Goal: Task Accomplishment & Management: Complete application form

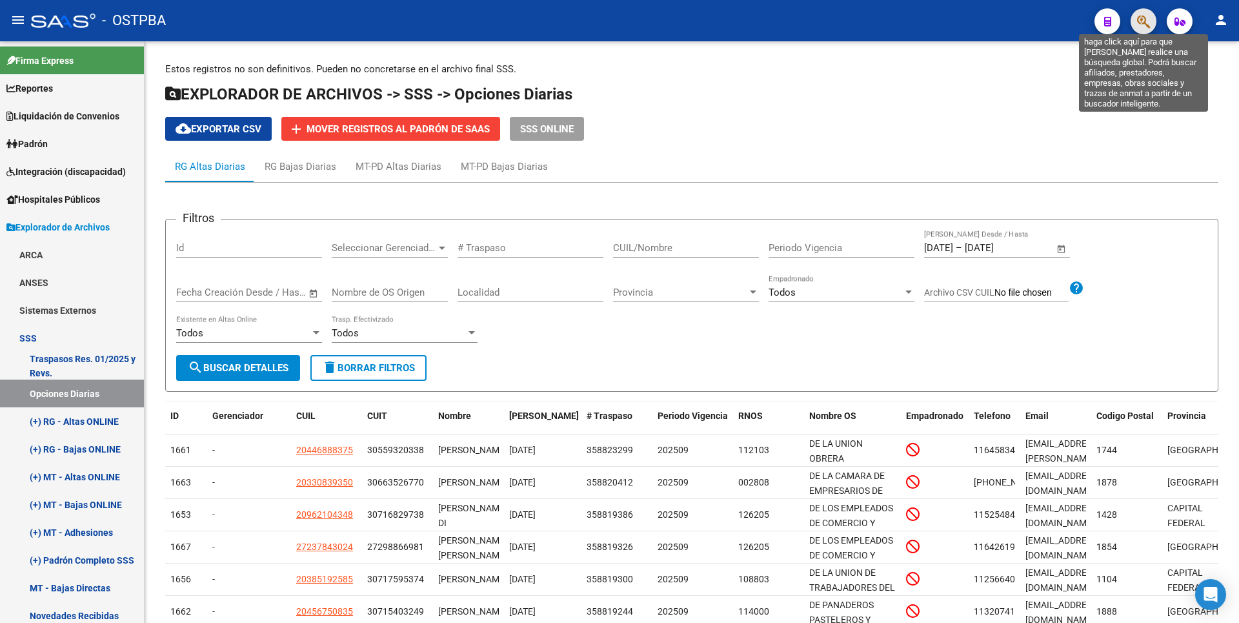
click at [1144, 21] on icon "button" at bounding box center [1143, 21] width 13 height 15
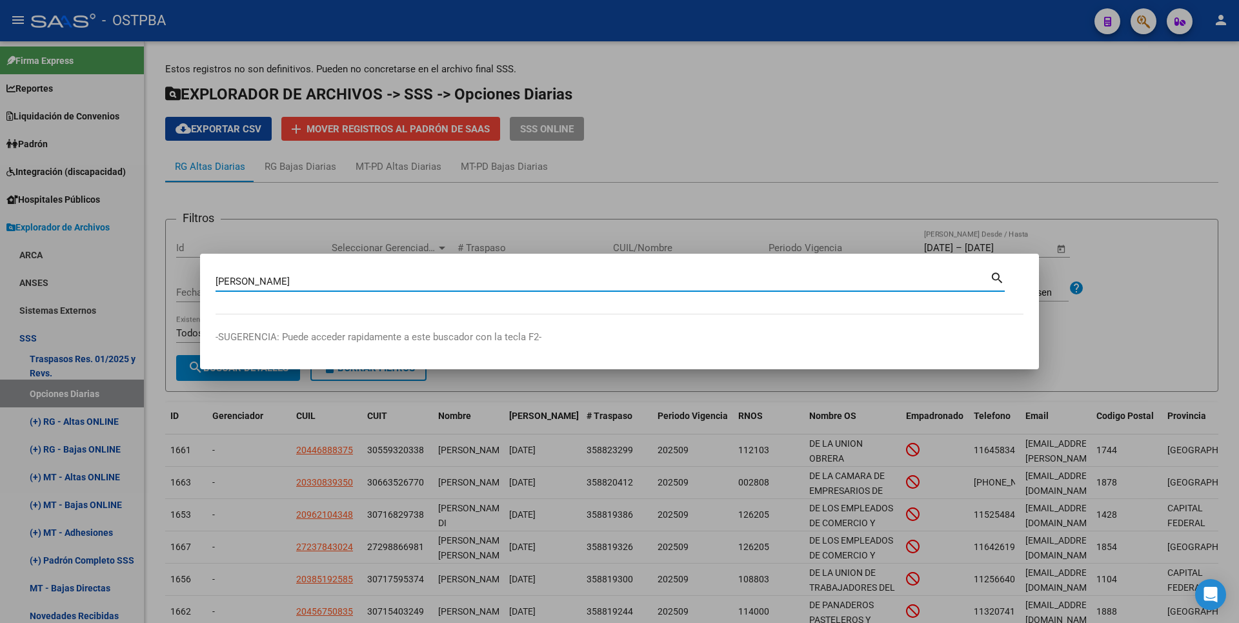
type input "[PERSON_NAME]"
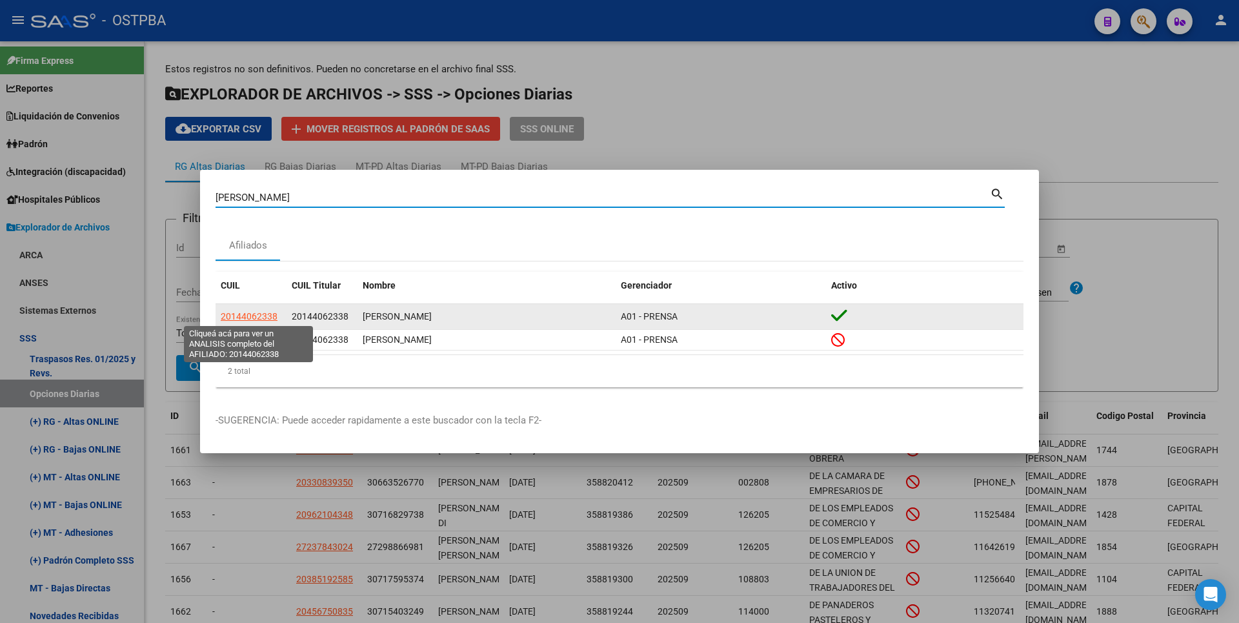
click at [254, 316] on span "20144062338" at bounding box center [249, 316] width 57 height 10
type textarea "20144062338"
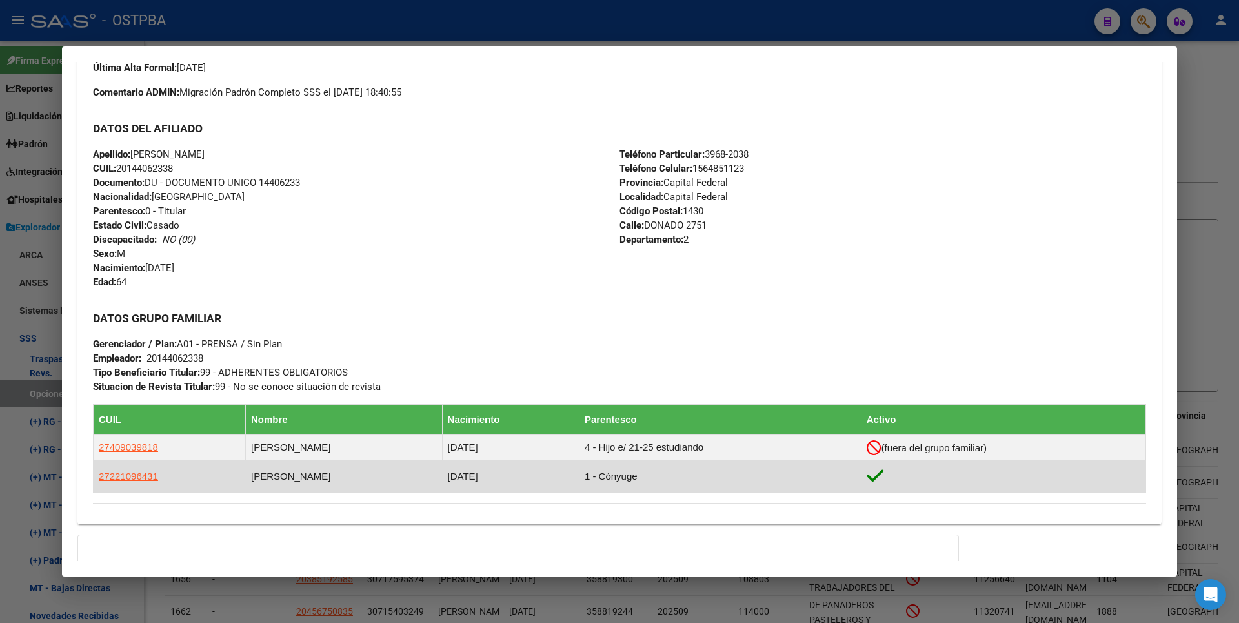
scroll to position [500, 0]
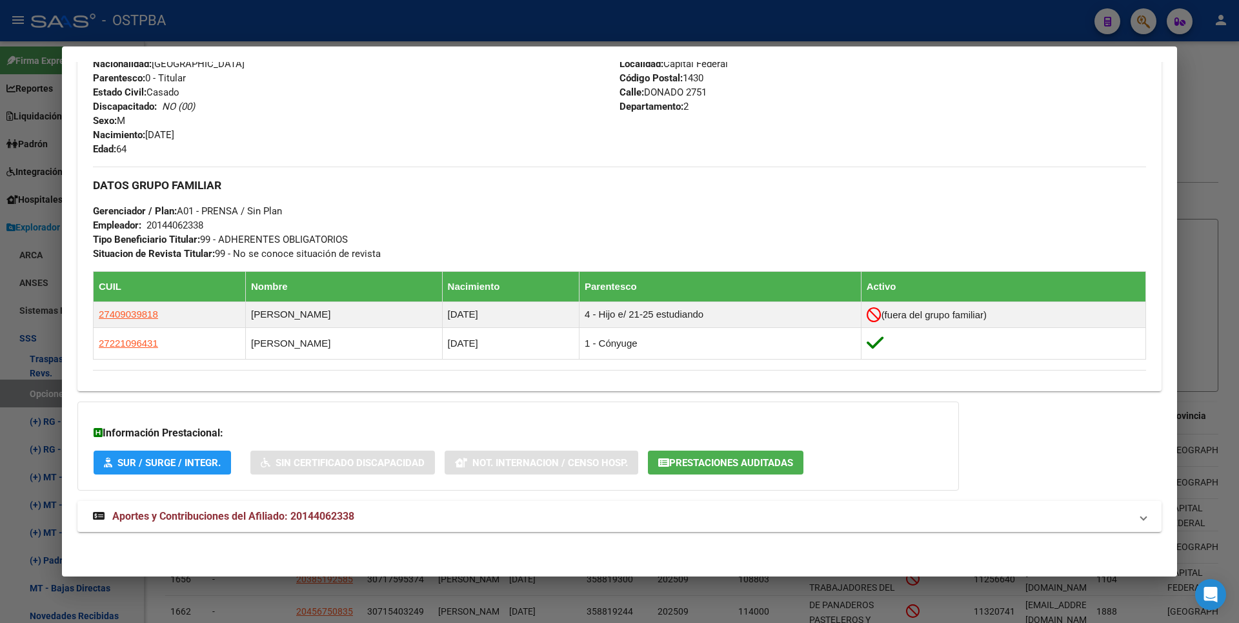
click at [1222, 203] on div at bounding box center [619, 311] width 1239 height 623
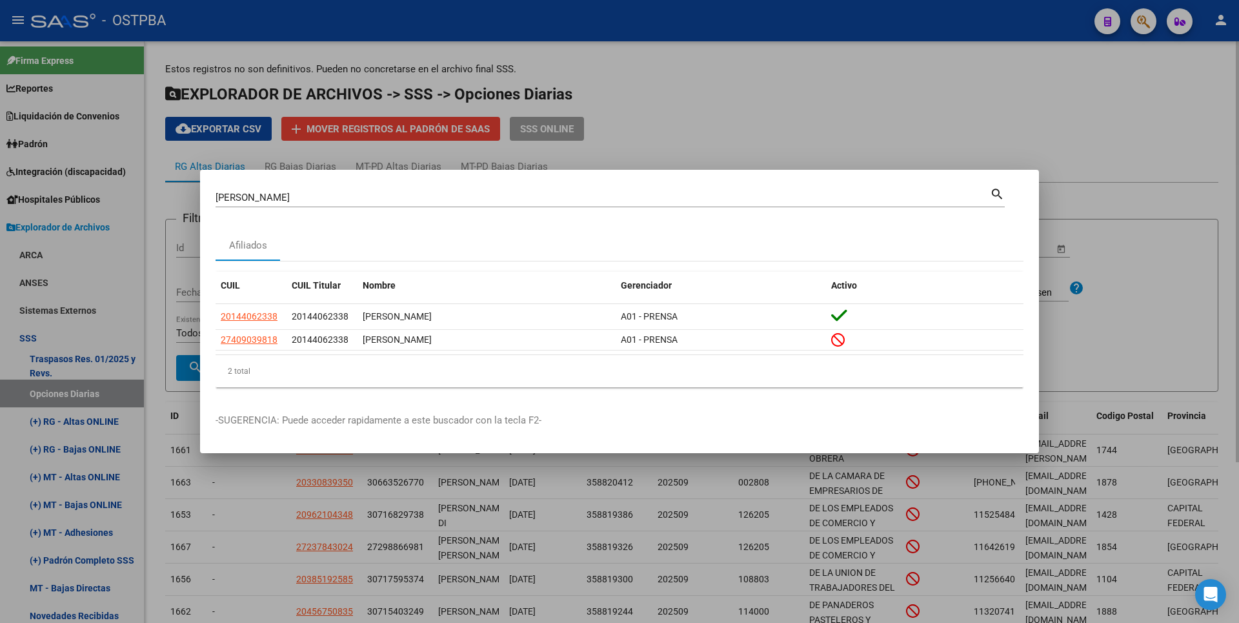
click at [818, 108] on div at bounding box center [619, 311] width 1239 height 623
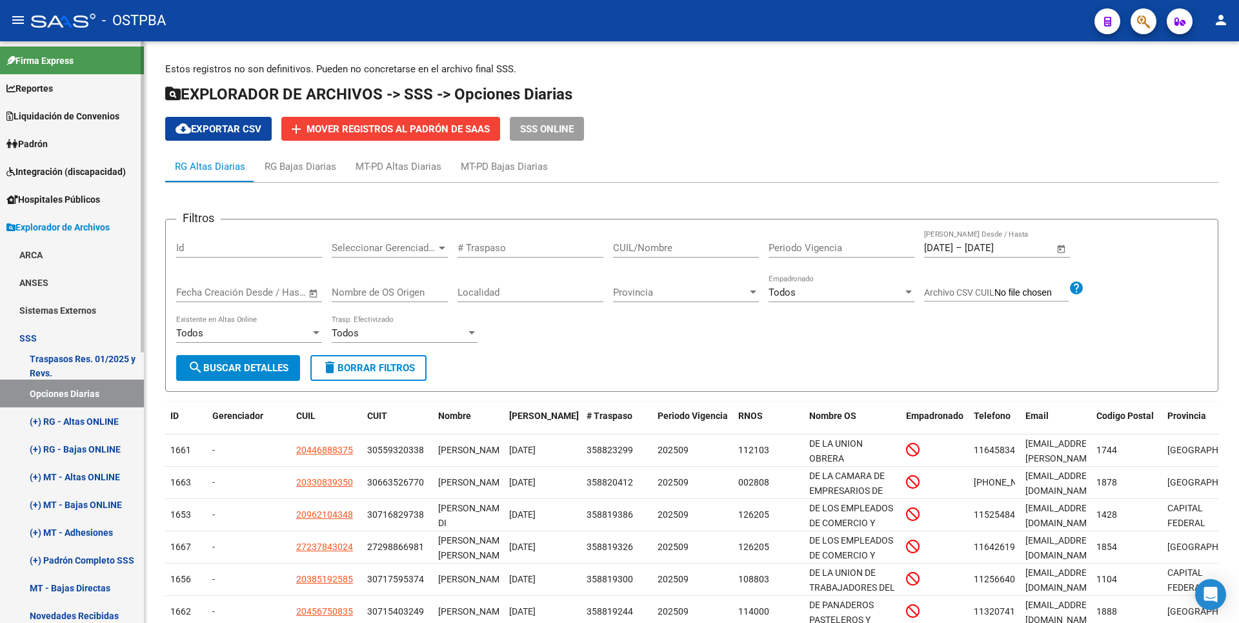
click at [67, 147] on link "Padrón" at bounding box center [72, 144] width 144 height 28
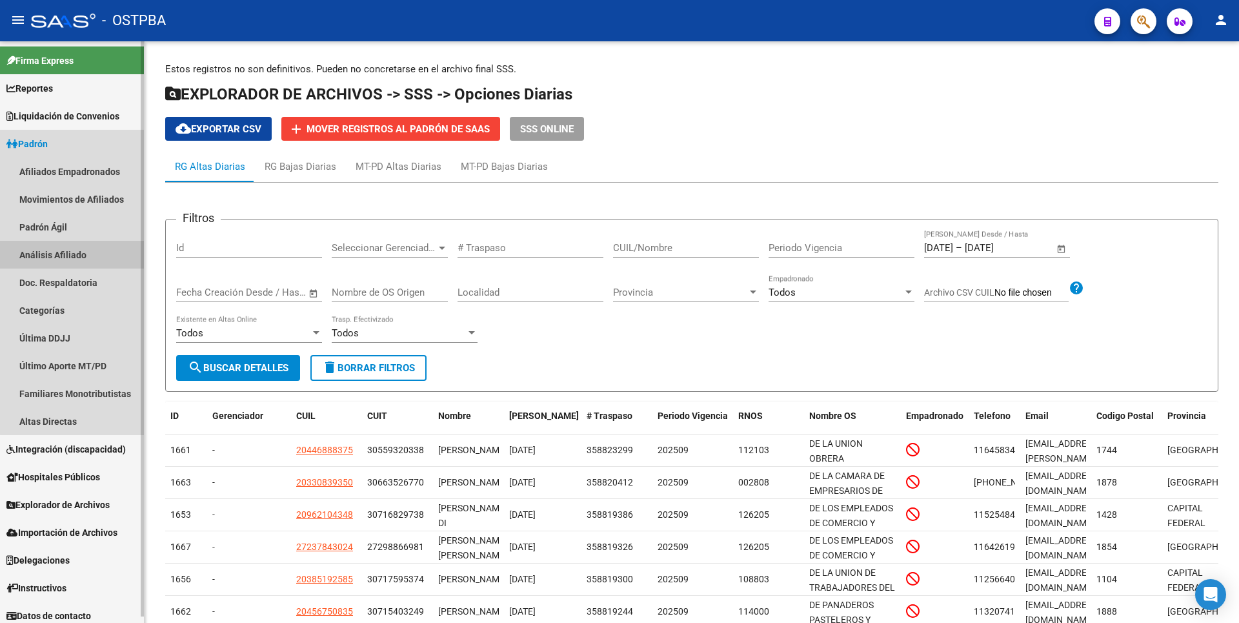
click at [72, 259] on link "Análisis Afiliado" at bounding box center [72, 255] width 144 height 28
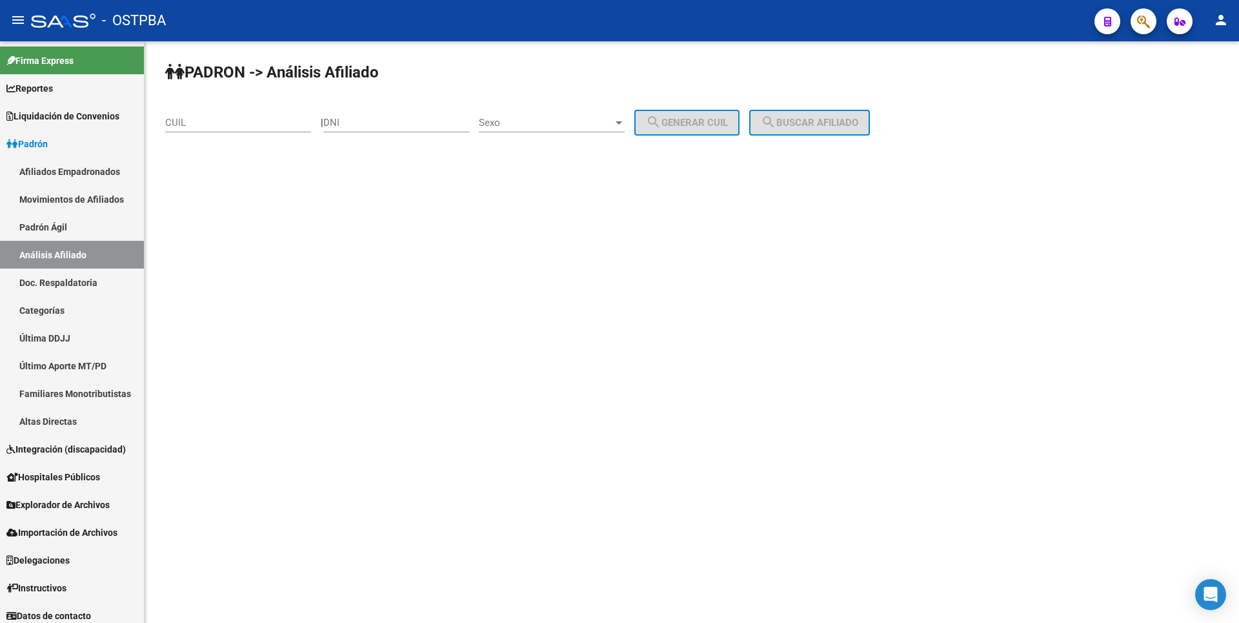
click at [346, 126] on input "DNI" at bounding box center [396, 123] width 146 height 12
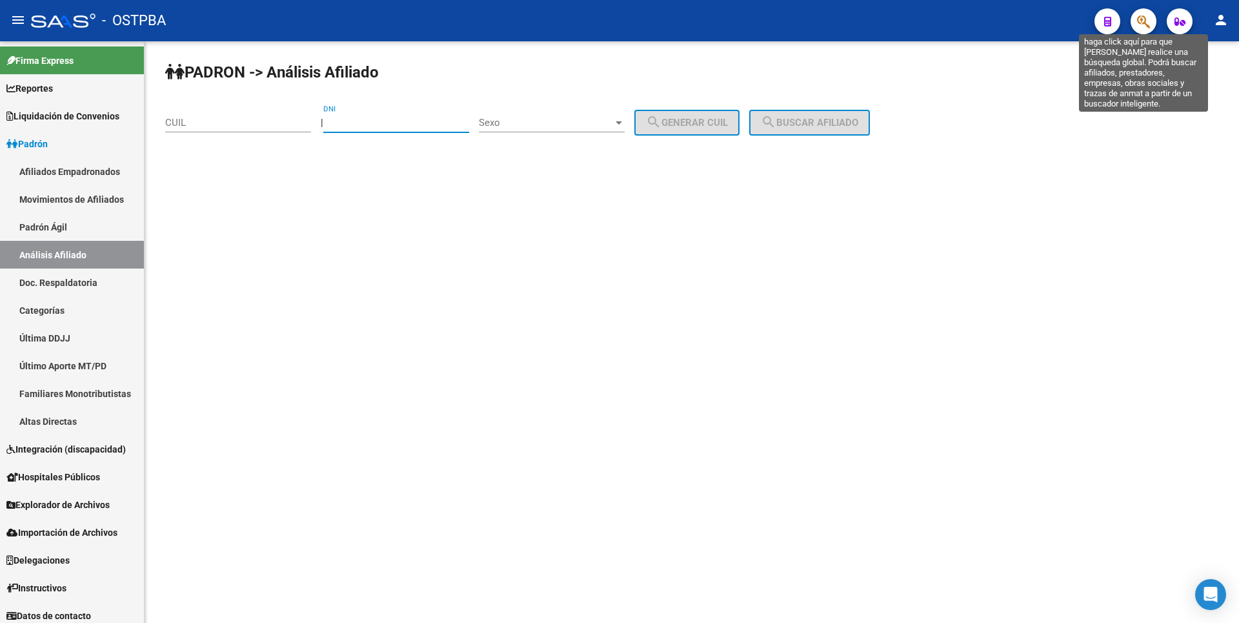
click at [1146, 21] on icon "button" at bounding box center [1143, 21] width 13 height 15
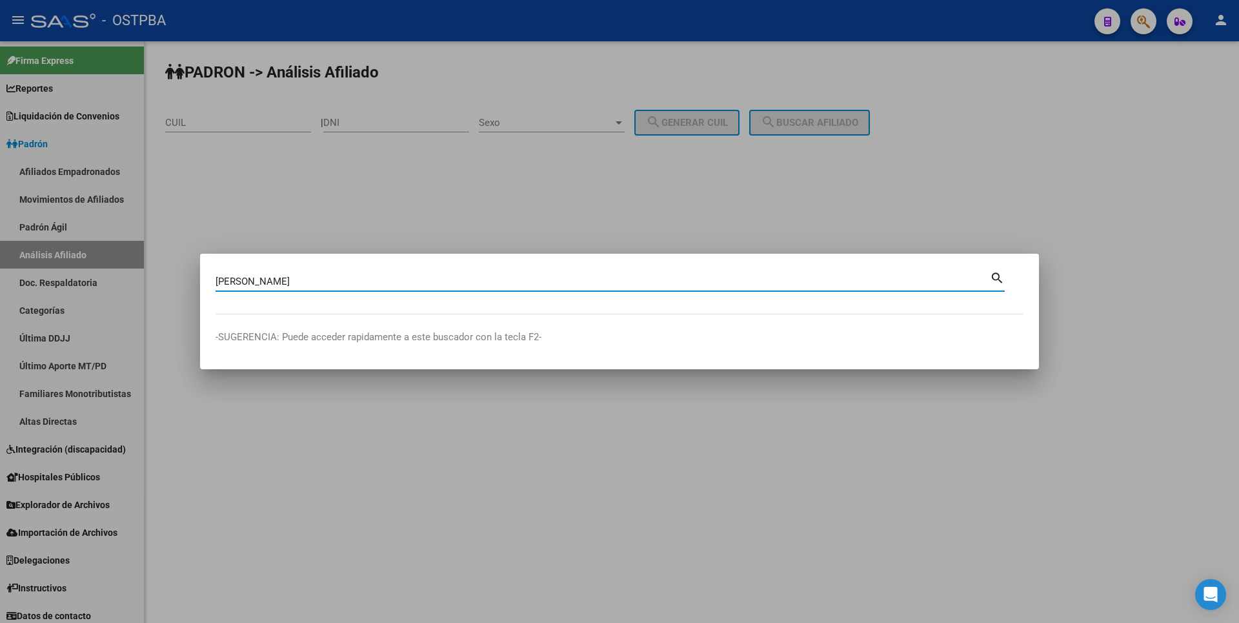
type input "[PERSON_NAME]"
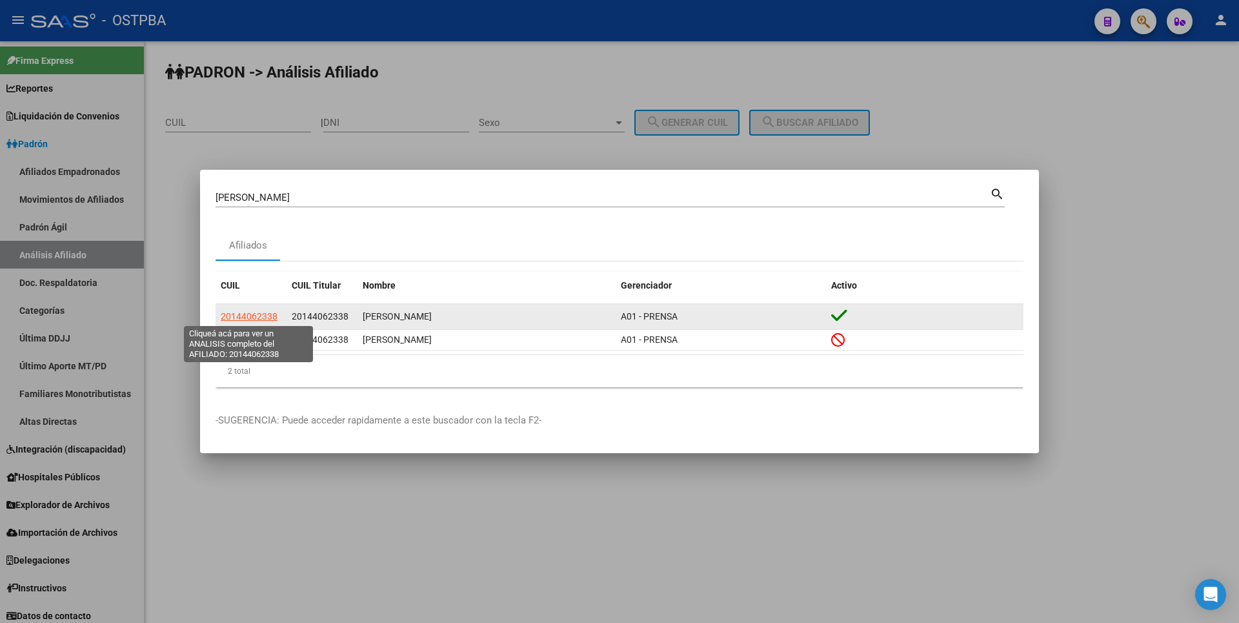
copy span "20144062338"
drag, startPoint x: 222, startPoint y: 315, endPoint x: 276, endPoint y: 313, distance: 53.6
click at [276, 313] on span "20144062338" at bounding box center [249, 316] width 57 height 10
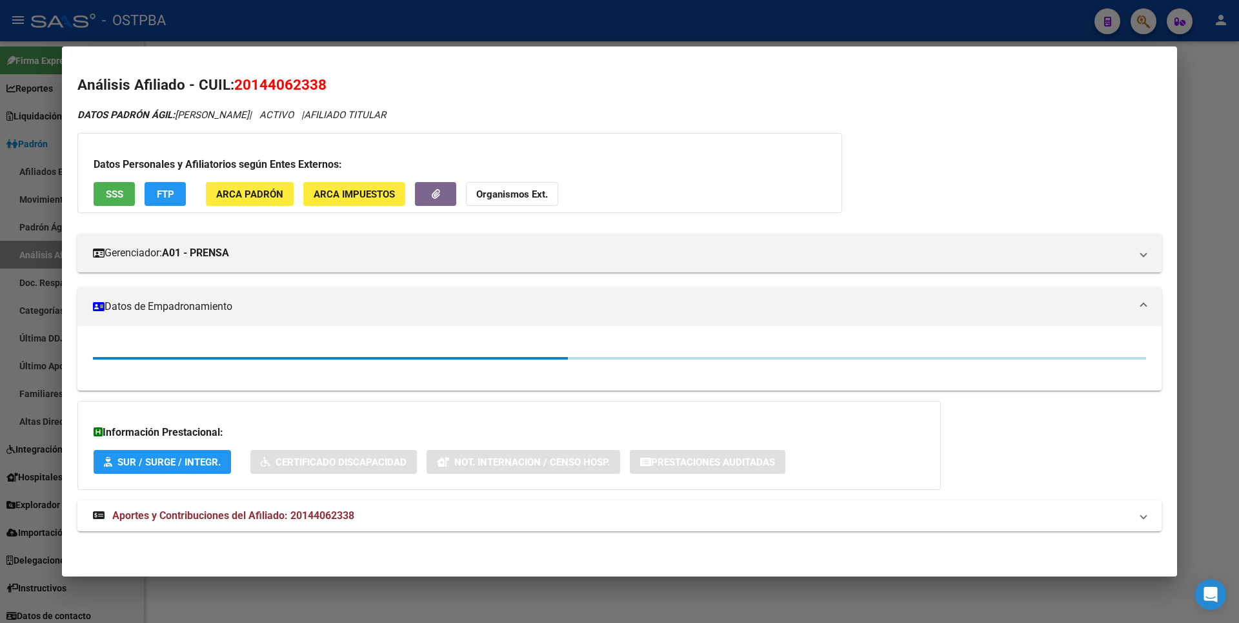
click at [265, 583] on div at bounding box center [619, 311] width 1239 height 623
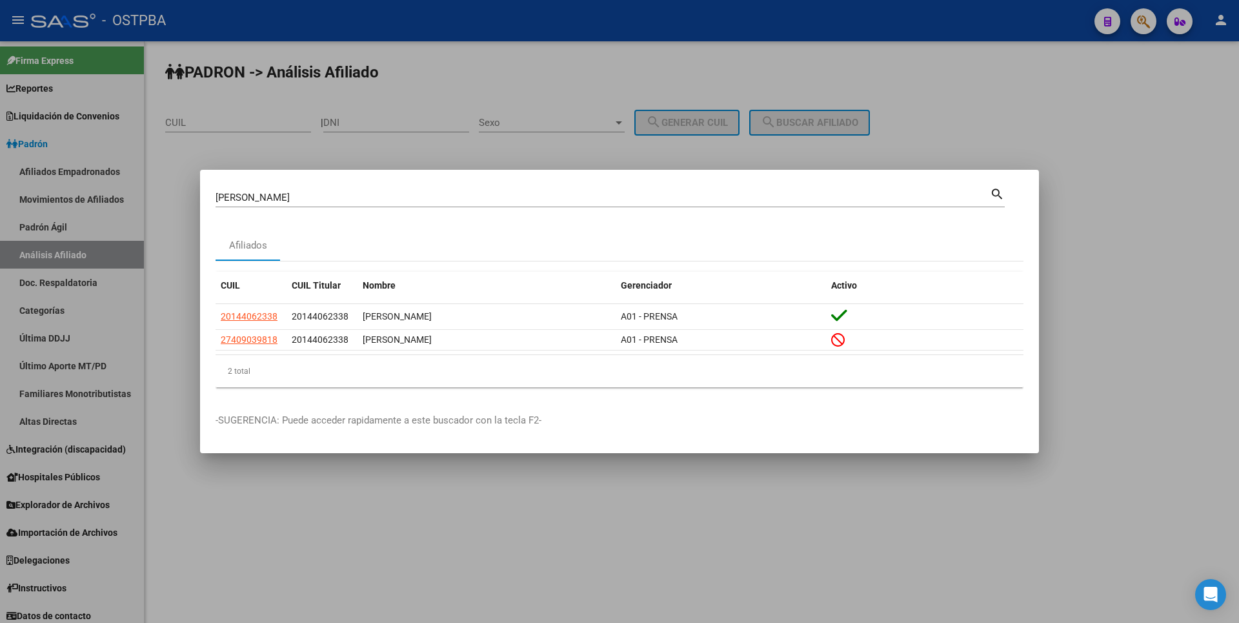
click at [83, 442] on div at bounding box center [619, 311] width 1239 height 623
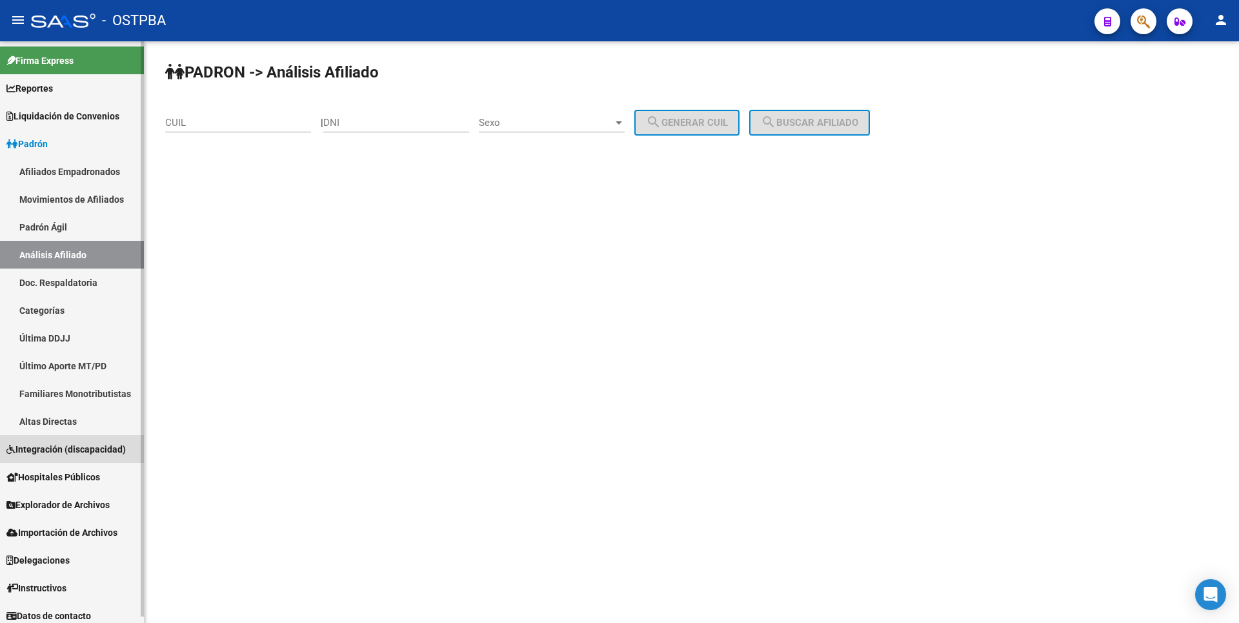
click at [85, 448] on span "Integración (discapacidad)" at bounding box center [65, 449] width 119 height 14
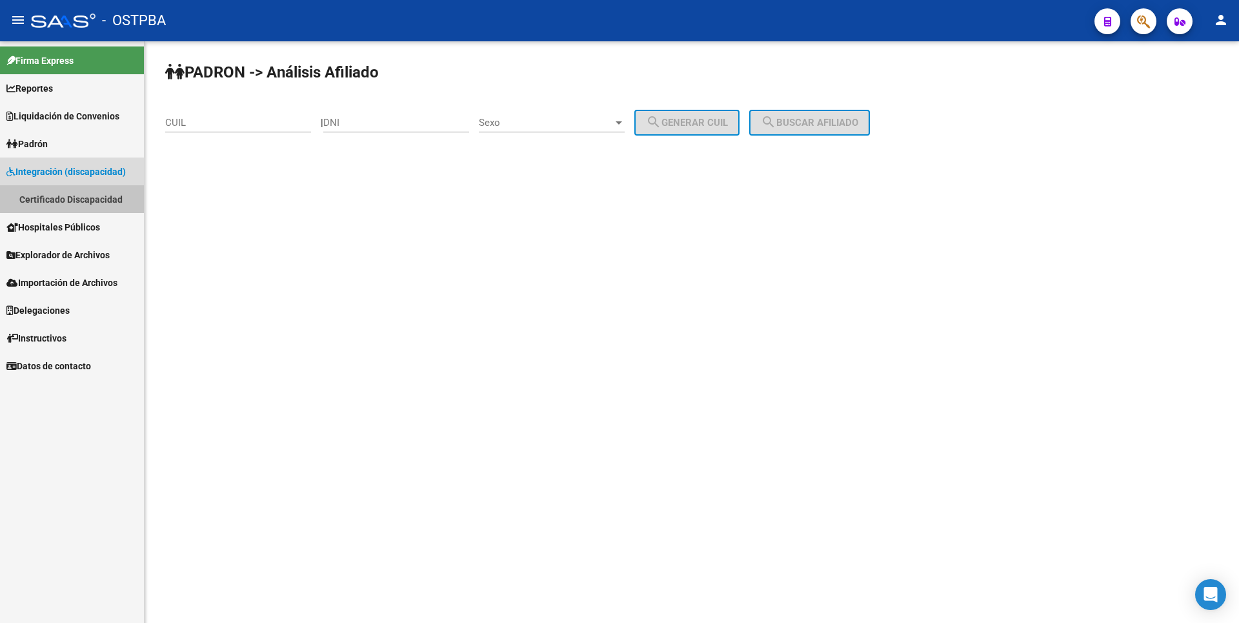
drag, startPoint x: 95, startPoint y: 204, endPoint x: 116, endPoint y: 190, distance: 25.1
click at [96, 203] on link "Certificado Discapacidad" at bounding box center [72, 199] width 144 height 28
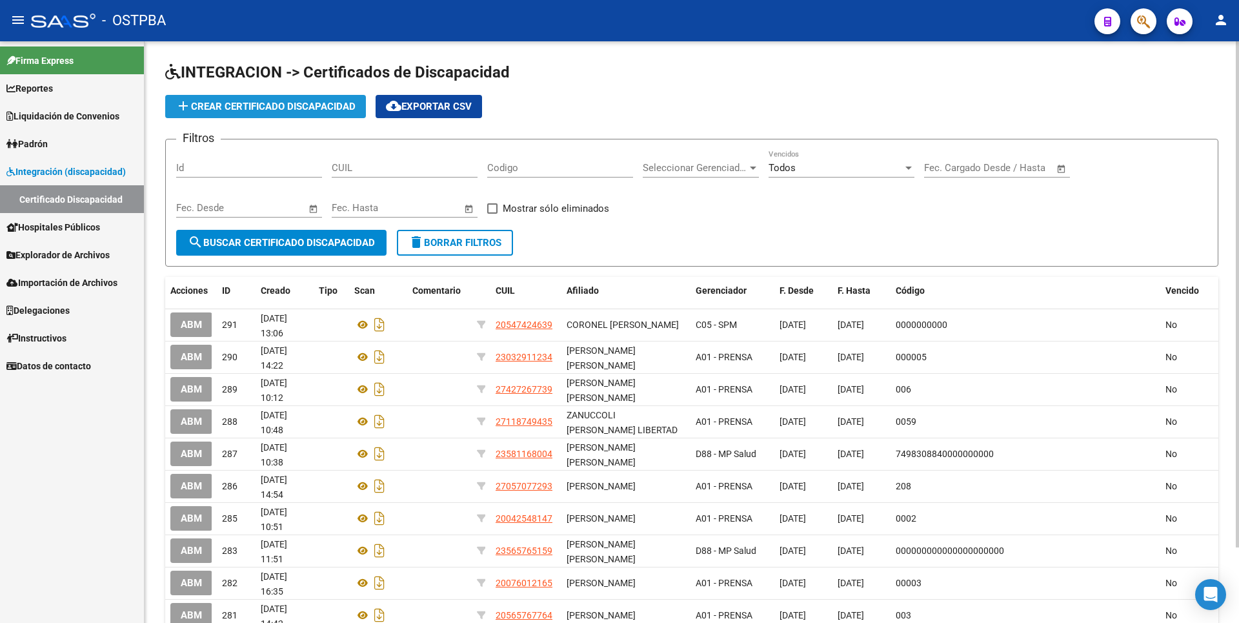
click at [252, 99] on button "add Crear Certificado Discapacidad" at bounding box center [265, 106] width 201 height 23
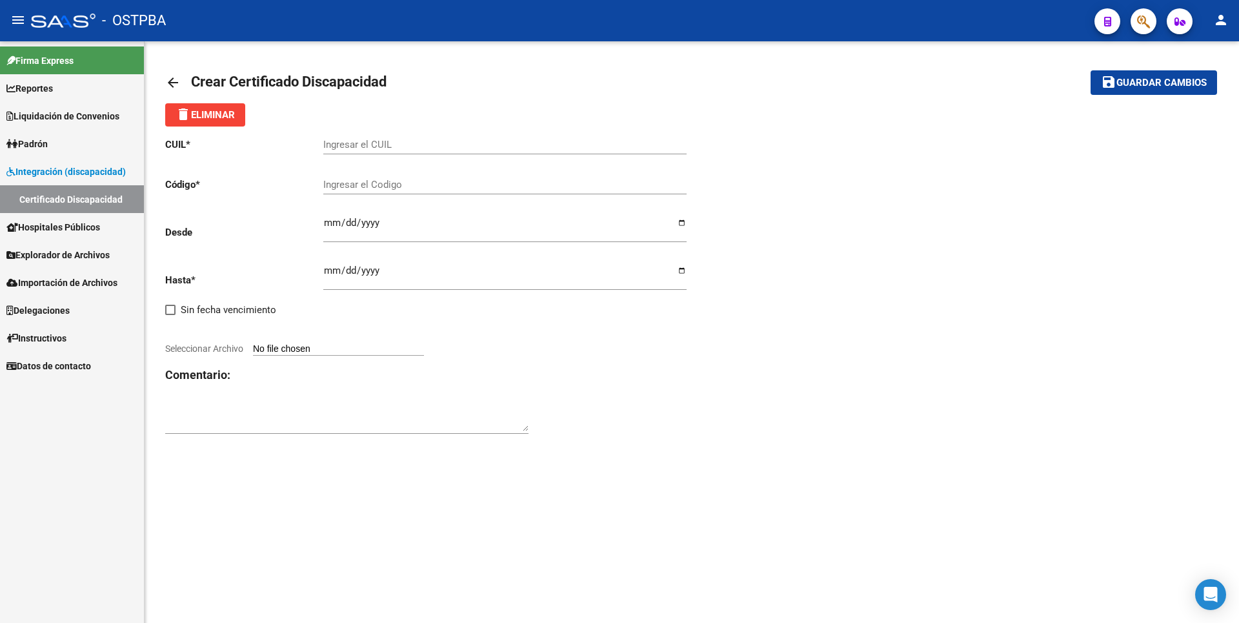
click at [346, 139] on input "Ingresar el CUIL" at bounding box center [504, 145] width 363 height 12
paste input "20-14406233-8"
type input "20-14406233-8"
click at [334, 189] on input "Ingresar el Codigo" at bounding box center [504, 185] width 363 height 12
type input "0002"
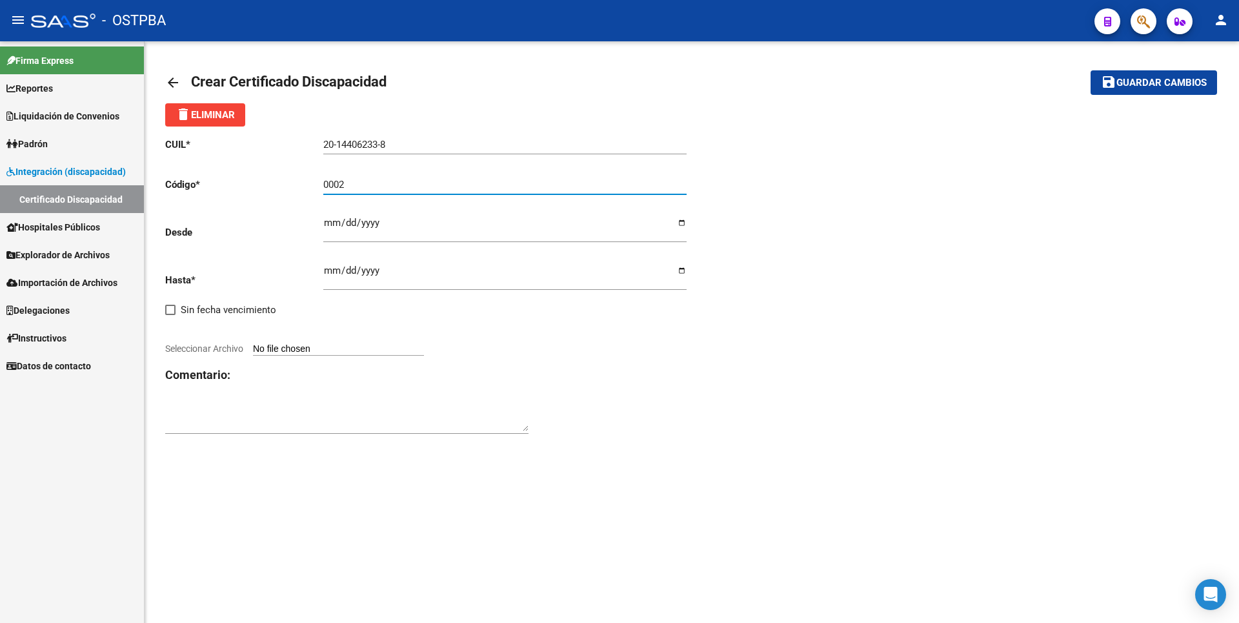
click at [327, 223] on input "Ingresar fec. Desde" at bounding box center [504, 228] width 363 height 21
type input "[DATE]"
click at [333, 272] on input "Ingresar fec. Hasta" at bounding box center [504, 275] width 363 height 21
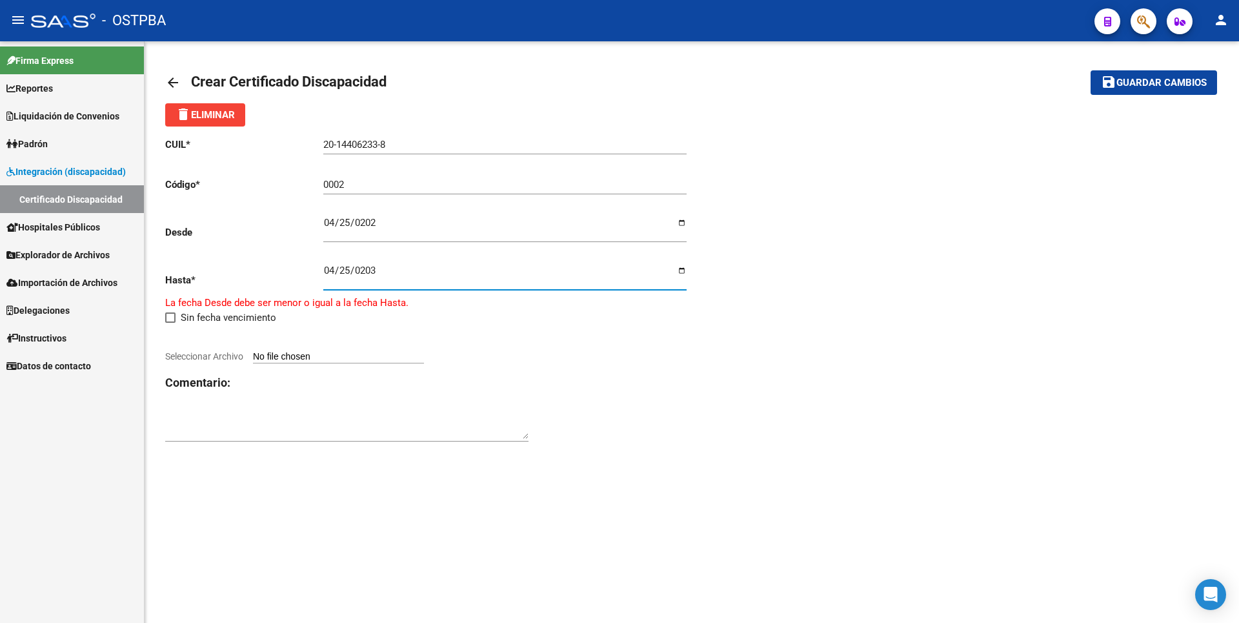
type input "[DATE]"
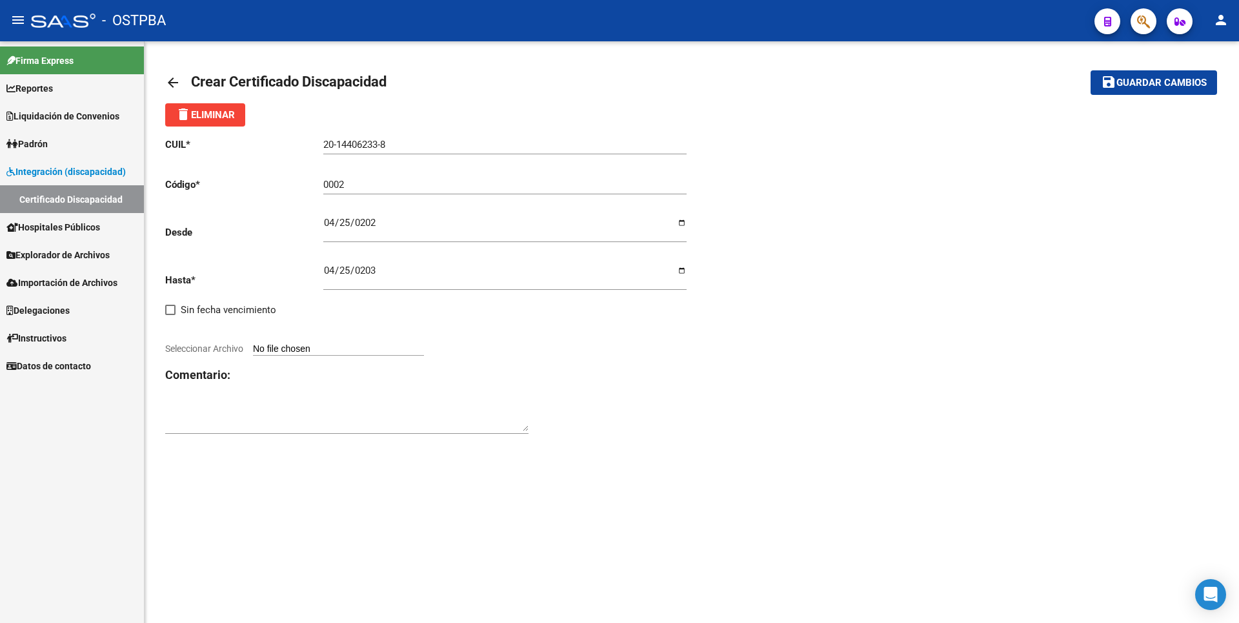
click at [360, 350] on input "Seleccionar Archivo" at bounding box center [338, 349] width 171 height 12
type input "C:\fakepath\CERTIFICADO DE DISCAPACIDAD.[PERSON_NAME].pdf"
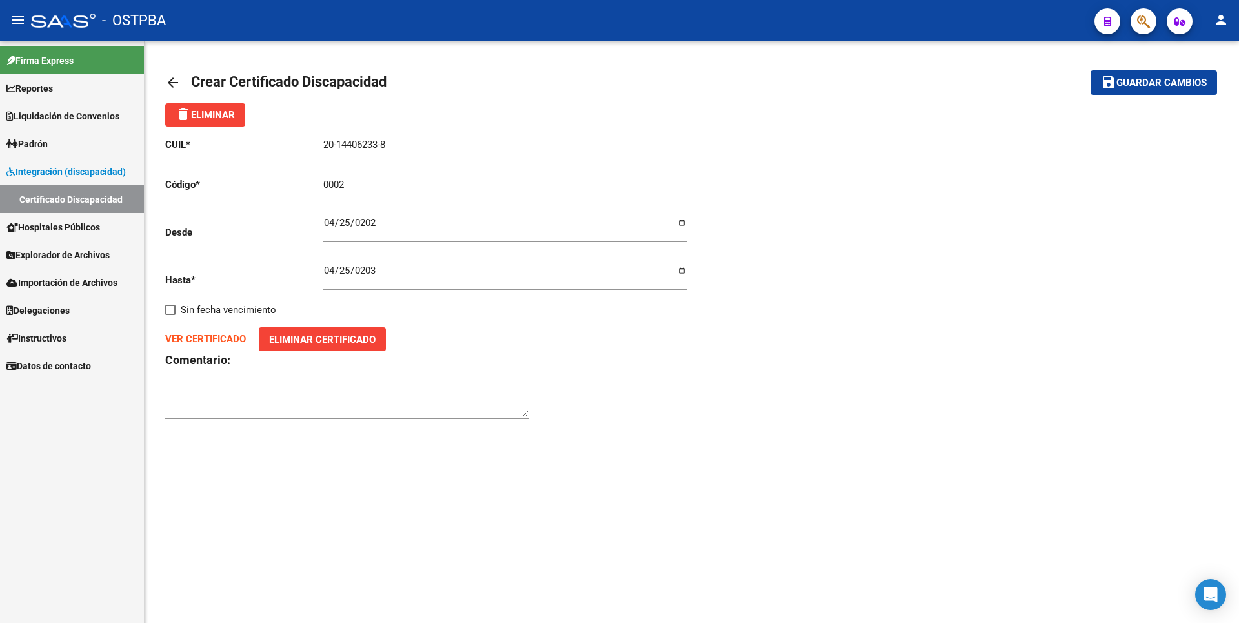
click at [1179, 72] on button "save Guardar cambios" at bounding box center [1154, 82] width 127 height 24
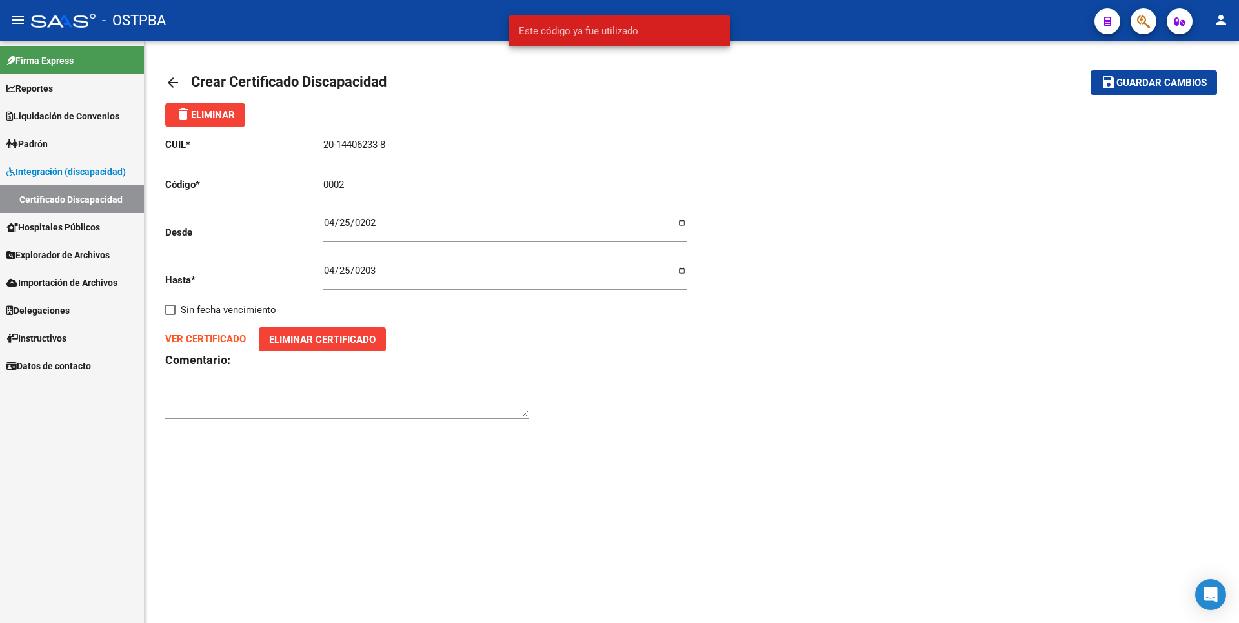
click at [348, 189] on input "0002" at bounding box center [504, 185] width 363 height 12
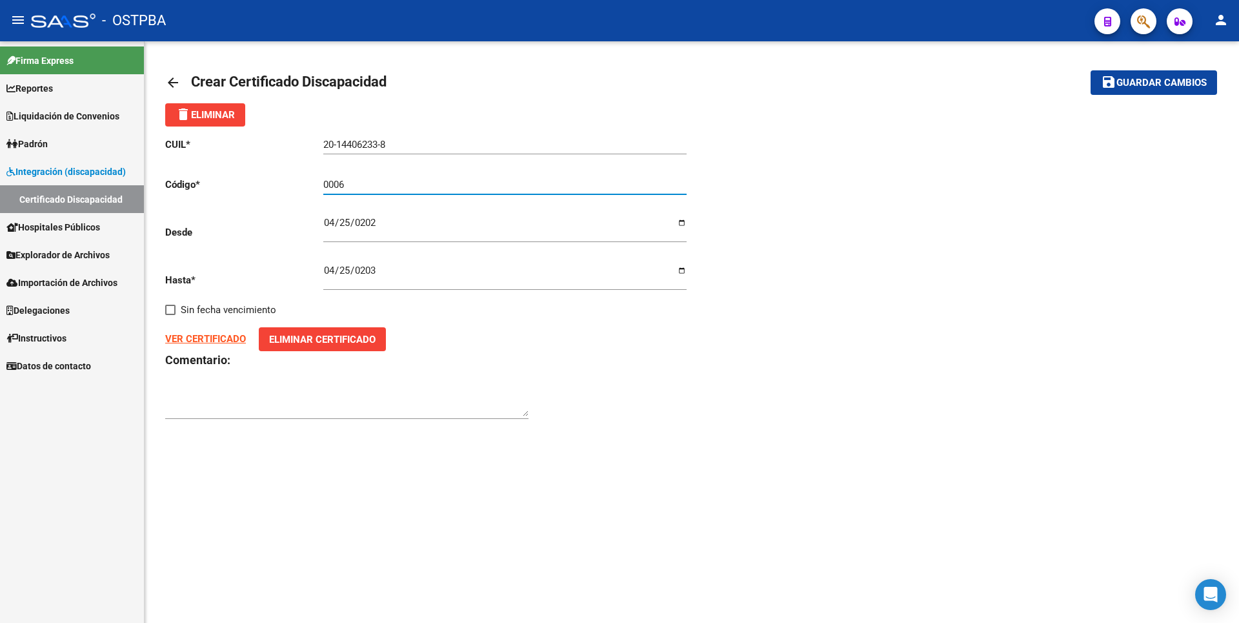
type input "0006"
click at [1161, 83] on span "Guardar cambios" at bounding box center [1162, 83] width 90 height 12
click at [70, 198] on link "Certificado Discapacidad" at bounding box center [72, 199] width 144 height 28
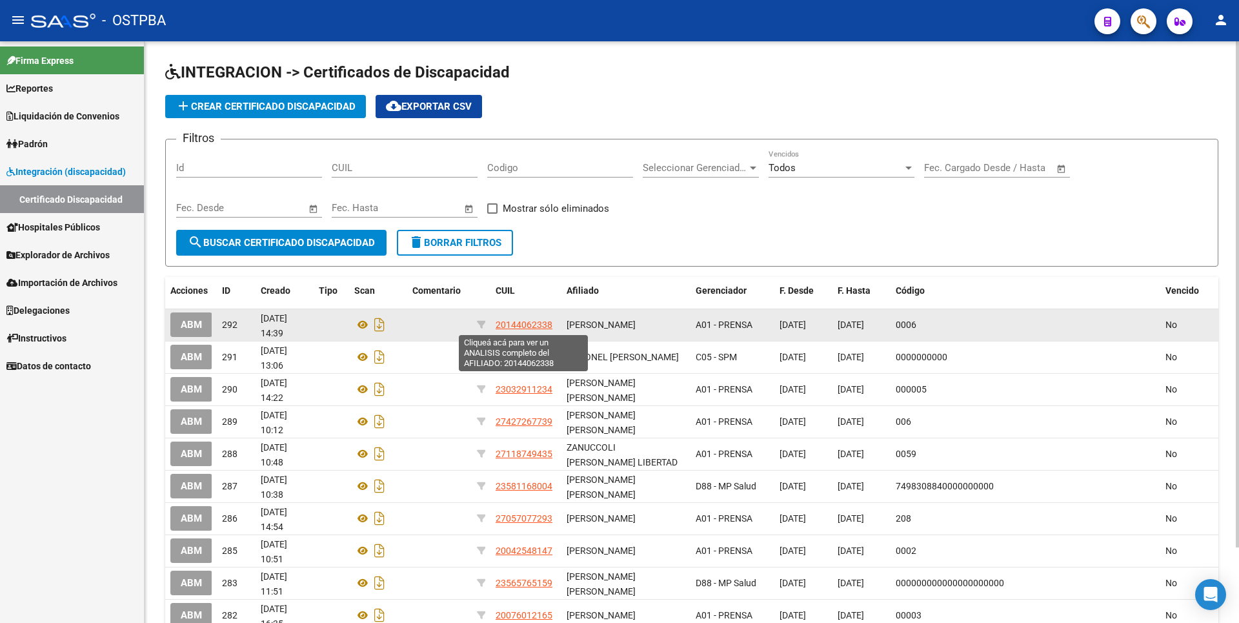
click at [531, 321] on span "20144062338" at bounding box center [524, 324] width 57 height 10
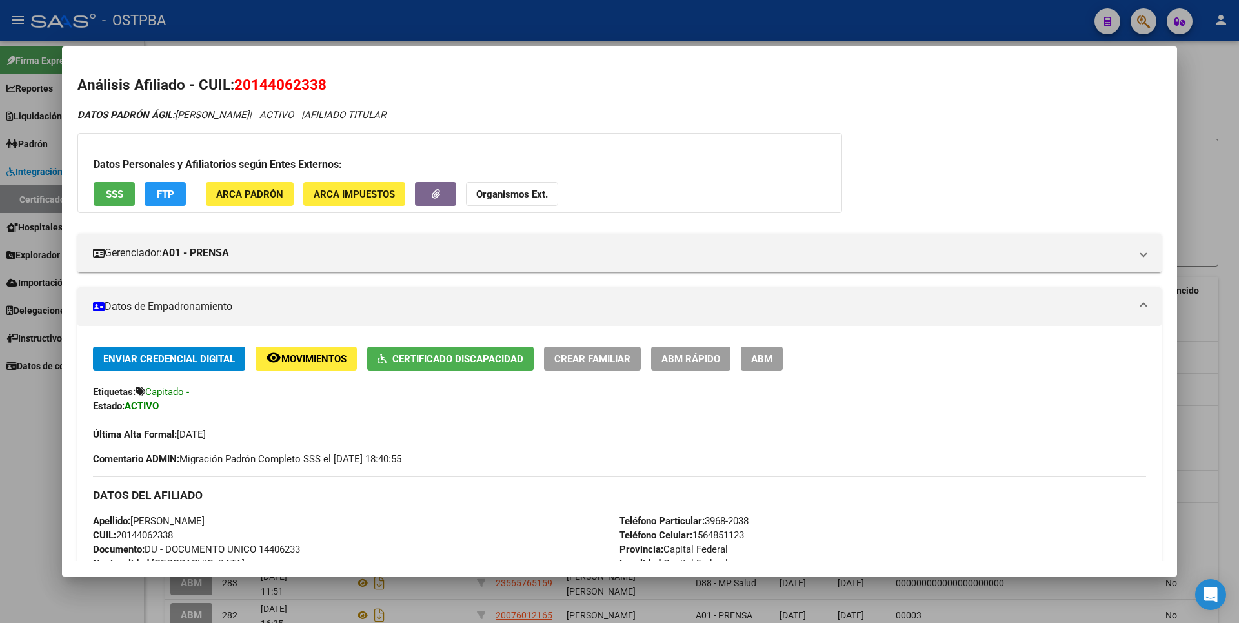
scroll to position [503, 0]
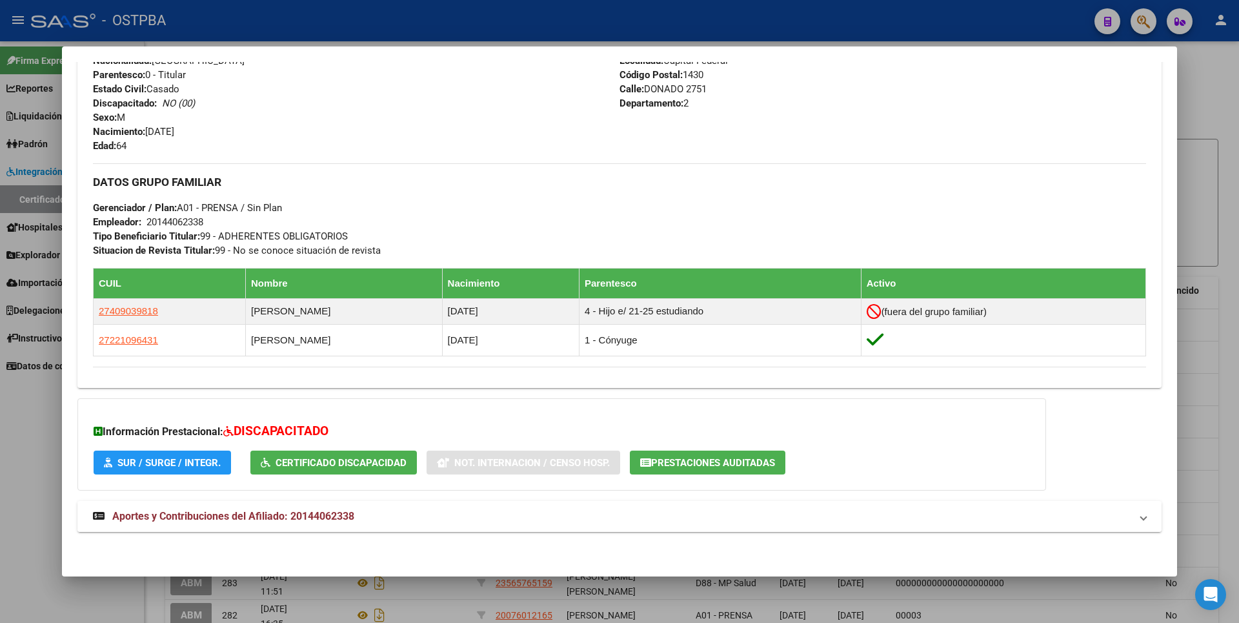
click at [290, 520] on span "Aportes y Contribuciones del Afiliado: 20144062338" at bounding box center [233, 516] width 242 height 12
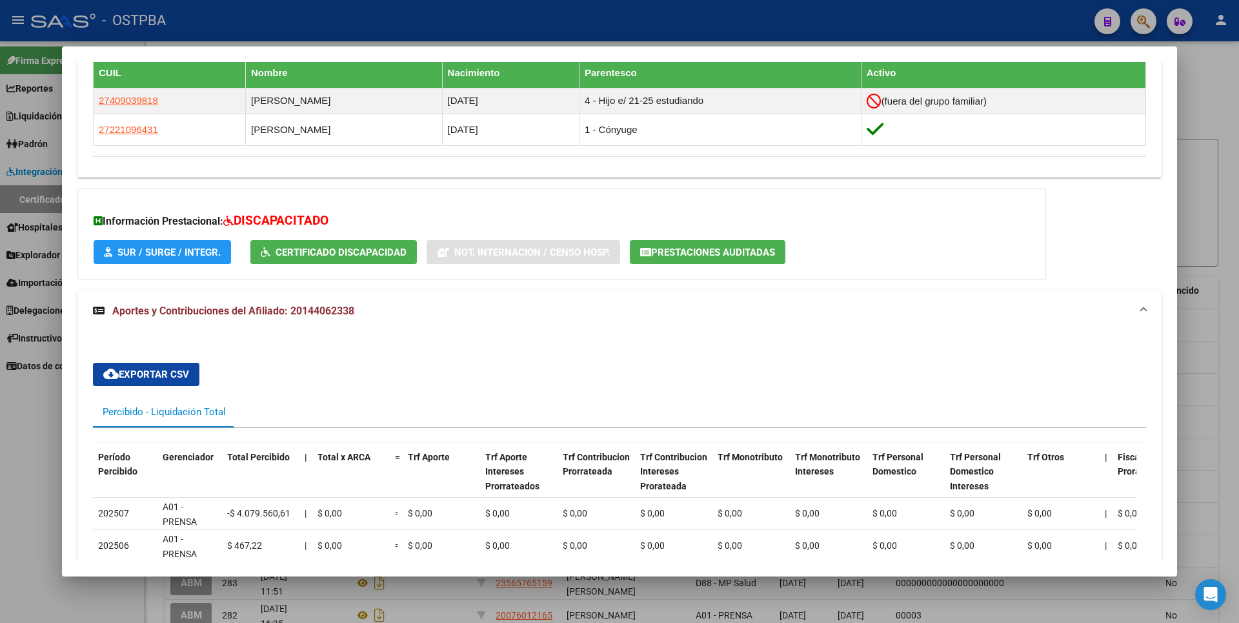
scroll to position [725, 0]
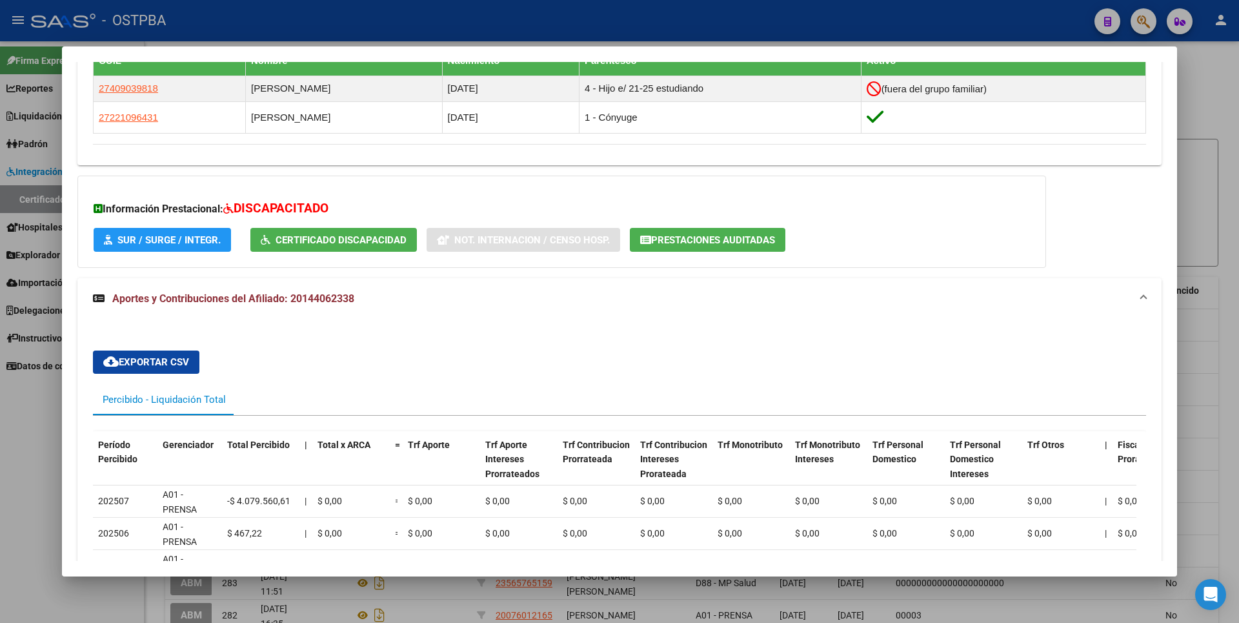
click at [1191, 161] on div at bounding box center [619, 311] width 1239 height 623
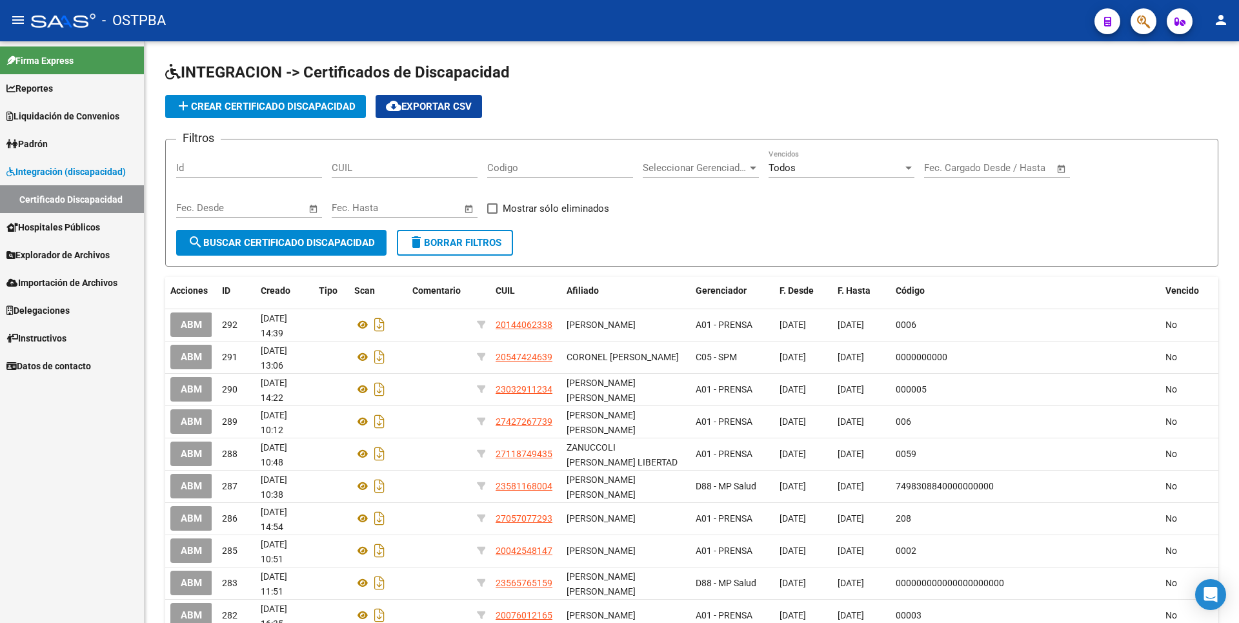
click at [47, 88] on span "Reportes" at bounding box center [29, 88] width 46 height 14
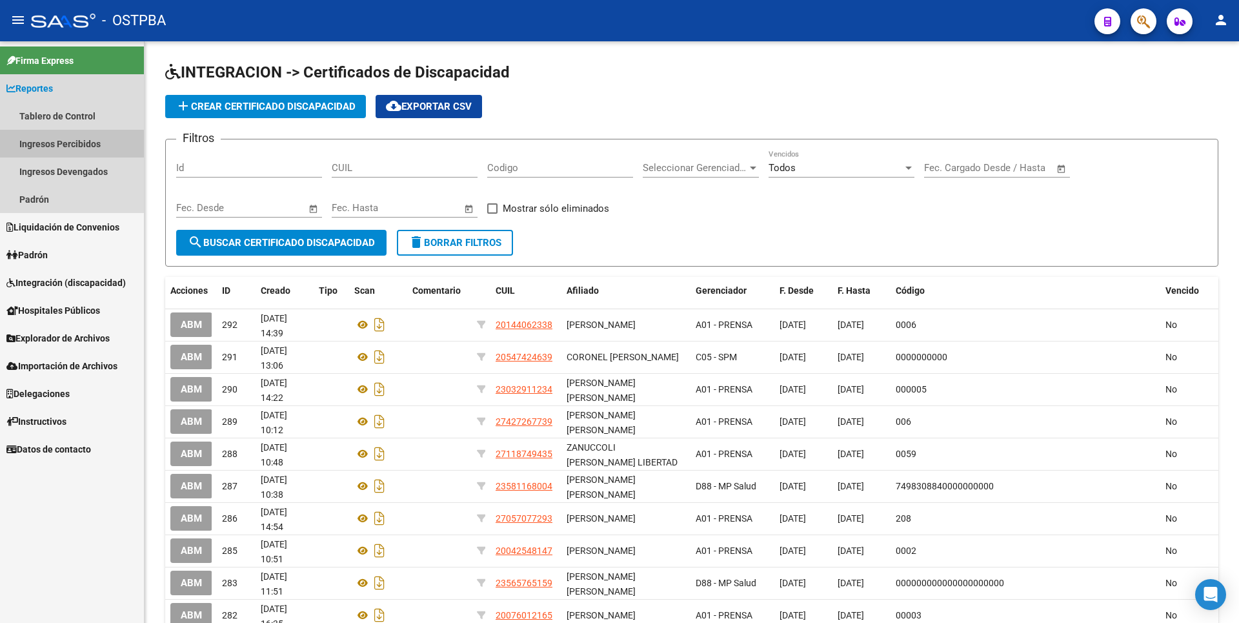
click at [57, 151] on link "Ingresos Percibidos" at bounding box center [72, 144] width 144 height 28
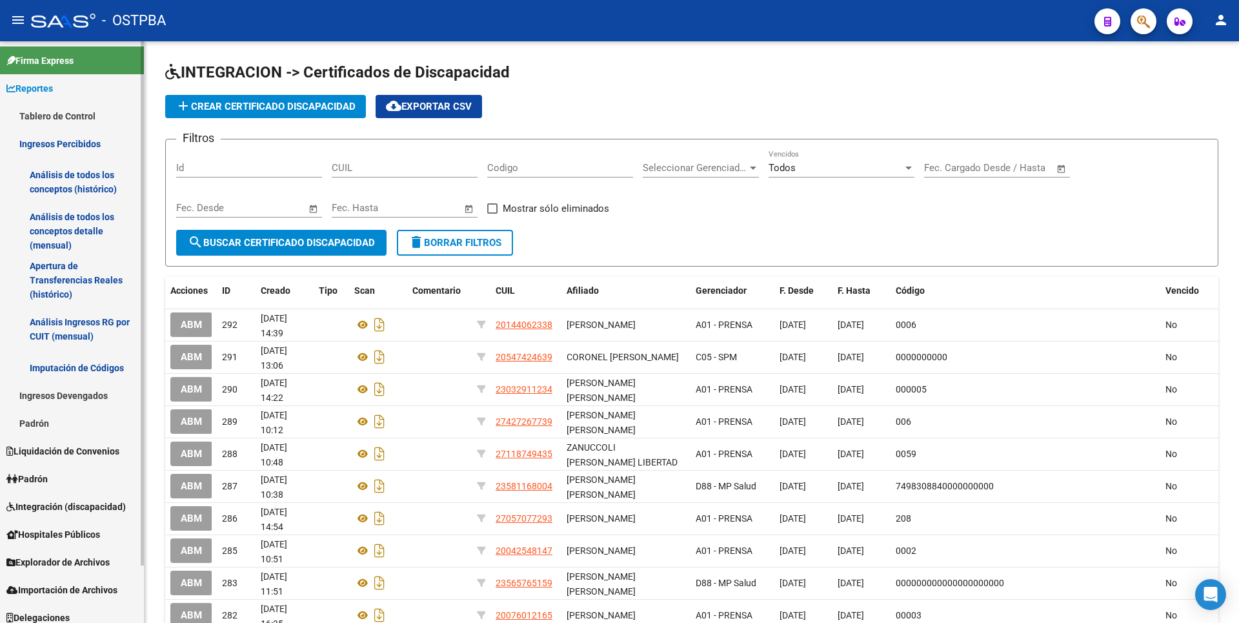
click at [68, 228] on link "Análisis de todos los conceptos detalle (mensual)" at bounding box center [72, 231] width 144 height 49
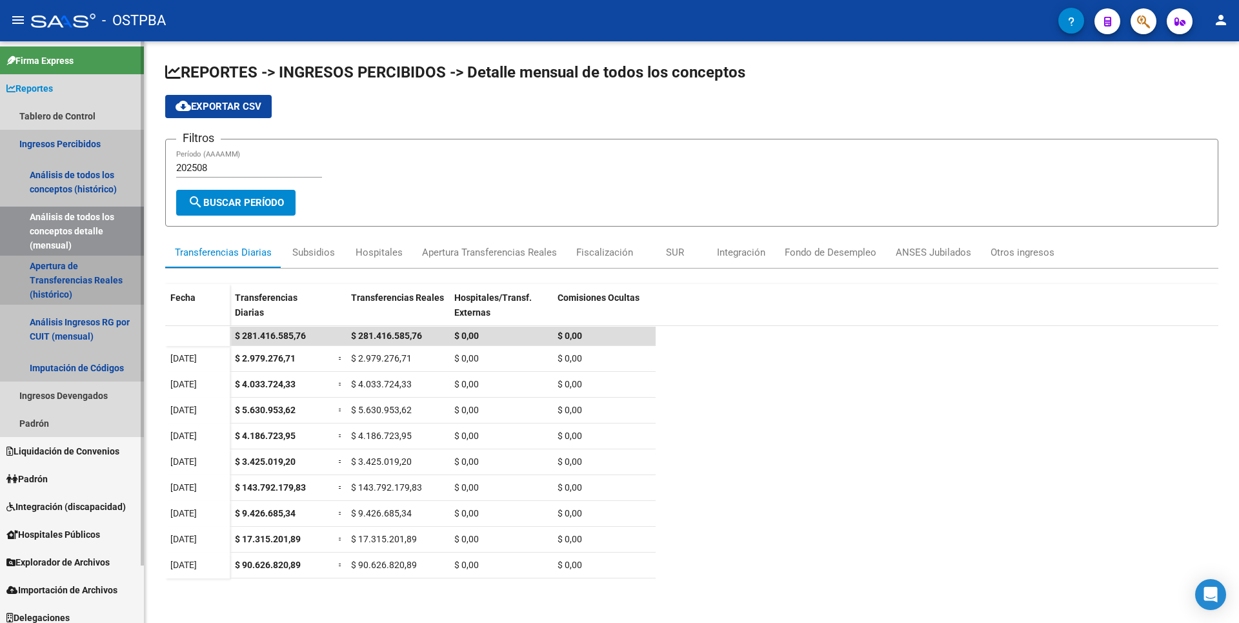
click at [57, 274] on link "Apertura de Transferencias Reales (histórico)" at bounding box center [72, 280] width 144 height 49
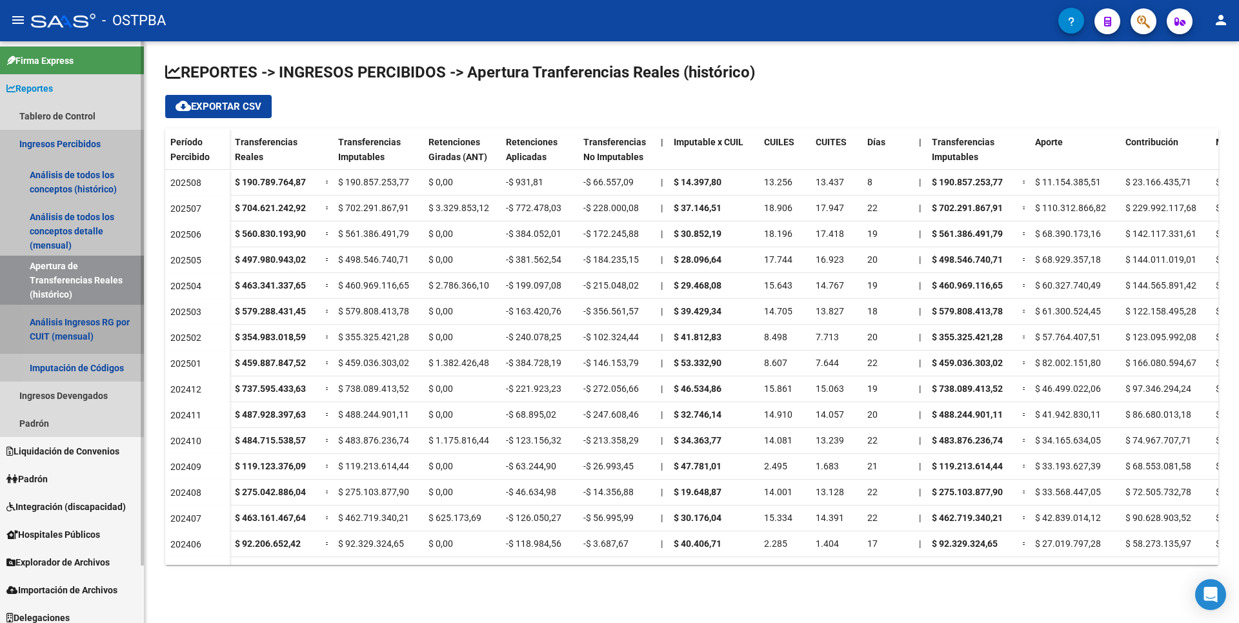
click at [82, 338] on link "Análisis Ingresos RG por CUIT (mensual)" at bounding box center [72, 329] width 144 height 49
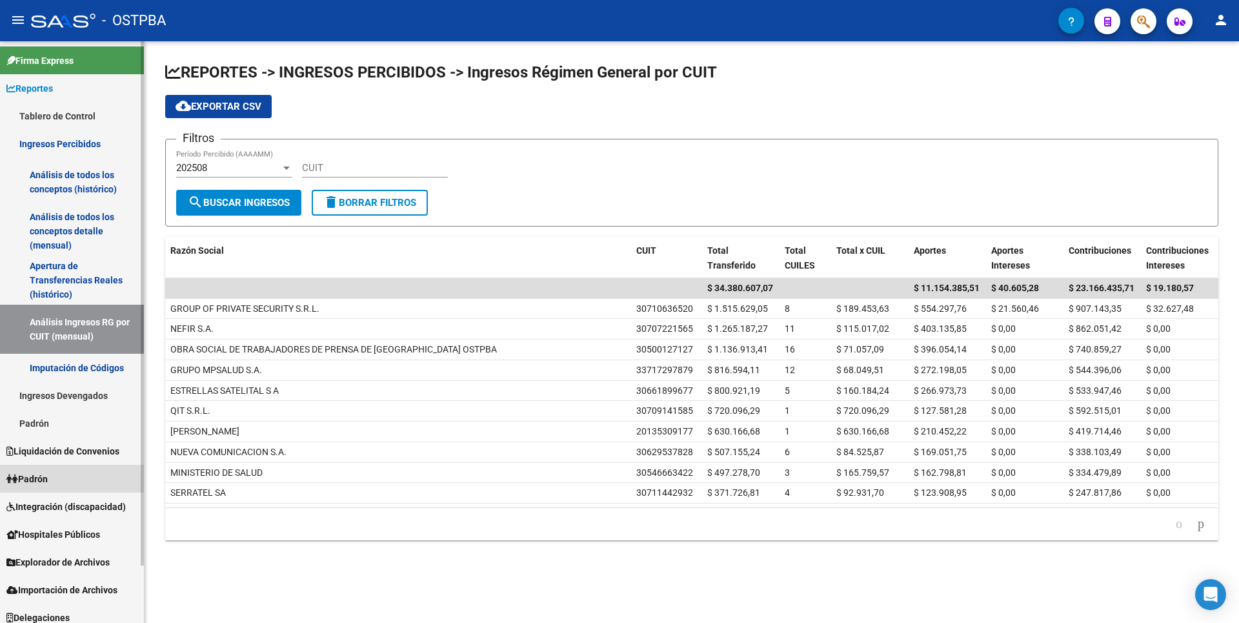
click at [48, 477] on span "Padrón" at bounding box center [26, 479] width 41 height 14
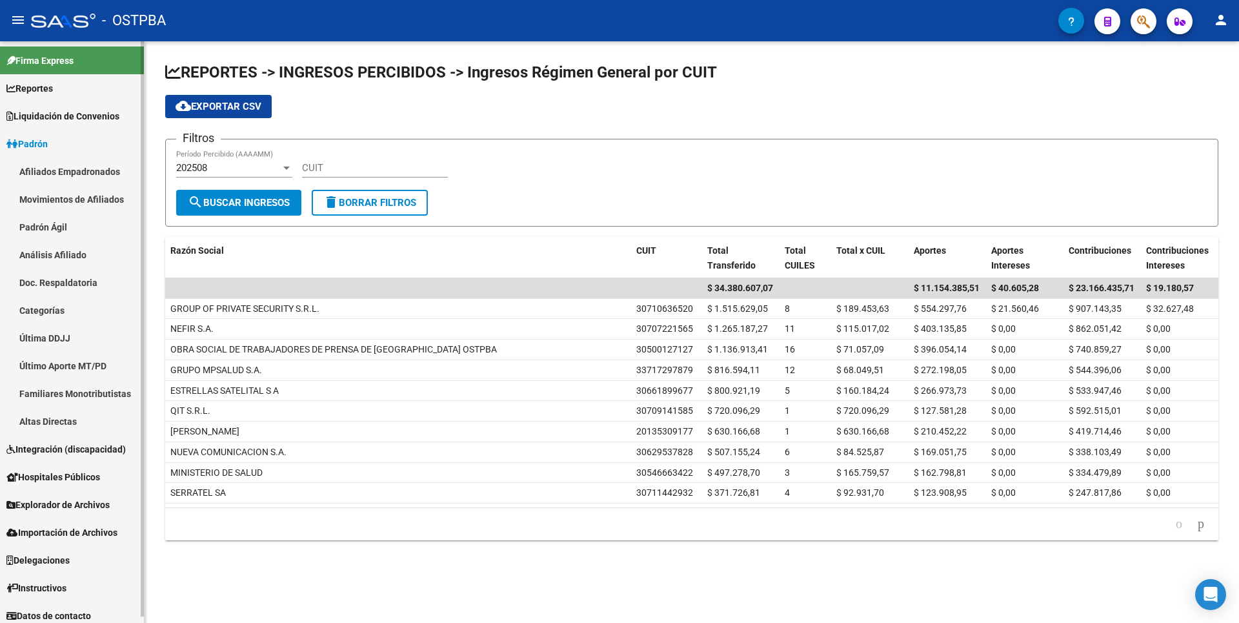
click at [79, 255] on link "Análisis Afiliado" at bounding box center [72, 255] width 144 height 28
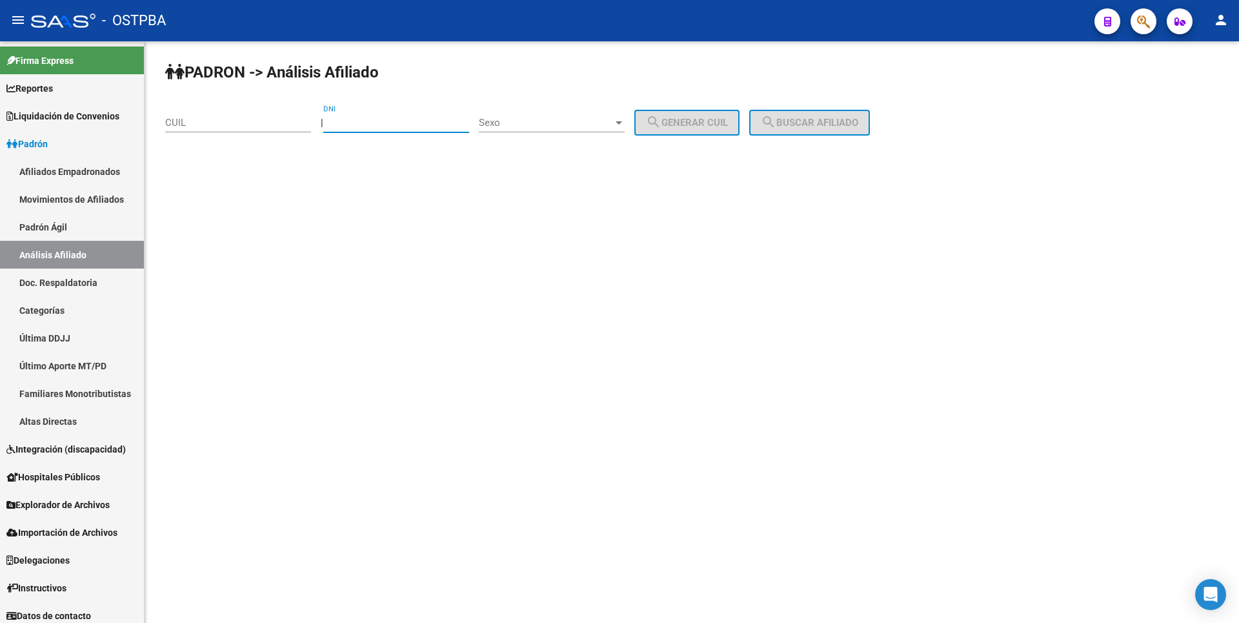
click at [366, 127] on input "DNI" at bounding box center [396, 123] width 146 height 12
type input "33007384"
click at [625, 116] on div "Sexo Sexo" at bounding box center [552, 119] width 146 height 28
drag, startPoint x: 569, startPoint y: 123, endPoint x: 594, endPoint y: 125, distance: 24.7
click at [578, 125] on span "Masculino" at bounding box center [566, 122] width 146 height 29
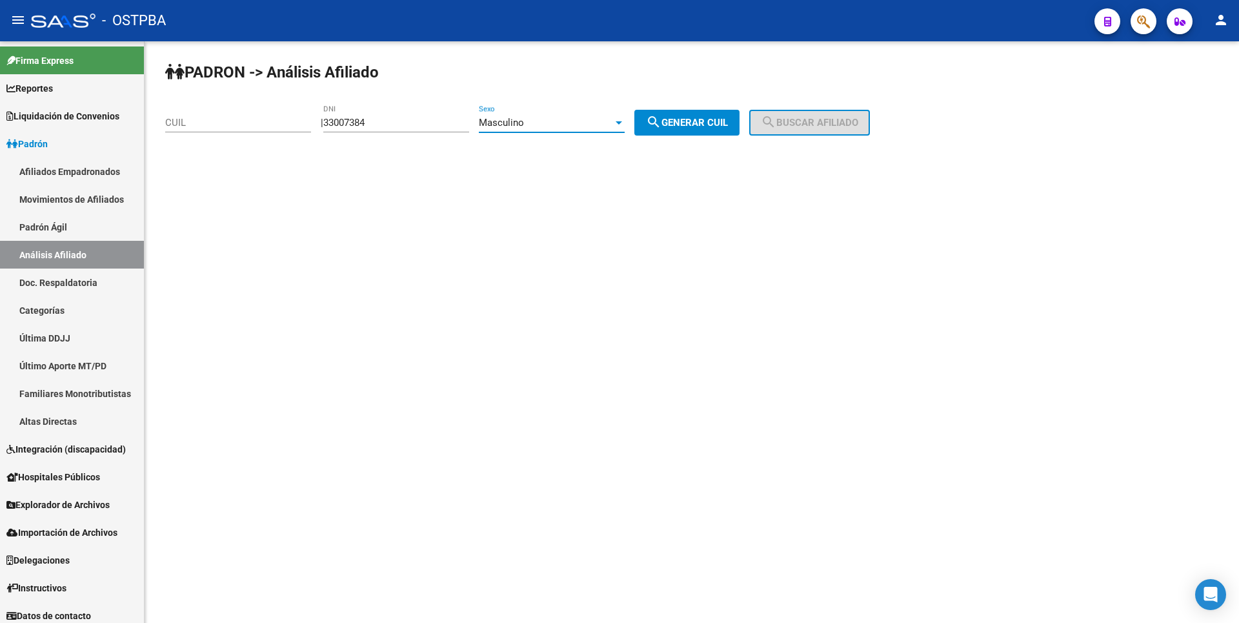
click at [687, 129] on button "search Generar CUIL" at bounding box center [686, 123] width 105 height 26
type input "20-33007384-6"
click at [807, 122] on span "search Buscar afiliado" at bounding box center [809, 123] width 97 height 12
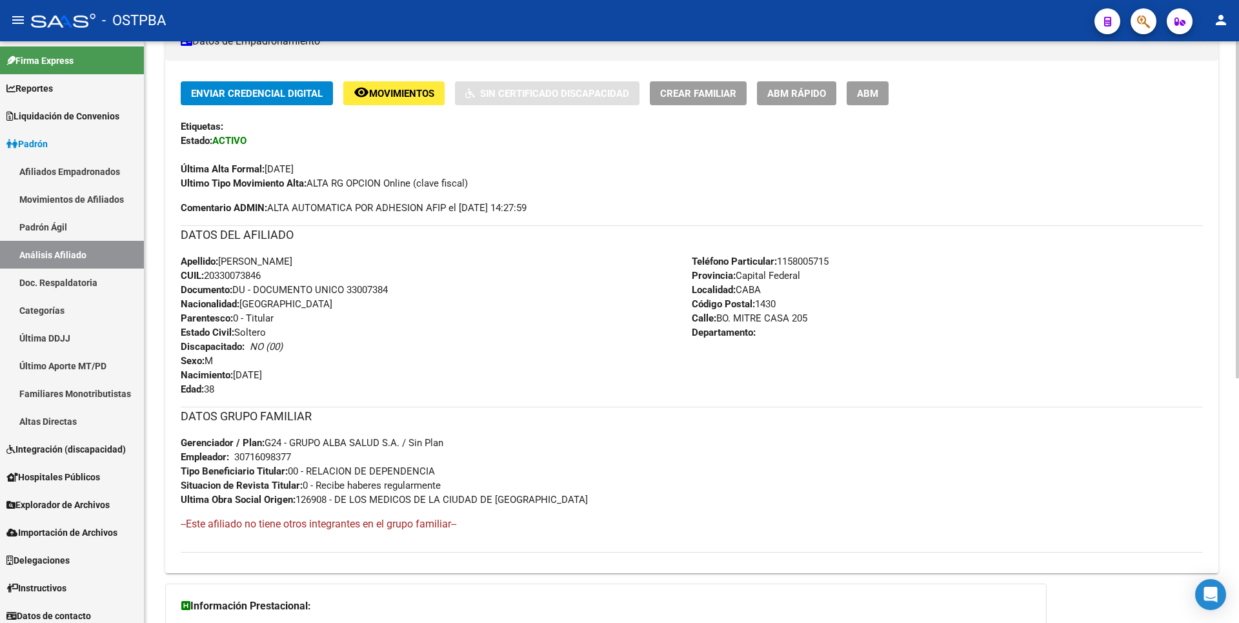
scroll to position [421, 0]
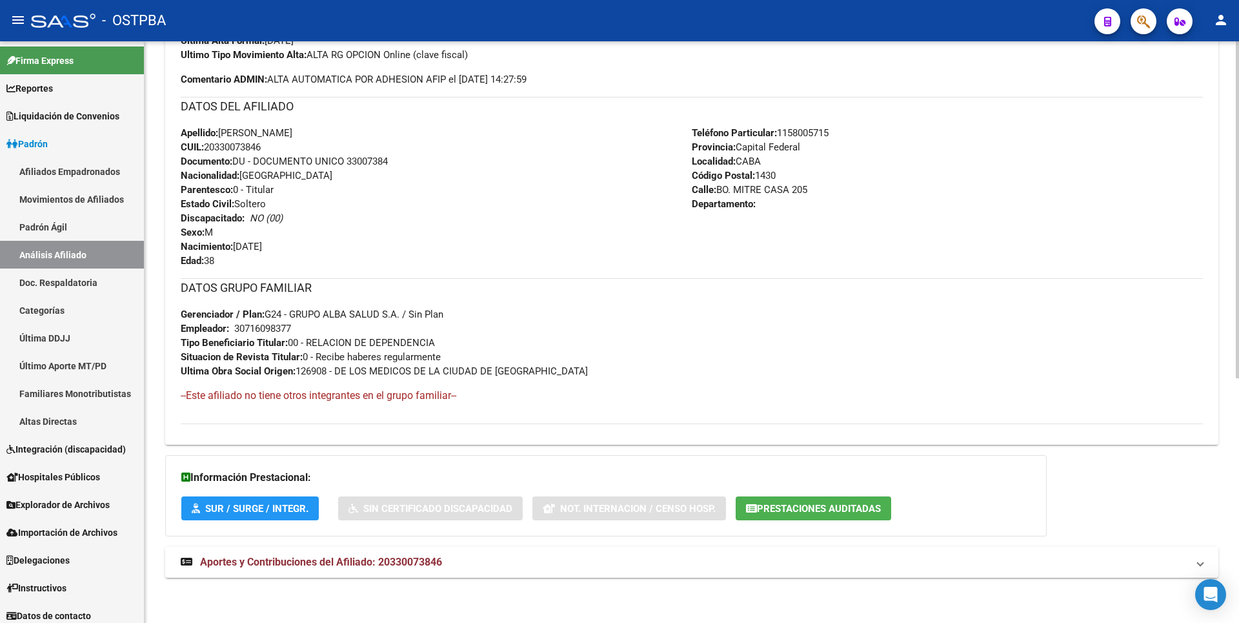
click at [440, 573] on mat-expansion-panel-header "Aportes y Contribuciones del Afiliado: 20330073846" at bounding box center [691, 562] width 1053 height 31
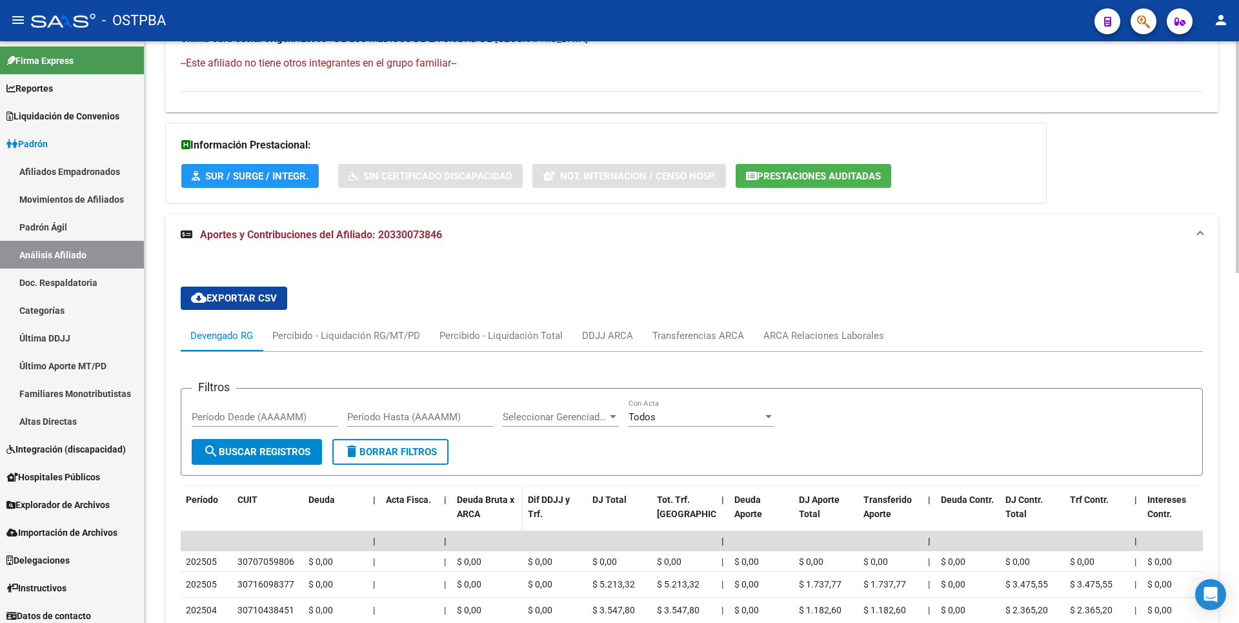
scroll to position [879, 0]
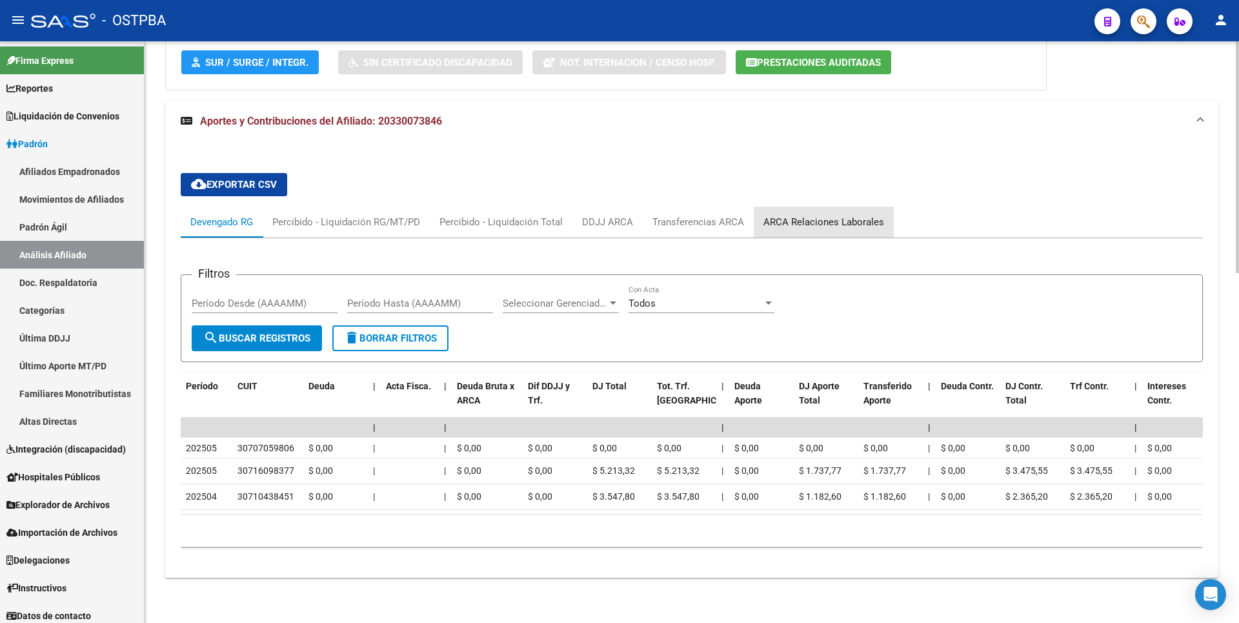
click at [826, 215] on div "ARCA Relaciones Laborales" at bounding box center [824, 222] width 121 height 14
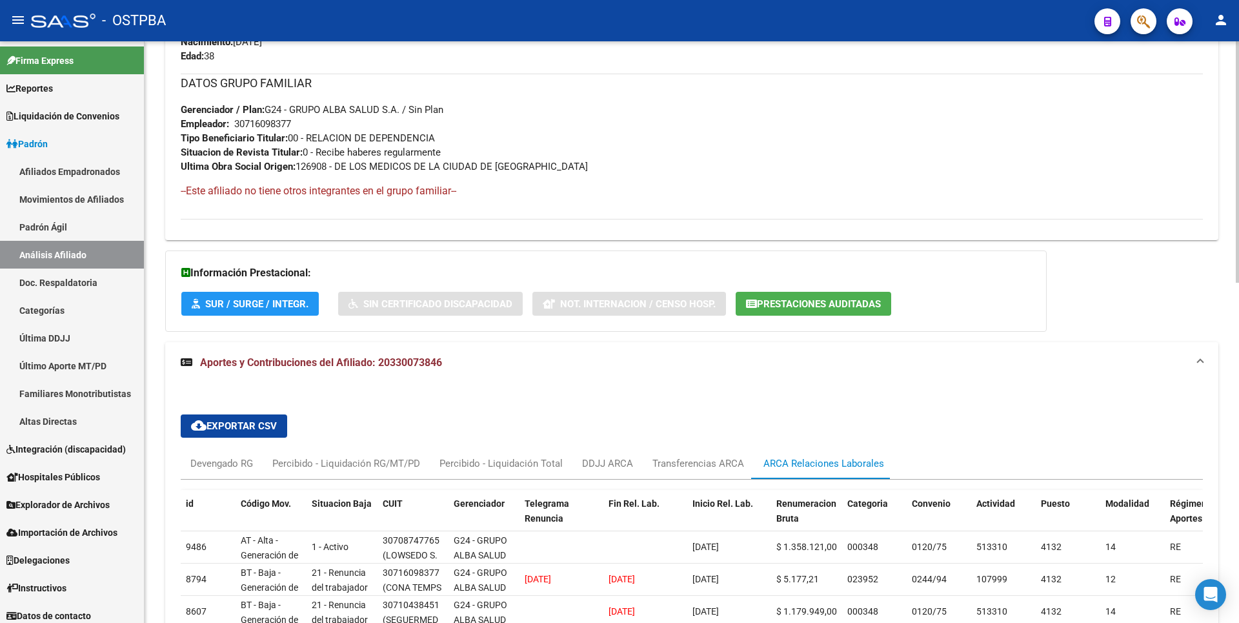
scroll to position [818, 0]
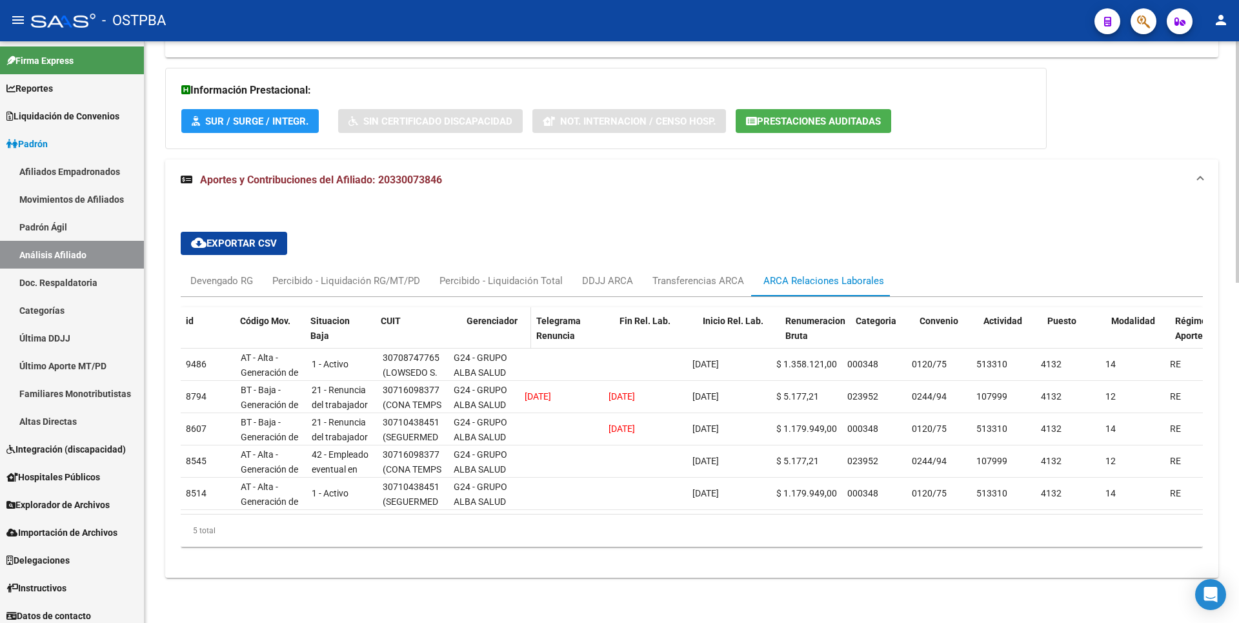
drag, startPoint x: 444, startPoint y: 314, endPoint x: 461, endPoint y: 312, distance: 16.9
click at [461, 312] on span at bounding box center [459, 335] width 6 height 57
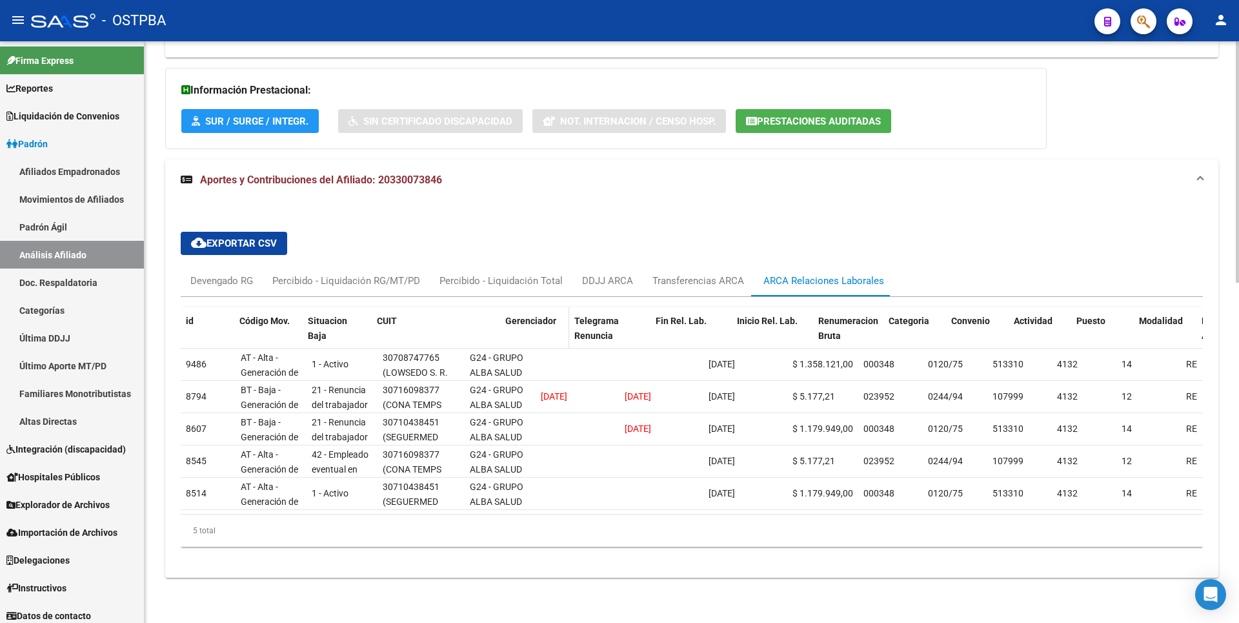
drag, startPoint x: 461, startPoint y: 313, endPoint x: 507, endPoint y: 303, distance: 47.6
click at [507, 307] on div "id Código Mov. Situacion Baja CUIT Gerenciador Telegrama Renuncia Fin Rel. Lab.…" at bounding box center [991, 335] width 1620 height 57
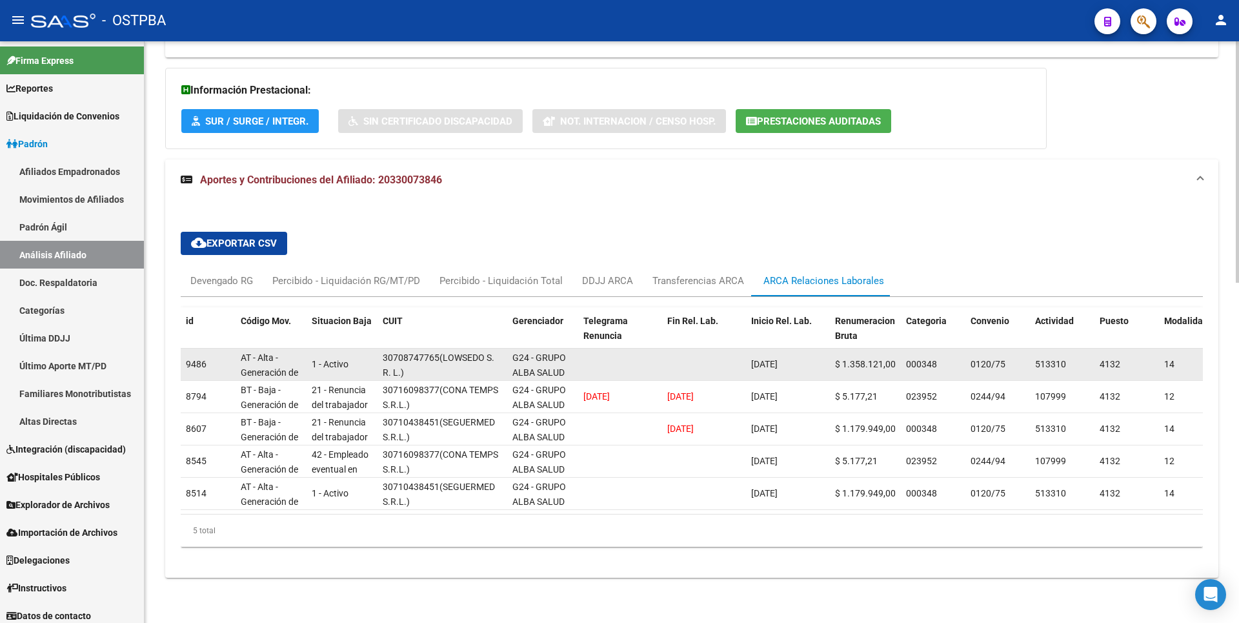
drag, startPoint x: 760, startPoint y: 356, endPoint x: 800, endPoint y: 354, distance: 40.1
click at [800, 357] on div "[DATE]" at bounding box center [788, 364] width 74 height 15
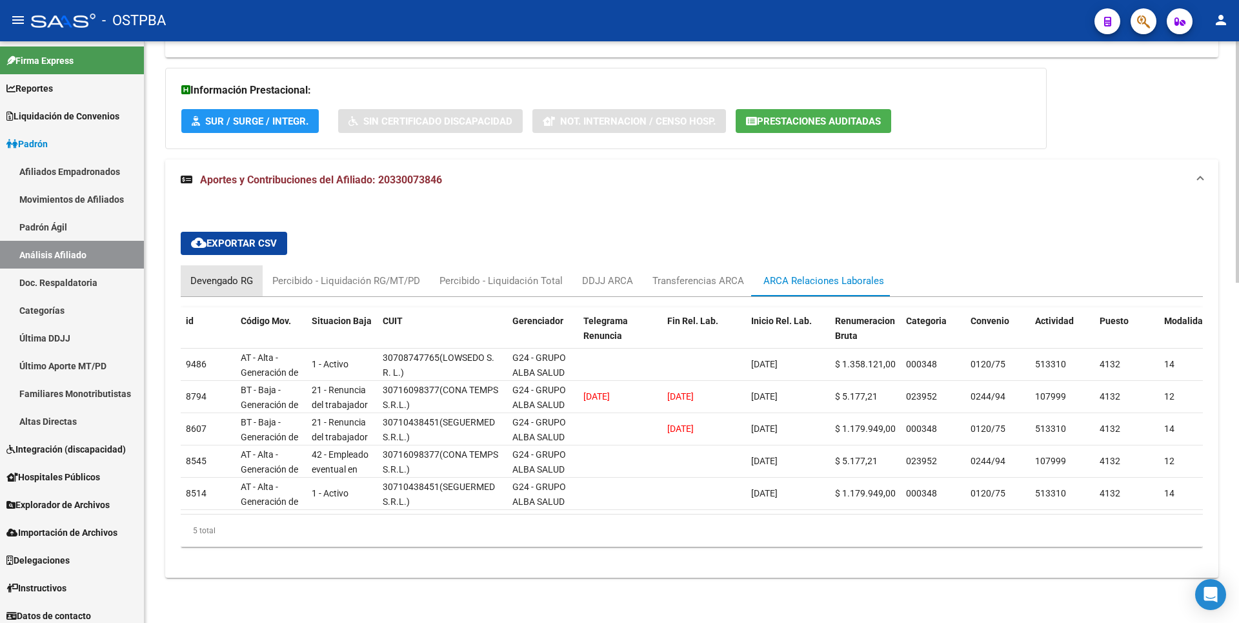
click at [236, 278] on div "Devengado RG" at bounding box center [221, 281] width 63 height 14
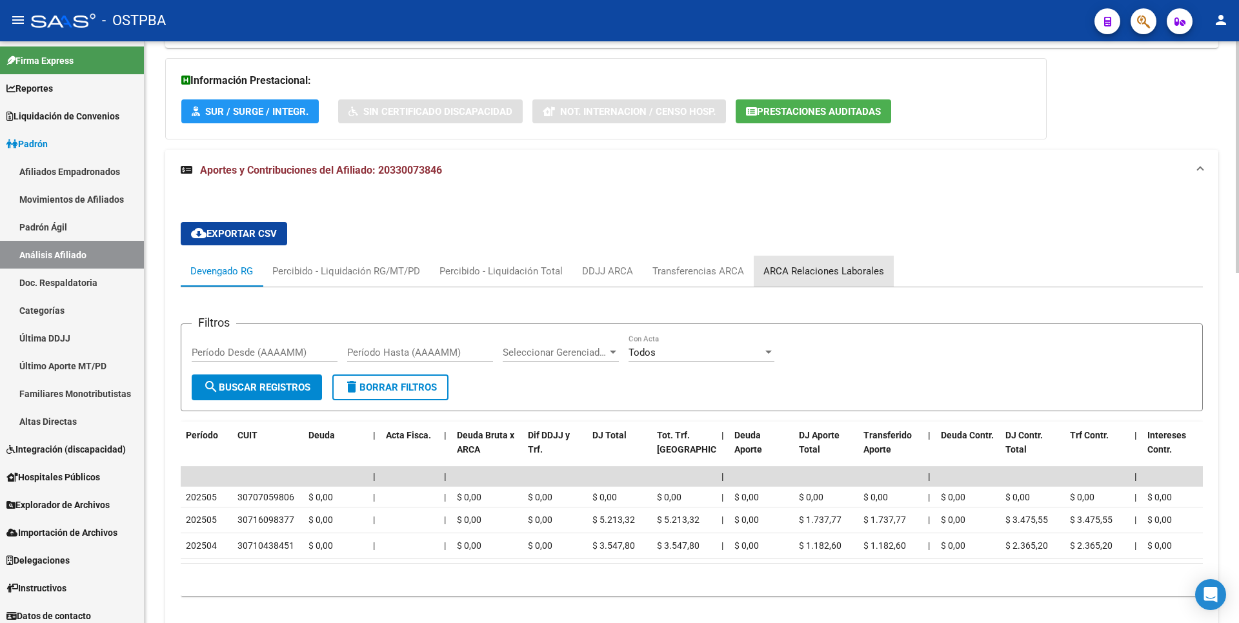
click at [846, 272] on div "ARCA Relaciones Laborales" at bounding box center [824, 271] width 121 height 14
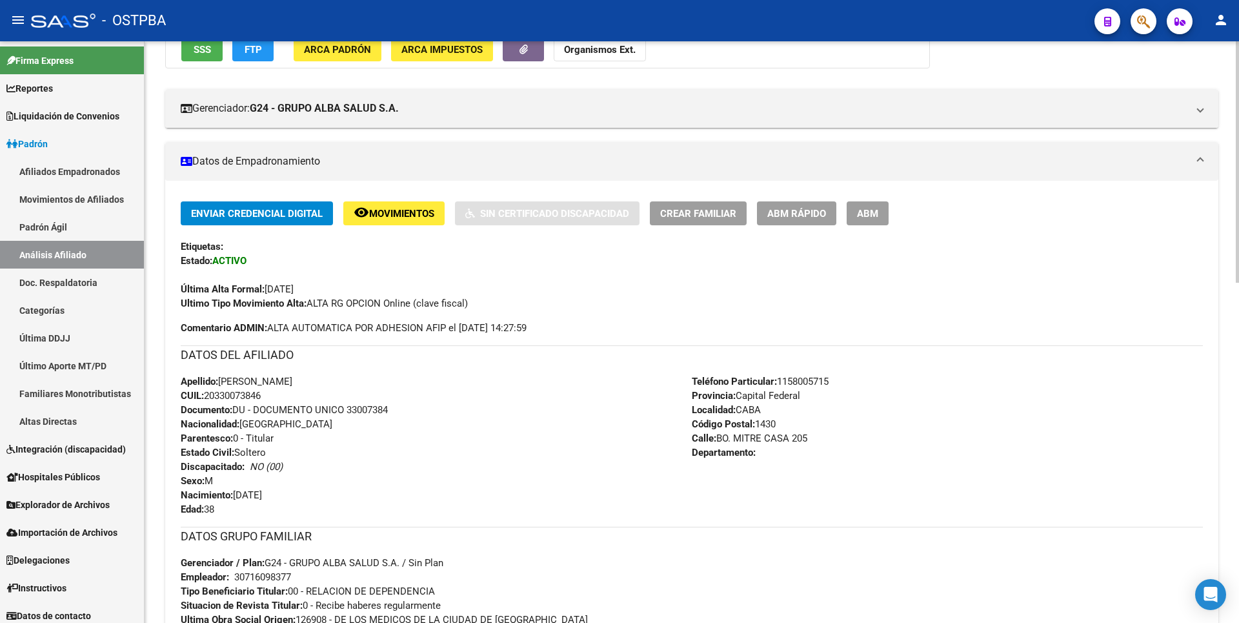
scroll to position [431, 0]
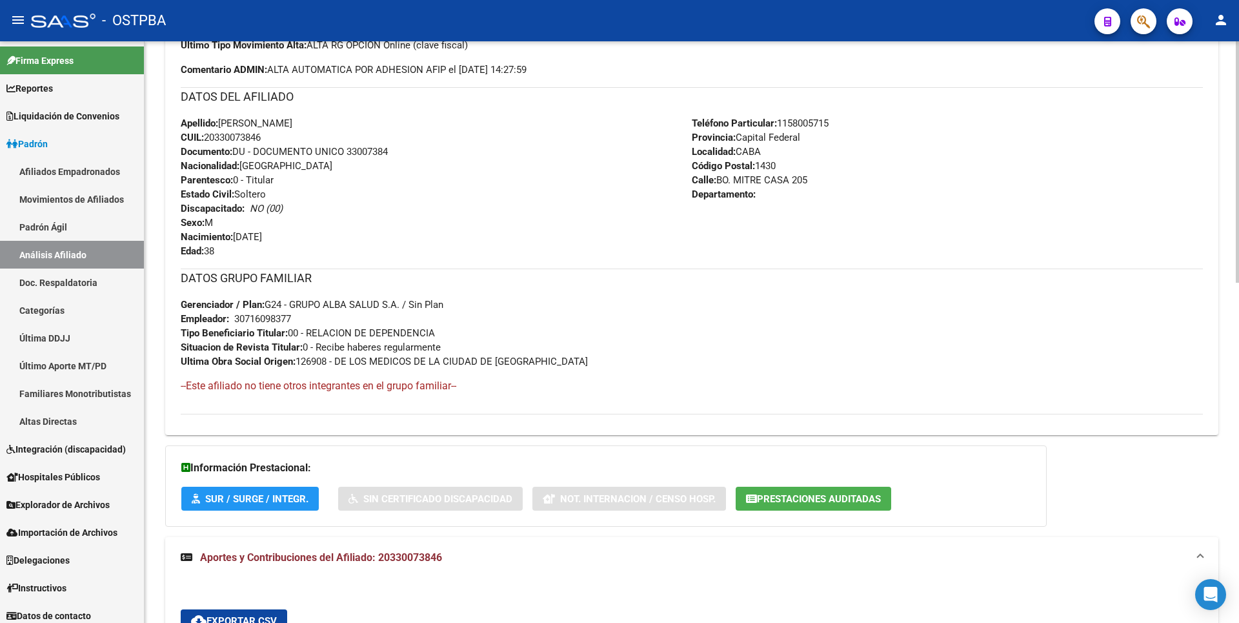
click at [833, 493] on span "Prestaciones Auditadas" at bounding box center [813, 498] width 135 height 12
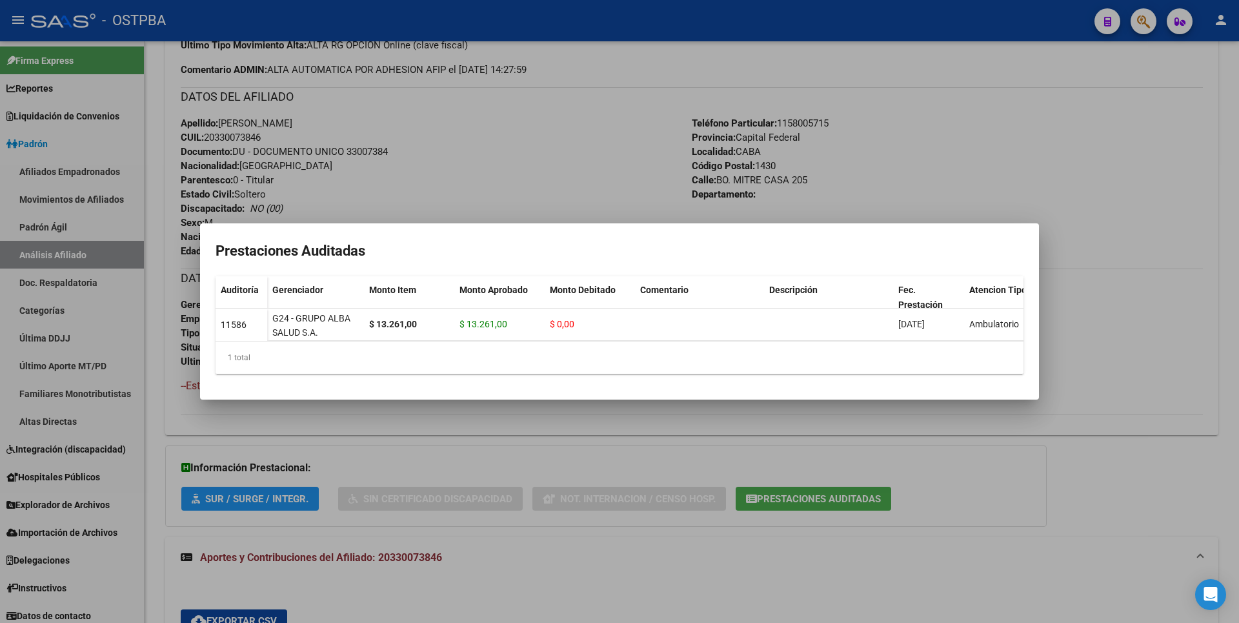
click at [991, 496] on div at bounding box center [619, 311] width 1239 height 623
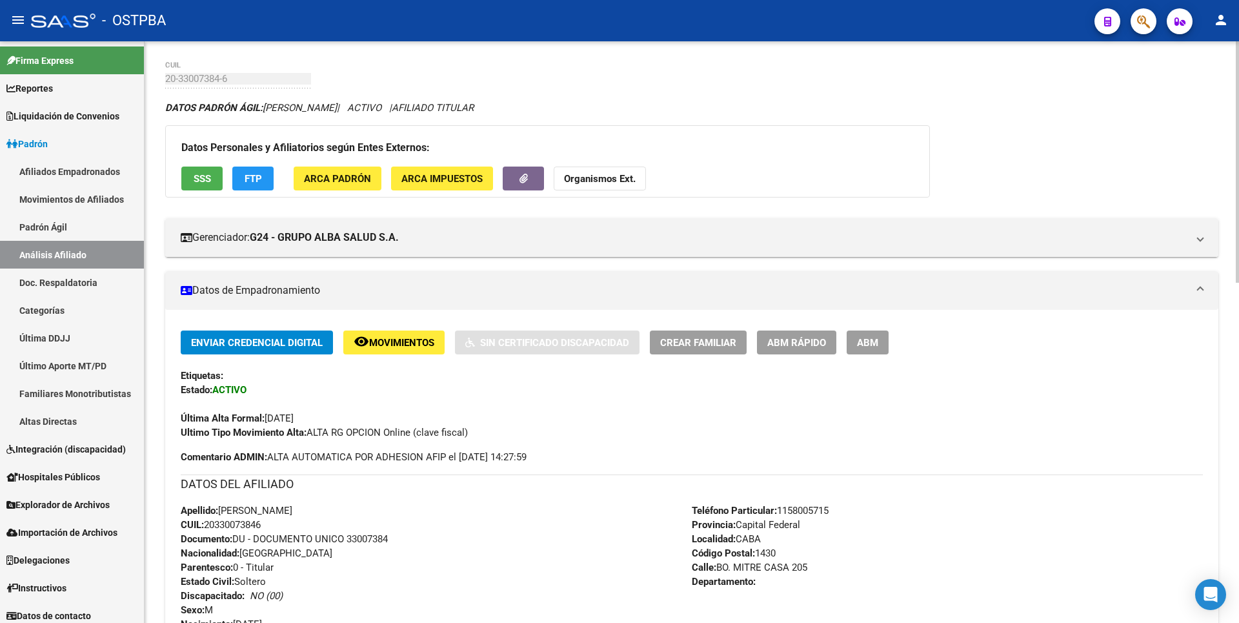
scroll to position [0, 0]
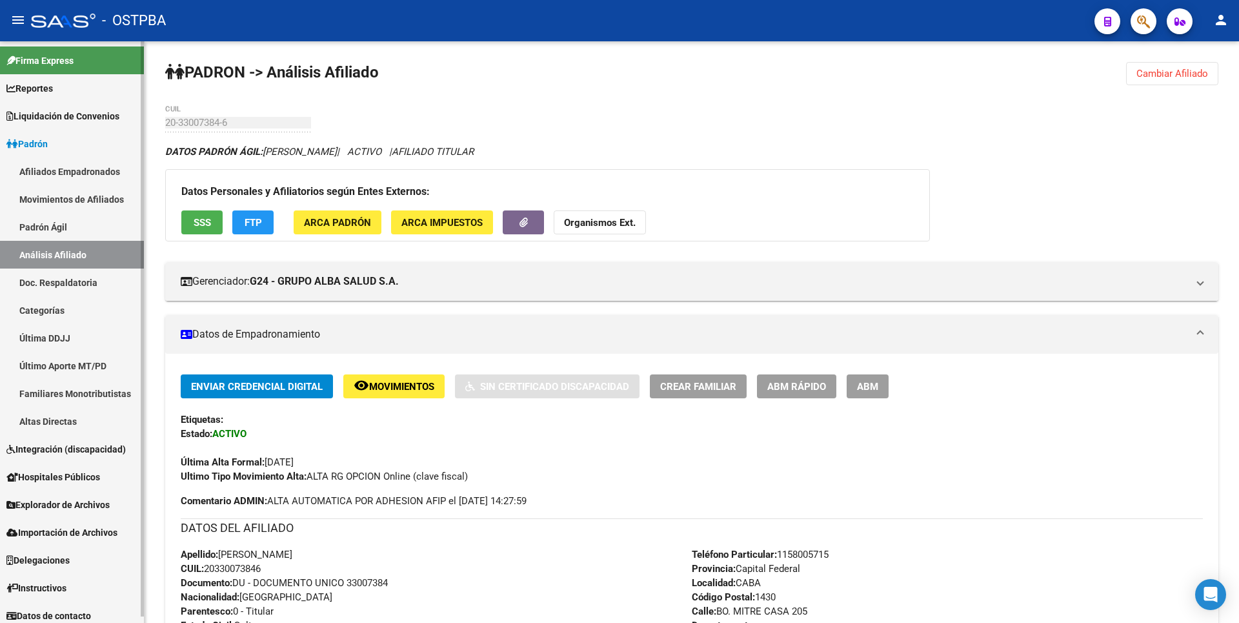
click at [95, 195] on link "Movimientos de Afiliados" at bounding box center [72, 199] width 144 height 28
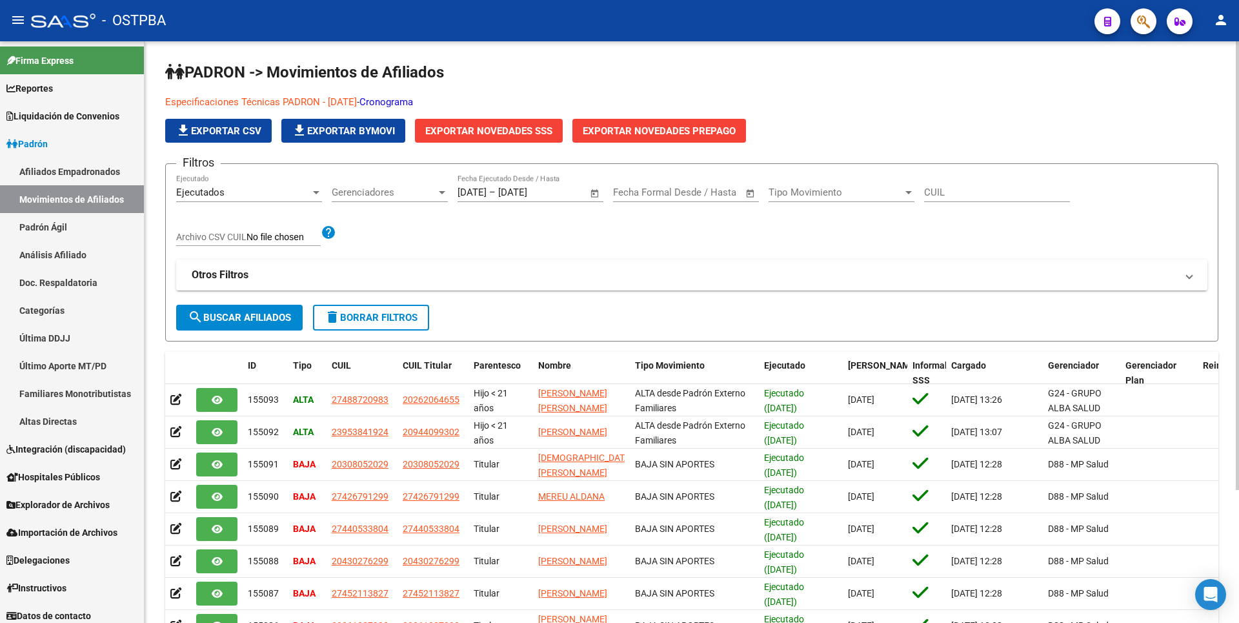
click at [413, 101] on link "Cronograma" at bounding box center [387, 102] width 54 height 12
click at [79, 263] on link "Análisis Afiliado" at bounding box center [72, 255] width 144 height 28
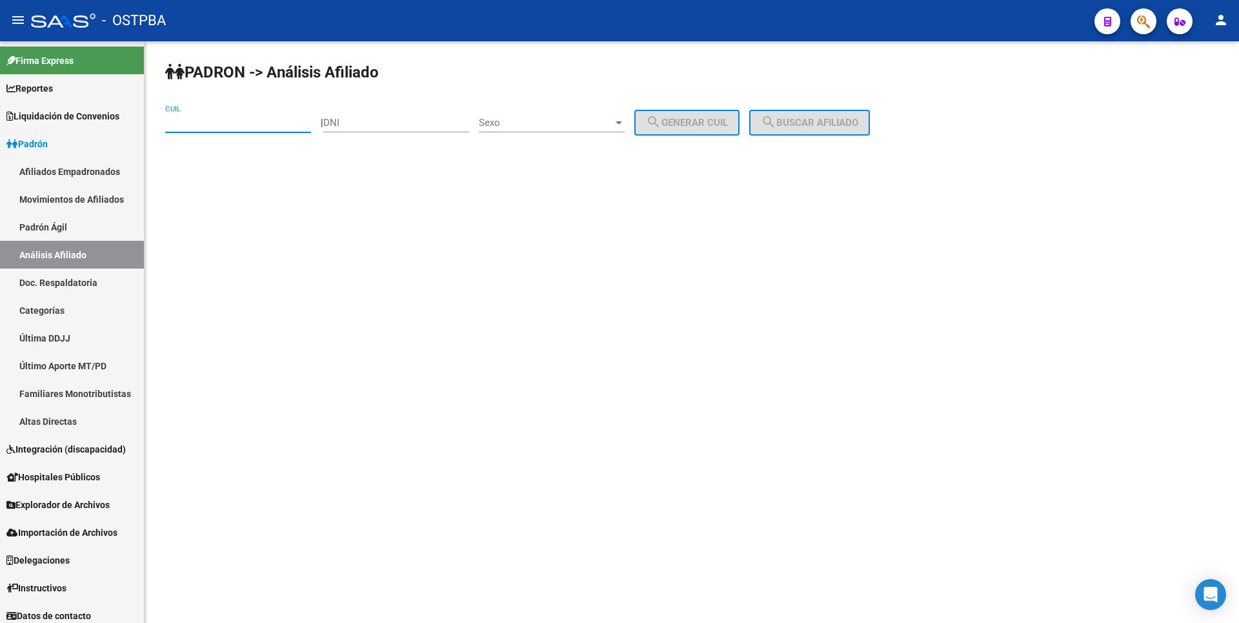
click at [181, 125] on input "CUIL" at bounding box center [238, 123] width 146 height 12
paste input "20-29705860-7"
click at [807, 127] on span "search Buscar afiliado" at bounding box center [809, 123] width 97 height 12
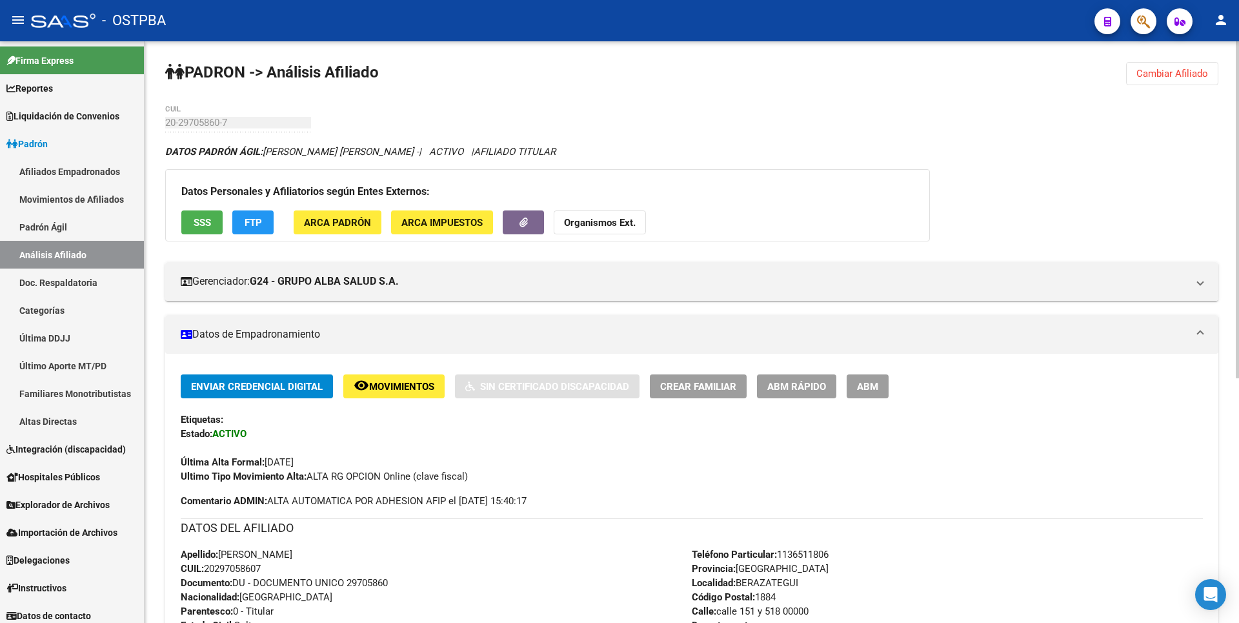
scroll to position [421, 0]
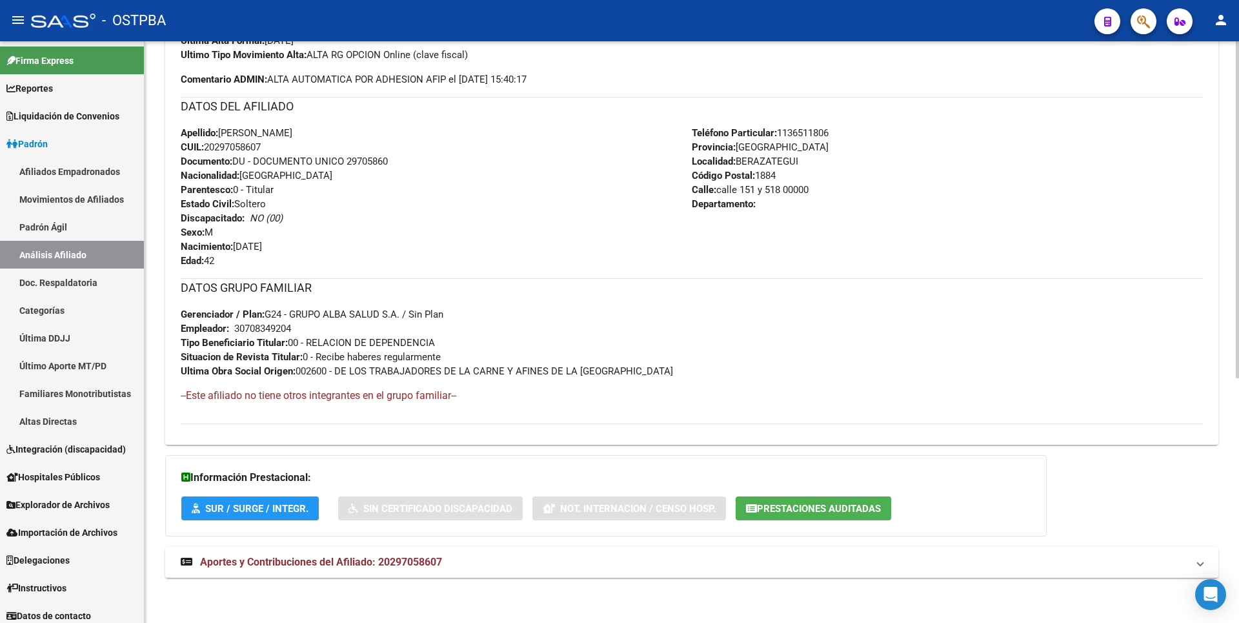
click at [436, 549] on mat-expansion-panel-header "Aportes y Contribuciones del Afiliado: 20297058607" at bounding box center [691, 562] width 1053 height 31
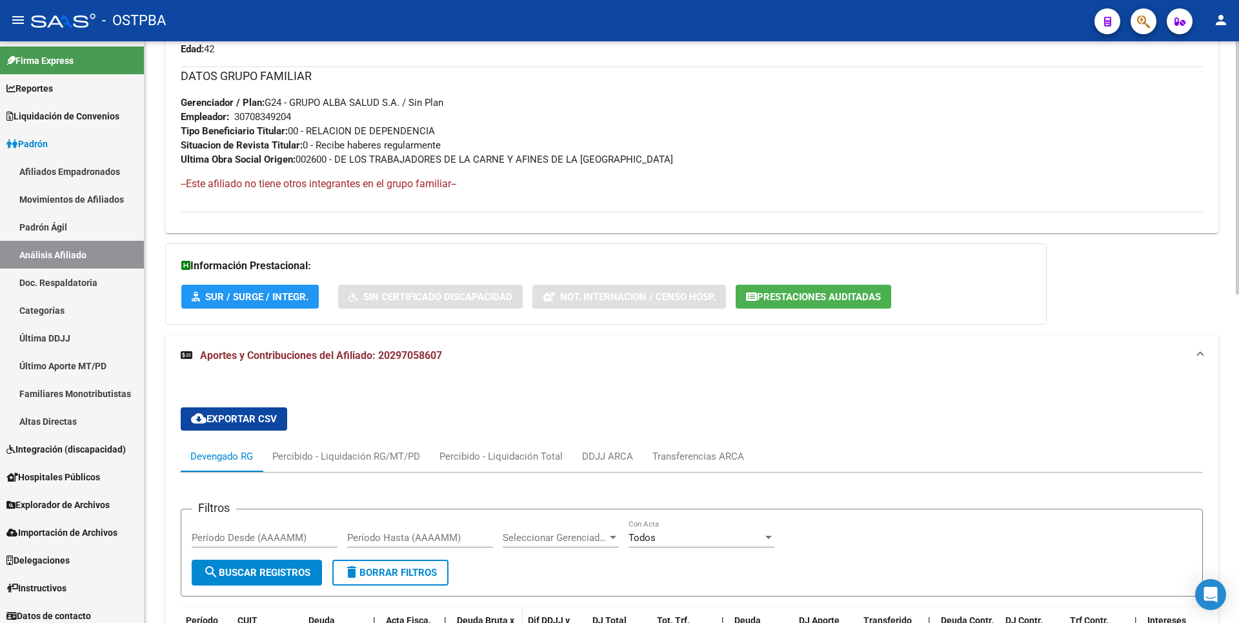
scroll to position [754, 0]
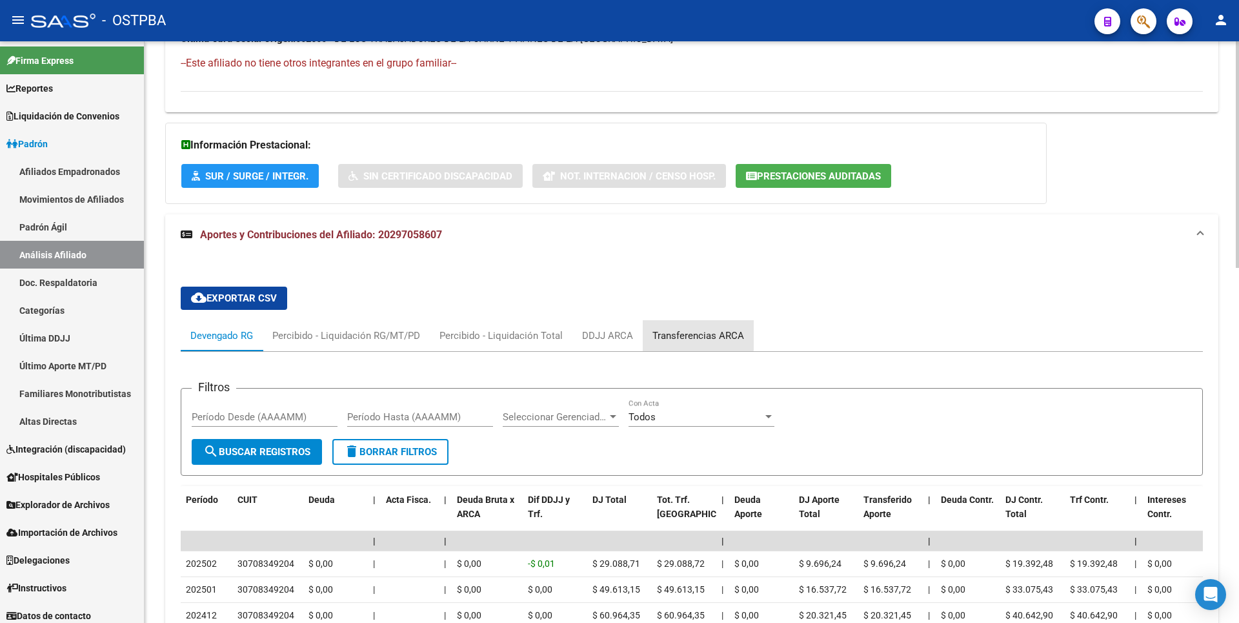
click at [693, 335] on div "Transferencias ARCA" at bounding box center [699, 336] width 92 height 14
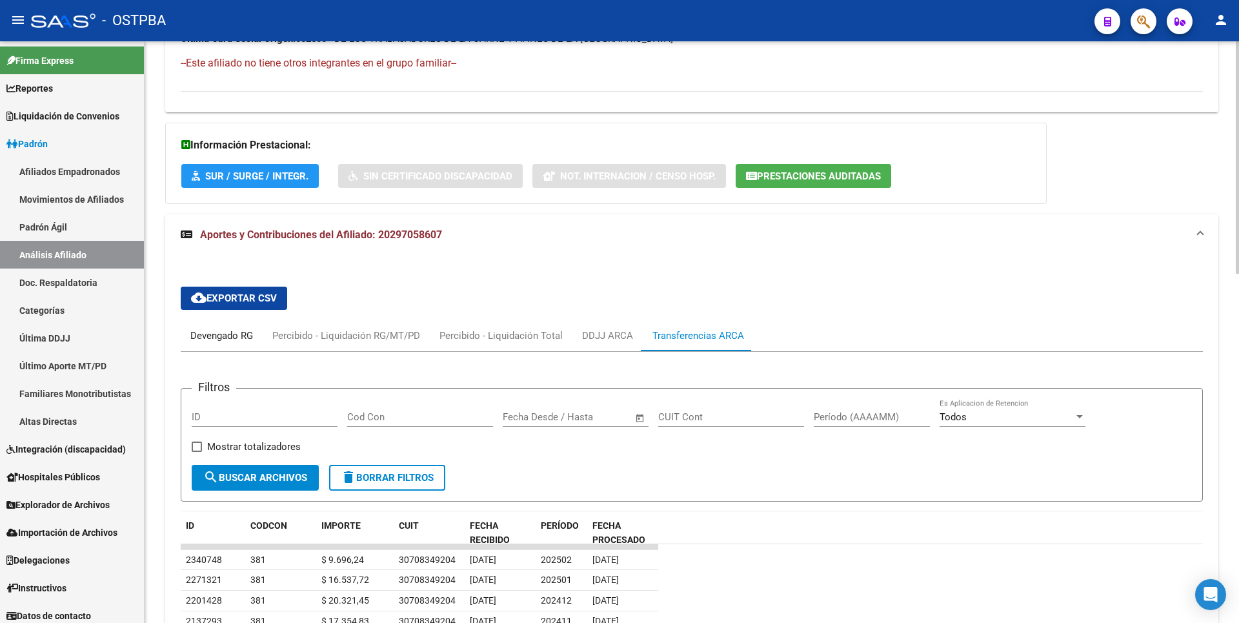
click at [217, 341] on div "Devengado RG" at bounding box center [221, 336] width 63 height 14
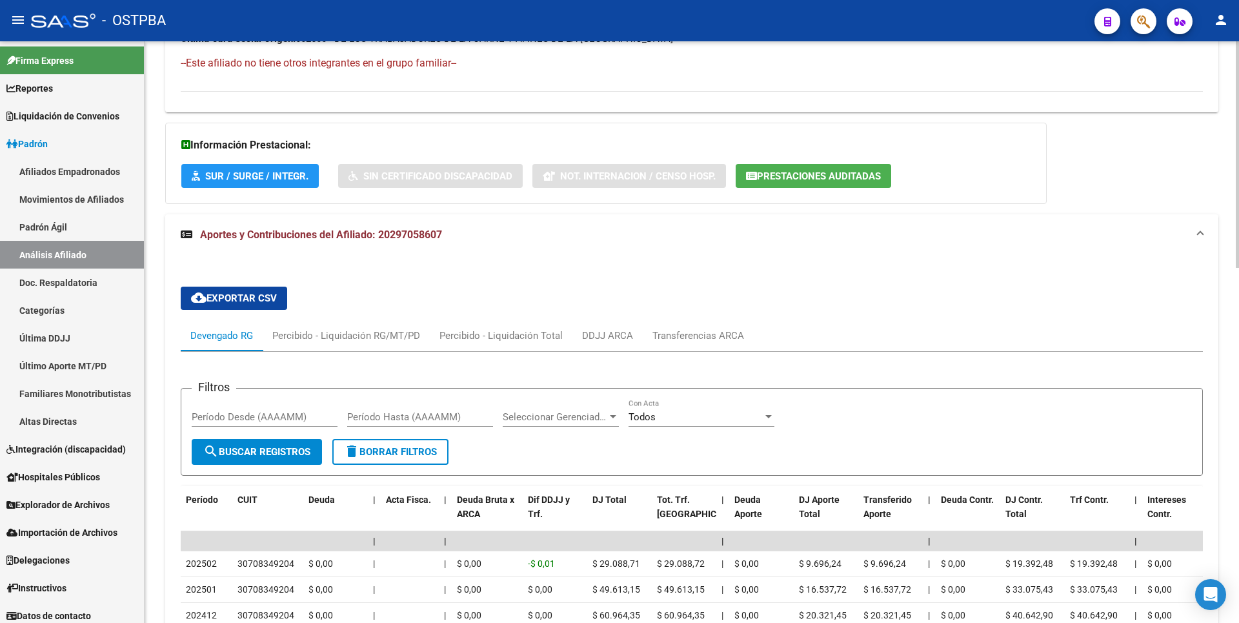
click at [827, 177] on span "Prestaciones Auditadas" at bounding box center [819, 176] width 124 height 12
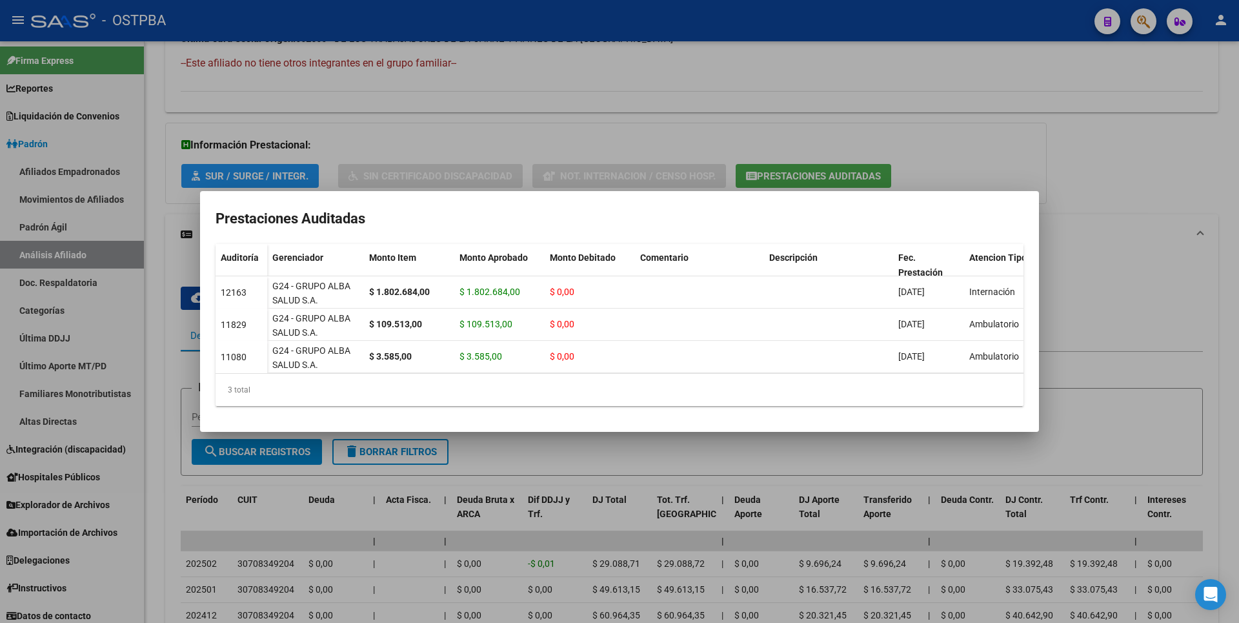
click at [1080, 281] on div at bounding box center [619, 311] width 1239 height 623
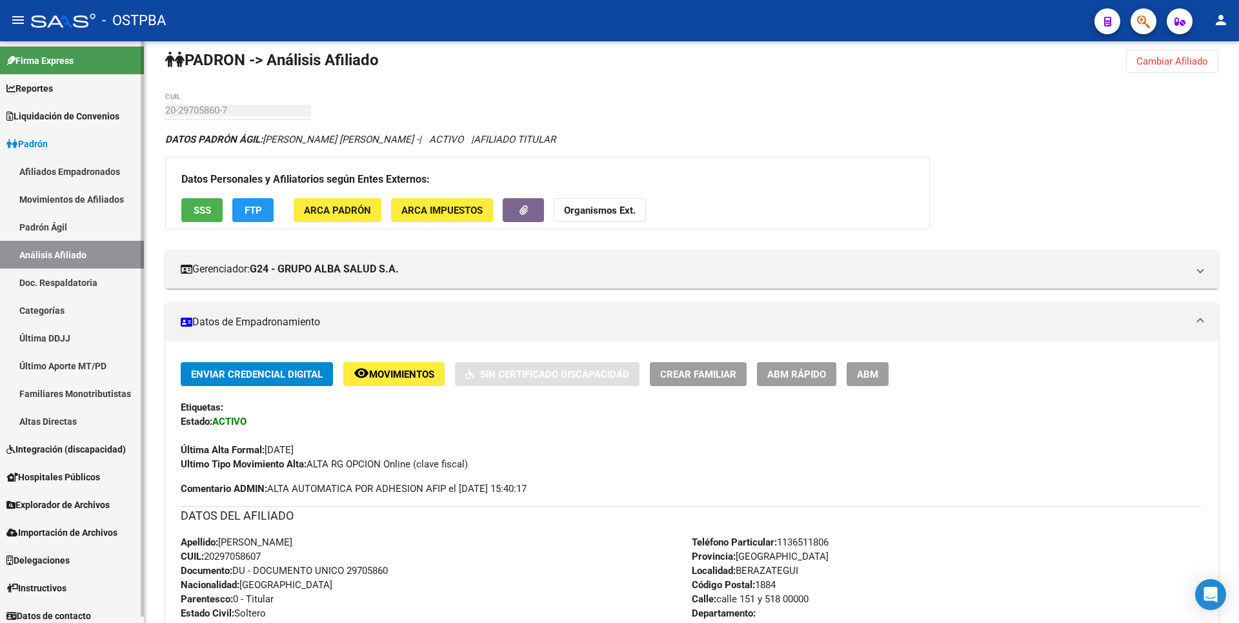
scroll to position [0, 0]
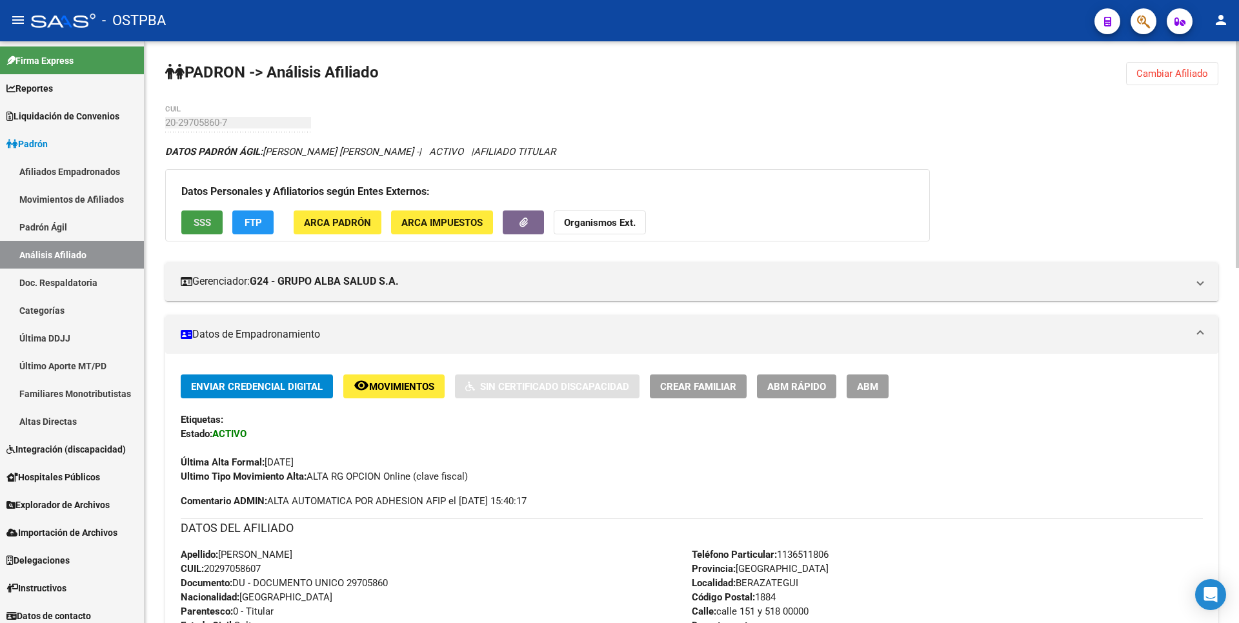
click at [201, 223] on span "SSS" at bounding box center [202, 223] width 17 height 12
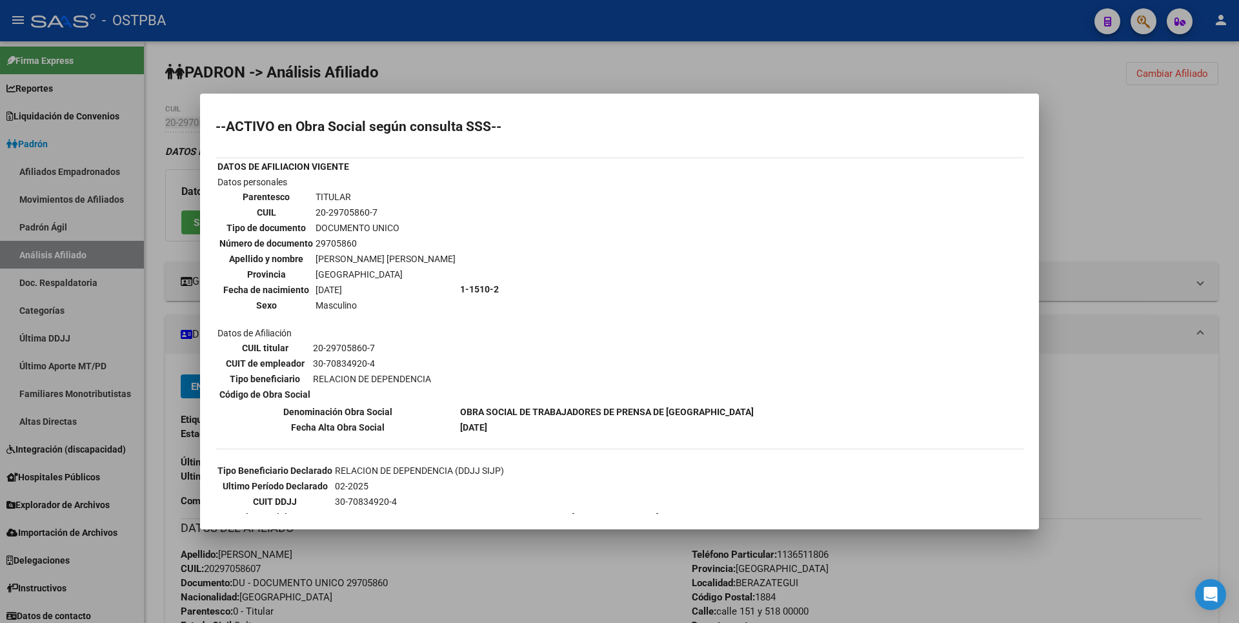
click at [1121, 172] on div at bounding box center [619, 311] width 1239 height 623
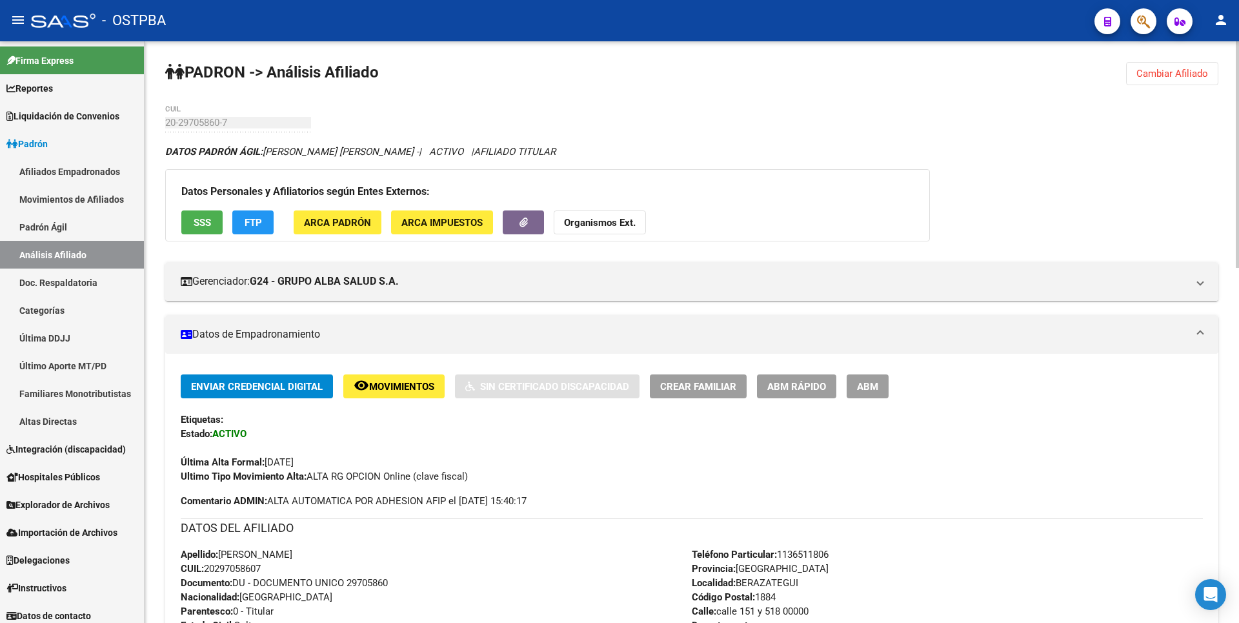
click at [1190, 72] on span "Cambiar Afiliado" at bounding box center [1173, 74] width 72 height 12
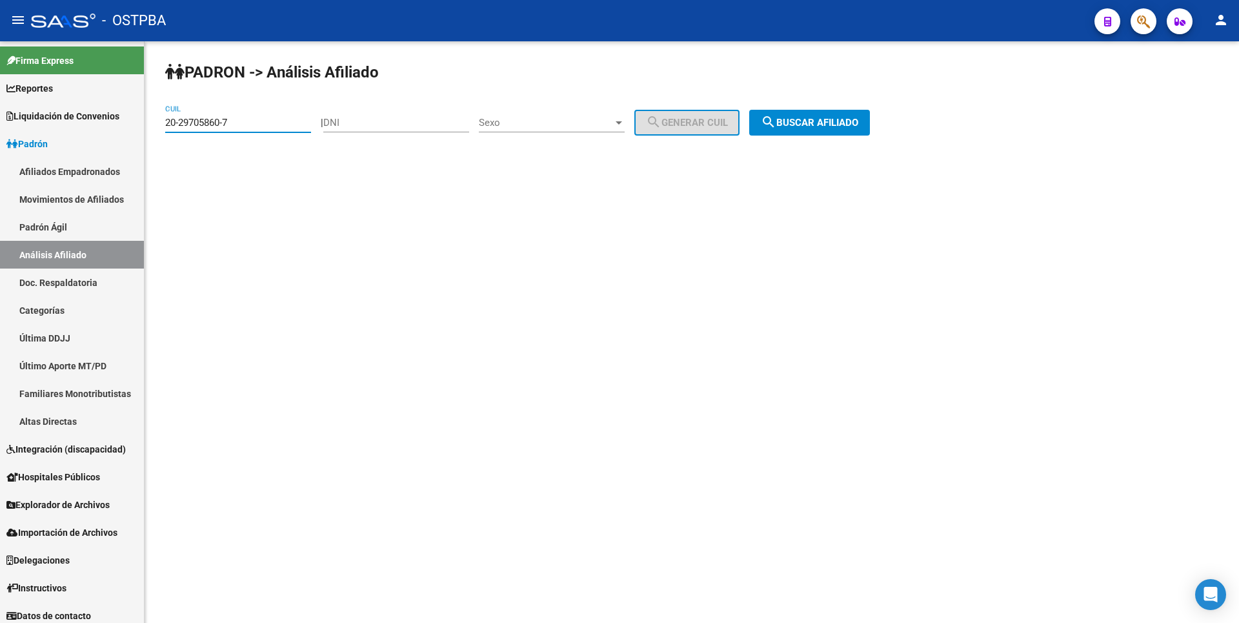
drag, startPoint x: 221, startPoint y: 119, endPoint x: 161, endPoint y: 121, distance: 60.1
click at [161, 121] on div "PADRON -> Análisis Afiliado 20-29705860-7 CUIL | DNI Sexo Sexo search Generar C…" at bounding box center [692, 109] width 1095 height 136
paste input "32197059-2"
click at [814, 122] on span "search Buscar afiliado" at bounding box center [809, 123] width 97 height 12
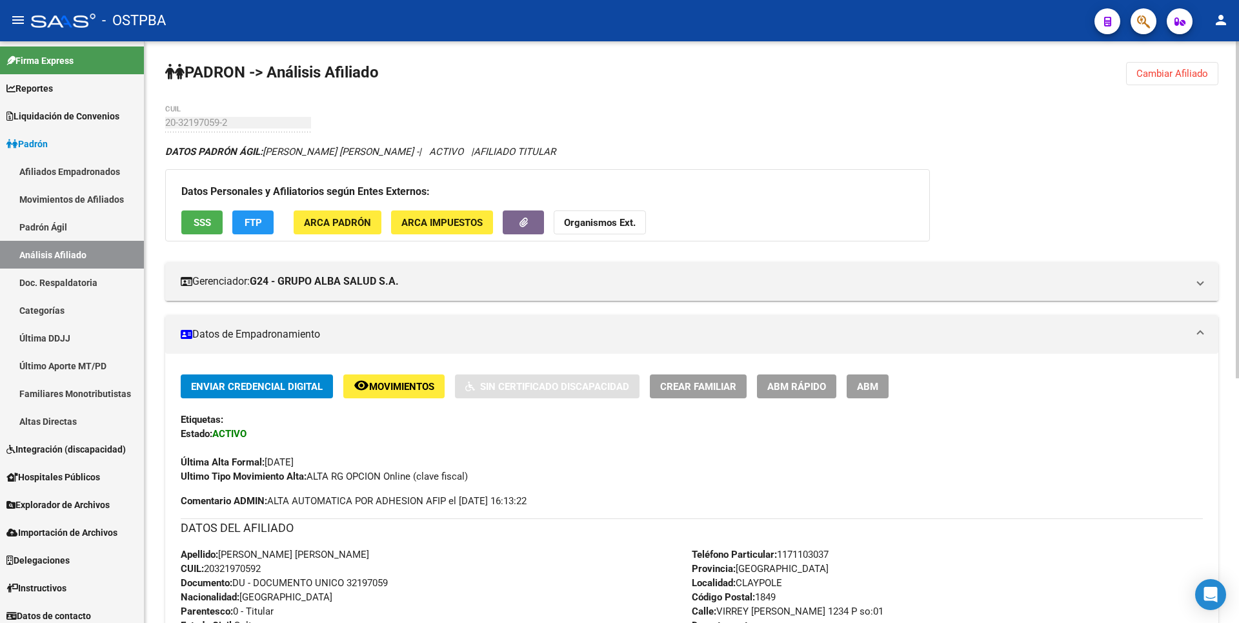
scroll to position [421, 0]
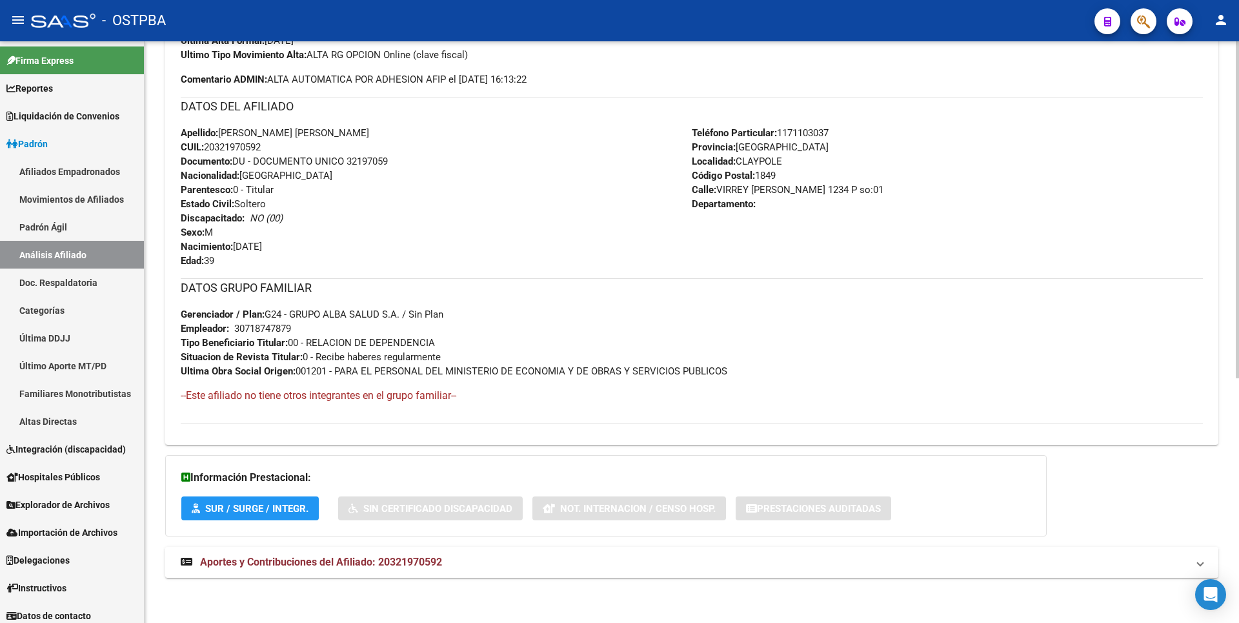
click at [406, 563] on span "Aportes y Contribuciones del Afiliado: 20321970592" at bounding box center [321, 562] width 242 height 12
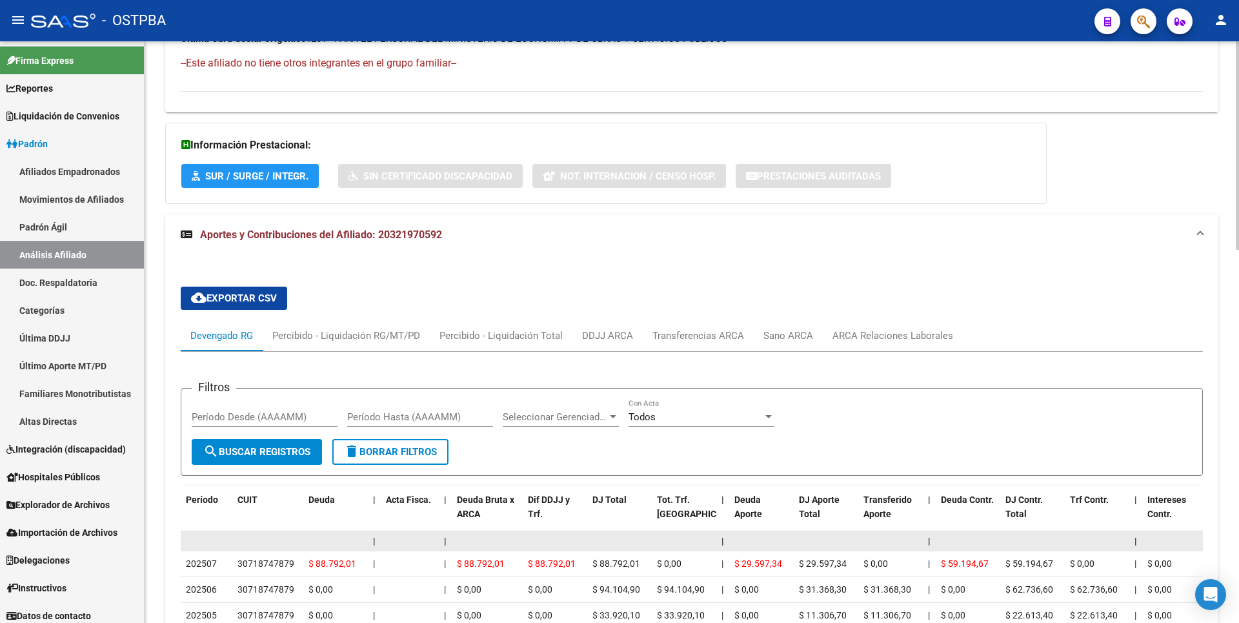
scroll to position [883, 0]
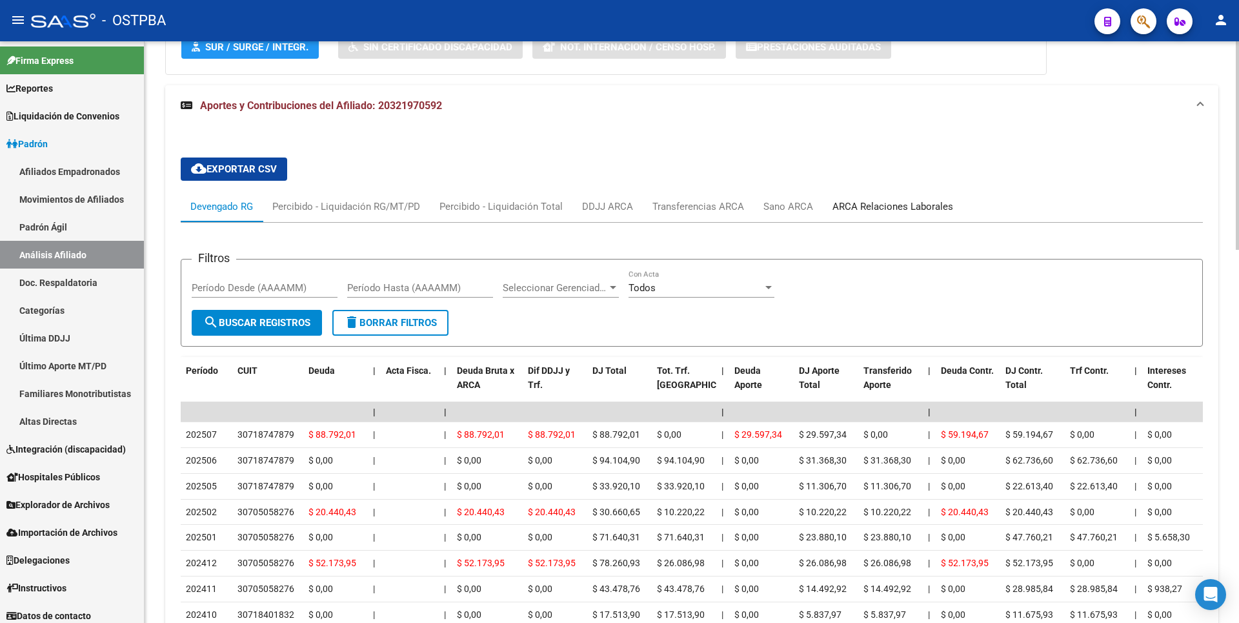
click at [928, 197] on div "ARCA Relaciones Laborales" at bounding box center [893, 206] width 140 height 31
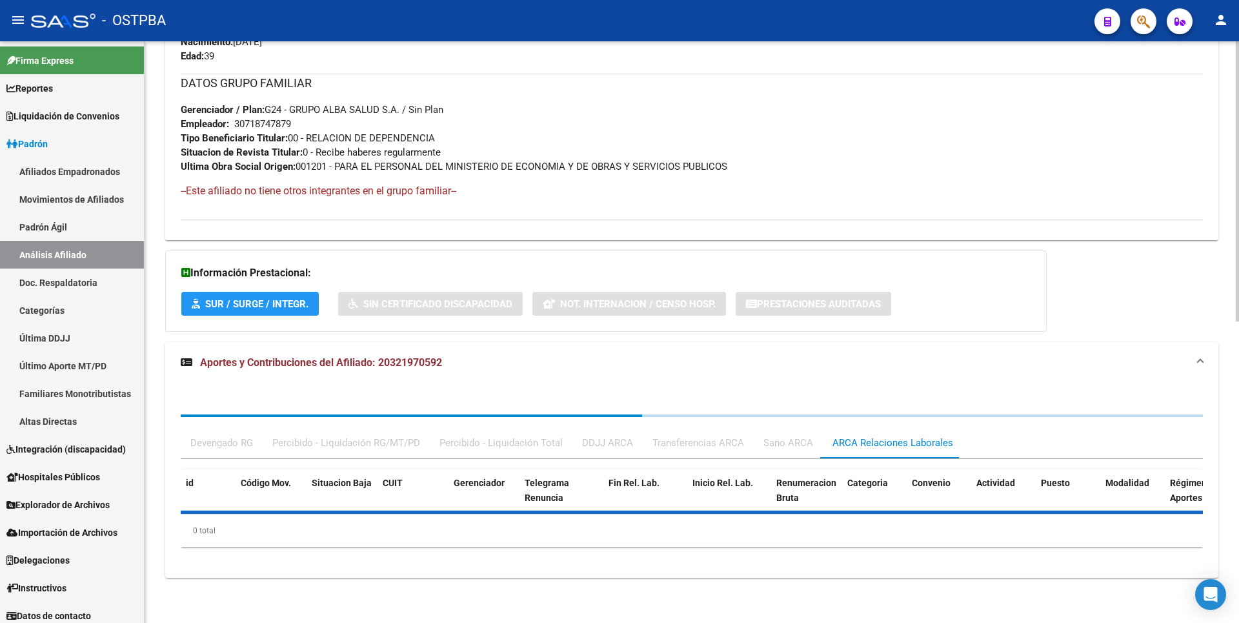
scroll to position [786, 0]
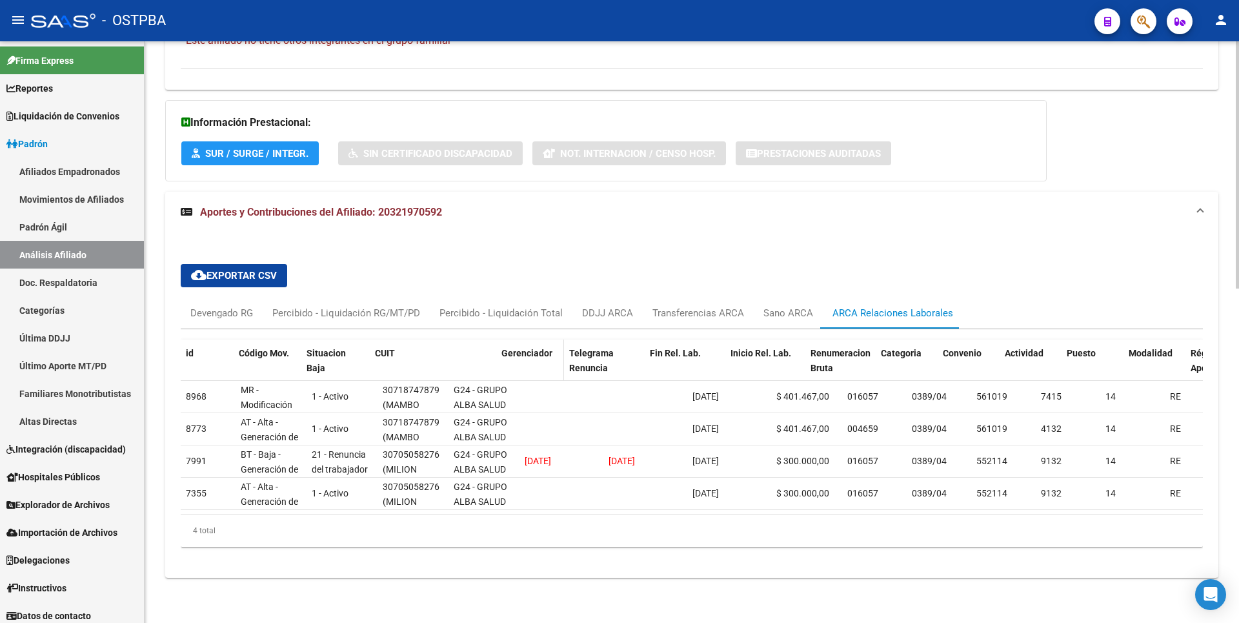
drag, startPoint x: 446, startPoint y: 350, endPoint x: 509, endPoint y: 338, distance: 64.4
click at [509, 340] on div "id Código Mov. Situacion Baja CUIT Gerenciador Telegrama Renuncia Fin Rel. Lab.…" at bounding box center [983, 368] width 1604 height 57
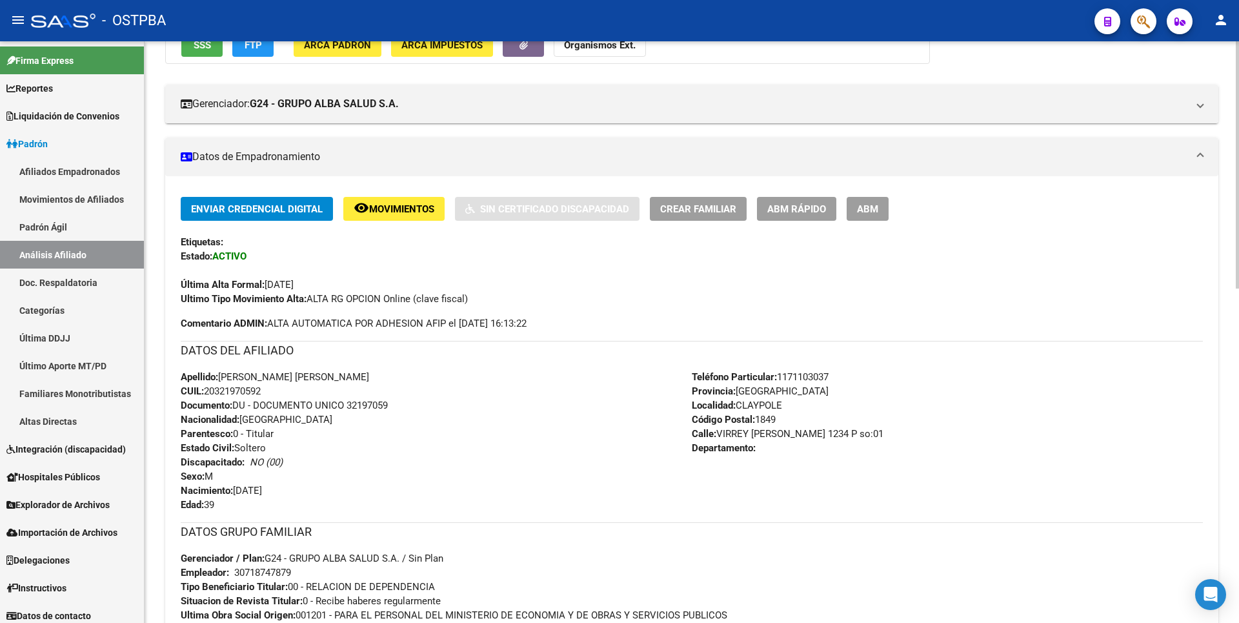
scroll to position [0, 0]
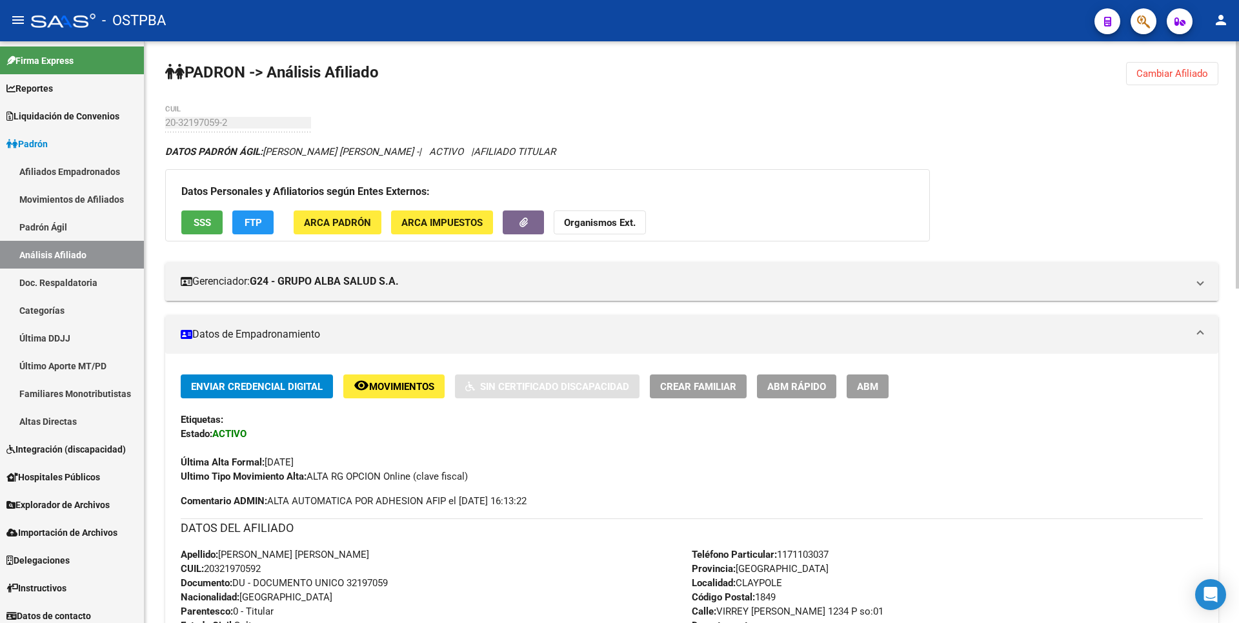
click at [1175, 76] on span "Cambiar Afiliado" at bounding box center [1173, 74] width 72 height 12
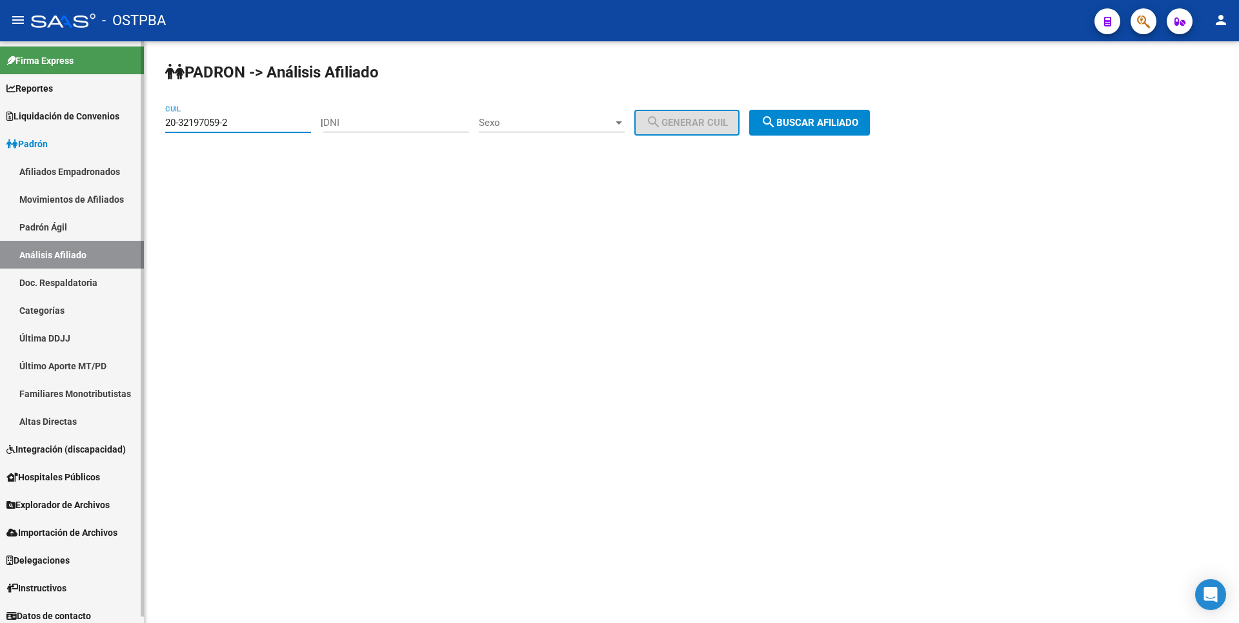
drag, startPoint x: 236, startPoint y: 120, endPoint x: 88, endPoint y: 122, distance: 147.8
click at [88, 122] on mat-sidenav-container "Firma Express Reportes Tablero de Control Ingresos Percibidos Análisis de todos…" at bounding box center [619, 332] width 1239 height 582
paste input "7-45921228-6"
click at [805, 120] on span "search Buscar afiliado" at bounding box center [809, 123] width 97 height 12
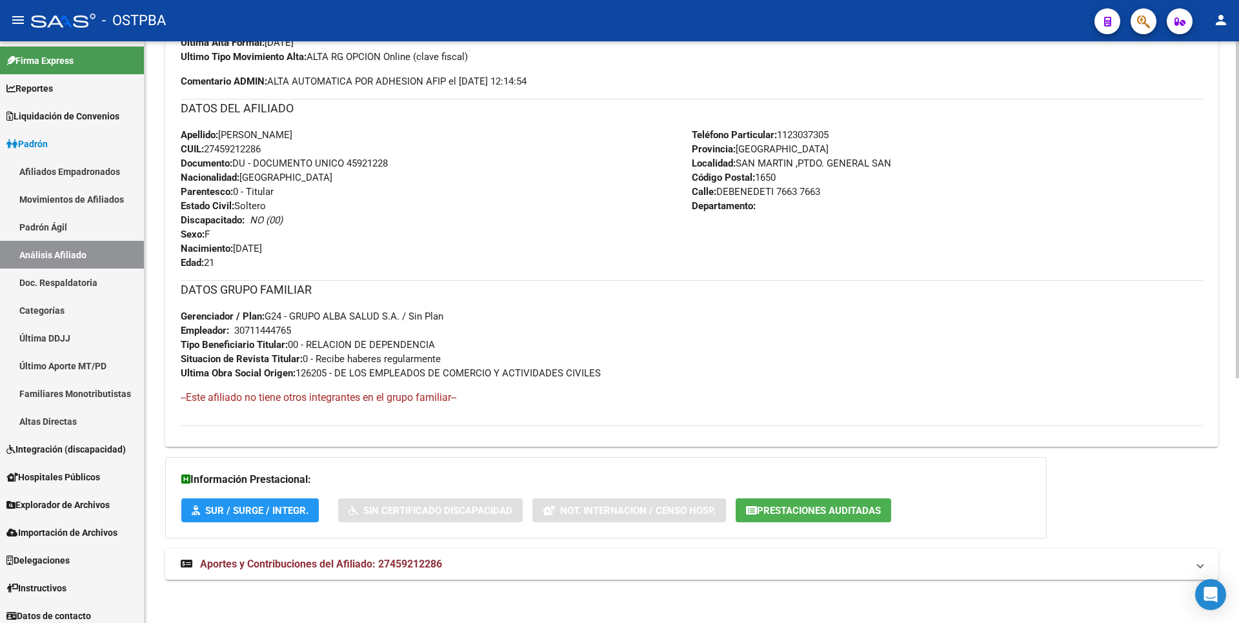
scroll to position [421, 0]
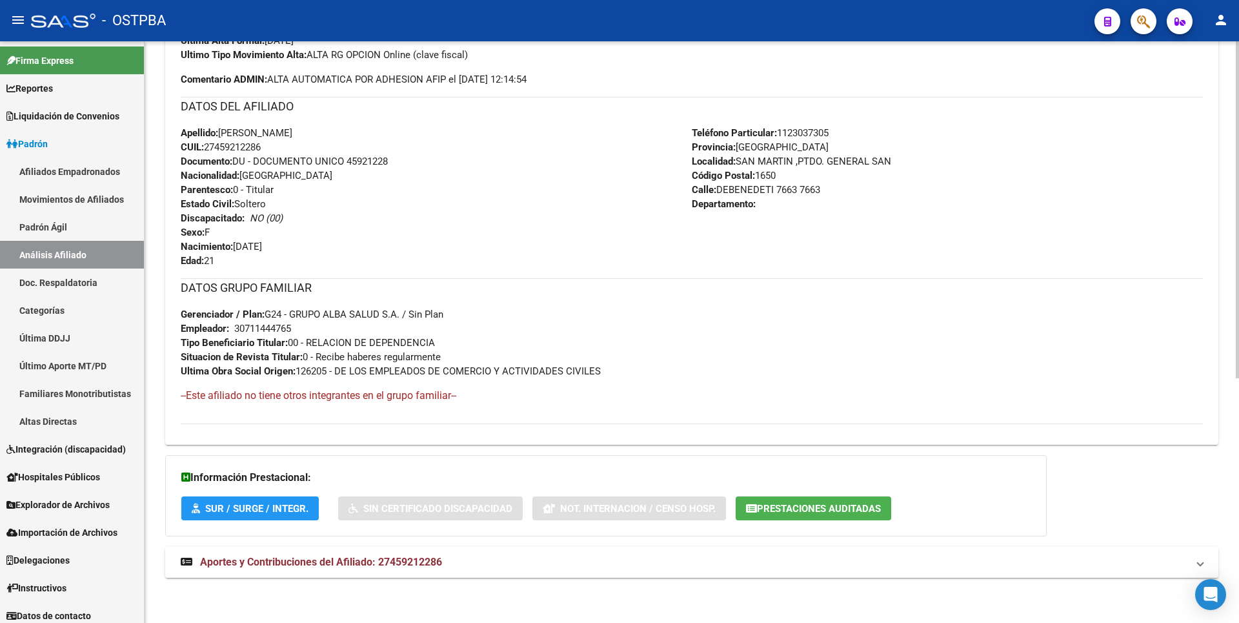
click at [413, 571] on mat-expansion-panel-header "Aportes y Contribuciones del Afiliado: 27459212286" at bounding box center [691, 562] width 1053 height 31
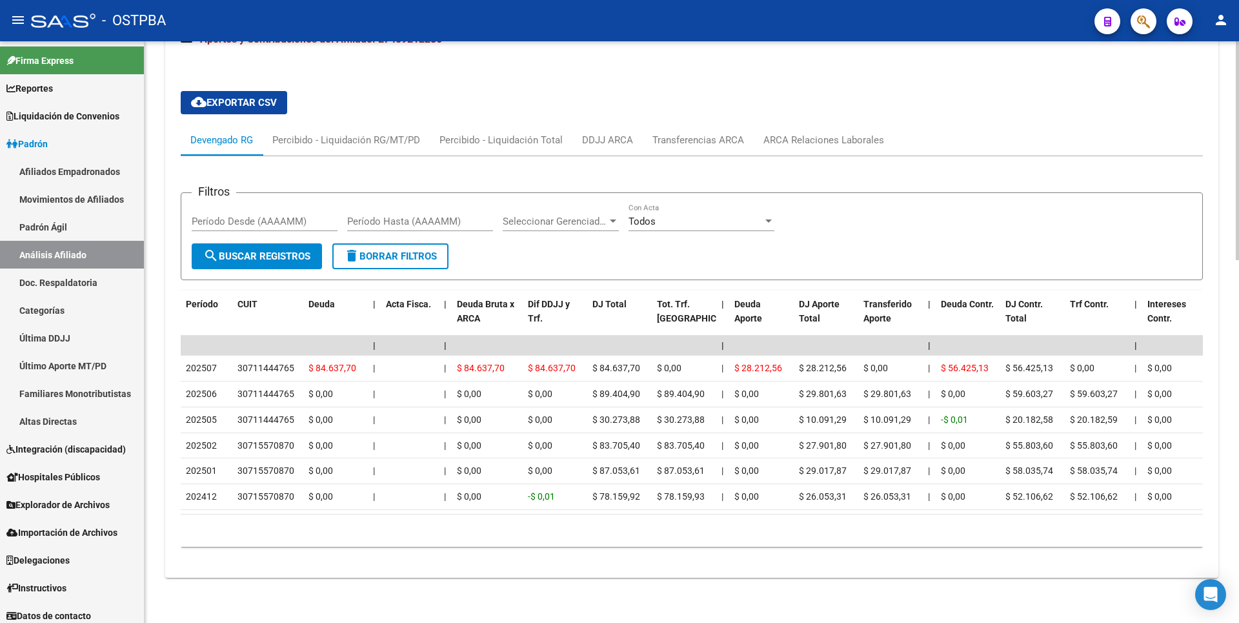
scroll to position [963, 0]
click at [883, 125] on div "ARCA Relaciones Laborales" at bounding box center [824, 140] width 140 height 31
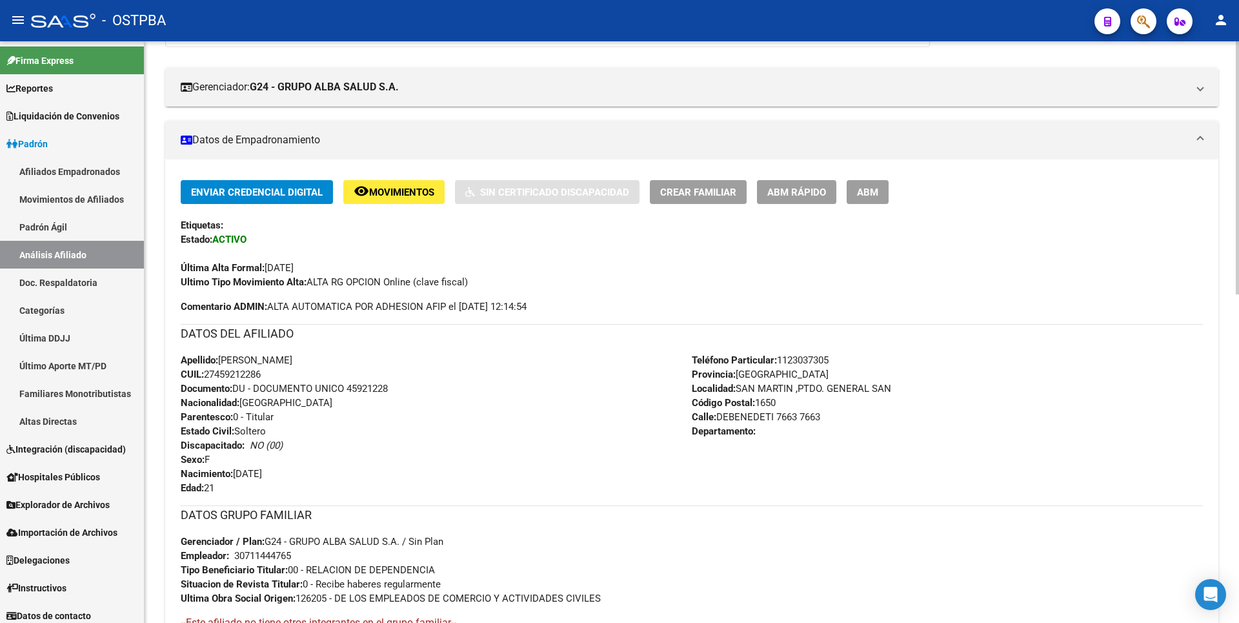
scroll to position [0, 0]
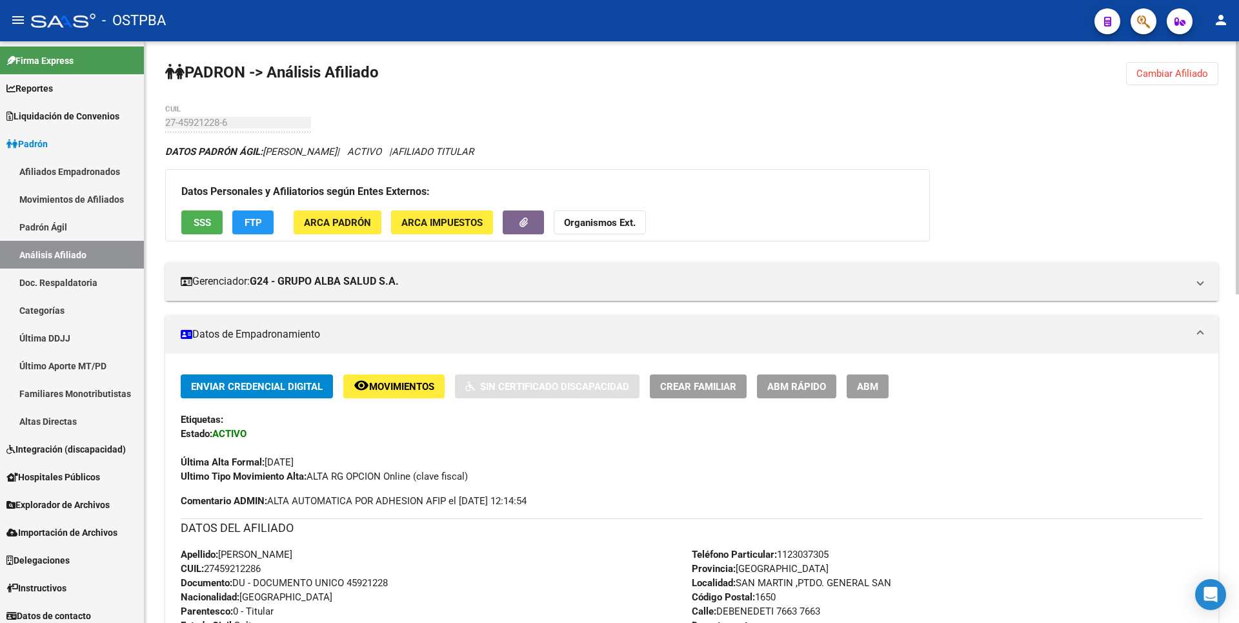
click at [1180, 74] on span "Cambiar Afiliado" at bounding box center [1173, 74] width 72 height 12
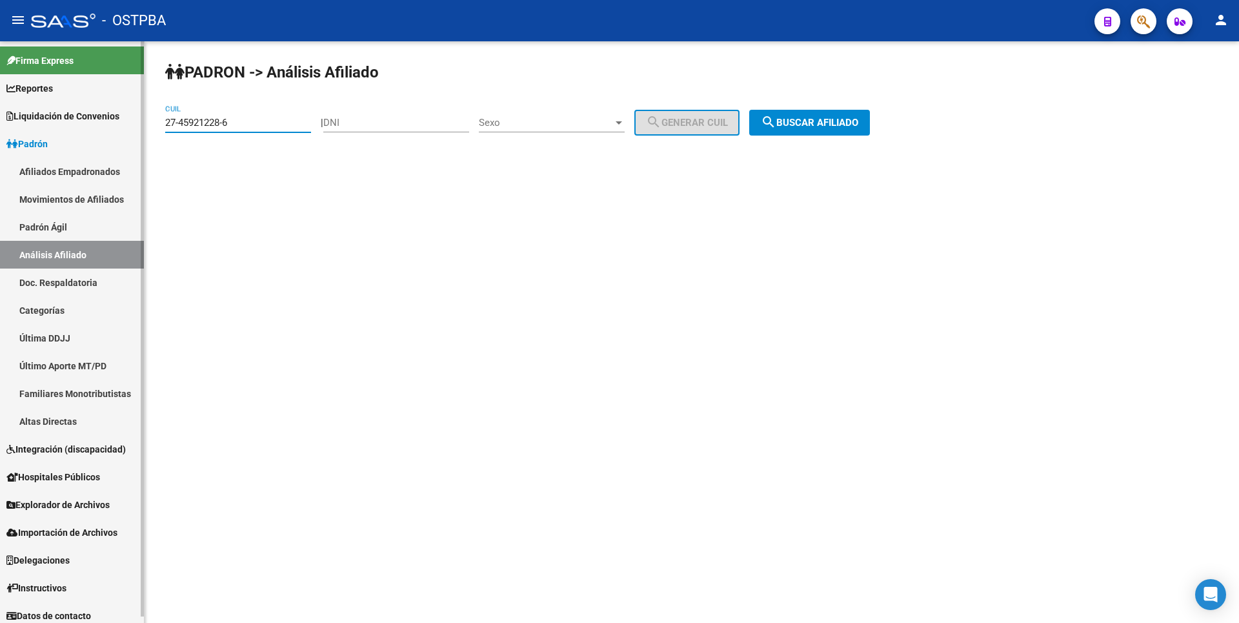
drag, startPoint x: 252, startPoint y: 123, endPoint x: 130, endPoint y: 123, distance: 122.0
click at [130, 123] on mat-sidenav-container "Firma Express Reportes Tablero de Control Ingresos Percibidos Análisis de todos…" at bounding box center [619, 332] width 1239 height 582
paste input "0-35302913-5"
type input "20-35302913-5"
click at [858, 121] on span "search Buscar afiliado" at bounding box center [809, 123] width 97 height 12
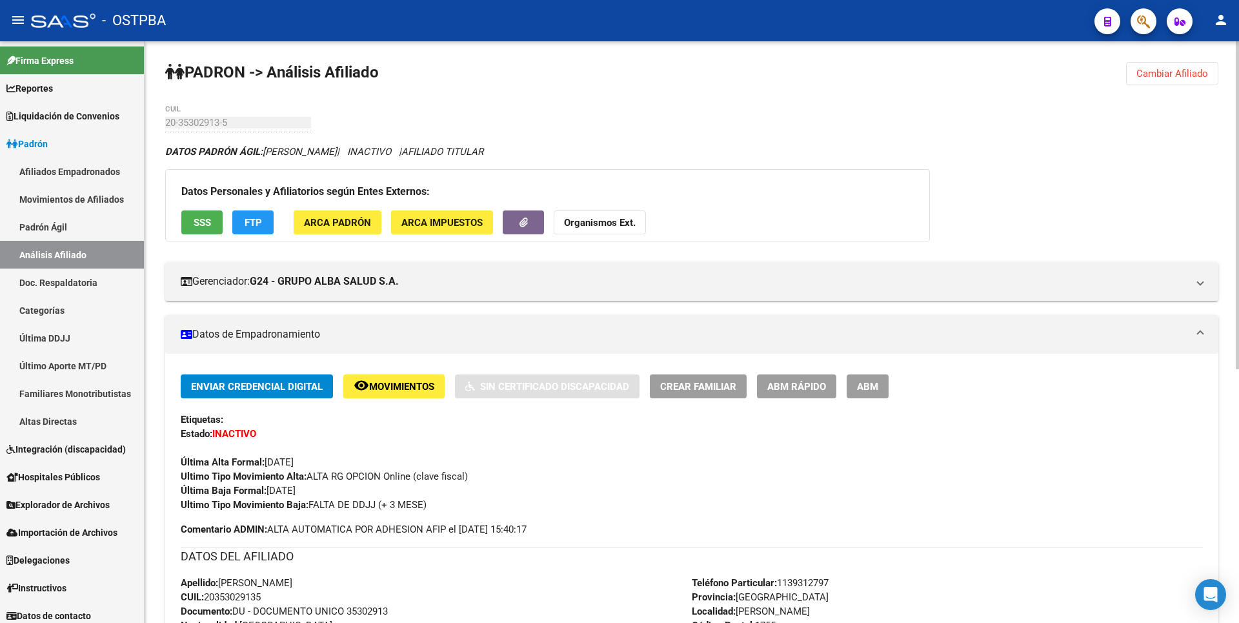
scroll to position [450, 0]
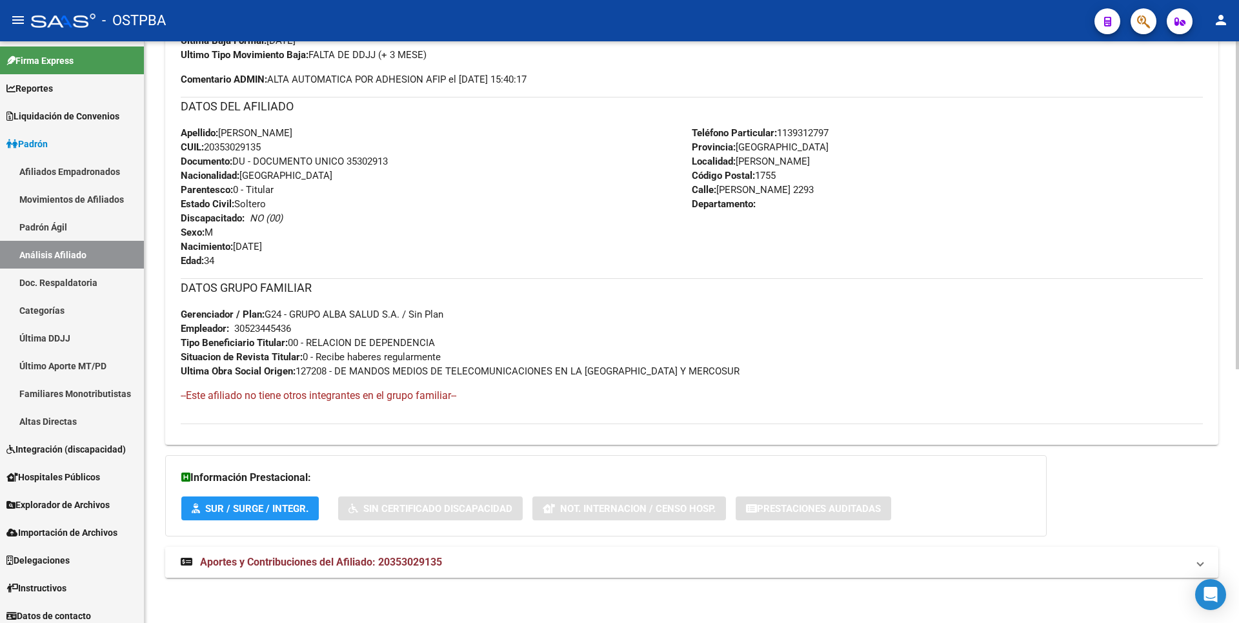
click at [427, 558] on span "Aportes y Contribuciones del Afiliado: 20353029135" at bounding box center [321, 562] width 242 height 12
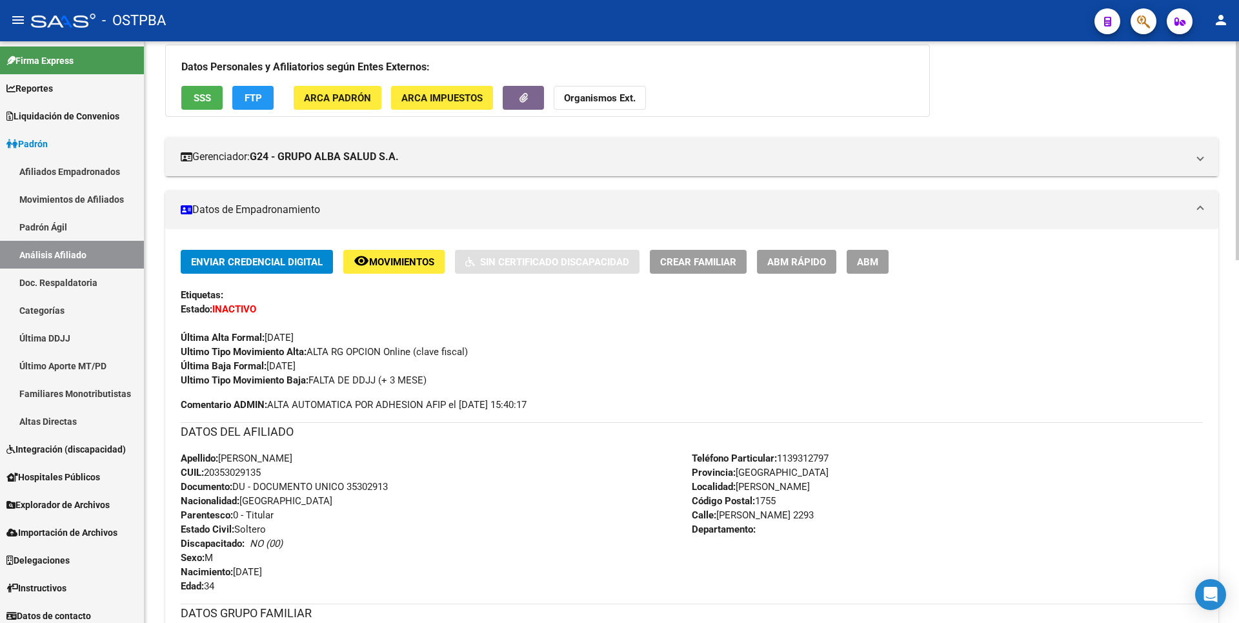
scroll to position [0, 0]
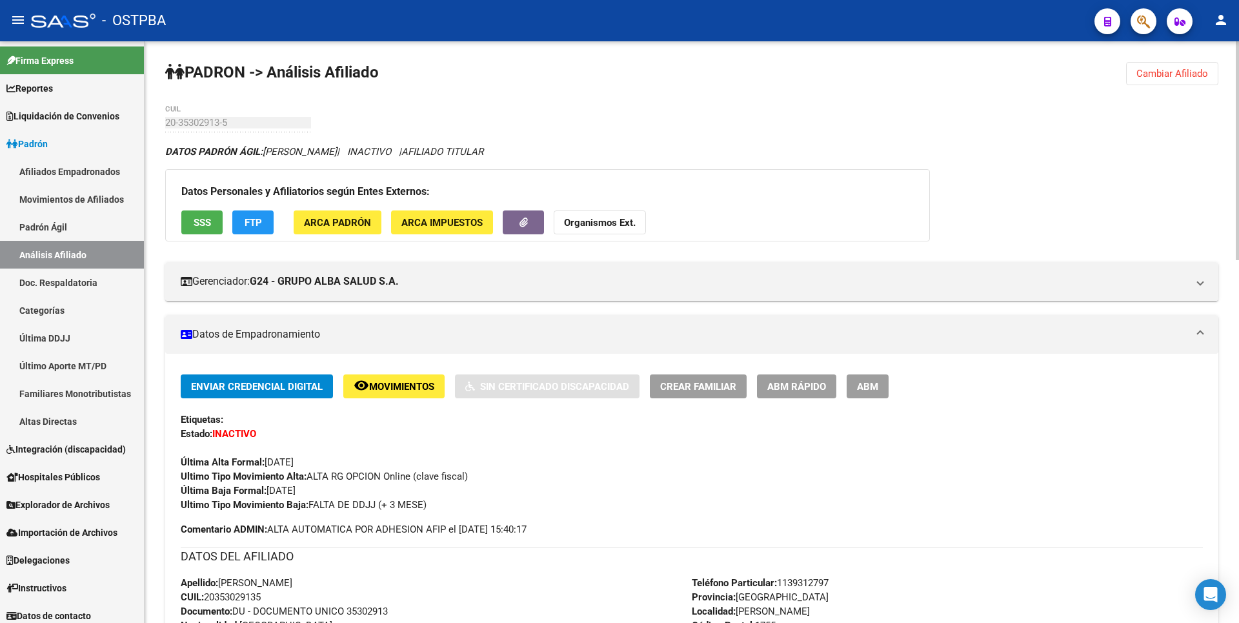
click at [203, 221] on span "SSS" at bounding box center [202, 223] width 17 height 12
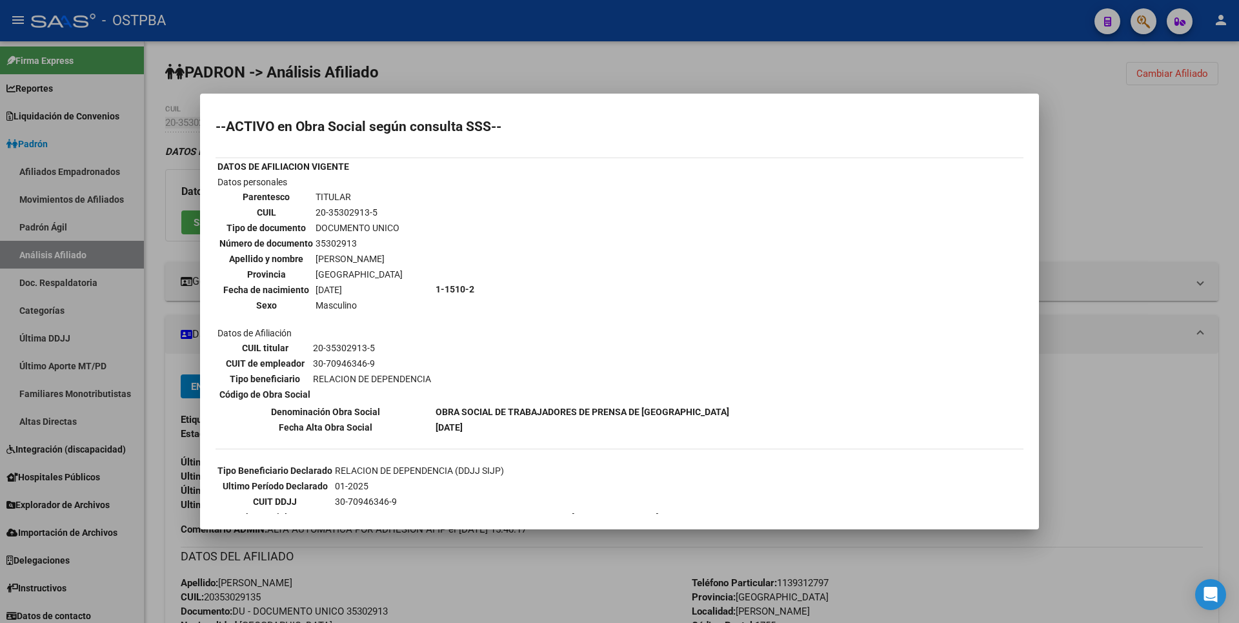
click at [563, 106] on mat-dialog-container "--ACTIVO en Obra Social según consulta SSS-- DATOS DE AFILIACION VIGENTE Datos …" at bounding box center [619, 312] width 839 height 436
click at [1079, 226] on div at bounding box center [619, 311] width 1239 height 623
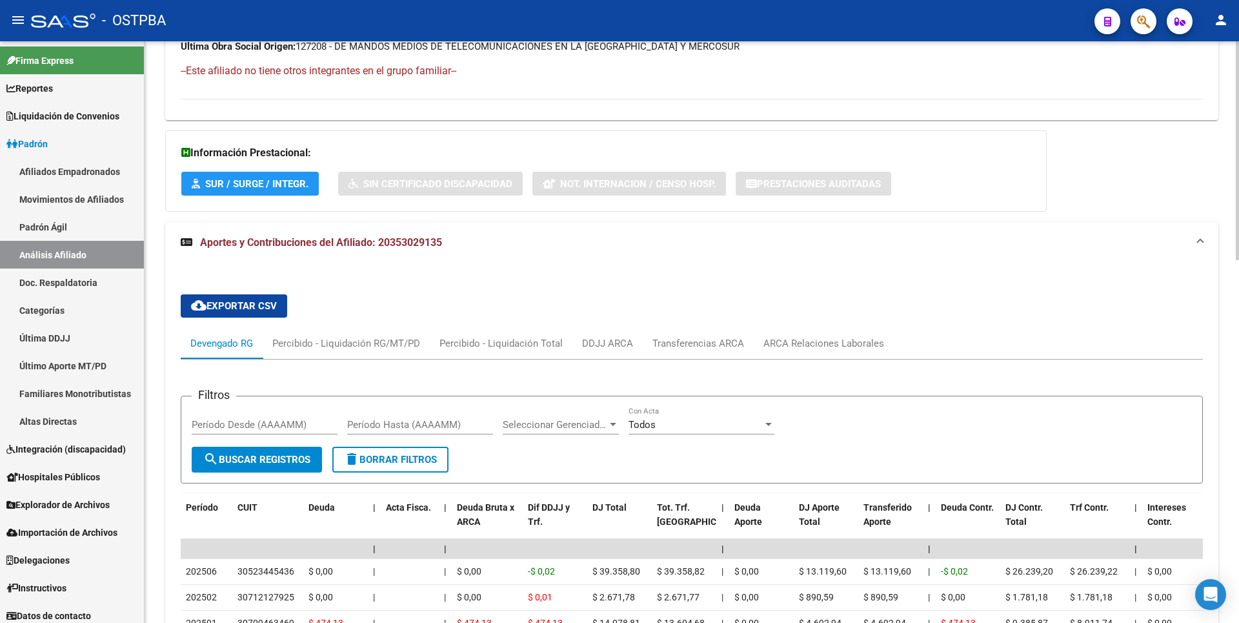
scroll to position [965, 0]
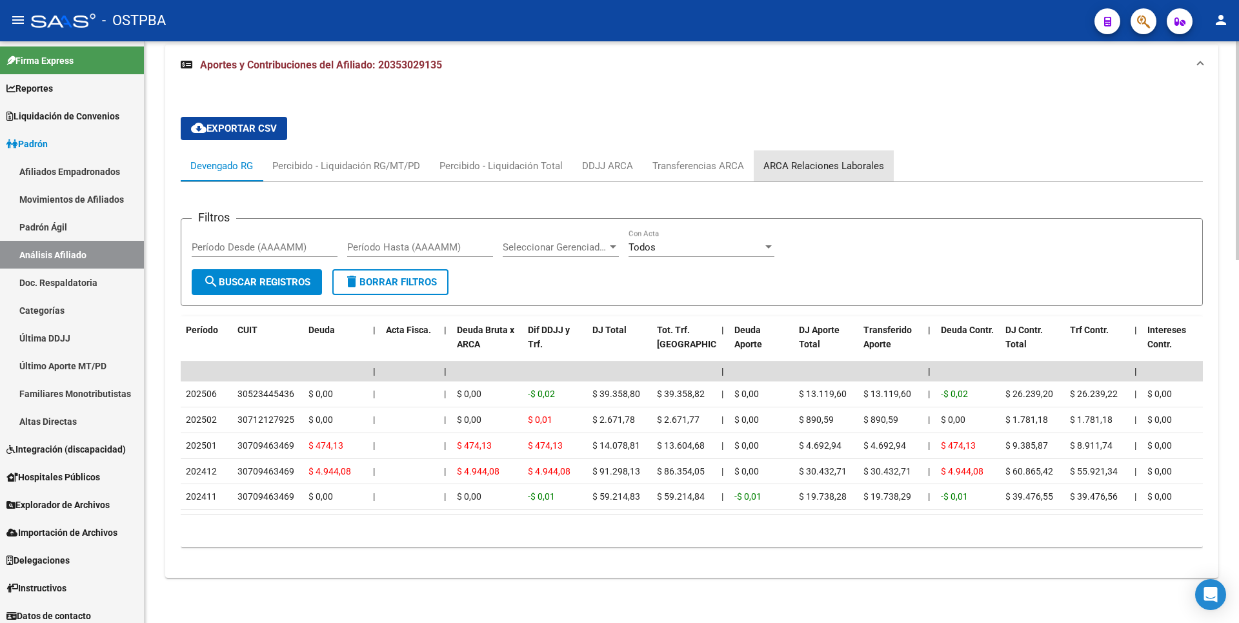
click at [851, 159] on div "ARCA Relaciones Laborales" at bounding box center [824, 166] width 121 height 14
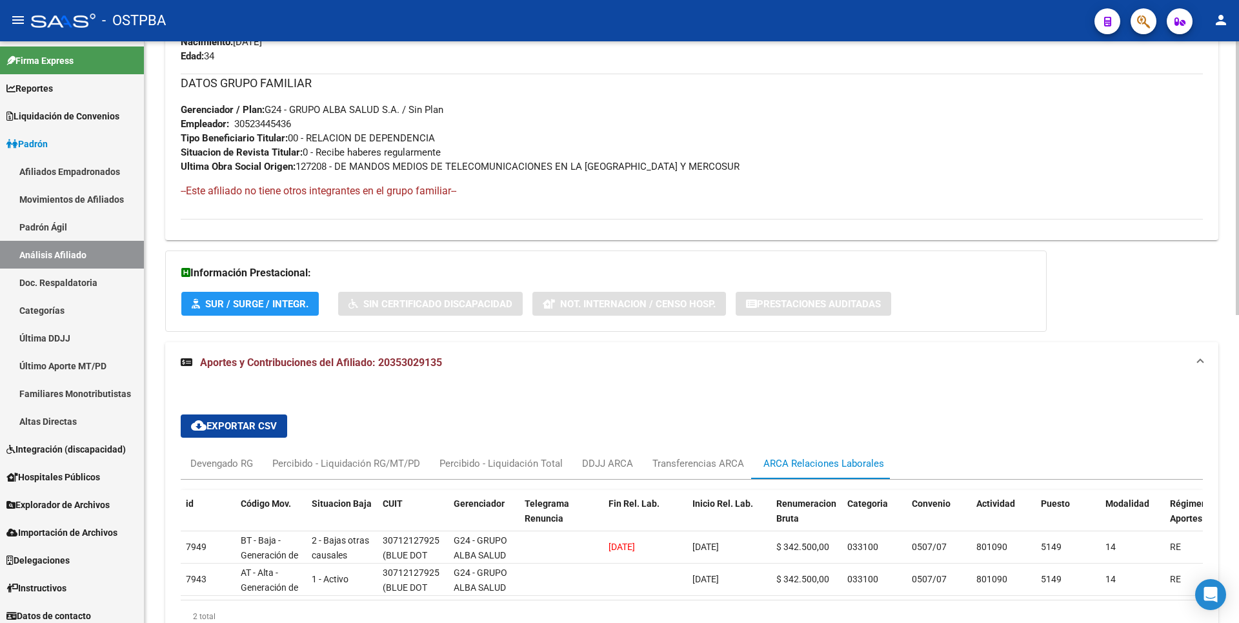
scroll to position [750, 0]
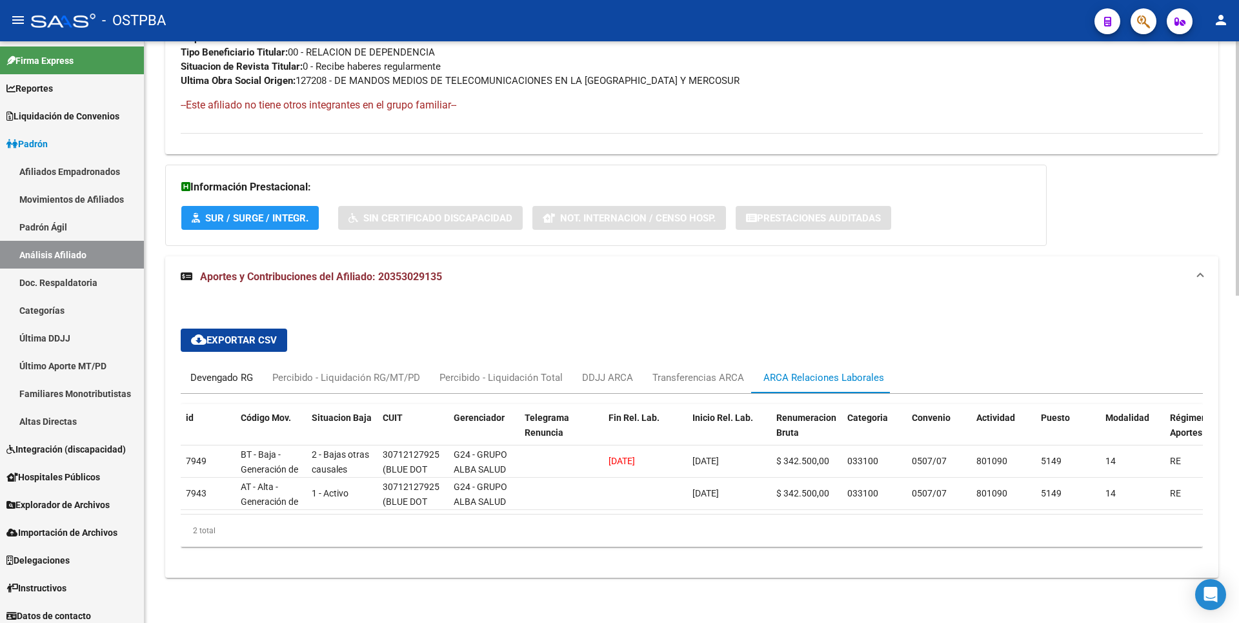
click at [239, 370] on div "Devengado RG" at bounding box center [221, 377] width 63 height 14
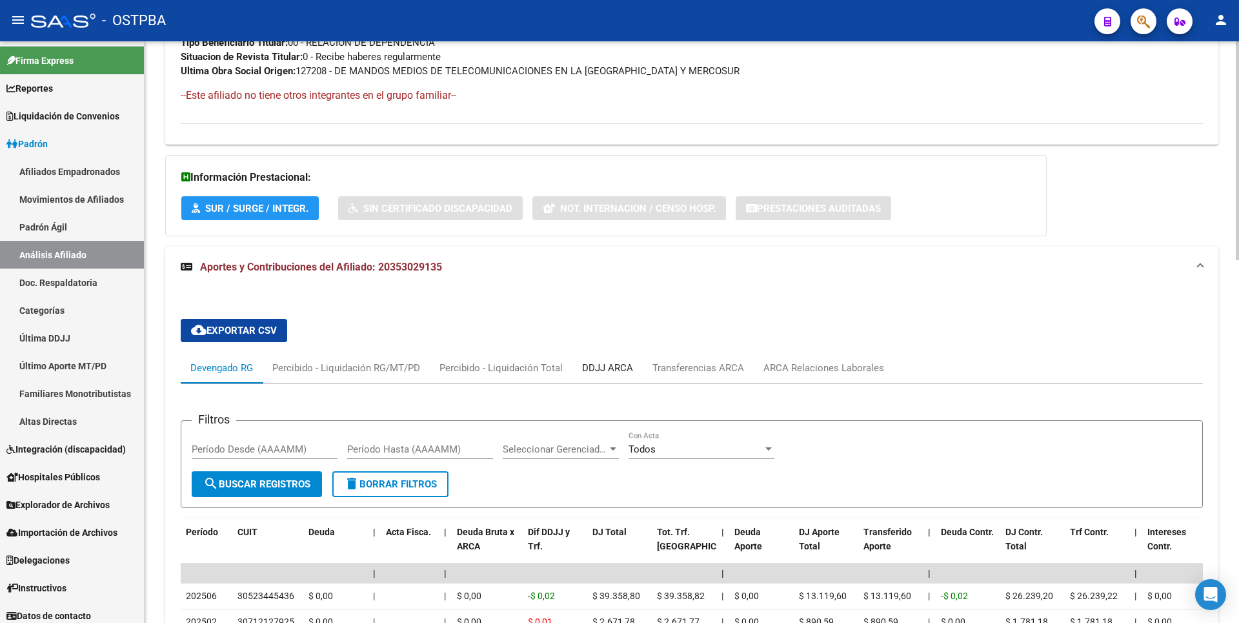
click at [618, 367] on div "DDJJ ARCA" at bounding box center [607, 368] width 51 height 14
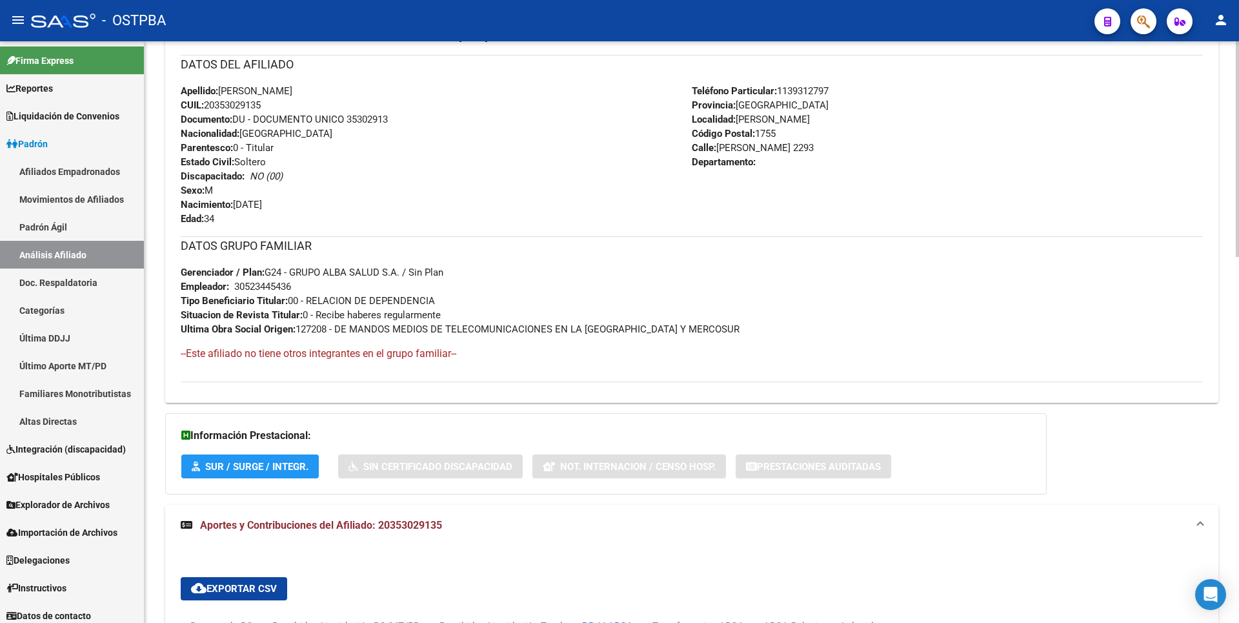
scroll to position [105, 0]
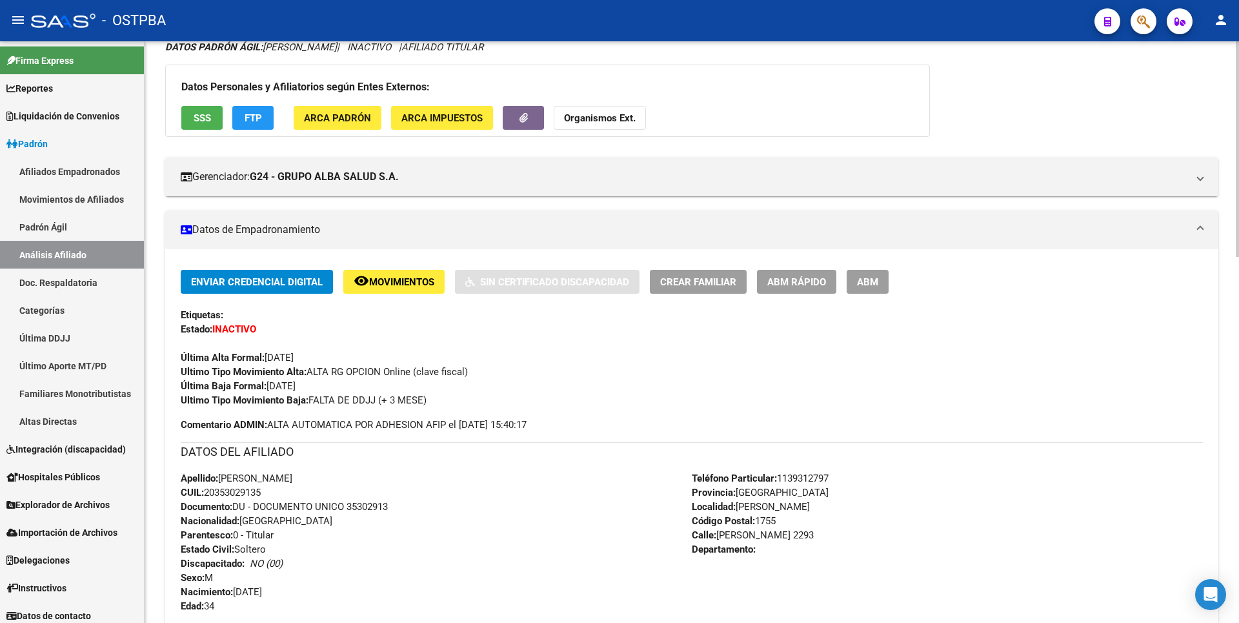
click at [870, 286] on span "ABM" at bounding box center [867, 282] width 21 height 12
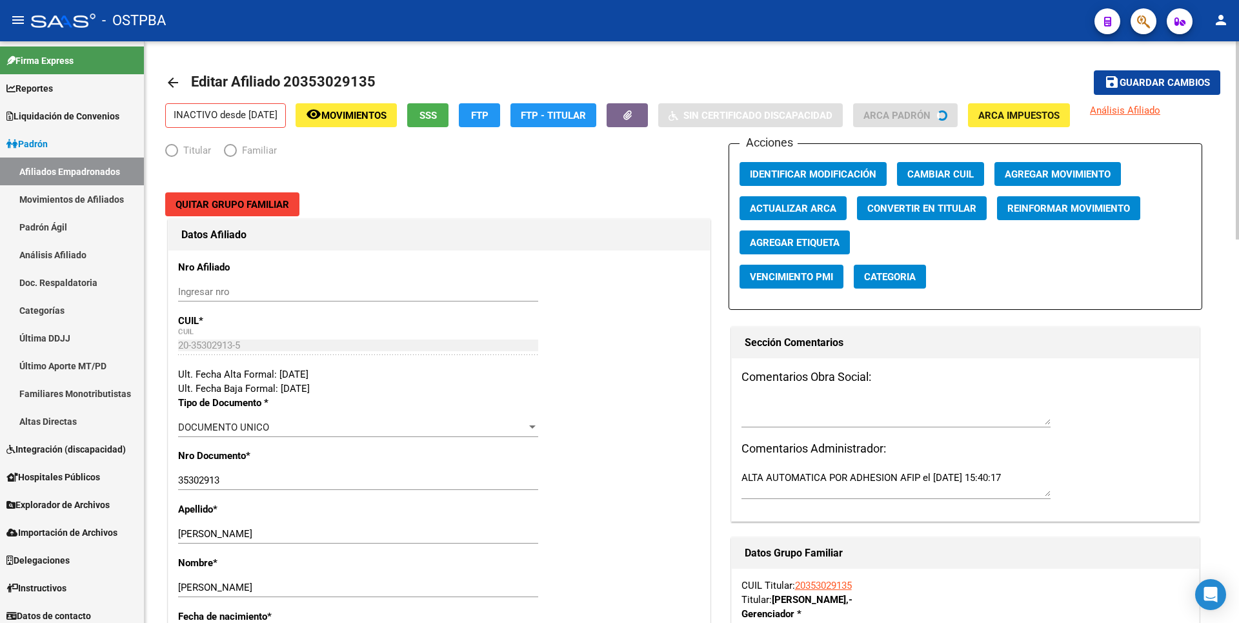
radio input "true"
type input "30-52344543-6"
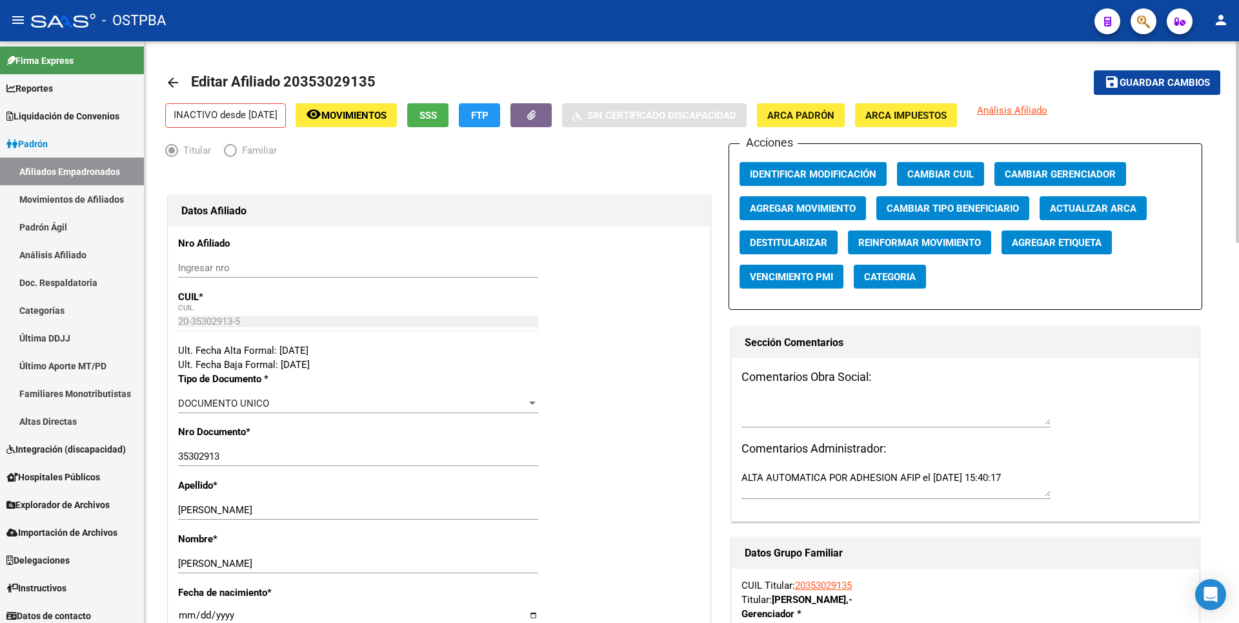
click at [788, 208] on span "Agregar Movimiento" at bounding box center [803, 209] width 106 height 12
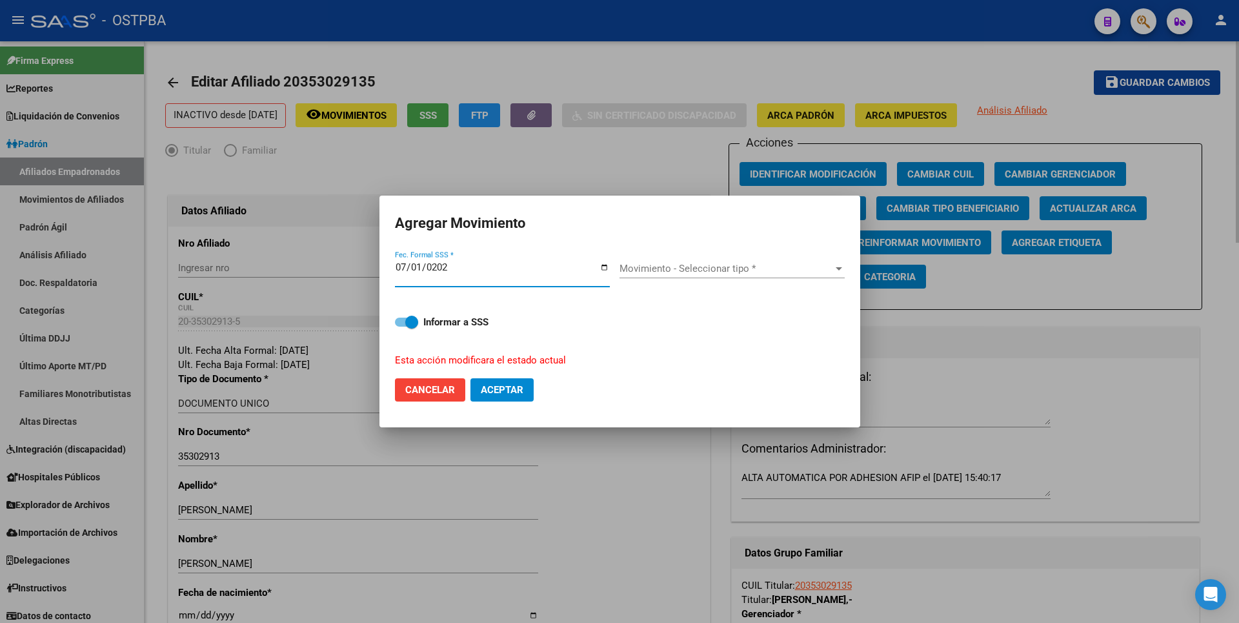
type input "[DATE]"
click at [833, 264] on div at bounding box center [839, 268] width 12 height 10
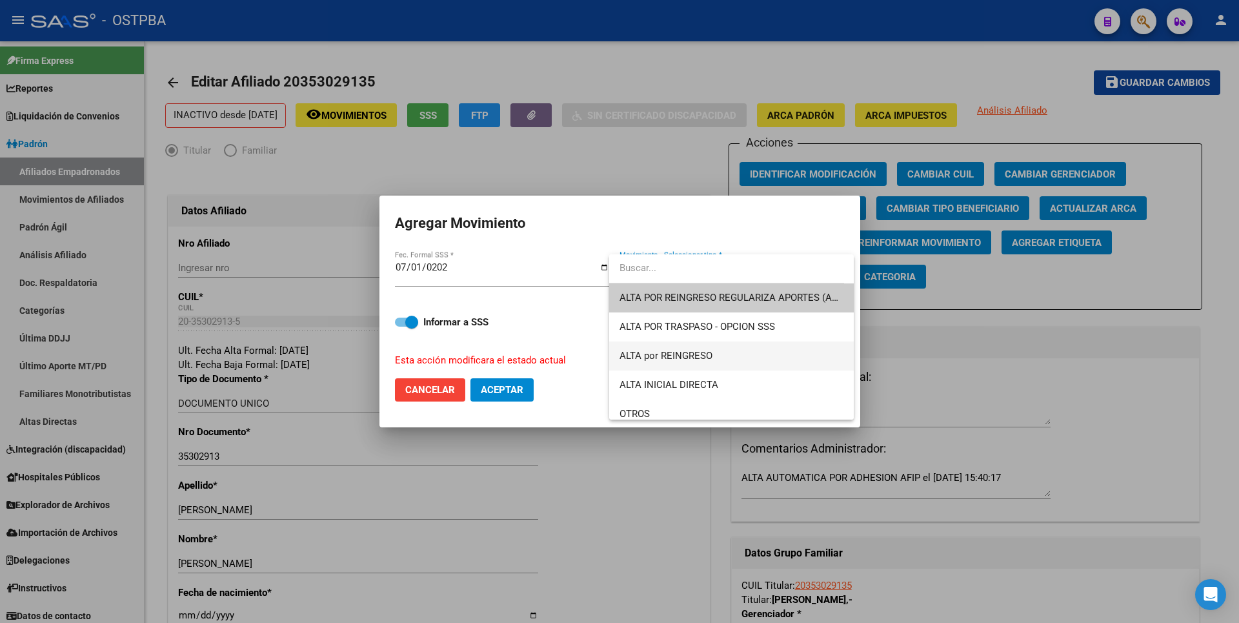
click at [701, 363] on span "ALTA por REINGRESO" at bounding box center [732, 355] width 224 height 29
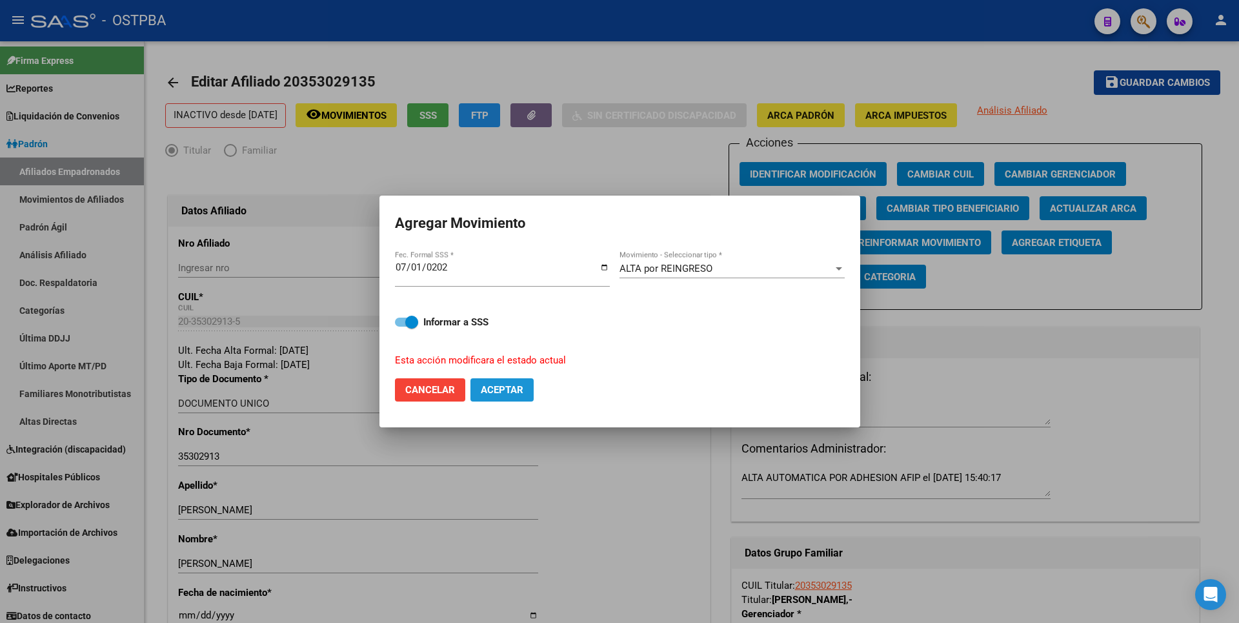
click at [518, 387] on span "Aceptar" at bounding box center [502, 390] width 43 height 12
checkbox input "false"
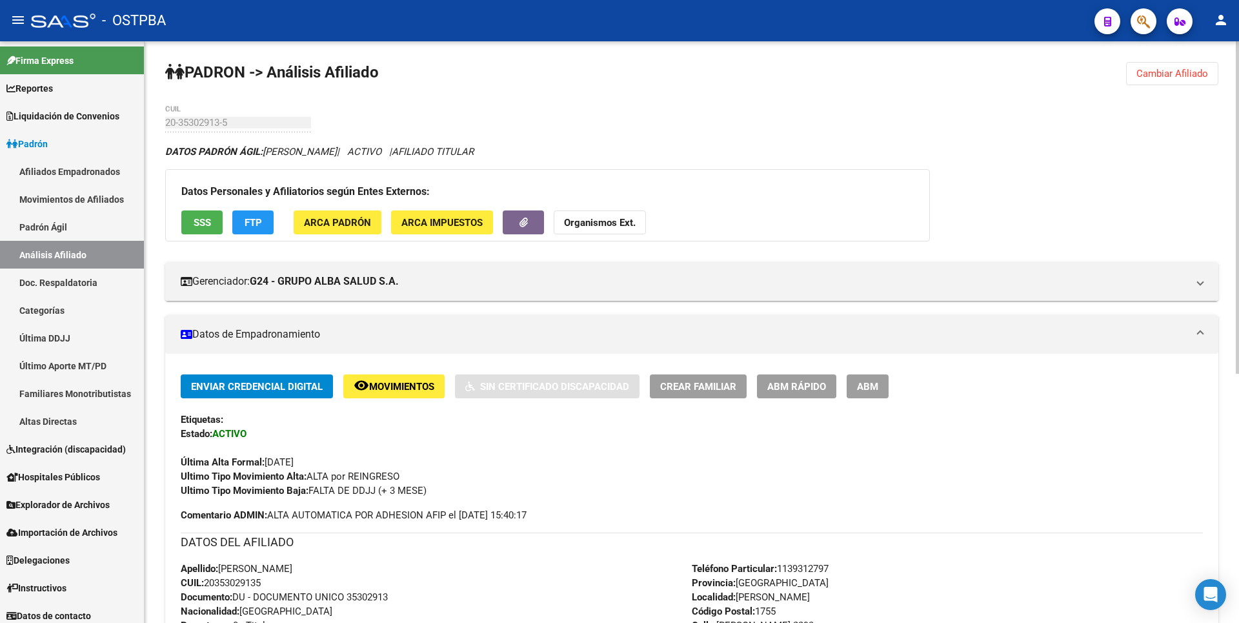
click at [1198, 69] on span "Cambiar Afiliado" at bounding box center [1173, 74] width 72 height 12
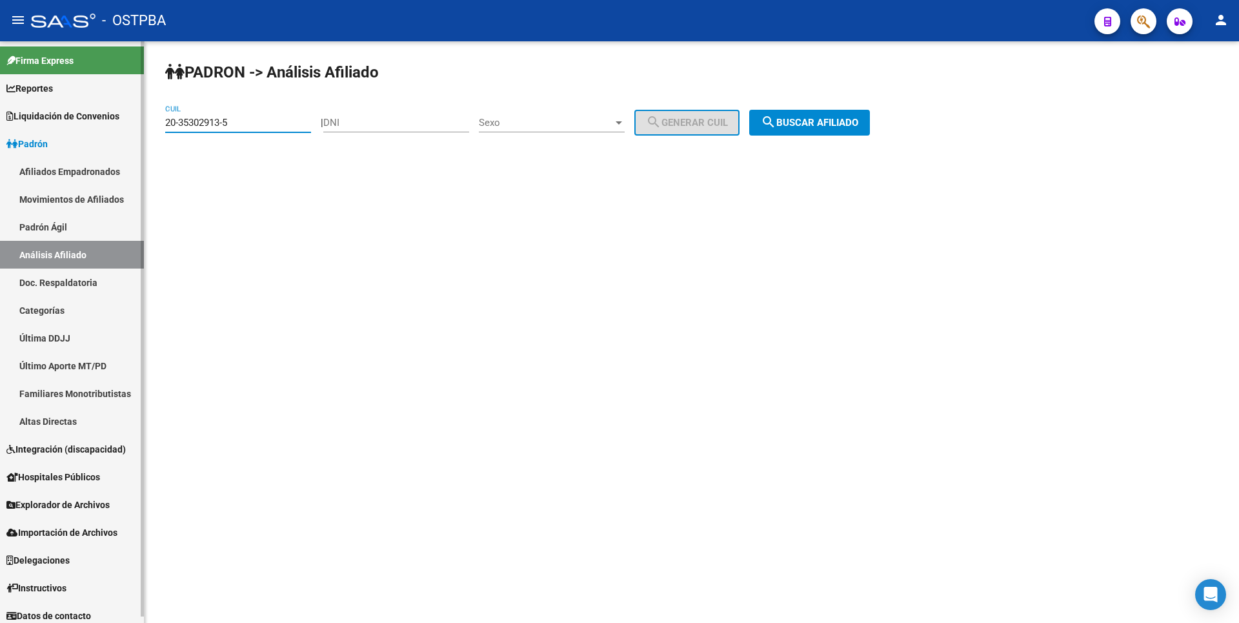
drag, startPoint x: 247, startPoint y: 126, endPoint x: 68, endPoint y: 126, distance: 178.8
click at [68, 126] on mat-sidenav-container "Firma Express Reportes Tablero de Control Ingresos Percibidos Análisis de todos…" at bounding box center [619, 332] width 1239 height 582
paste input "7-38355155-8"
type input "27-38355155-8"
click at [837, 127] on span "search Buscar afiliado" at bounding box center [809, 123] width 97 height 12
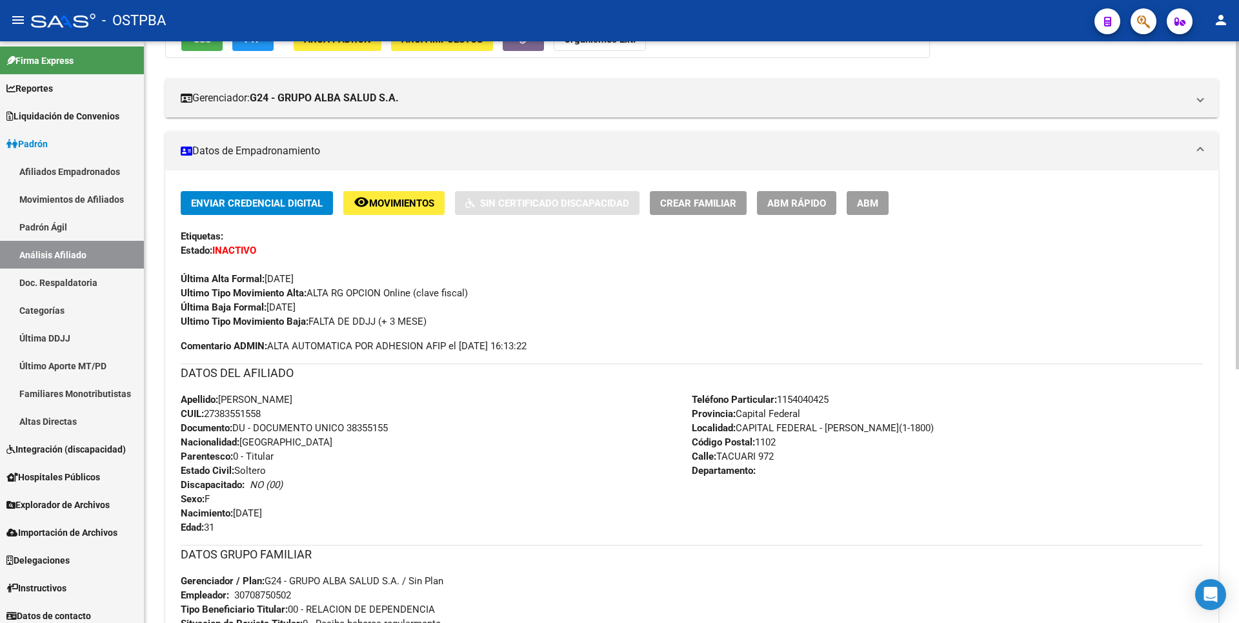
scroll to position [450, 0]
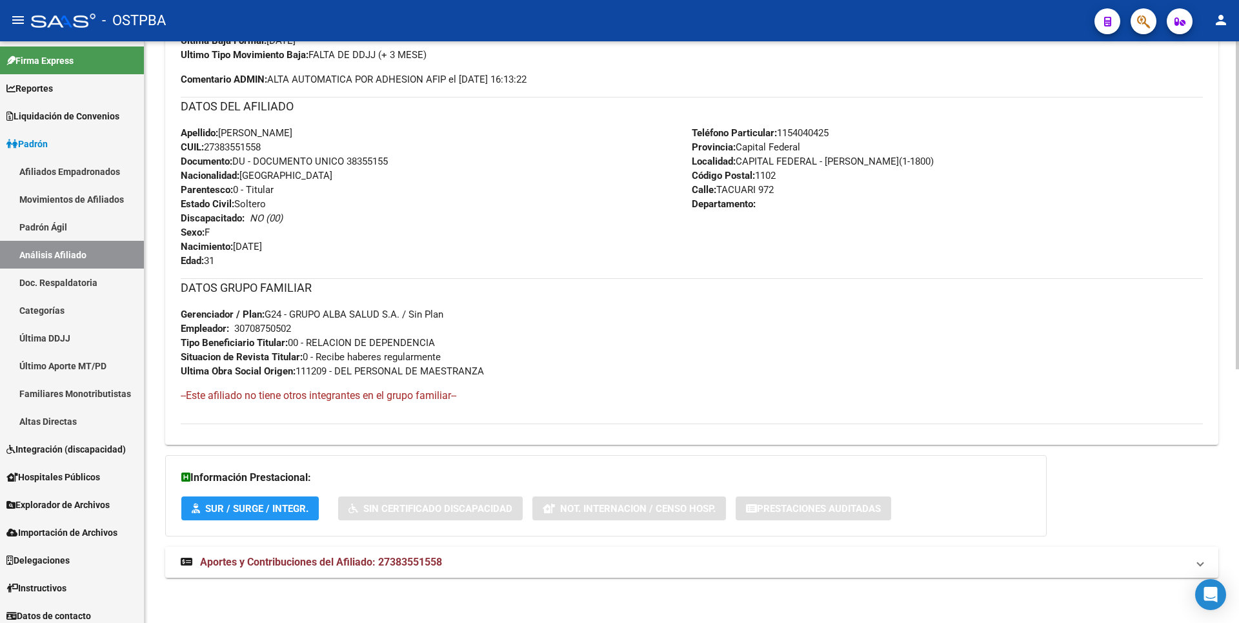
click at [433, 567] on span "Aportes y Contribuciones del Afiliado: 27383551558" at bounding box center [321, 562] width 242 height 12
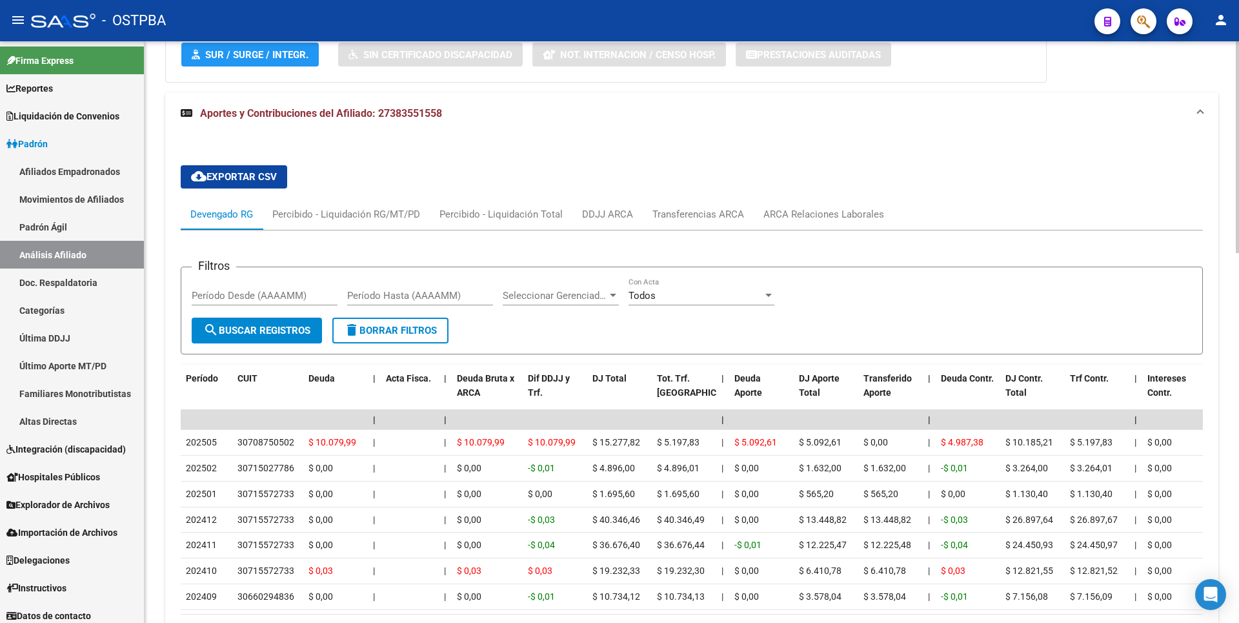
scroll to position [911, 0]
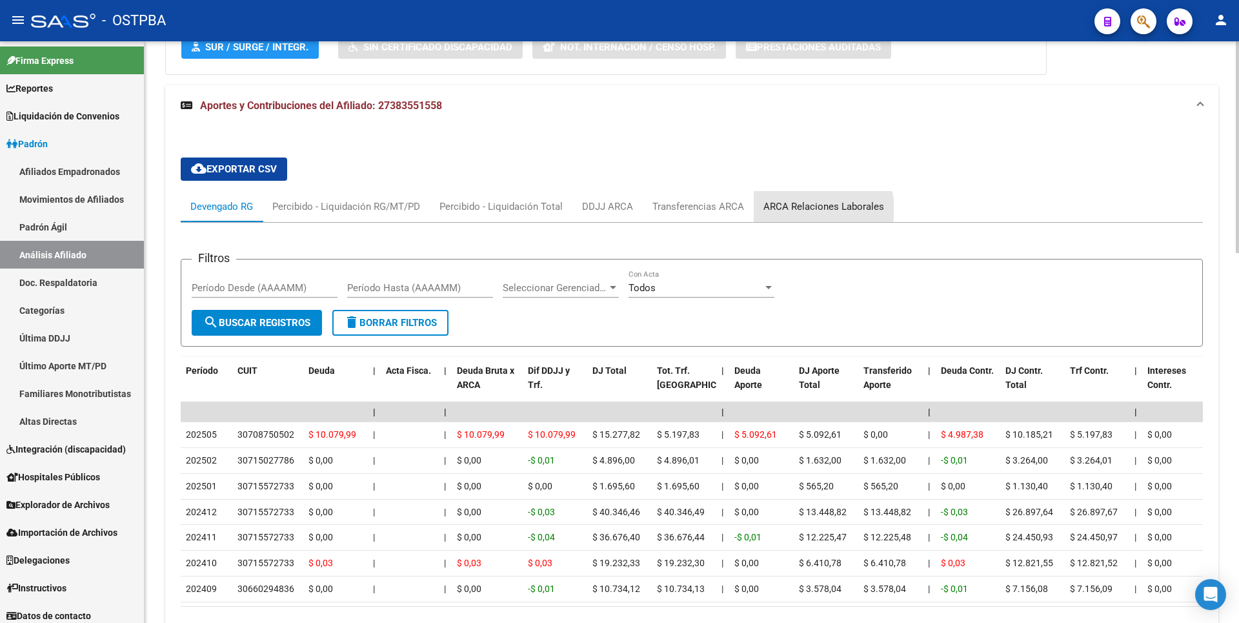
click at [815, 209] on div "ARCA Relaciones Laborales" at bounding box center [824, 206] width 121 height 14
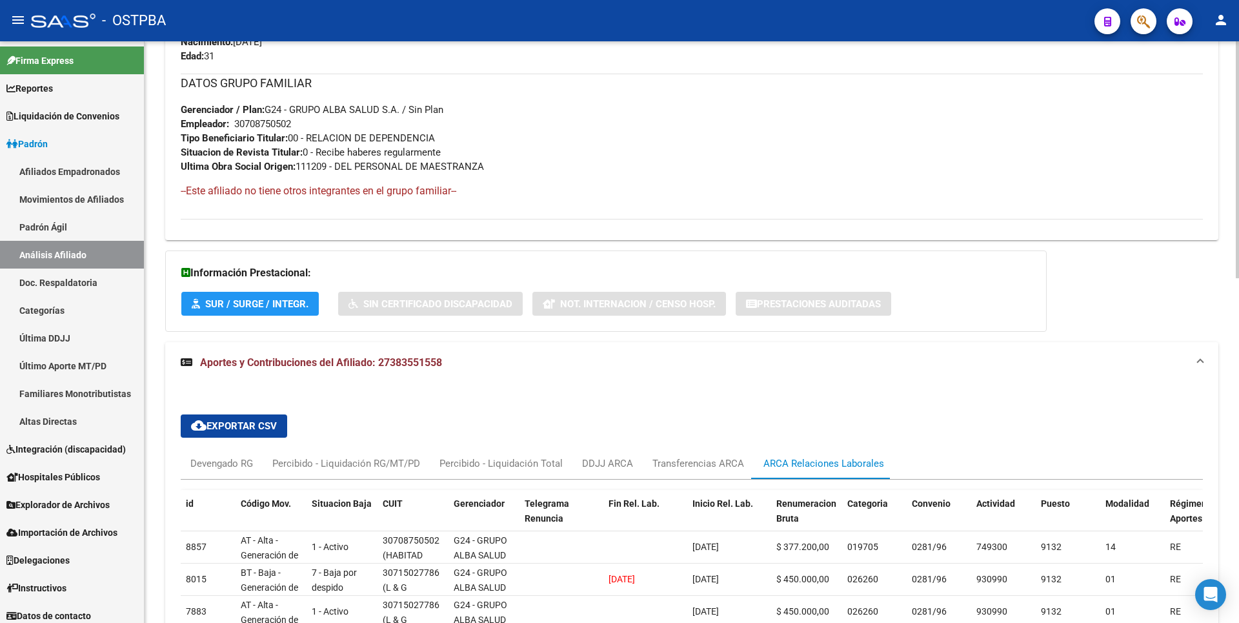
scroll to position [847, 0]
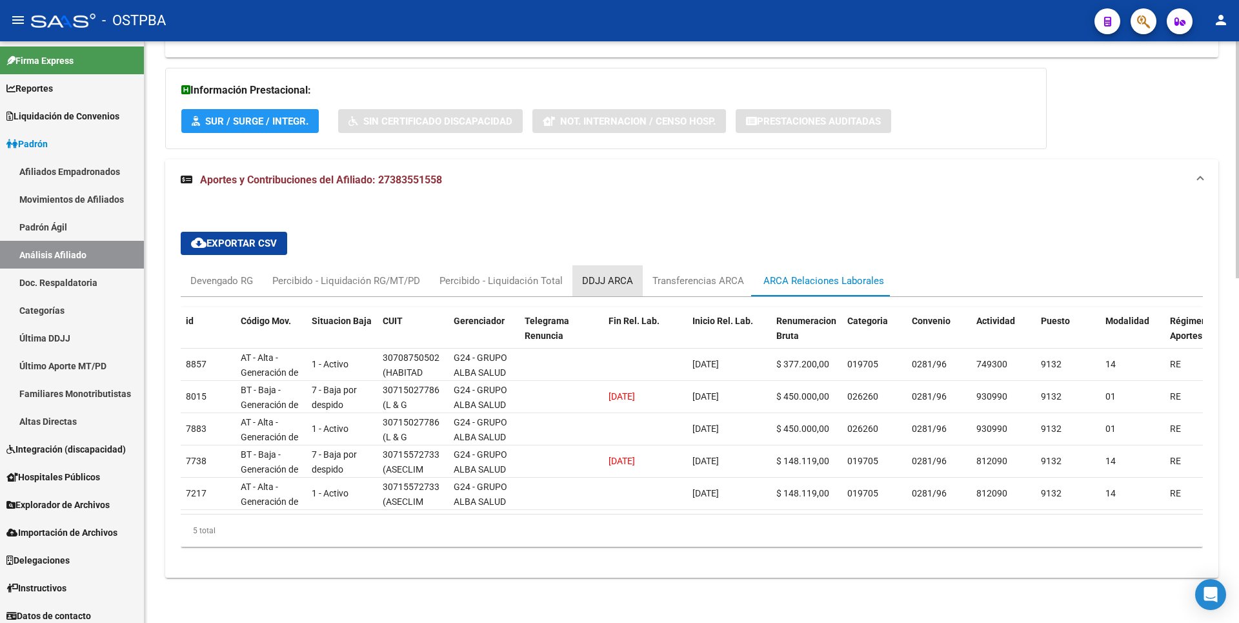
click at [595, 274] on div "DDJJ ARCA" at bounding box center [607, 281] width 51 height 14
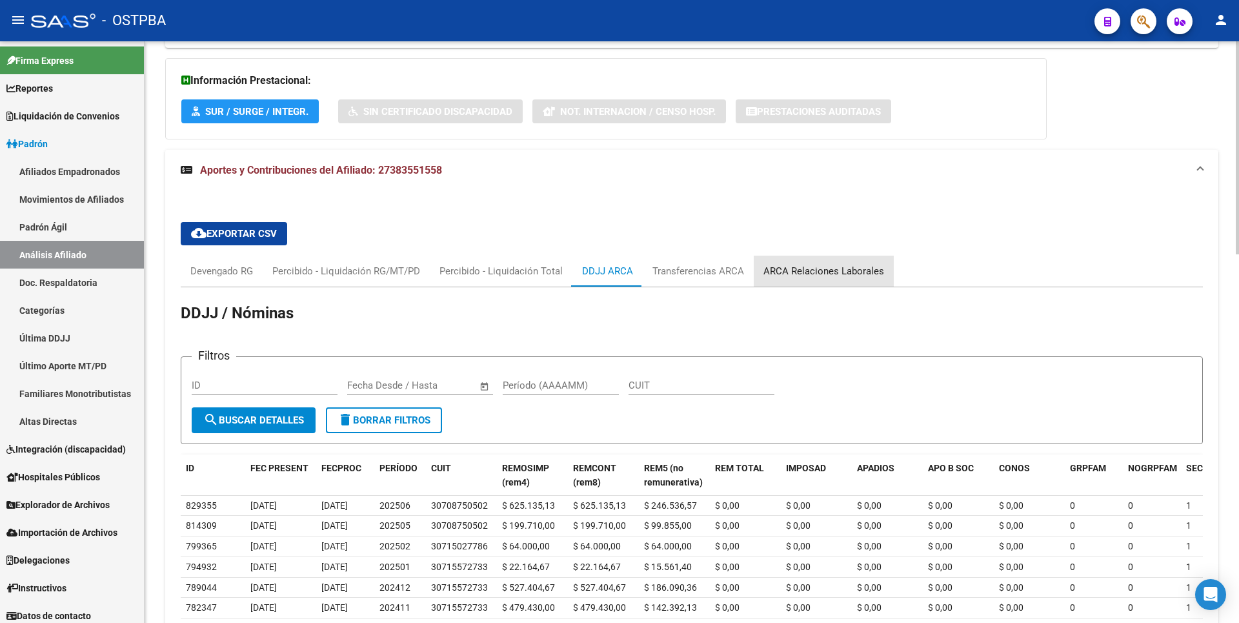
click at [824, 276] on div "ARCA Relaciones Laborales" at bounding box center [824, 271] width 121 height 14
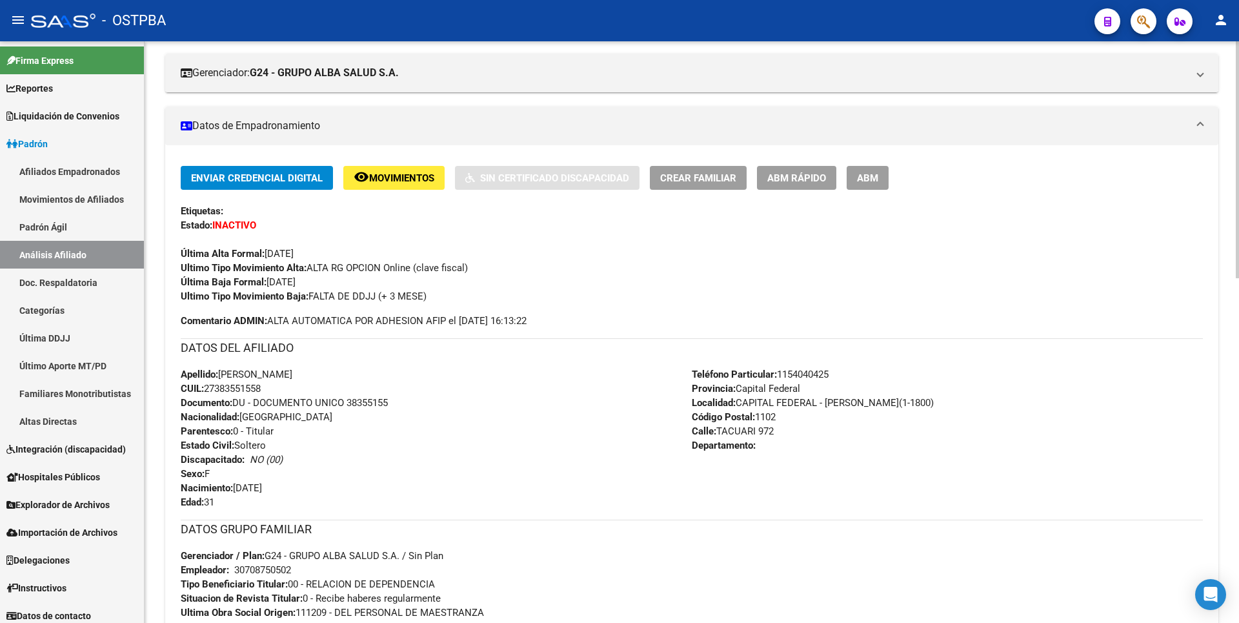
scroll to position [72, 0]
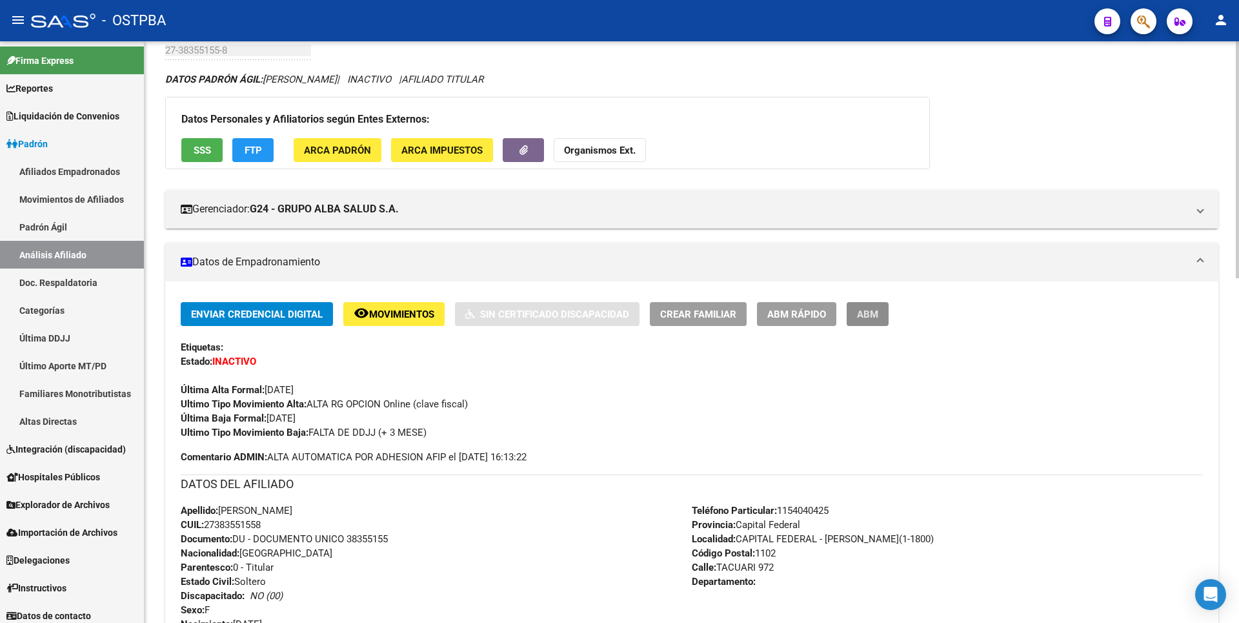
click at [867, 316] on span "ABM" at bounding box center [867, 315] width 21 height 12
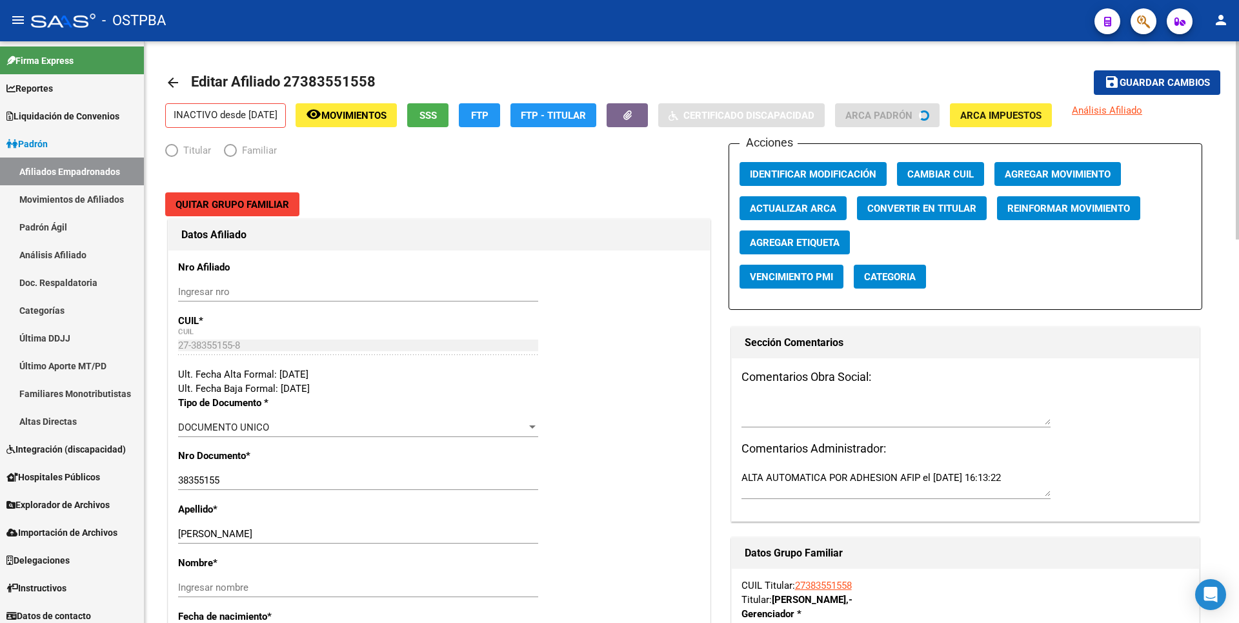
radio input "true"
type input "30-70875050-2"
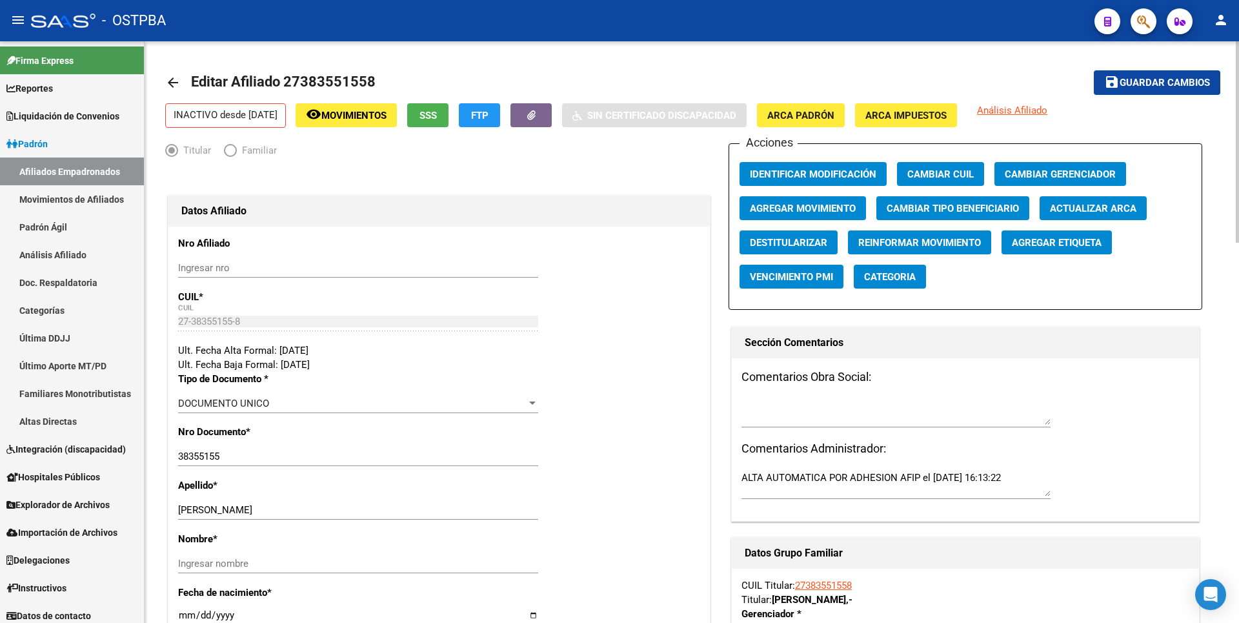
click at [793, 208] on span "Agregar Movimiento" at bounding box center [803, 209] width 106 height 12
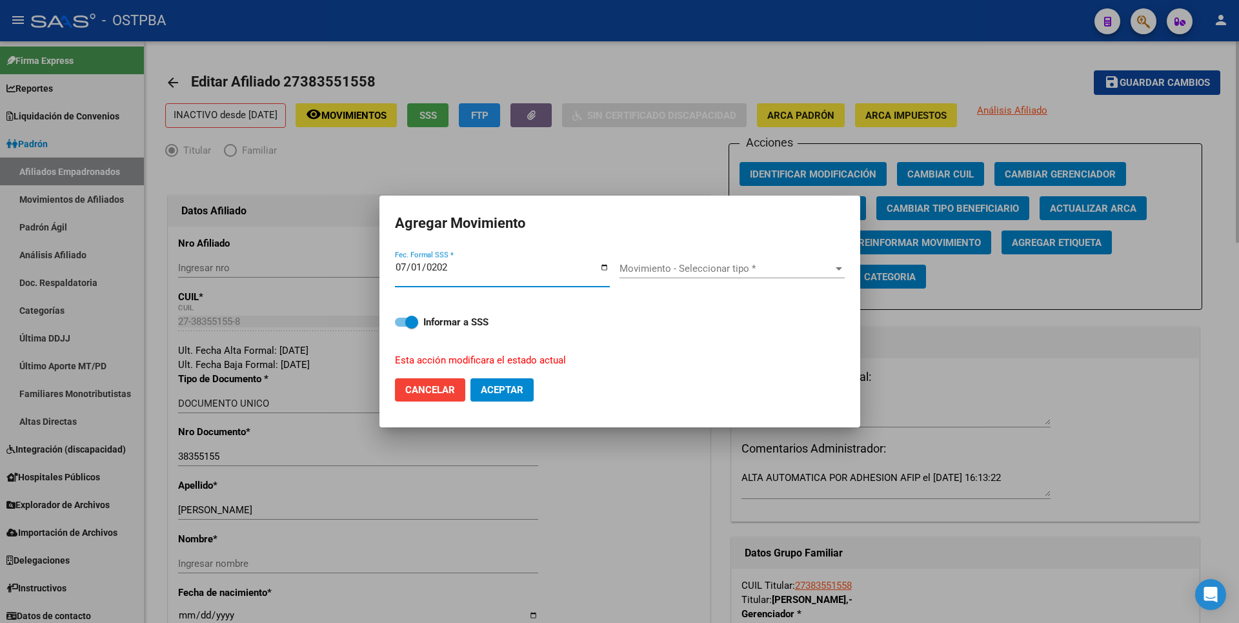
type input "[DATE]"
click at [833, 269] on div at bounding box center [839, 268] width 12 height 10
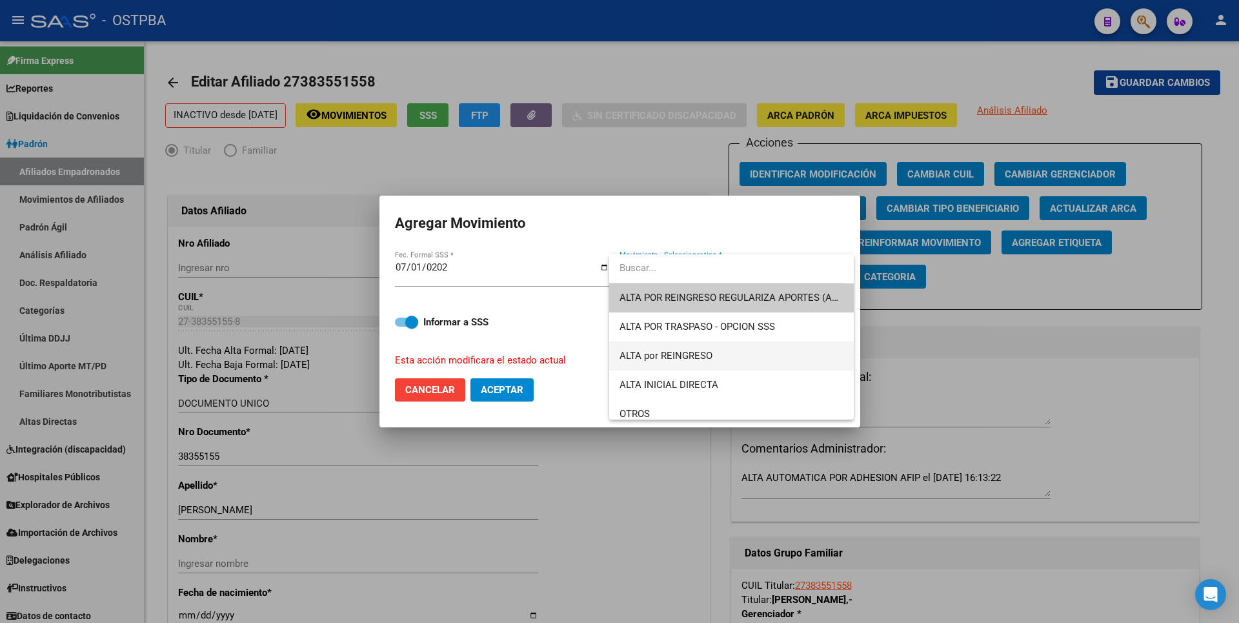
click at [691, 358] on span "ALTA por REINGRESO" at bounding box center [666, 356] width 93 height 12
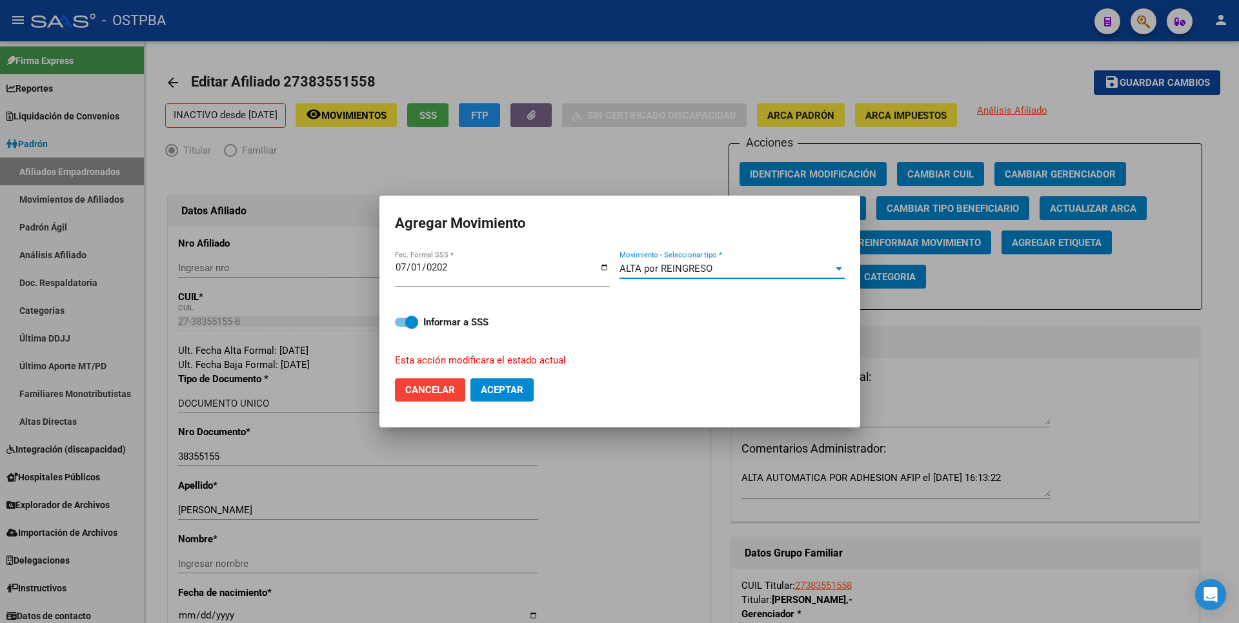
click at [518, 392] on span "Aceptar" at bounding box center [502, 390] width 43 height 12
checkbox input "false"
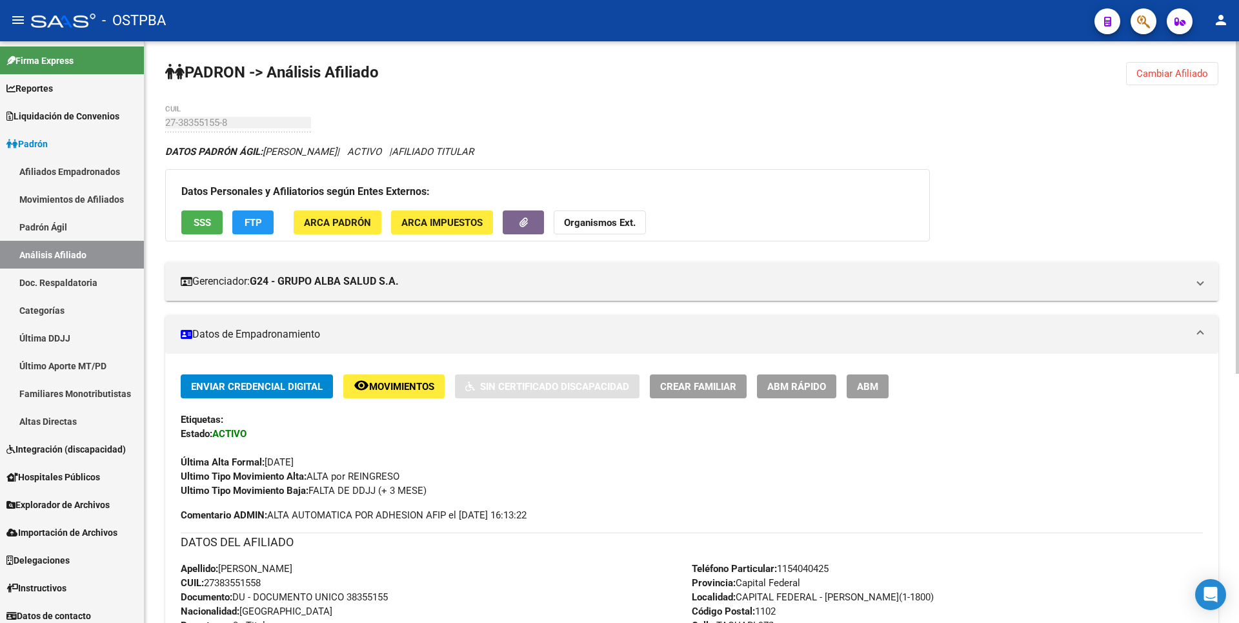
click at [1188, 79] on button "Cambiar Afiliado" at bounding box center [1172, 73] width 92 height 23
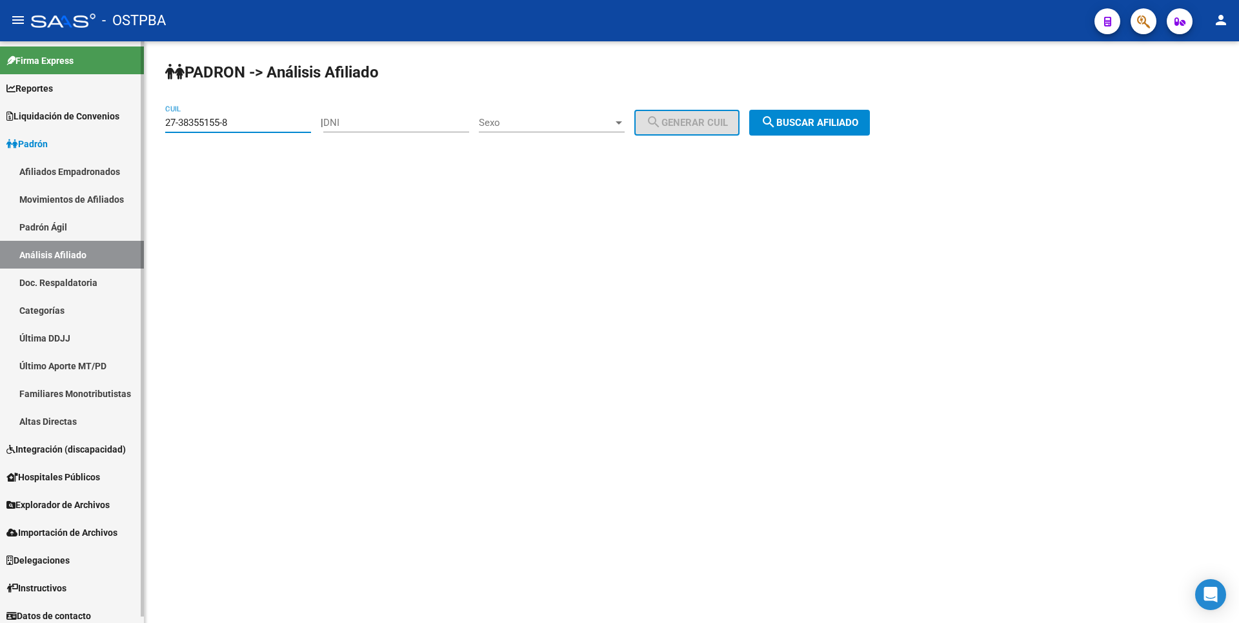
drag, startPoint x: 239, startPoint y: 121, endPoint x: 71, endPoint y: 121, distance: 168.5
click at [72, 121] on mat-sidenav-container "Firma Express Reportes Tablero de Control Ingresos Percibidos Análisis de todos…" at bounding box center [619, 332] width 1239 height 582
paste input "175441-9"
click at [825, 121] on span "search Buscar afiliado" at bounding box center [809, 123] width 97 height 12
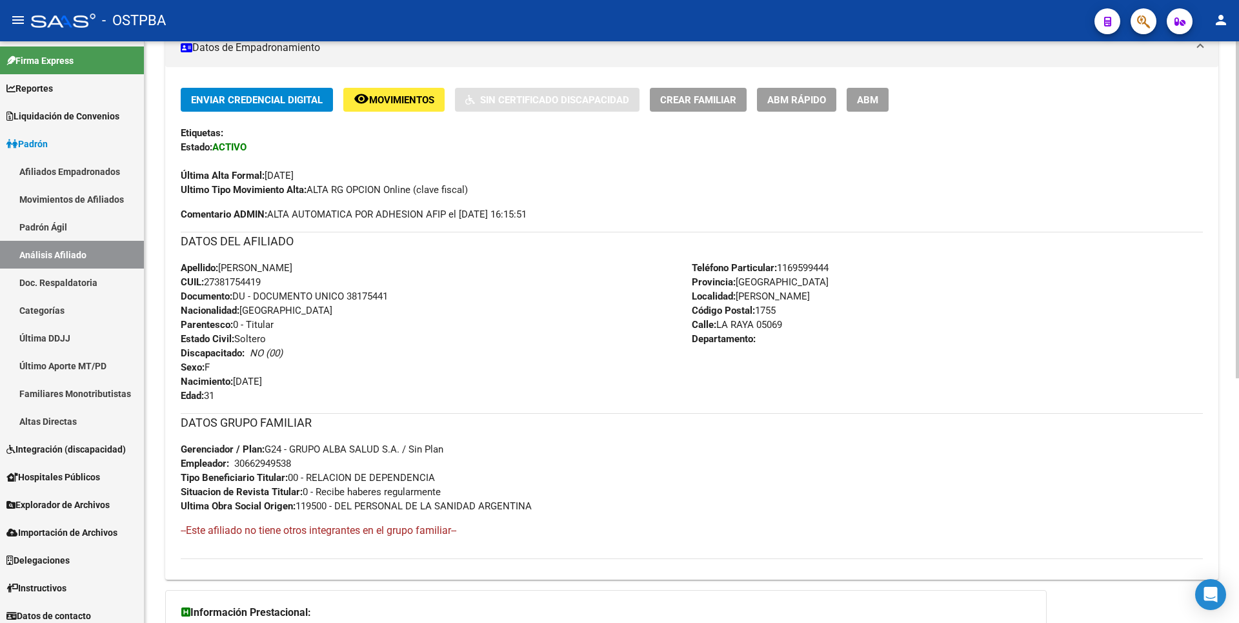
scroll to position [421, 0]
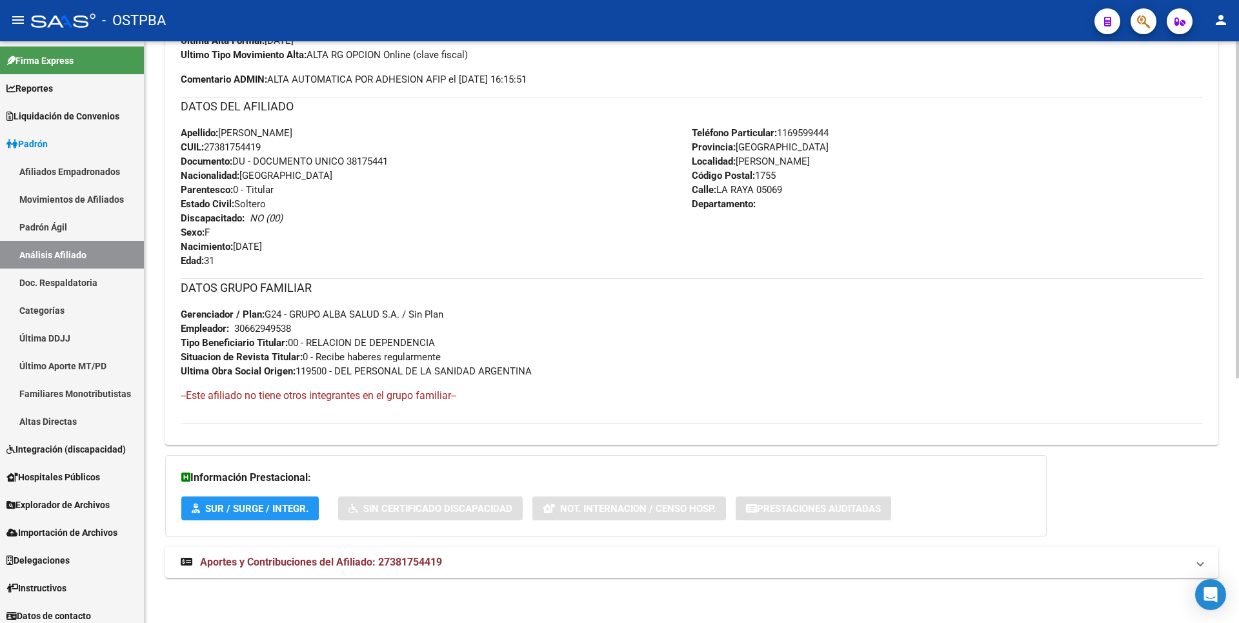
click at [394, 567] on span "Aportes y Contribuciones del Afiliado: 27381754419" at bounding box center [321, 562] width 242 height 12
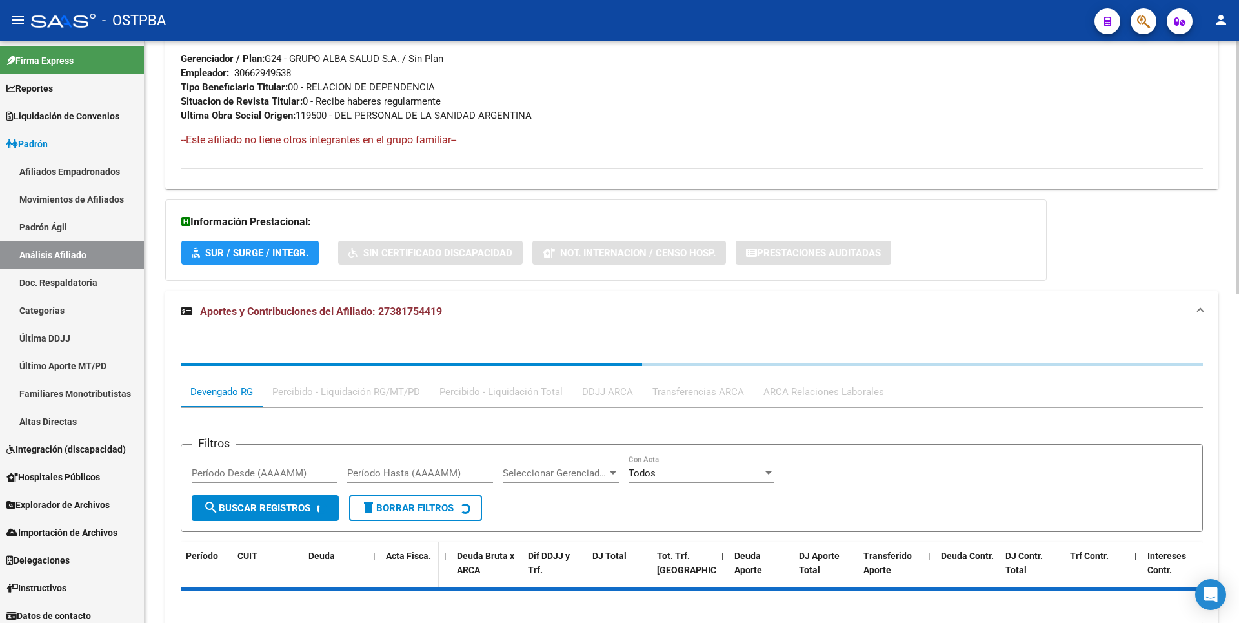
scroll to position [754, 0]
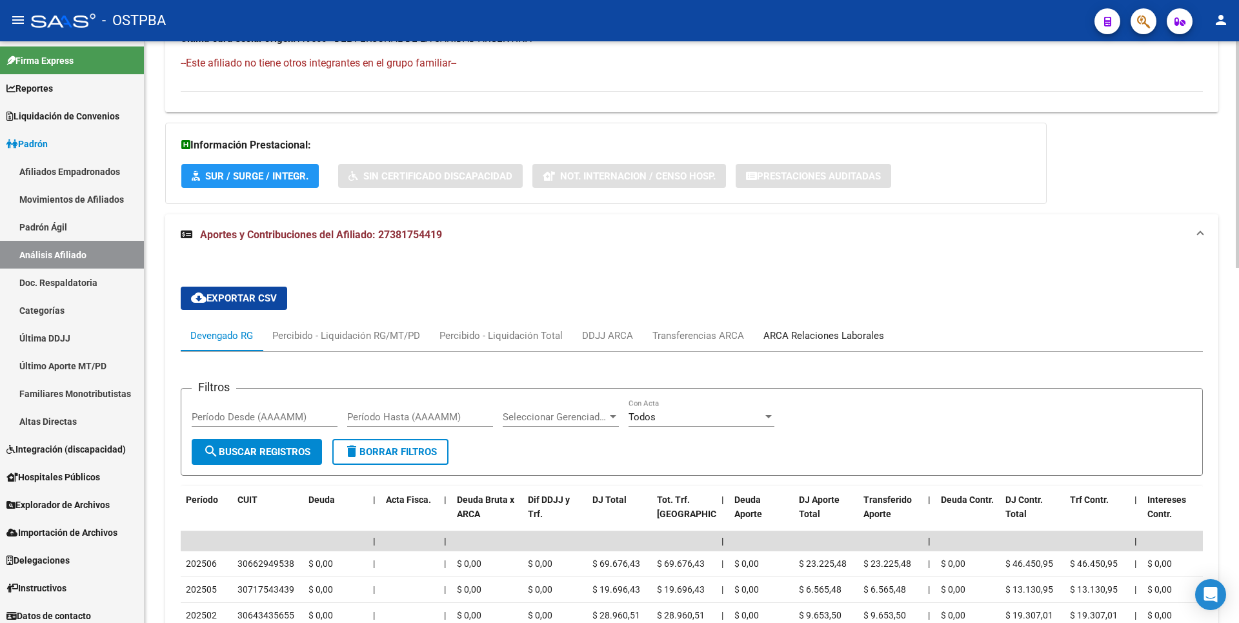
click at [856, 343] on div "ARCA Relaciones Laborales" at bounding box center [824, 335] width 140 height 31
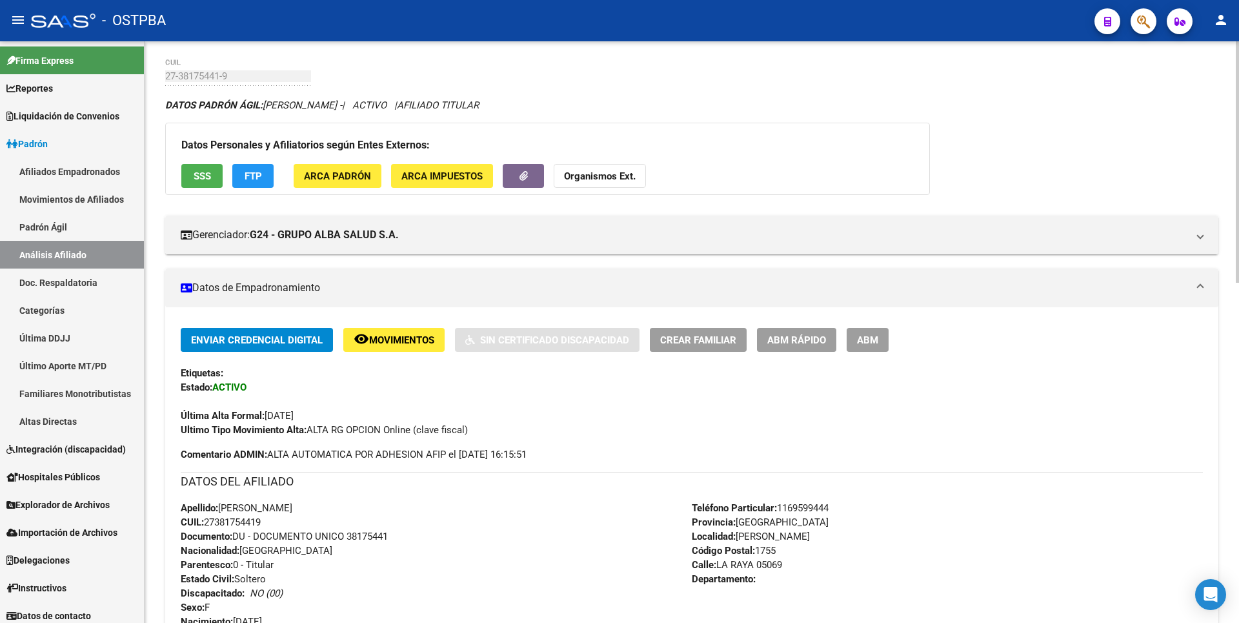
scroll to position [44, 0]
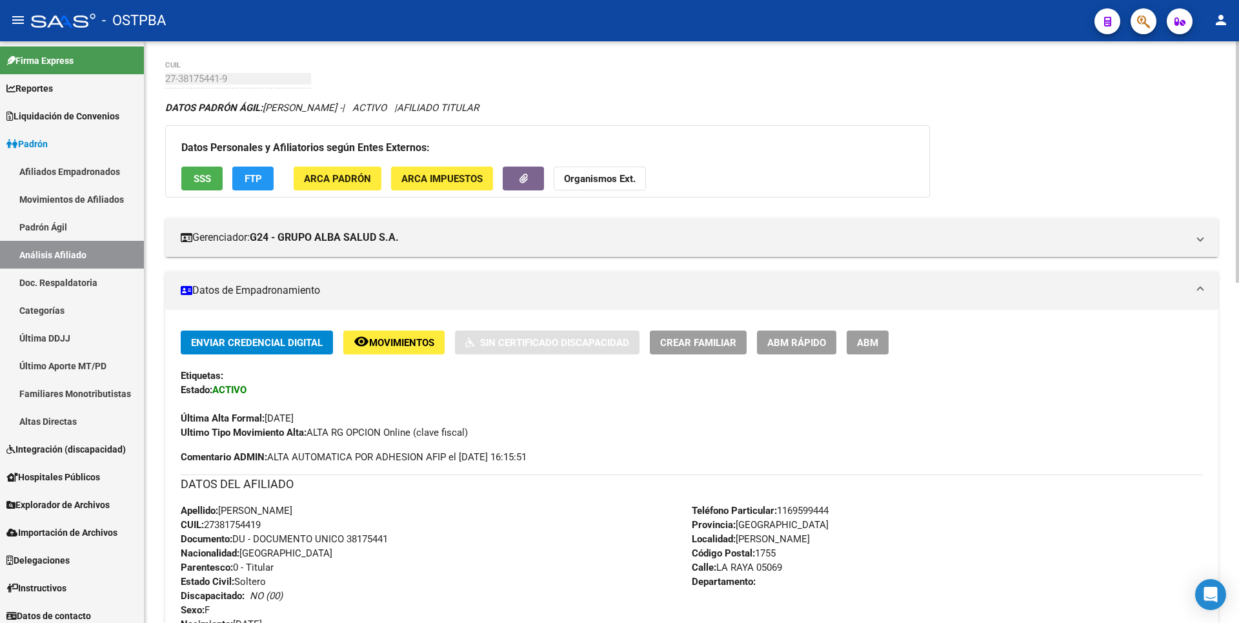
click at [205, 174] on span "SSS" at bounding box center [202, 179] width 17 height 12
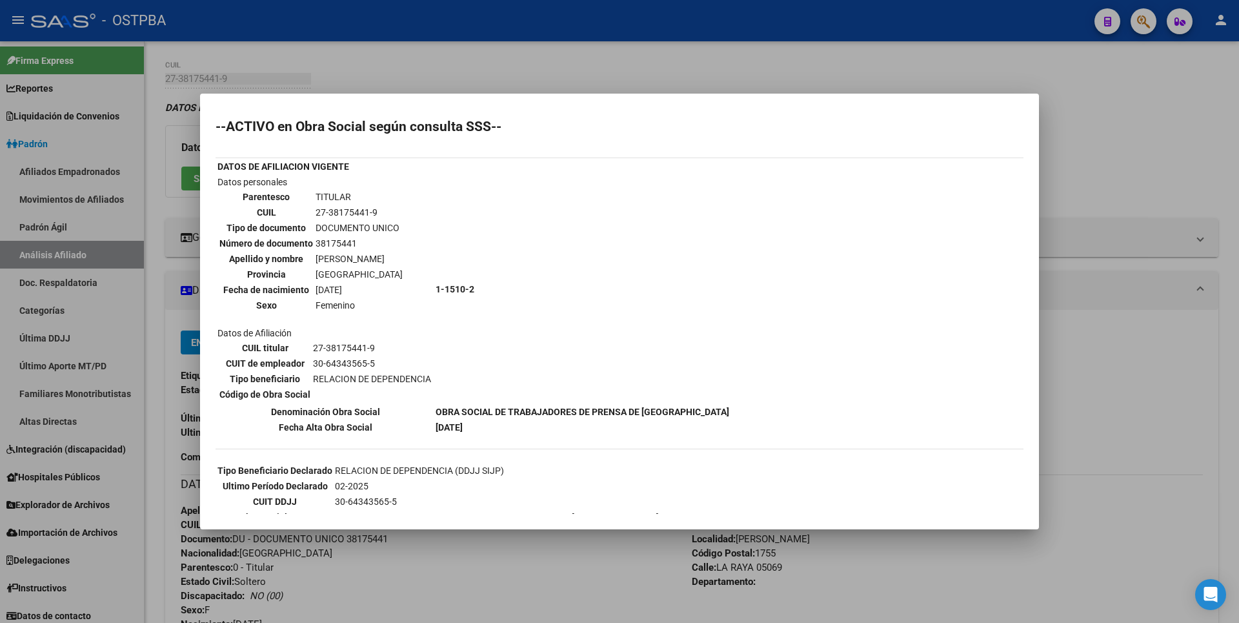
click at [1207, 94] on div at bounding box center [619, 311] width 1239 height 623
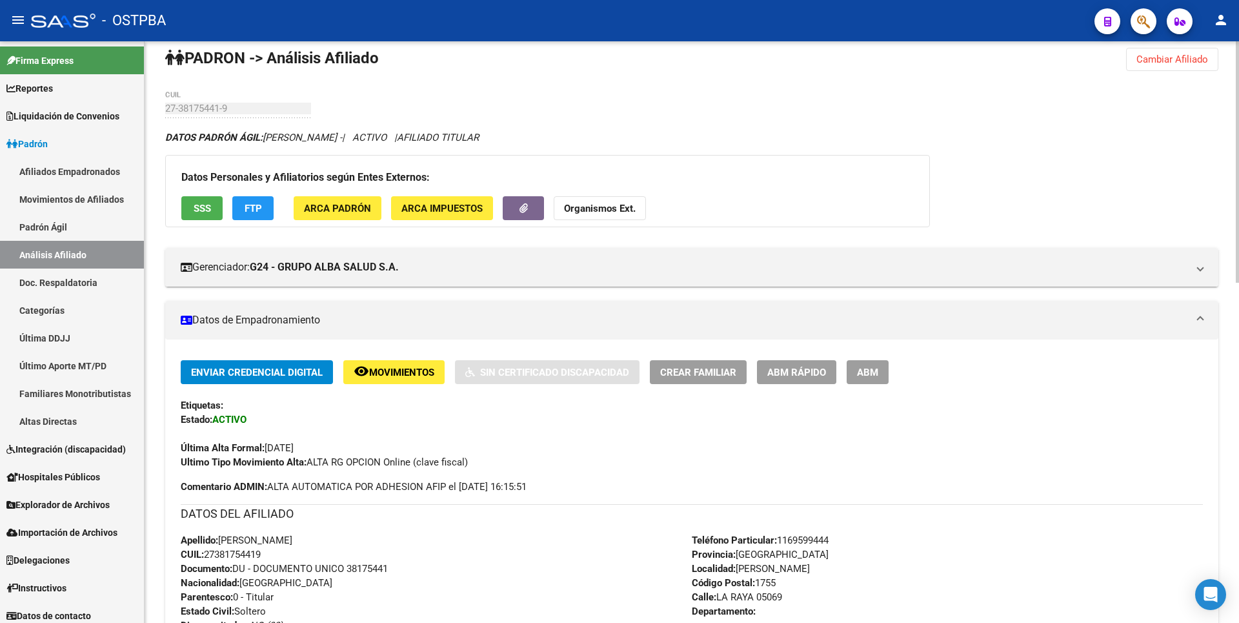
scroll to position [0, 0]
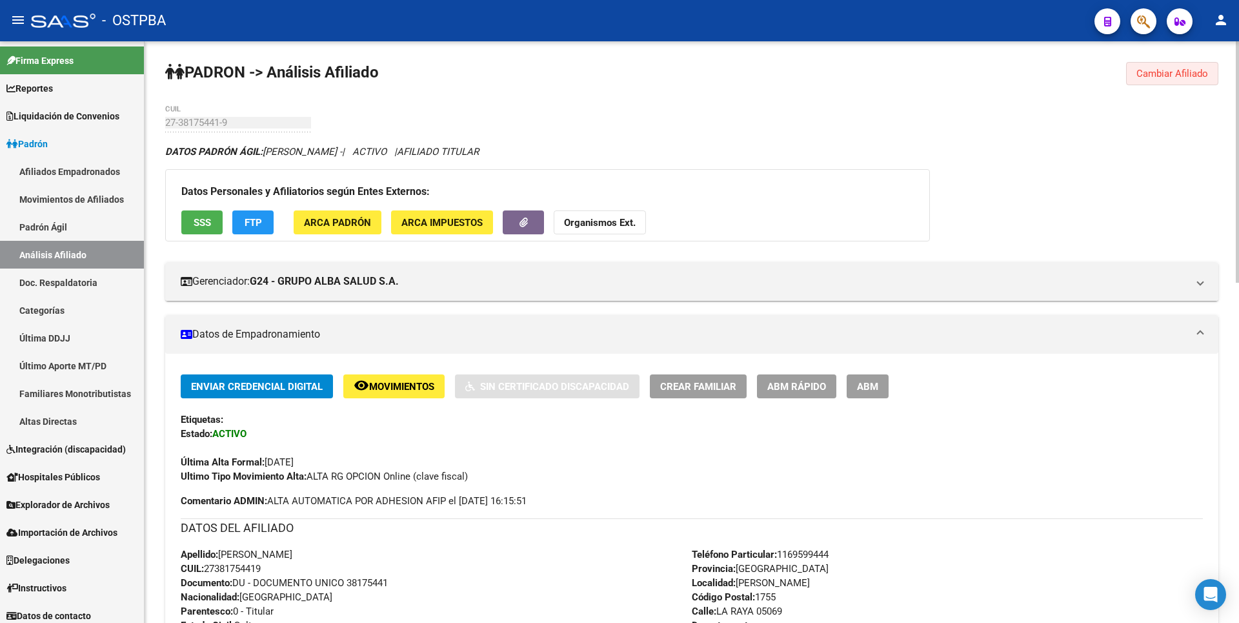
click at [1175, 78] on span "Cambiar Afiliado" at bounding box center [1173, 74] width 72 height 12
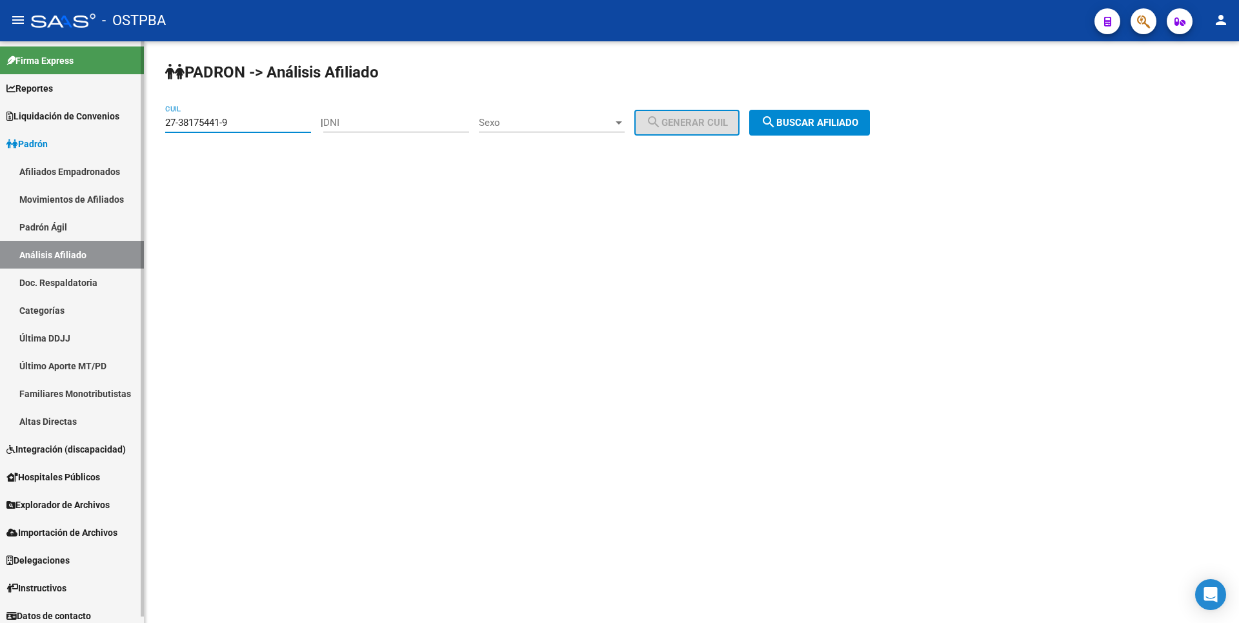
drag, startPoint x: 248, startPoint y: 124, endPoint x: 91, endPoint y: 125, distance: 156.8
click at [91, 125] on mat-sidenav-container "Firma Express Reportes Tablero de Control Ingresos Percibidos Análisis de todos…" at bounding box center [619, 332] width 1239 height 582
paste input "3-3419467"
drag, startPoint x: 824, startPoint y: 121, endPoint x: 799, endPoint y: 127, distance: 25.2
click at [825, 121] on span "search Buscar afiliado" at bounding box center [809, 123] width 97 height 12
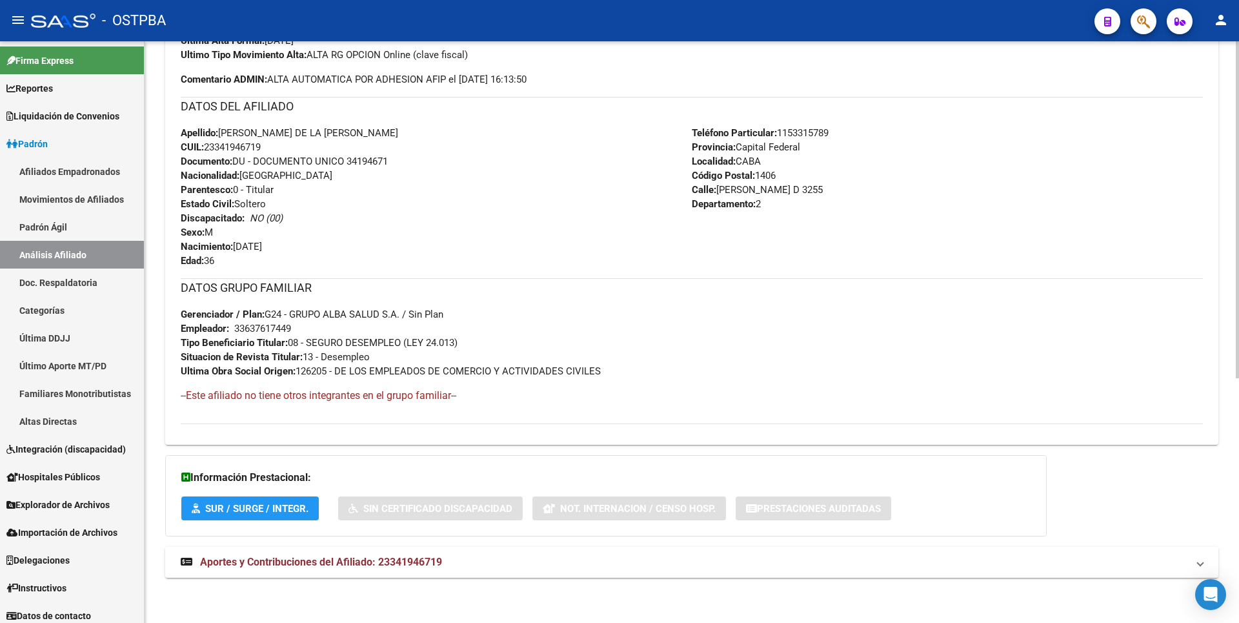
click at [403, 569] on strong "Aportes y Contribuciones del Afiliado: 23341946719" at bounding box center [311, 562] width 261 height 14
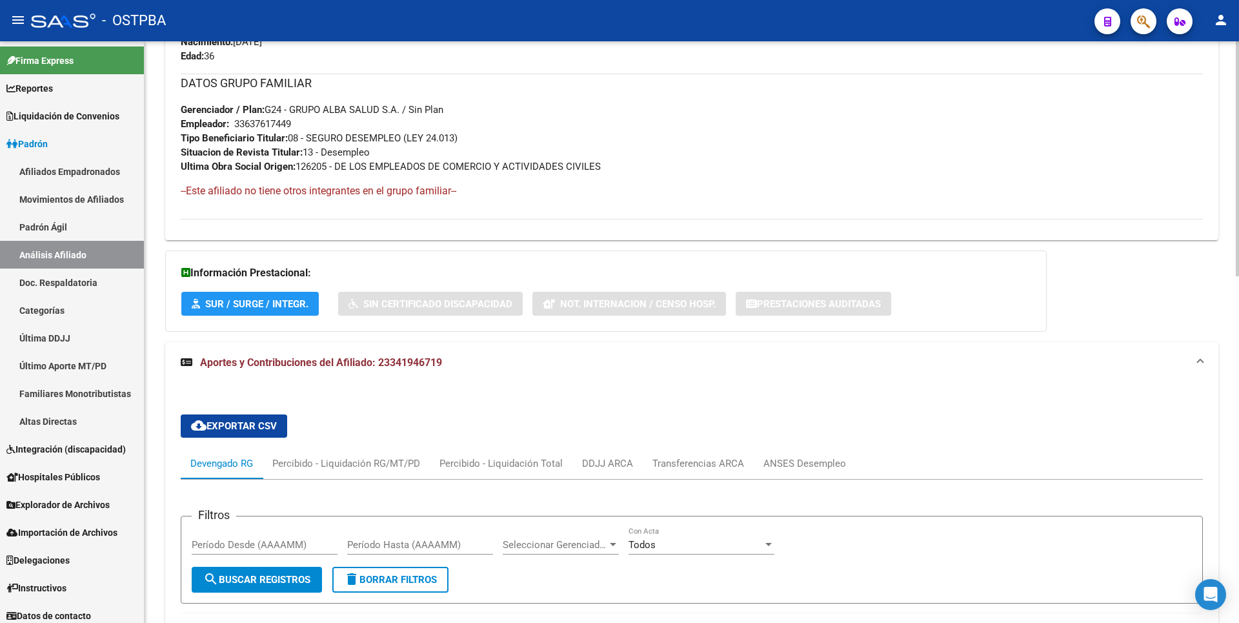
scroll to position [858, 0]
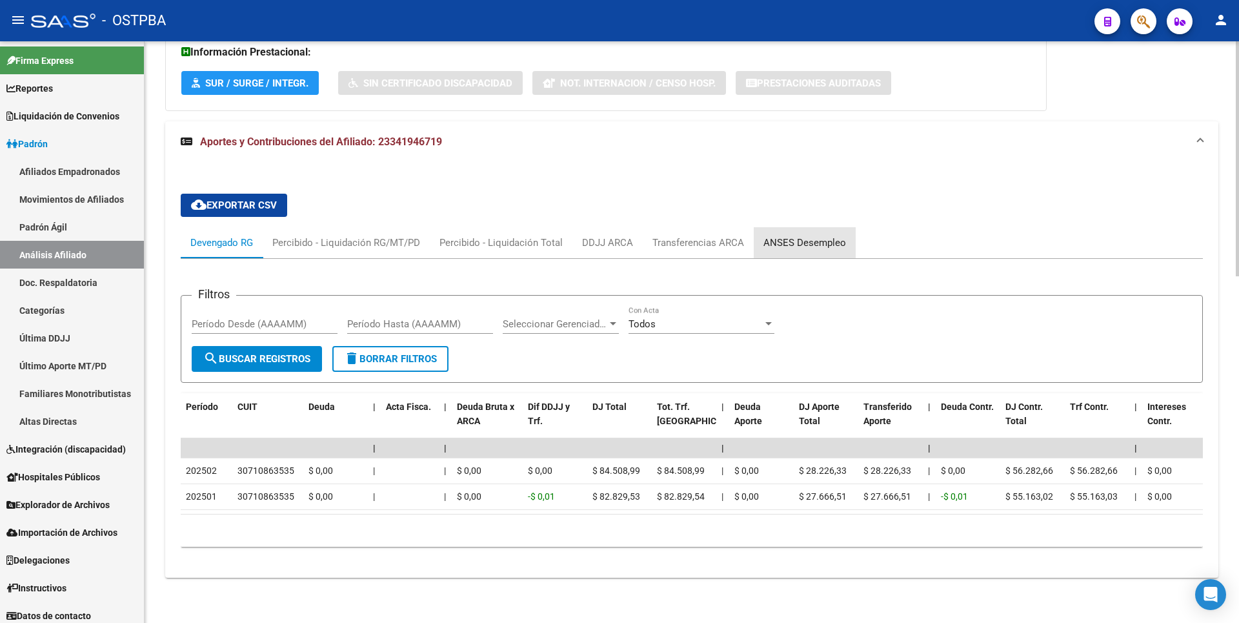
click at [808, 236] on div "ANSES Desempleo" at bounding box center [805, 243] width 83 height 14
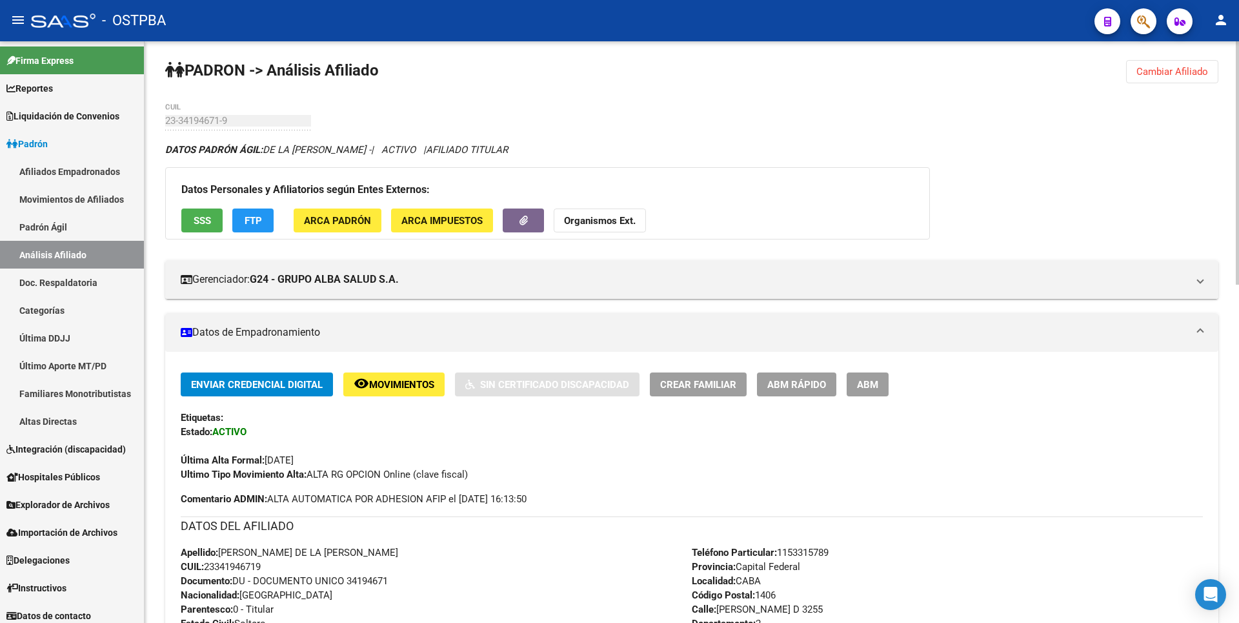
scroll to position [0, 0]
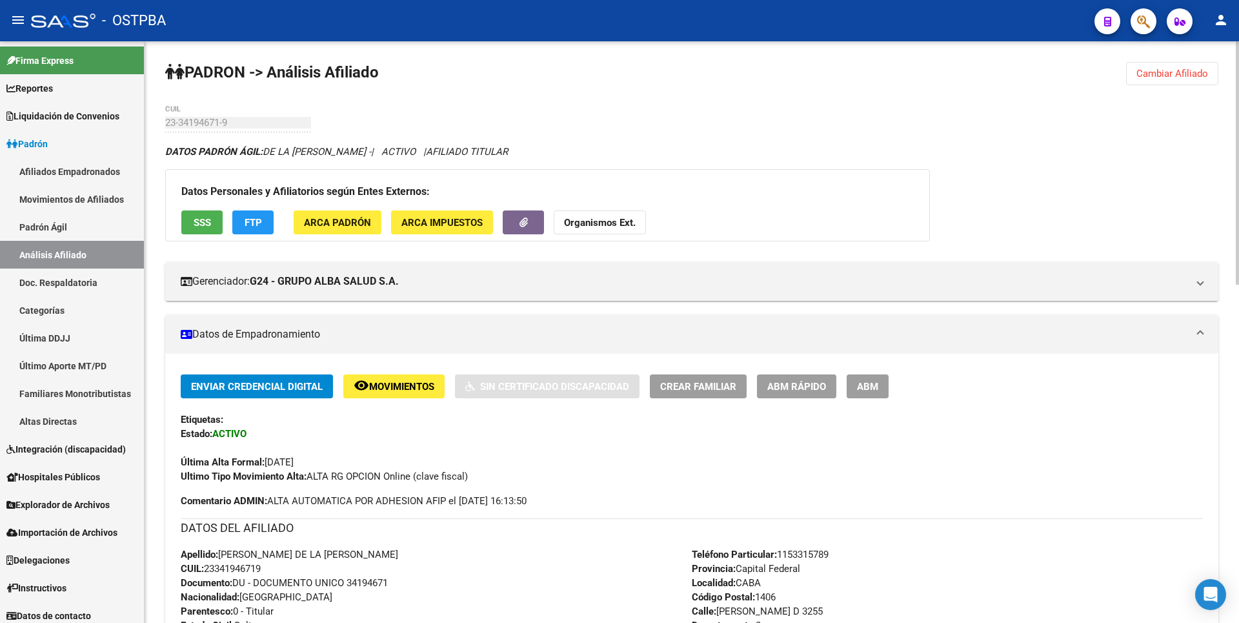
click at [1202, 76] on span "Cambiar Afiliado" at bounding box center [1173, 74] width 72 height 12
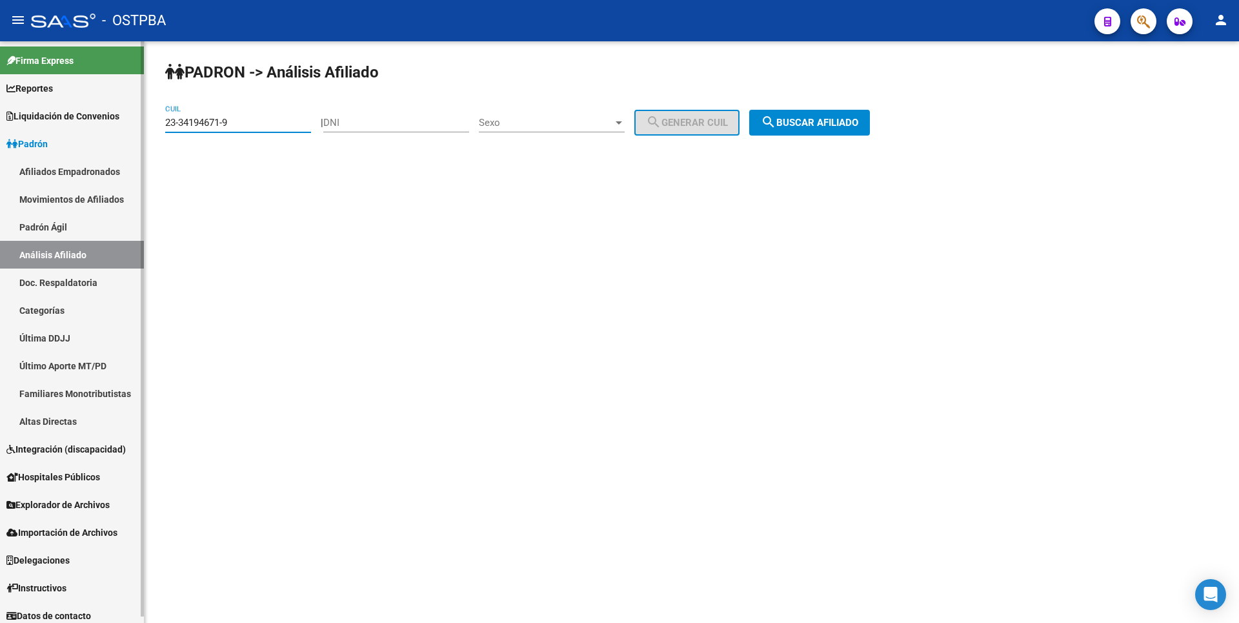
drag, startPoint x: 228, startPoint y: 120, endPoint x: 92, endPoint y: 117, distance: 136.2
click at [92, 117] on mat-sidenav-container "Firma Express Reportes Tablero de Control Ingresos Percibidos Análisis de todos…" at bounding box center [619, 332] width 1239 height 582
paste input "0-95364587-5"
click at [821, 121] on span "search Buscar afiliado" at bounding box center [809, 123] width 97 height 12
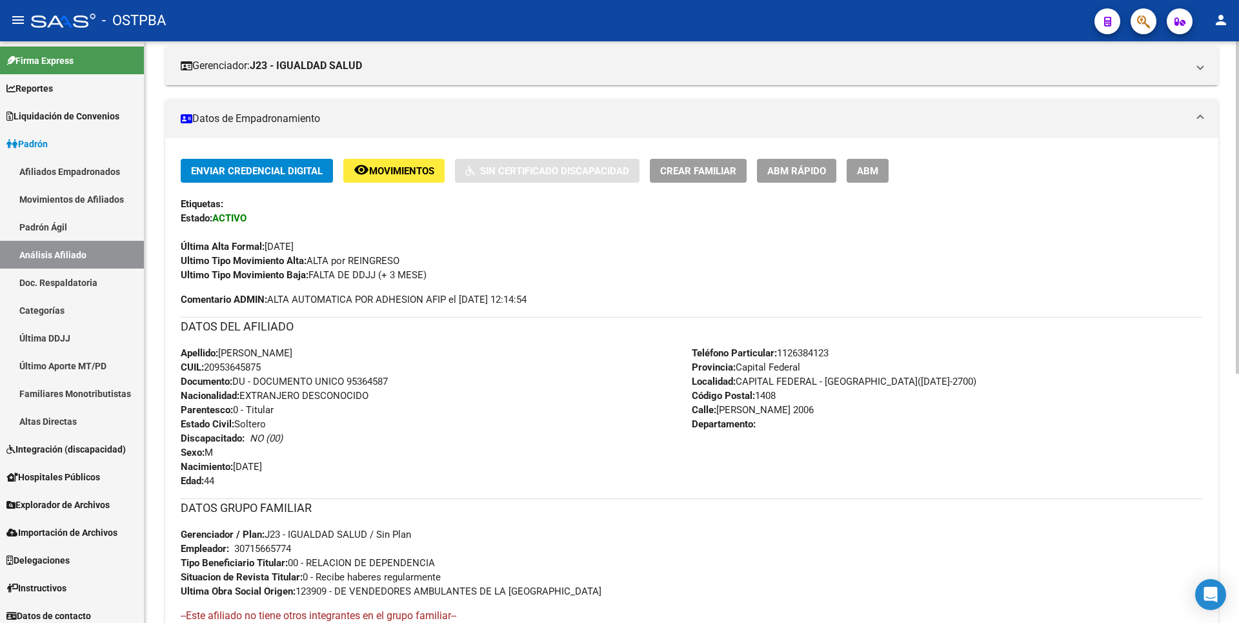
scroll to position [425, 0]
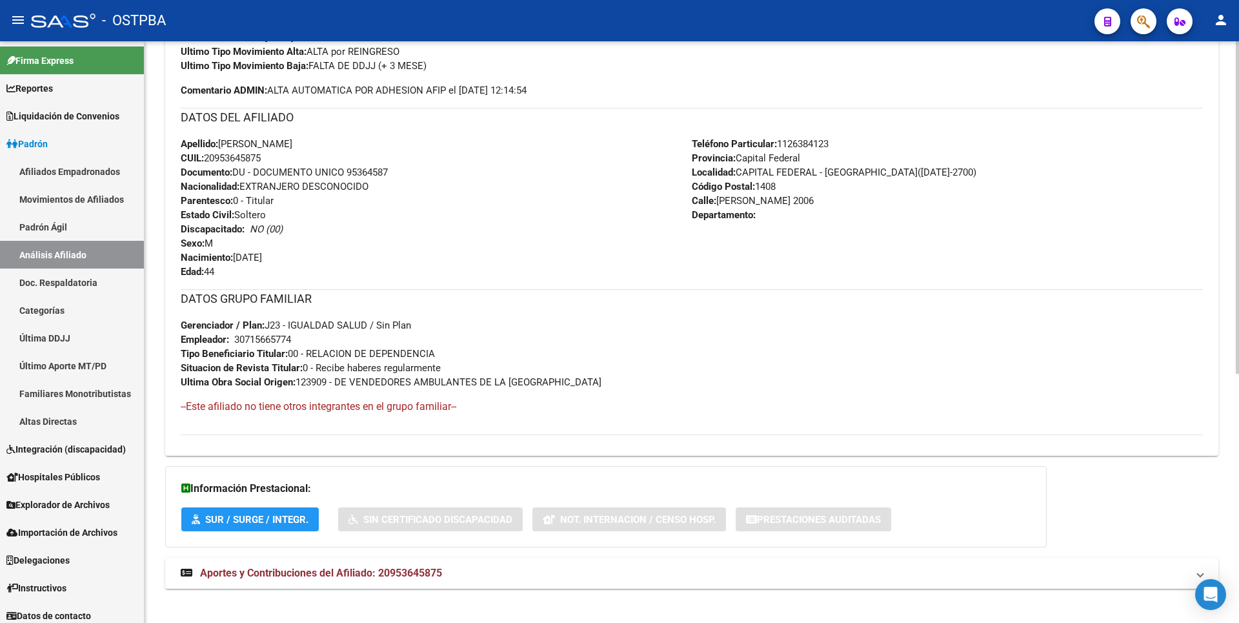
click at [409, 578] on span "Aportes y Contribuciones del Afiliado: 20953645875" at bounding box center [321, 573] width 242 height 12
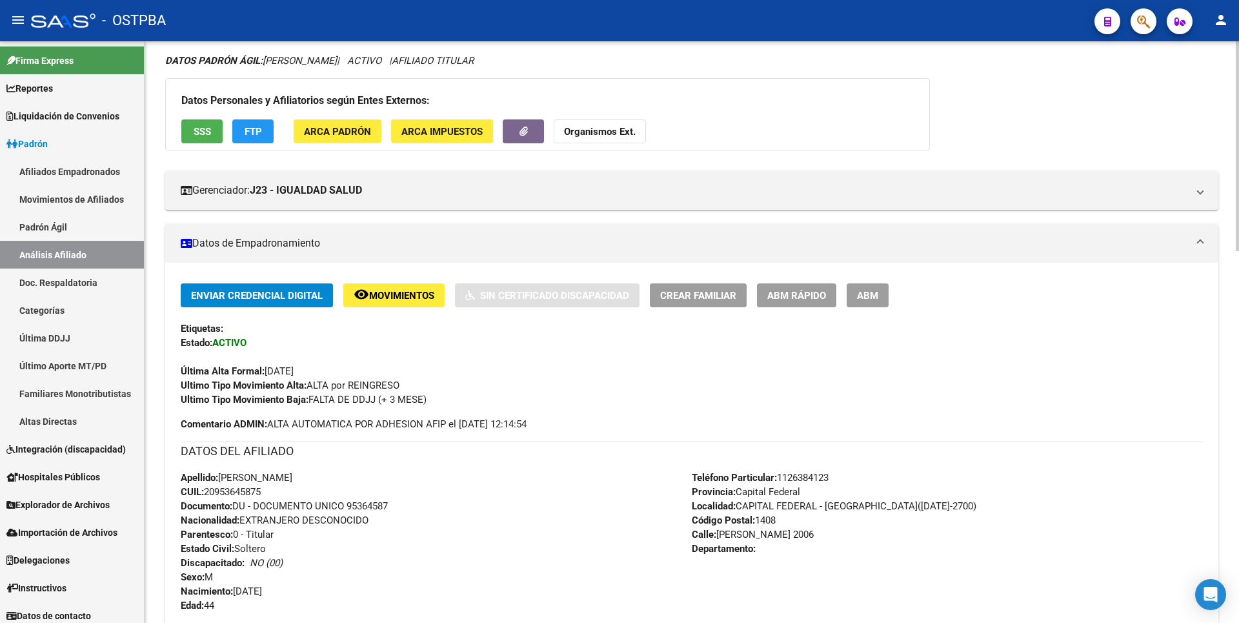
scroll to position [0, 0]
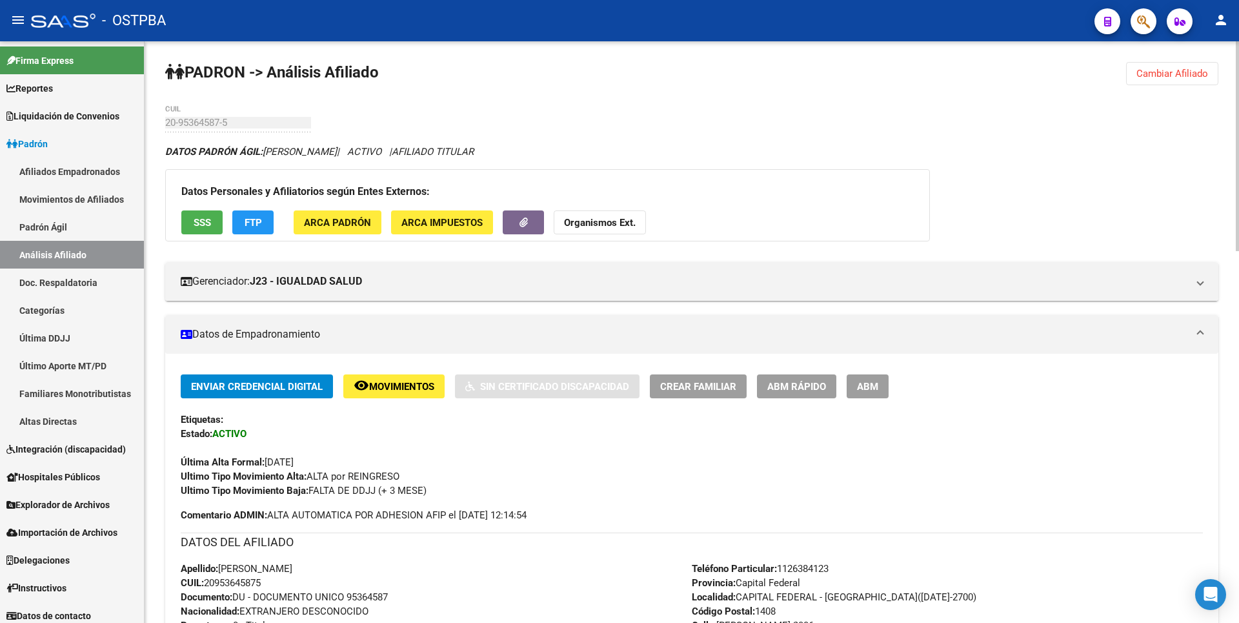
click at [191, 215] on button "SSS" at bounding box center [201, 222] width 41 height 24
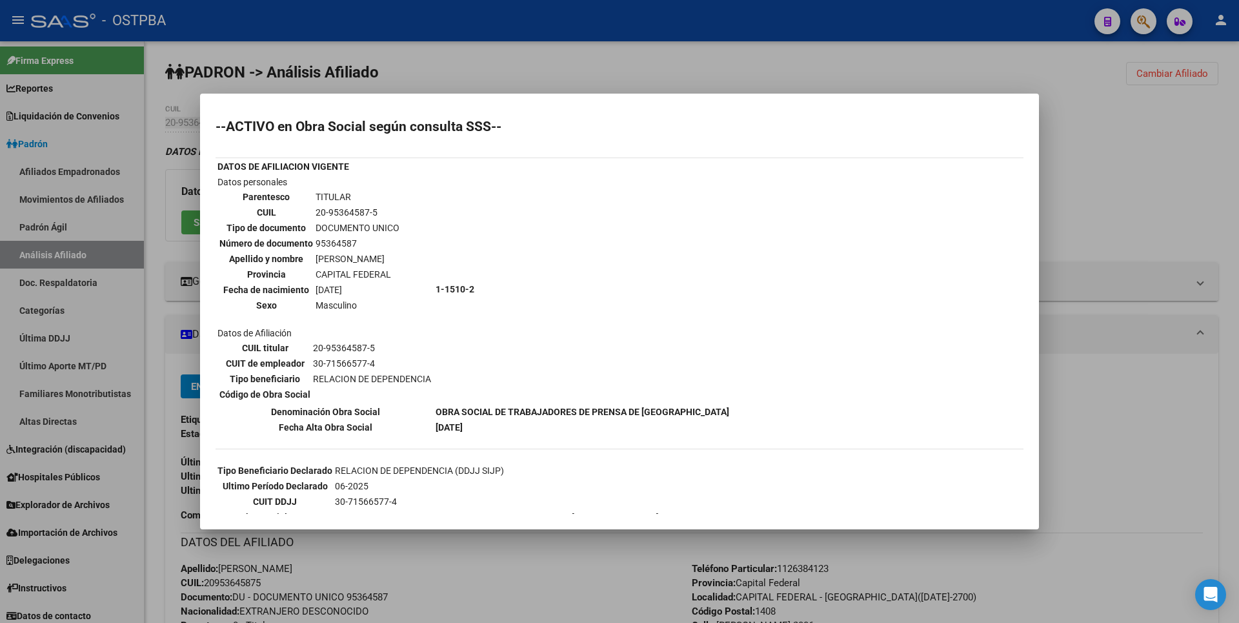
click at [1185, 190] on div at bounding box center [619, 311] width 1239 height 623
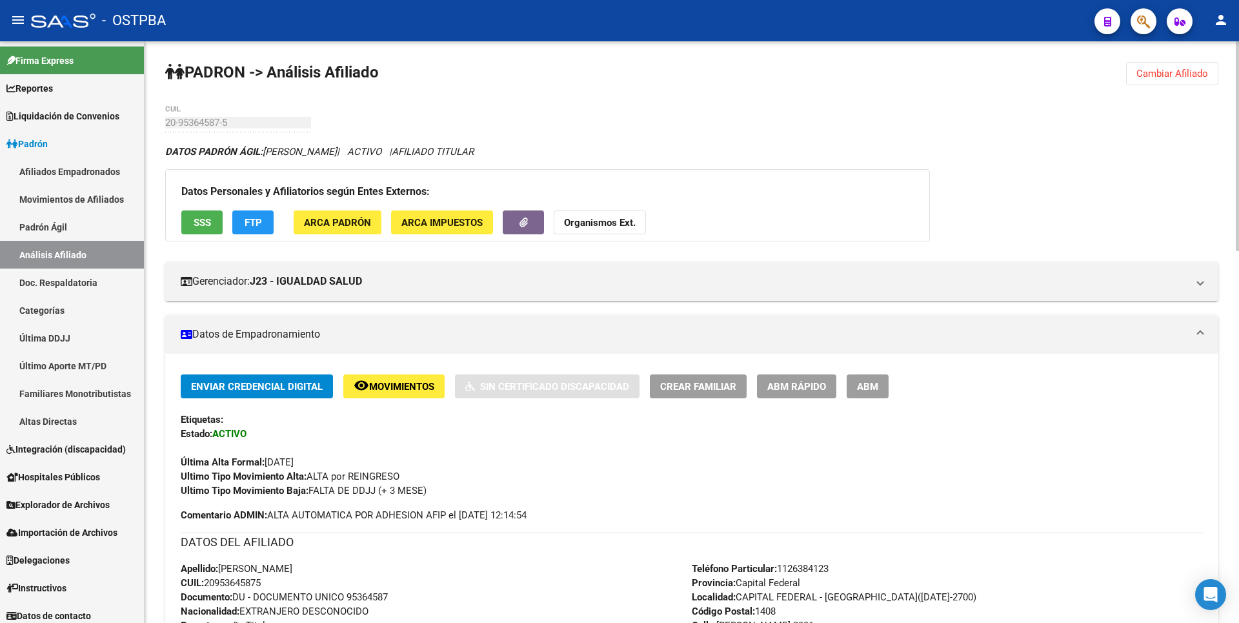
click at [1178, 76] on span "Cambiar Afiliado" at bounding box center [1173, 74] width 72 height 12
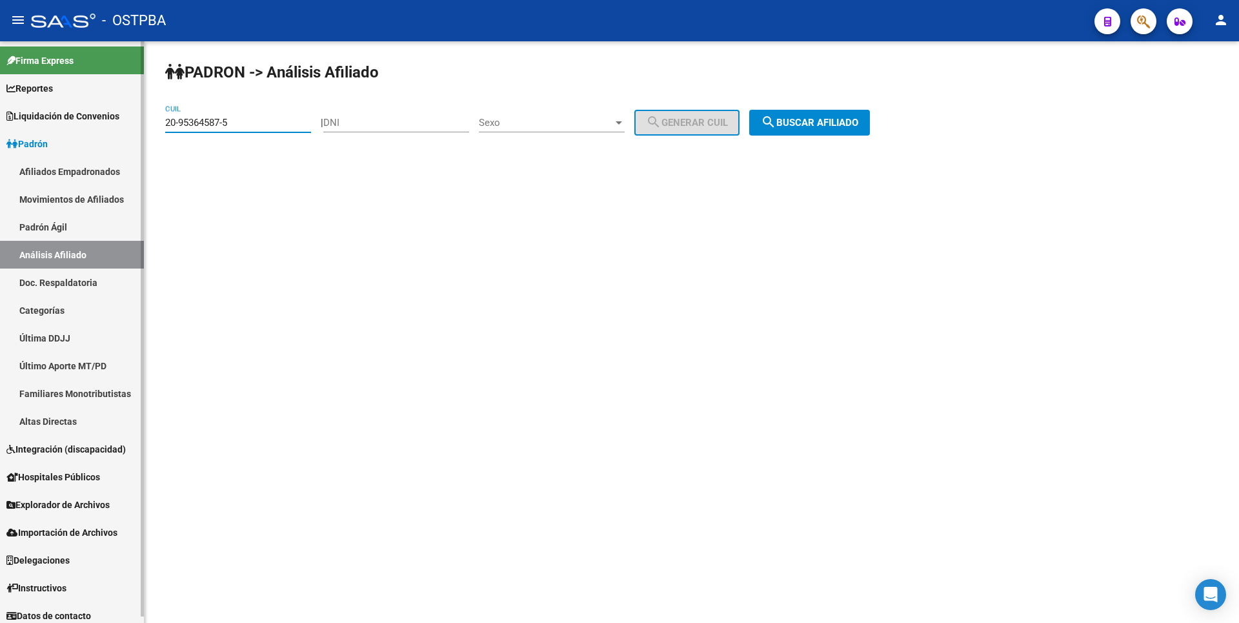
drag, startPoint x: 235, startPoint y: 123, endPoint x: 67, endPoint y: 123, distance: 167.8
click at [67, 123] on mat-sidenav-container "Firma Express Reportes Tablero de Control Ingresos Percibidos Análisis de todos…" at bounding box center [619, 332] width 1239 height 582
paste input "41257188-7"
type input "20-41257188-7"
click at [816, 120] on span "search Buscar afiliado" at bounding box center [809, 123] width 97 height 12
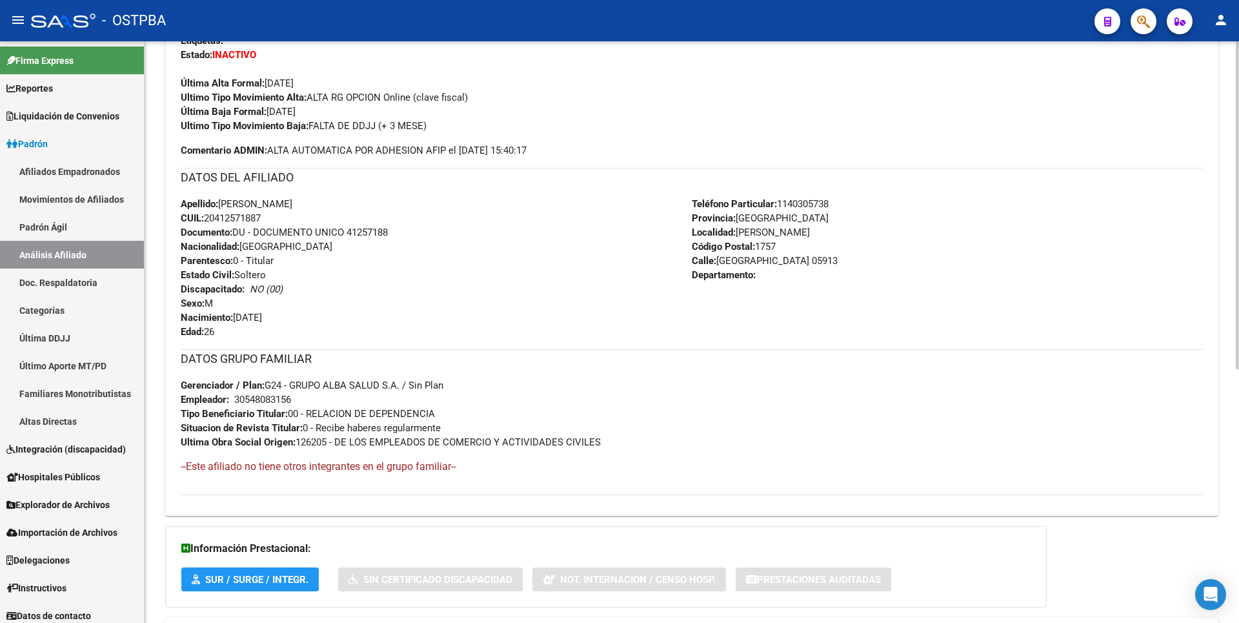
scroll to position [450, 0]
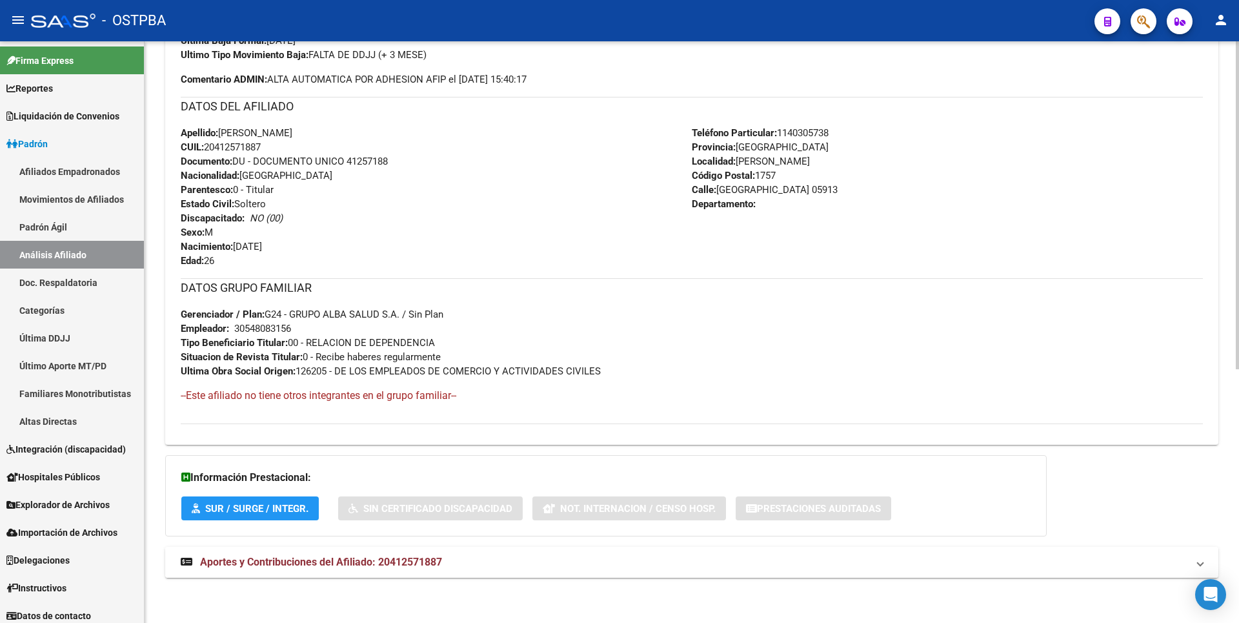
click at [428, 565] on span "Aportes y Contribuciones del Afiliado: 20412571887" at bounding box center [321, 562] width 242 height 12
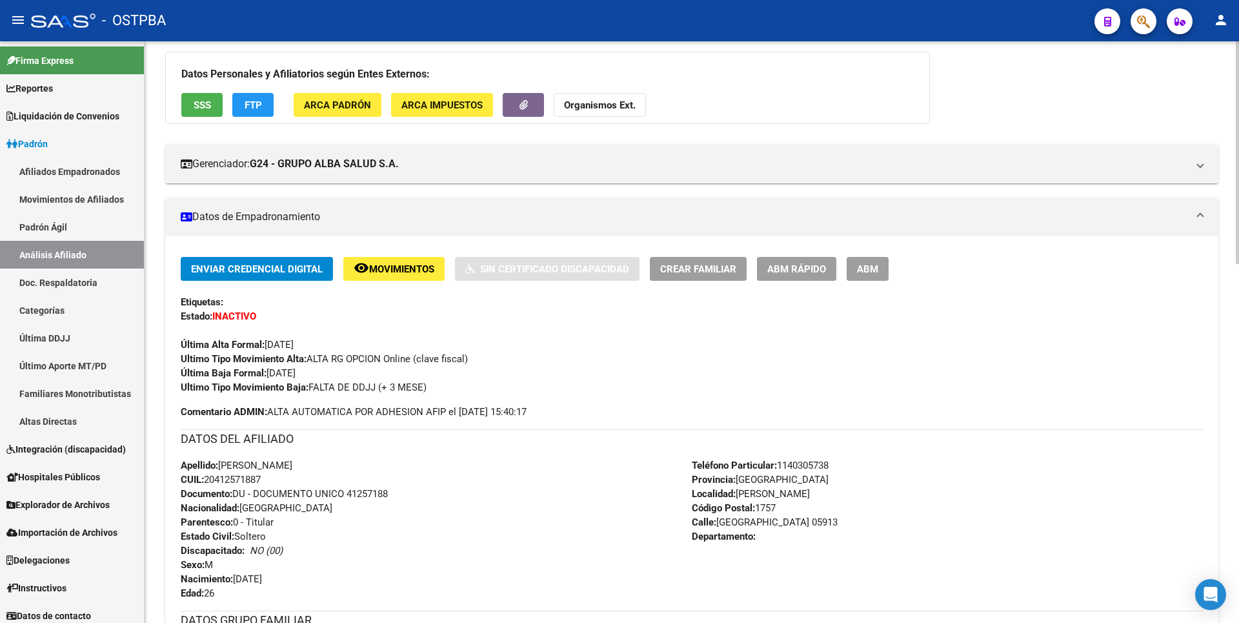
scroll to position [0, 0]
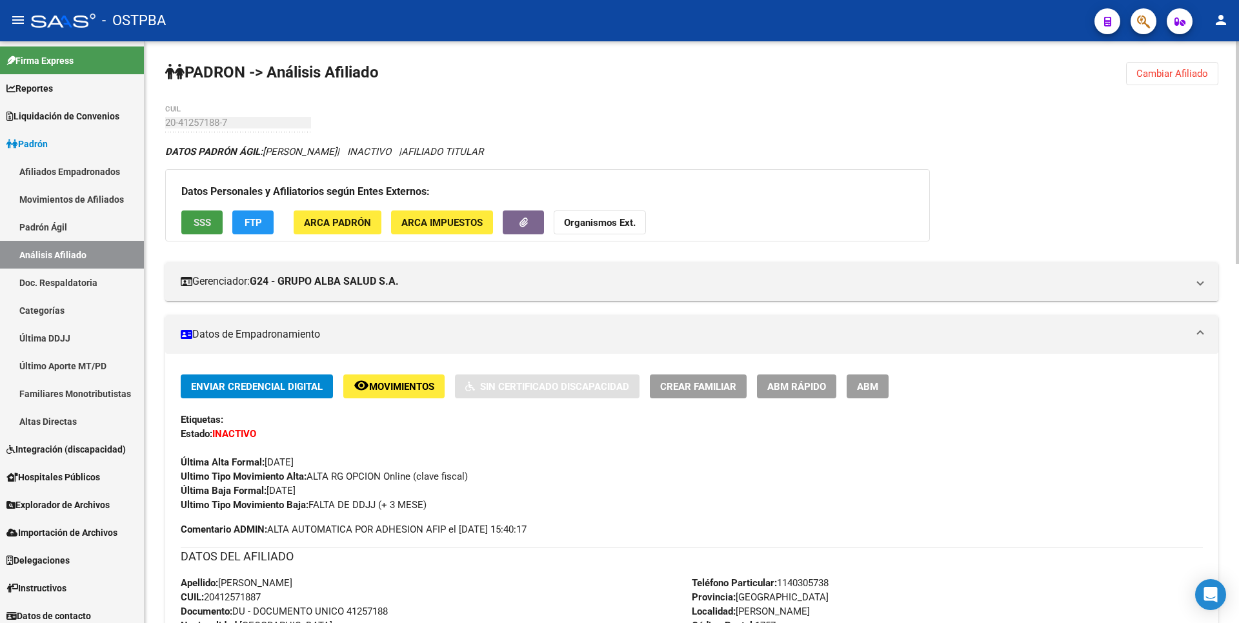
click at [203, 227] on span "SSS" at bounding box center [202, 223] width 17 height 12
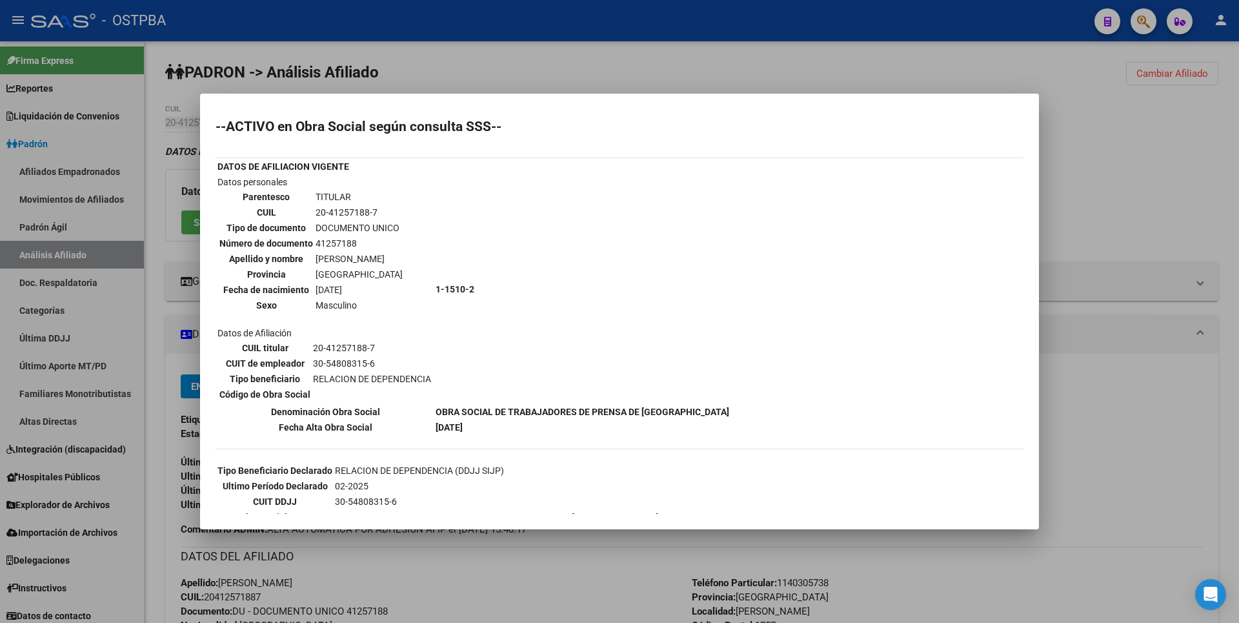
click at [1133, 192] on div at bounding box center [619, 311] width 1239 height 623
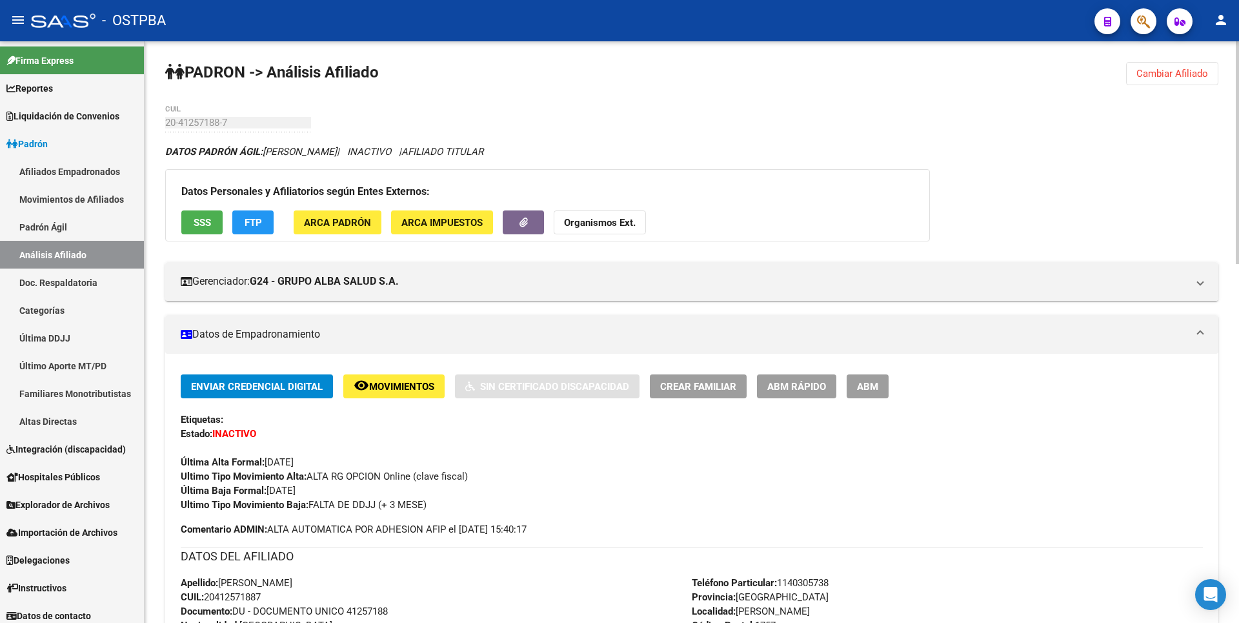
click at [384, 383] on span "Movimientos" at bounding box center [401, 387] width 65 height 12
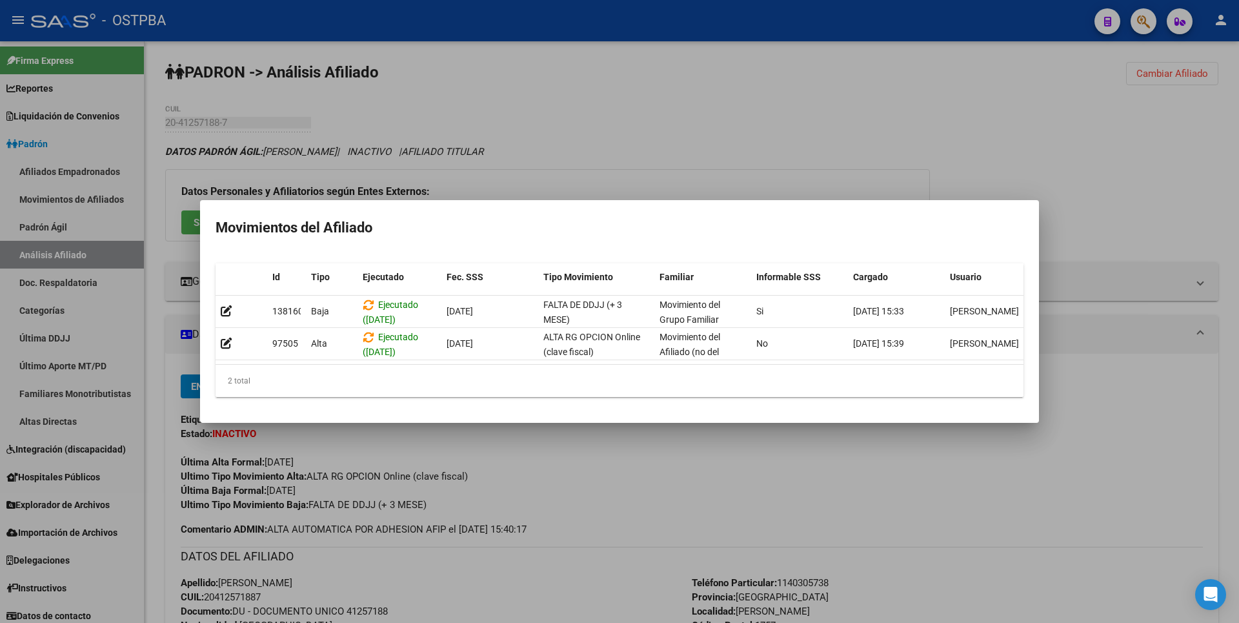
click at [1107, 224] on div at bounding box center [619, 311] width 1239 height 623
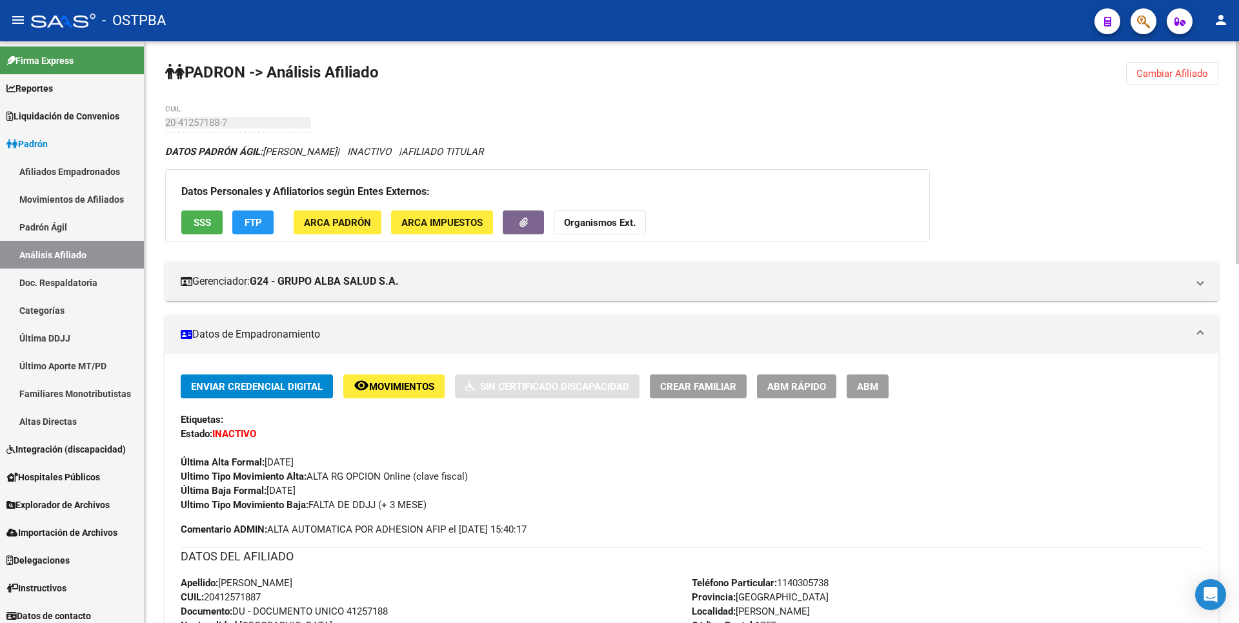
click at [251, 220] on span "FTP" at bounding box center [253, 223] width 17 height 12
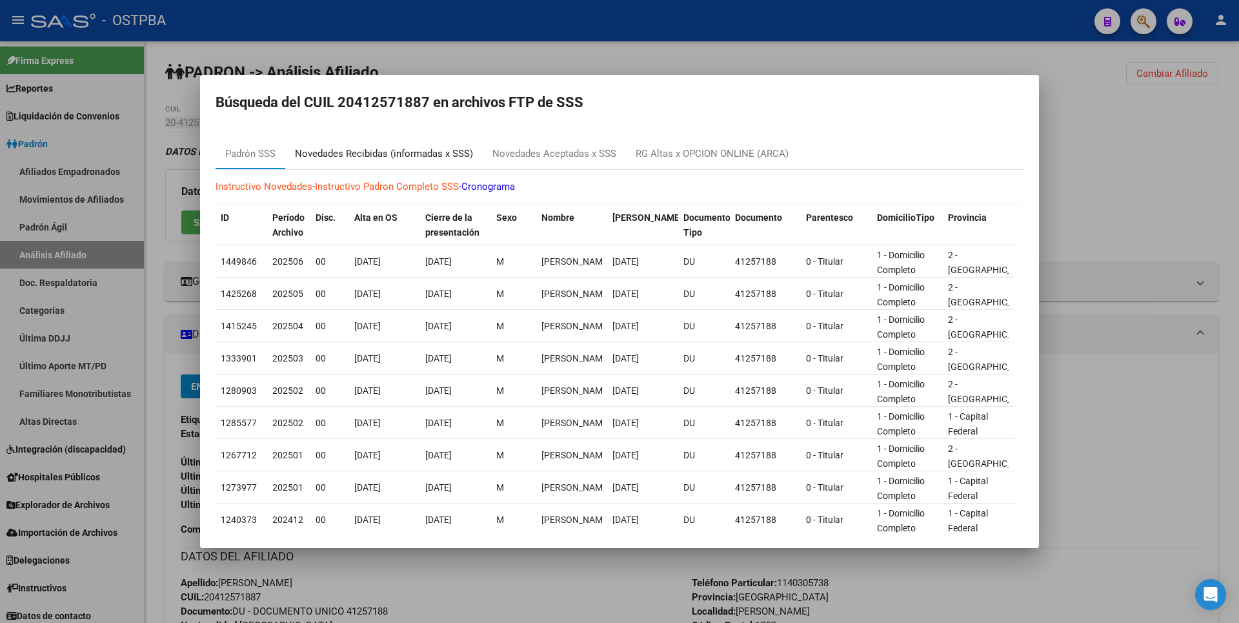
click at [378, 152] on div "Novedades Recibidas (informadas x SSS)" at bounding box center [384, 154] width 178 height 15
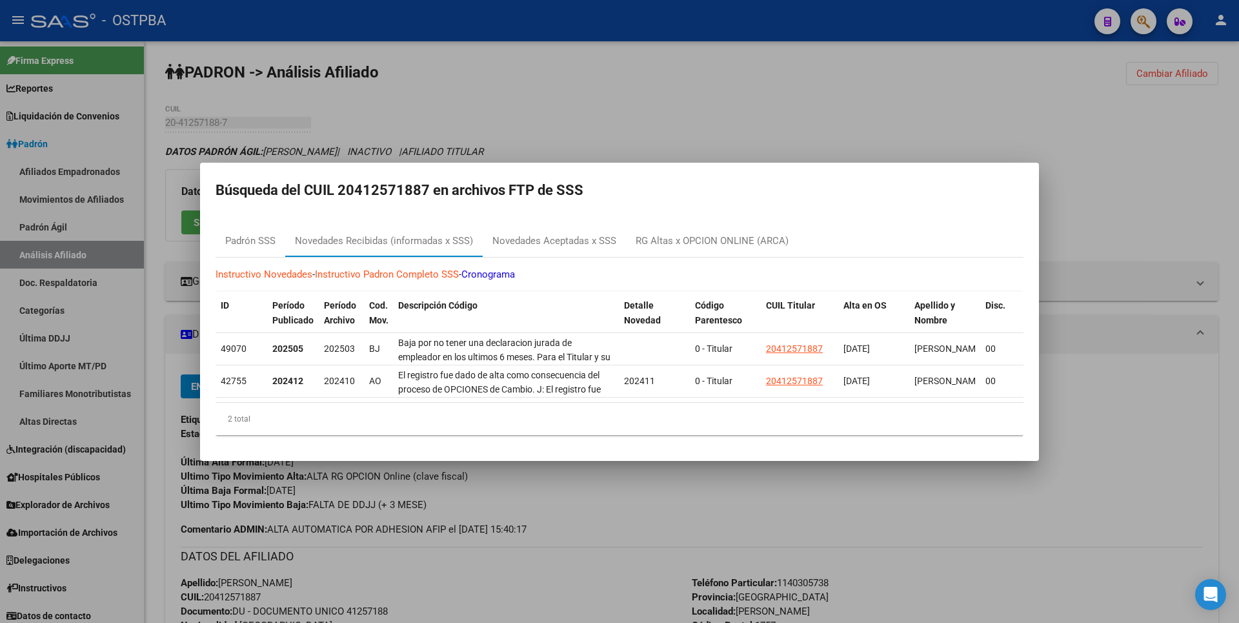
click at [656, 87] on div at bounding box center [619, 311] width 1239 height 623
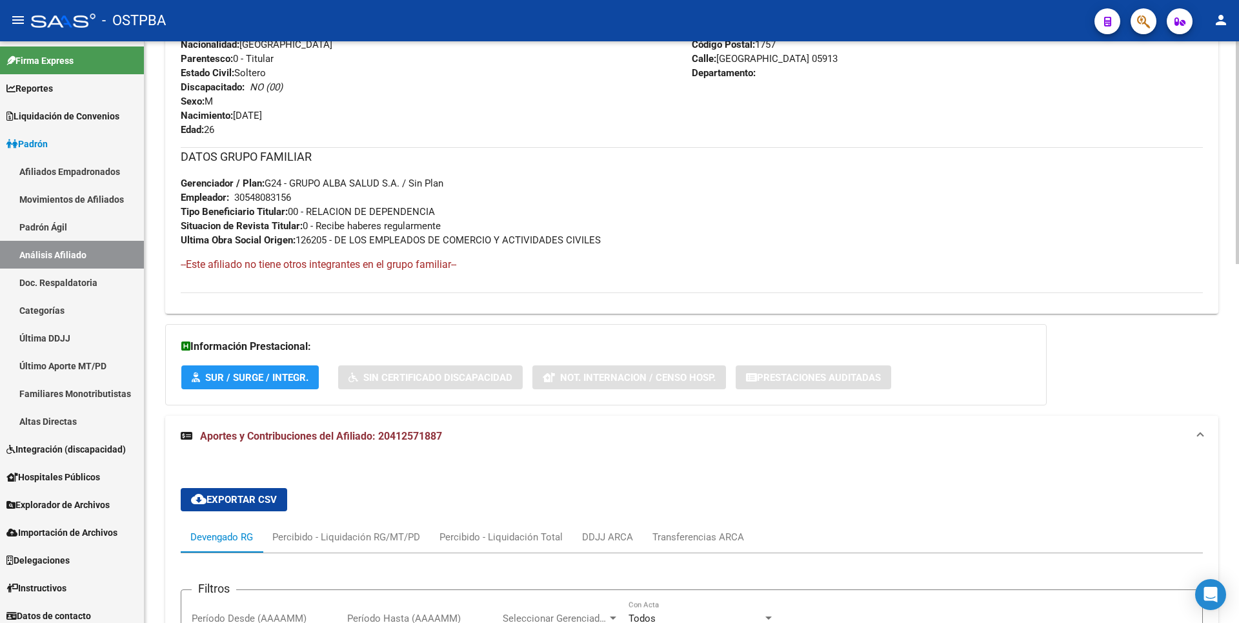
scroll to position [65, 0]
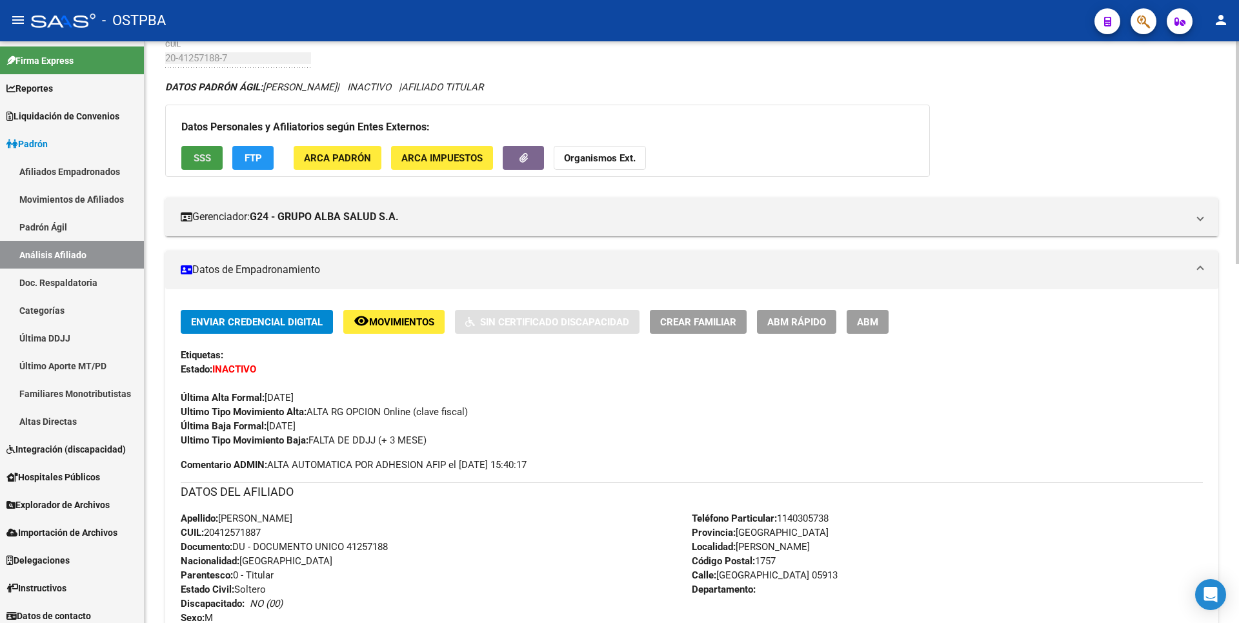
click at [199, 160] on span "SSS" at bounding box center [202, 158] width 17 height 12
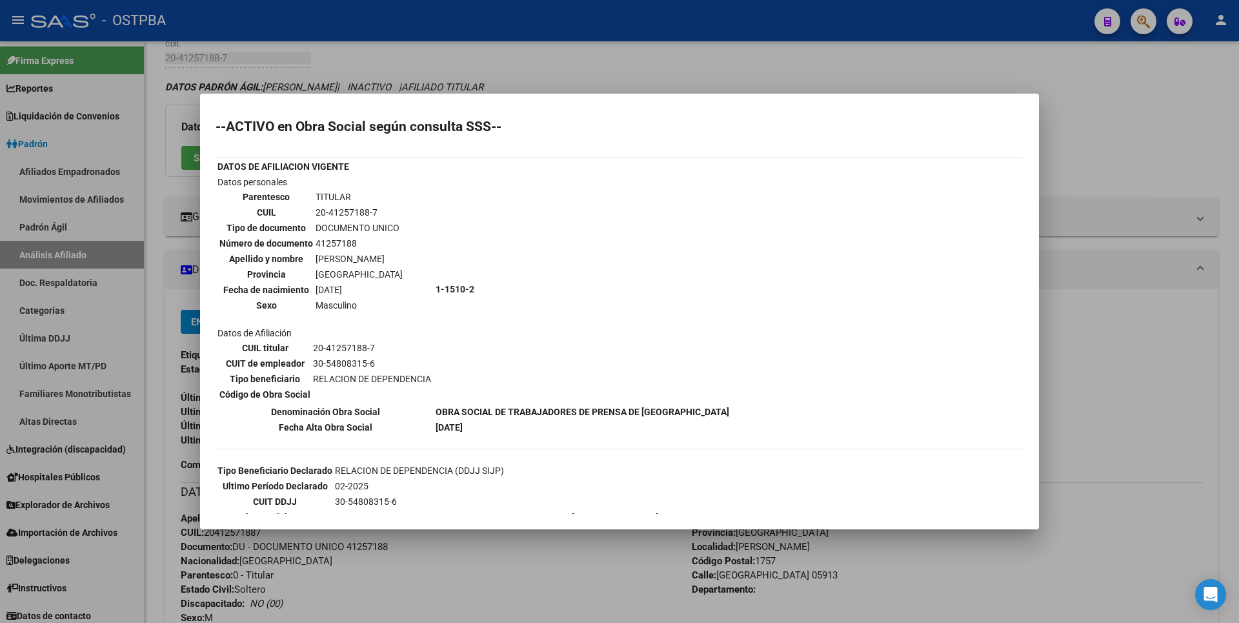
click at [1105, 147] on div at bounding box center [619, 311] width 1239 height 623
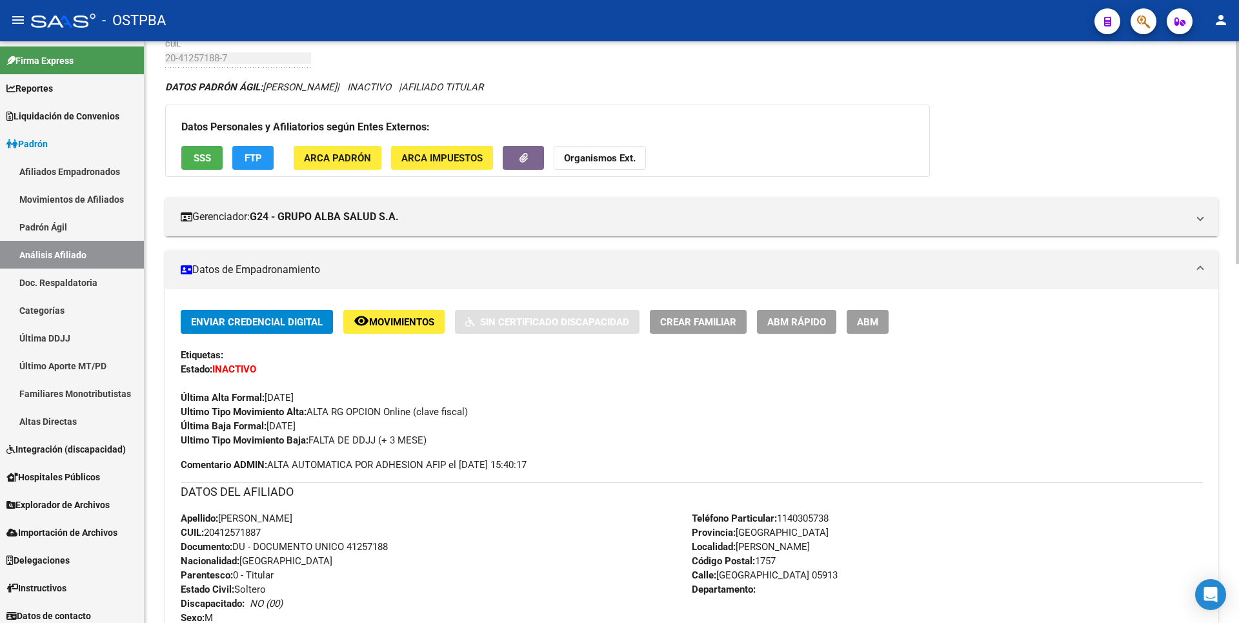
scroll to position [0, 0]
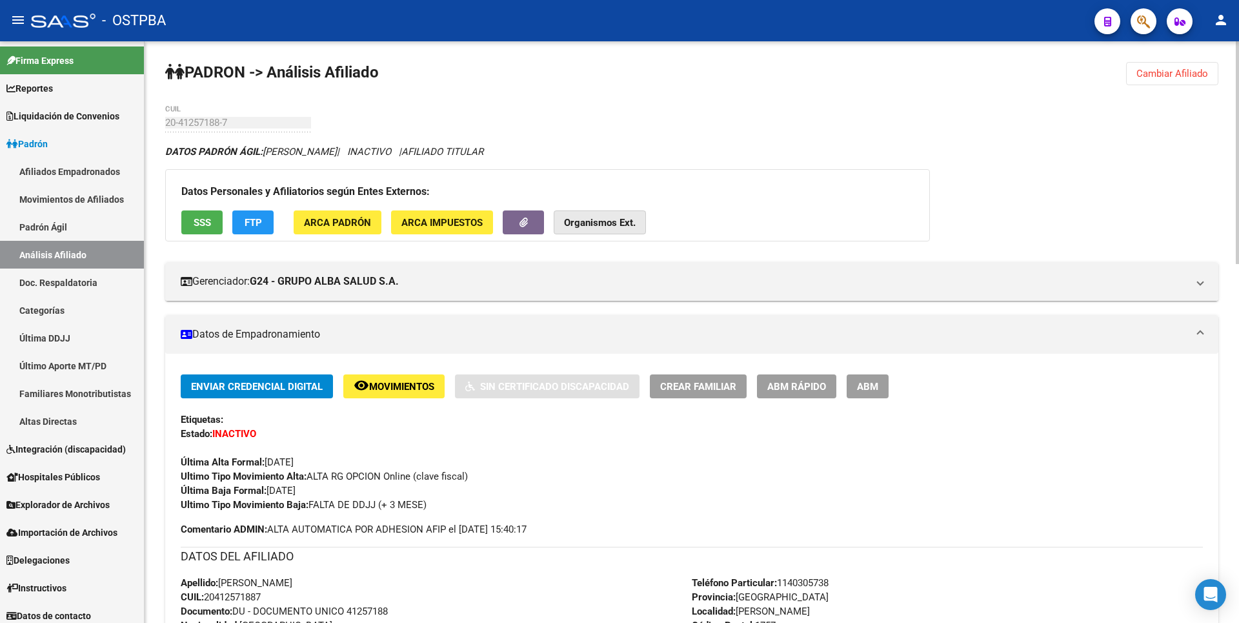
click at [620, 228] on strong "Organismos Ext." at bounding box center [600, 223] width 72 height 12
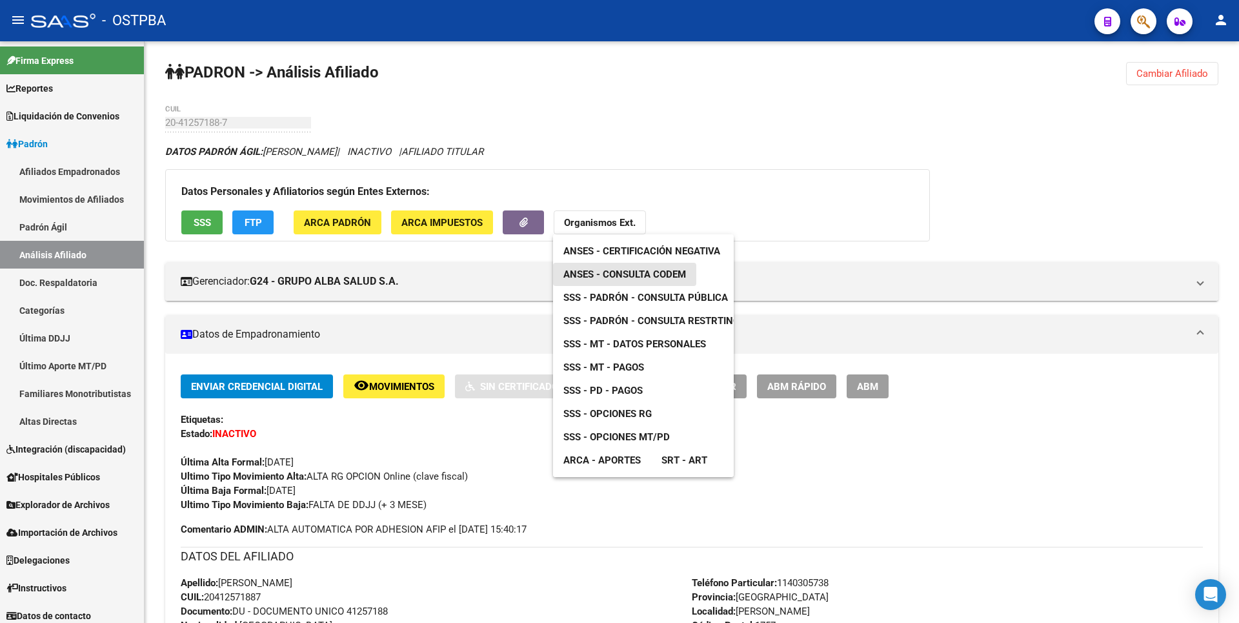
click at [649, 279] on span "ANSES - Consulta CODEM" at bounding box center [624, 275] width 123 height 12
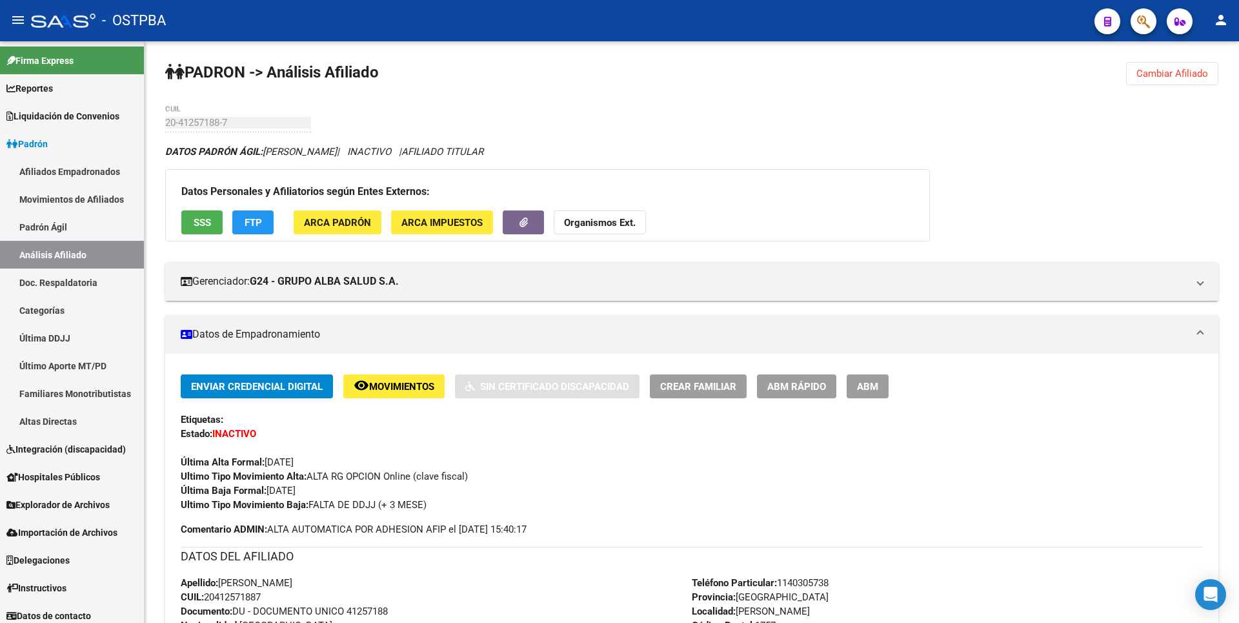
drag, startPoint x: 1173, startPoint y: 65, endPoint x: 492, endPoint y: 6, distance: 683.4
click at [1173, 65] on button "Cambiar Afiliado" at bounding box center [1172, 73] width 92 height 23
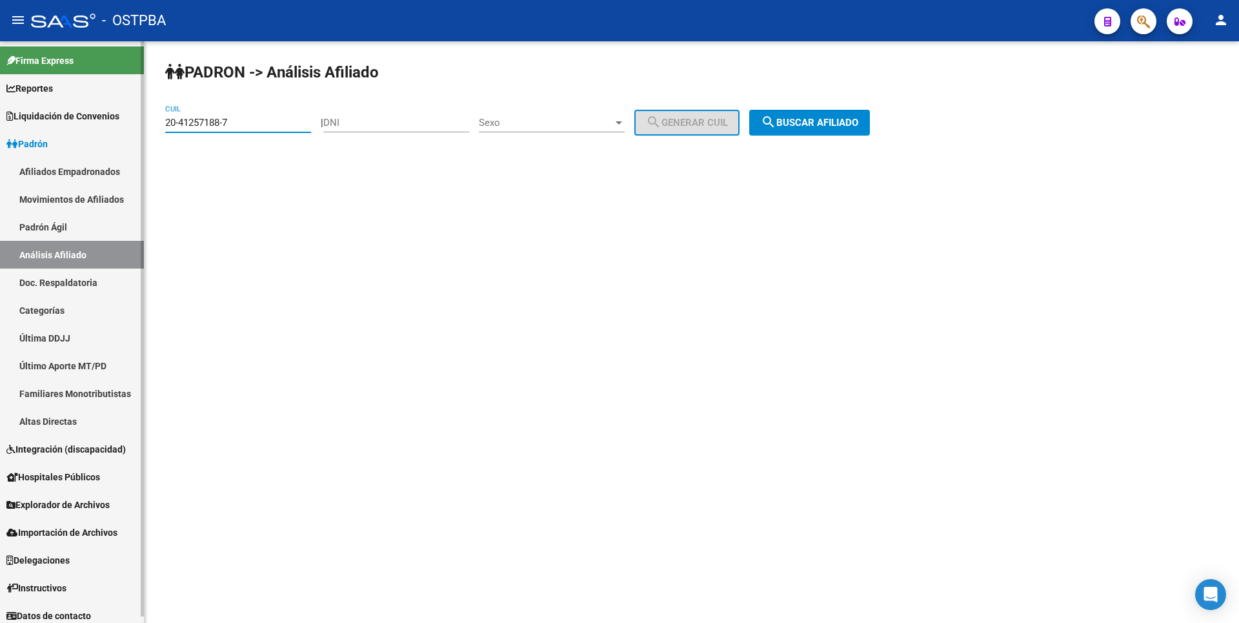
drag, startPoint x: 233, startPoint y: 125, endPoint x: 121, endPoint y: 119, distance: 112.5
click at [121, 119] on mat-sidenav-container "Firma Express Reportes Tablero de Control Ingresos Percibidos Análisis de todos…" at bounding box center [619, 332] width 1239 height 582
paste input "27651322-3"
click at [794, 118] on span "search Buscar afiliado" at bounding box center [809, 123] width 97 height 12
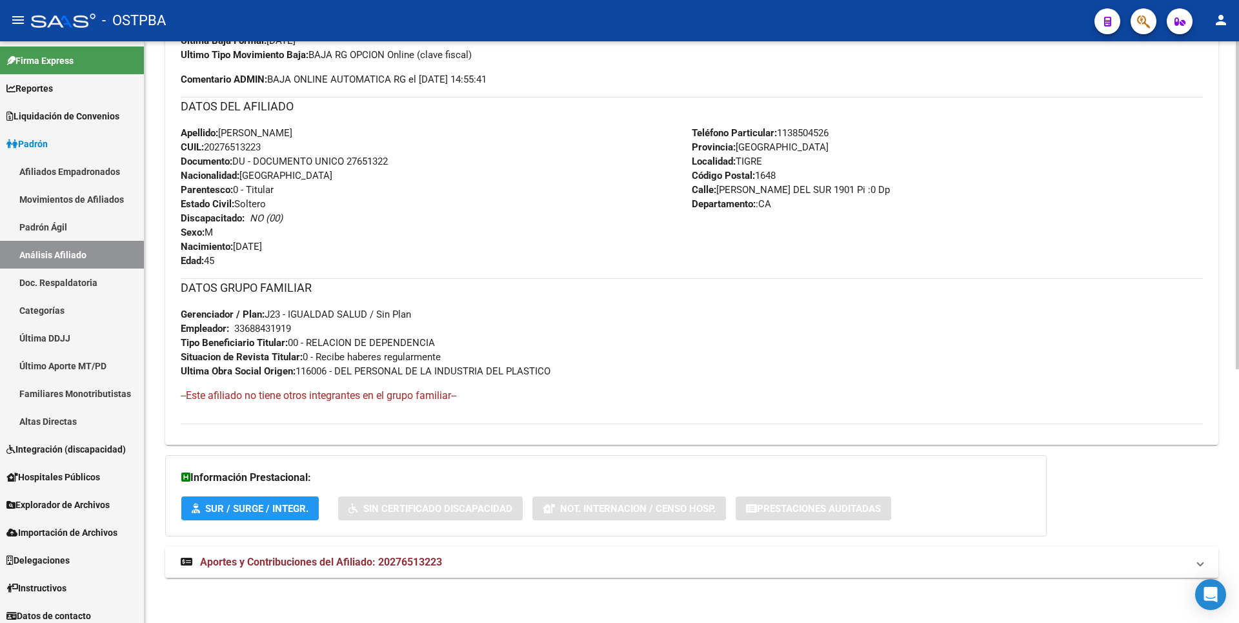
click at [372, 554] on mat-expansion-panel-header "Aportes y Contribuciones del Afiliado: 20276513223" at bounding box center [691, 562] width 1053 height 31
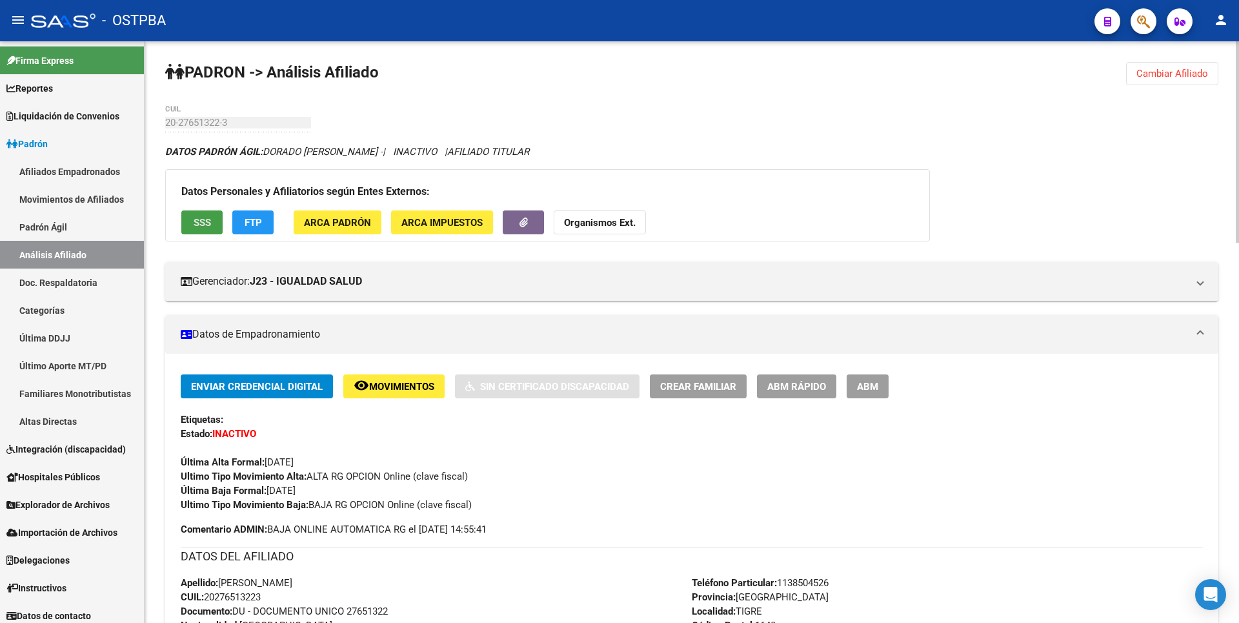
click at [210, 221] on span "SSS" at bounding box center [202, 223] width 17 height 12
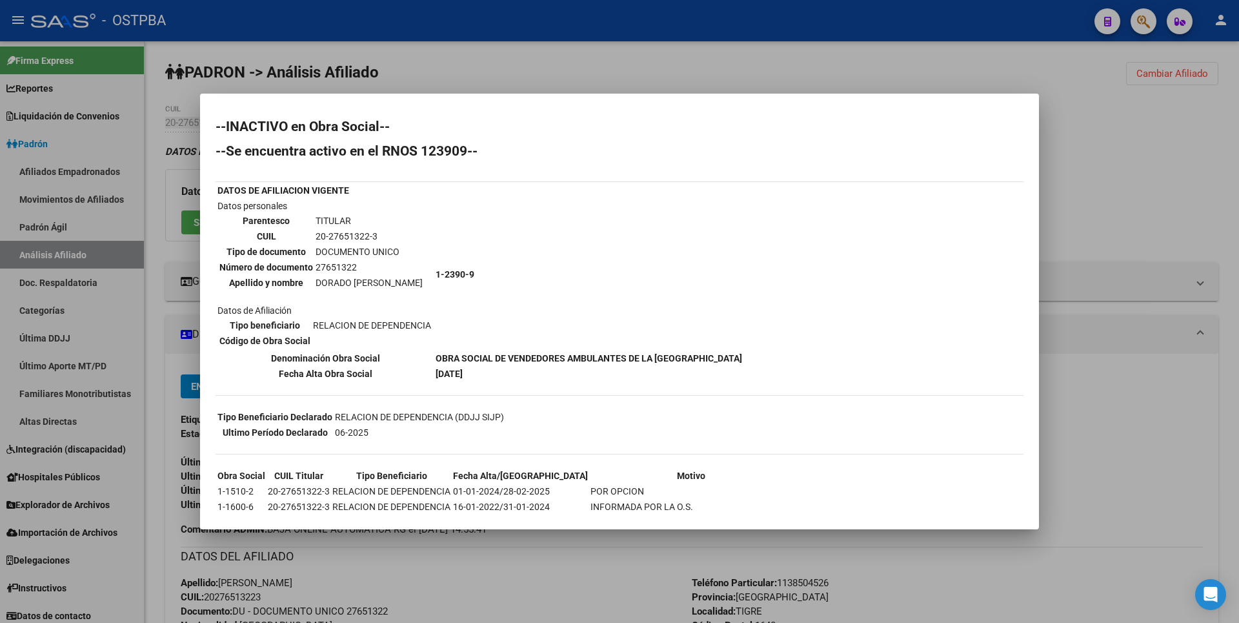
click at [1105, 168] on div at bounding box center [619, 311] width 1239 height 623
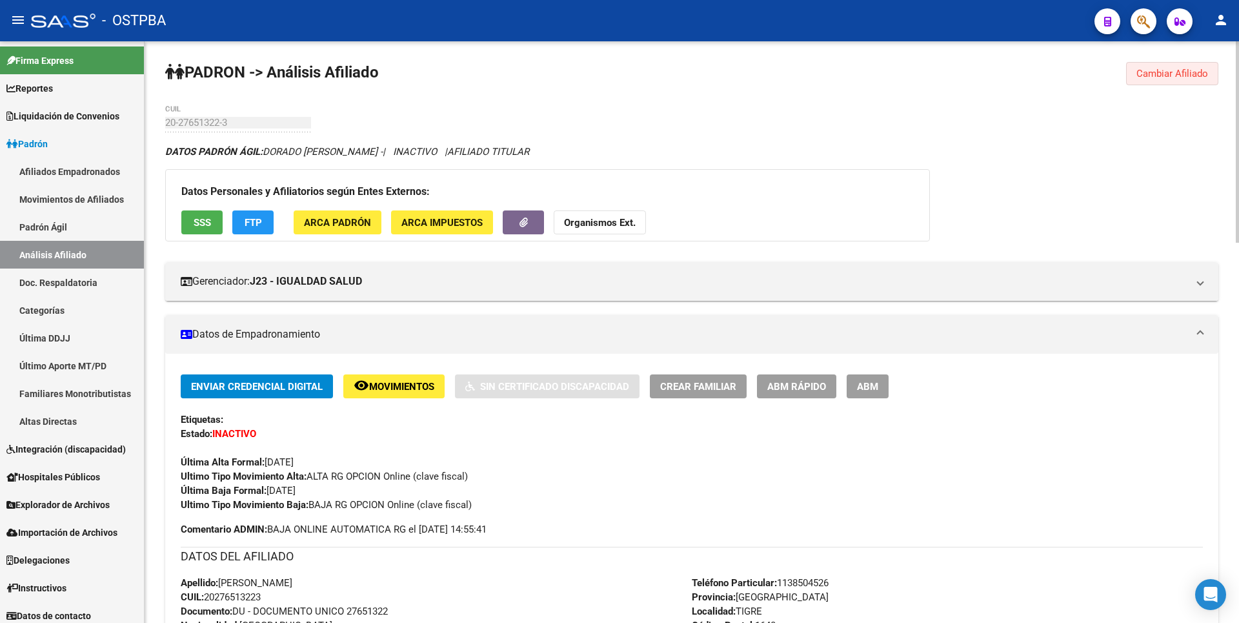
click at [1196, 76] on span "Cambiar Afiliado" at bounding box center [1173, 74] width 72 height 12
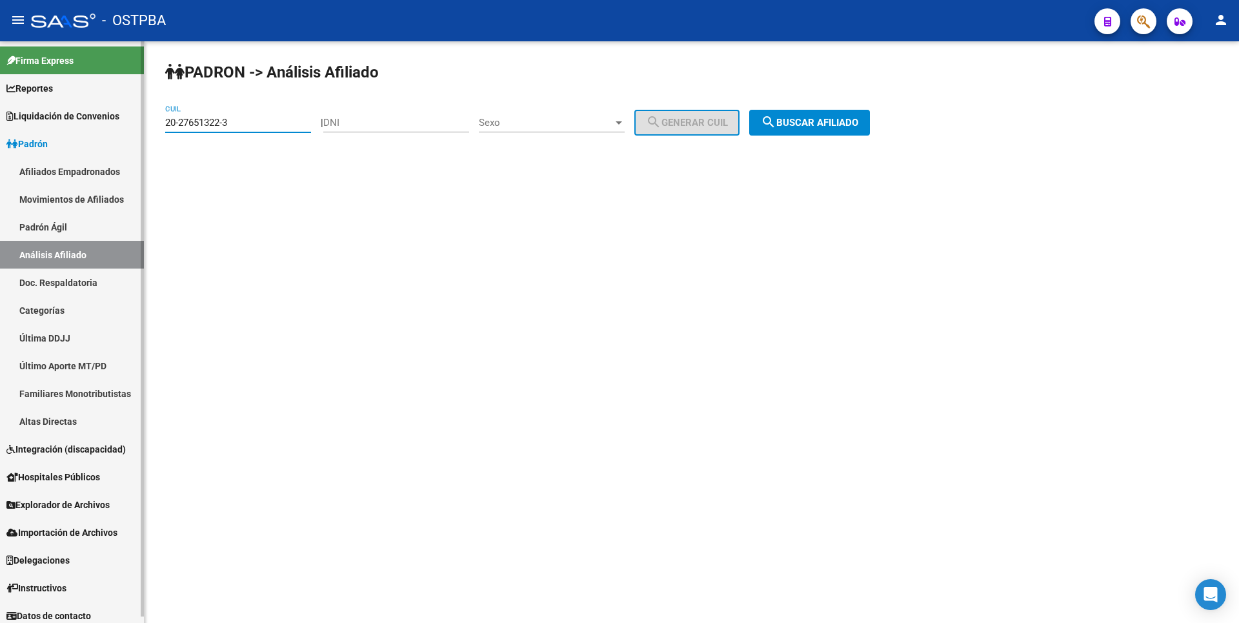
drag, startPoint x: 232, startPoint y: 122, endPoint x: 123, endPoint y: 114, distance: 109.4
click at [123, 114] on mat-sidenav-container "Firma Express Reportes Tablero de Control Ingresos Percibidos Análisis de todos…" at bounding box center [619, 332] width 1239 height 582
paste input "39874547-8"
click at [816, 124] on span "search Buscar afiliado" at bounding box center [809, 123] width 97 height 12
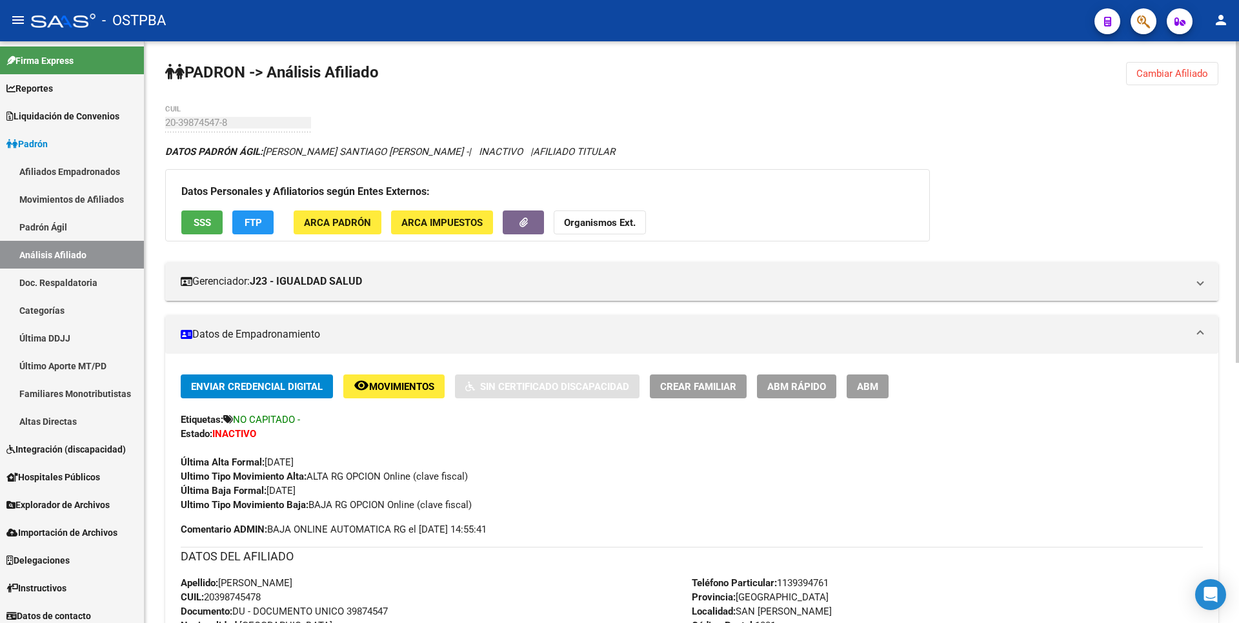
click at [205, 219] on span "SSS" at bounding box center [202, 223] width 17 height 12
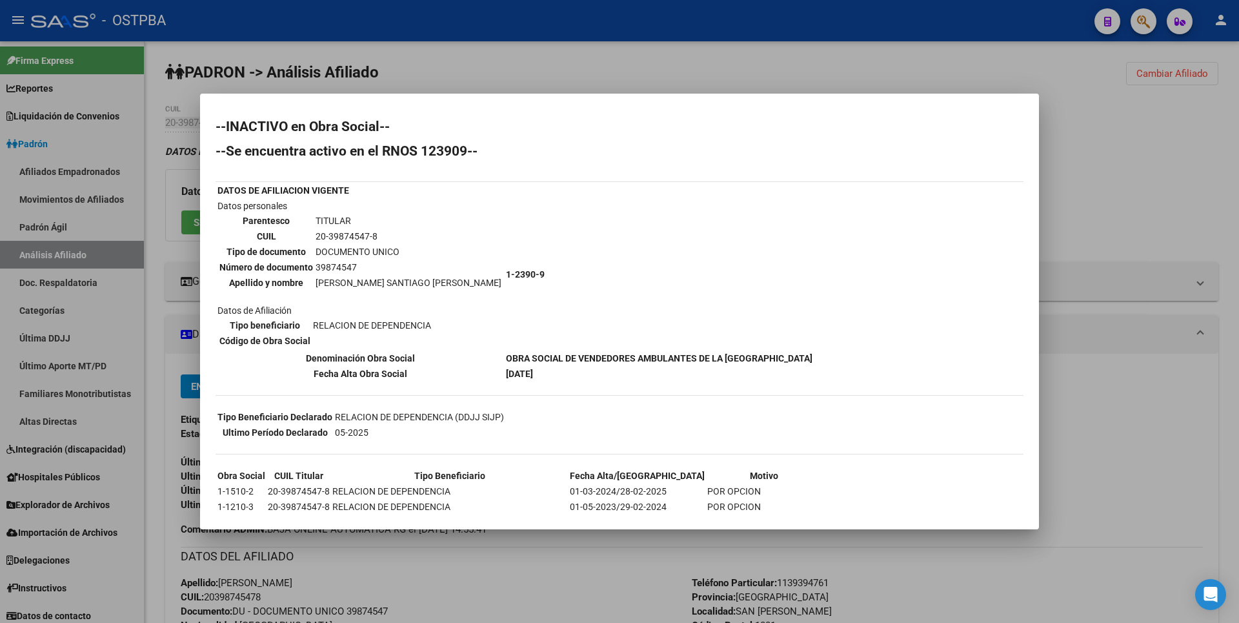
click at [1079, 206] on div at bounding box center [619, 311] width 1239 height 623
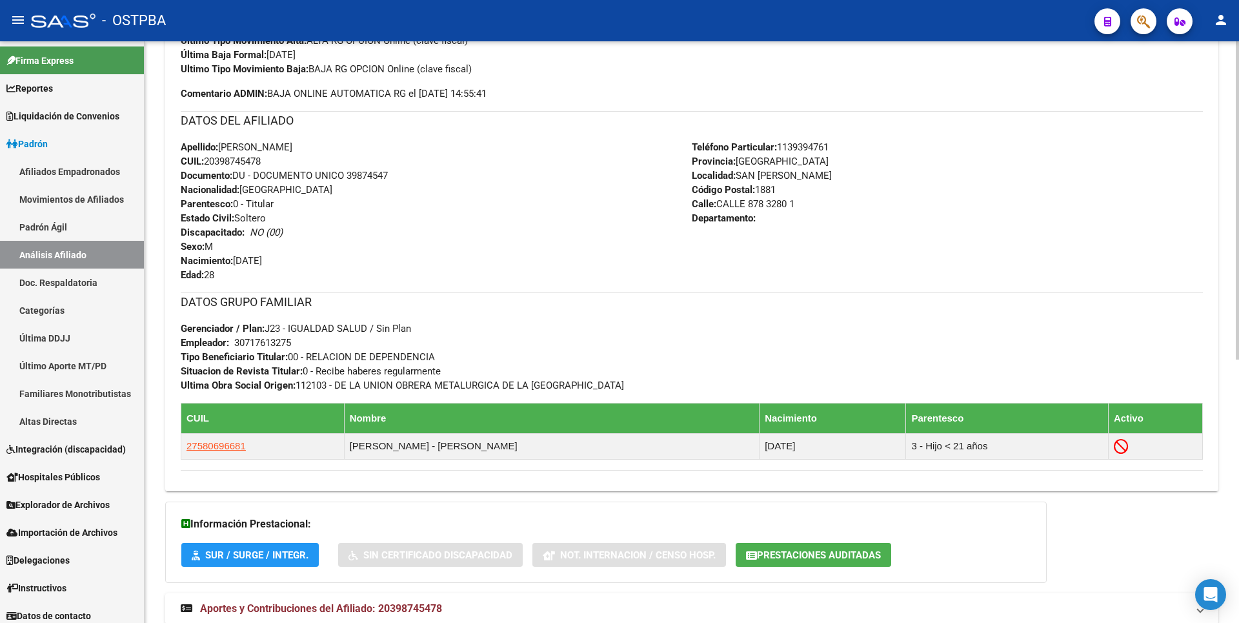
scroll to position [482, 0]
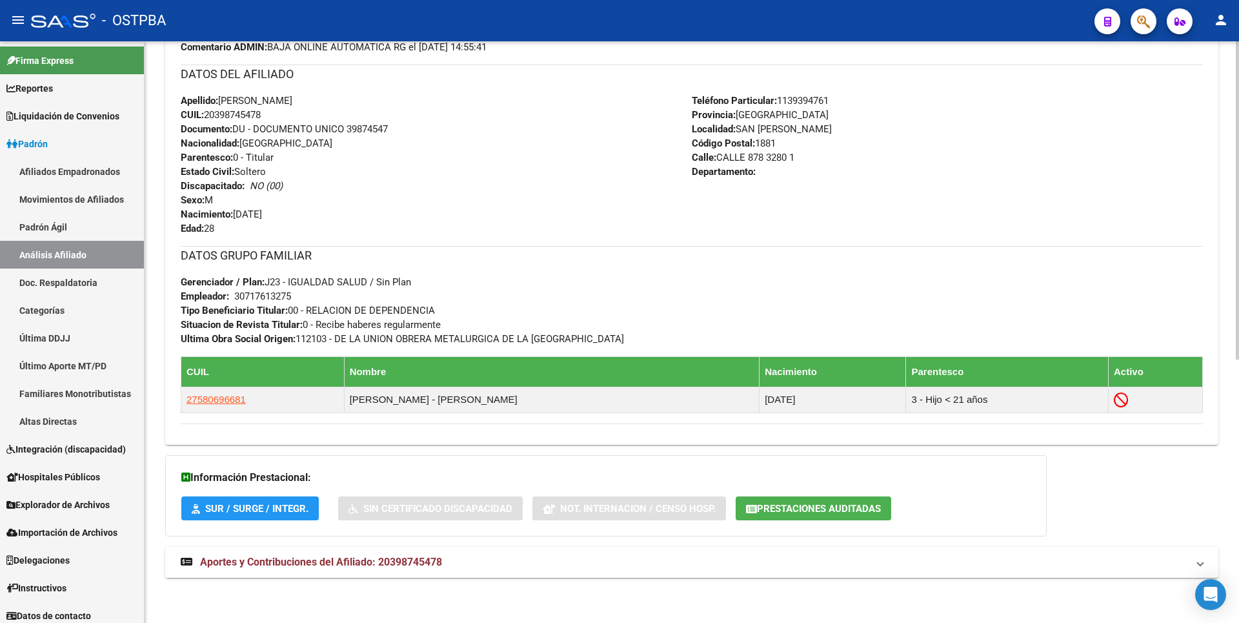
click at [432, 560] on span "Aportes y Contribuciones del Afiliado: 20398745478" at bounding box center [321, 562] width 242 height 12
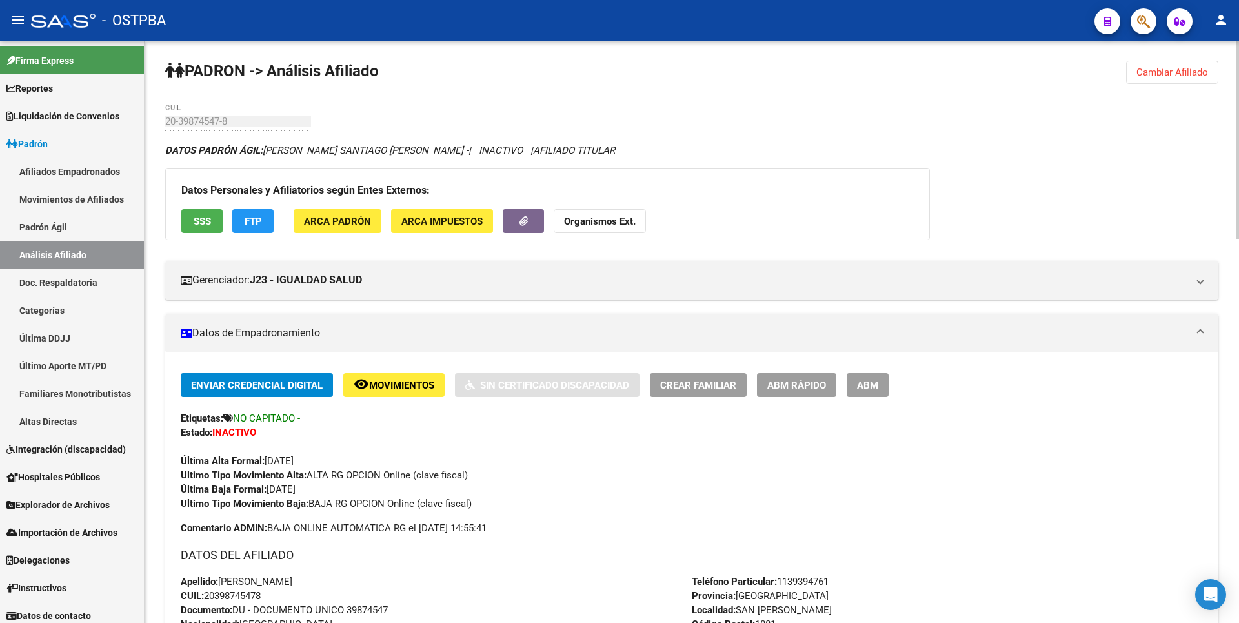
scroll to position [0, 0]
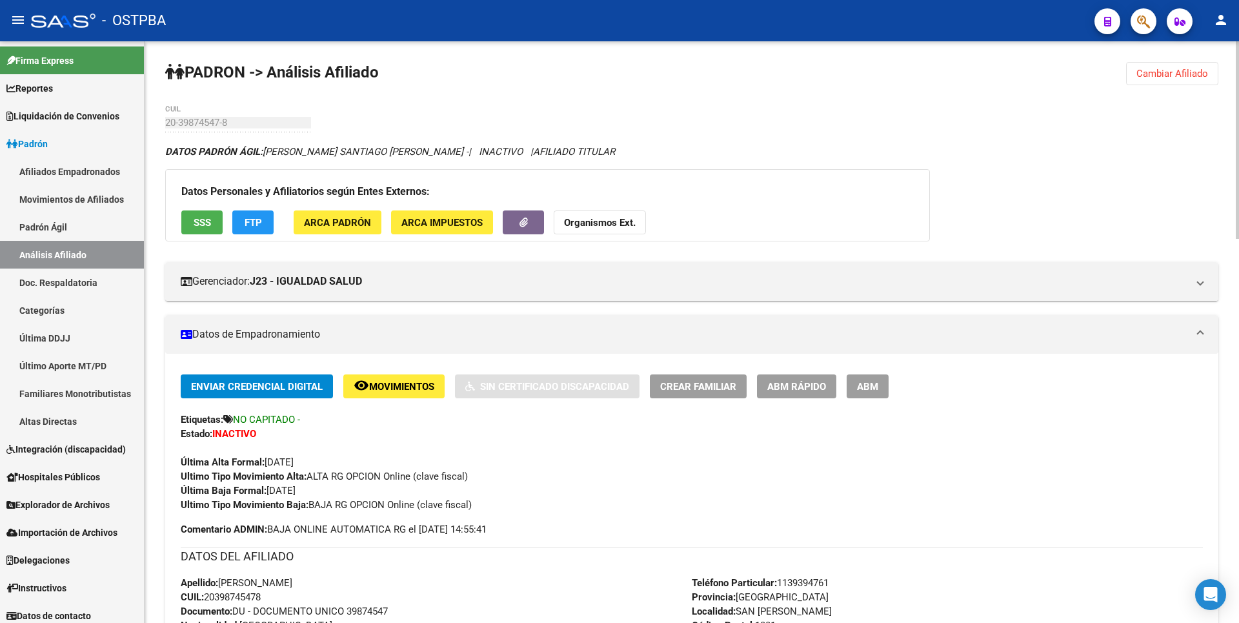
click at [1183, 73] on span "Cambiar Afiliado" at bounding box center [1173, 74] width 72 height 12
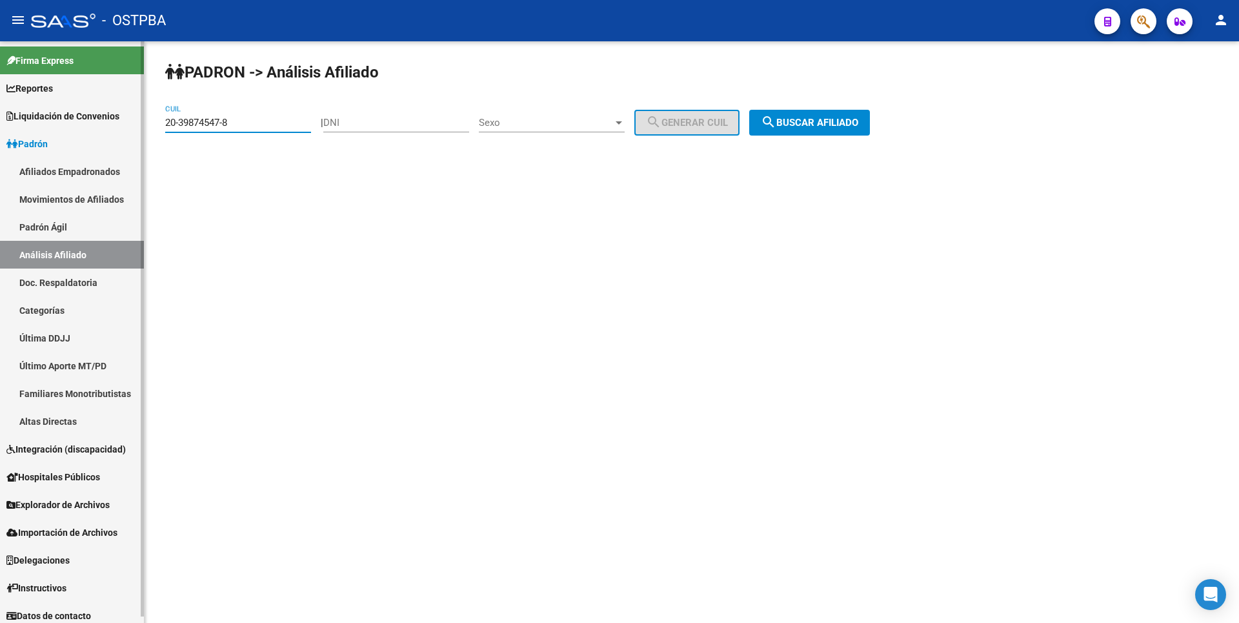
drag, startPoint x: 234, startPoint y: 125, endPoint x: 0, endPoint y: 123, distance: 233.7
click at [0, 123] on mat-sidenav-container "Firma Express Reportes Tablero de Control Ingresos Percibidos Análisis de todos…" at bounding box center [619, 332] width 1239 height 582
paste input "7460354-0"
click at [806, 124] on span "search Buscar afiliado" at bounding box center [809, 123] width 97 height 12
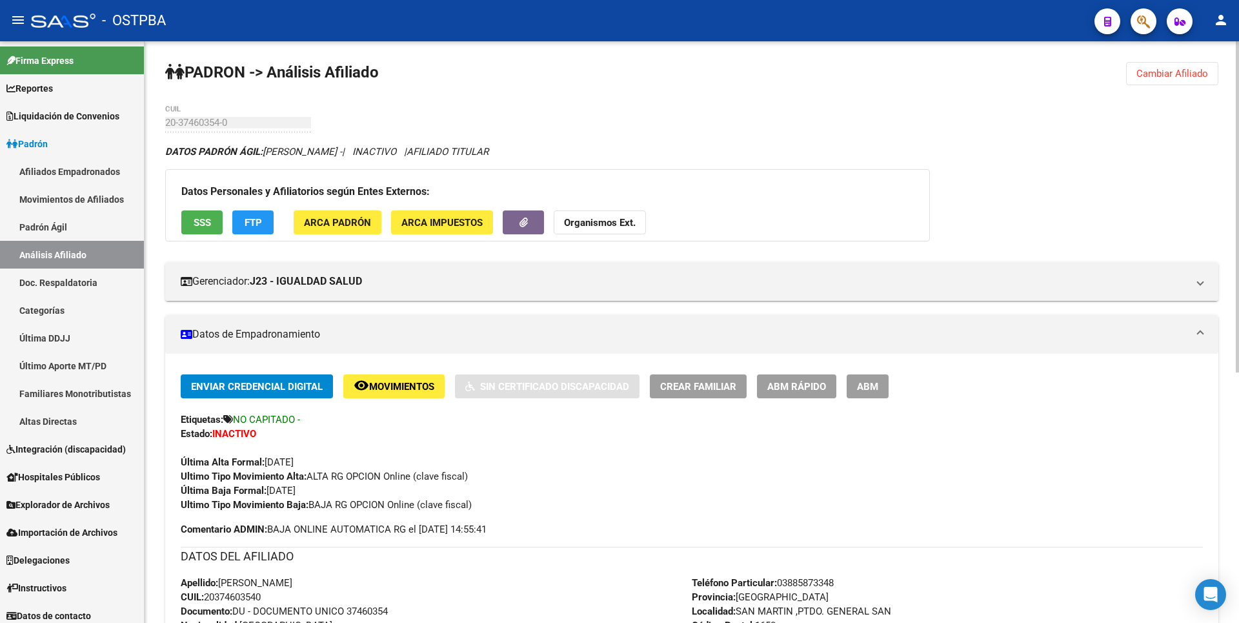
click at [208, 217] on span "SSS" at bounding box center [202, 223] width 17 height 12
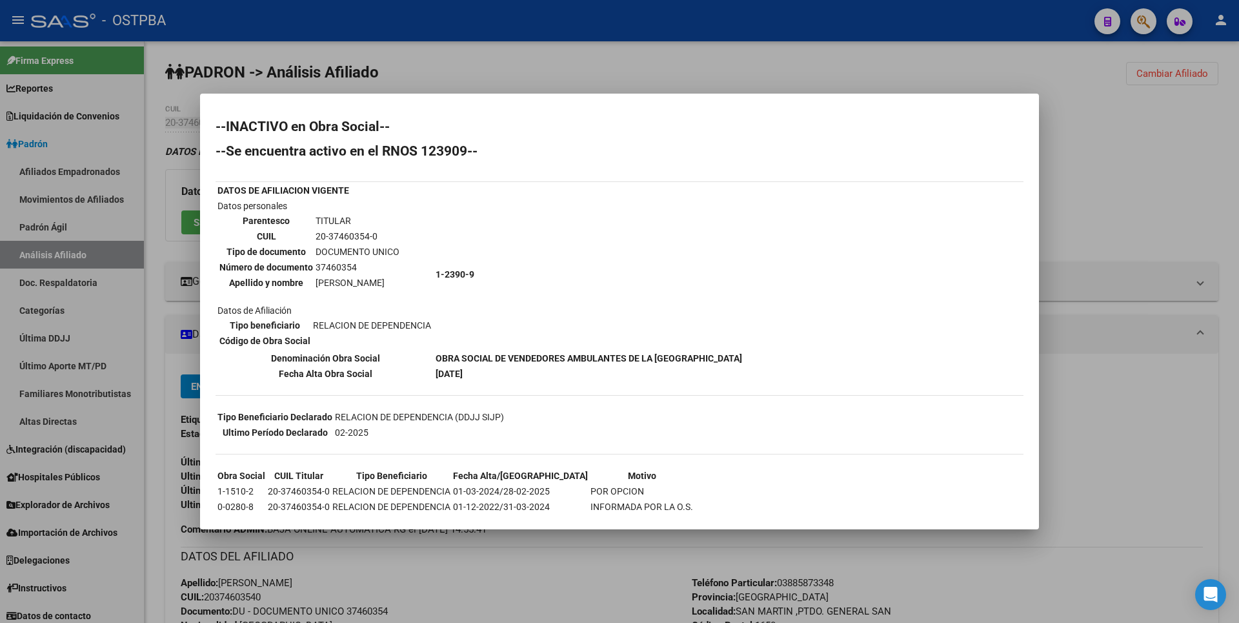
click at [1195, 204] on div at bounding box center [619, 311] width 1239 height 623
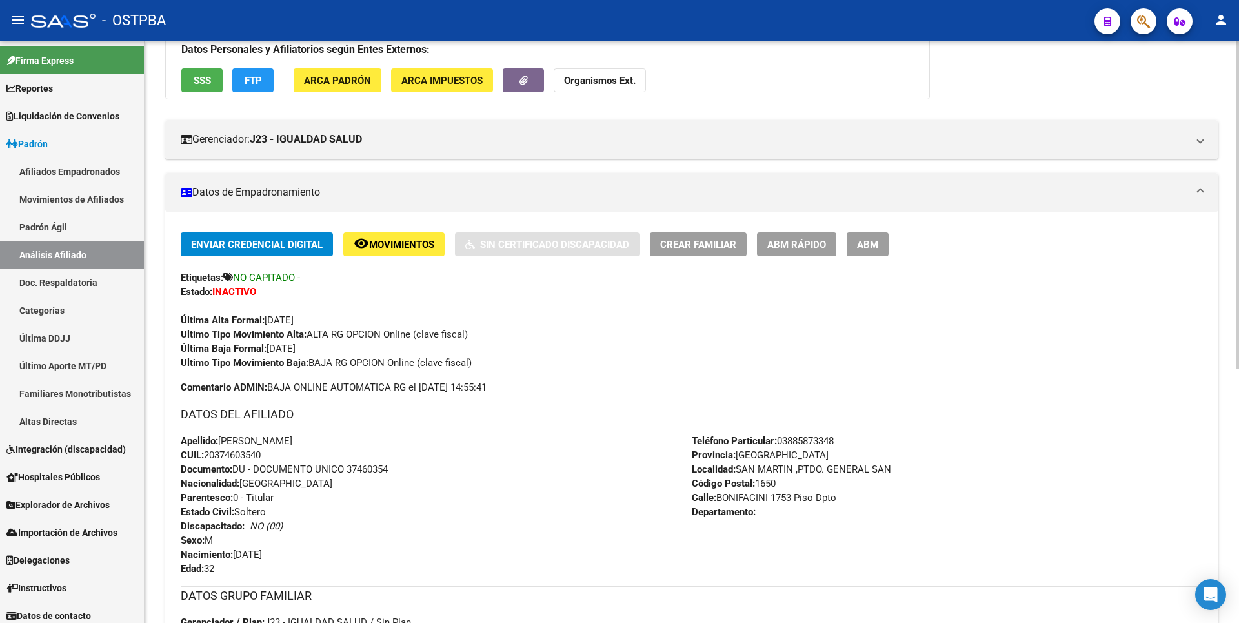
scroll to position [450, 0]
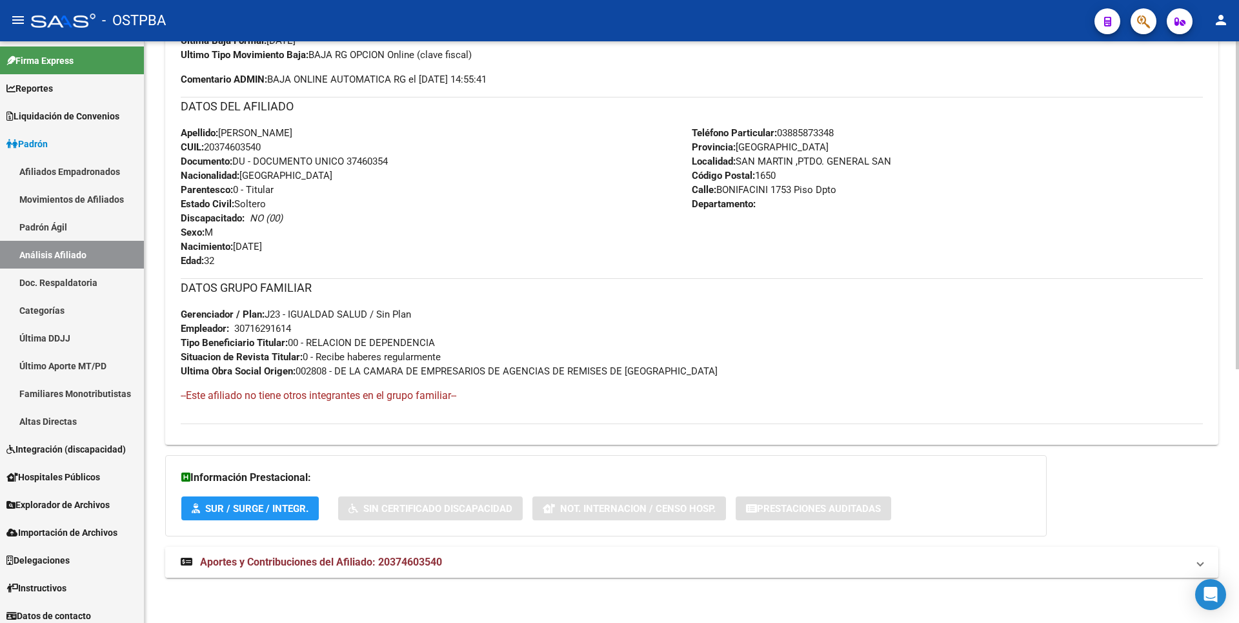
click at [413, 557] on span "Aportes y Contribuciones del Afiliado: 20374603540" at bounding box center [321, 562] width 242 height 12
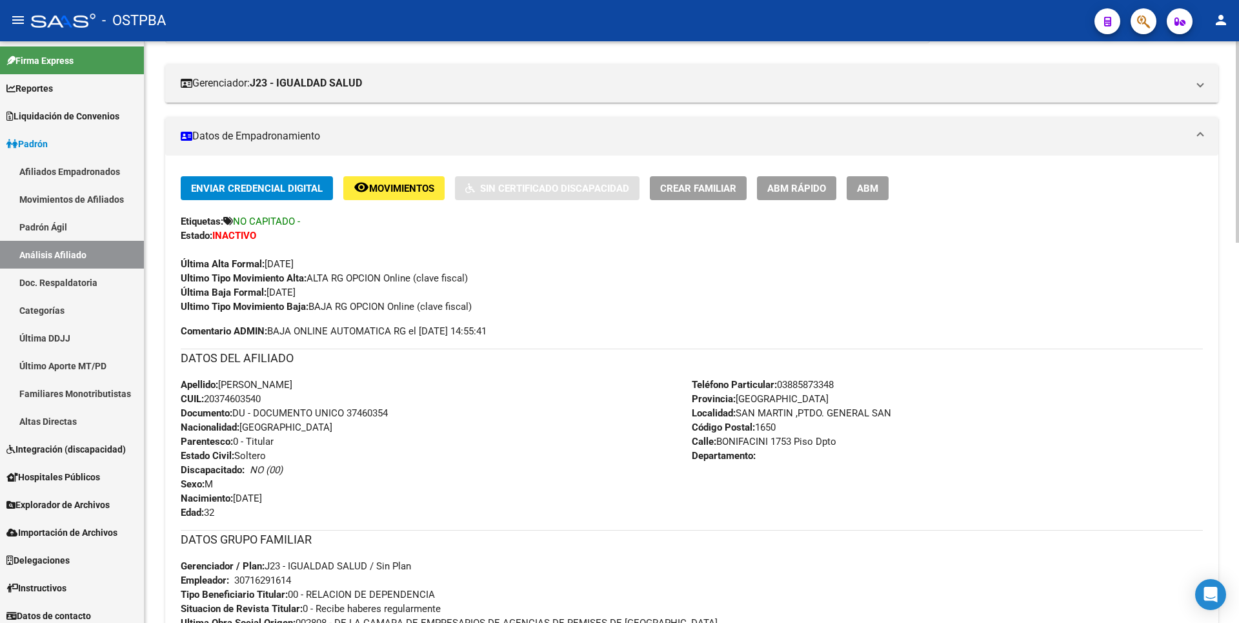
scroll to position [0, 0]
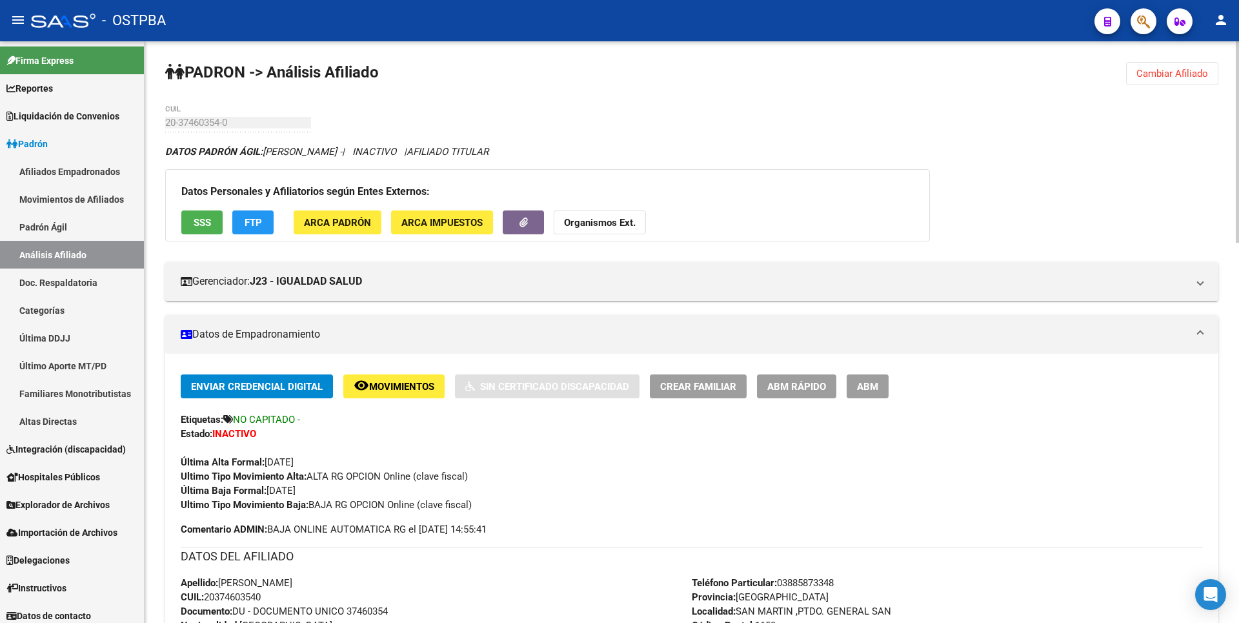
click at [1166, 72] on span "Cambiar Afiliado" at bounding box center [1173, 74] width 72 height 12
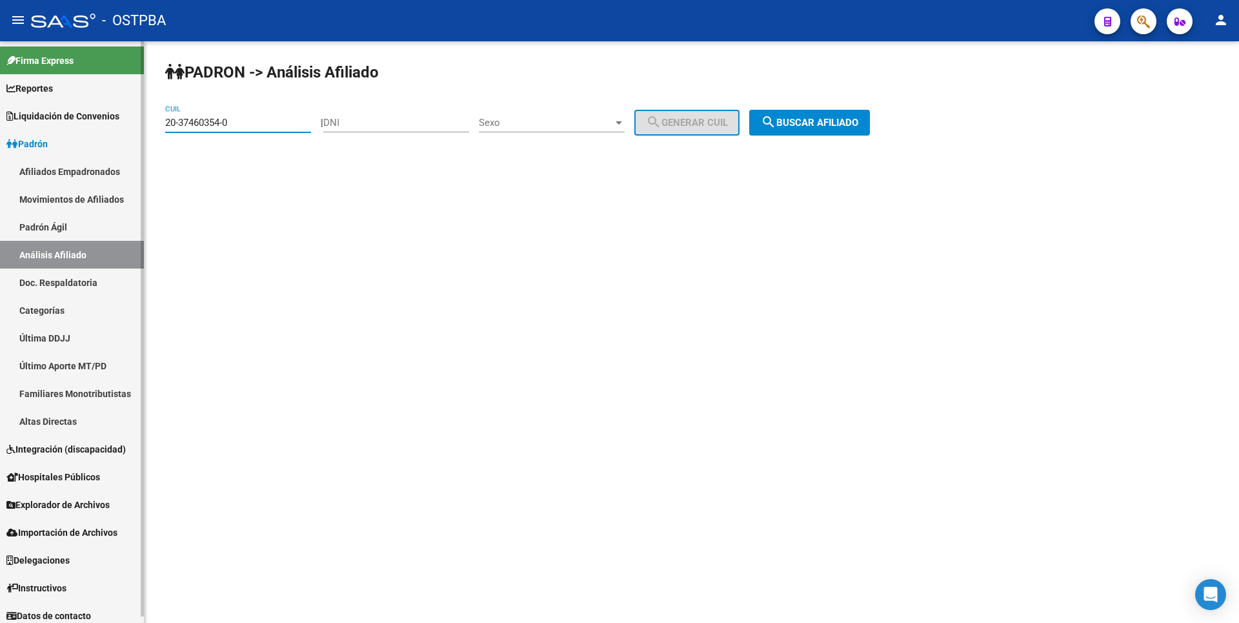
drag, startPoint x: 237, startPoint y: 122, endPoint x: 35, endPoint y: 123, distance: 202.0
click at [35, 123] on mat-sidenav-container "Firma Express Reportes Tablero de Control Ingresos Percibidos Análisis de todos…" at bounding box center [619, 332] width 1239 height 582
paste input "0016939-3"
click at [827, 123] on span "search Buscar afiliado" at bounding box center [809, 123] width 97 height 12
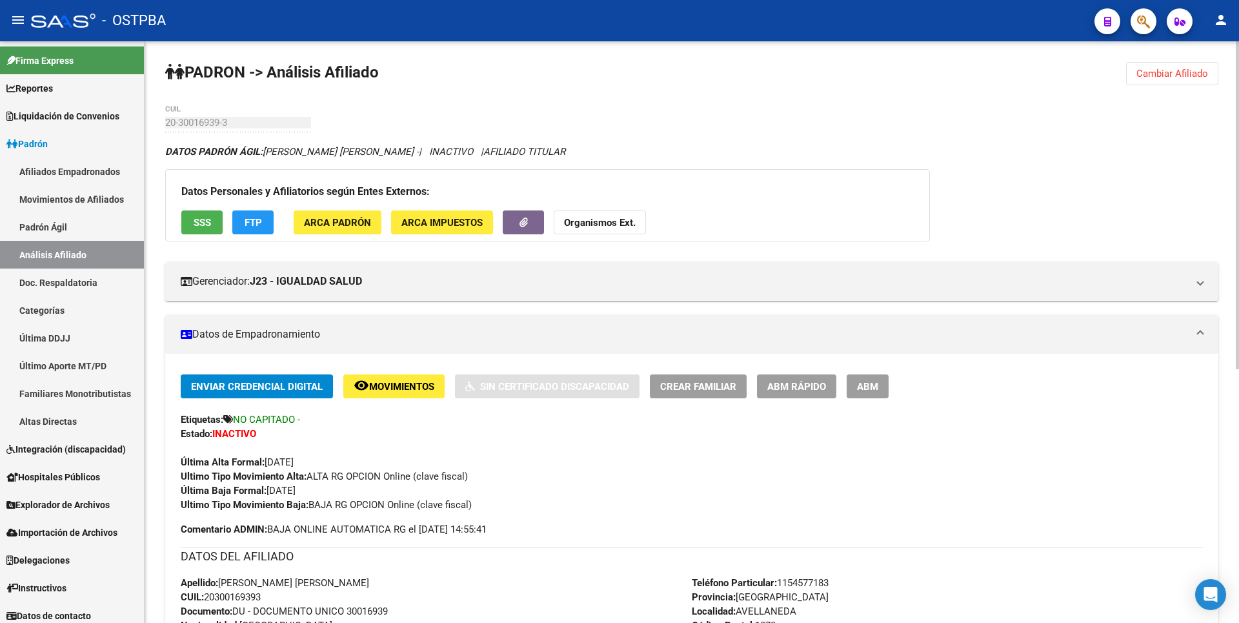
click at [201, 219] on span "SSS" at bounding box center [202, 223] width 17 height 12
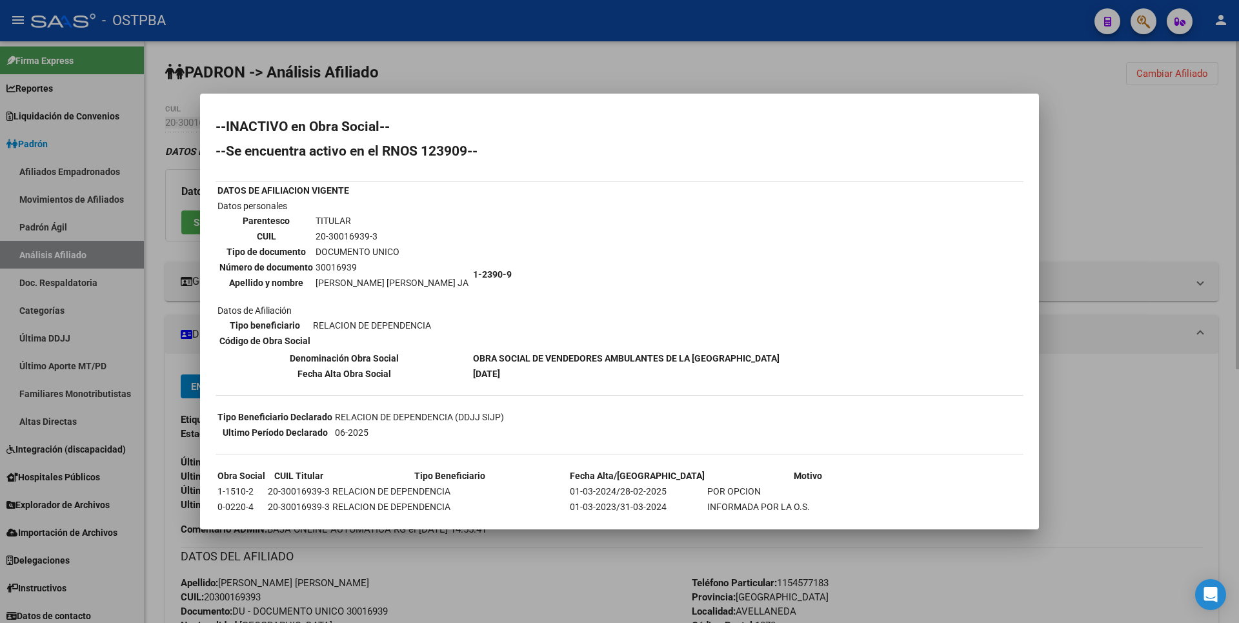
drag, startPoint x: 1164, startPoint y: 188, endPoint x: 1091, endPoint y: 196, distance: 74.1
click at [1165, 188] on div at bounding box center [619, 311] width 1239 height 623
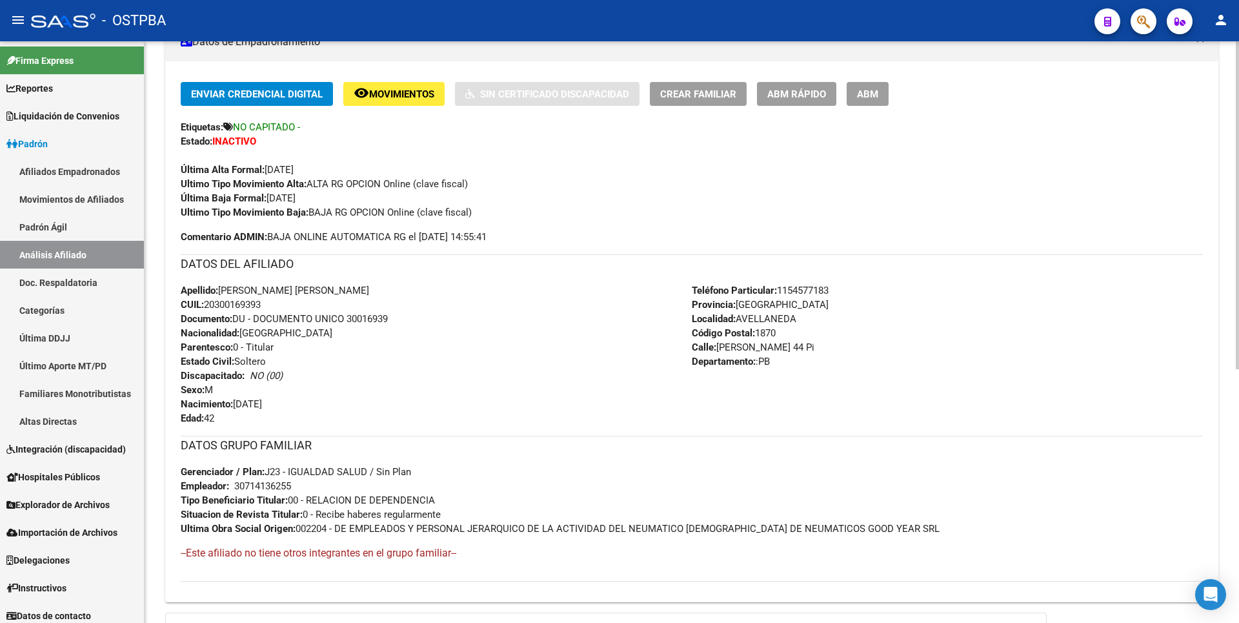
scroll to position [450, 0]
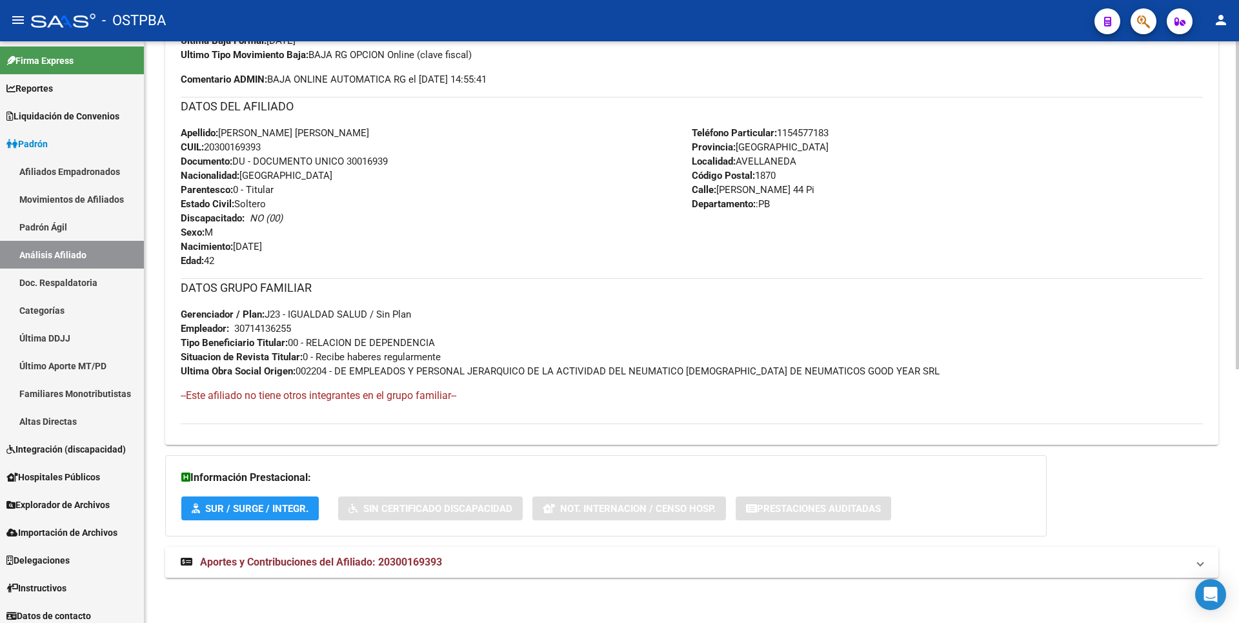
click at [397, 569] on strong "Aportes y Contribuciones del Afiliado: 20300169393" at bounding box center [311, 562] width 261 height 14
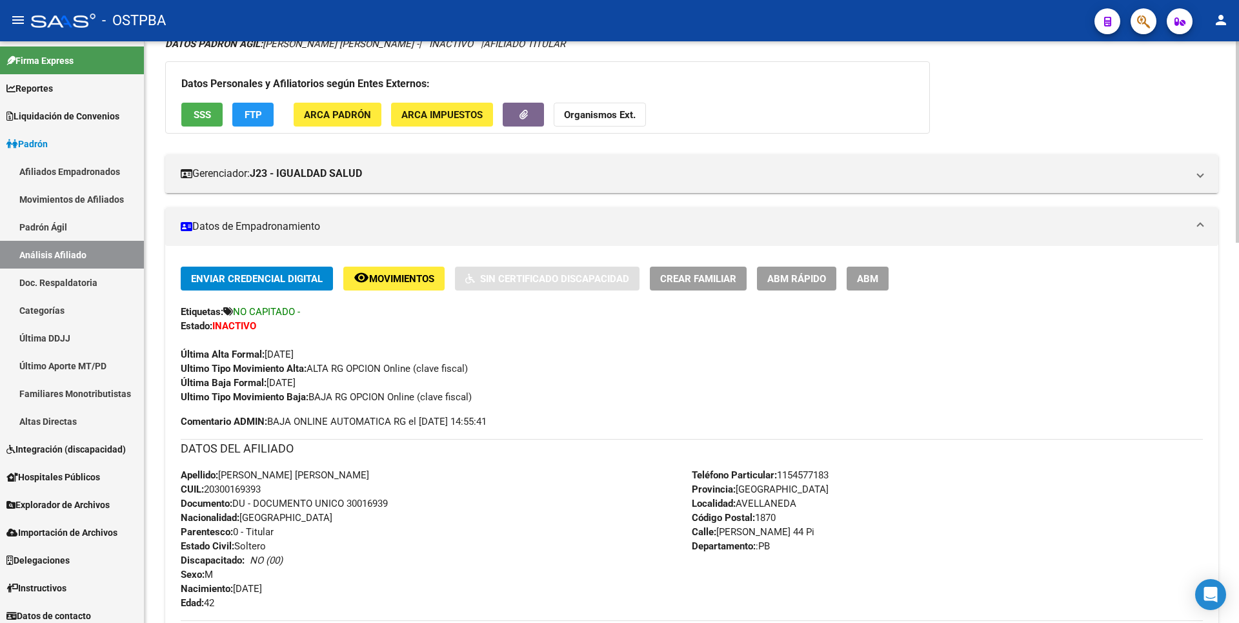
scroll to position [0, 0]
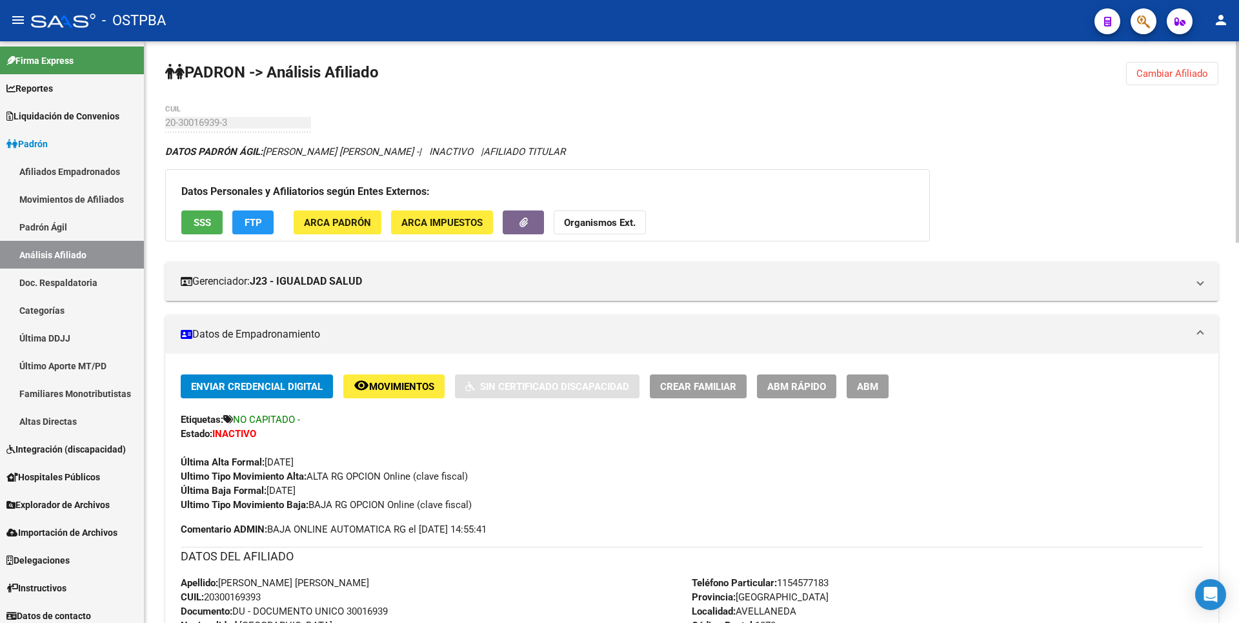
click at [1207, 79] on button "Cambiar Afiliado" at bounding box center [1172, 73] width 92 height 23
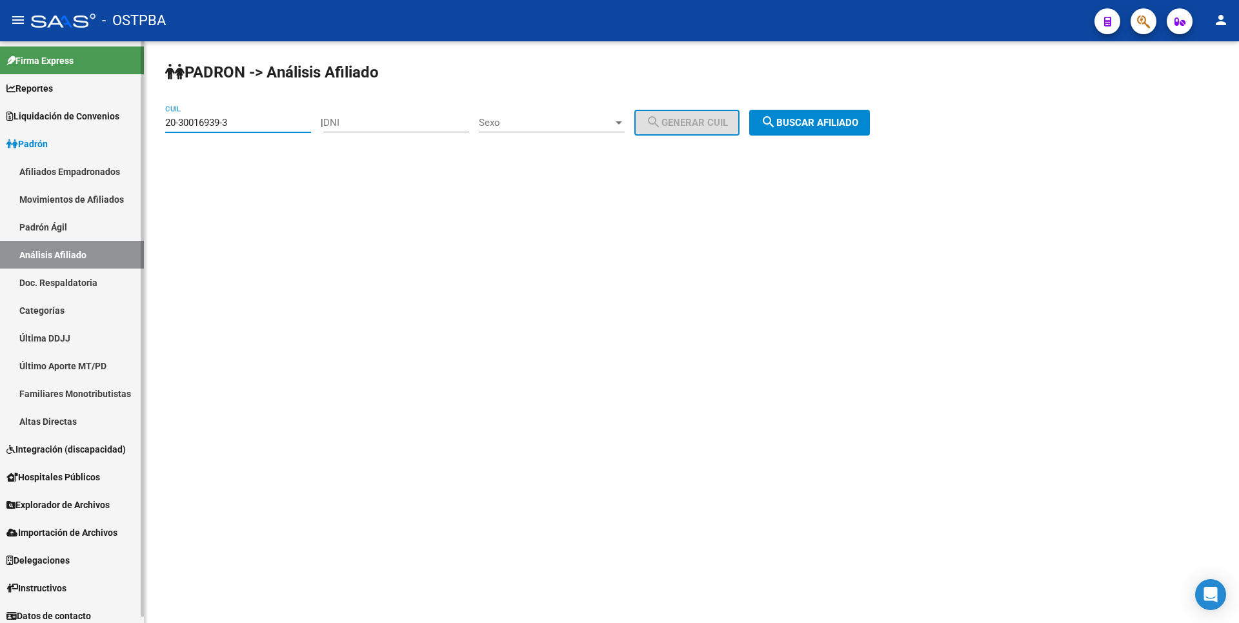
drag, startPoint x: 236, startPoint y: 125, endPoint x: 113, endPoint y: 119, distance: 123.4
click at [113, 119] on mat-sidenav-container "Firma Express Reportes Tablero de Control Ingresos Percibidos Análisis de todos…" at bounding box center [619, 332] width 1239 height 582
paste input "7-23614590-0"
click at [802, 122] on span "search Buscar afiliado" at bounding box center [809, 123] width 97 height 12
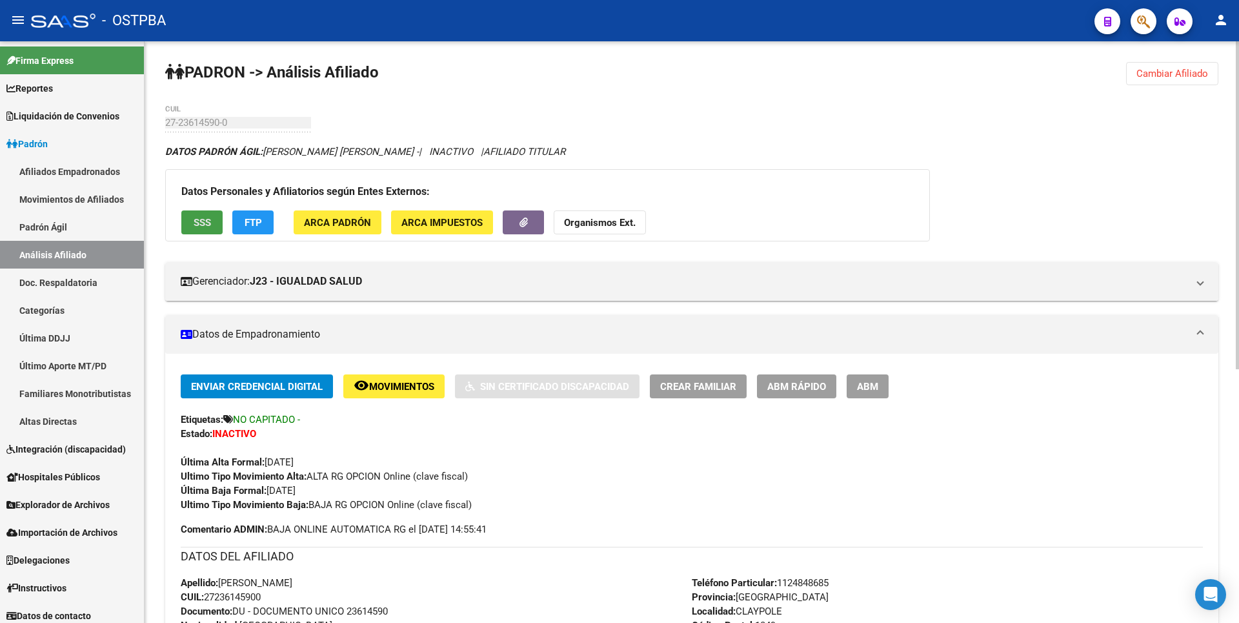
click at [206, 225] on span "SSS" at bounding box center [202, 223] width 17 height 12
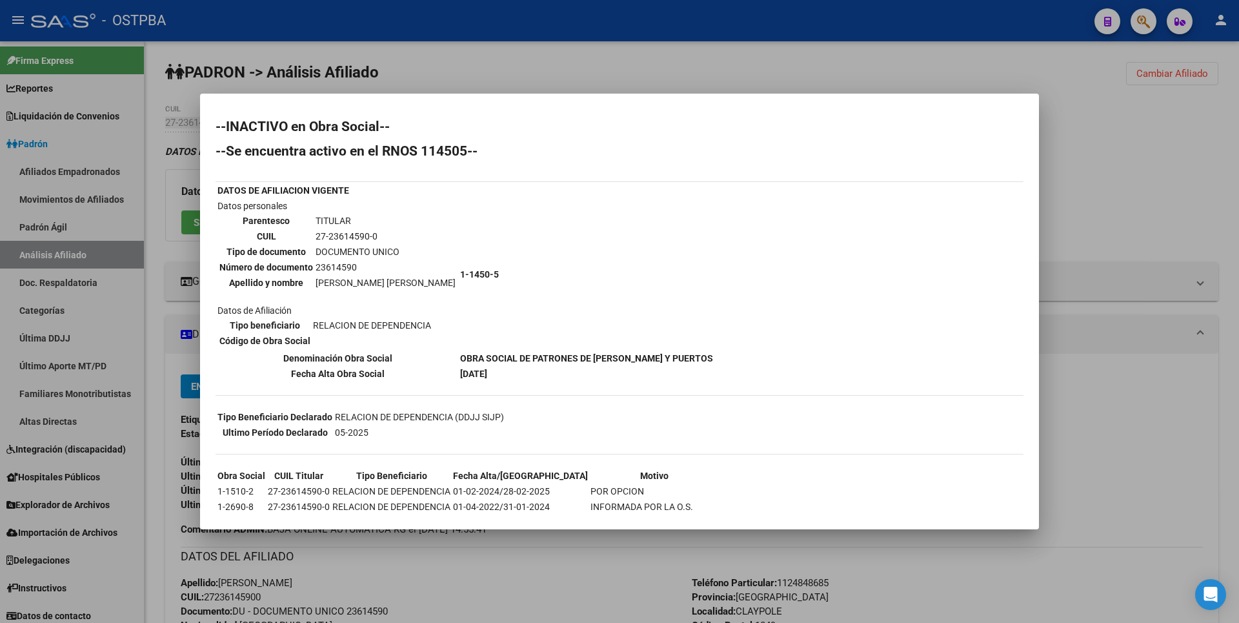
click at [1155, 185] on div at bounding box center [619, 311] width 1239 height 623
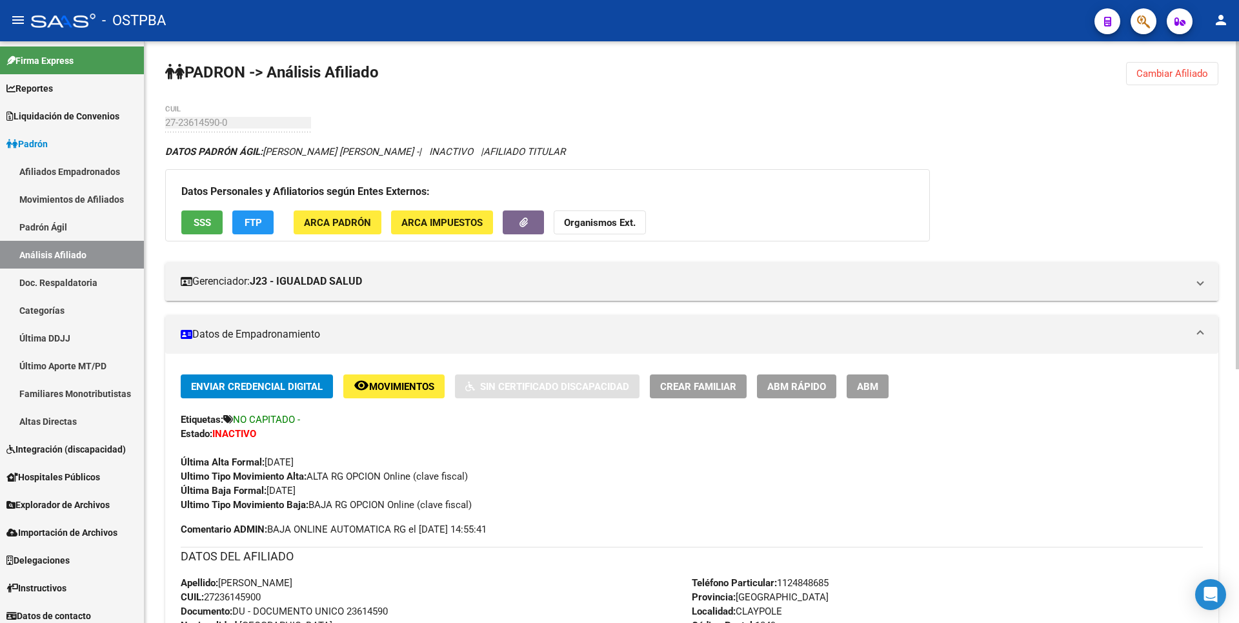
click at [1169, 71] on span "Cambiar Afiliado" at bounding box center [1173, 74] width 72 height 12
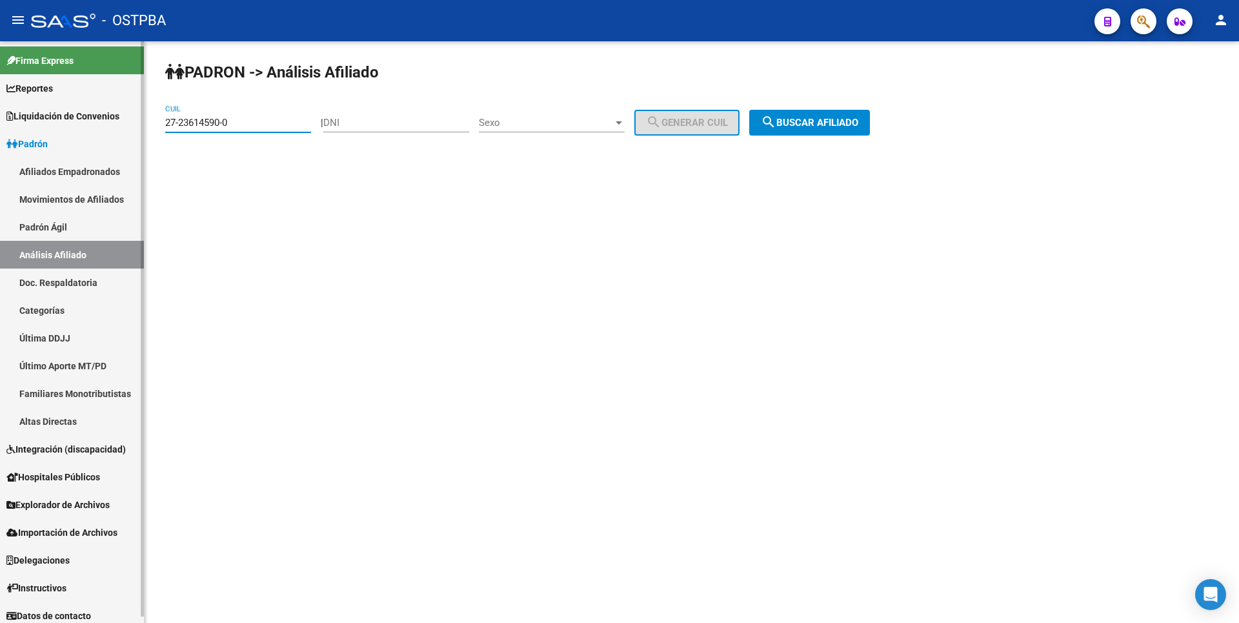
drag, startPoint x: 238, startPoint y: 125, endPoint x: 61, endPoint y: 108, distance: 178.3
click at [61, 108] on mat-sidenav-container "Firma Express Reportes Tablero de Control Ingresos Percibidos Análisis de todos…" at bounding box center [619, 332] width 1239 height 582
paste input "0-34531575-7"
click at [827, 117] on span "search Buscar afiliado" at bounding box center [809, 123] width 97 height 12
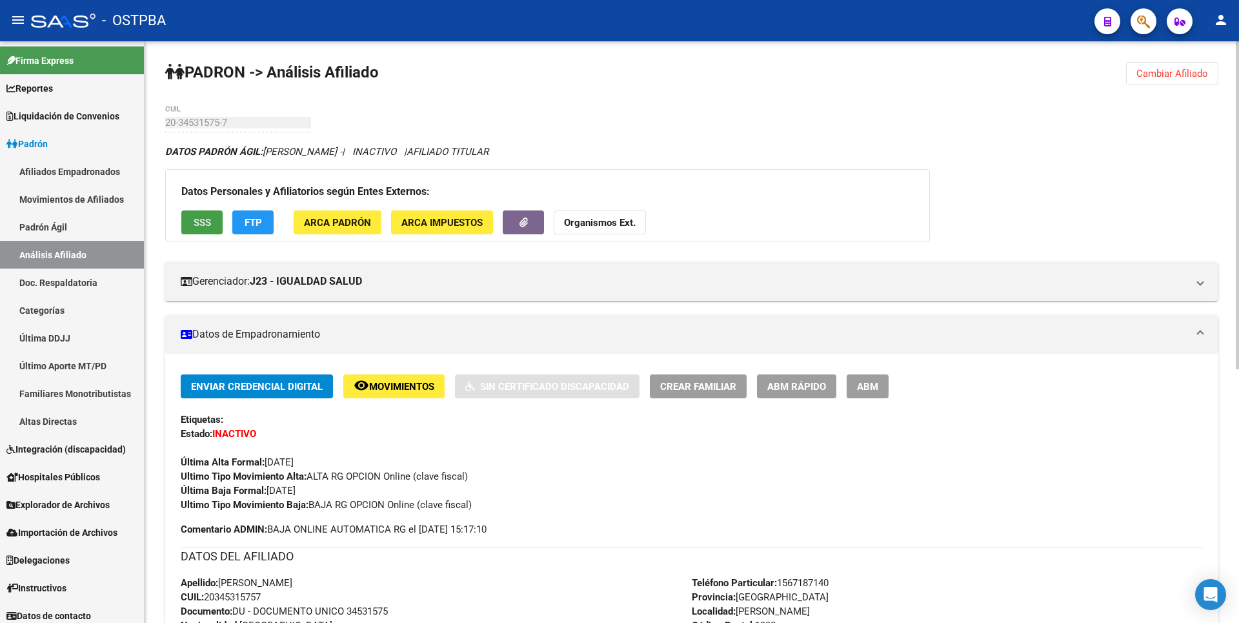
click at [200, 218] on span "SSS" at bounding box center [202, 223] width 17 height 12
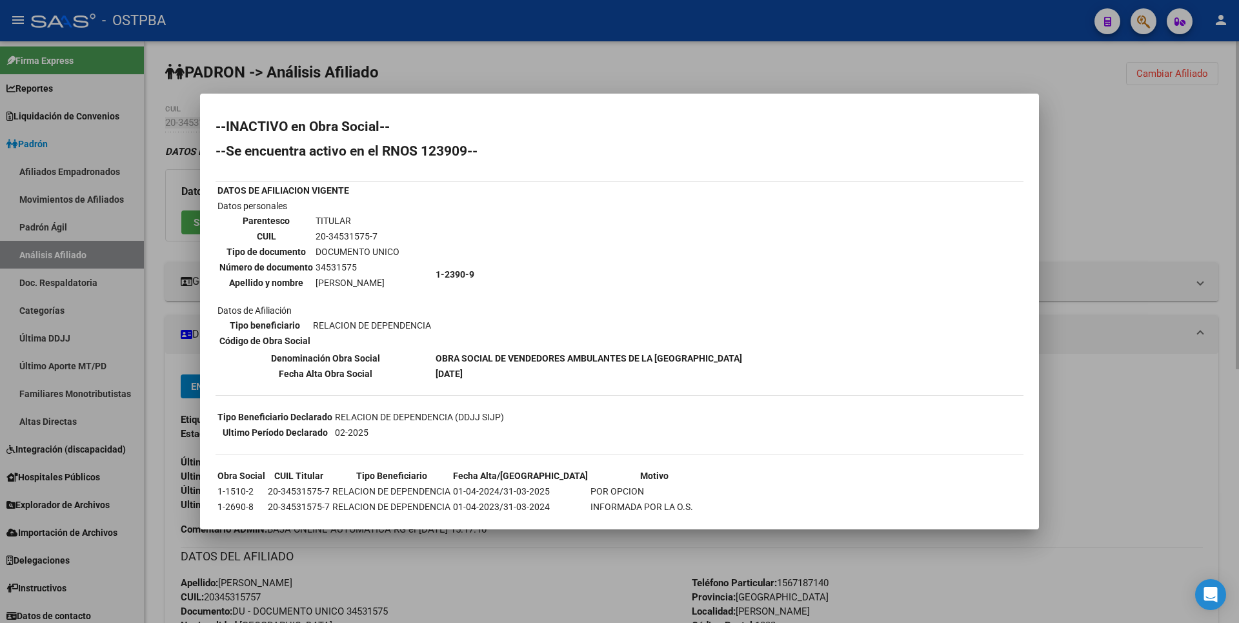
click at [1106, 154] on div at bounding box center [619, 311] width 1239 height 623
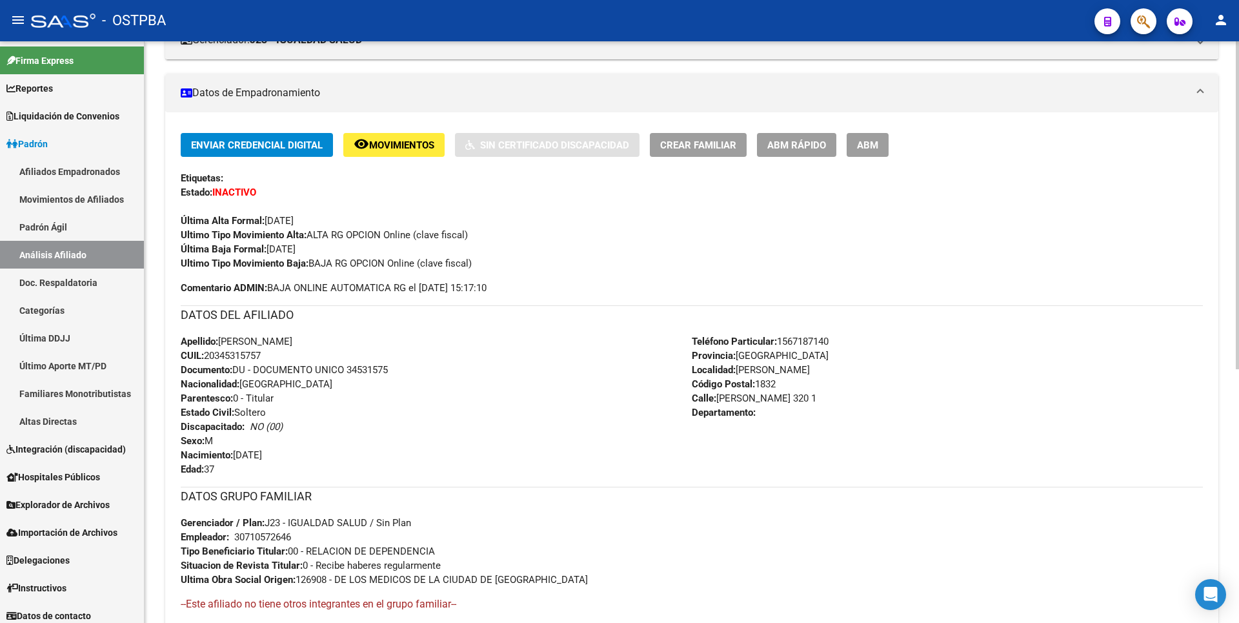
scroll to position [450, 0]
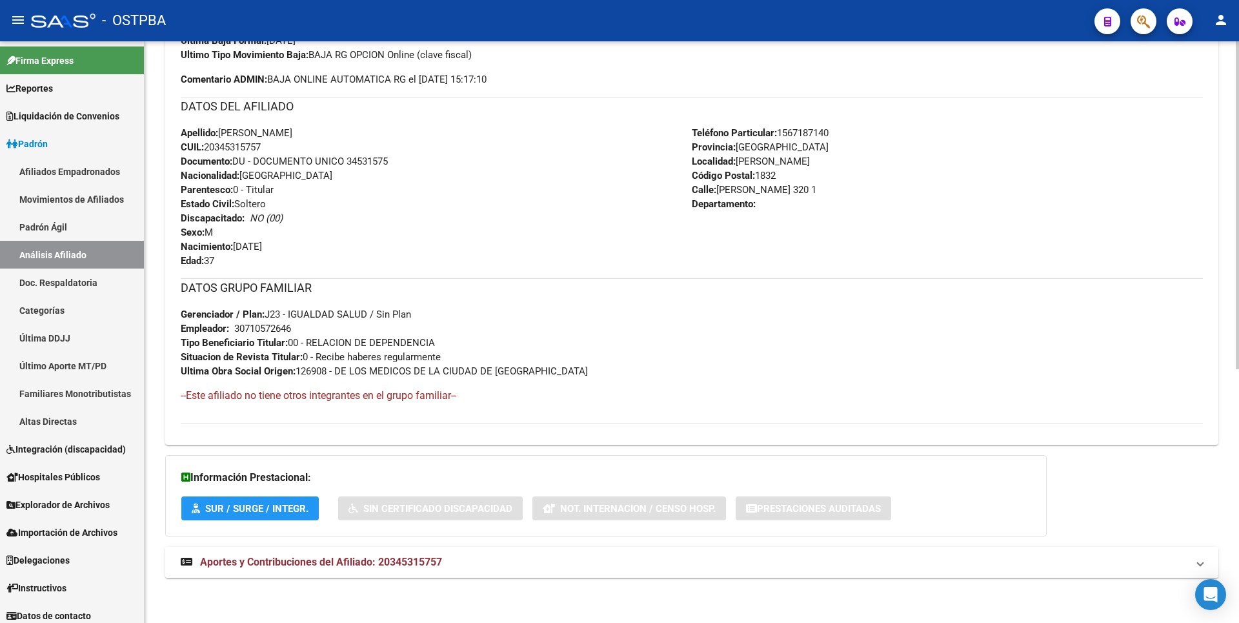
click at [367, 559] on span "Aportes y Contribuciones del Afiliado: 20345315757" at bounding box center [321, 562] width 242 height 12
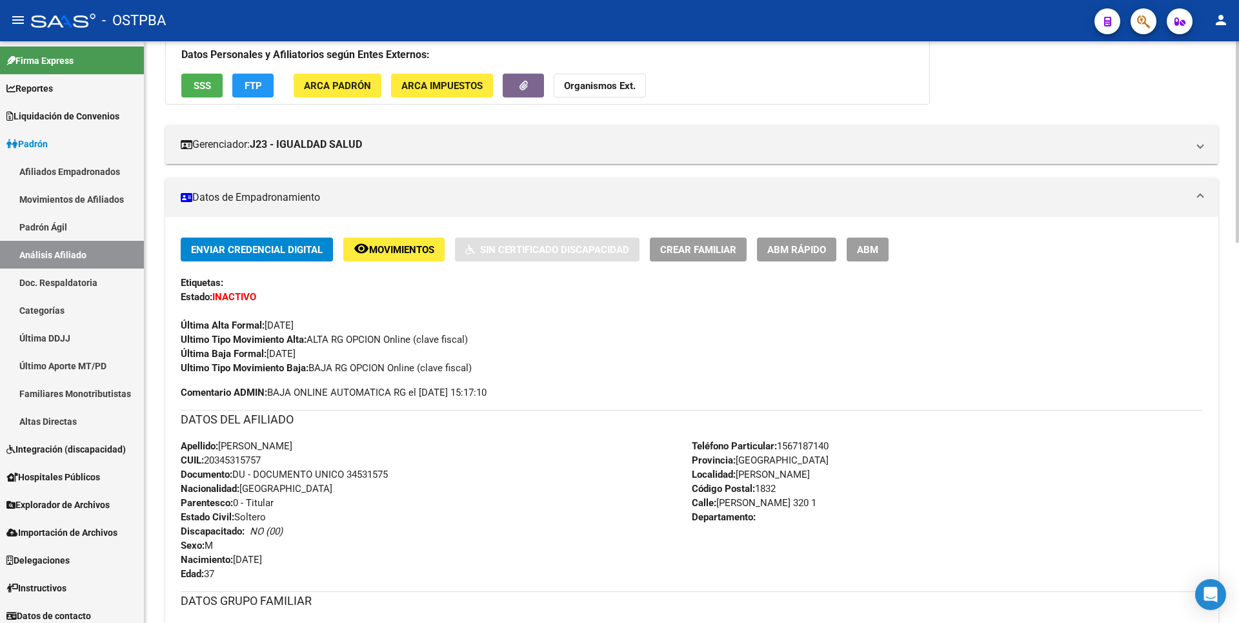
scroll to position [0, 0]
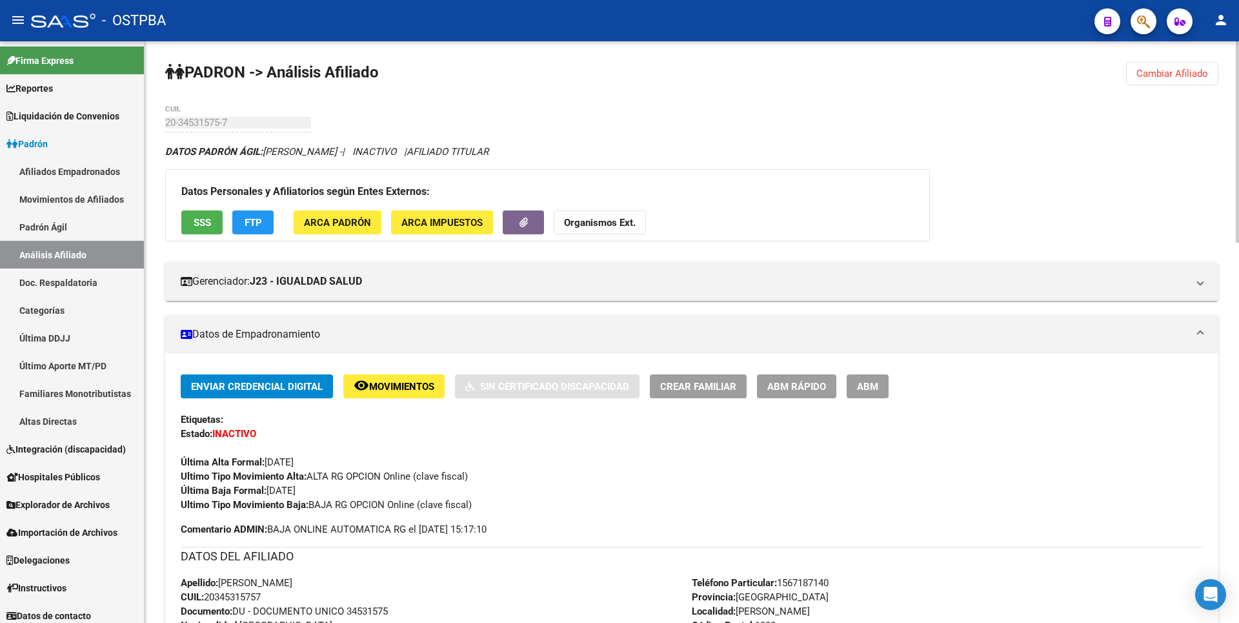
click at [1161, 74] on span "Cambiar Afiliado" at bounding box center [1173, 74] width 72 height 12
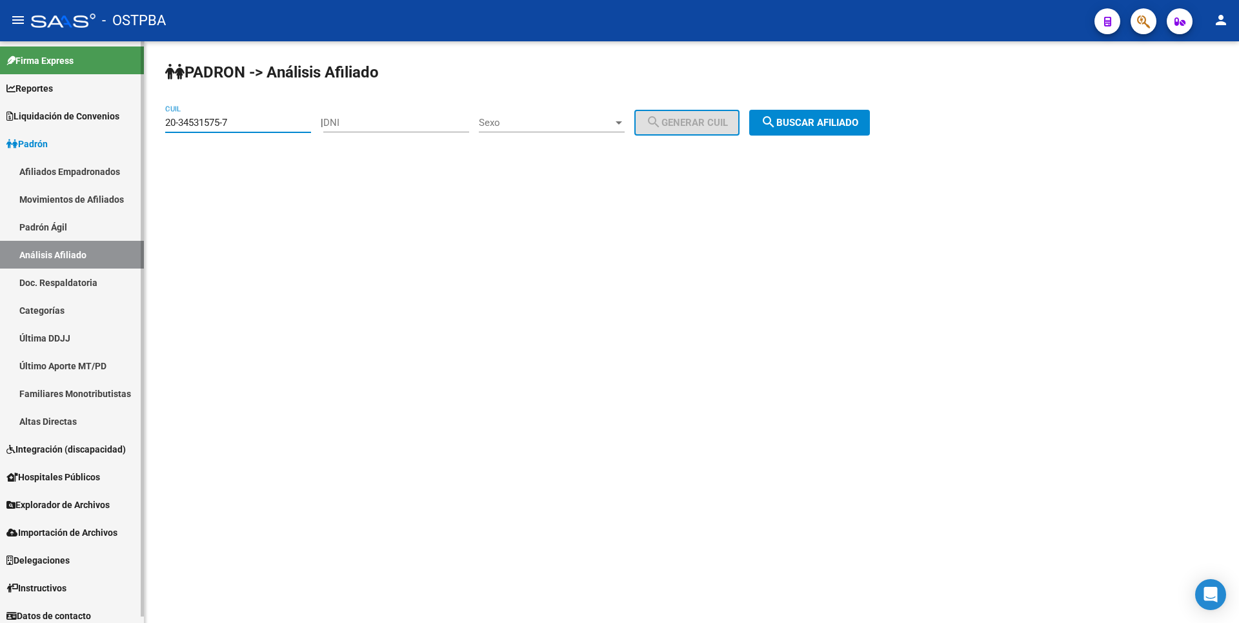
drag, startPoint x: 125, startPoint y: 123, endPoint x: 72, endPoint y: 121, distance: 53.0
click at [72, 121] on mat-sidenav-container "Firma Express Reportes Tablero de Control Ingresos Percibidos Análisis de todos…" at bounding box center [619, 332] width 1239 height 582
paste input "3-40857099-9"
type input "23-40857099-9"
click at [848, 117] on span "search Buscar afiliado" at bounding box center [809, 123] width 97 height 12
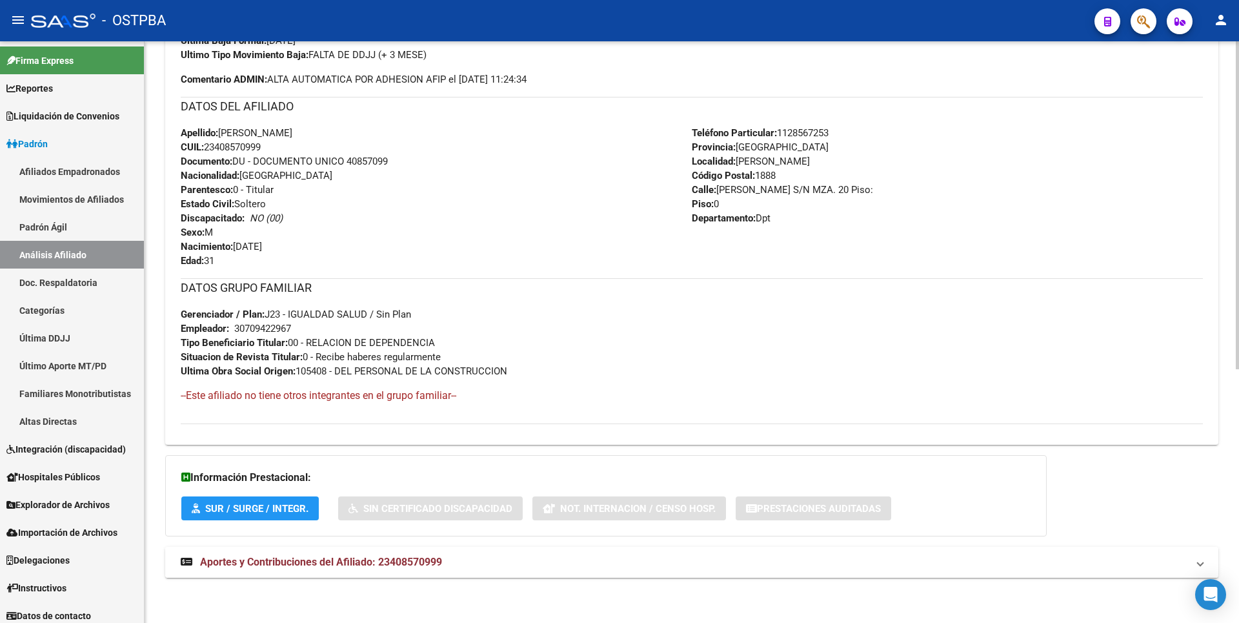
click at [385, 568] on strong "Aportes y Contribuciones del Afiliado: 23408570999" at bounding box center [311, 562] width 261 height 14
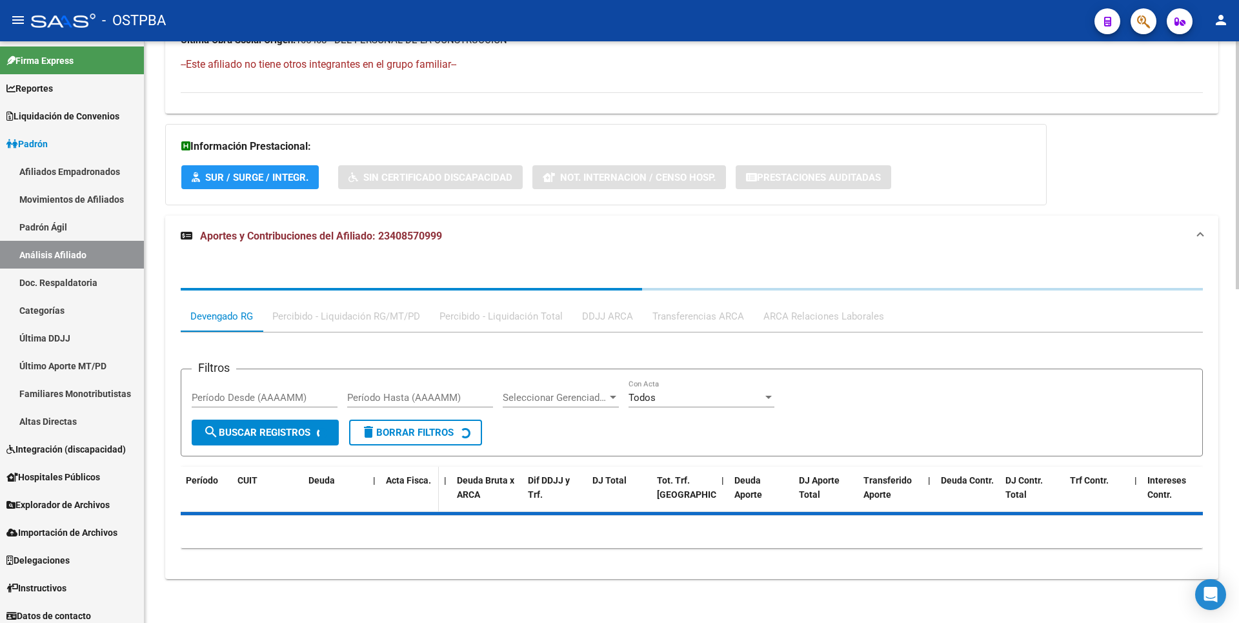
scroll to position [782, 0]
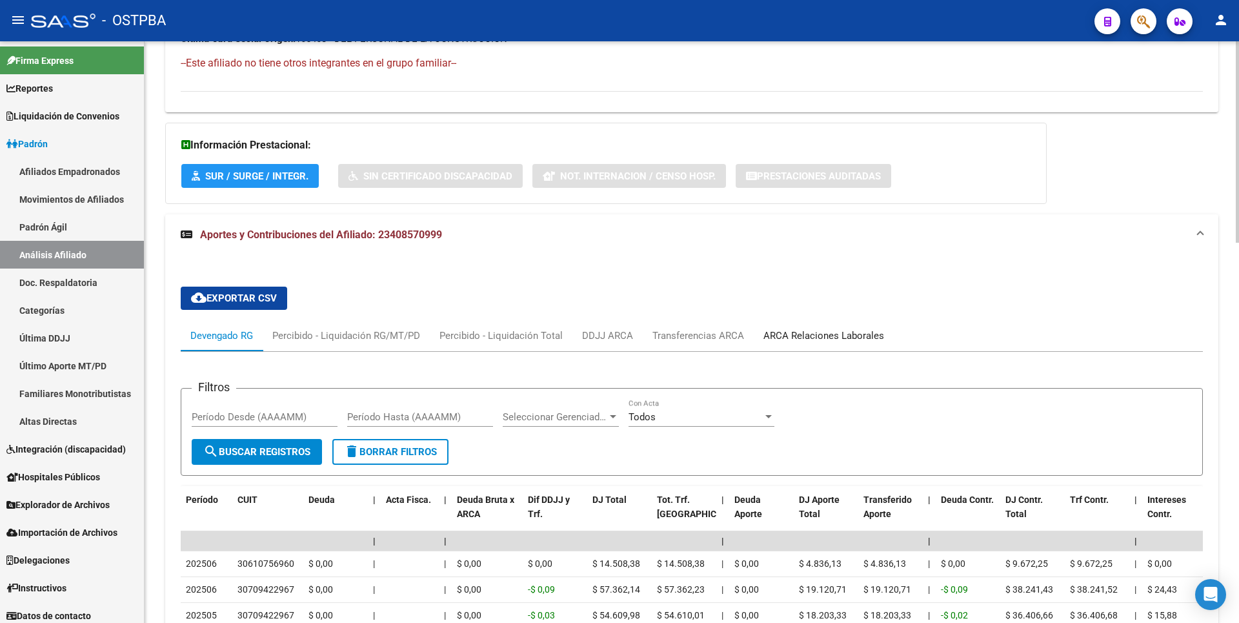
click at [789, 341] on div "ARCA Relaciones Laborales" at bounding box center [824, 336] width 121 height 14
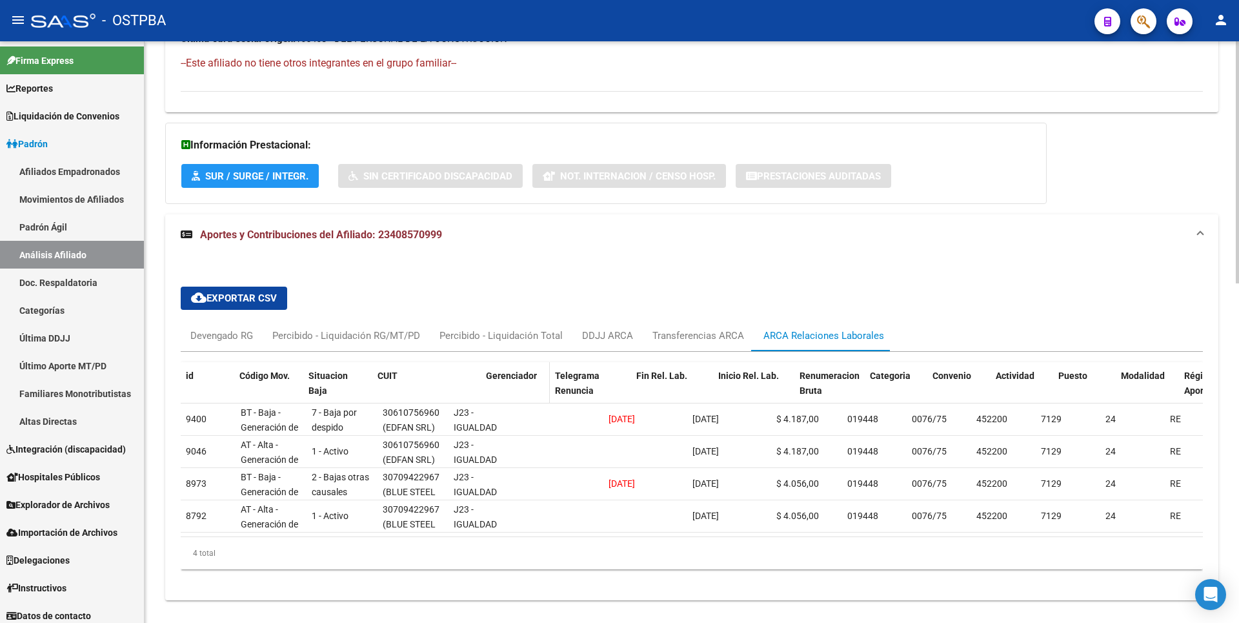
drag, startPoint x: 446, startPoint y: 375, endPoint x: 499, endPoint y: 366, distance: 53.7
click at [497, 368] on div "id Código Mov. Situacion Baja CUIT Gerenciador Telegrama Renuncia Fin Rel. Lab.…" at bounding box center [983, 390] width 1604 height 57
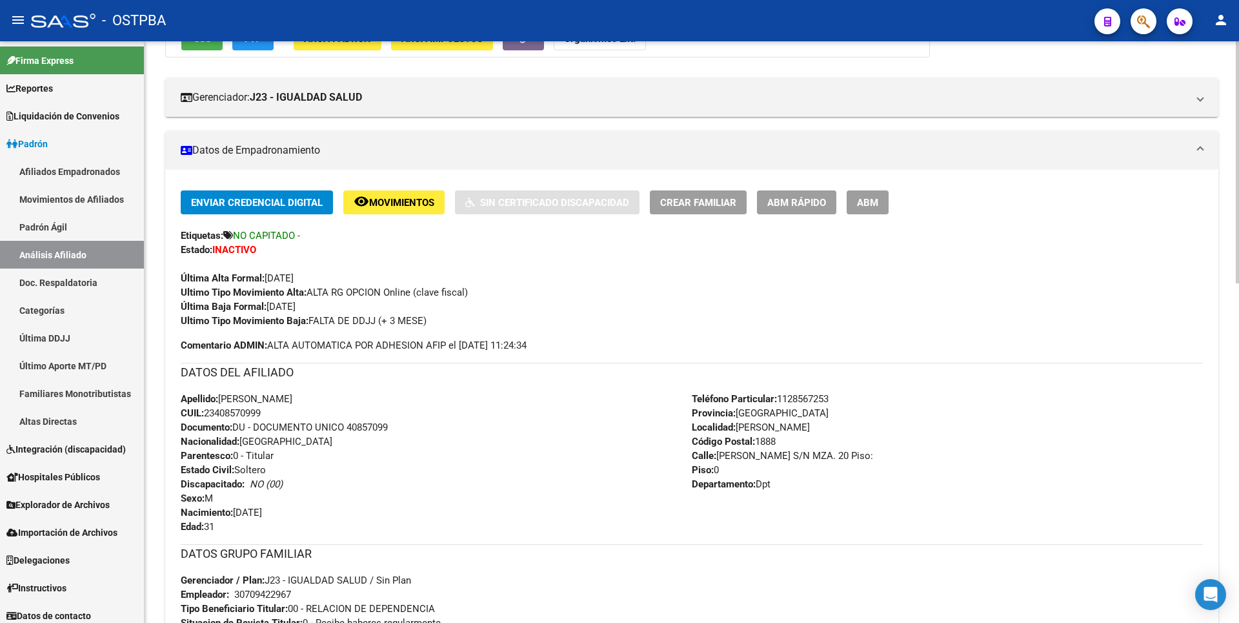
scroll to position [0, 0]
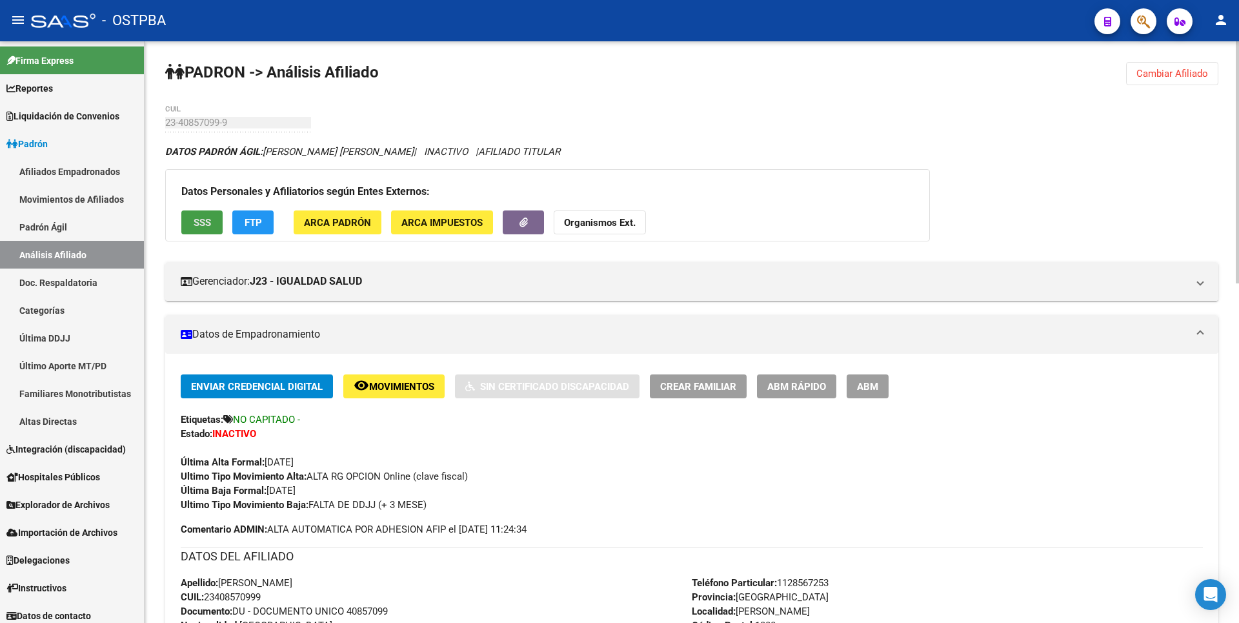
click at [194, 219] on button "SSS" at bounding box center [201, 222] width 41 height 24
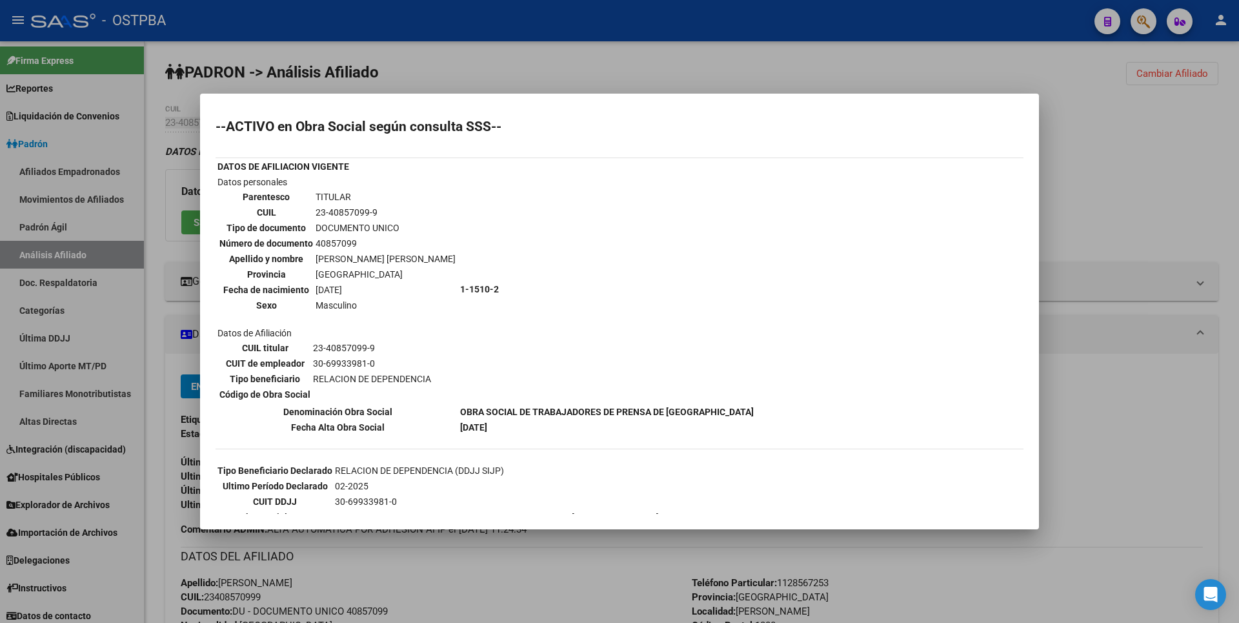
click at [1118, 182] on div at bounding box center [619, 311] width 1239 height 623
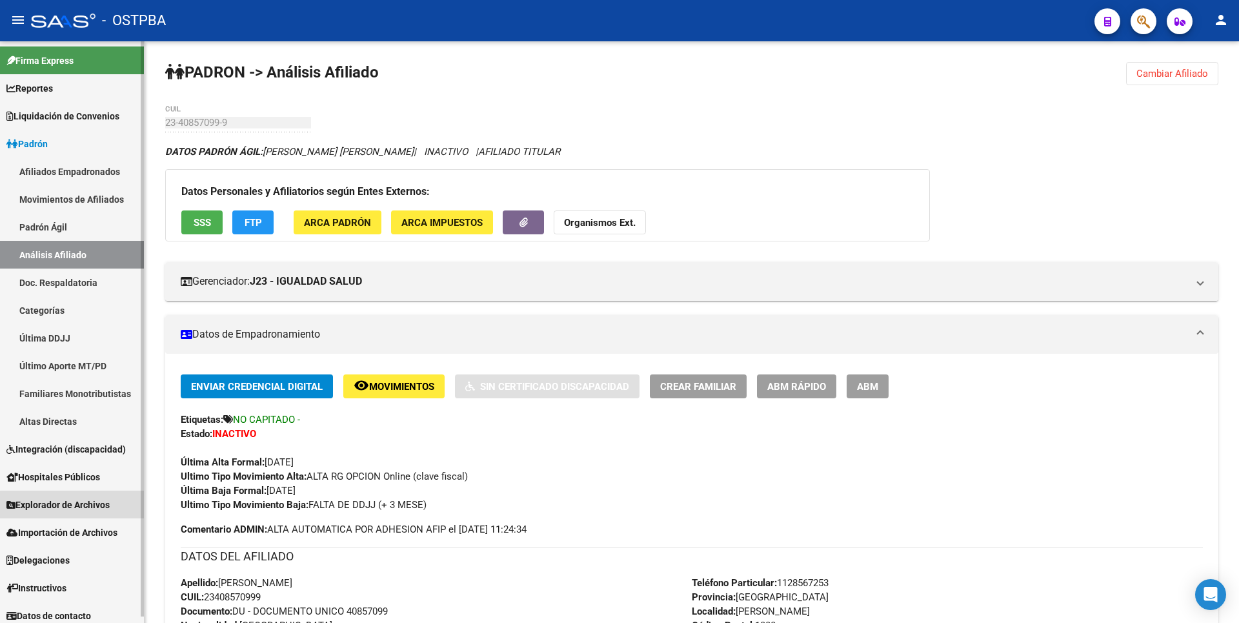
click at [101, 507] on span "Explorador de Archivos" at bounding box center [57, 505] width 103 height 14
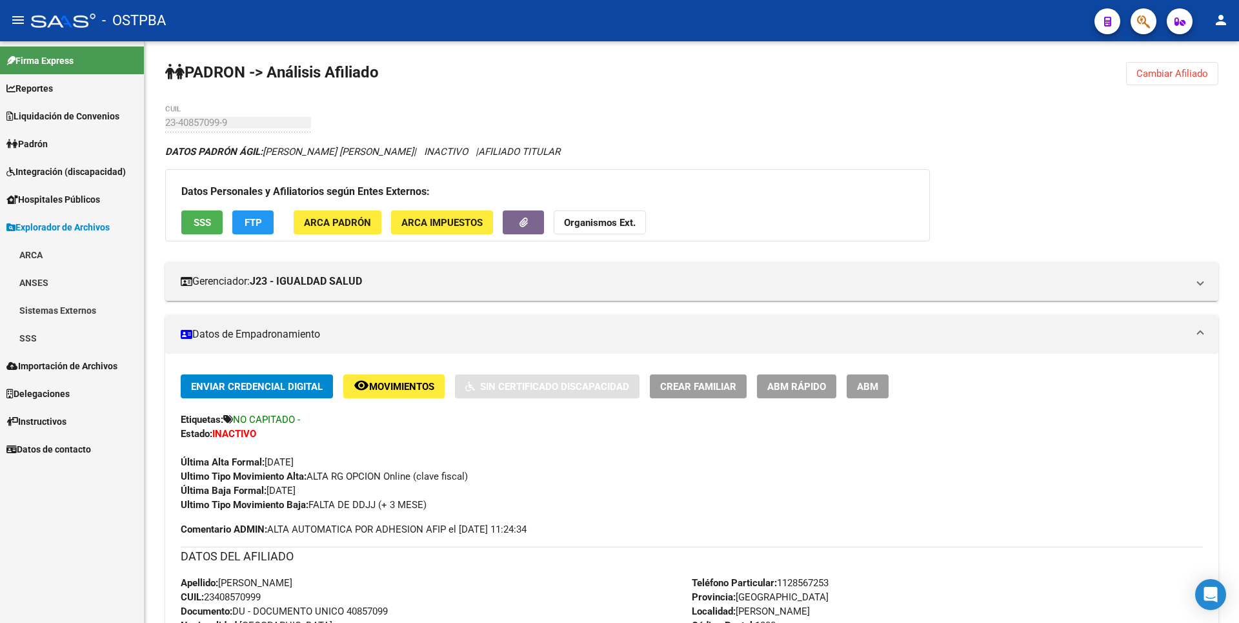
click at [67, 336] on link "SSS" at bounding box center [72, 338] width 144 height 28
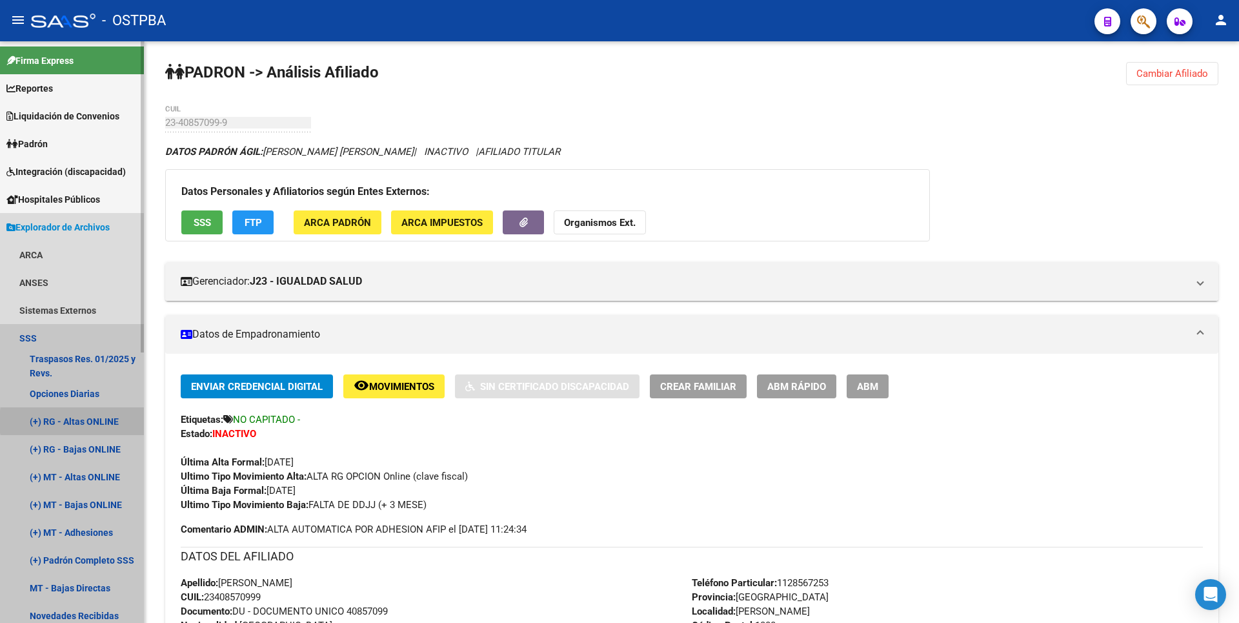
click at [106, 421] on link "(+) RG - Altas ONLINE" at bounding box center [72, 421] width 144 height 28
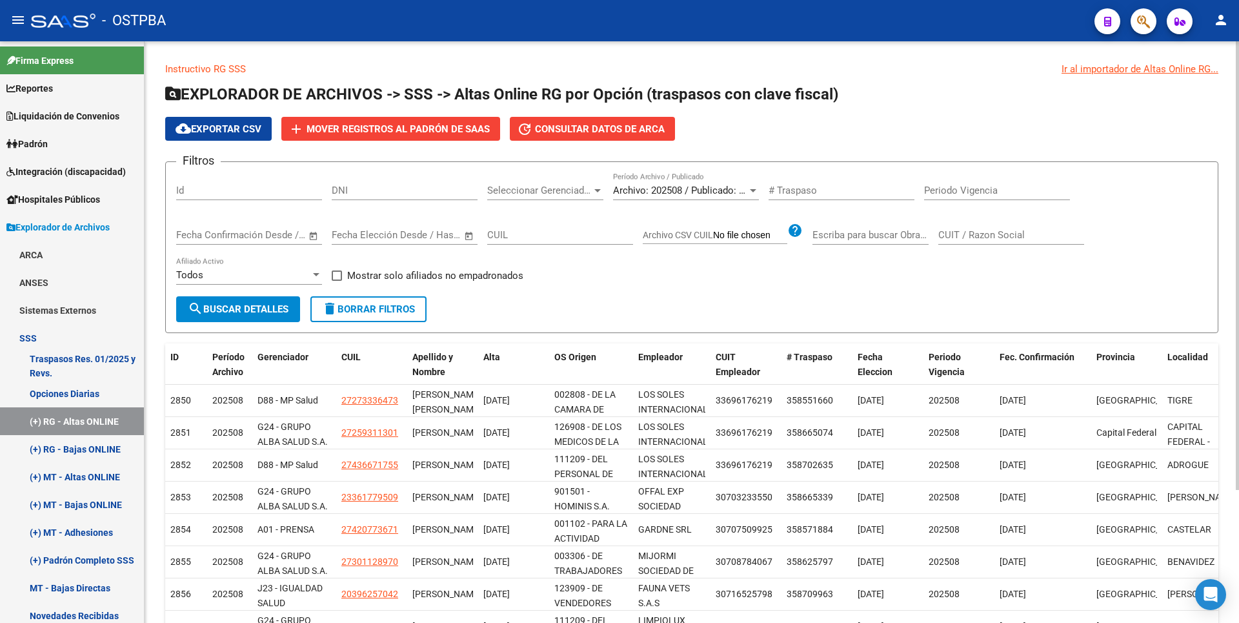
click at [596, 191] on div at bounding box center [597, 190] width 6 height 3
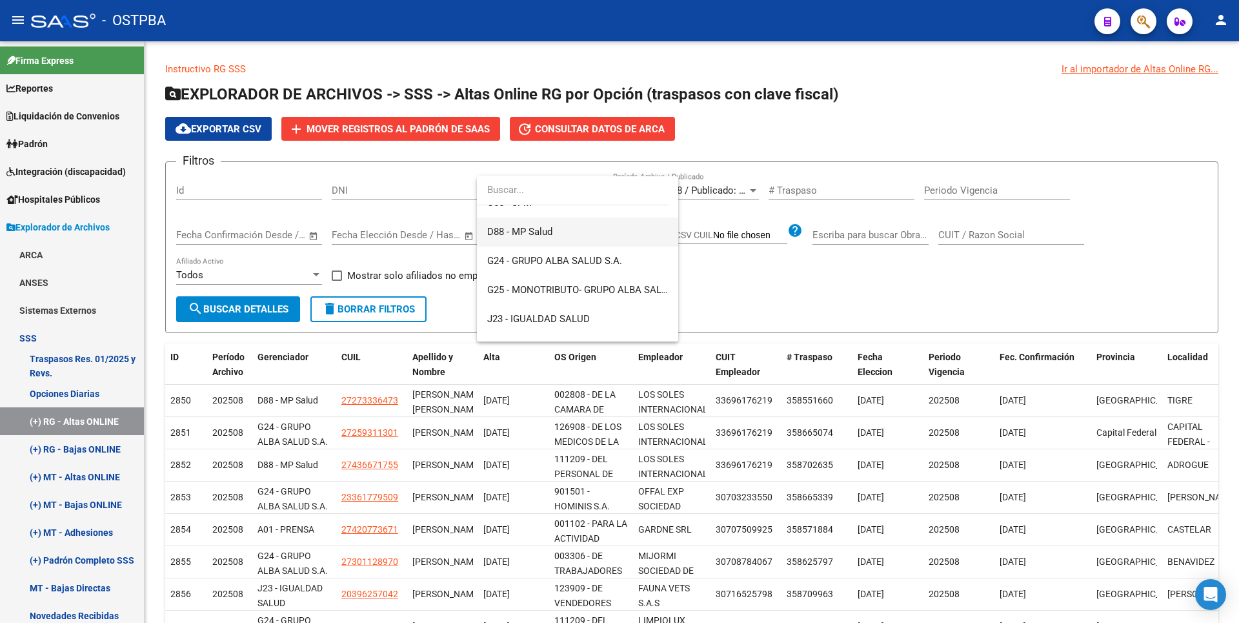
scroll to position [194, 0]
click at [573, 287] on span "J23 - IGUALDAD SALUD" at bounding box center [538, 287] width 103 height 12
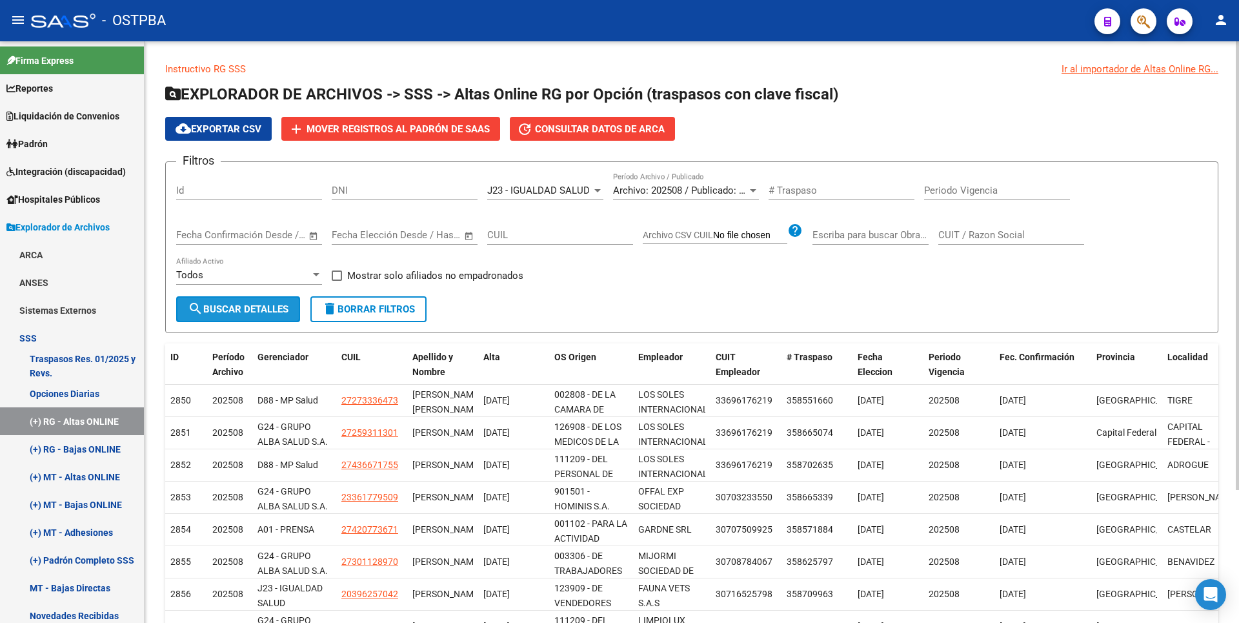
click at [272, 309] on span "search Buscar Detalles" at bounding box center [238, 309] width 101 height 12
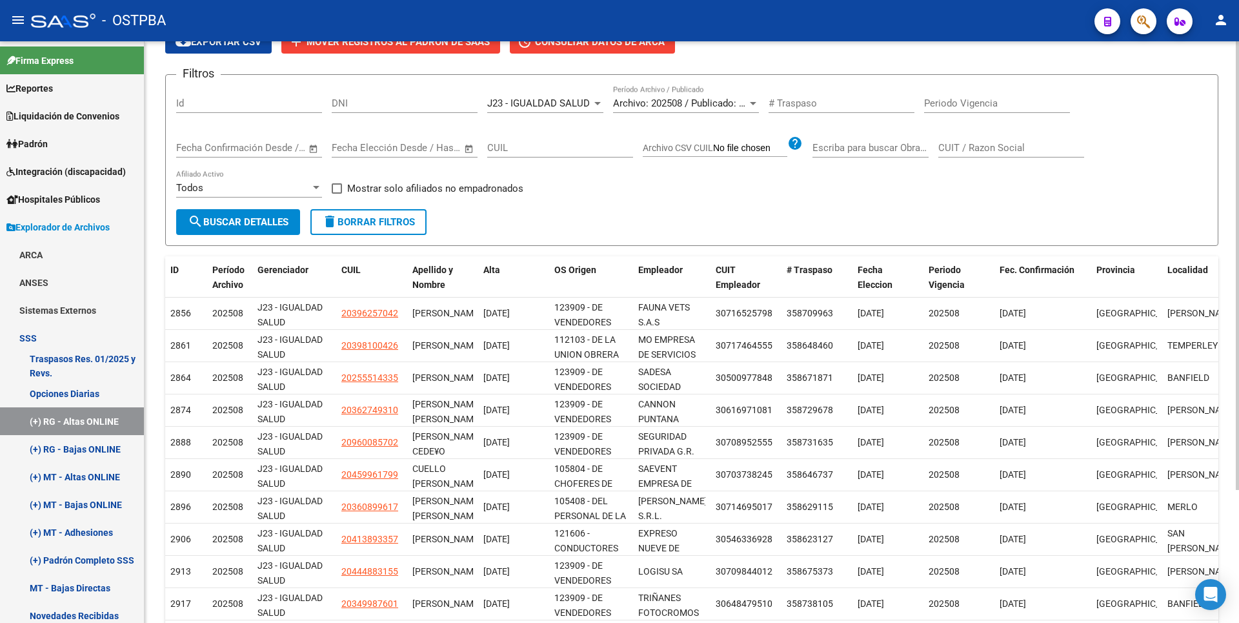
scroll to position [172, 0]
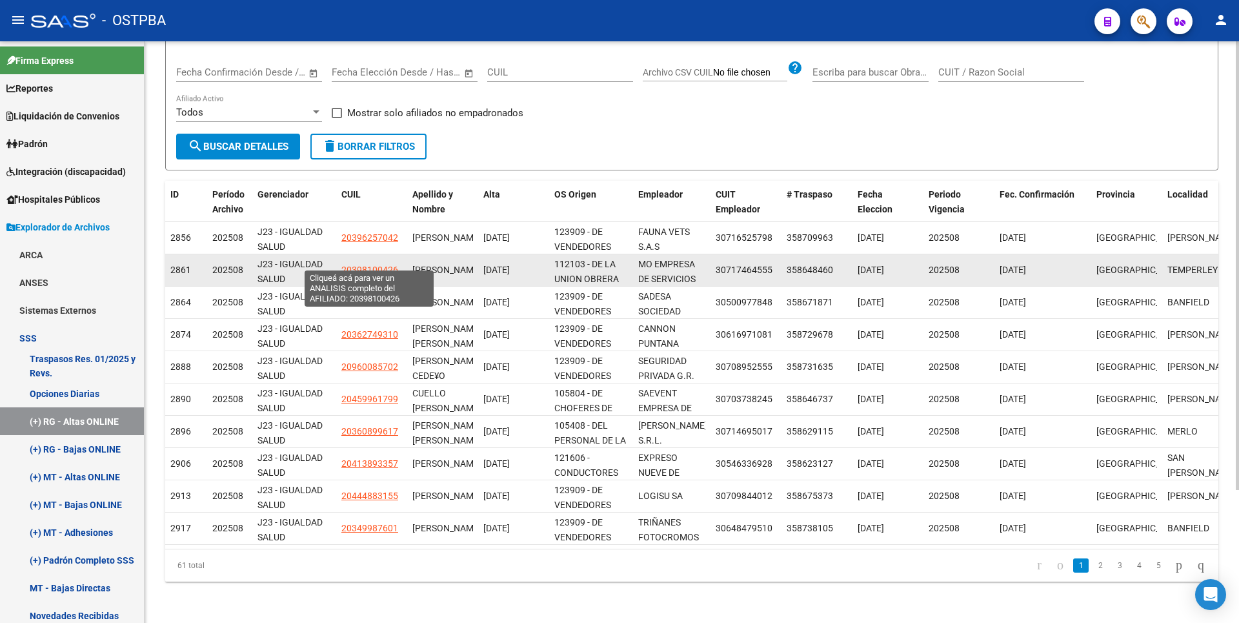
click at [368, 265] on span "20398100426" at bounding box center [369, 270] width 57 height 10
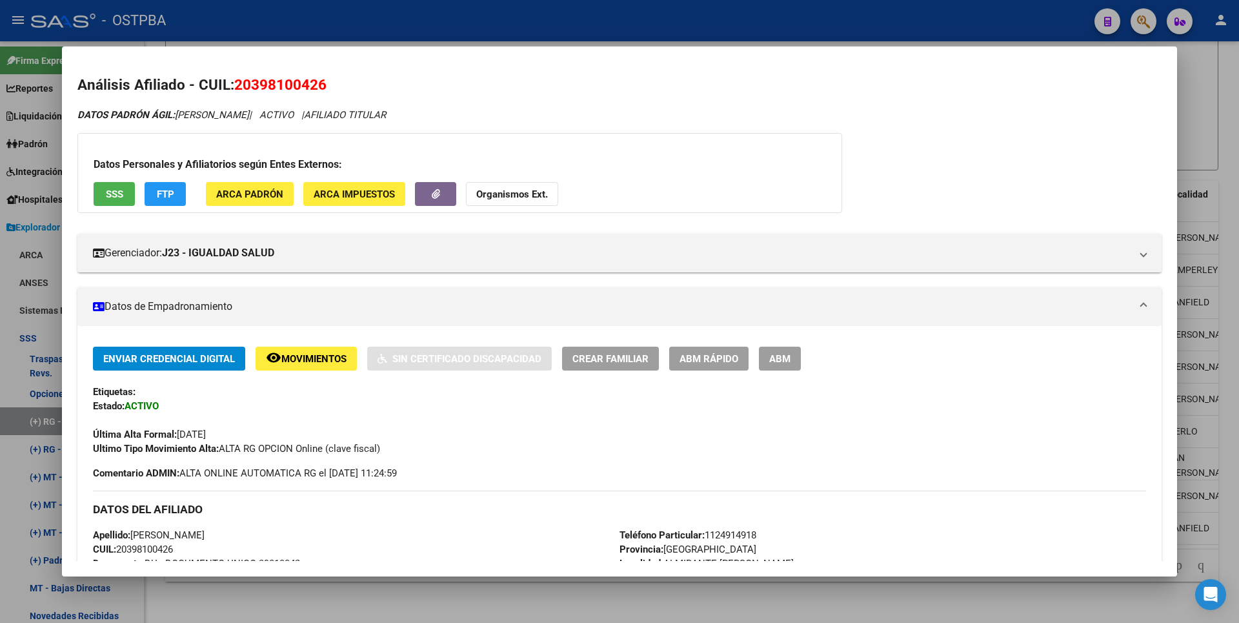
click at [482, 594] on div at bounding box center [619, 311] width 1239 height 623
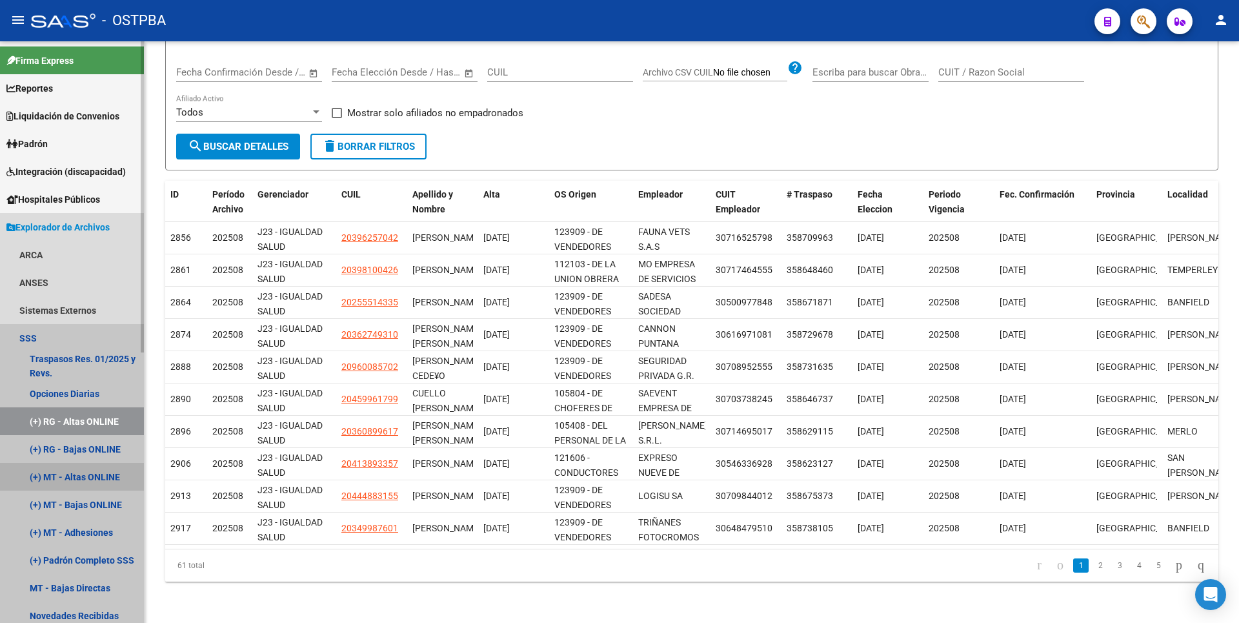
click at [96, 471] on link "(+) MT - Altas ONLINE" at bounding box center [72, 477] width 144 height 28
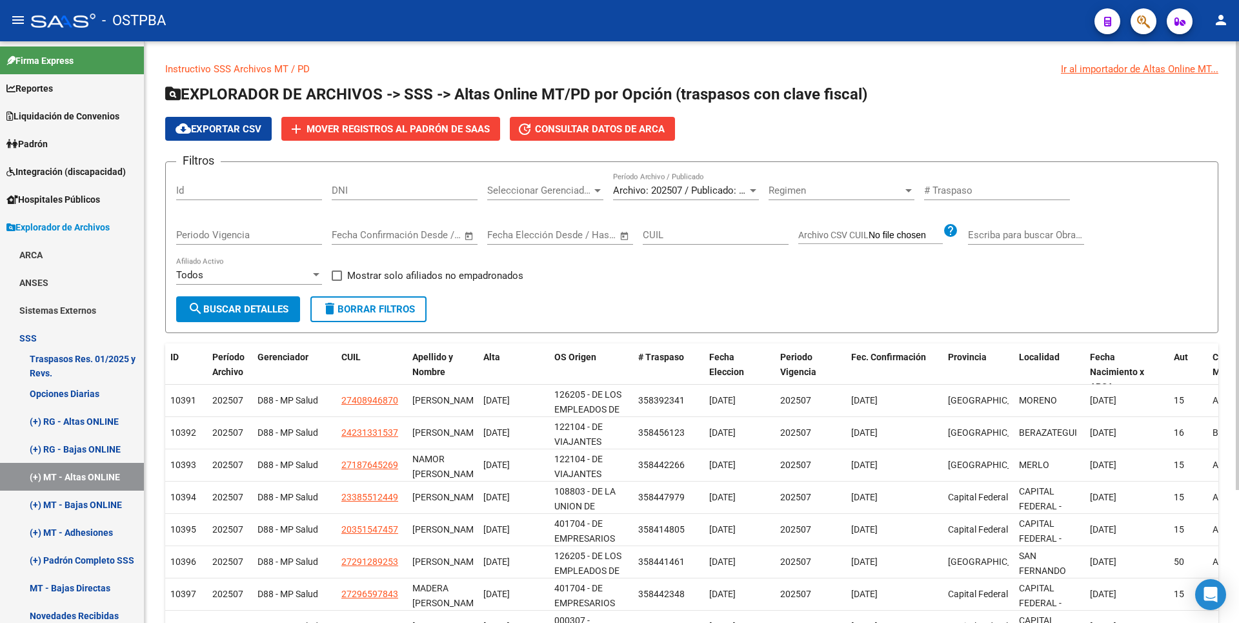
click at [603, 190] on div at bounding box center [598, 190] width 12 height 10
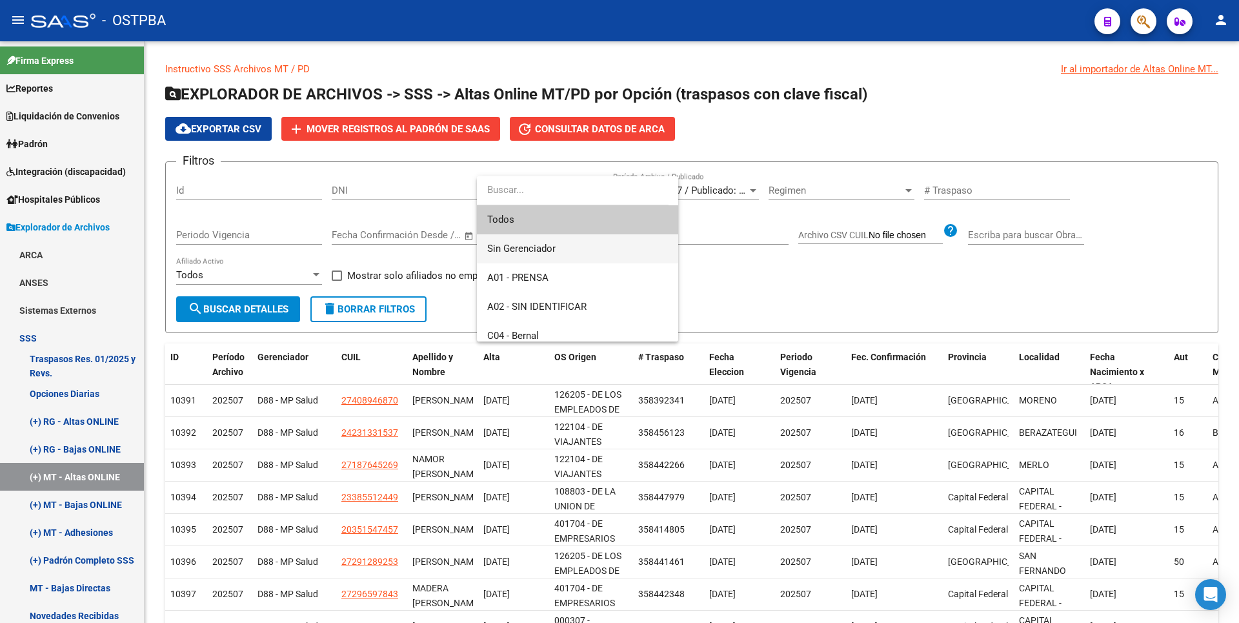
scroll to position [194, 0]
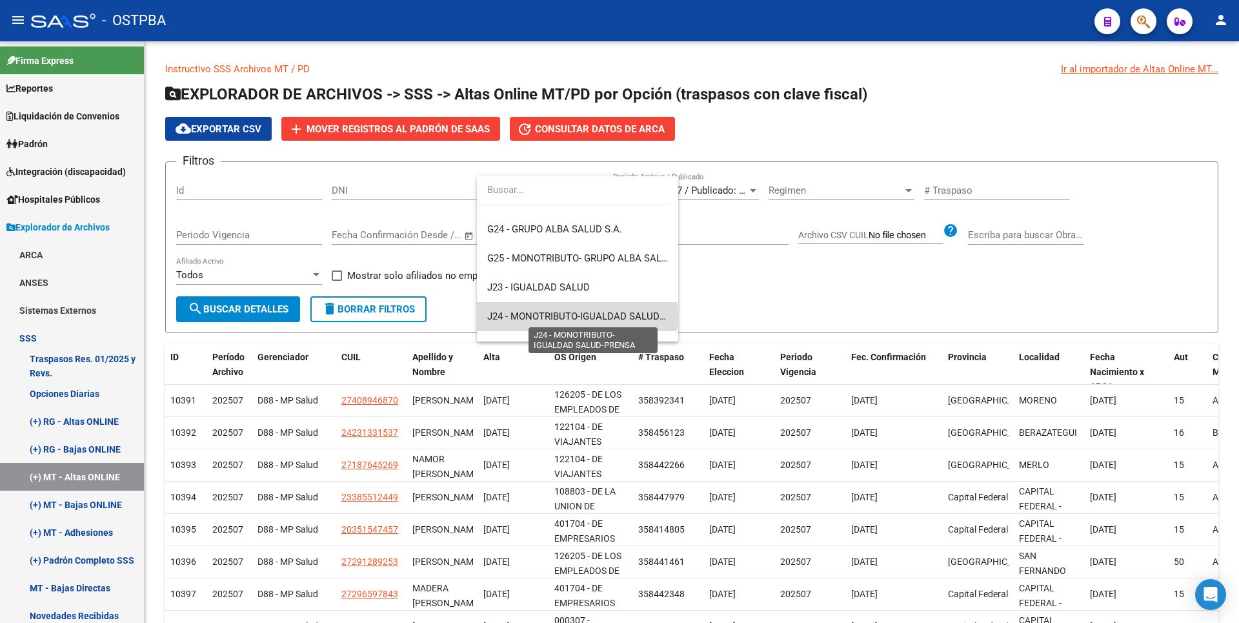
click at [577, 316] on span "J24 - MONOTRIBUTO-IGUALDAD SALUD-PRENSA" at bounding box center [593, 316] width 212 height 12
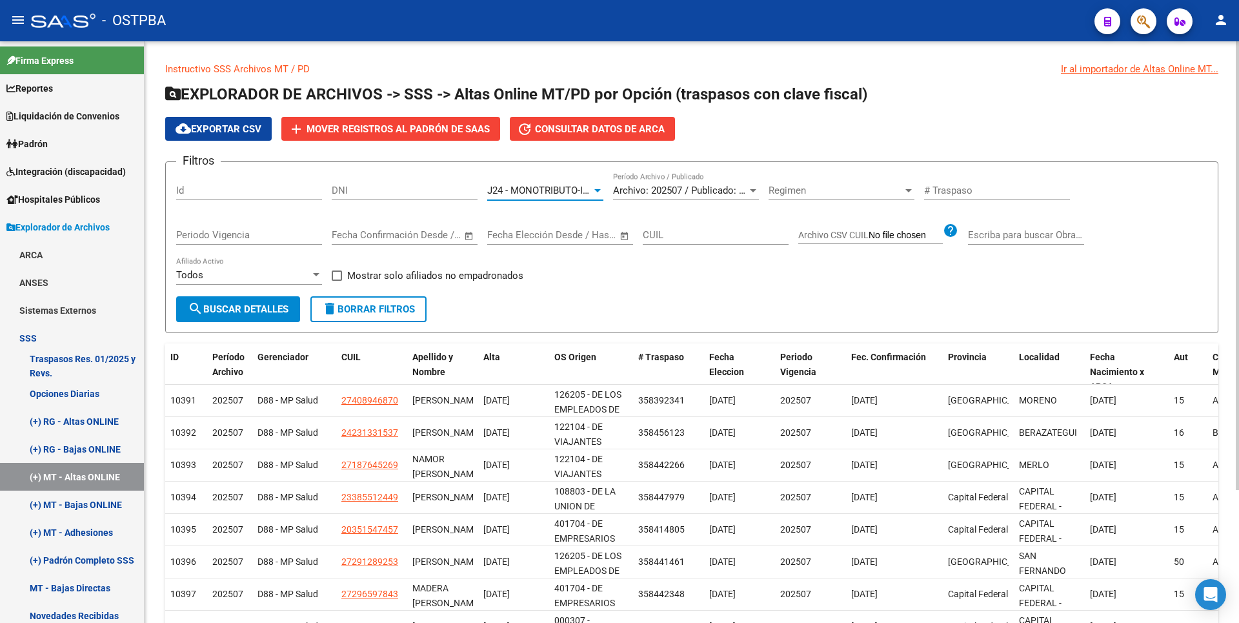
click at [250, 305] on span "search Buscar Detalles" at bounding box center [238, 309] width 101 height 12
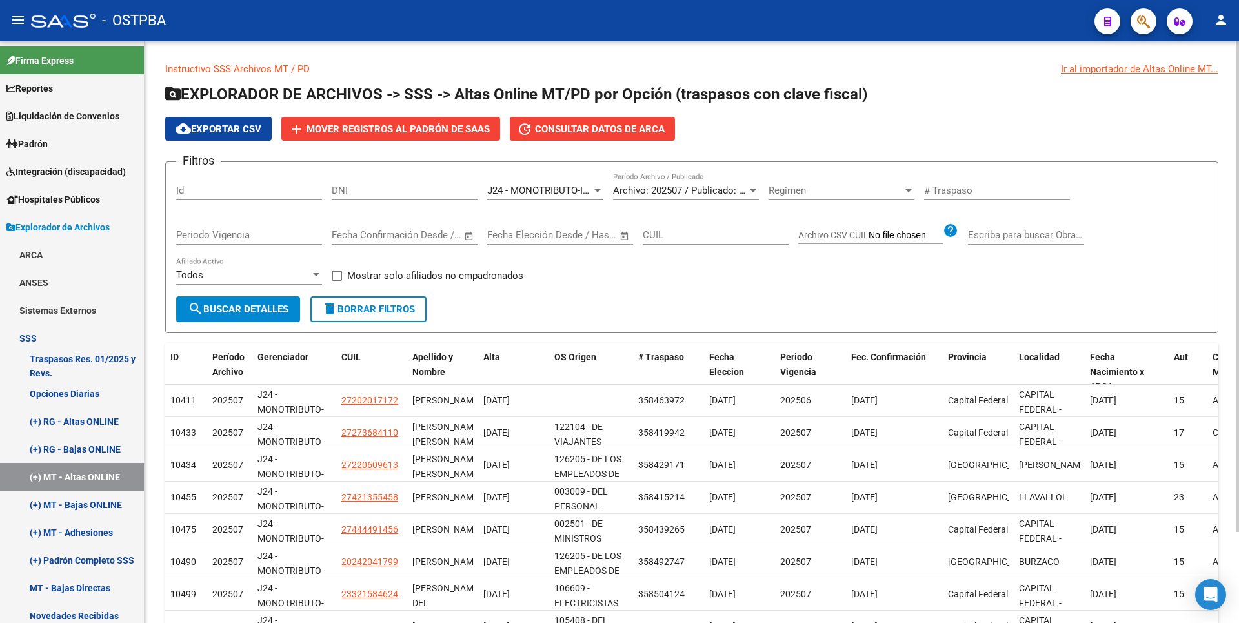
scroll to position [108, 0]
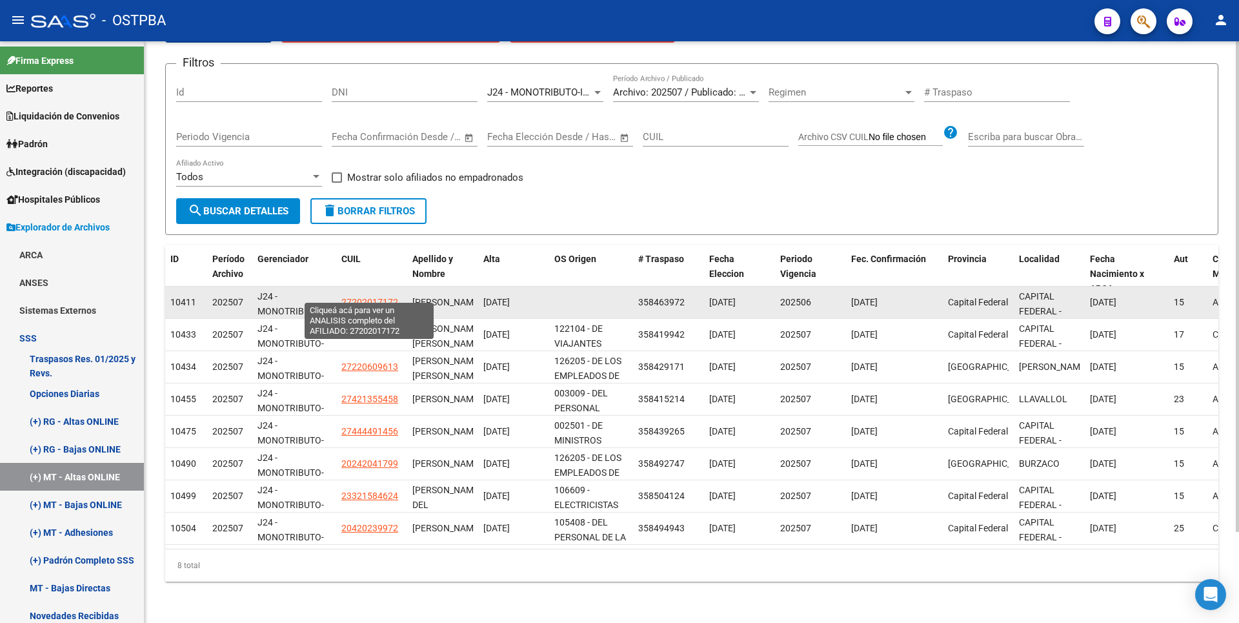
click at [379, 297] on span "27202017172" at bounding box center [369, 302] width 57 height 10
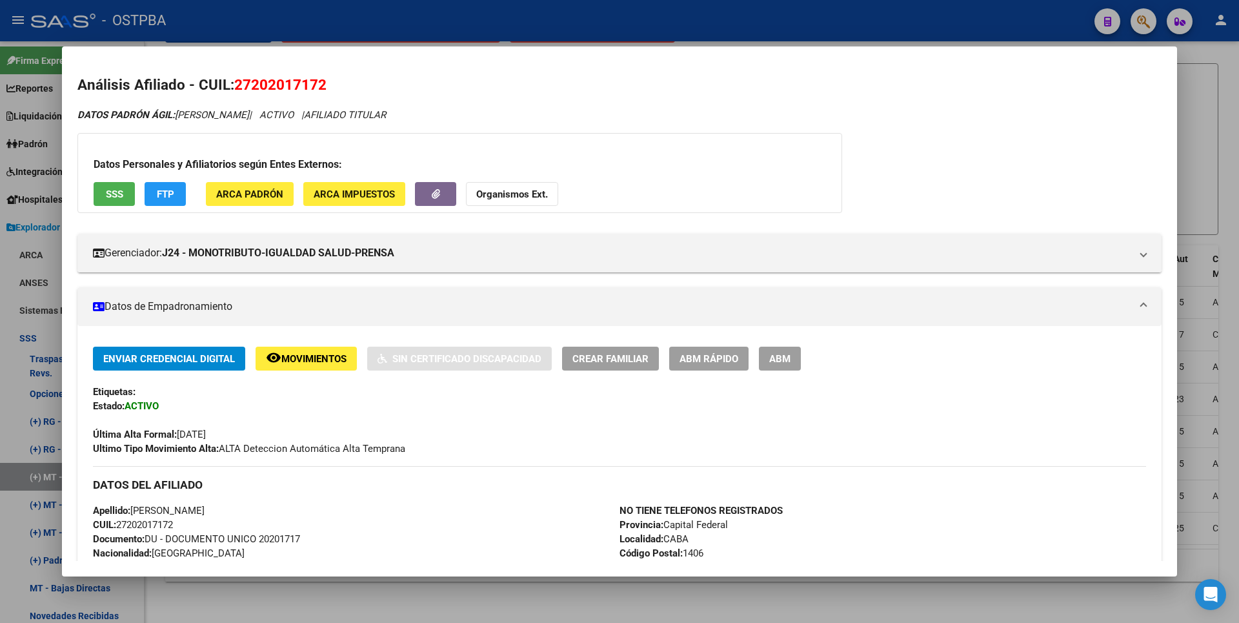
click at [437, 607] on div at bounding box center [619, 311] width 1239 height 623
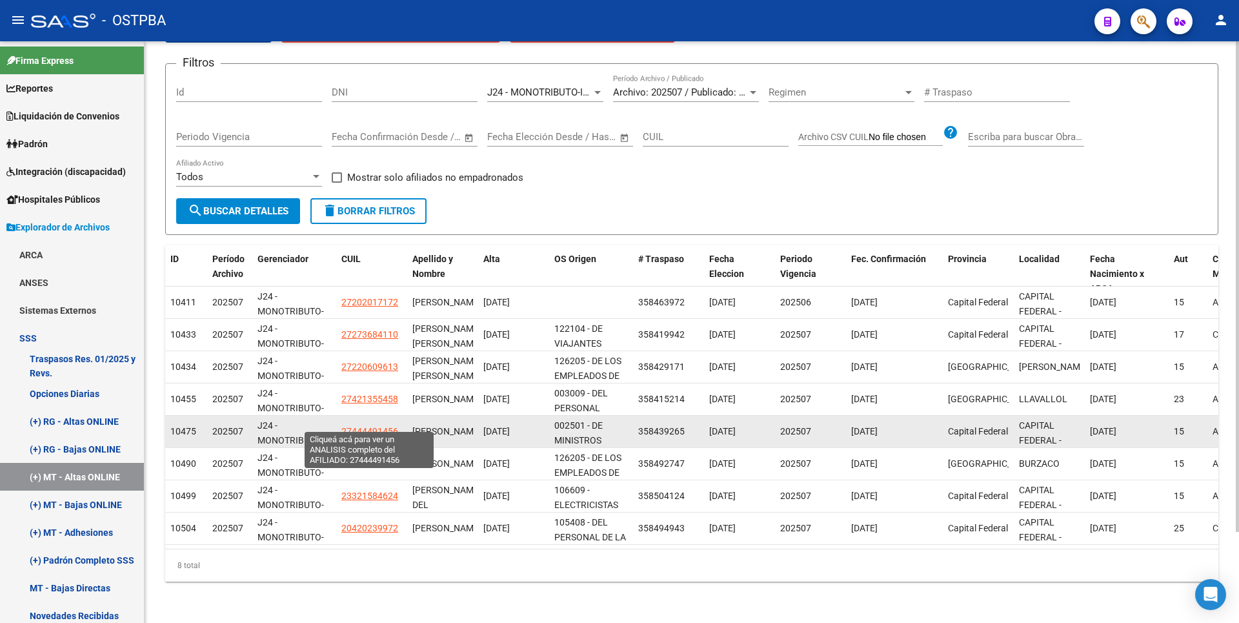
click at [365, 426] on span "27444491456" at bounding box center [369, 431] width 57 height 10
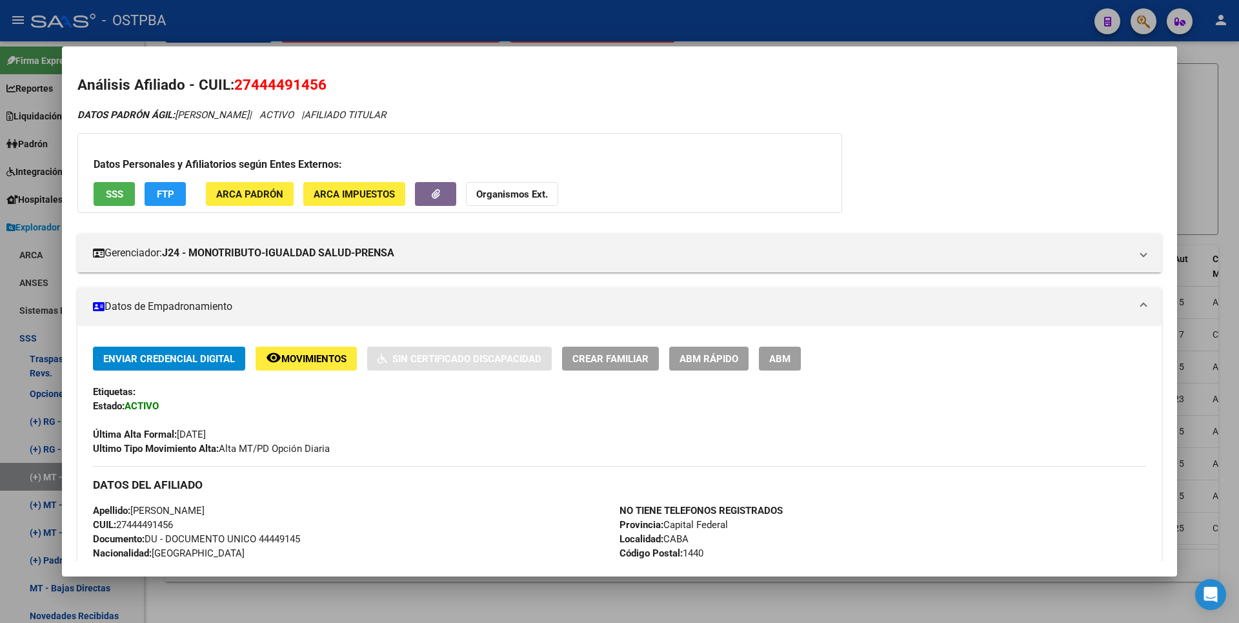
click at [407, 591] on div at bounding box center [619, 311] width 1239 height 623
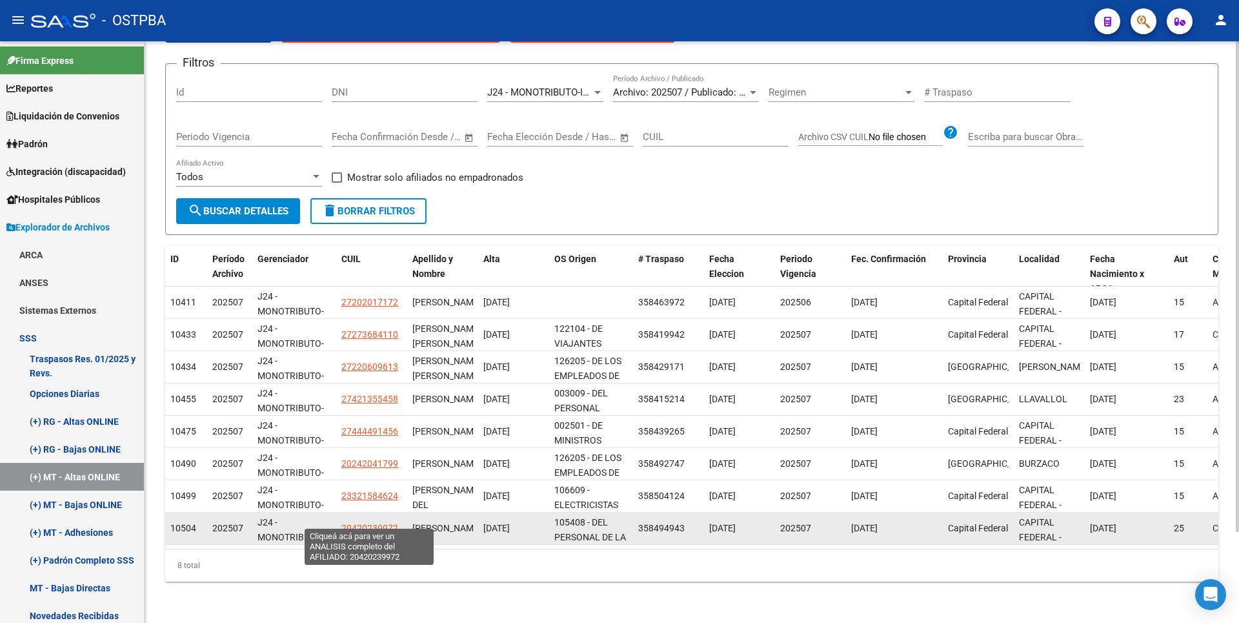
click at [360, 523] on span "20420239972" at bounding box center [369, 528] width 57 height 10
type textarea "20420239972"
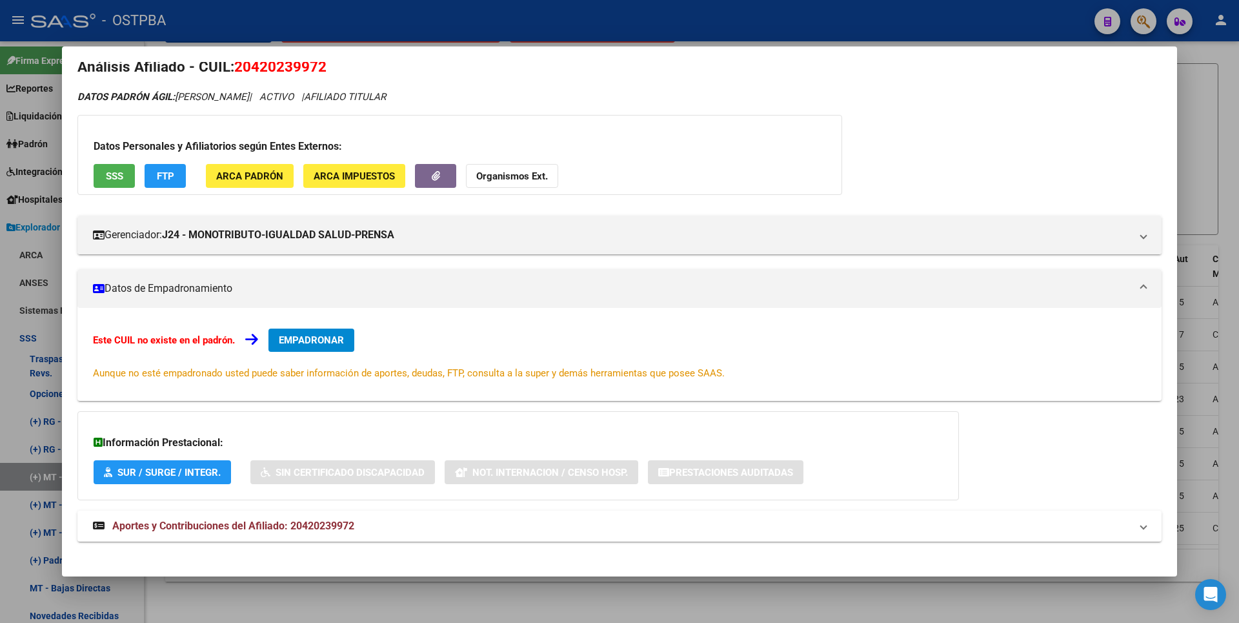
scroll to position [28, 0]
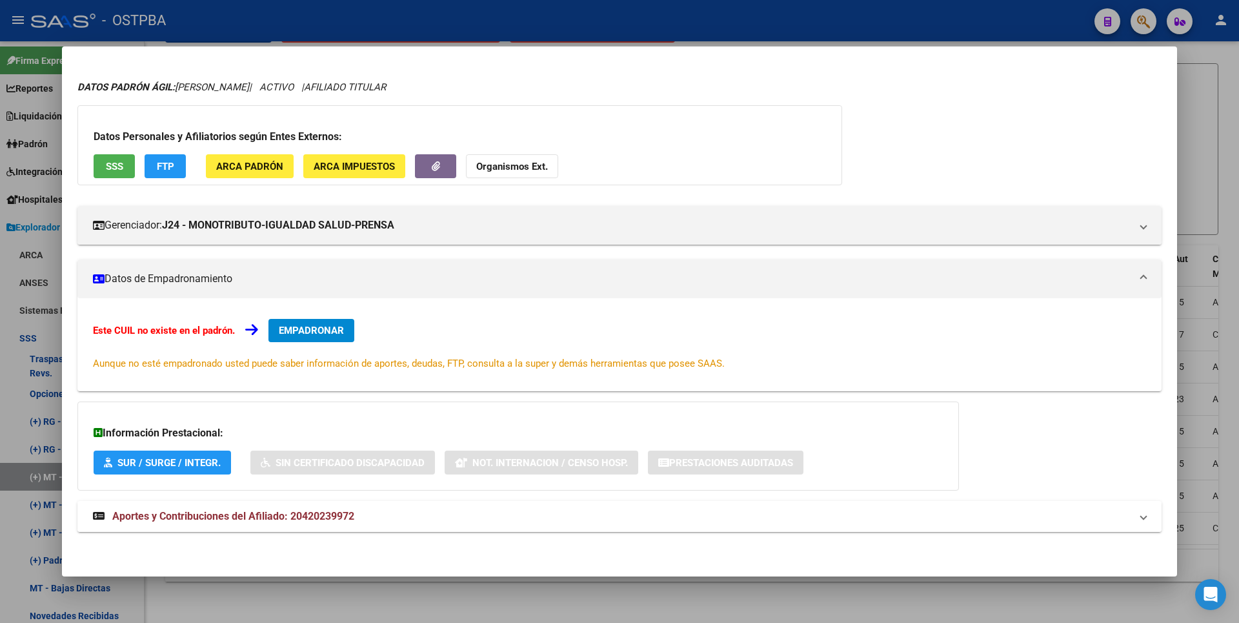
click at [324, 516] on span "Aportes y Contribuciones del Afiliado: 20420239972" at bounding box center [233, 516] width 242 height 12
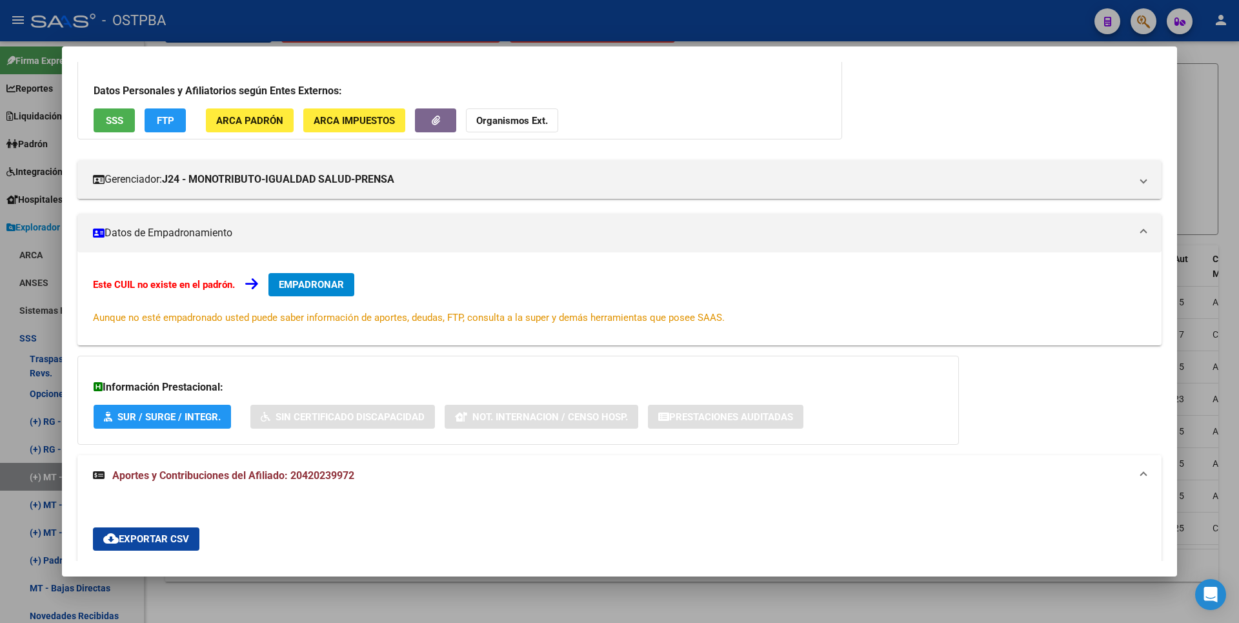
scroll to position [0, 0]
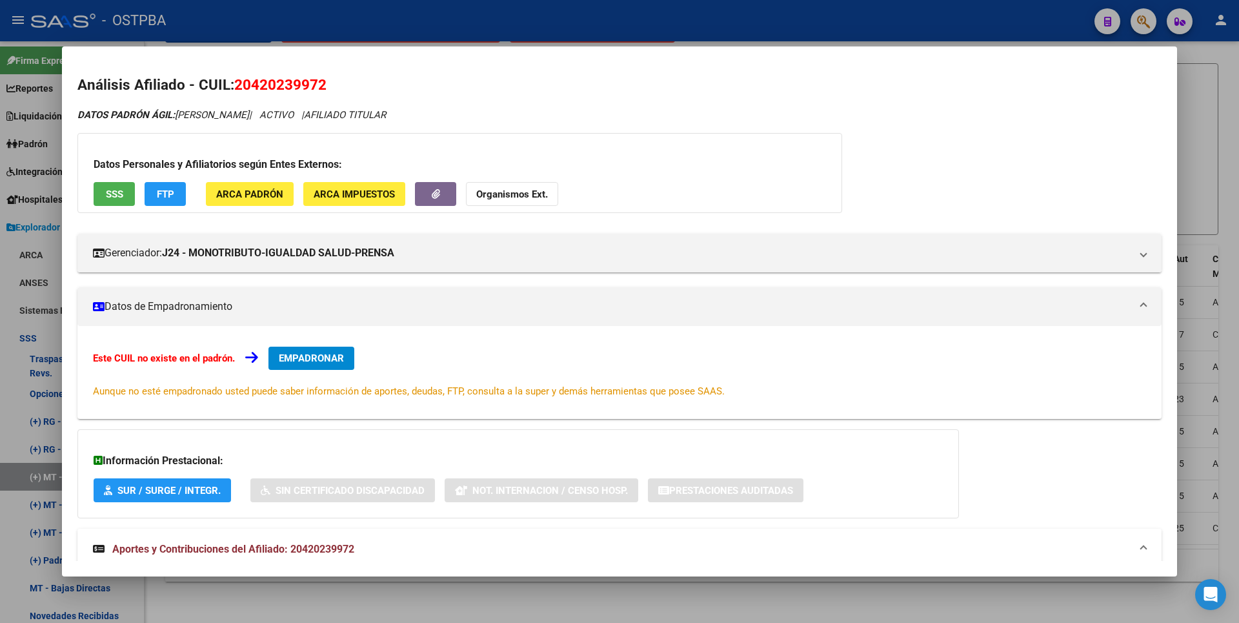
click at [337, 361] on span "EMPADRONAR" at bounding box center [311, 358] width 65 height 12
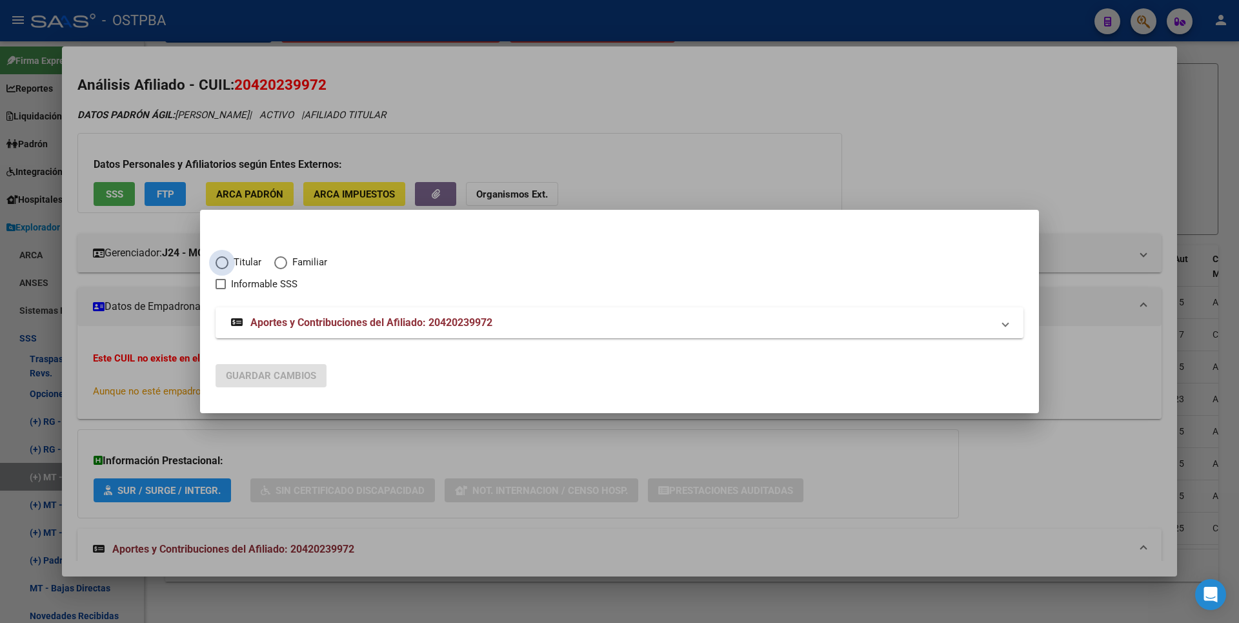
click at [219, 259] on span "Elija una opción" at bounding box center [222, 262] width 13 height 13
click at [219, 259] on input "Titular" at bounding box center [222, 262] width 13 height 13
radio input "true"
checkbox input "true"
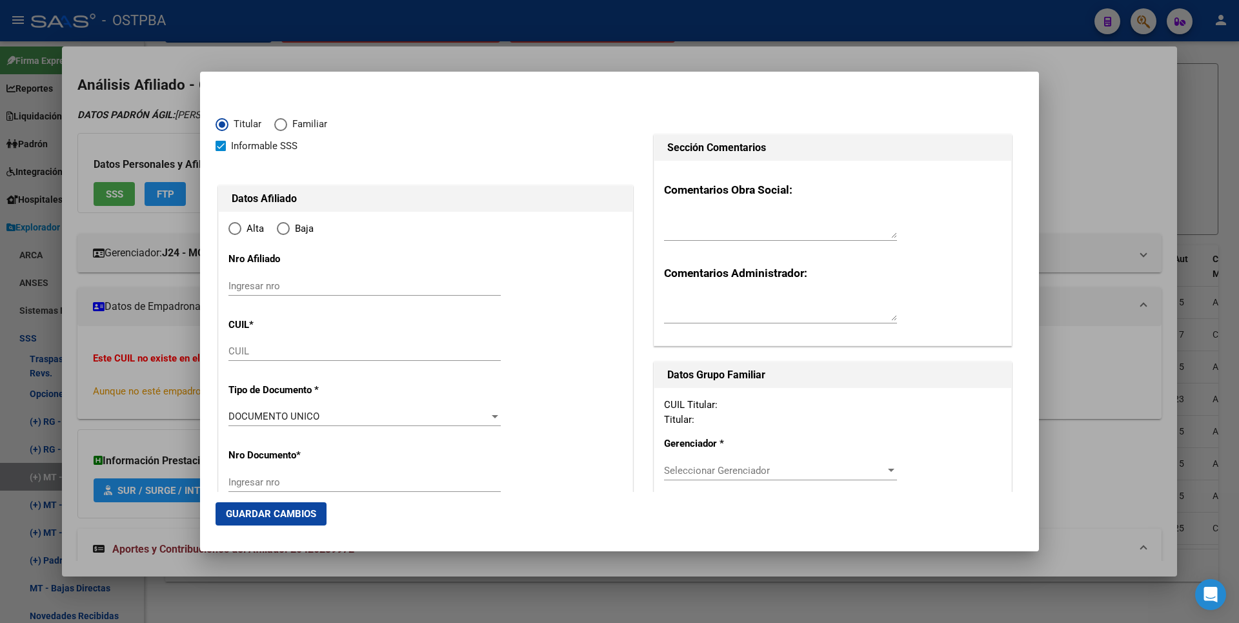
type input "20-42023997-2"
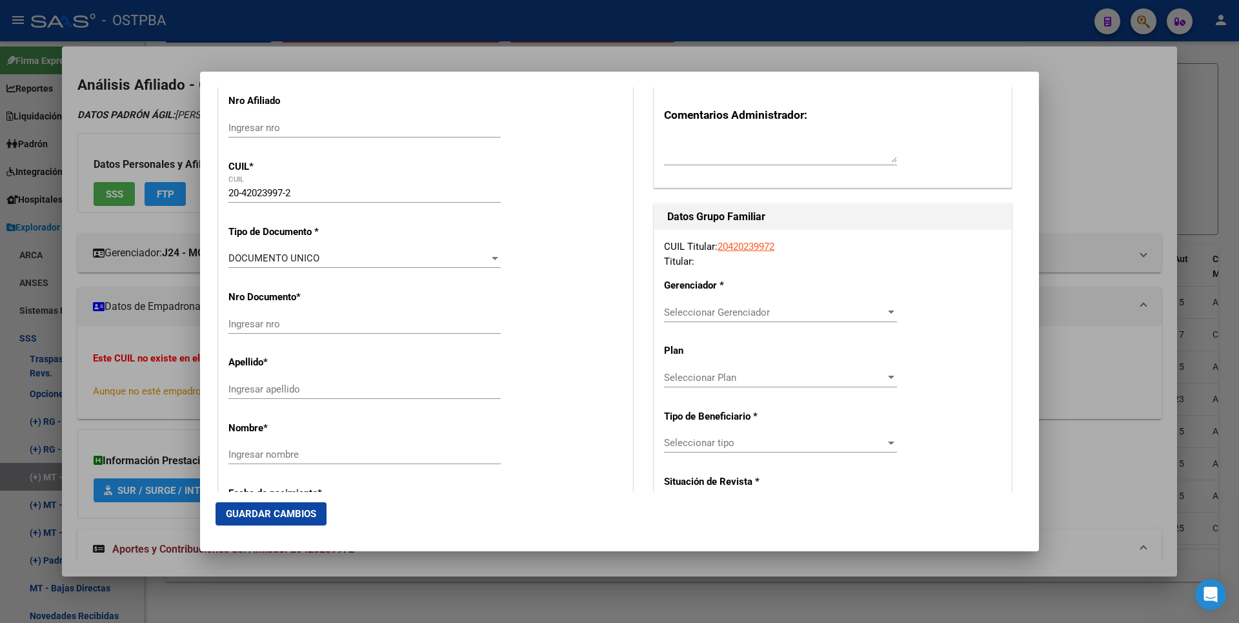
scroll to position [258, 0]
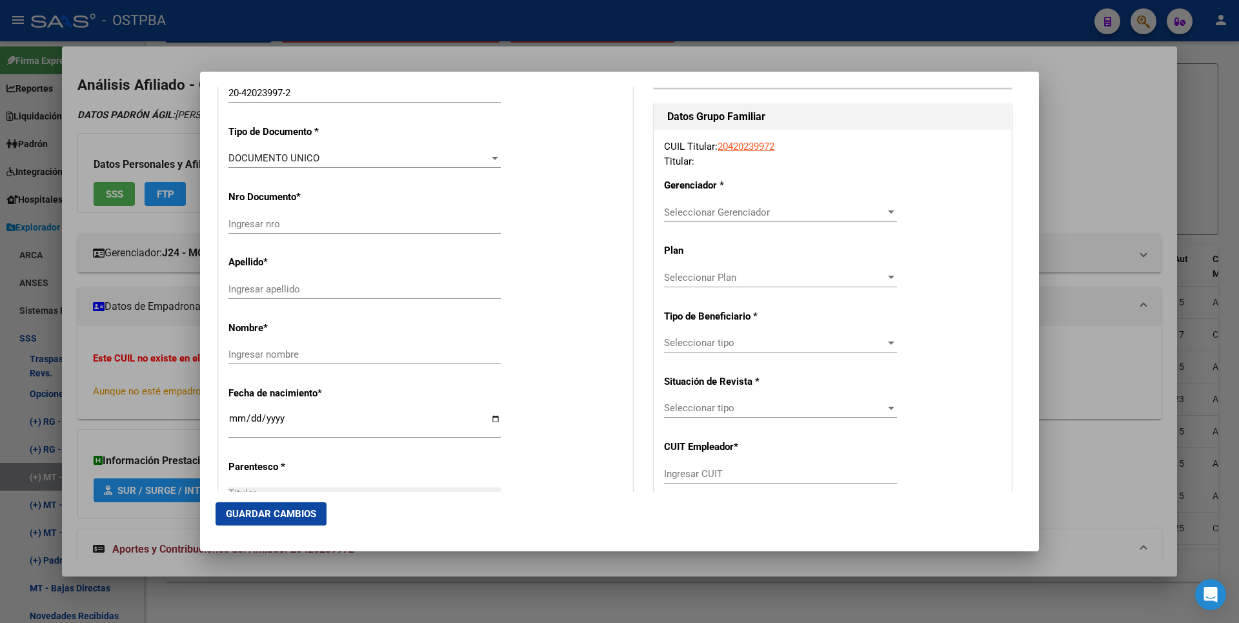
type input "42023997"
type input "[PERSON_NAME]"
type input "[DATE]"
type input "CABA"
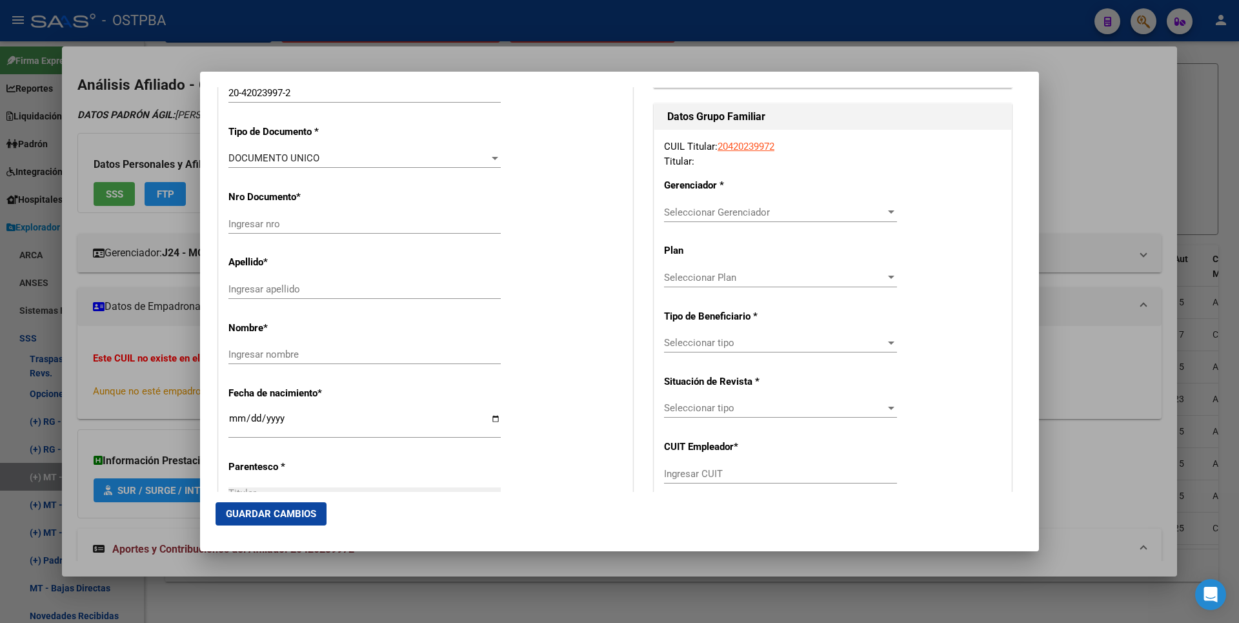
type input "1406"
type input "PEDERNERA"
type input "65"
type input "1"
radio input "true"
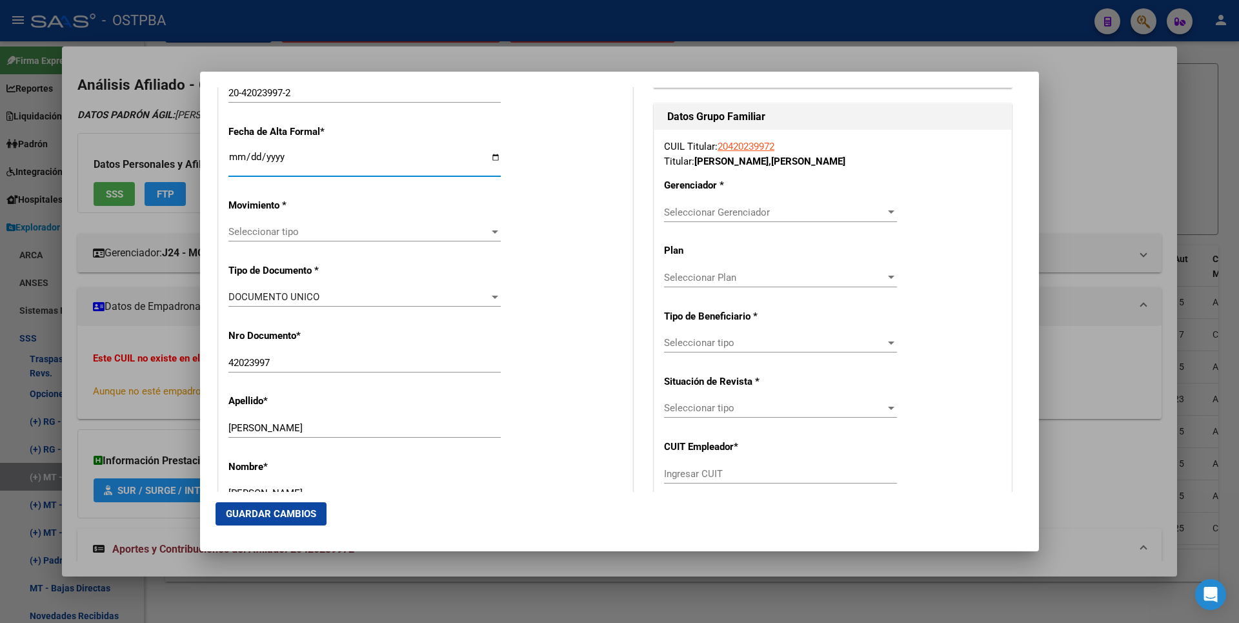
click at [229, 161] on input "Ingresar fecha" at bounding box center [364, 162] width 272 height 21
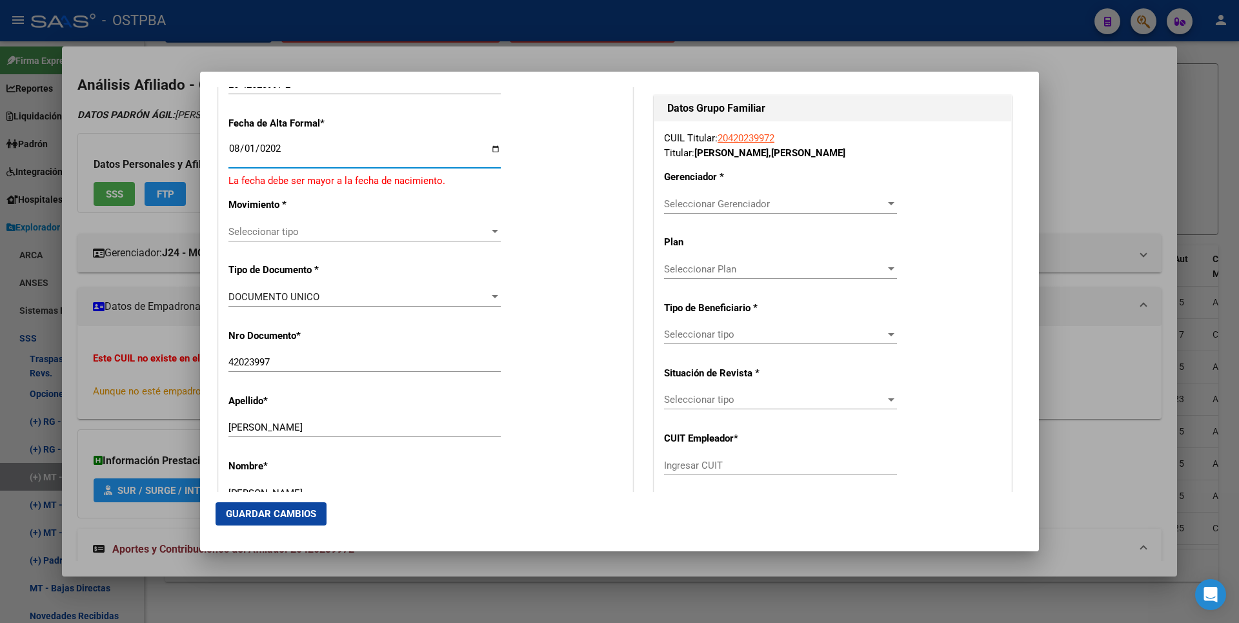
type input "[DATE]"
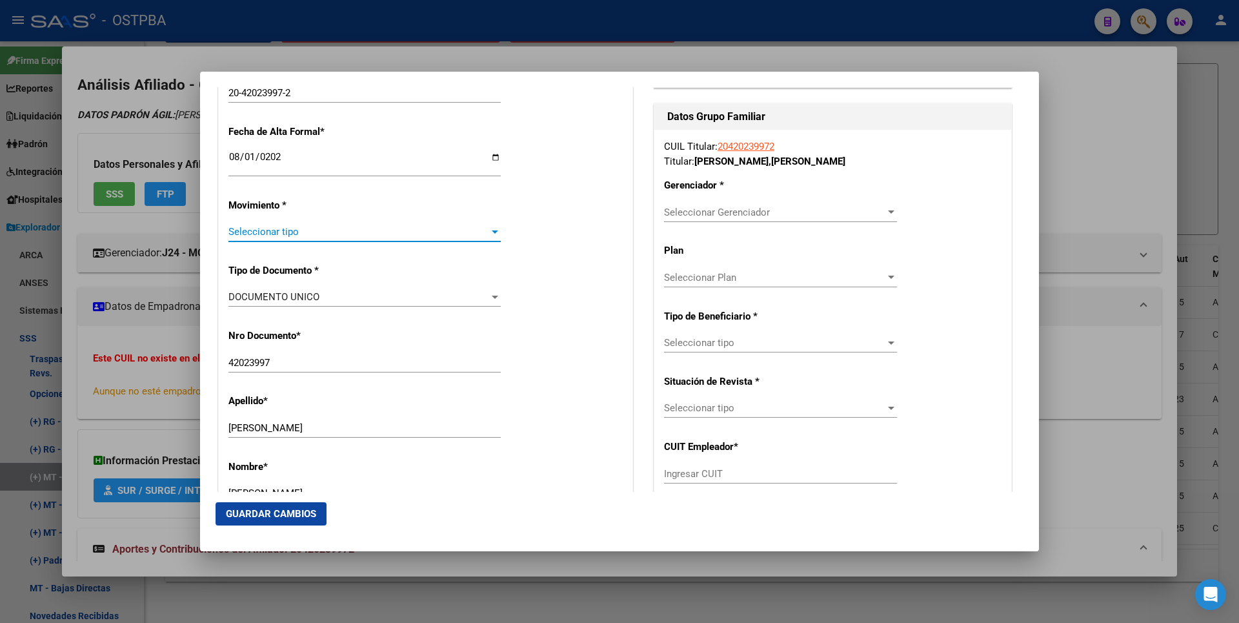
click at [491, 235] on div at bounding box center [495, 232] width 12 height 10
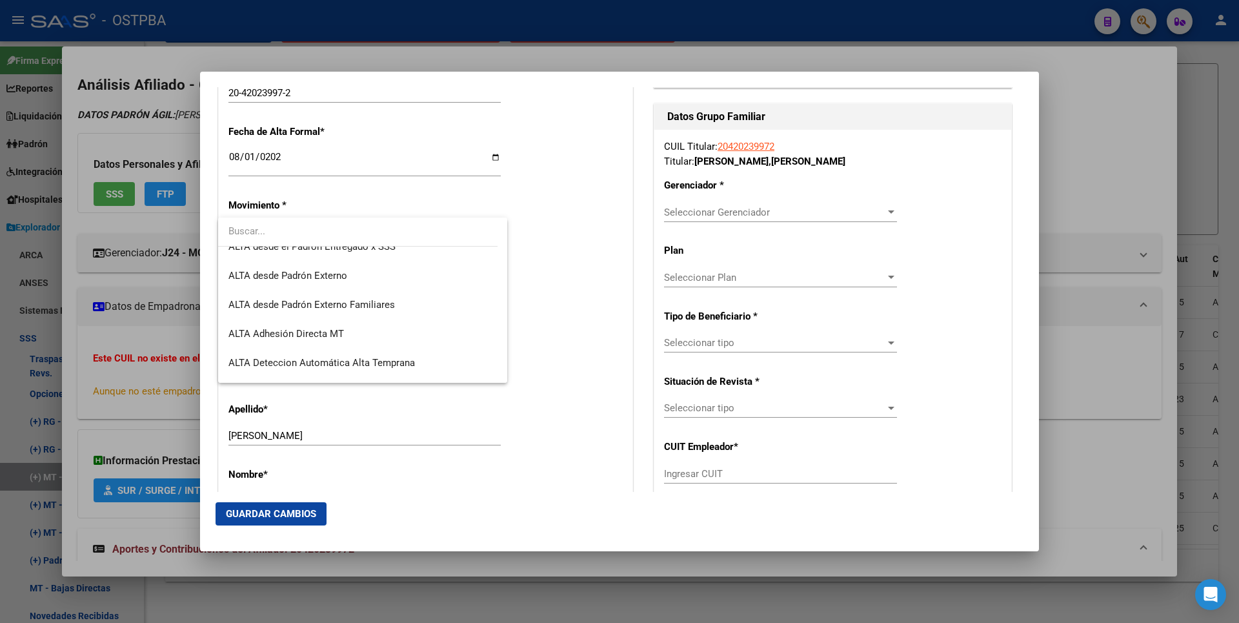
scroll to position [445, 0]
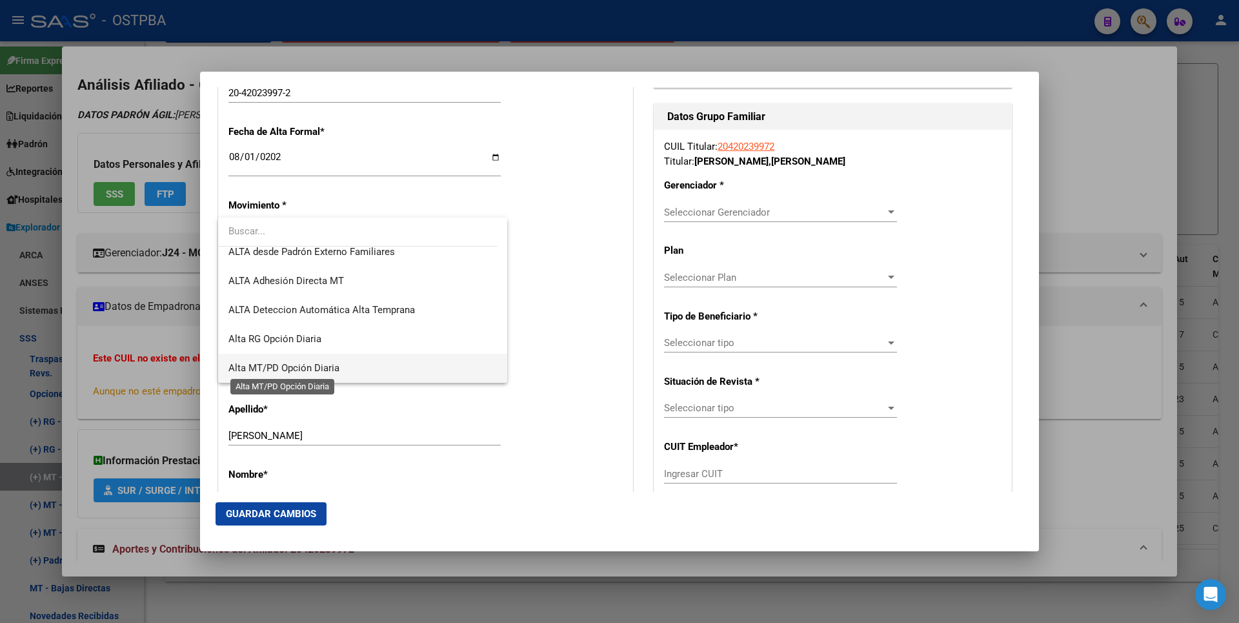
click at [327, 367] on span "Alta MT/PD Opción Diaria" at bounding box center [283, 368] width 111 height 12
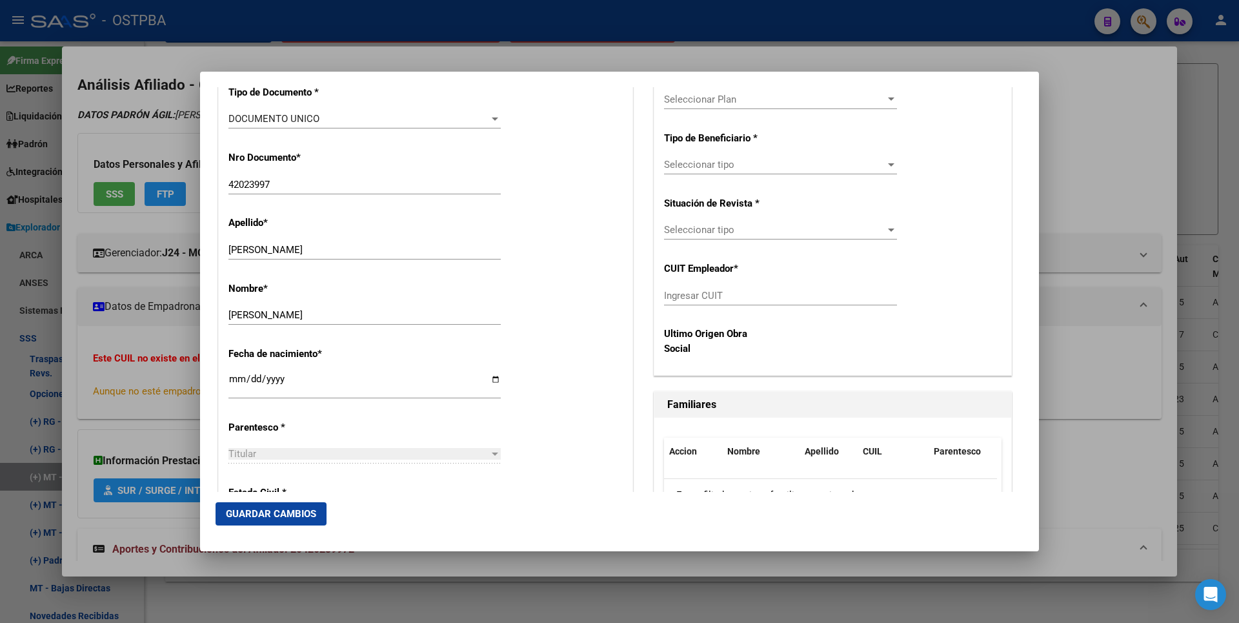
scroll to position [516, 0]
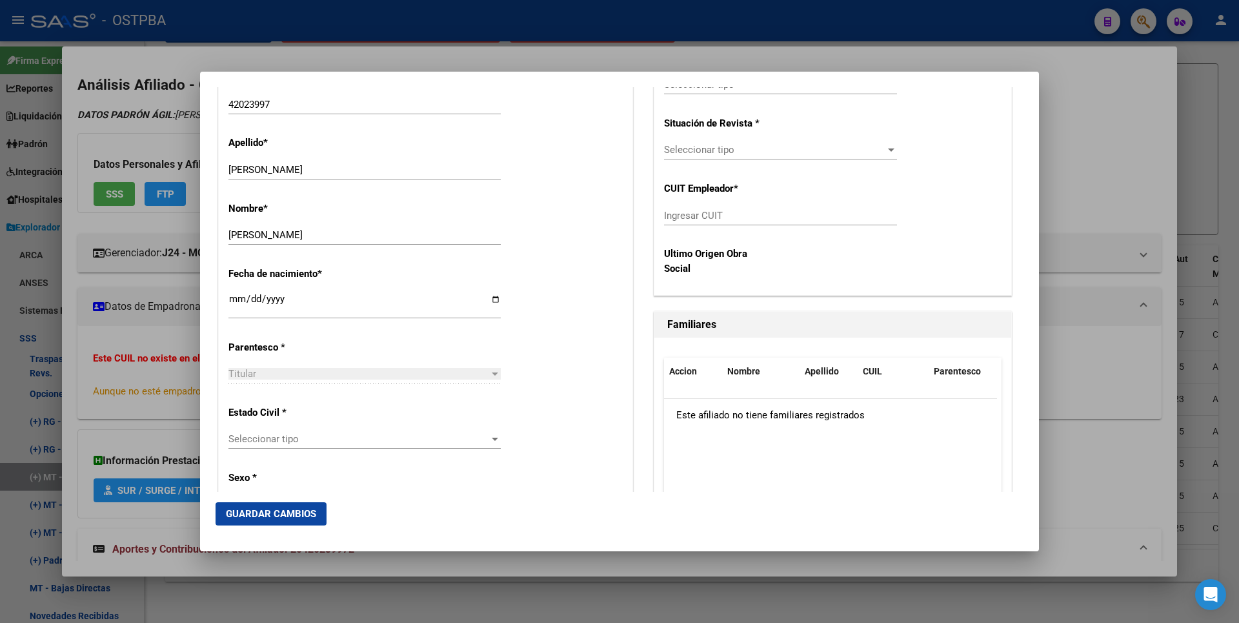
click at [489, 440] on div at bounding box center [495, 439] width 12 height 10
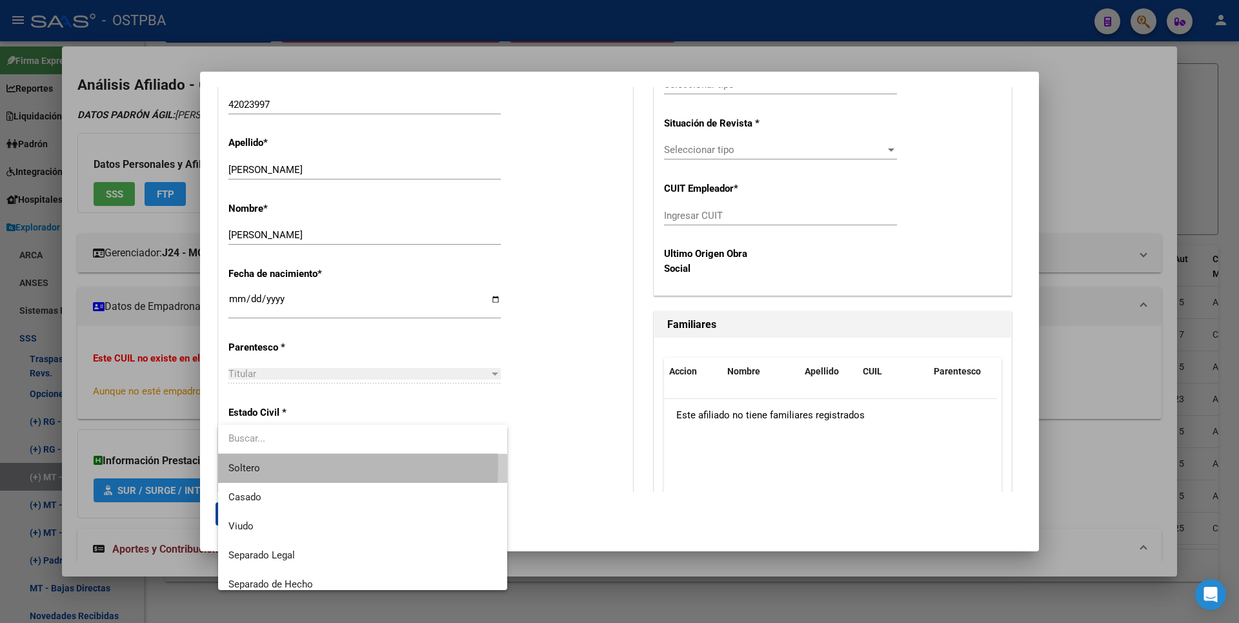
click at [278, 465] on span "Soltero" at bounding box center [362, 468] width 269 height 29
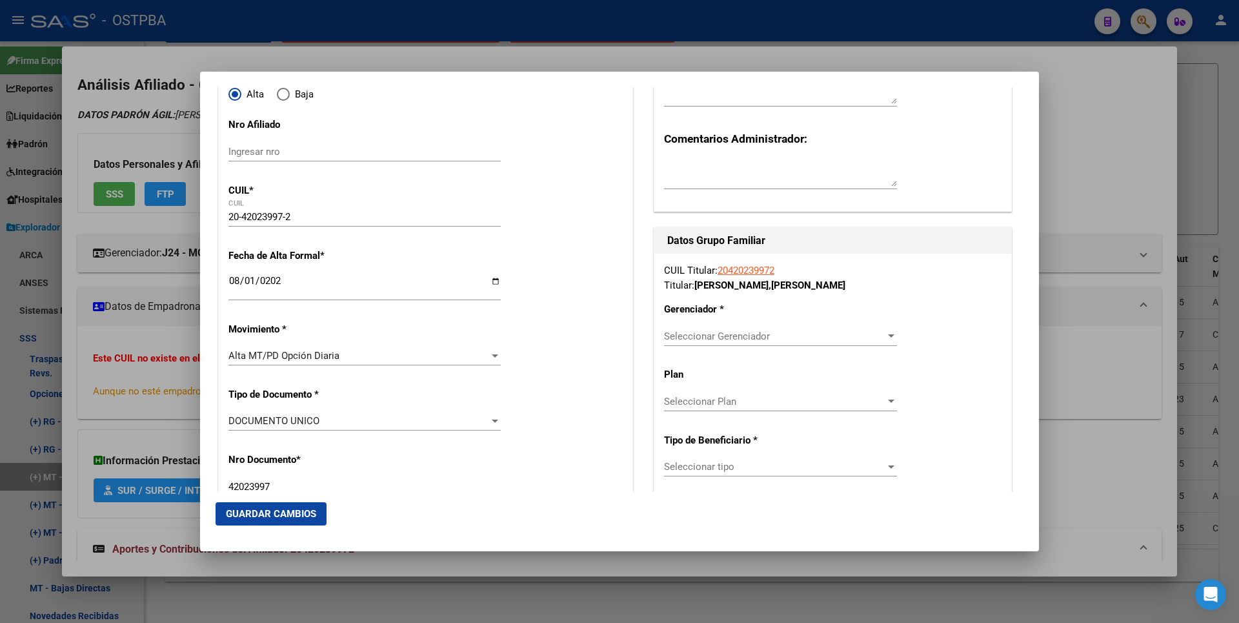
scroll to position [129, 0]
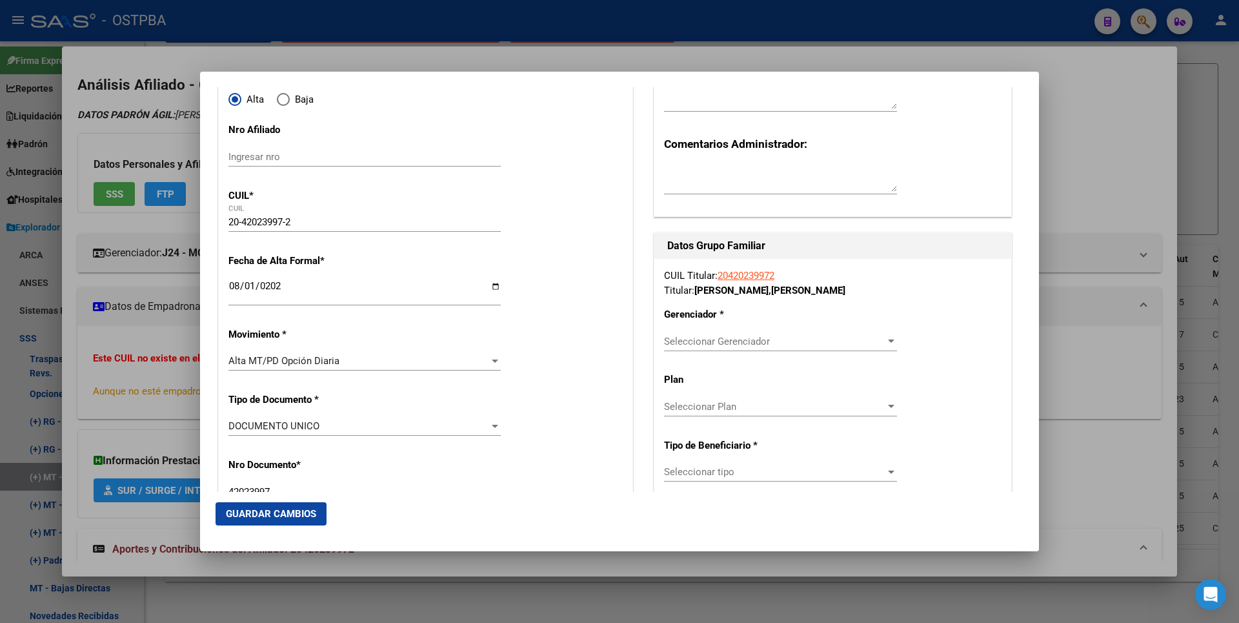
click at [886, 339] on div at bounding box center [892, 341] width 12 height 10
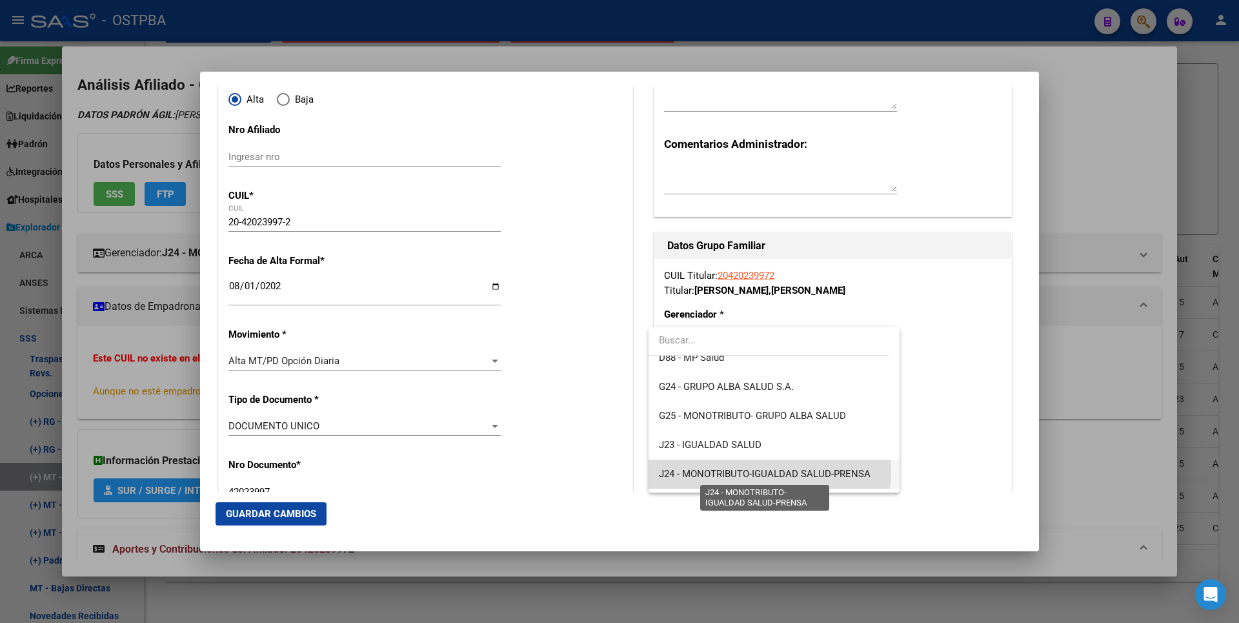
click at [747, 470] on span "J24 - MONOTRIBUTO-IGUALDAD SALUD-PRENSA" at bounding box center [765, 474] width 212 height 12
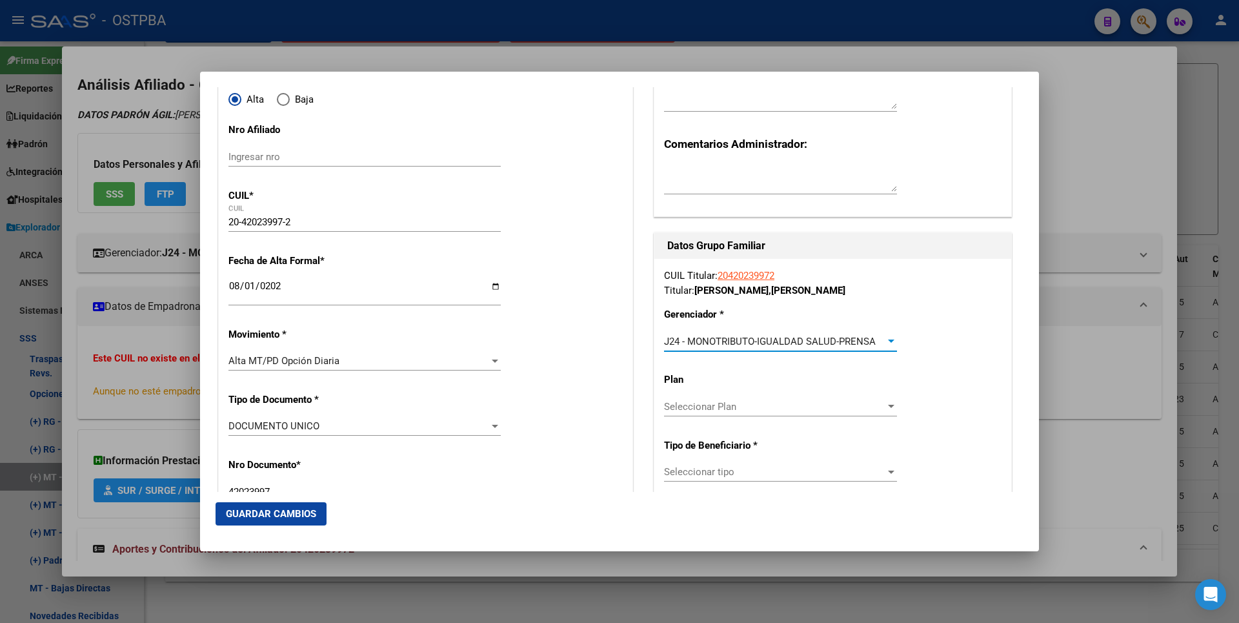
scroll to position [258, 0]
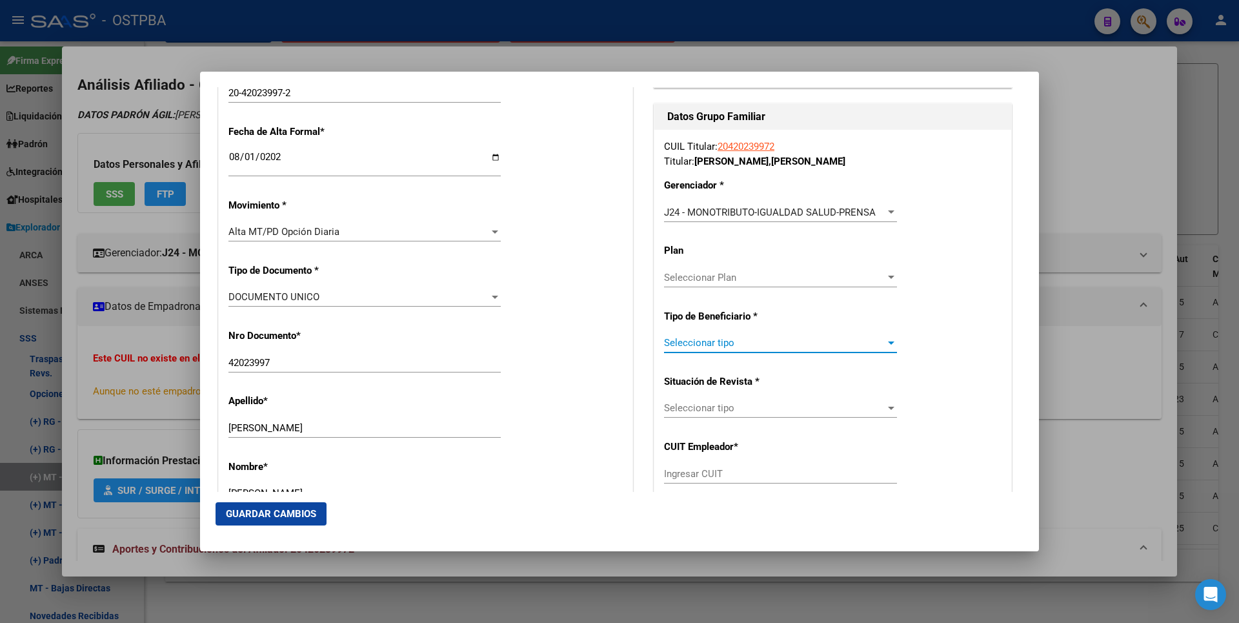
click at [888, 341] on div at bounding box center [891, 342] width 6 height 3
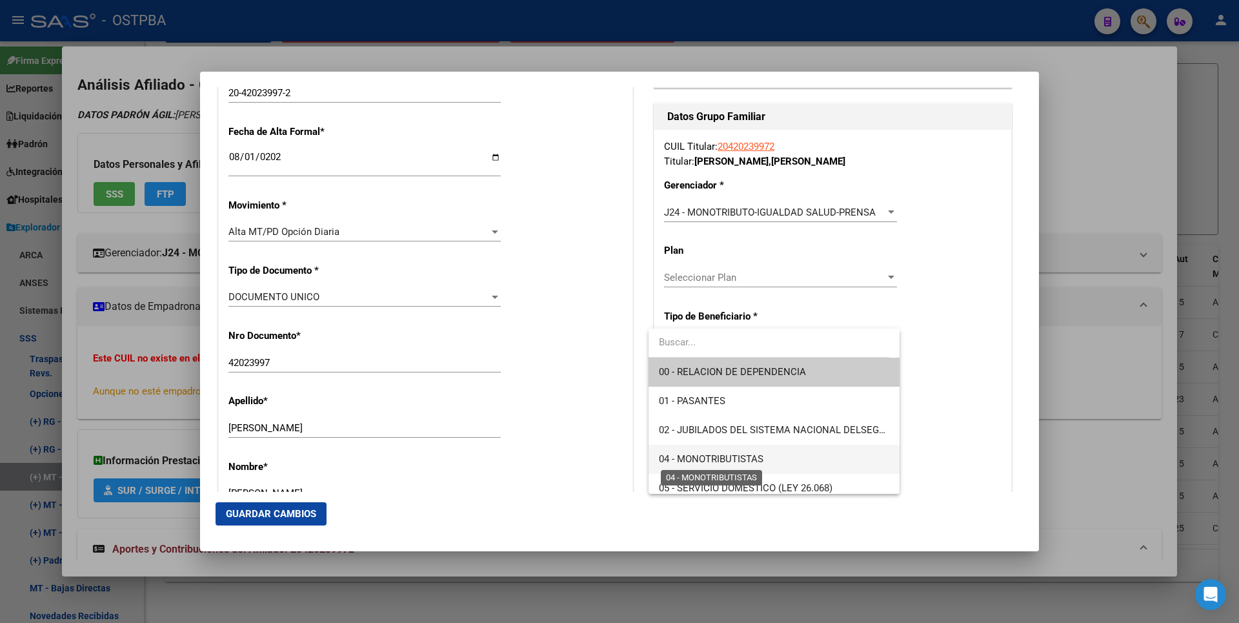
click at [732, 463] on span "04 - MONOTRIBUTISTAS" at bounding box center [711, 459] width 105 height 12
type input "20-42023997-2"
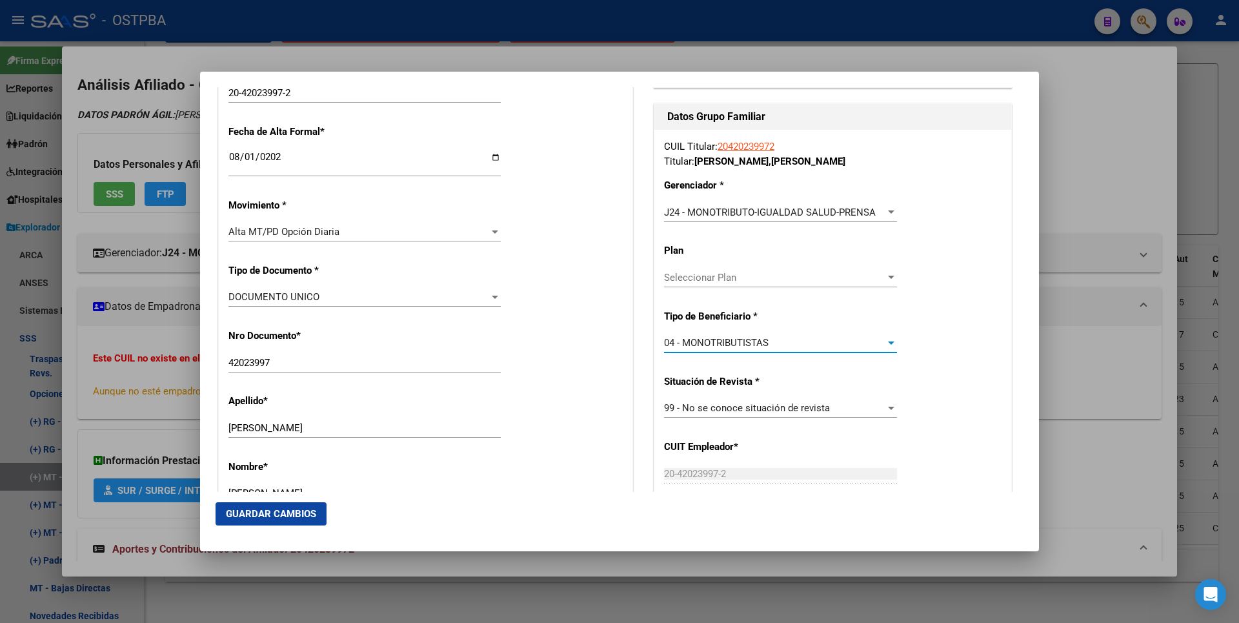
scroll to position [710, 0]
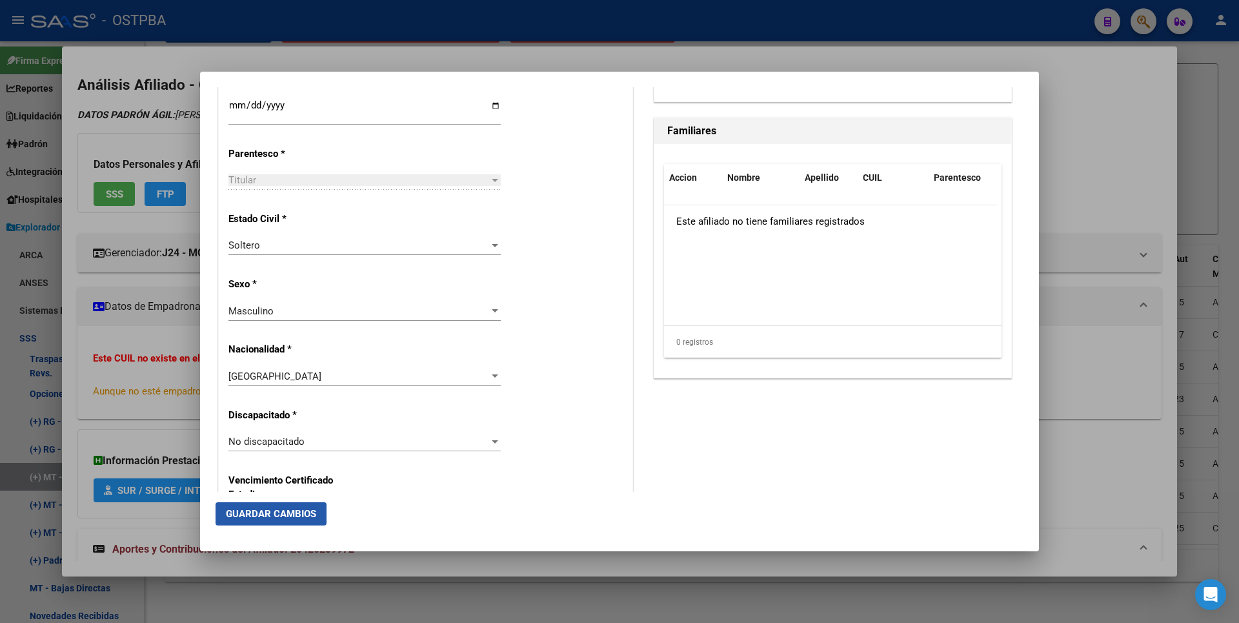
click at [297, 518] on span "Guardar Cambios" at bounding box center [271, 514] width 90 height 12
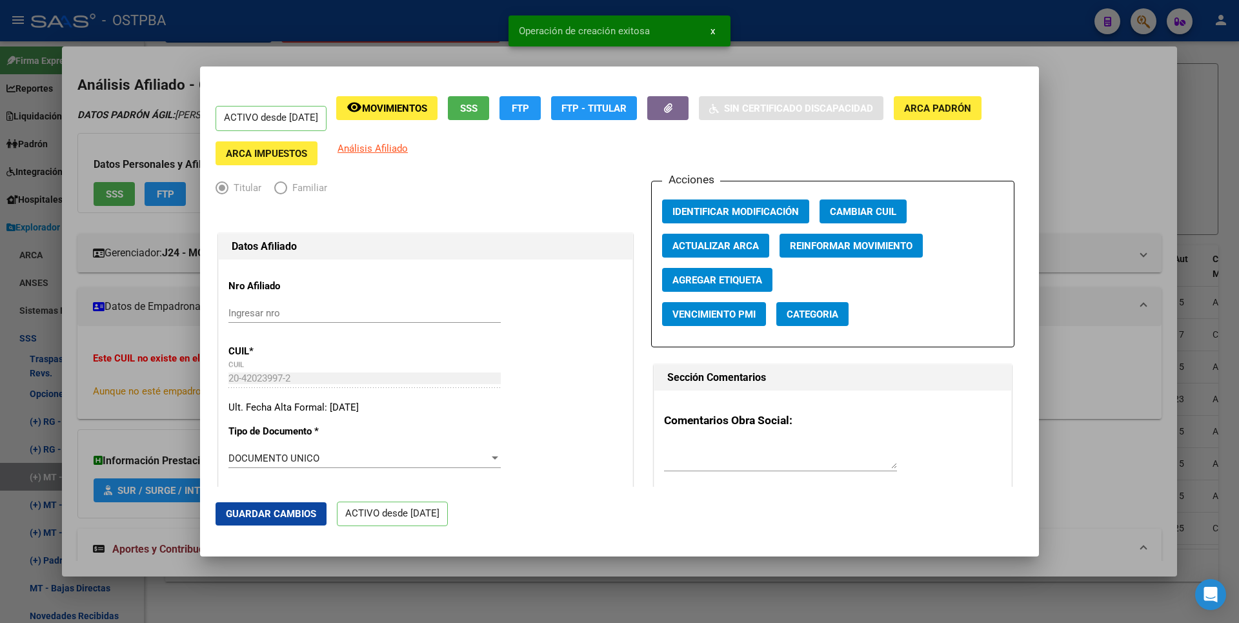
click at [1085, 188] on div at bounding box center [619, 311] width 1239 height 623
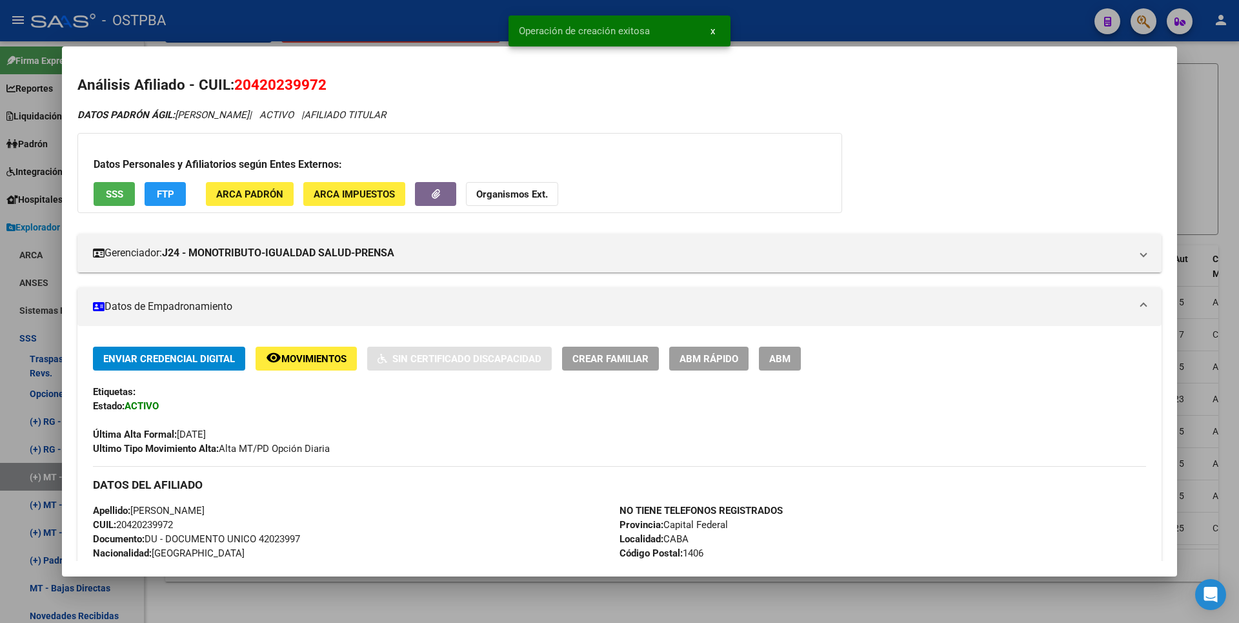
click at [1205, 187] on div at bounding box center [619, 311] width 1239 height 623
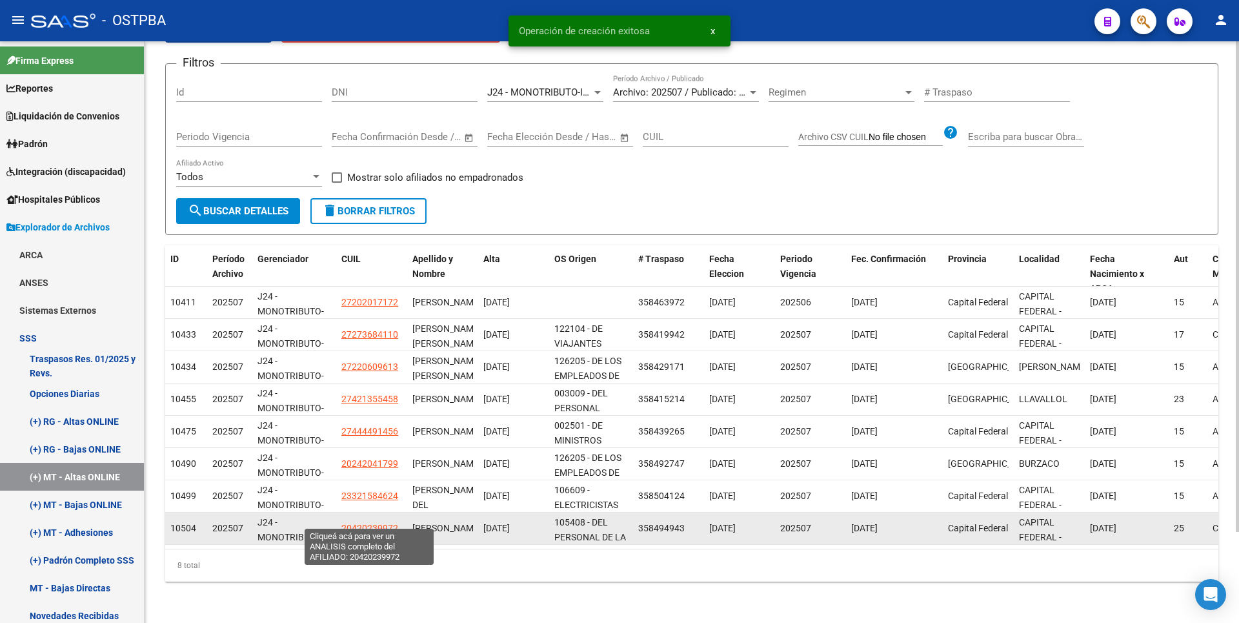
click at [376, 523] on span "20420239972" at bounding box center [369, 528] width 57 height 10
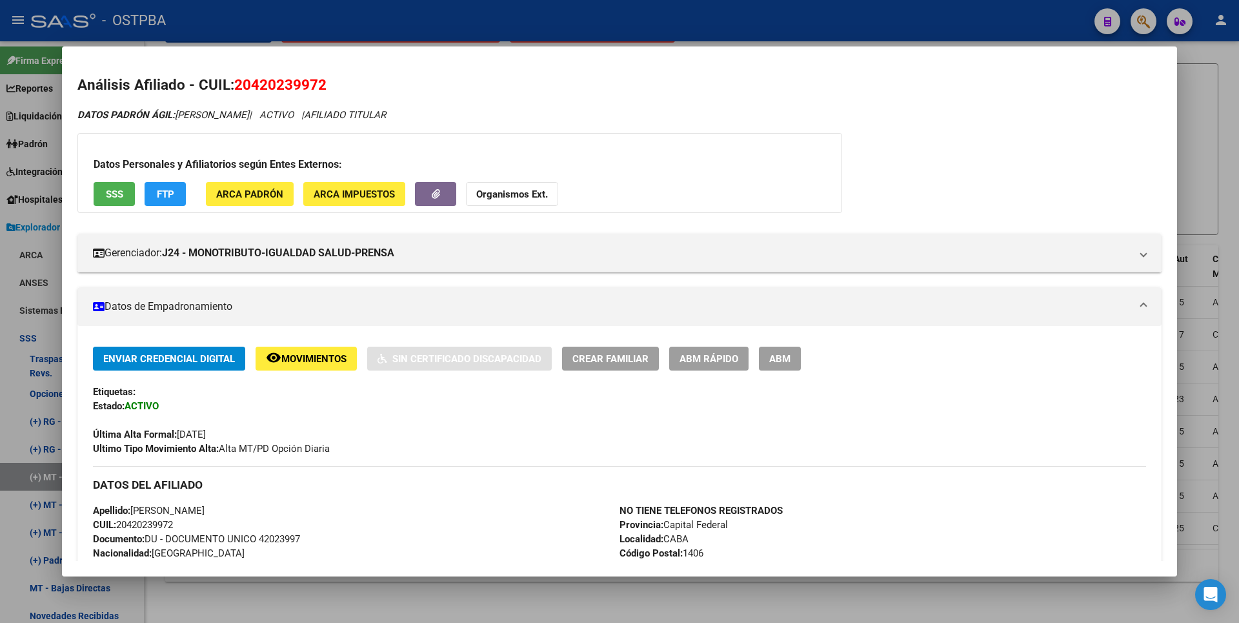
click at [414, 600] on div at bounding box center [619, 311] width 1239 height 623
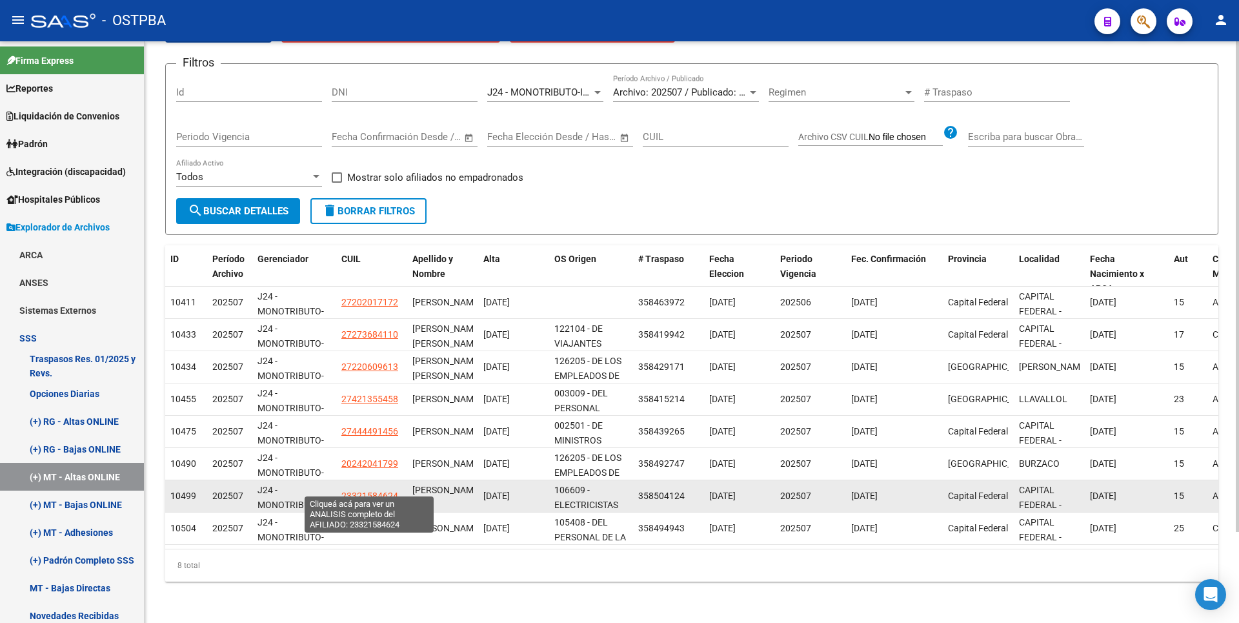
click at [358, 491] on span "23321584624" at bounding box center [369, 496] width 57 height 10
type textarea "23321584624"
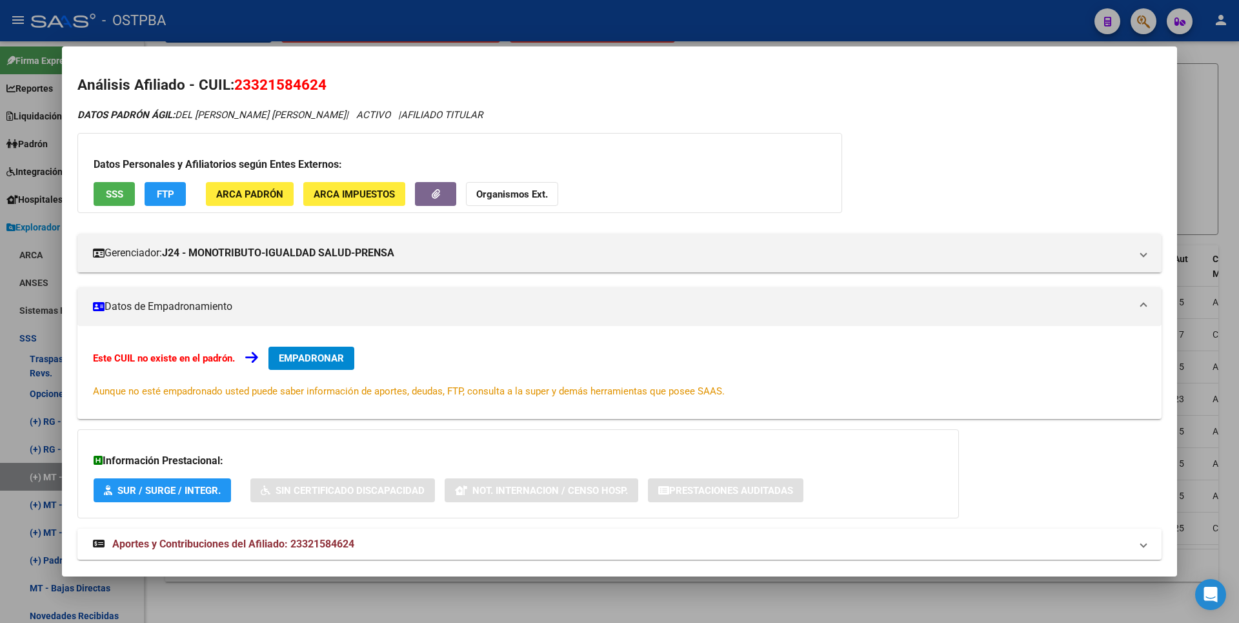
click at [331, 350] on button "EMPADRONAR" at bounding box center [312, 358] width 86 height 23
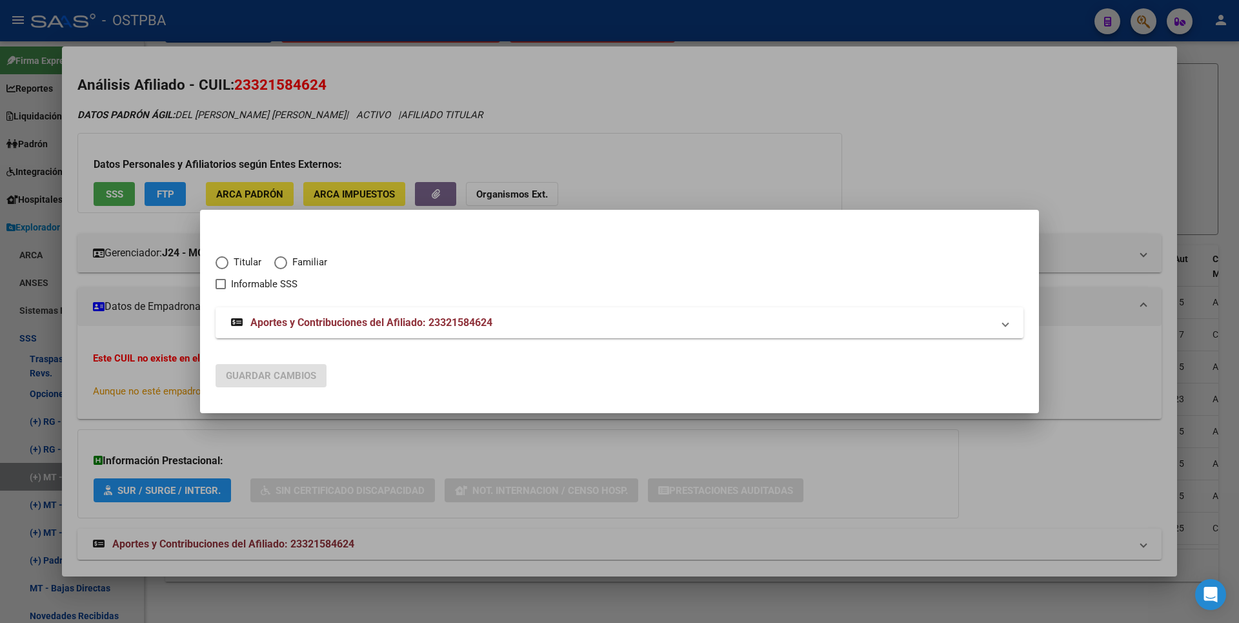
click at [221, 266] on span "Elija una opción" at bounding box center [222, 262] width 13 height 13
click at [221, 266] on input "Titular" at bounding box center [222, 262] width 13 height 13
radio input "true"
checkbox input "true"
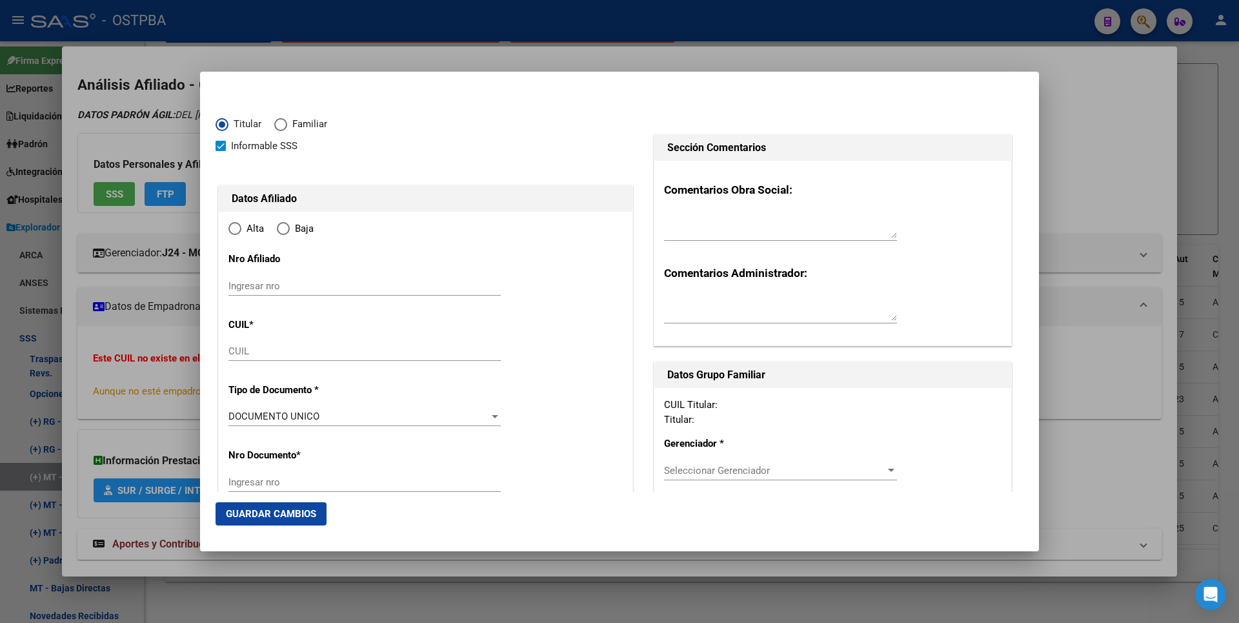
type input "23-32158462-4"
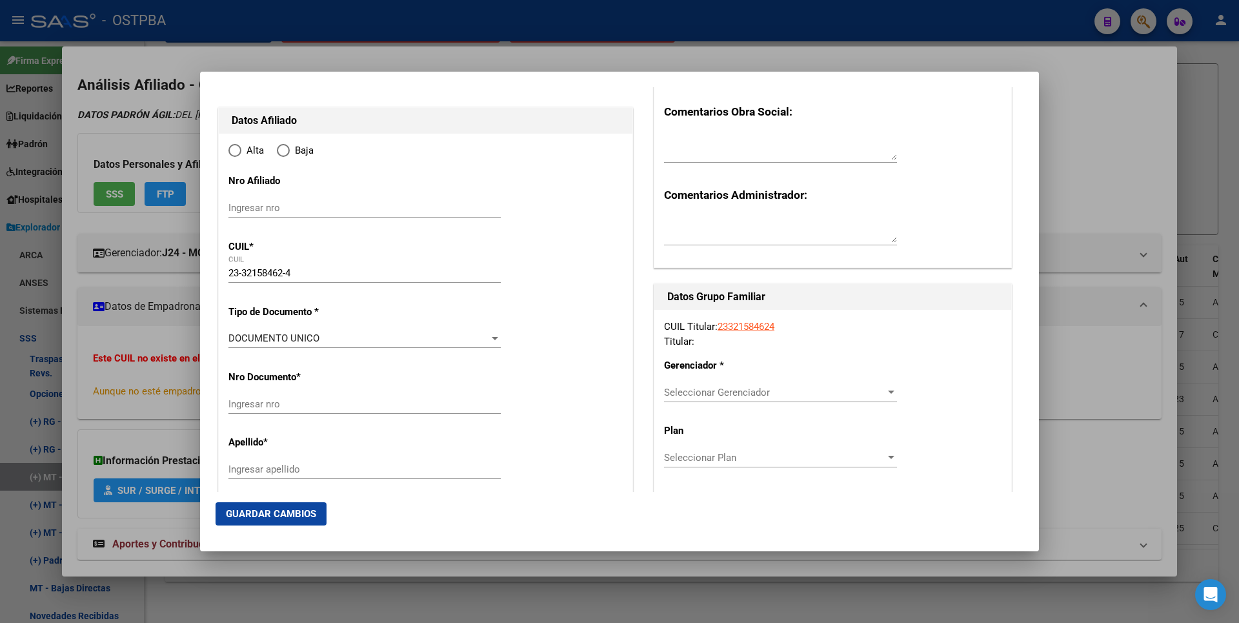
scroll to position [258, 0]
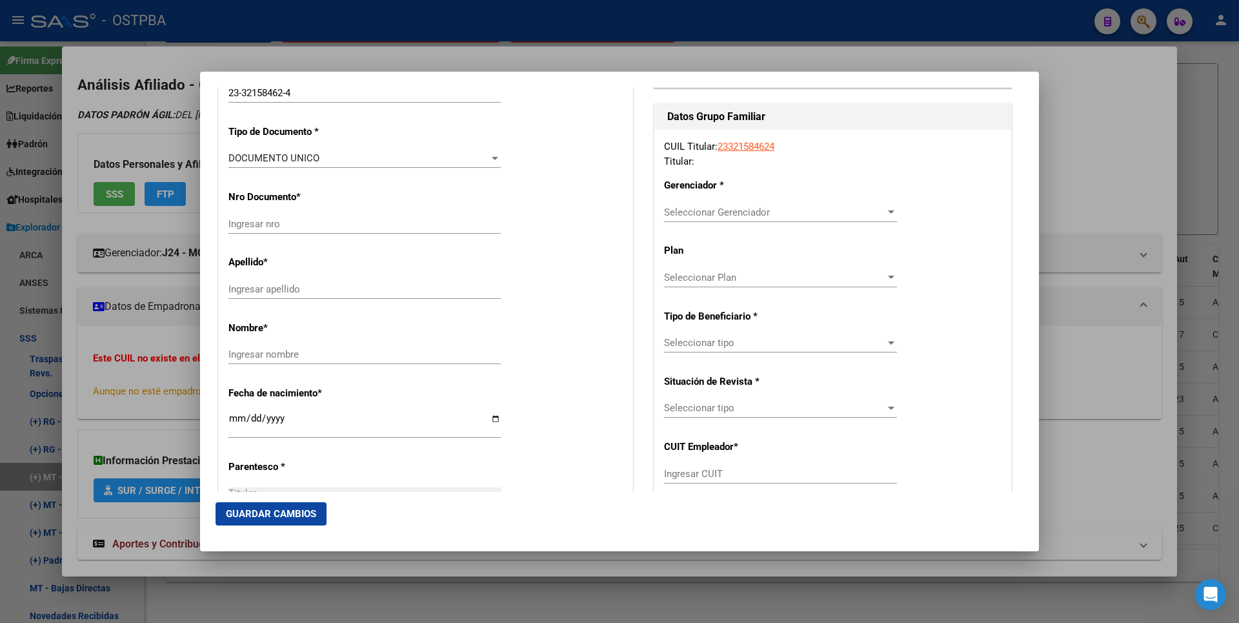
type input "32158462"
type input "[PERSON_NAME]"
type input "[DATE]"
type input "CABA"
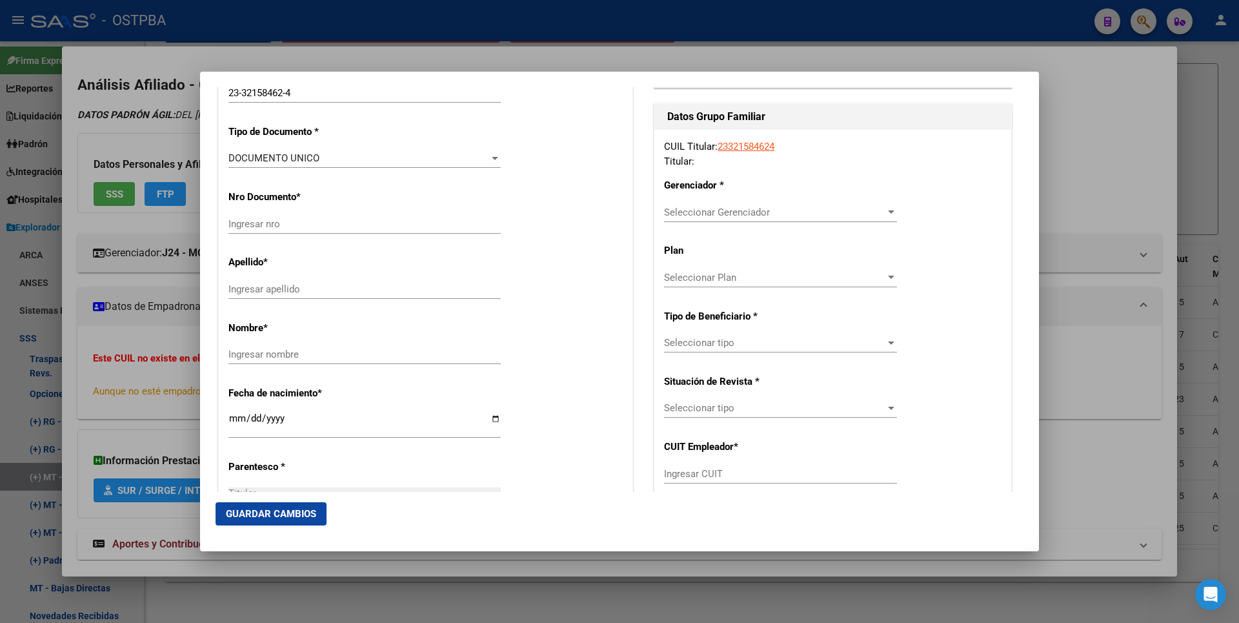
type input "1414"
type input "CASTILLO"
type input "235"
radio input "true"
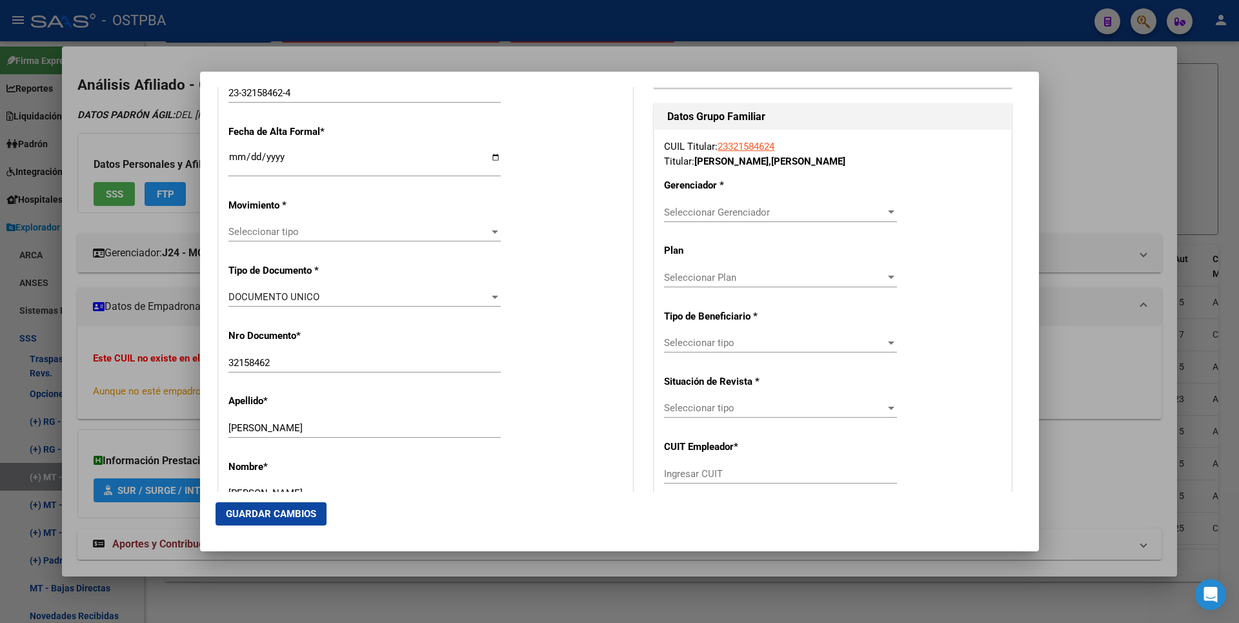
click at [239, 160] on input "Ingresar fecha" at bounding box center [364, 162] width 272 height 21
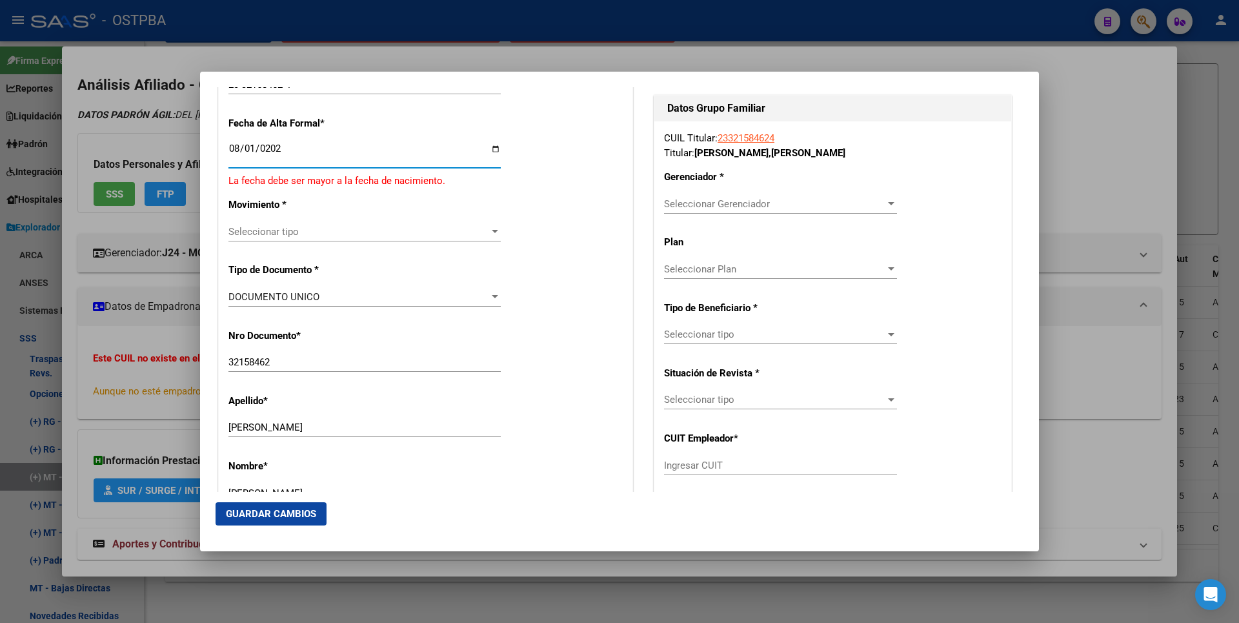
type input "[DATE]"
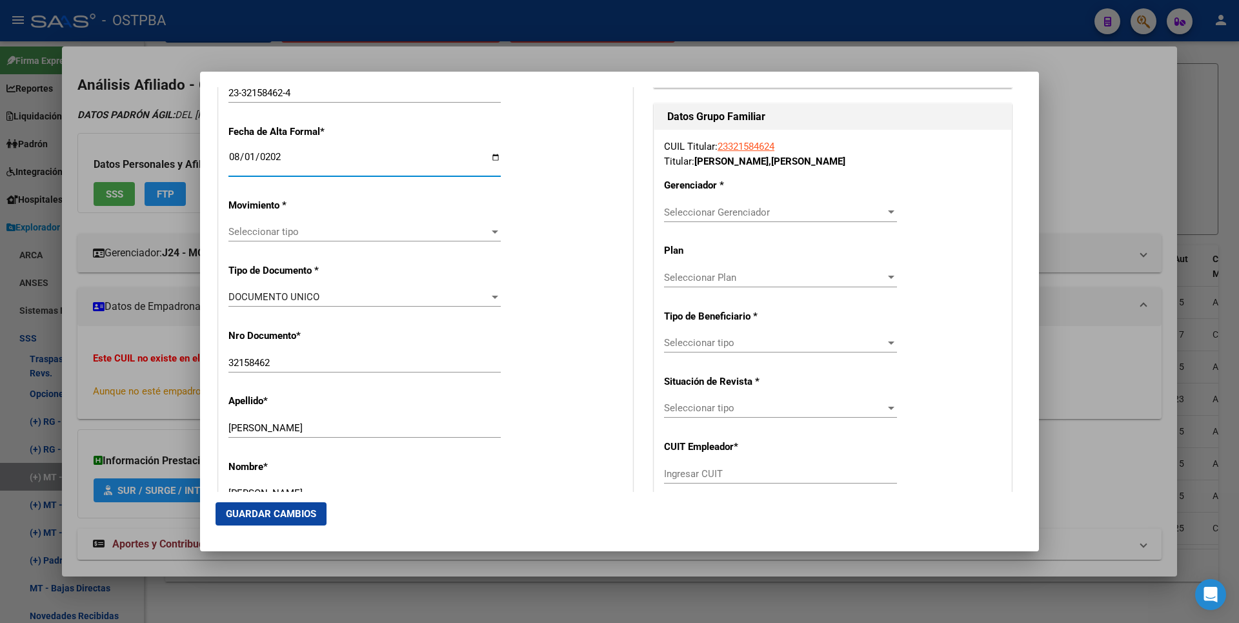
click at [489, 236] on div at bounding box center [495, 232] width 12 height 10
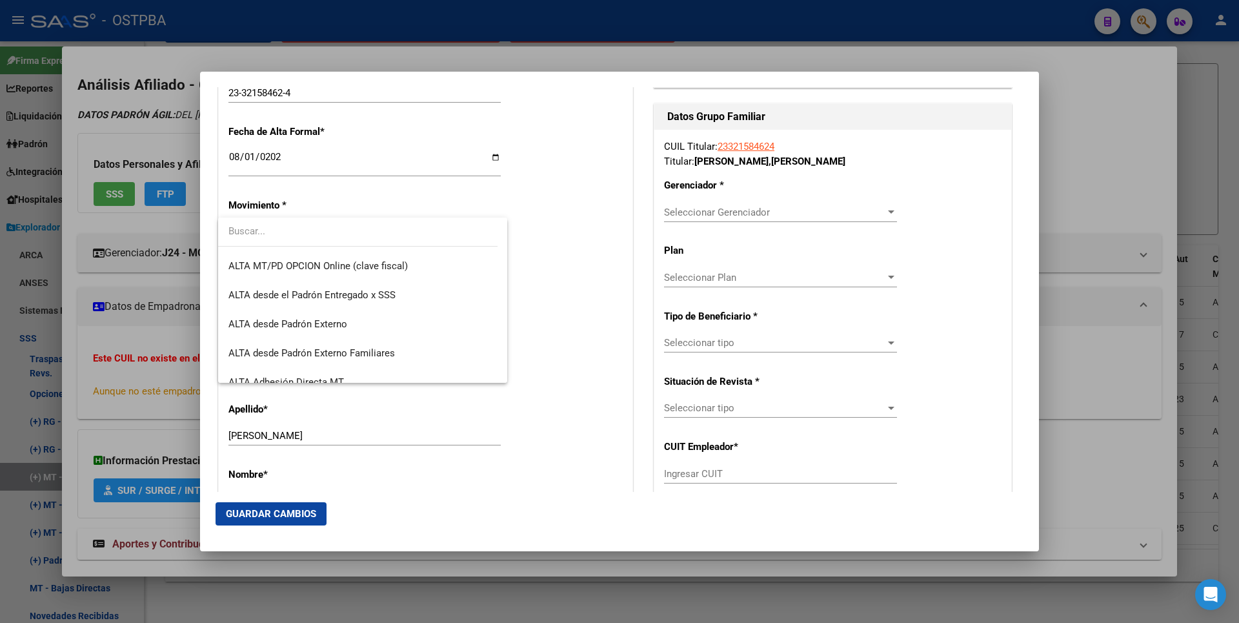
scroll to position [445, 0]
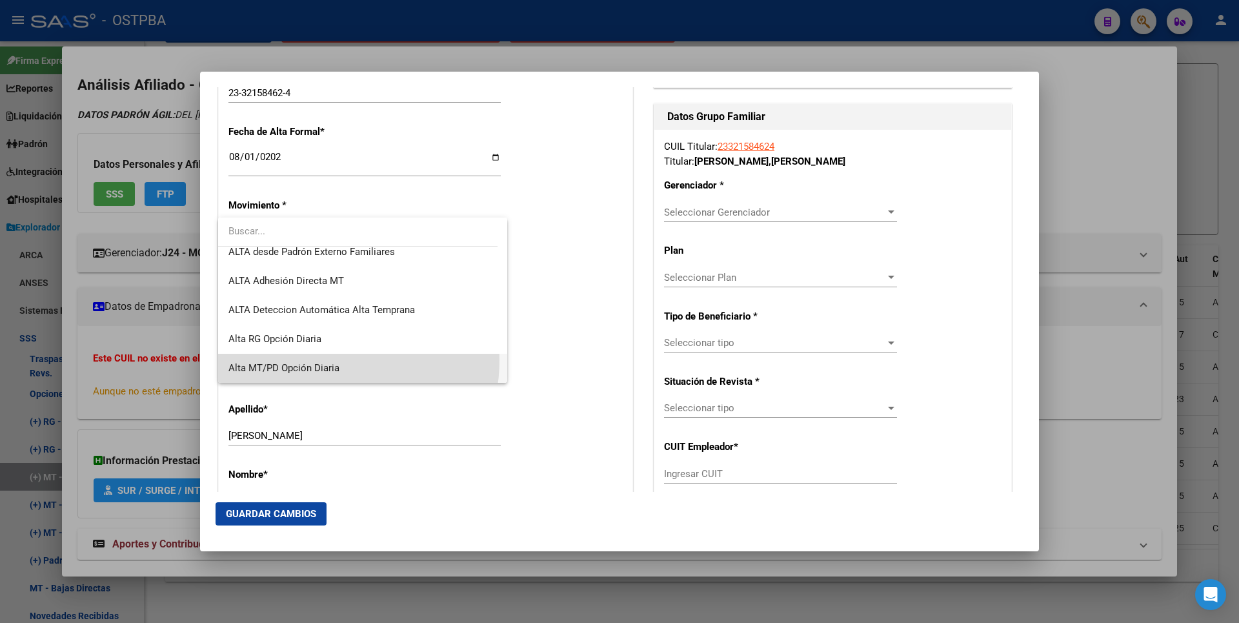
click at [316, 360] on span "Alta MT/PD Opción Diaria" at bounding box center [362, 368] width 269 height 29
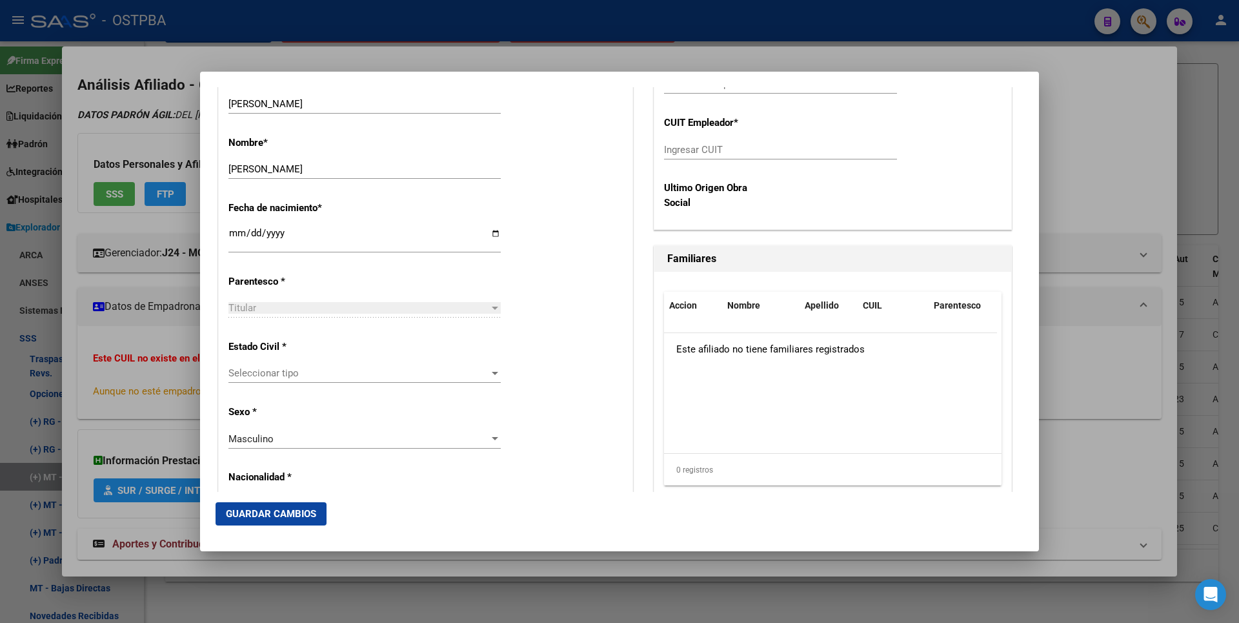
scroll to position [645, 0]
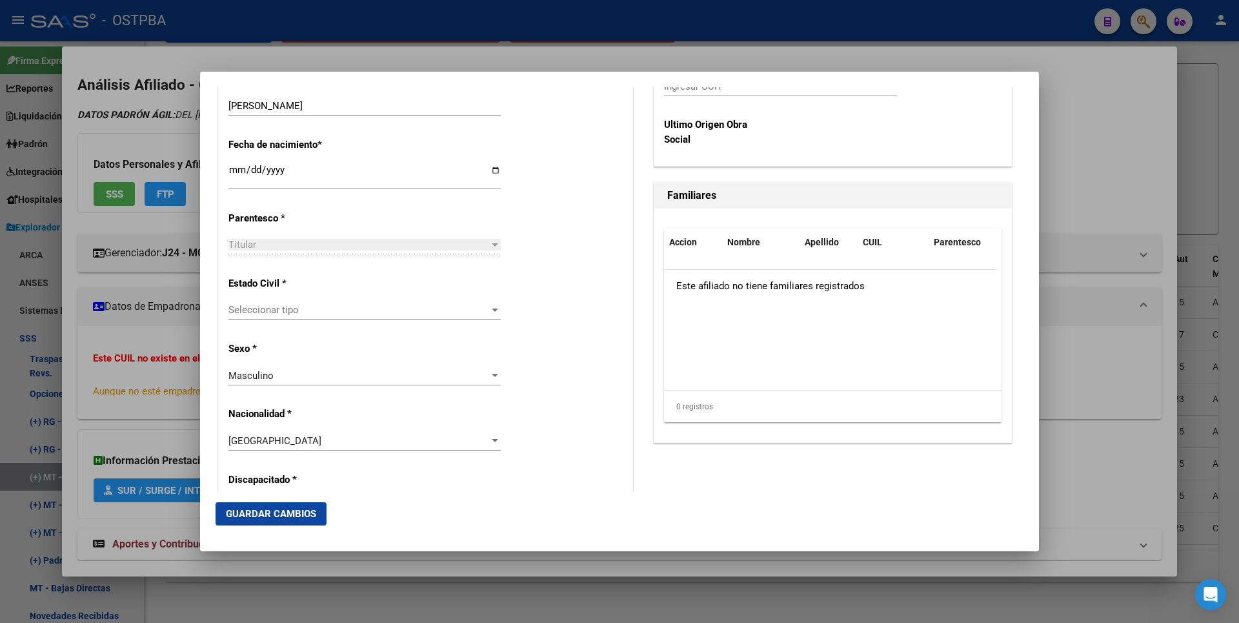
click at [489, 309] on div at bounding box center [495, 310] width 12 height 10
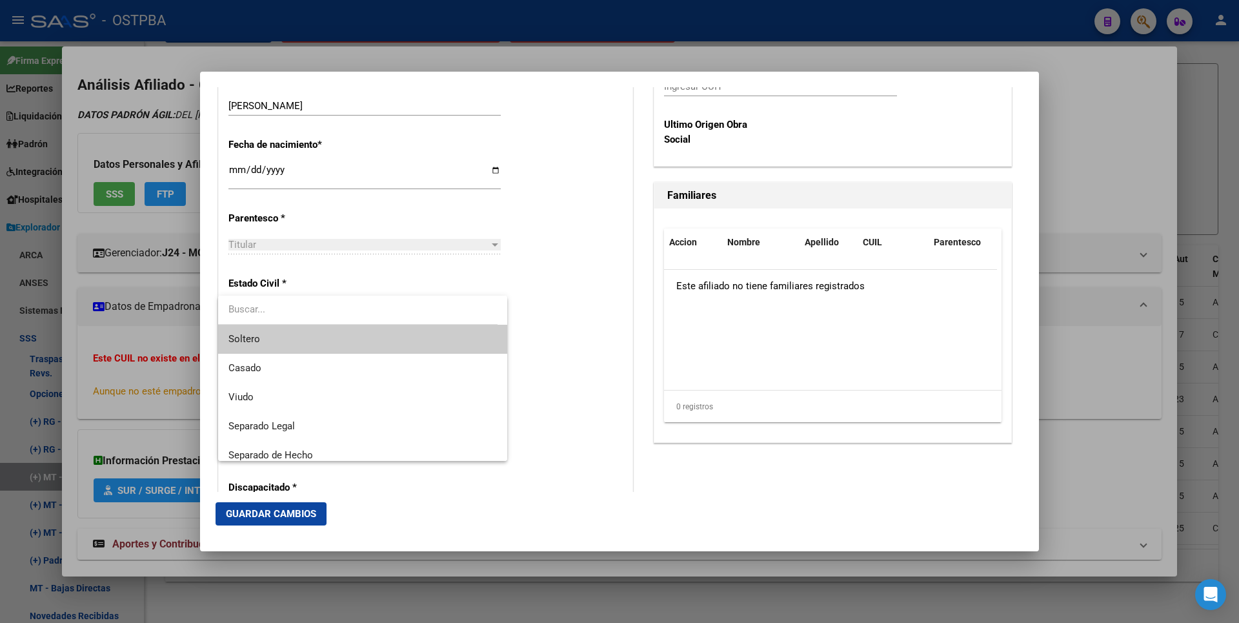
click at [287, 338] on span "Soltero" at bounding box center [362, 339] width 269 height 29
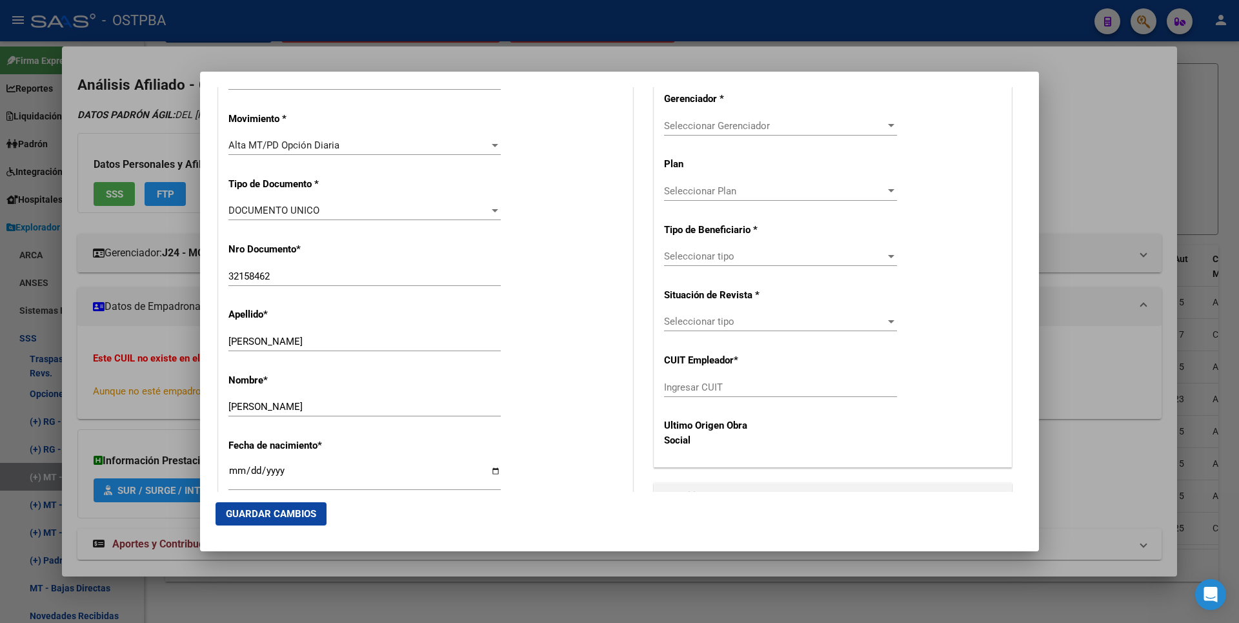
scroll to position [65, 0]
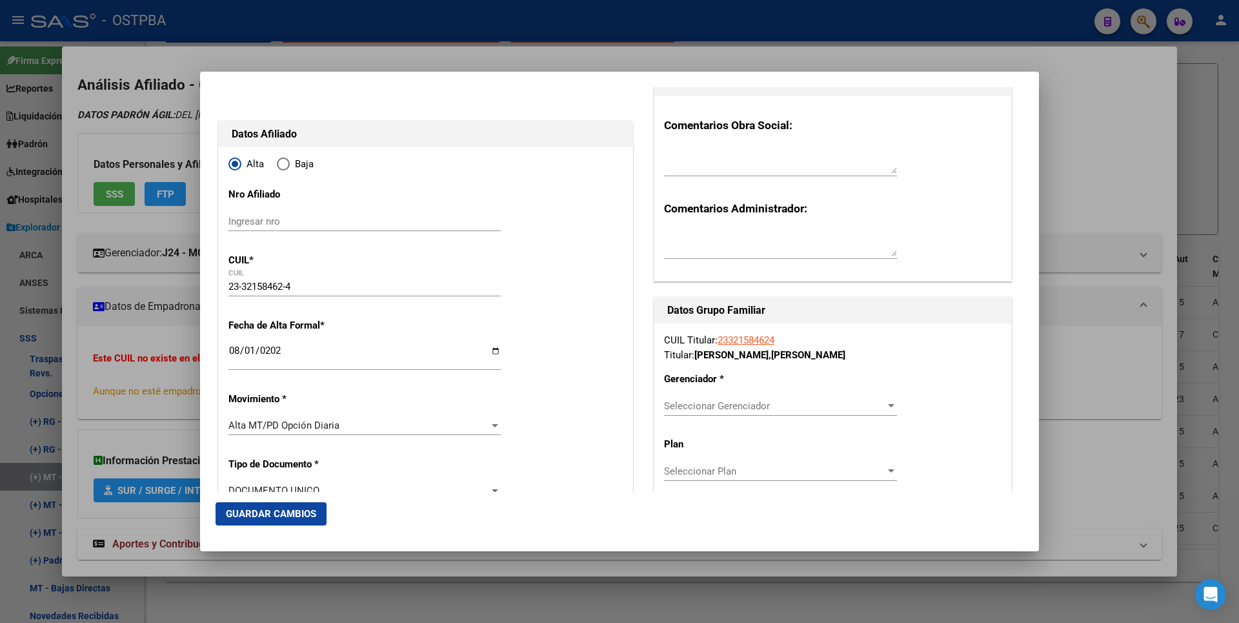
click at [879, 396] on div "Seleccionar Gerenciador Seleccionar Gerenciador" at bounding box center [780, 405] width 233 height 19
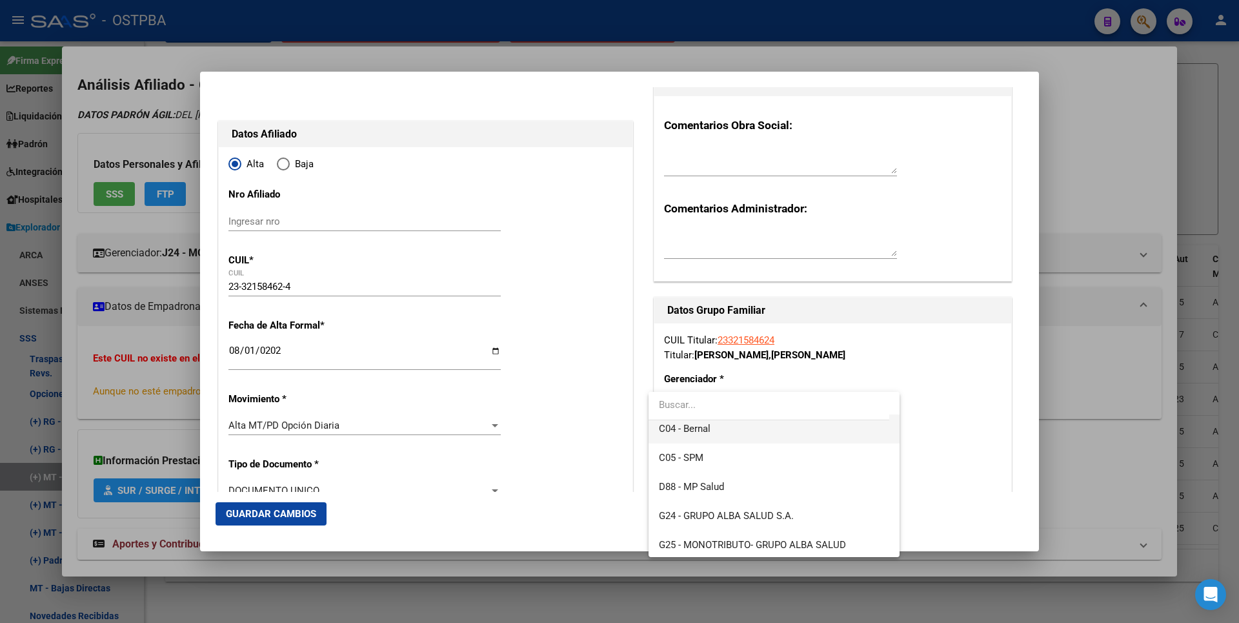
scroll to position [194, 0]
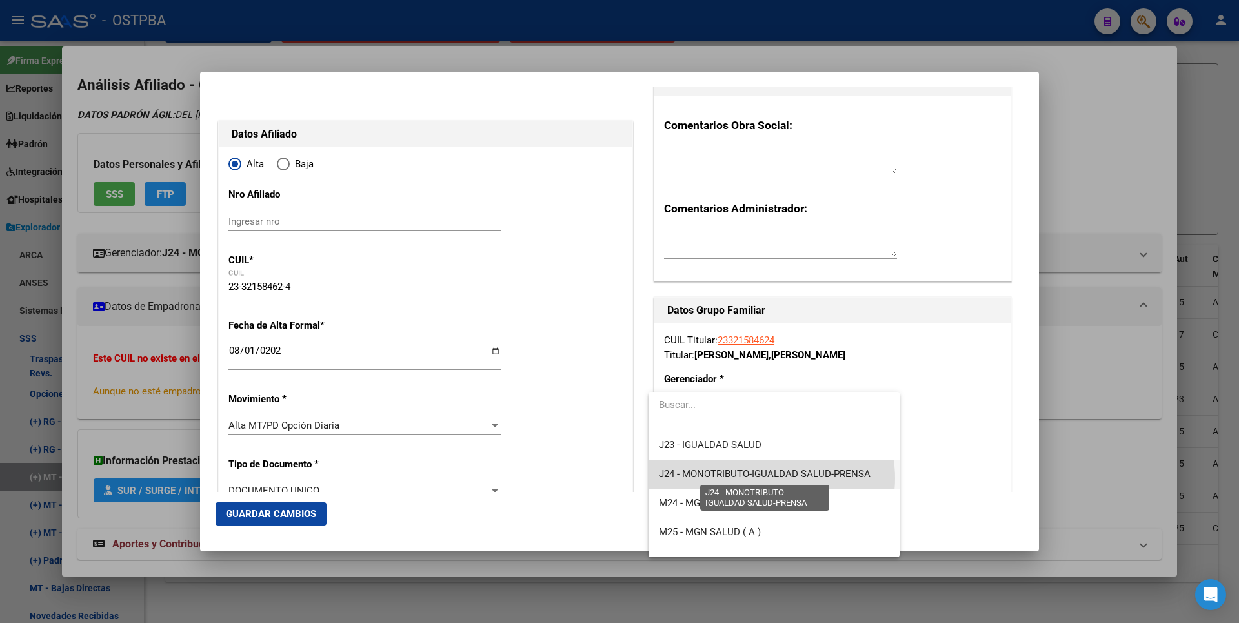
click at [772, 478] on span "J24 - MONOTRIBUTO-IGUALDAD SALUD-PRENSA" at bounding box center [765, 474] width 212 height 12
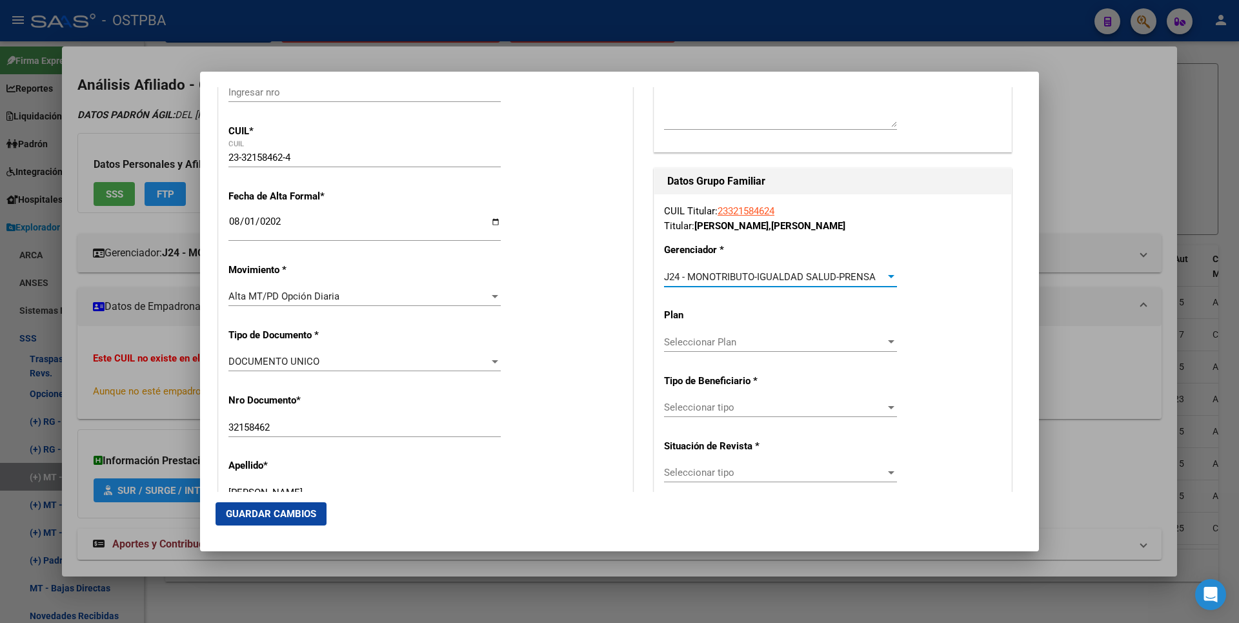
scroll to position [258, 0]
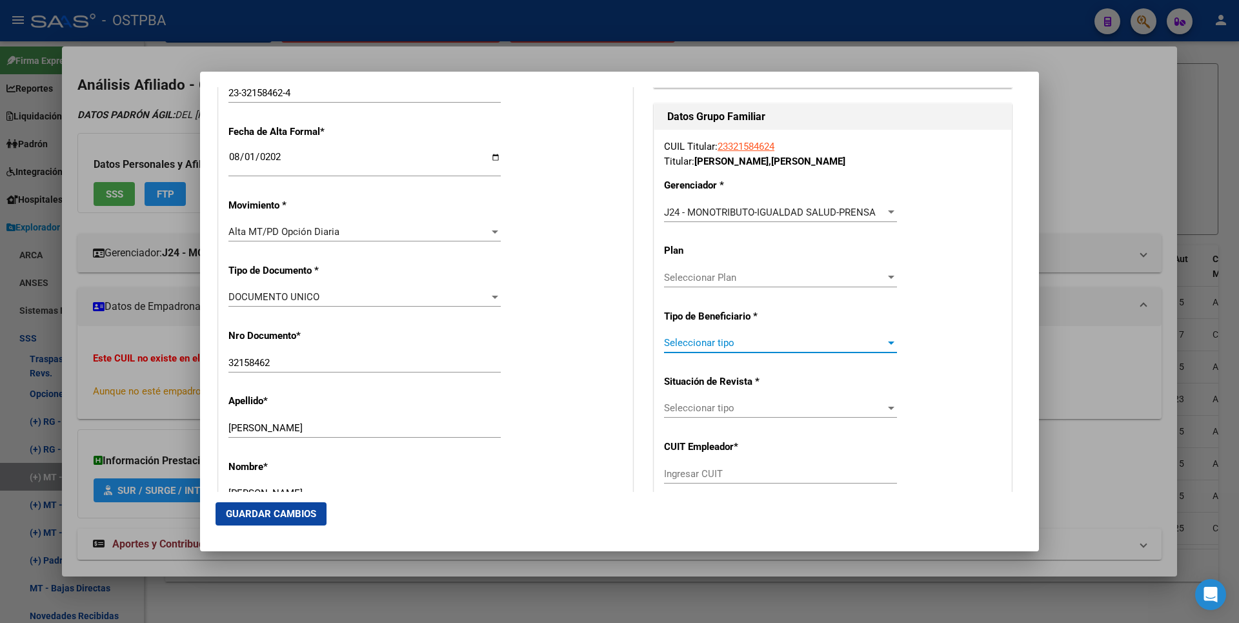
click at [878, 339] on div "Seleccionar tipo" at bounding box center [780, 343] width 233 height 12
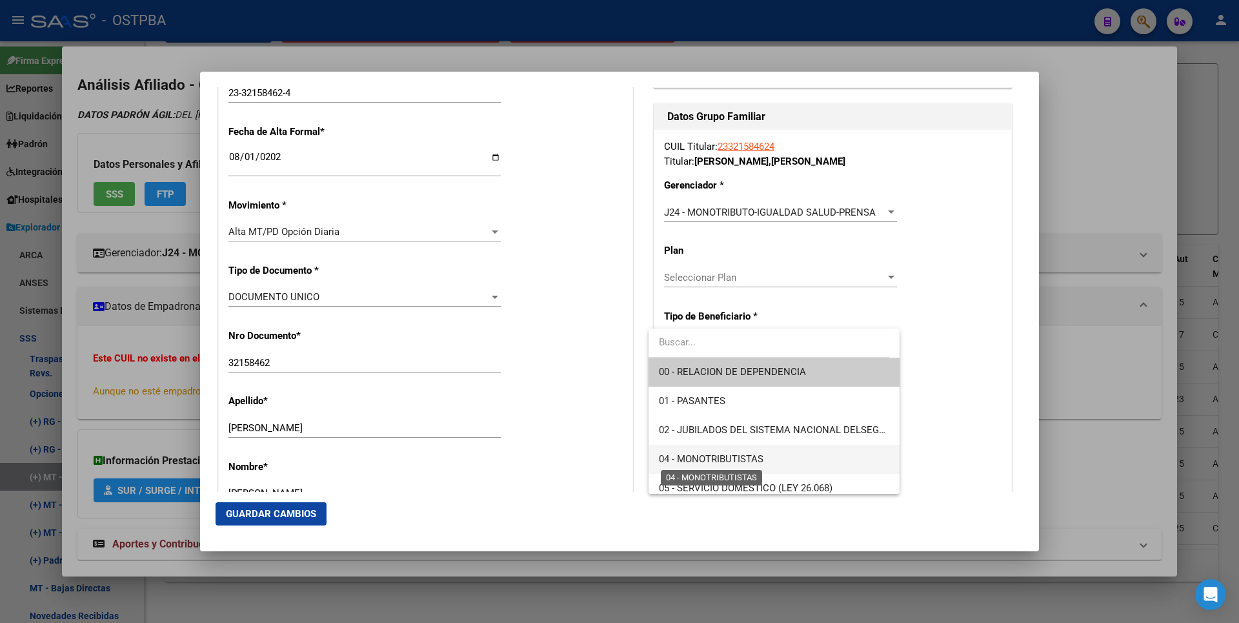
click at [719, 461] on span "04 - MONOTRIBUTISTAS" at bounding box center [711, 459] width 105 height 12
type input "23-32158462-4"
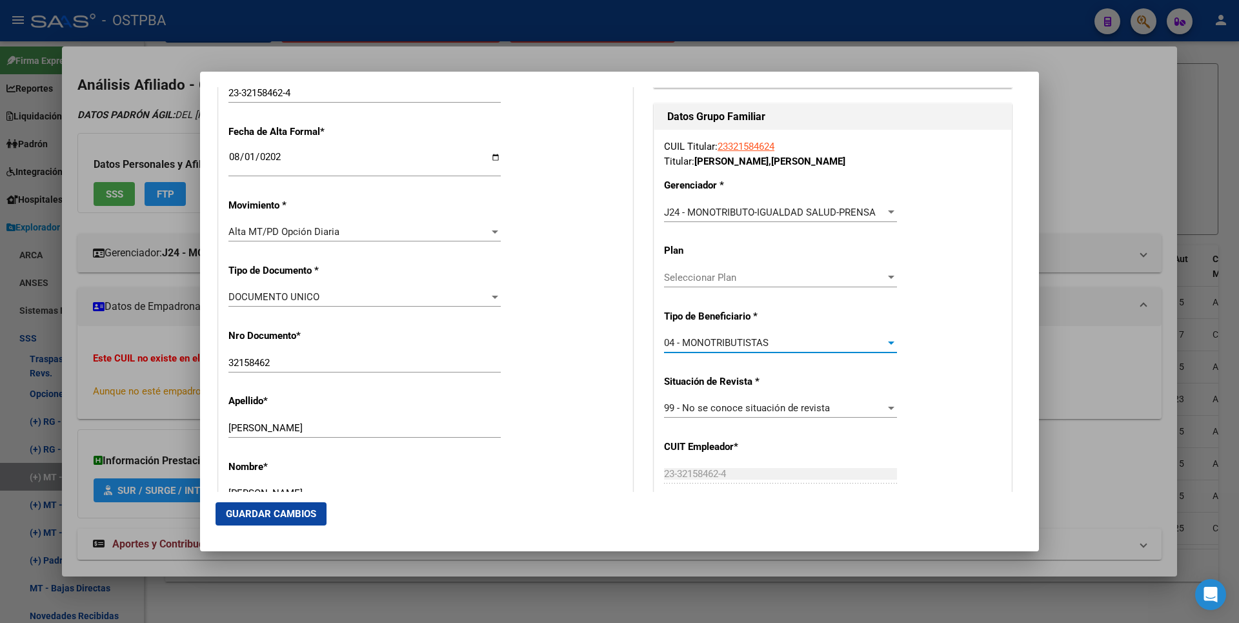
click at [286, 506] on button "Guardar Cambios" at bounding box center [271, 513] width 111 height 23
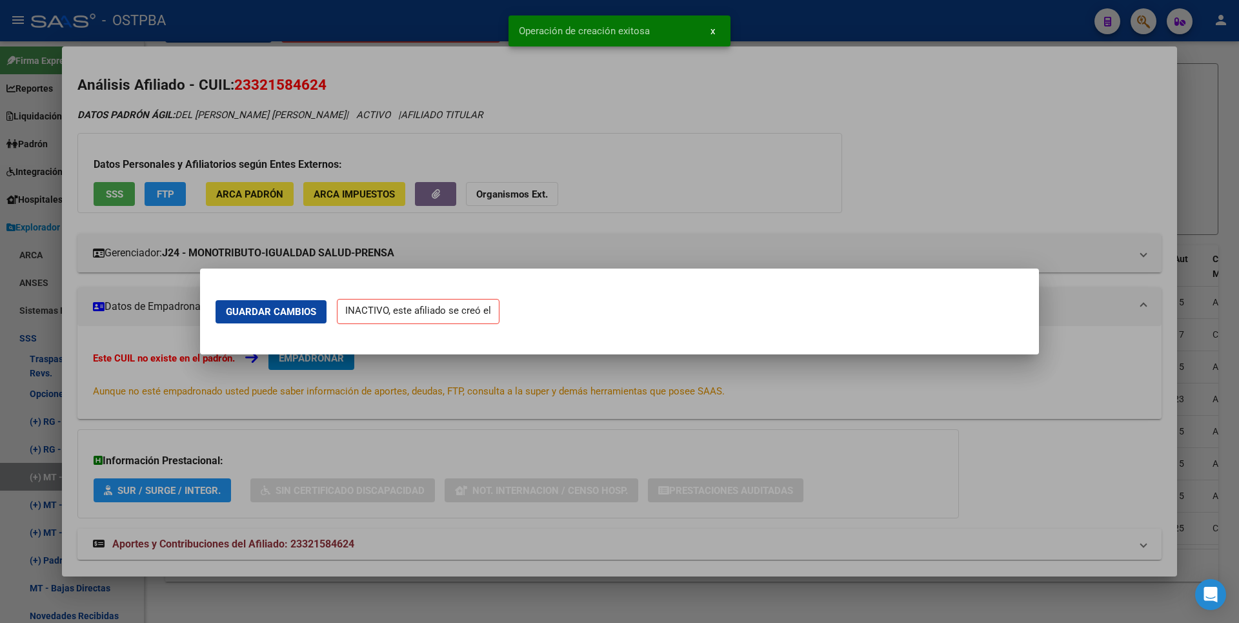
scroll to position [0, 0]
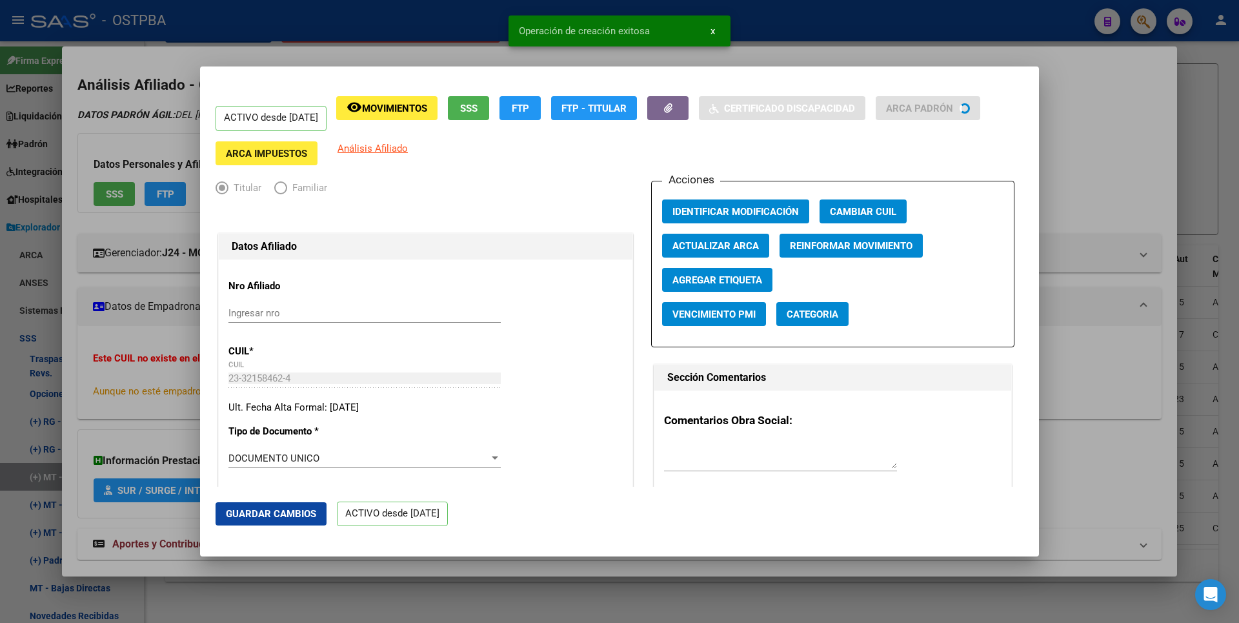
click at [1193, 162] on div at bounding box center [619, 311] width 1239 height 623
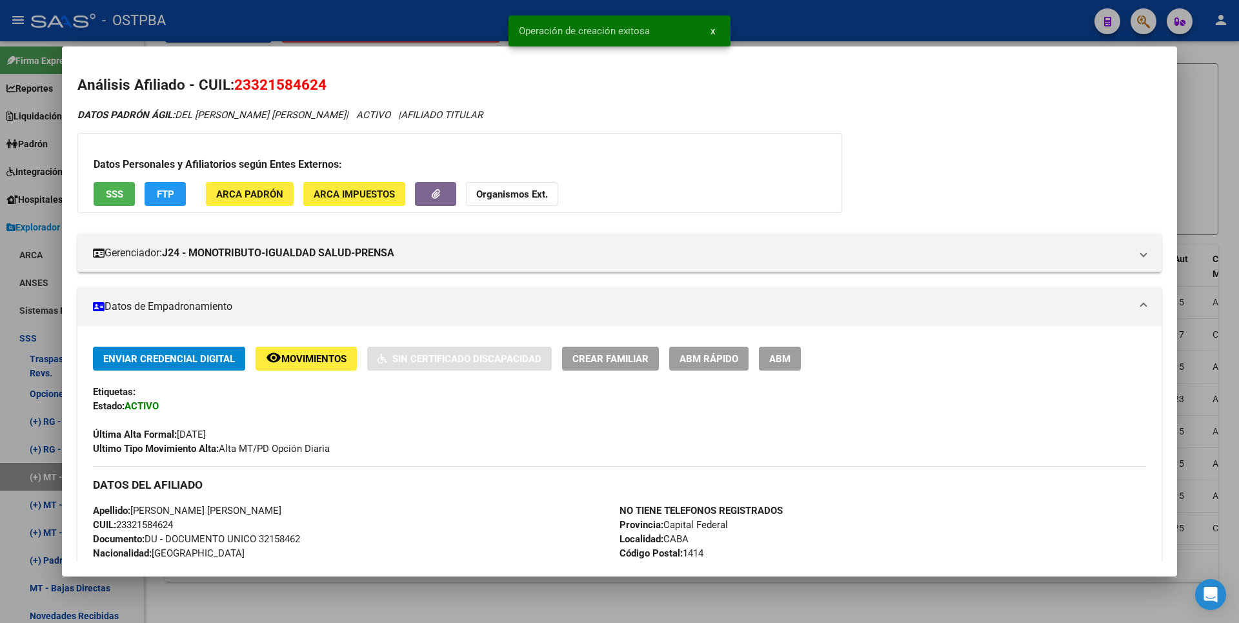
click at [1193, 162] on div at bounding box center [619, 311] width 1239 height 623
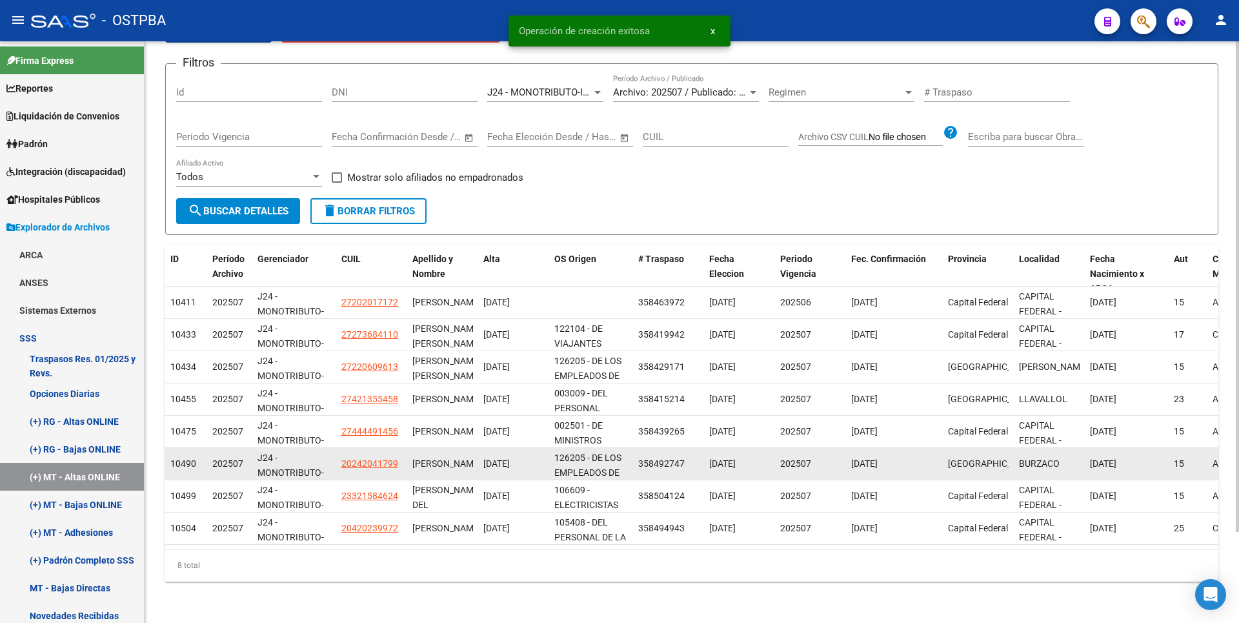
click at [375, 456] on app-link-go-to "20242041799" at bounding box center [369, 463] width 57 height 15
click at [376, 458] on span "20242041799" at bounding box center [369, 463] width 57 height 10
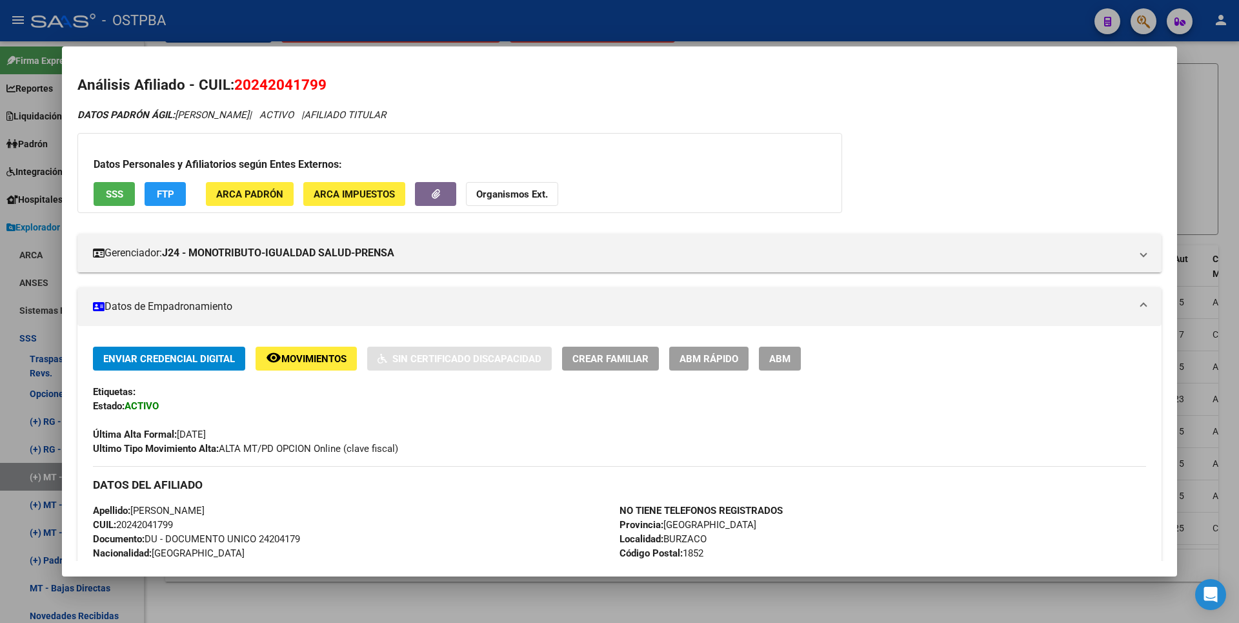
click at [1222, 191] on div at bounding box center [619, 311] width 1239 height 623
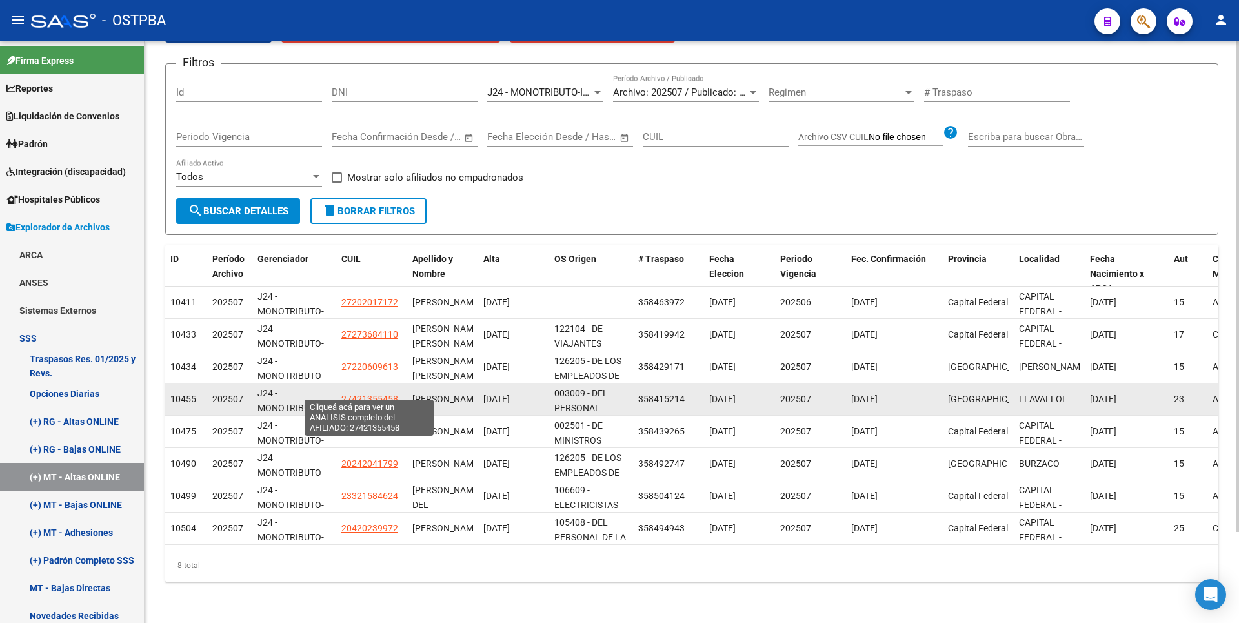
click at [368, 394] on span "27421355458" at bounding box center [369, 399] width 57 height 10
type textarea "27421355458"
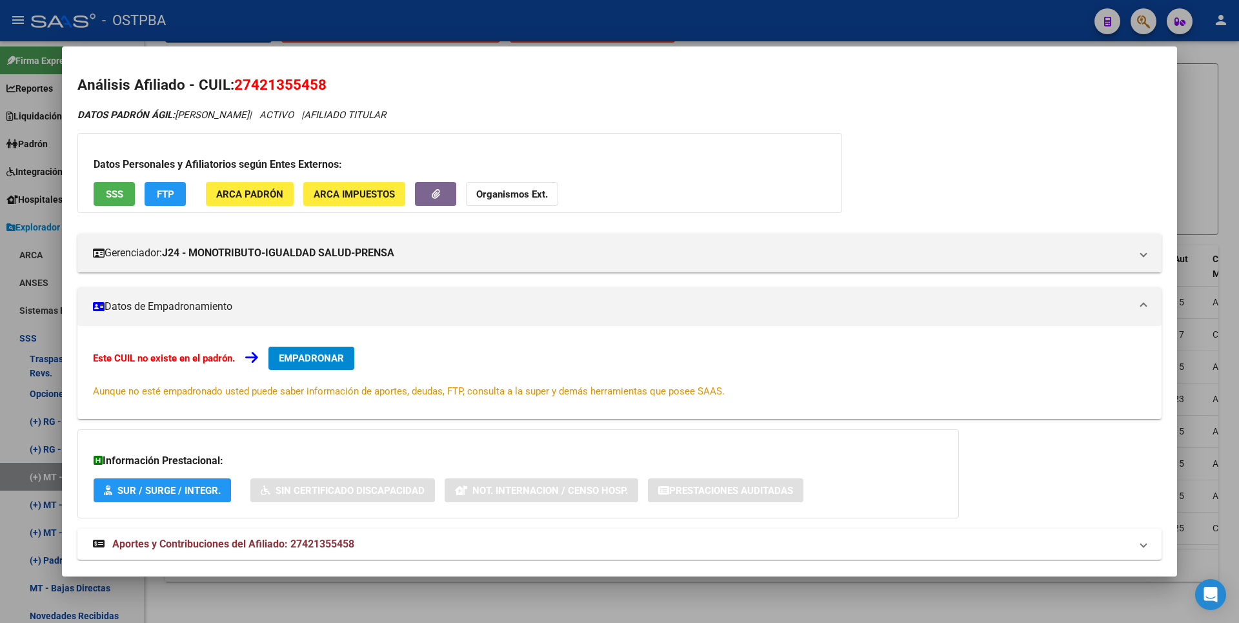
click at [318, 352] on span "EMPADRONAR" at bounding box center [311, 358] width 65 height 12
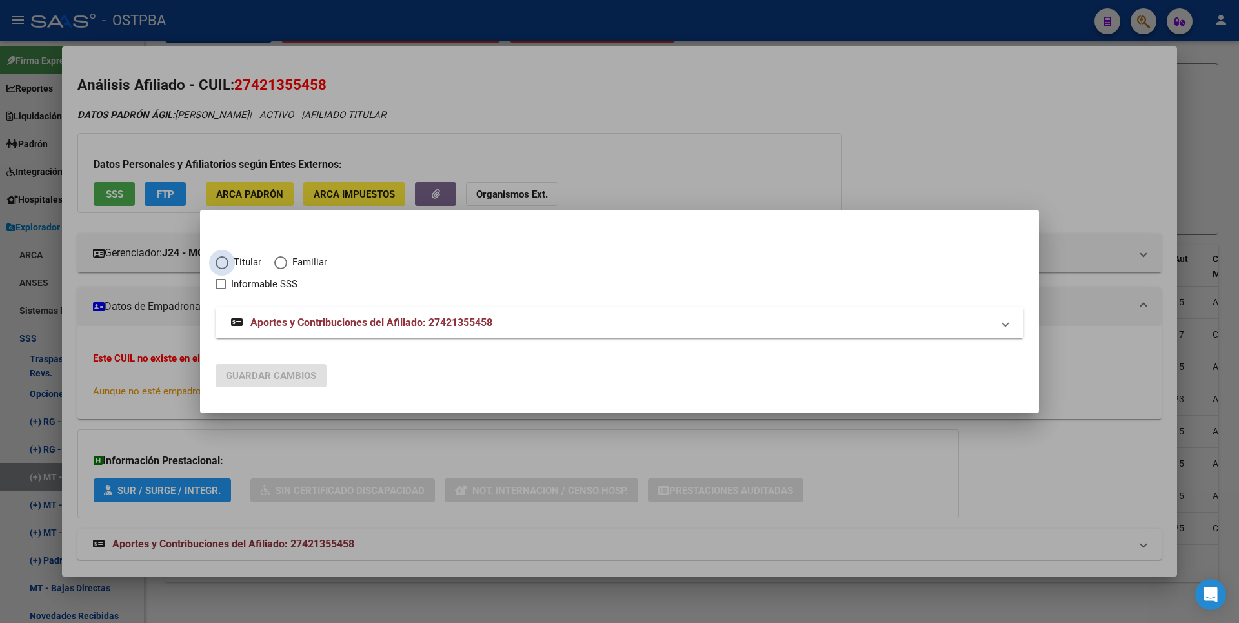
click at [221, 258] on span "Elija una opción" at bounding box center [222, 262] width 13 height 13
click at [221, 258] on input "Titular" at bounding box center [222, 262] width 13 height 13
radio input "true"
checkbox input "true"
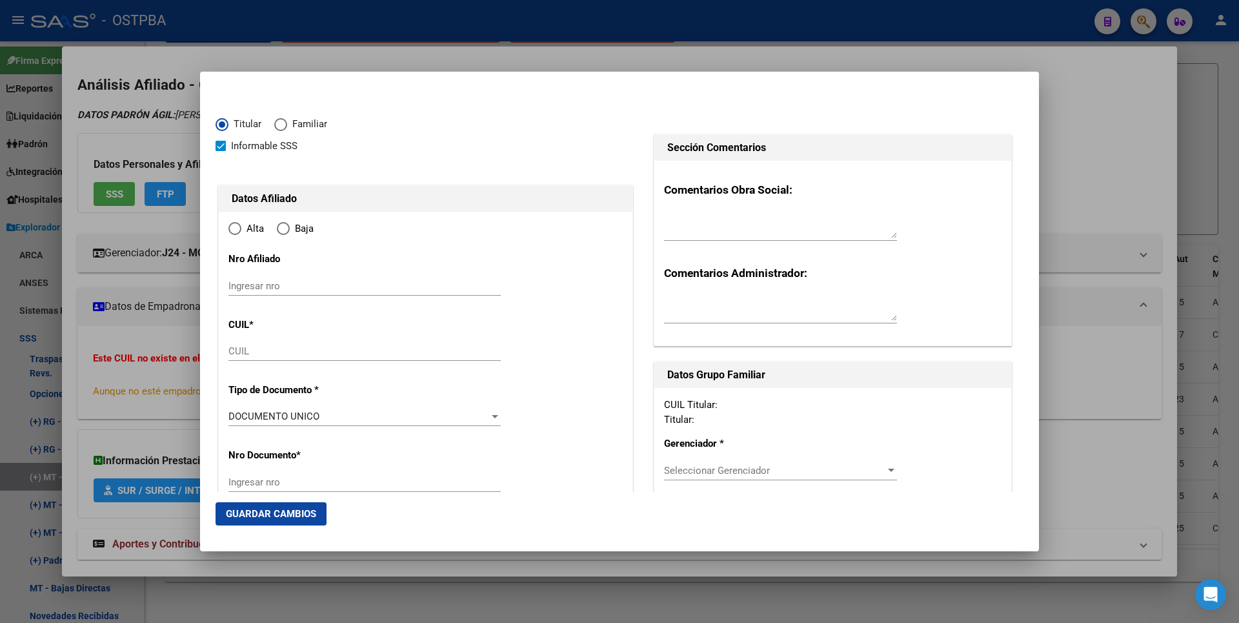
type input "27-42135545-8"
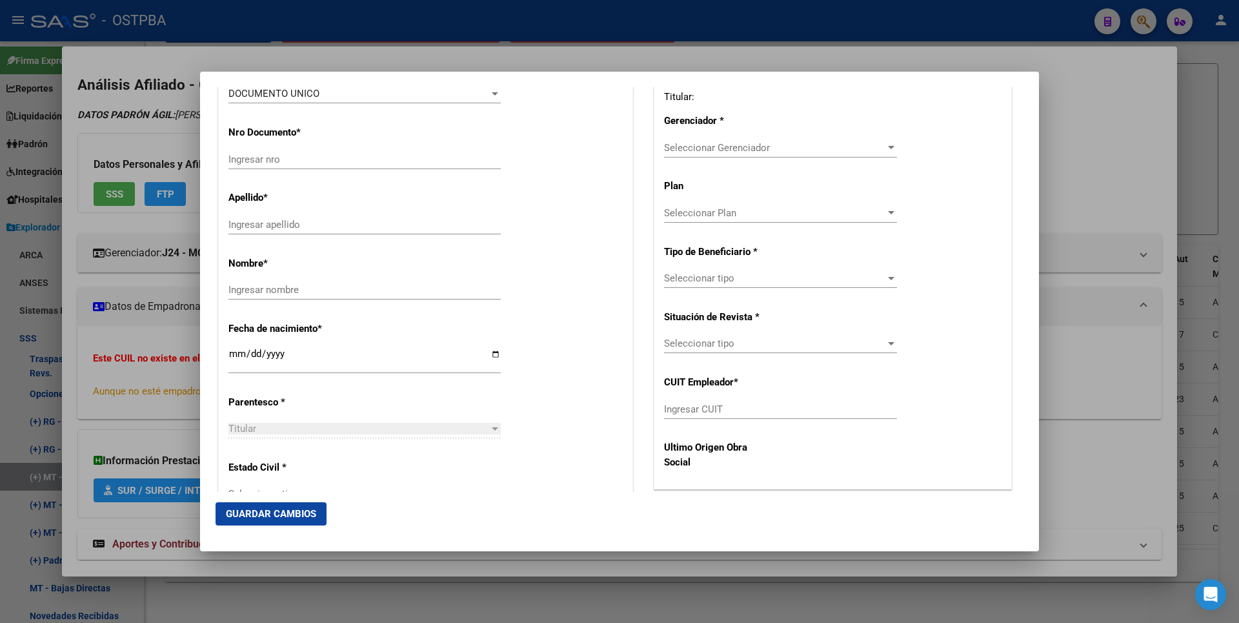
type input "42135545"
type input "[PERSON_NAME]"
type input "[DATE]"
type input "LLAVALLOL"
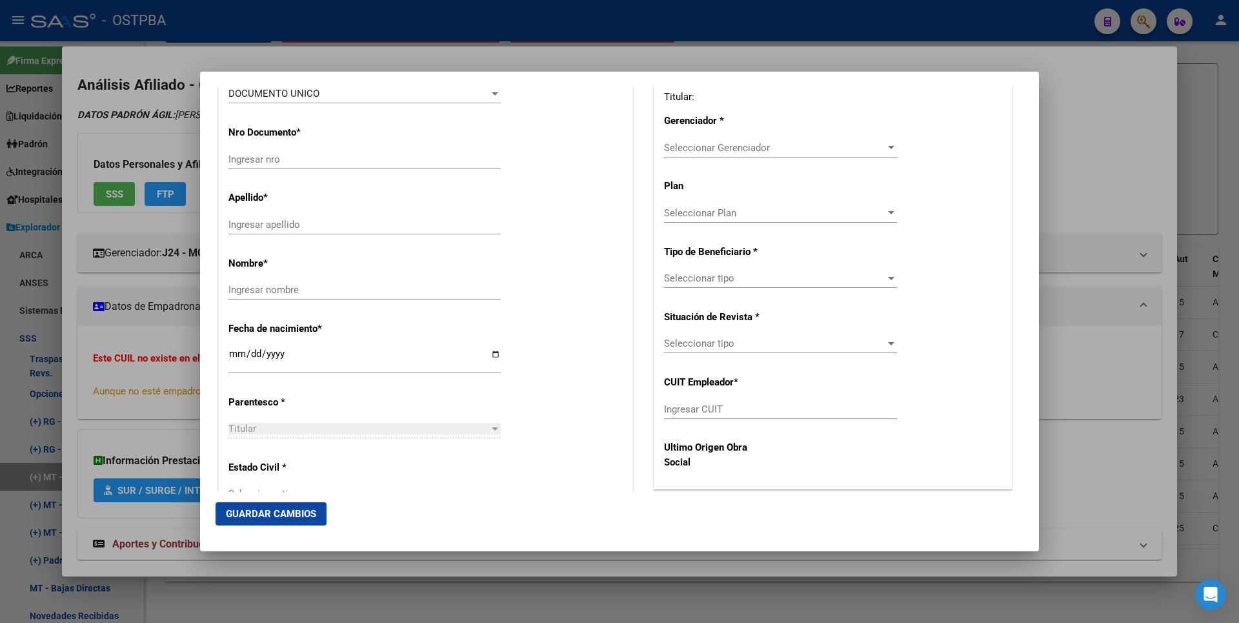
type input "1836"
type input "[GEOGRAPHIC_DATA]"
radio input "true"
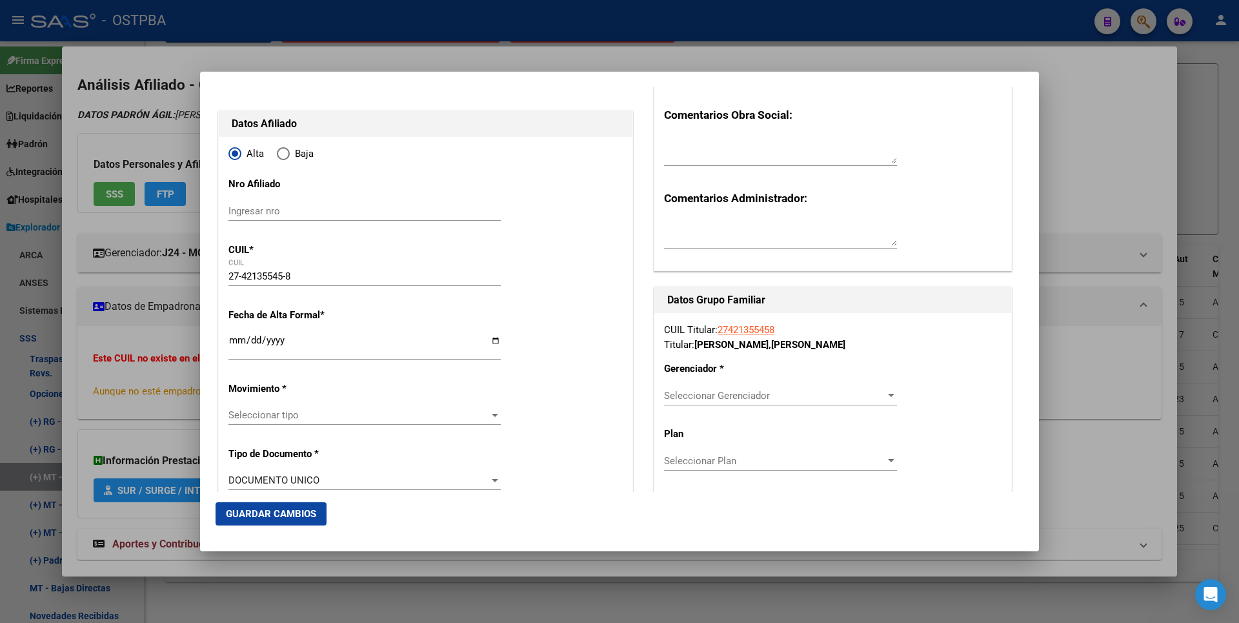
scroll to position [74, 0]
click at [236, 338] on input "Ingresar fecha" at bounding box center [364, 346] width 272 height 21
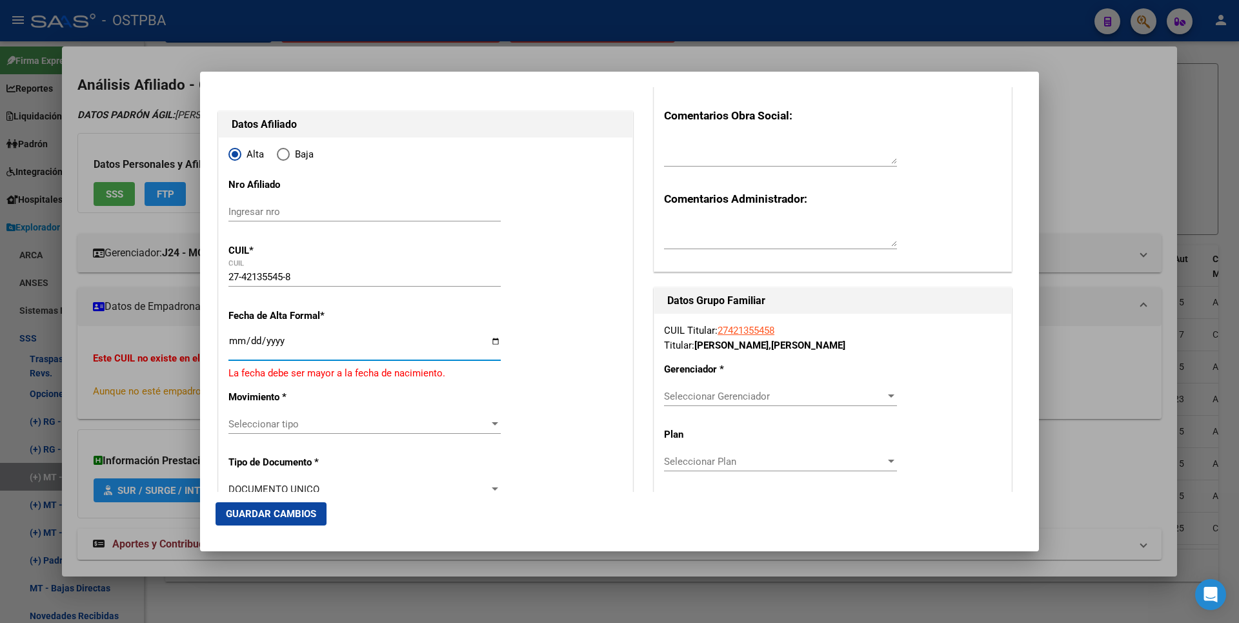
type input "0252-08-01"
type input "[DATE]"
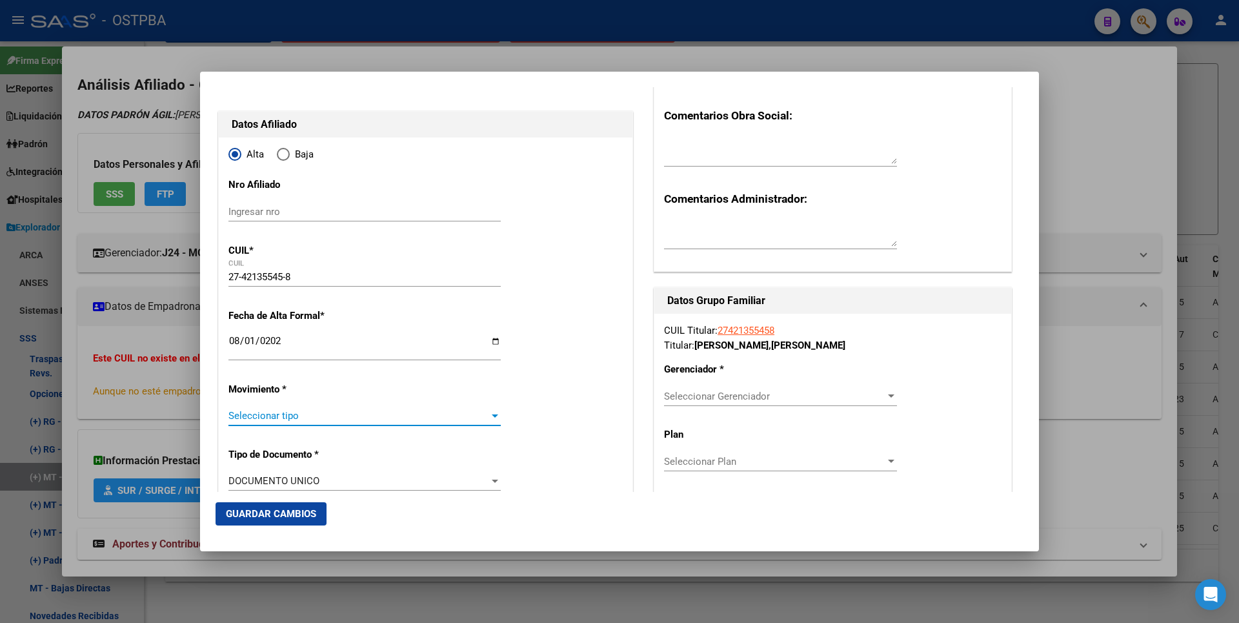
click at [492, 416] on div at bounding box center [495, 415] width 6 height 3
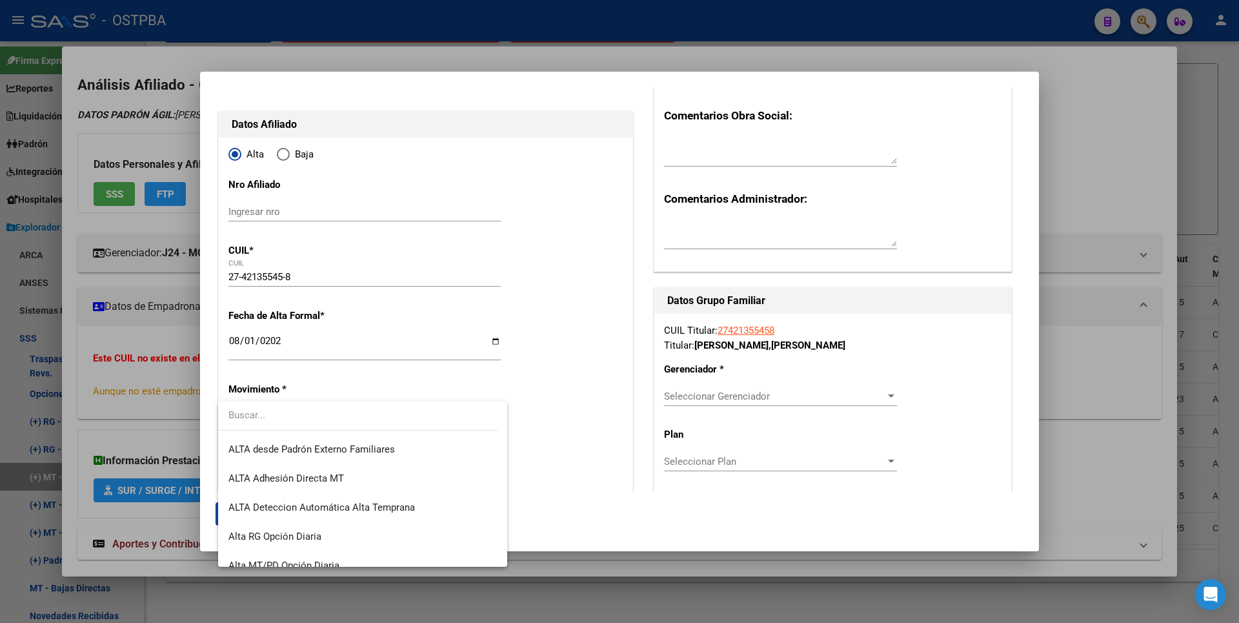
scroll to position [445, 0]
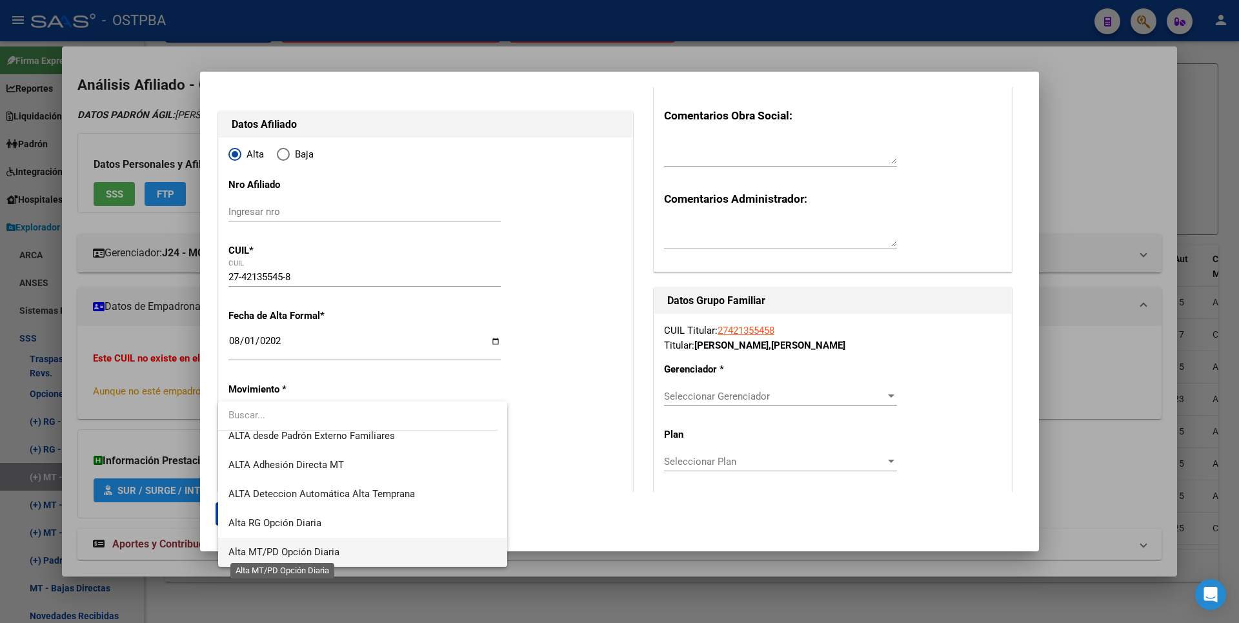
click at [323, 554] on span "Alta MT/PD Opción Diaria" at bounding box center [283, 552] width 111 height 12
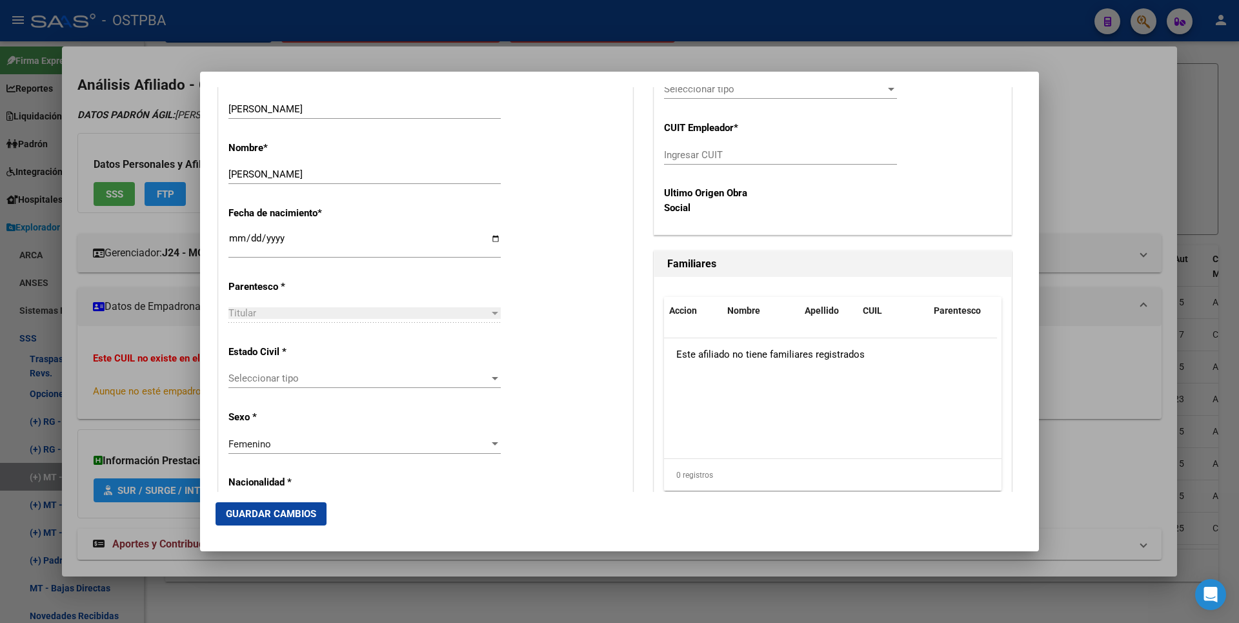
scroll to position [591, 0]
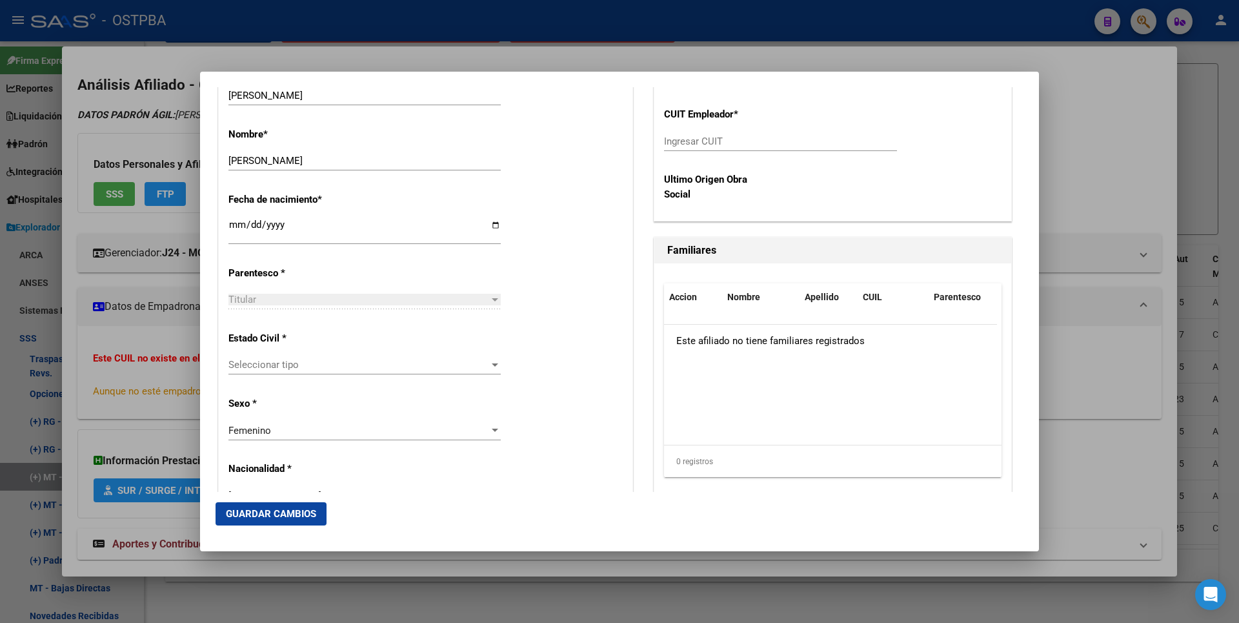
click at [492, 363] on div at bounding box center [495, 364] width 6 height 3
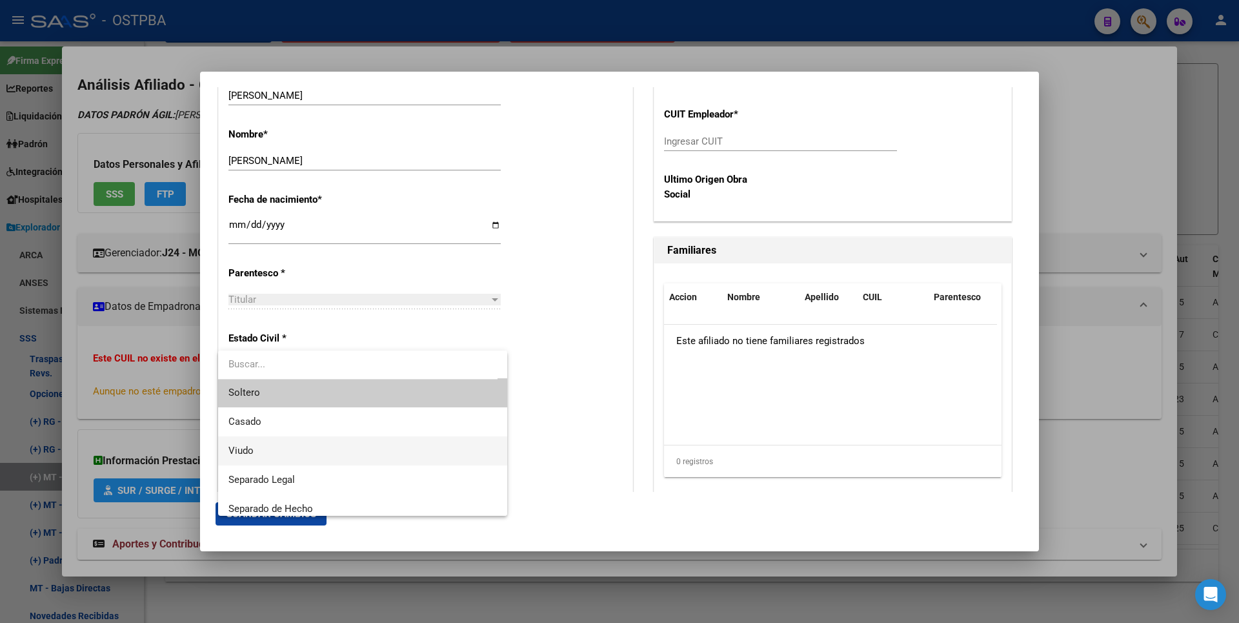
scroll to position [0, 0]
click at [305, 398] on span "Soltero" at bounding box center [362, 394] width 269 height 29
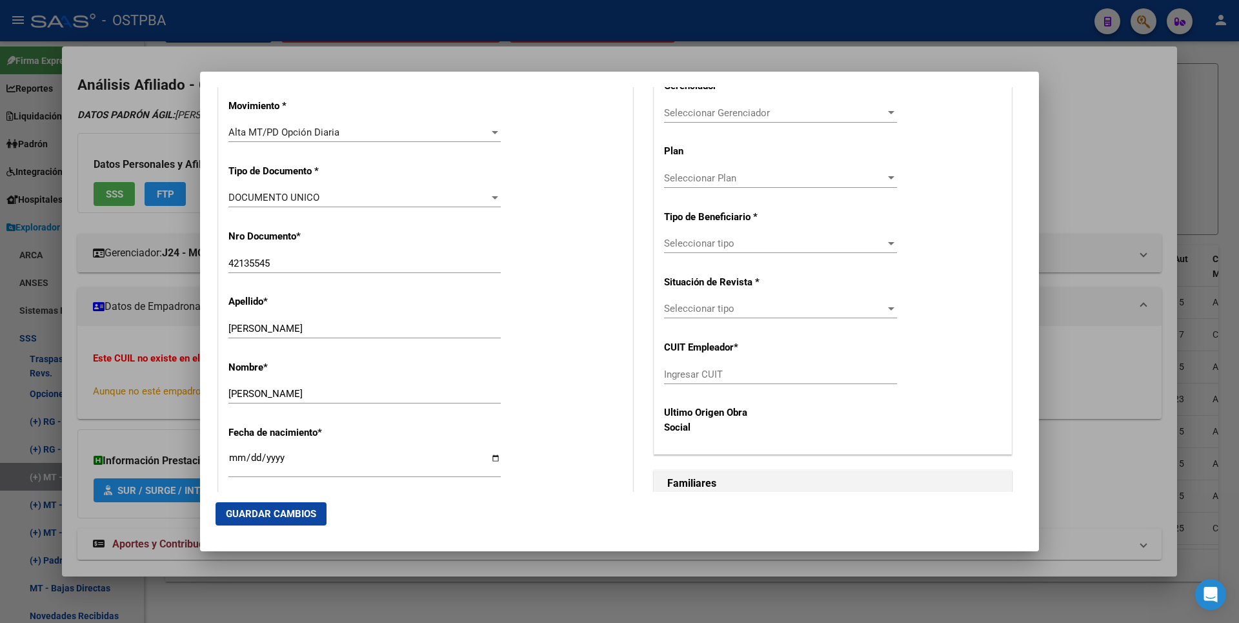
scroll to position [139, 0]
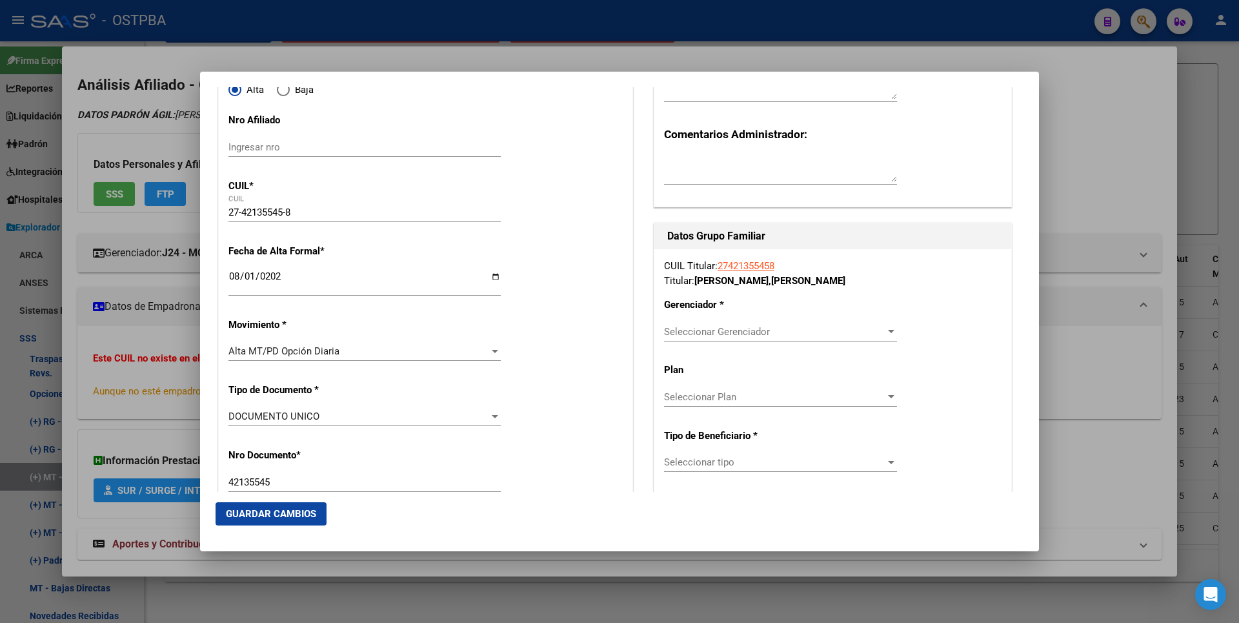
click at [886, 329] on div at bounding box center [892, 332] width 12 height 10
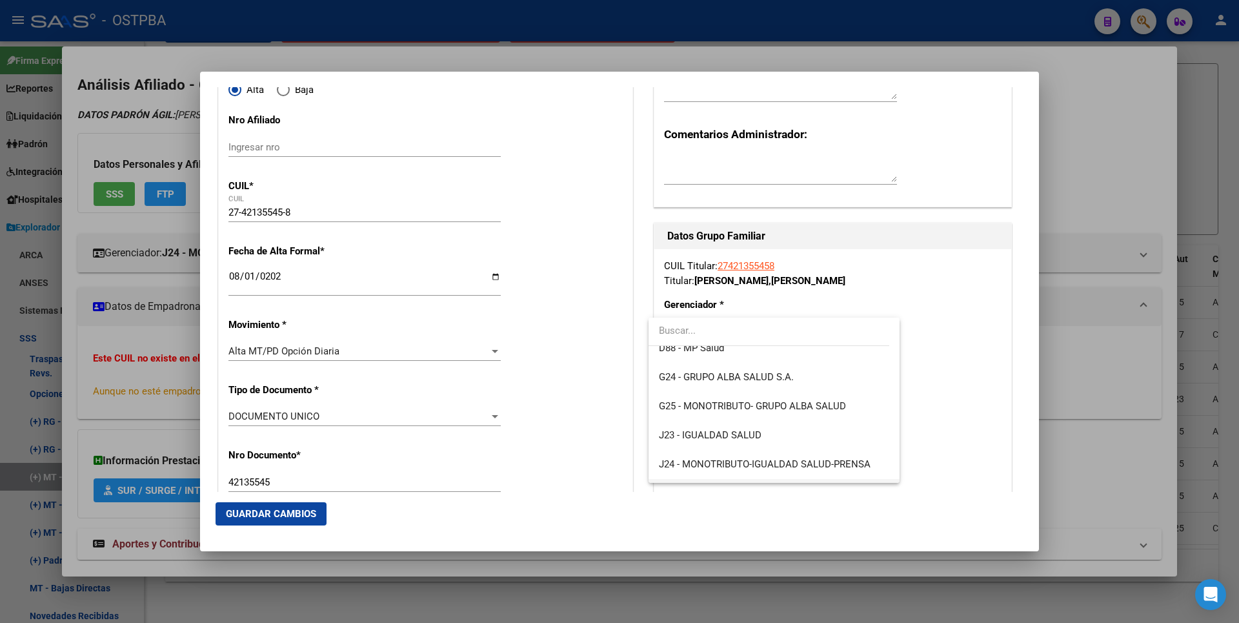
scroll to position [194, 0]
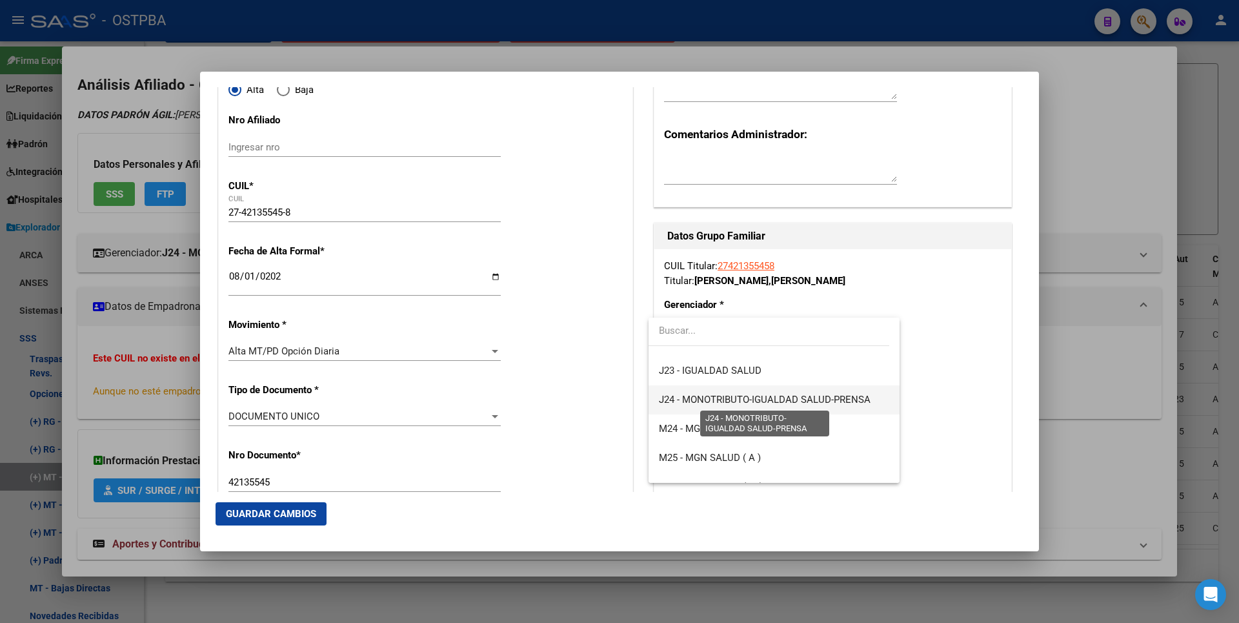
click at [782, 400] on span "J24 - MONOTRIBUTO-IGUALDAD SALUD-PRENSA" at bounding box center [765, 400] width 212 height 12
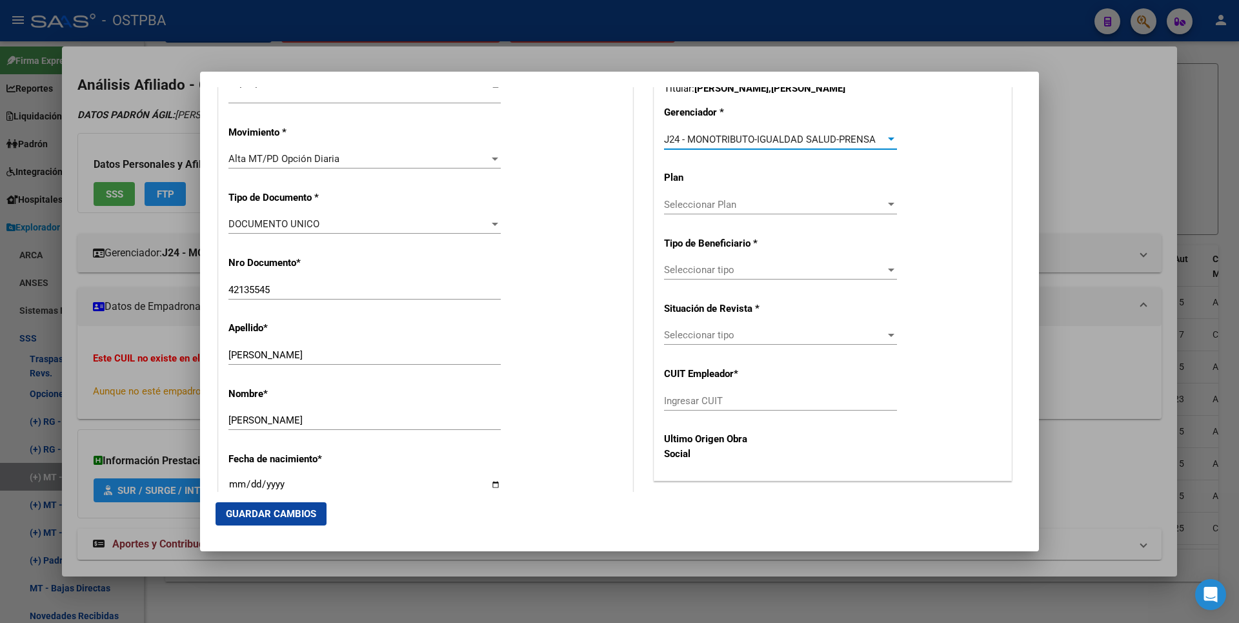
scroll to position [332, 0]
click at [886, 271] on div at bounding box center [892, 268] width 12 height 10
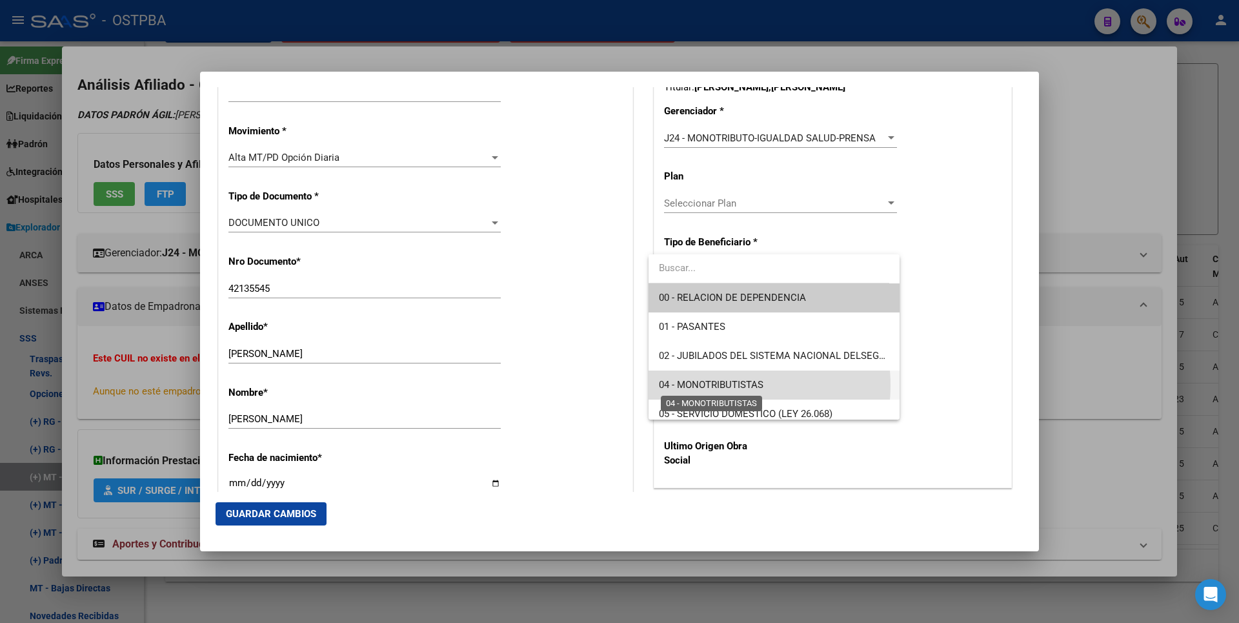
click at [715, 385] on span "04 - MONOTRIBUTISTAS" at bounding box center [711, 385] width 105 height 12
type input "27-42135545-8"
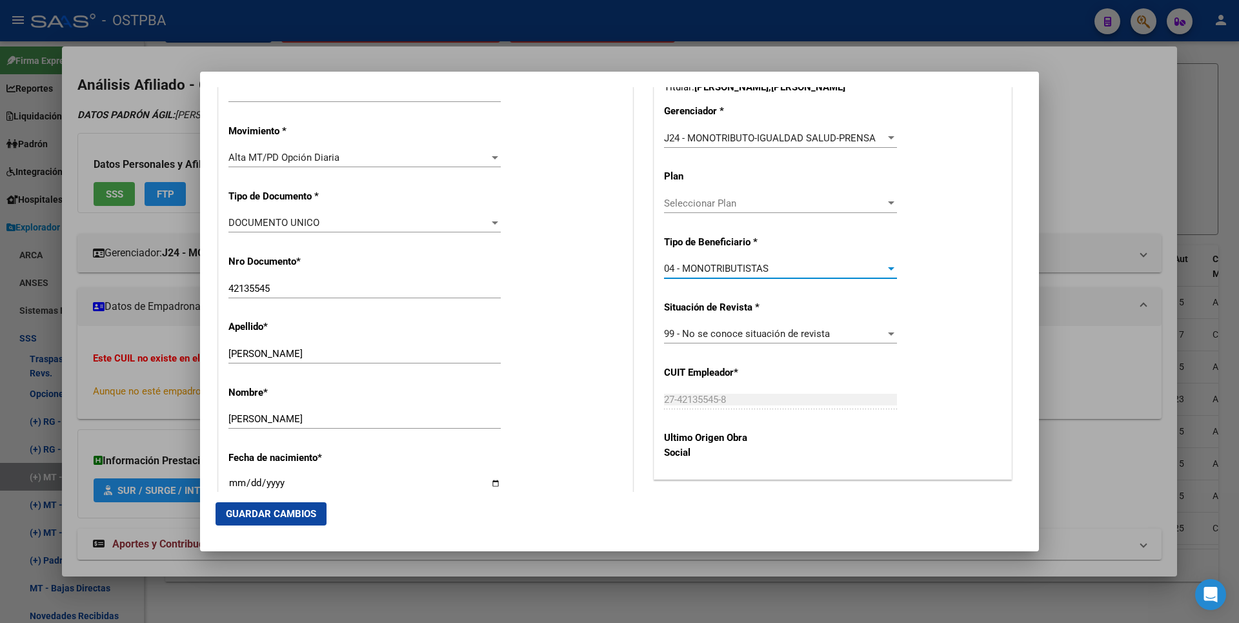
click at [287, 512] on span "Guardar Cambios" at bounding box center [271, 514] width 90 height 12
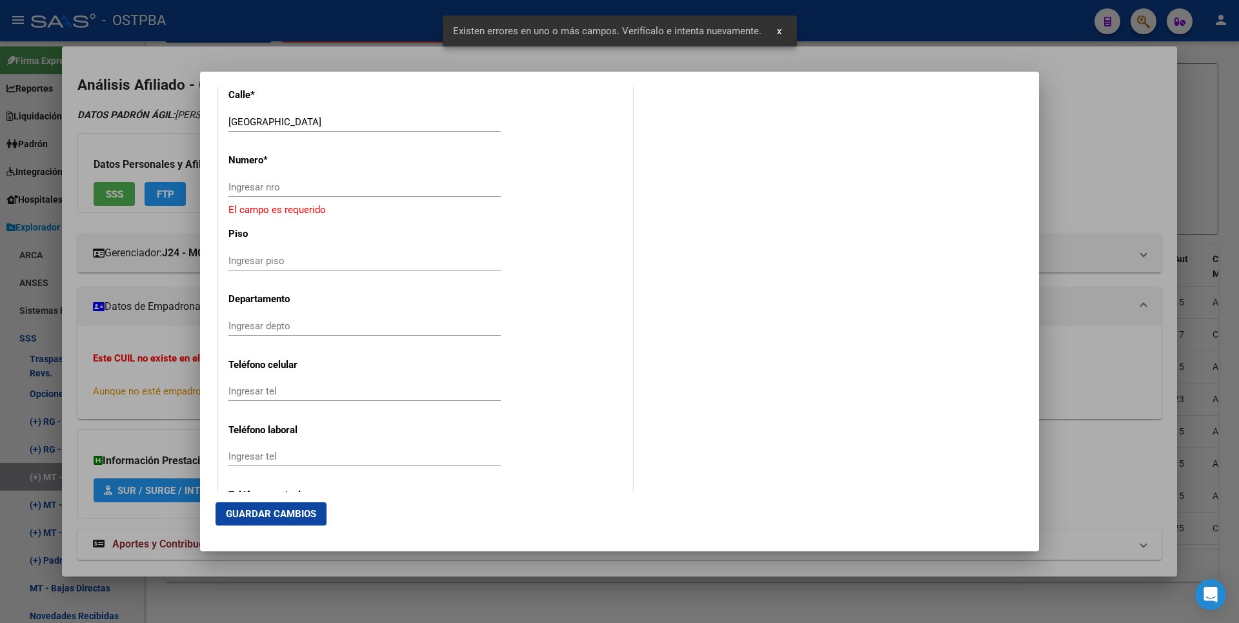
scroll to position [1291, 0]
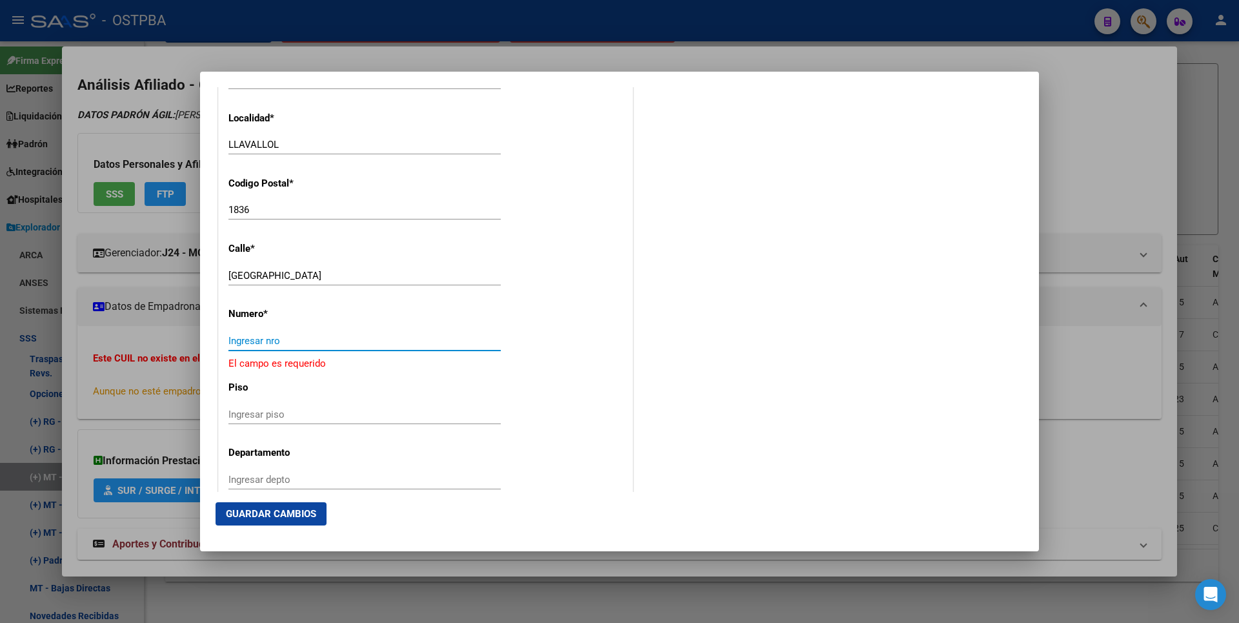
click at [263, 341] on input "Ingresar nro" at bounding box center [364, 341] width 272 height 12
type input "1"
click at [274, 513] on span "Guardar Cambios" at bounding box center [271, 514] width 90 height 12
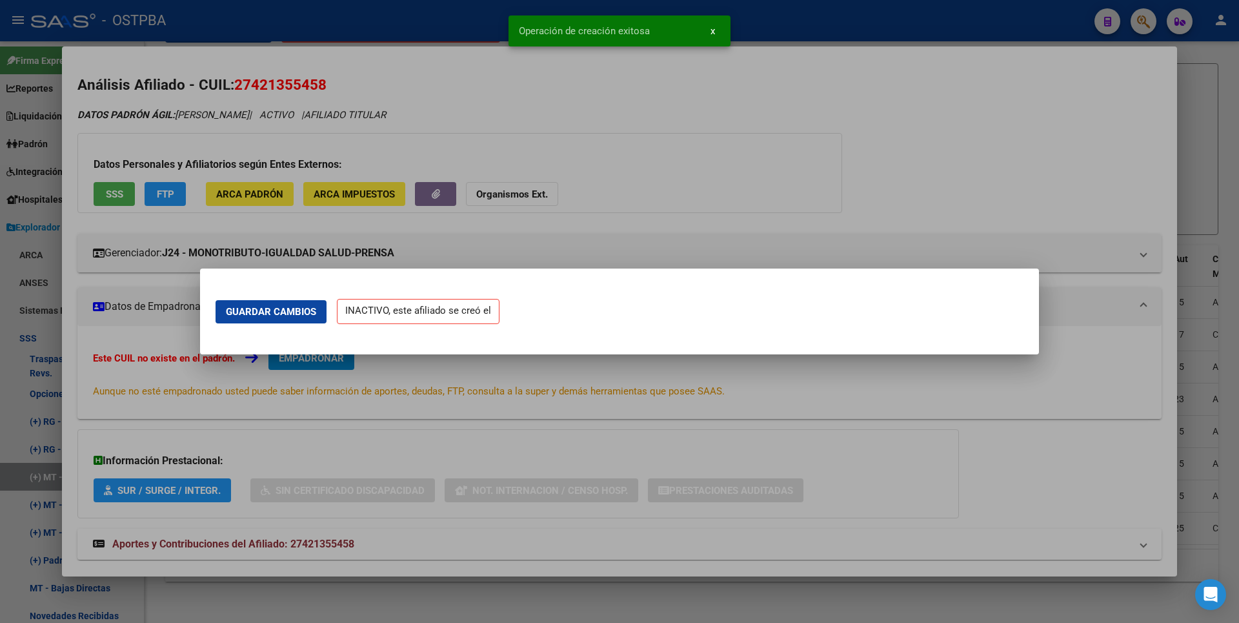
scroll to position [0, 0]
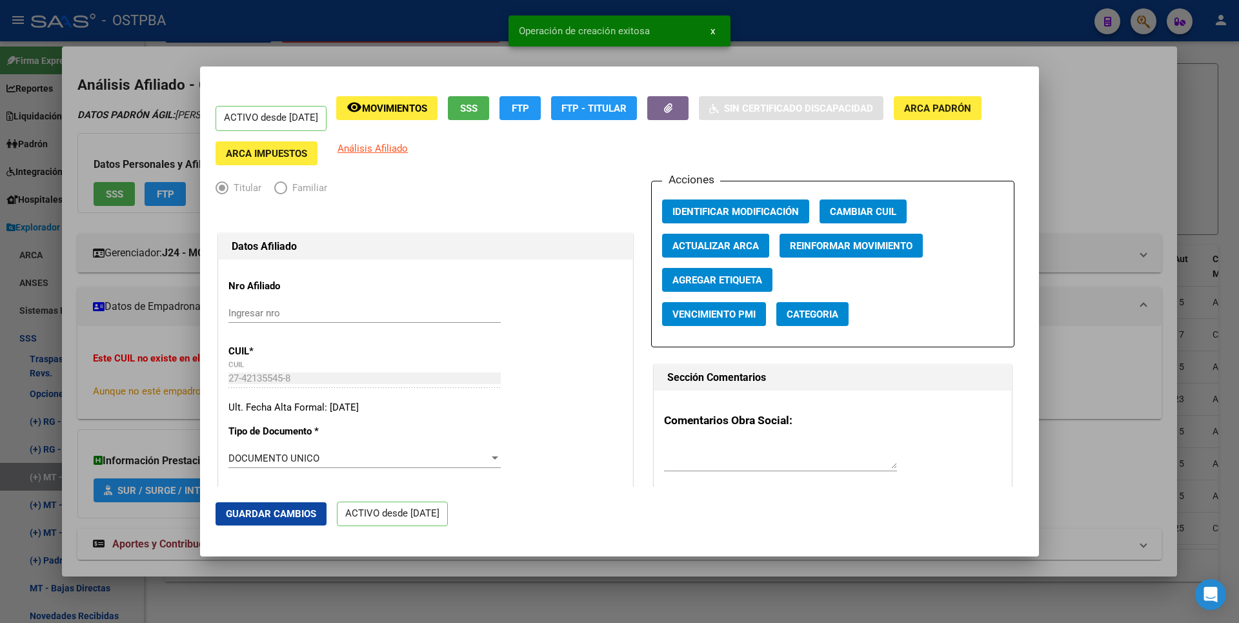
click at [1210, 181] on div at bounding box center [619, 311] width 1239 height 623
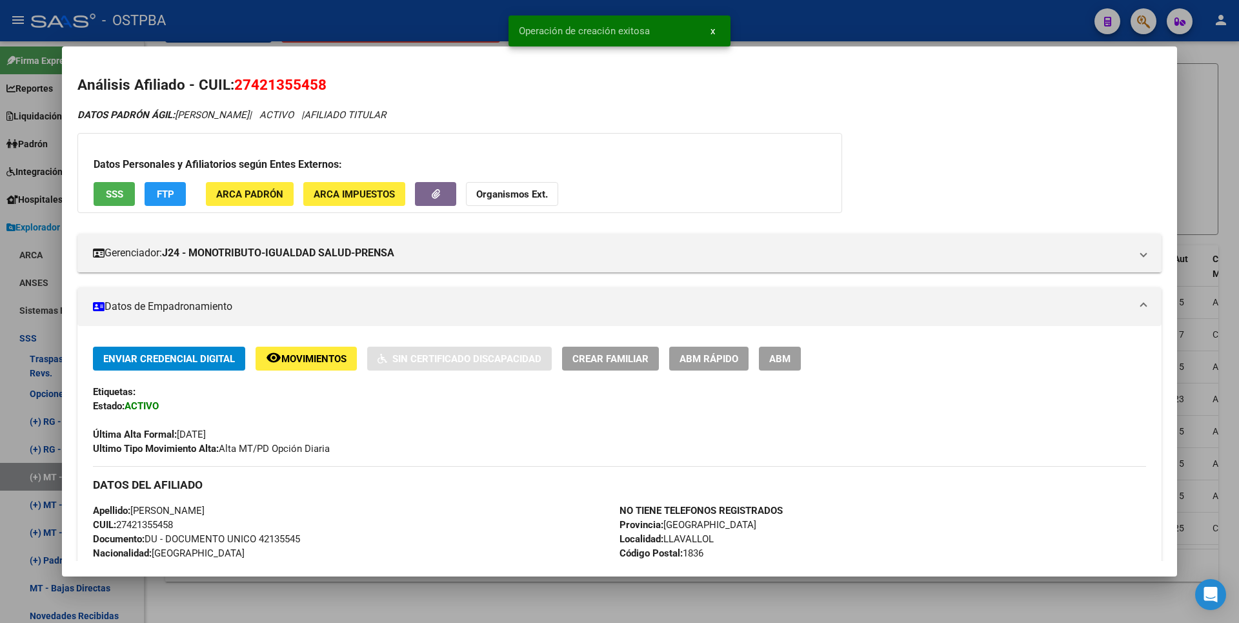
click at [1210, 181] on div at bounding box center [619, 311] width 1239 height 623
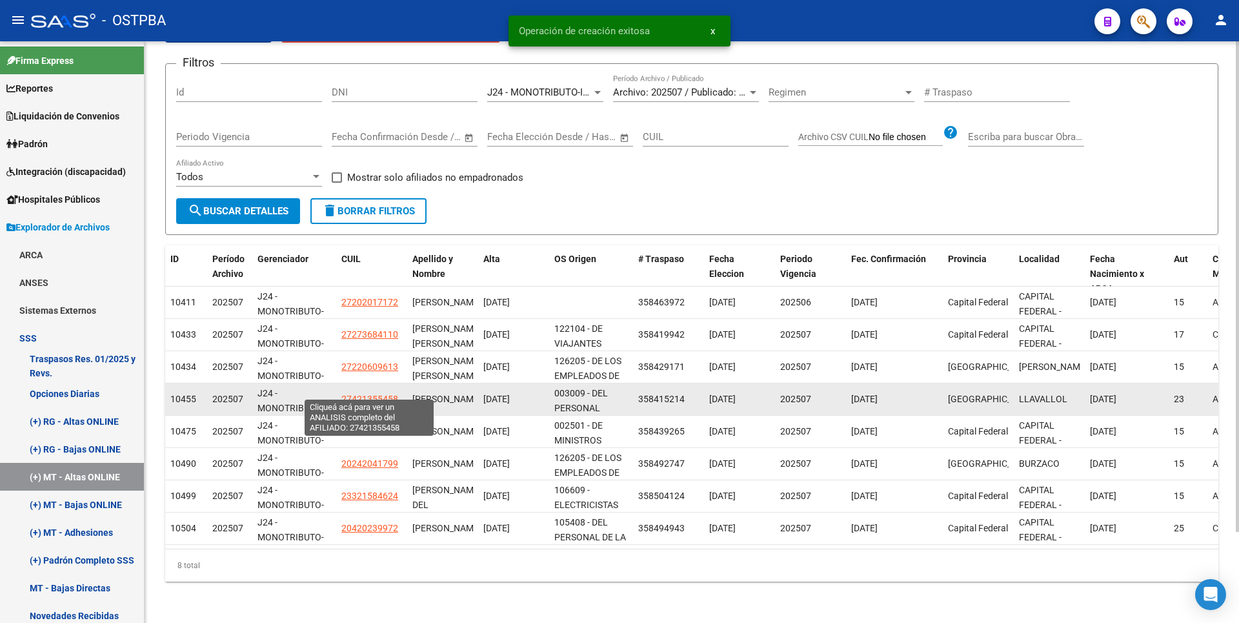
click at [368, 394] on span "27421355458" at bounding box center [369, 399] width 57 height 10
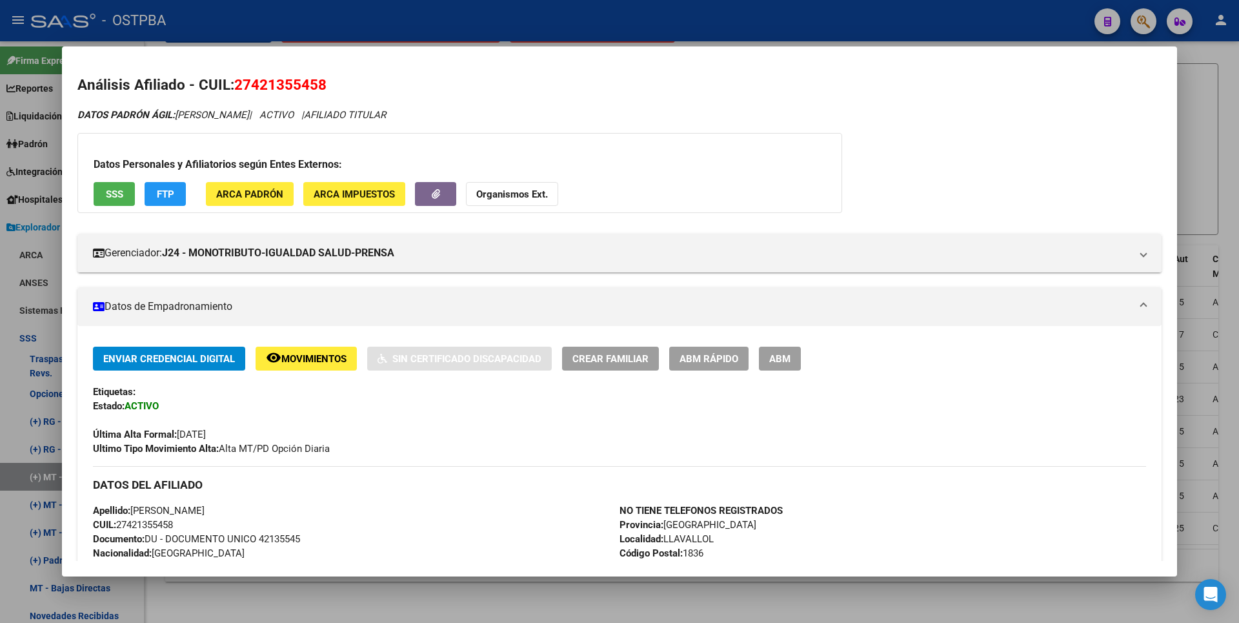
click at [1223, 153] on div at bounding box center [619, 311] width 1239 height 623
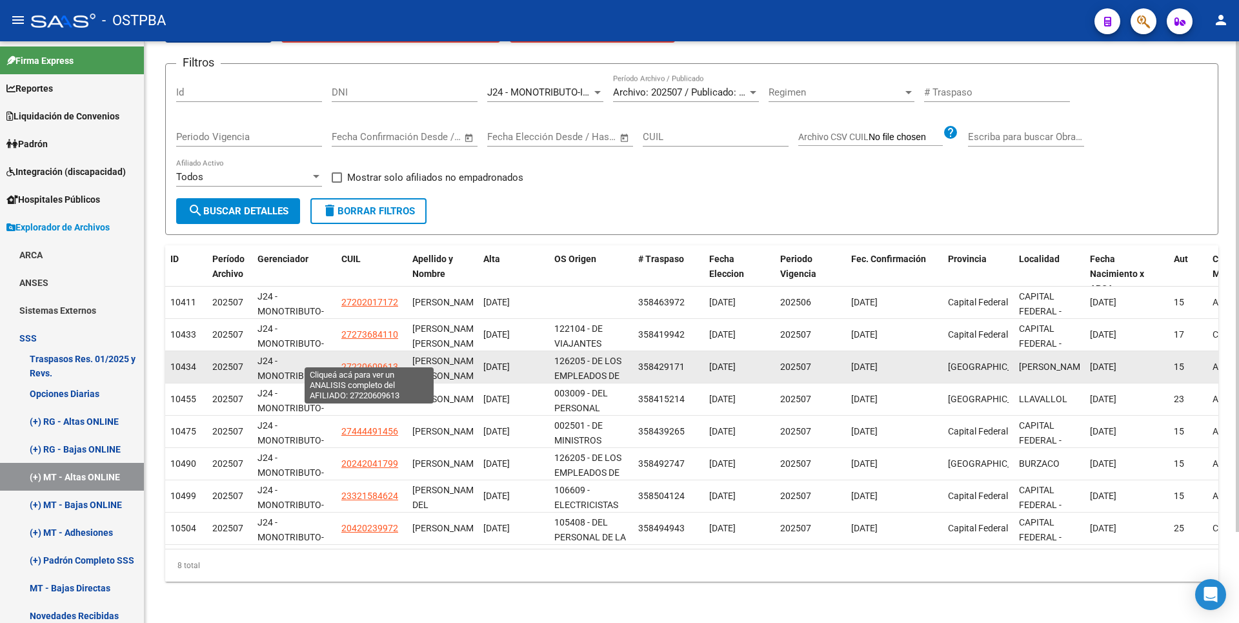
click at [363, 361] on span "27220609613" at bounding box center [369, 366] width 57 height 10
type textarea "27220609613"
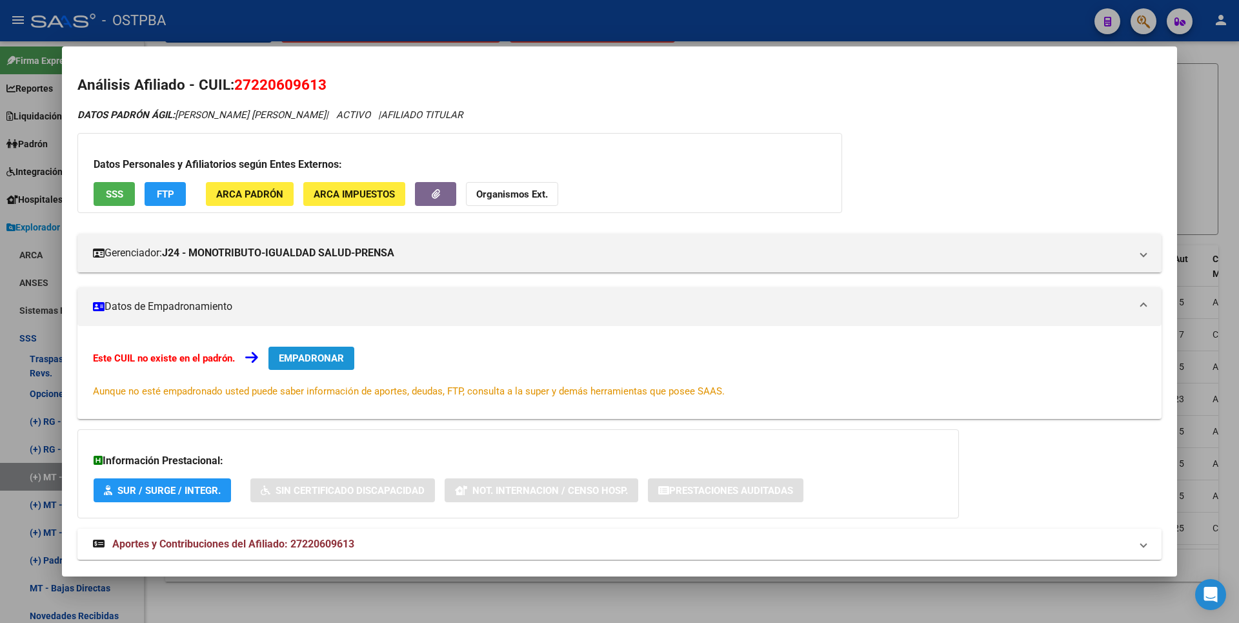
click at [319, 356] on span "EMPADRONAR" at bounding box center [311, 358] width 65 height 12
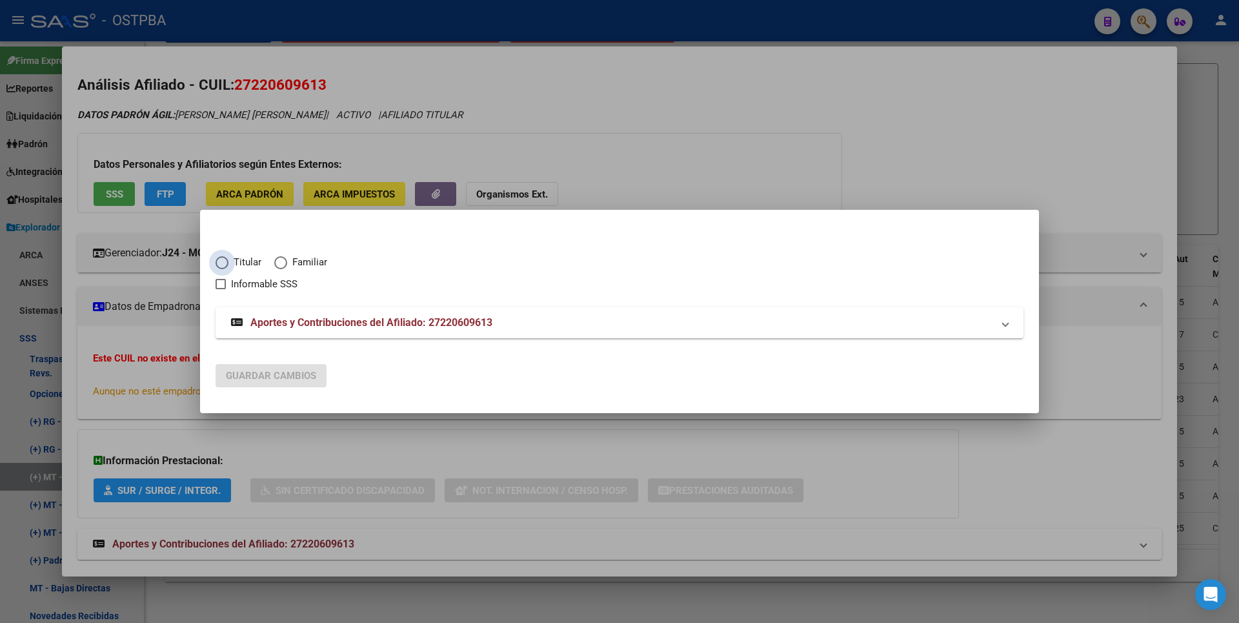
click at [228, 265] on span "Titular" at bounding box center [244, 262] width 33 height 15
click at [228, 265] on input "Titular" at bounding box center [222, 262] width 13 height 13
radio input "true"
checkbox input "true"
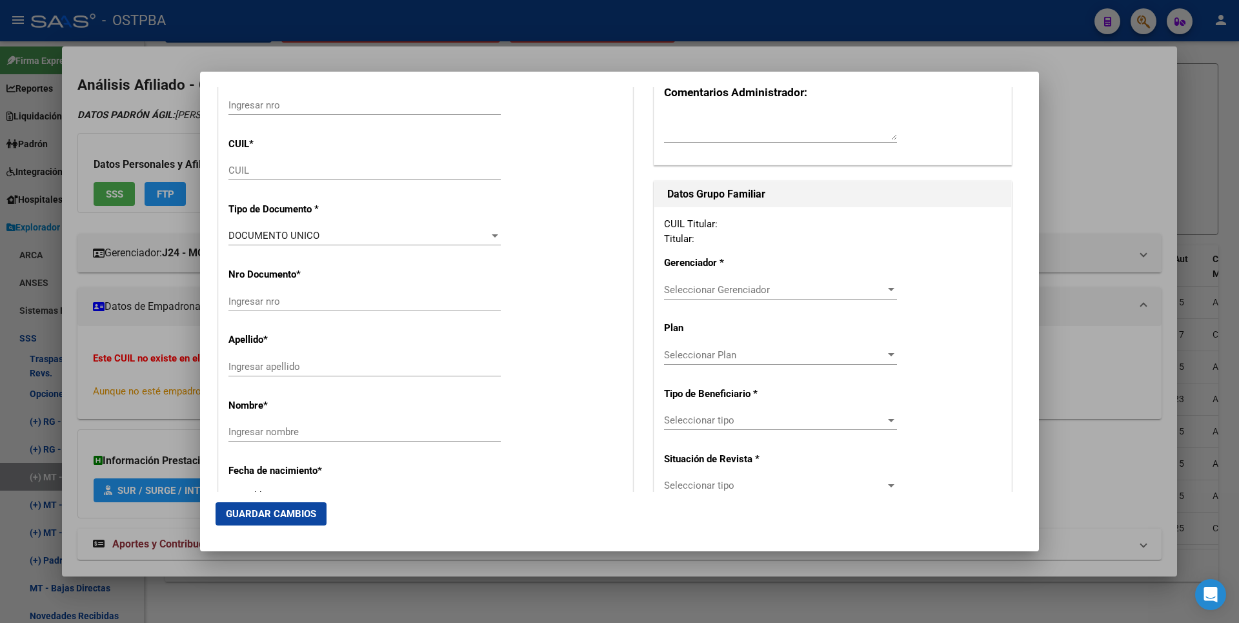
type input "27-22060961-3"
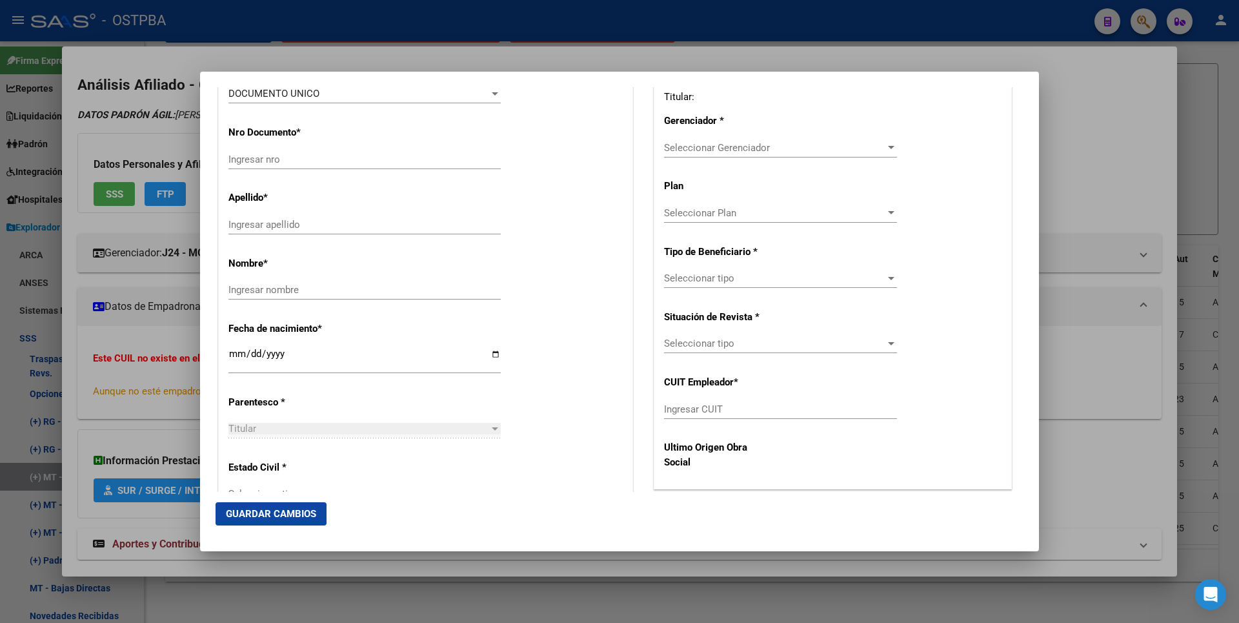
type input "22060961"
type input "[PERSON_NAME]"
type input "[DATE]"
type input "[PERSON_NAME]"
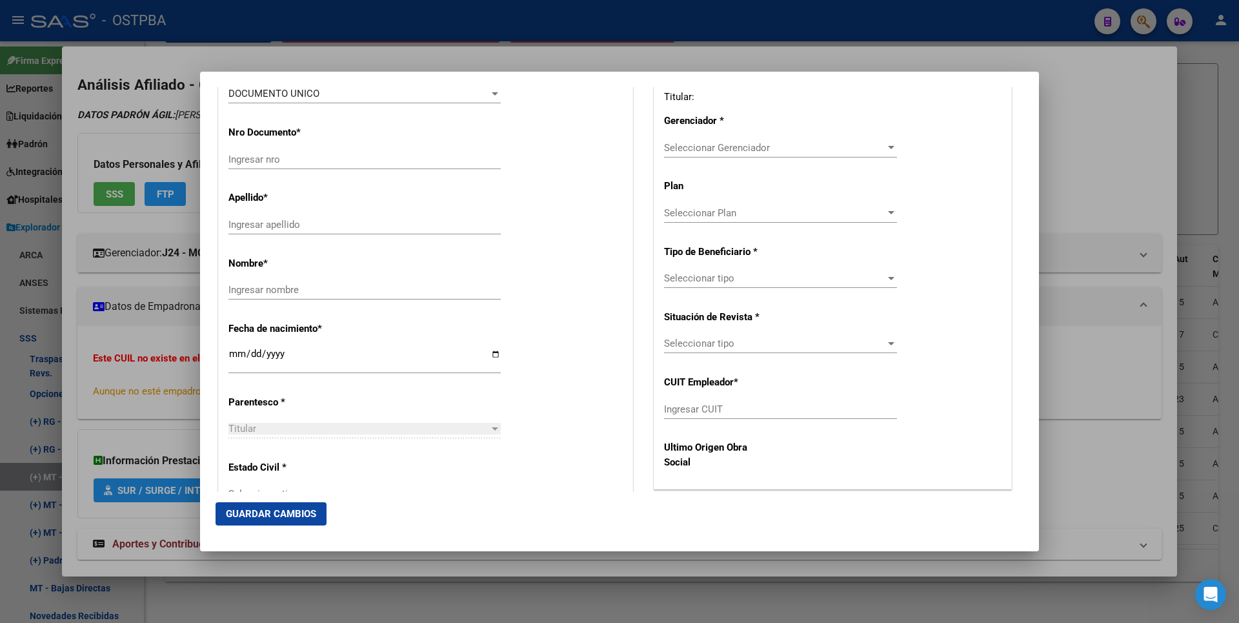
type input "1704"
type input "MORENO"
type input "1226"
radio input "true"
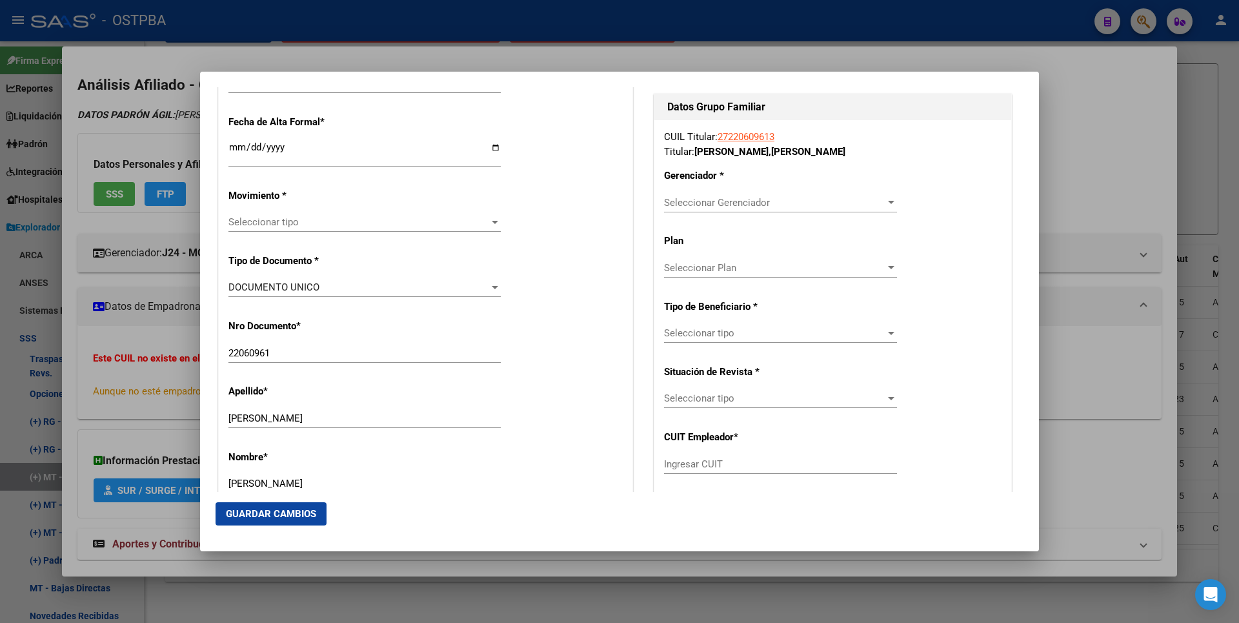
scroll to position [74, 0]
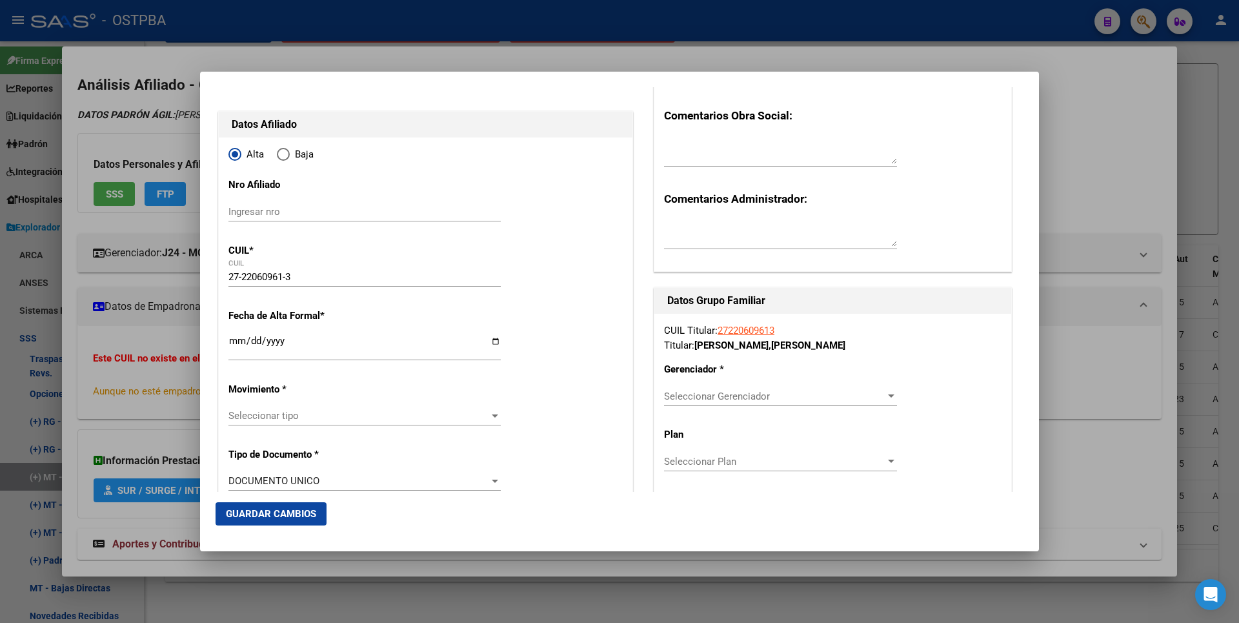
click at [235, 342] on input "Ingresar fecha" at bounding box center [364, 346] width 272 height 21
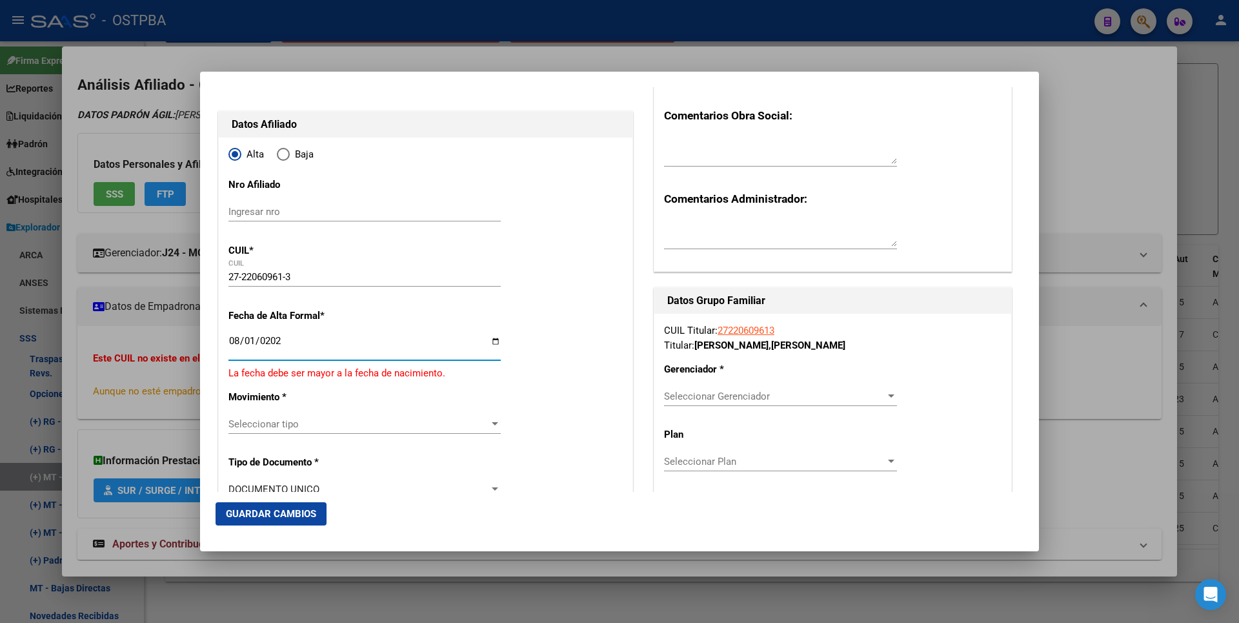
type input "[DATE]"
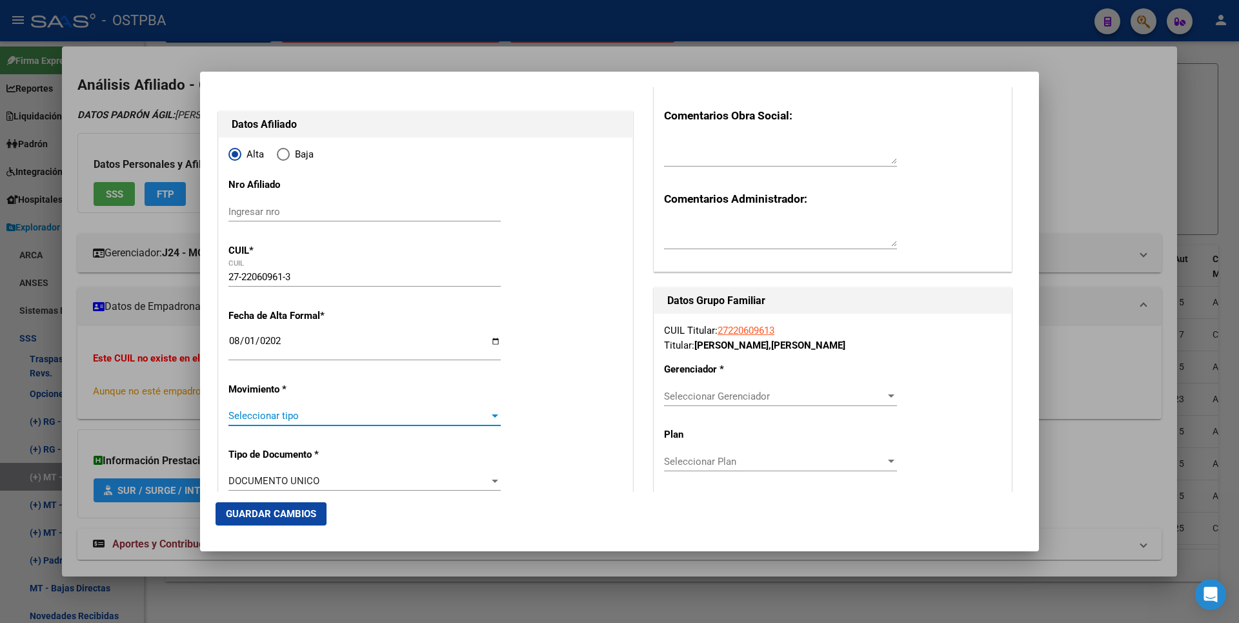
click at [477, 412] on span "Seleccionar tipo" at bounding box center [358, 416] width 261 height 12
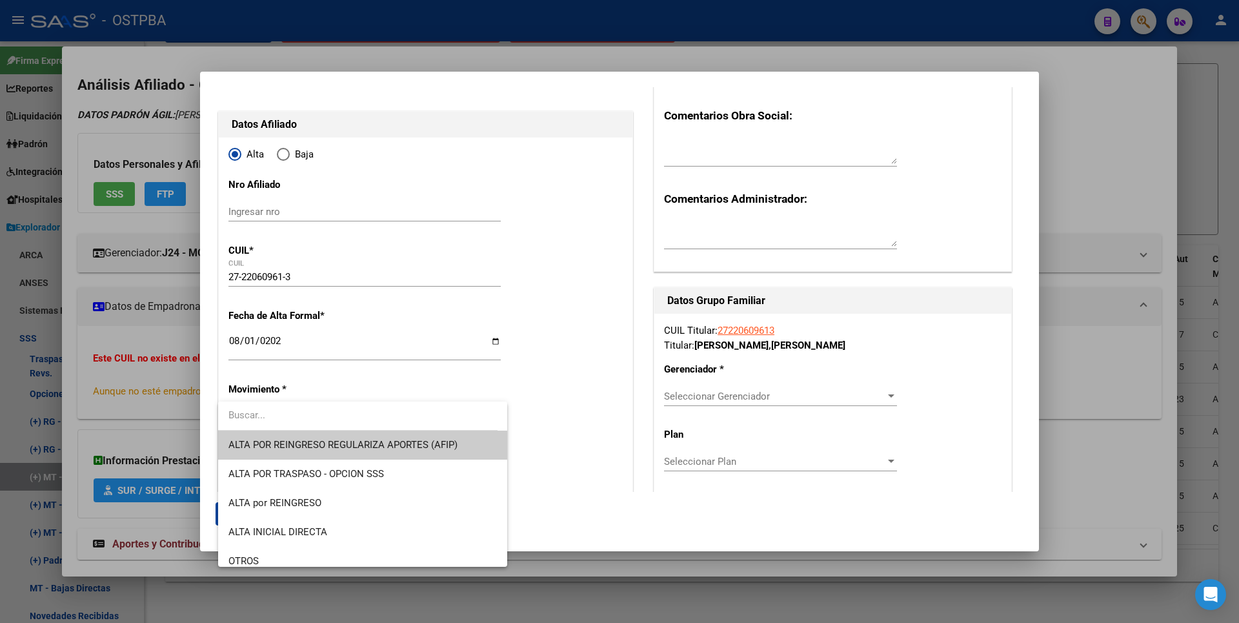
scroll to position [445, 0]
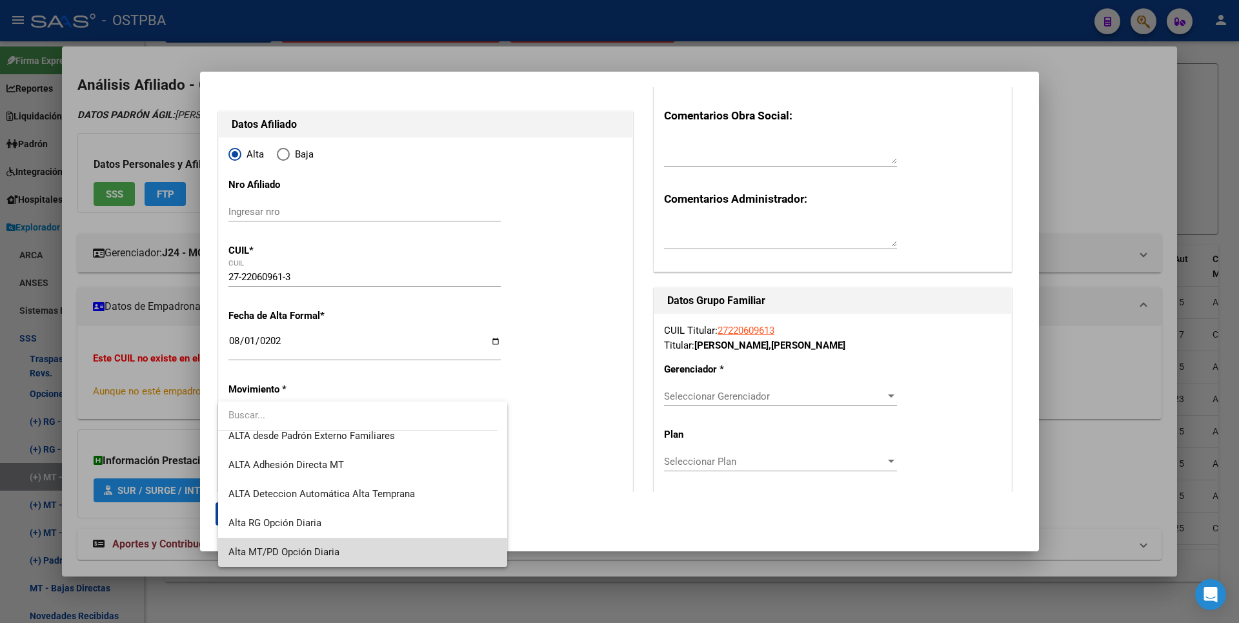
click at [364, 542] on span "Alta MT/PD Opción Diaria" at bounding box center [362, 552] width 269 height 29
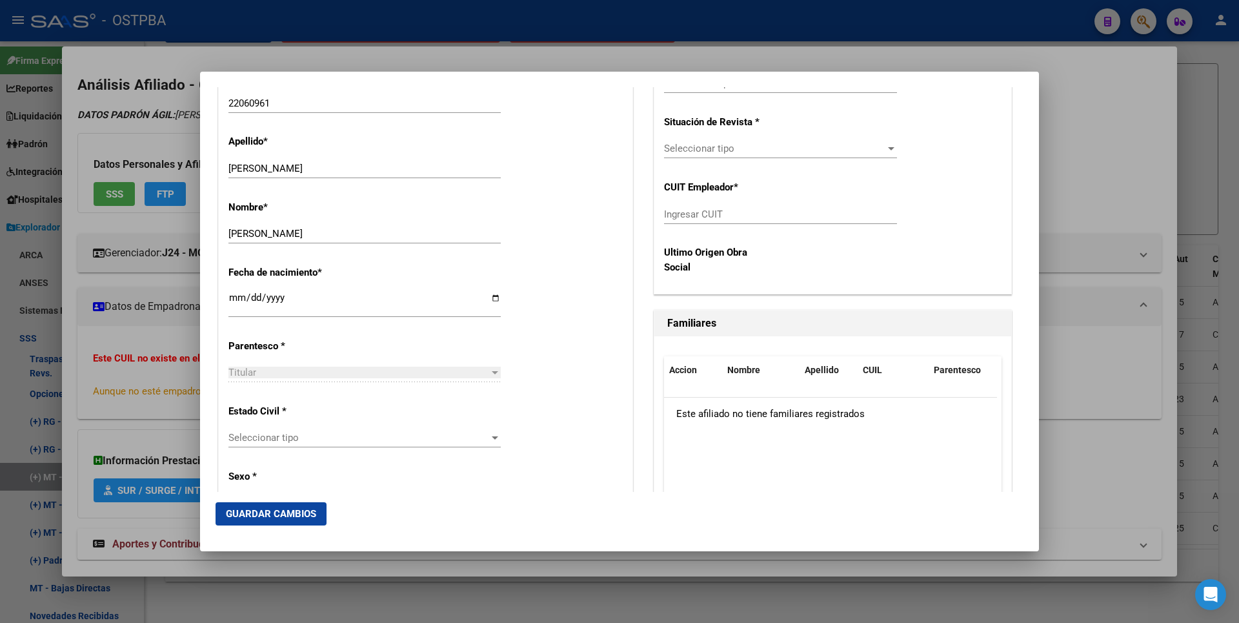
scroll to position [720, 0]
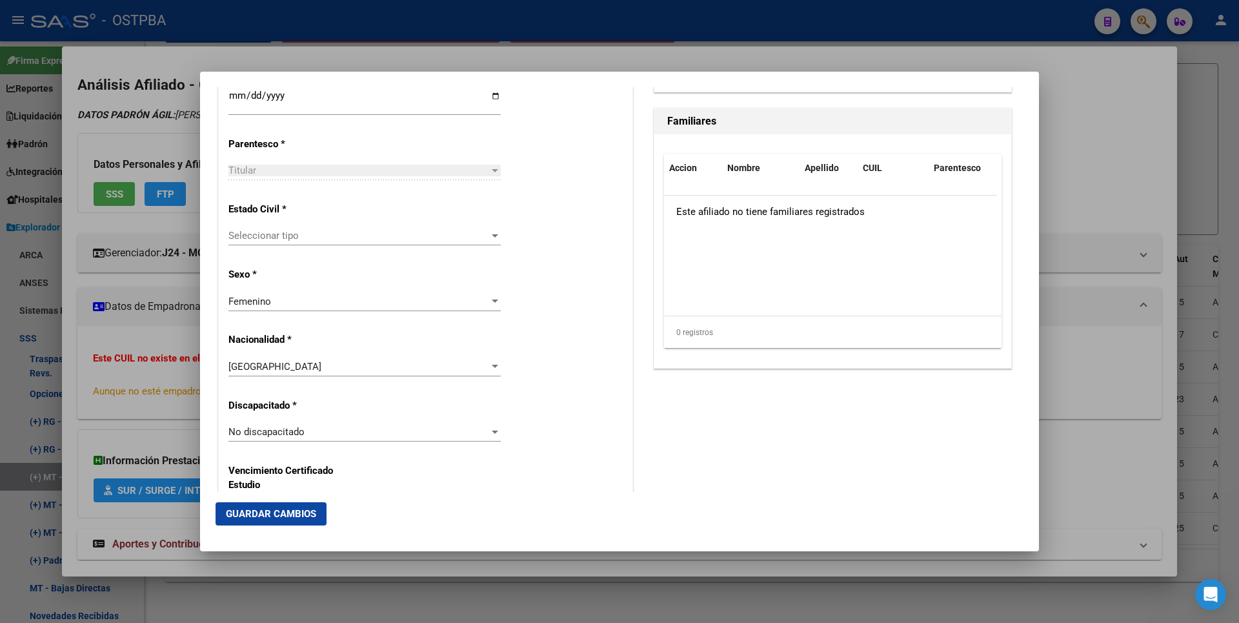
click at [492, 237] on div at bounding box center [495, 235] width 6 height 3
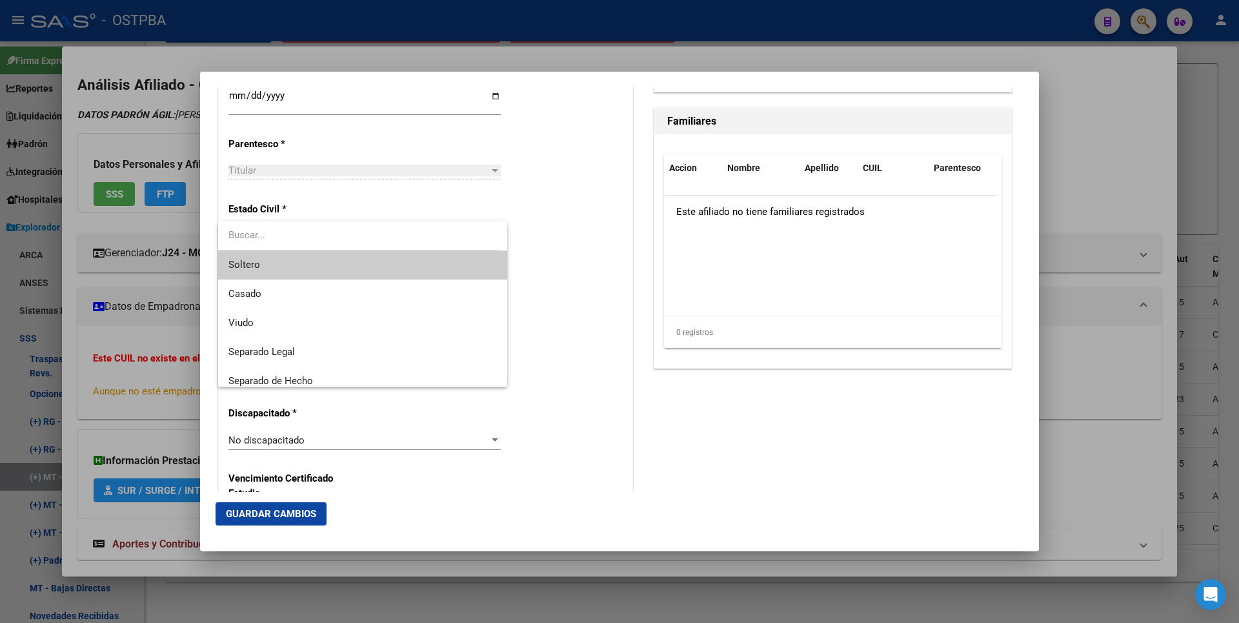
click at [312, 270] on span "Soltero" at bounding box center [362, 264] width 269 height 29
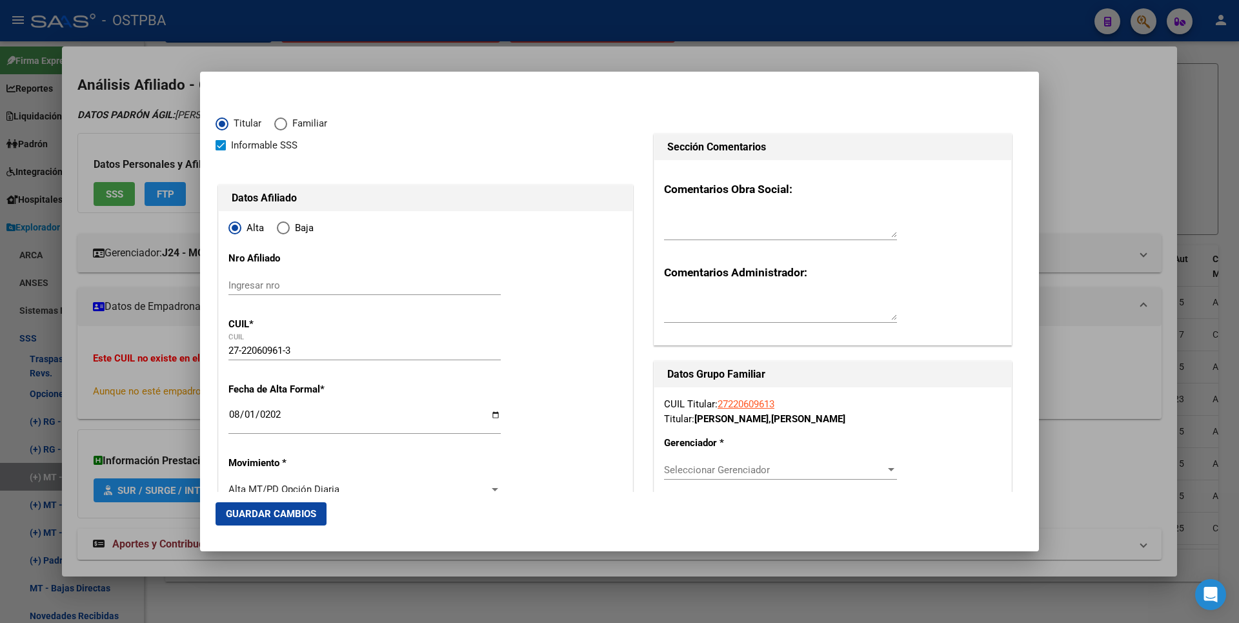
scroll to position [0, 0]
click at [888, 470] on div at bounding box center [891, 470] width 6 height 3
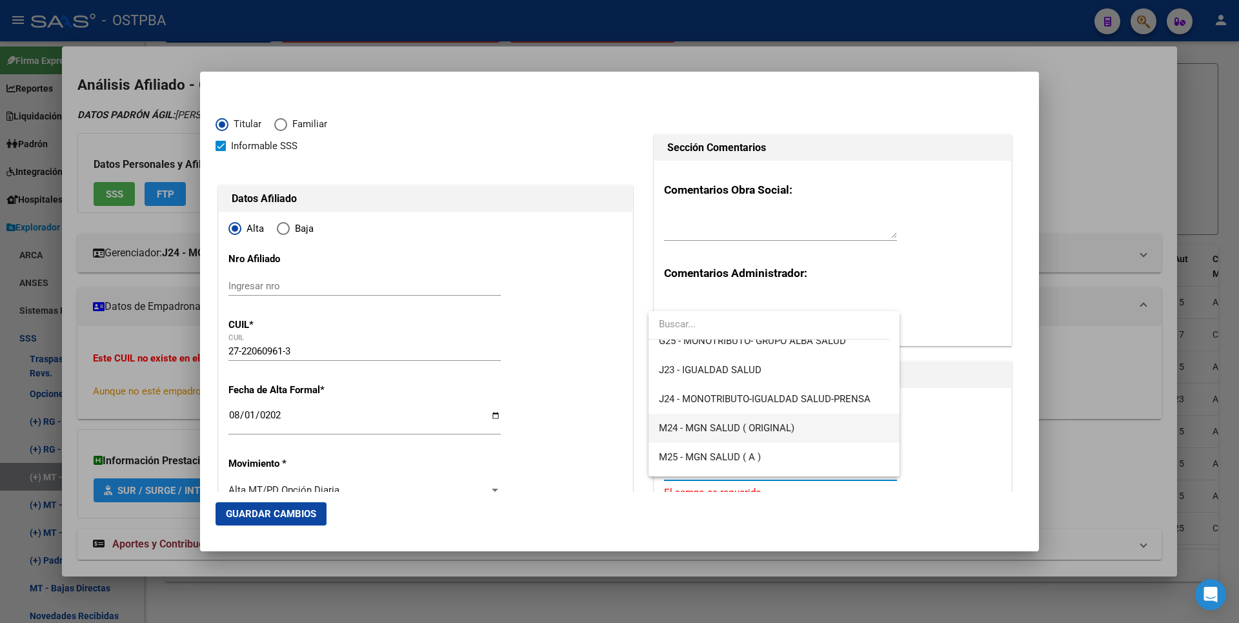
scroll to position [194, 0]
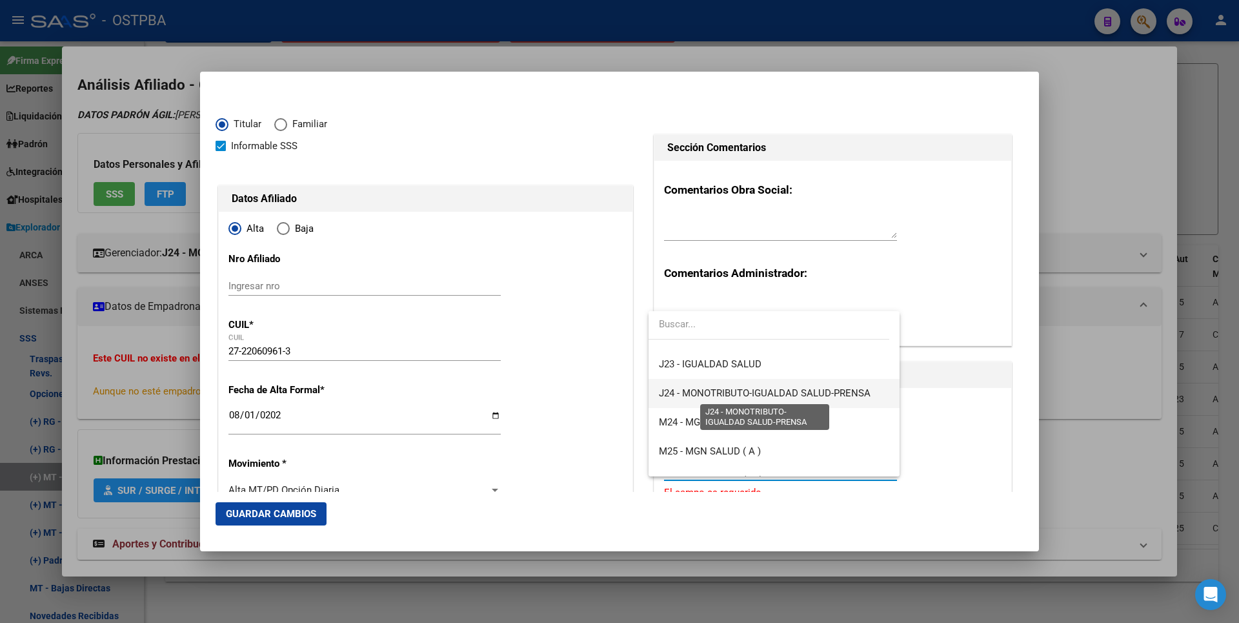
click at [767, 394] on span "J24 - MONOTRIBUTO-IGUALDAD SALUD-PRENSA" at bounding box center [765, 393] width 212 height 12
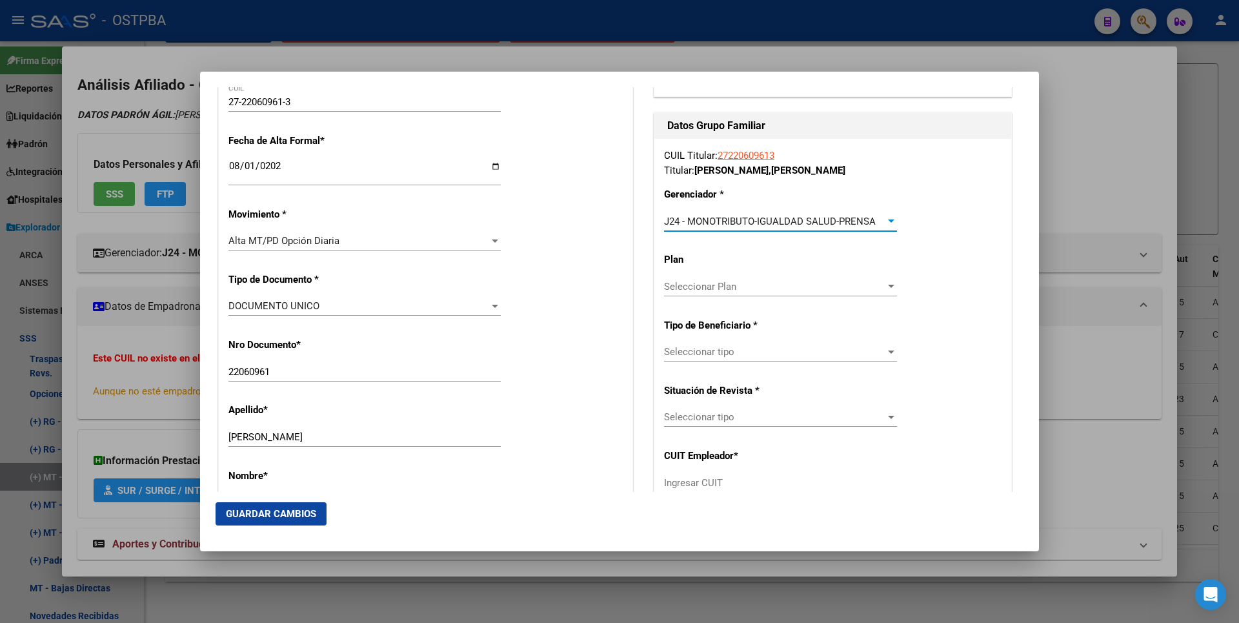
scroll to position [258, 0]
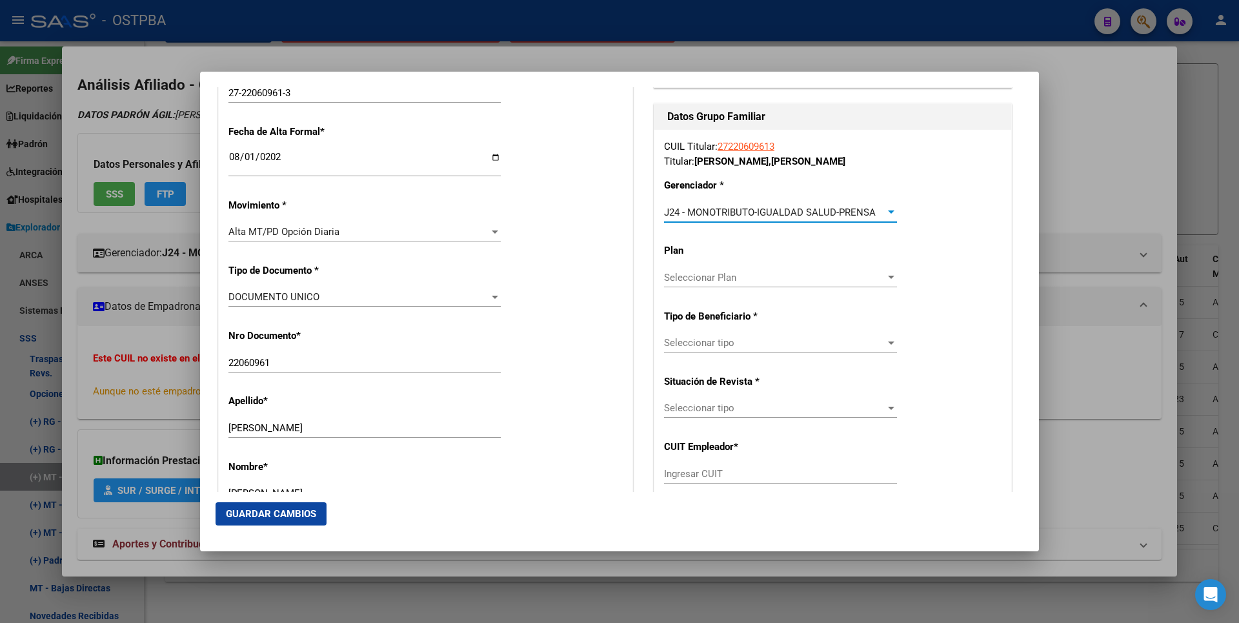
click at [888, 343] on div at bounding box center [891, 342] width 6 height 3
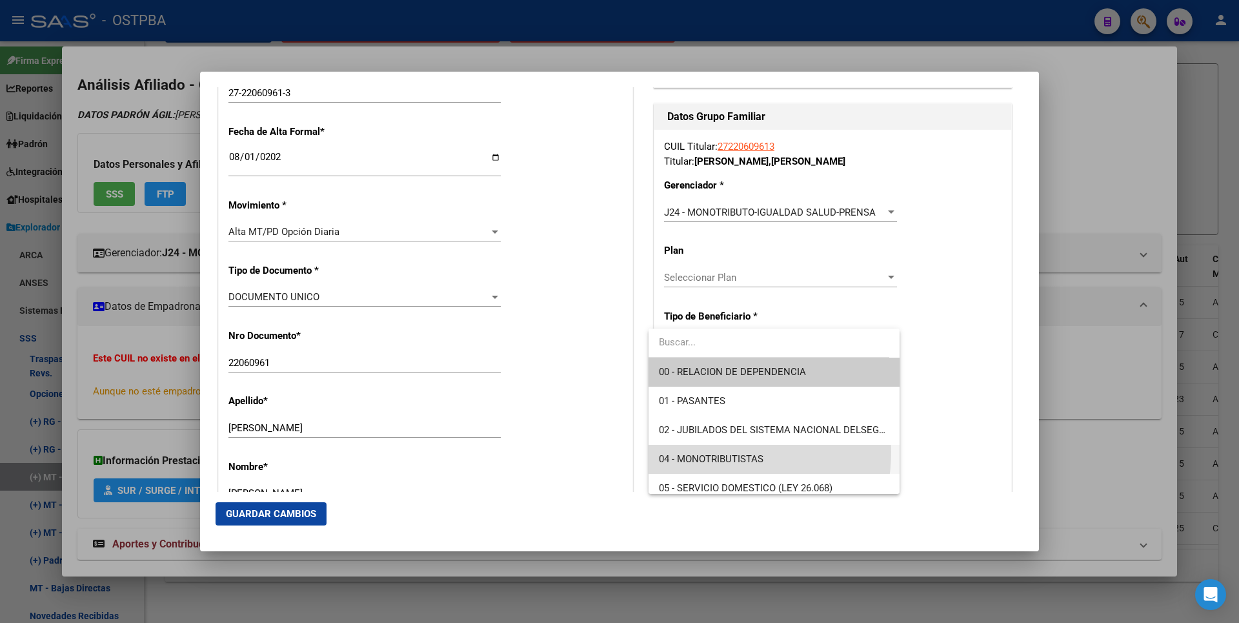
click at [709, 452] on span "04 - MONOTRIBUTISTAS" at bounding box center [774, 459] width 230 height 29
type input "27-22060961-3"
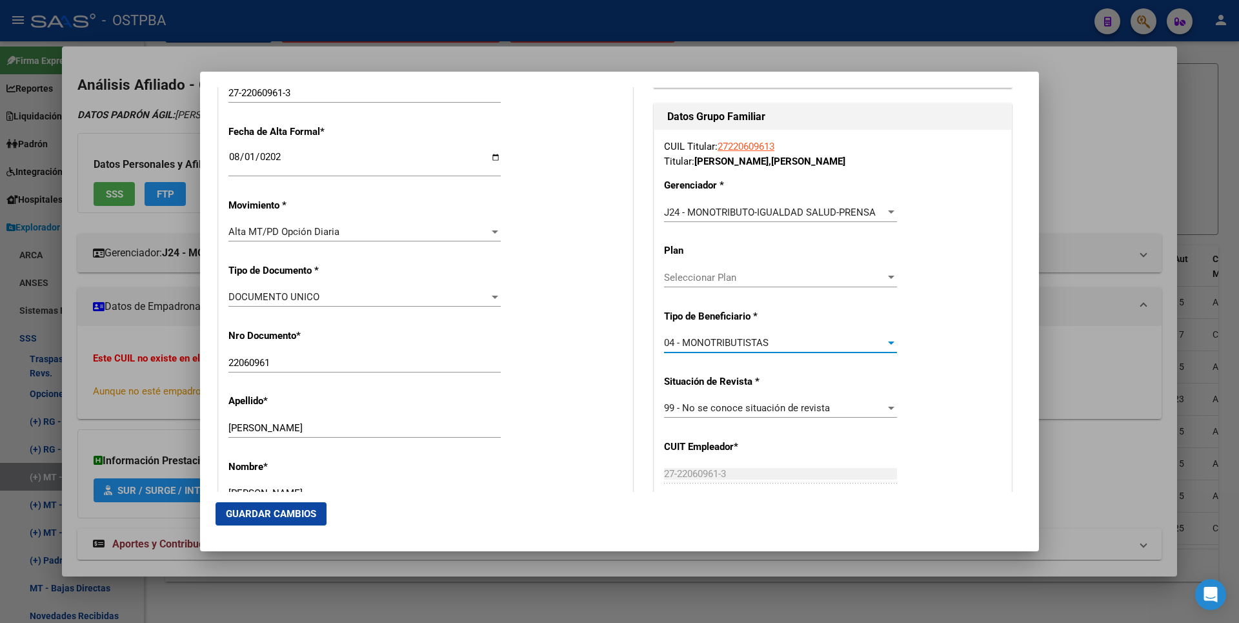
click at [314, 505] on button "Guardar Cambios" at bounding box center [271, 513] width 111 height 23
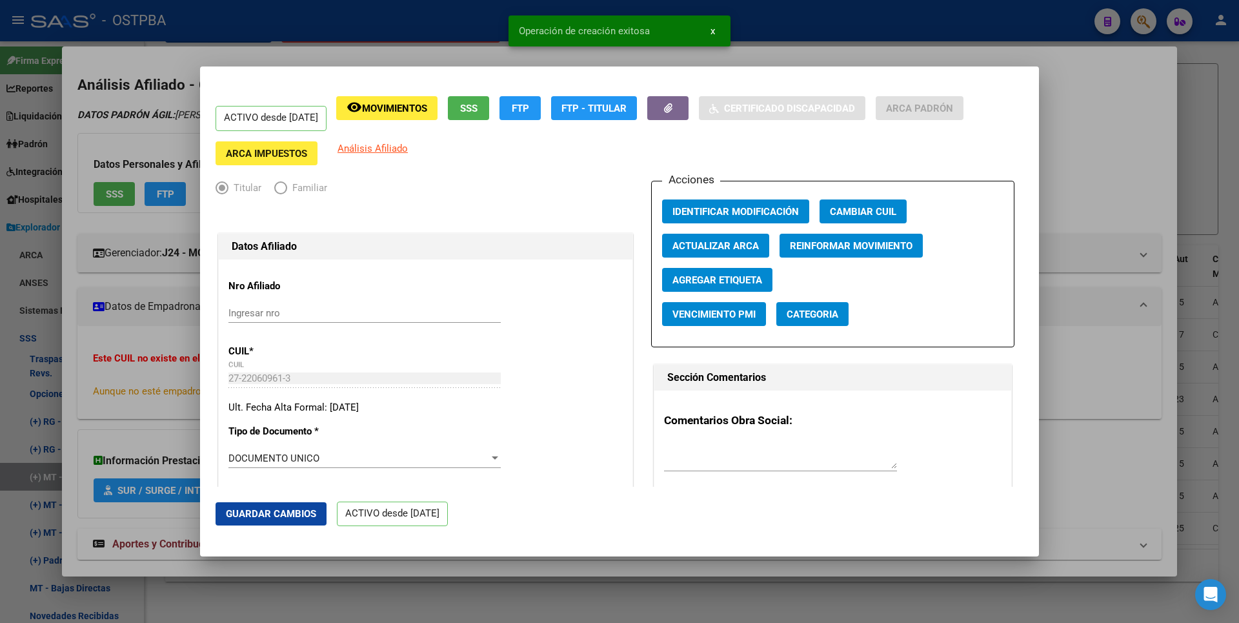
click at [1179, 172] on div at bounding box center [619, 311] width 1239 height 623
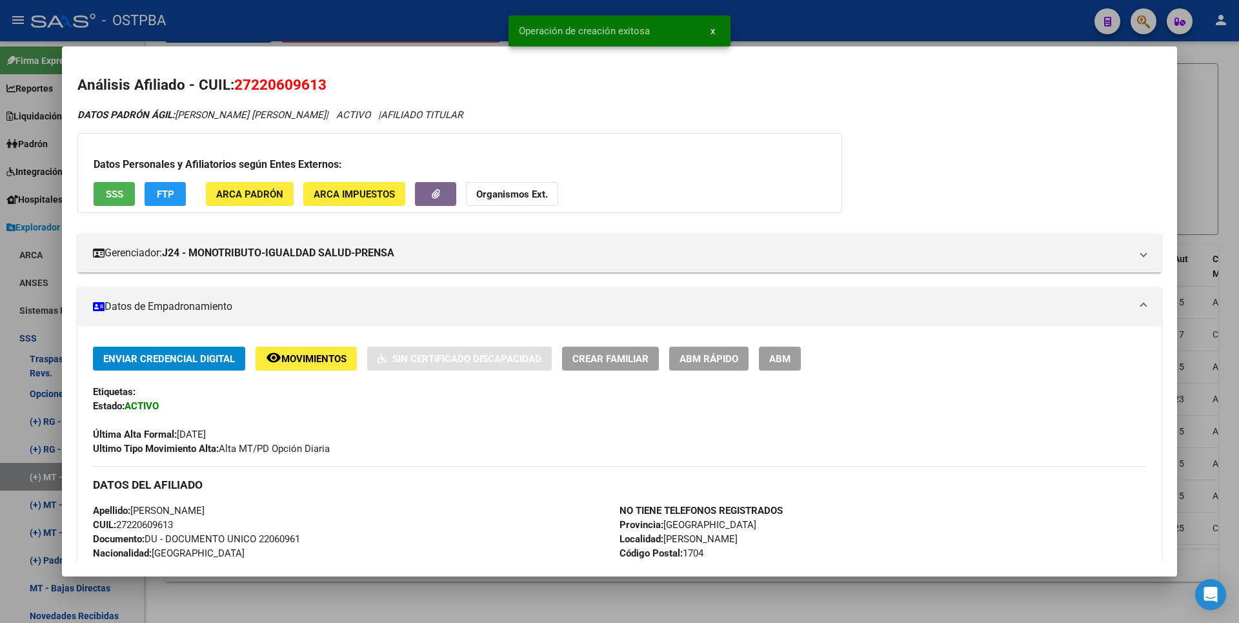
click at [1194, 163] on div at bounding box center [619, 311] width 1239 height 623
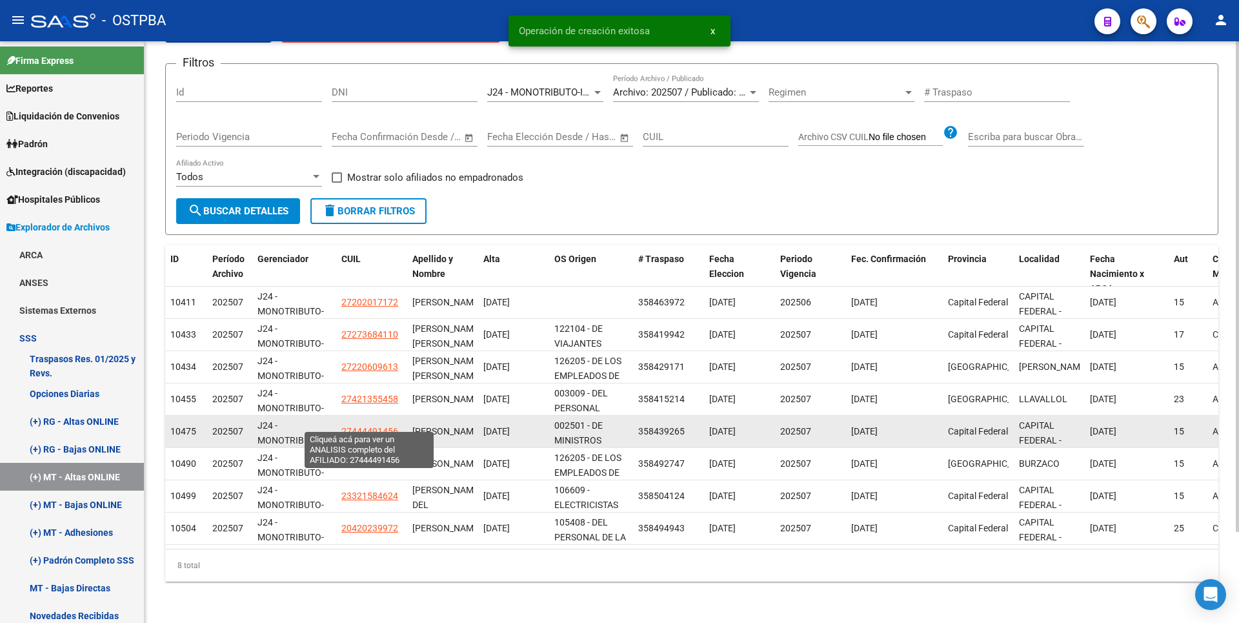
click at [372, 426] on span "27444491456" at bounding box center [369, 431] width 57 height 10
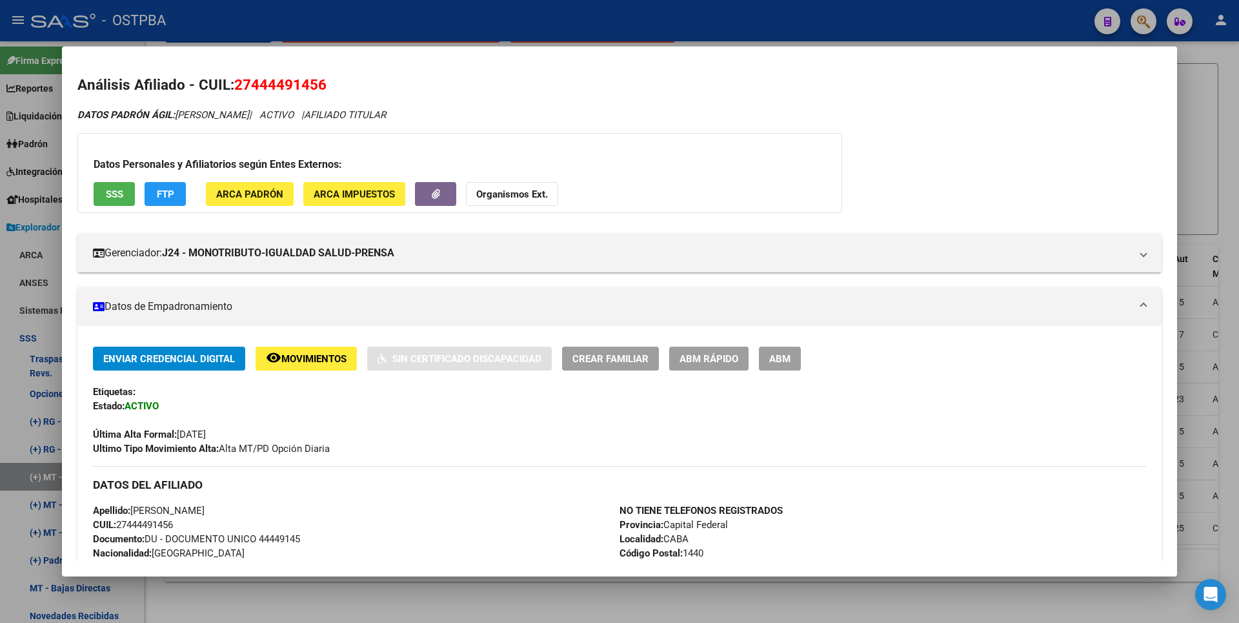
click at [1212, 200] on div at bounding box center [619, 311] width 1239 height 623
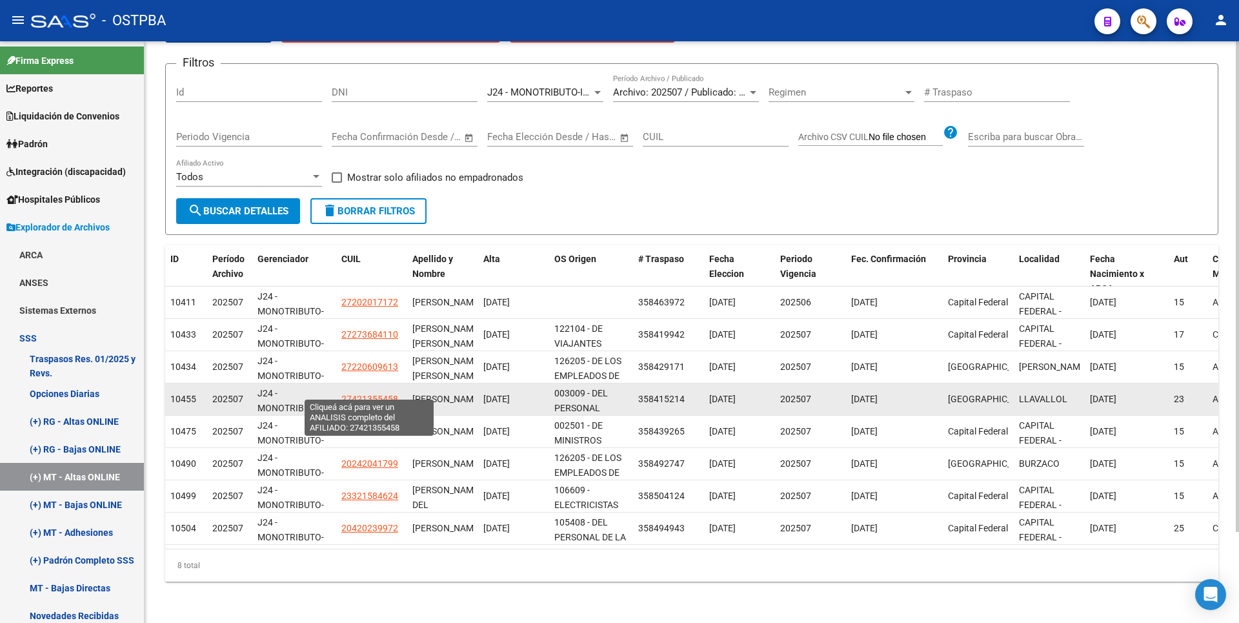
click at [382, 394] on span "27421355458" at bounding box center [369, 399] width 57 height 10
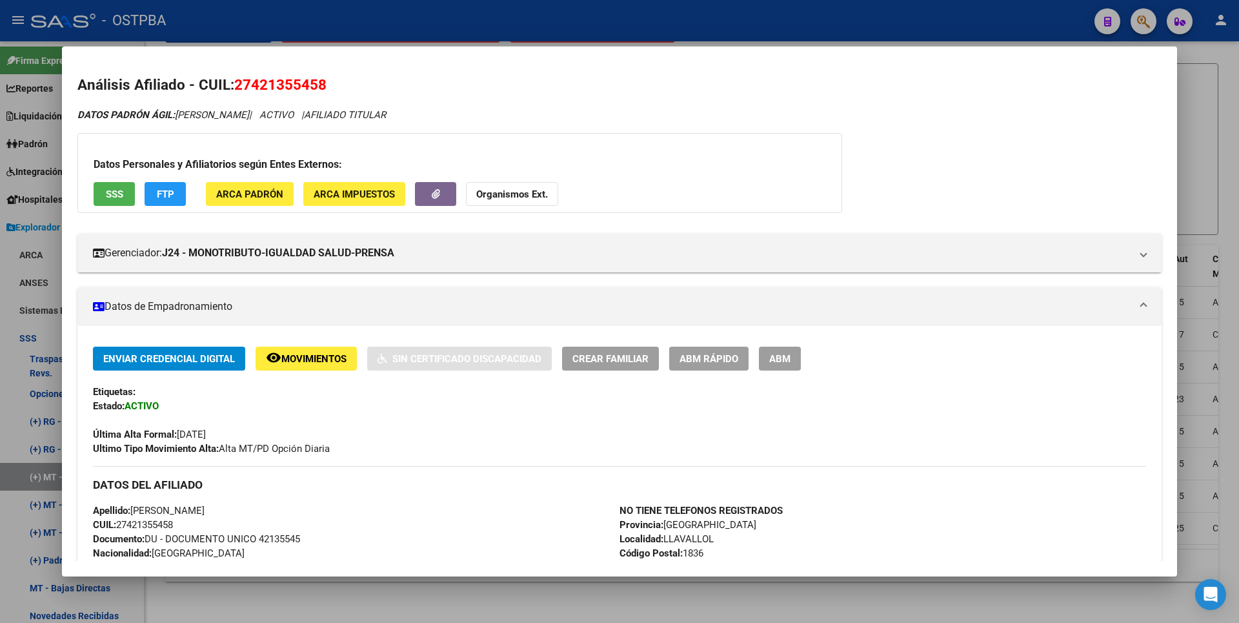
click at [1218, 117] on div at bounding box center [619, 311] width 1239 height 623
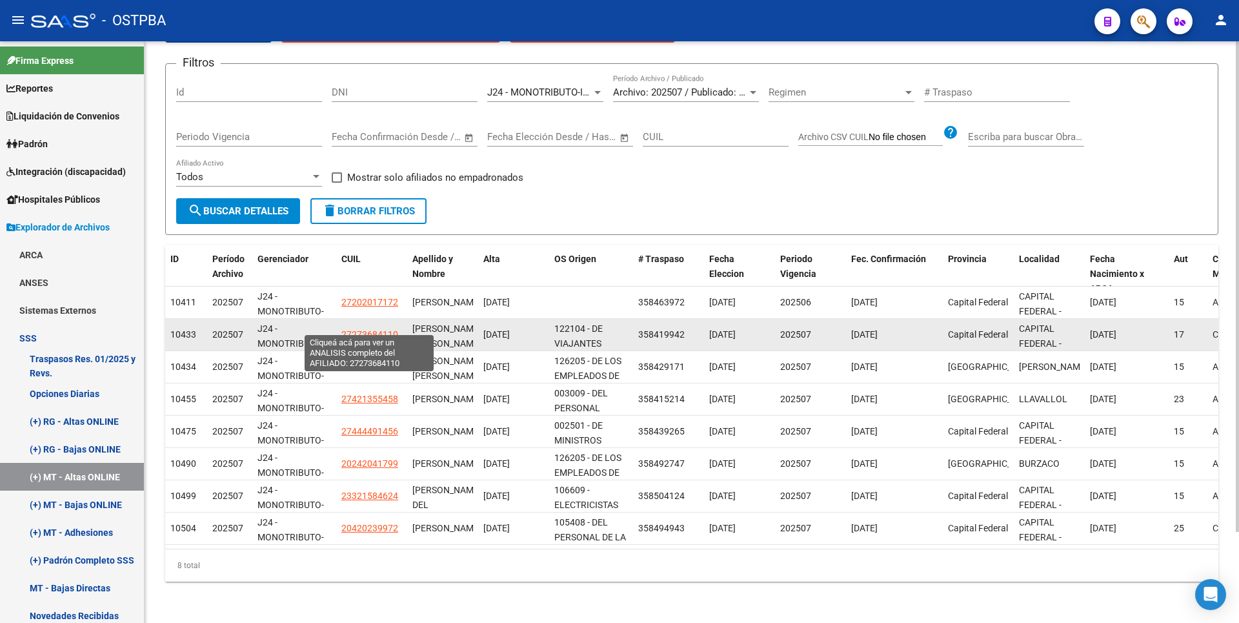
click at [384, 329] on span "27273684110" at bounding box center [369, 334] width 57 height 10
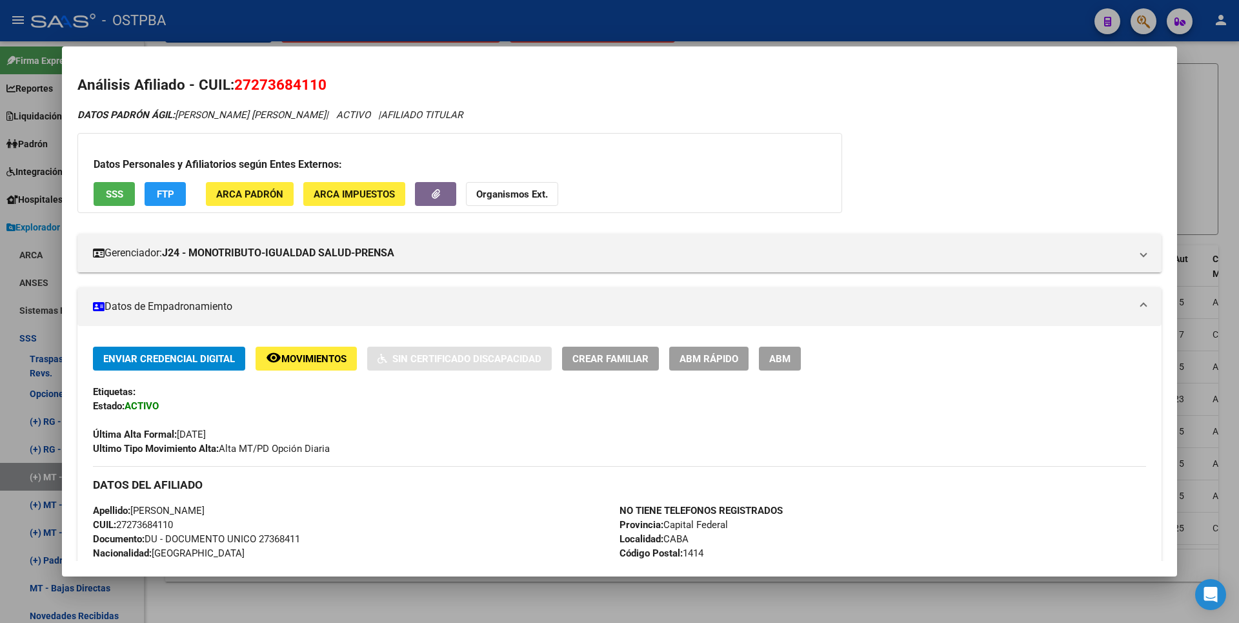
click at [1205, 102] on div at bounding box center [619, 311] width 1239 height 623
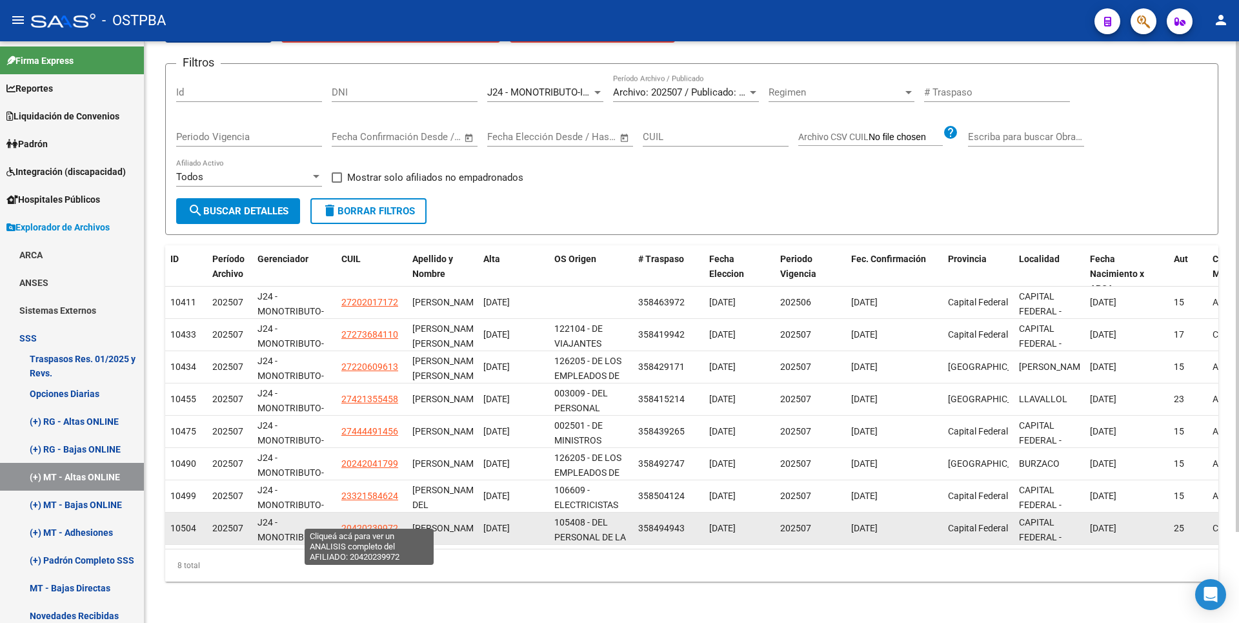
click at [378, 523] on span "20420239972" at bounding box center [369, 528] width 57 height 10
type textarea "20420239972"
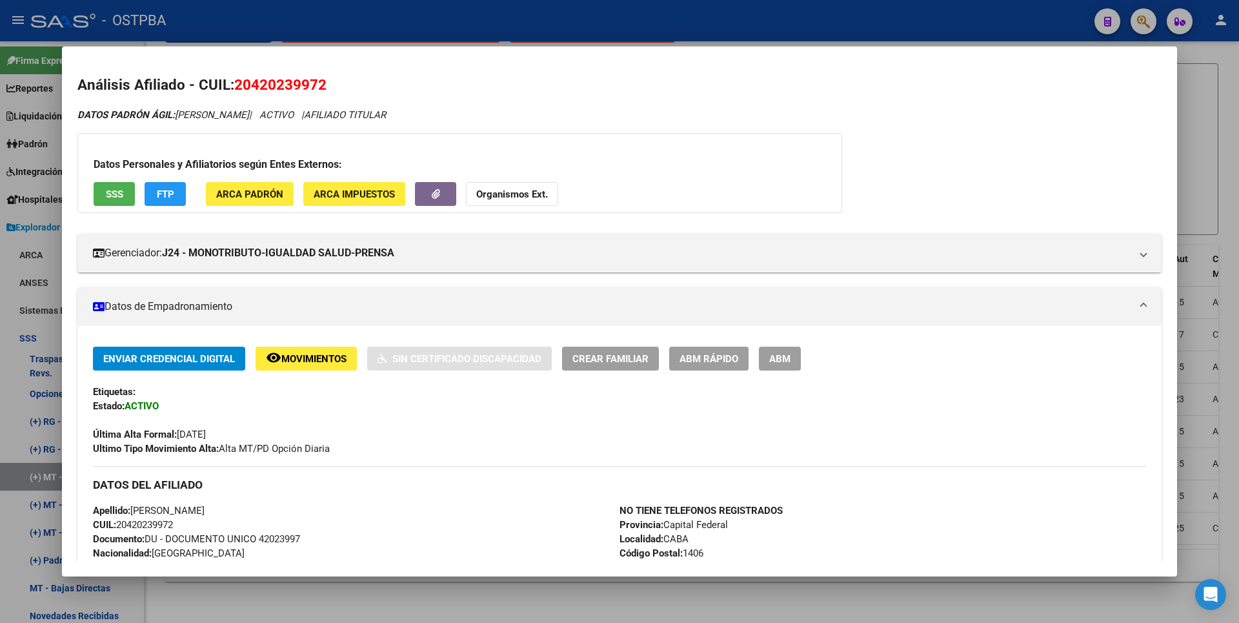
click at [1206, 176] on div at bounding box center [619, 311] width 1239 height 623
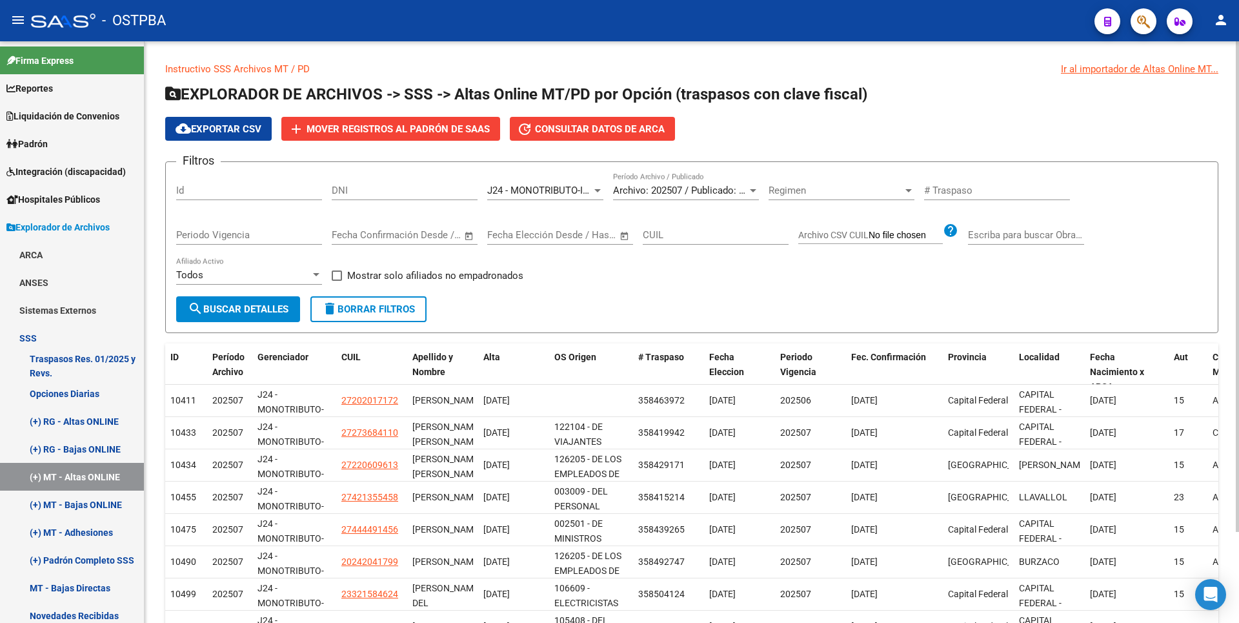
click at [656, 227] on div "CUIL" at bounding box center [716, 231] width 146 height 28
paste input "20-36745378-9"
type input "20-36745378-9"
click at [232, 314] on span "search Buscar Detalles" at bounding box center [238, 309] width 101 height 12
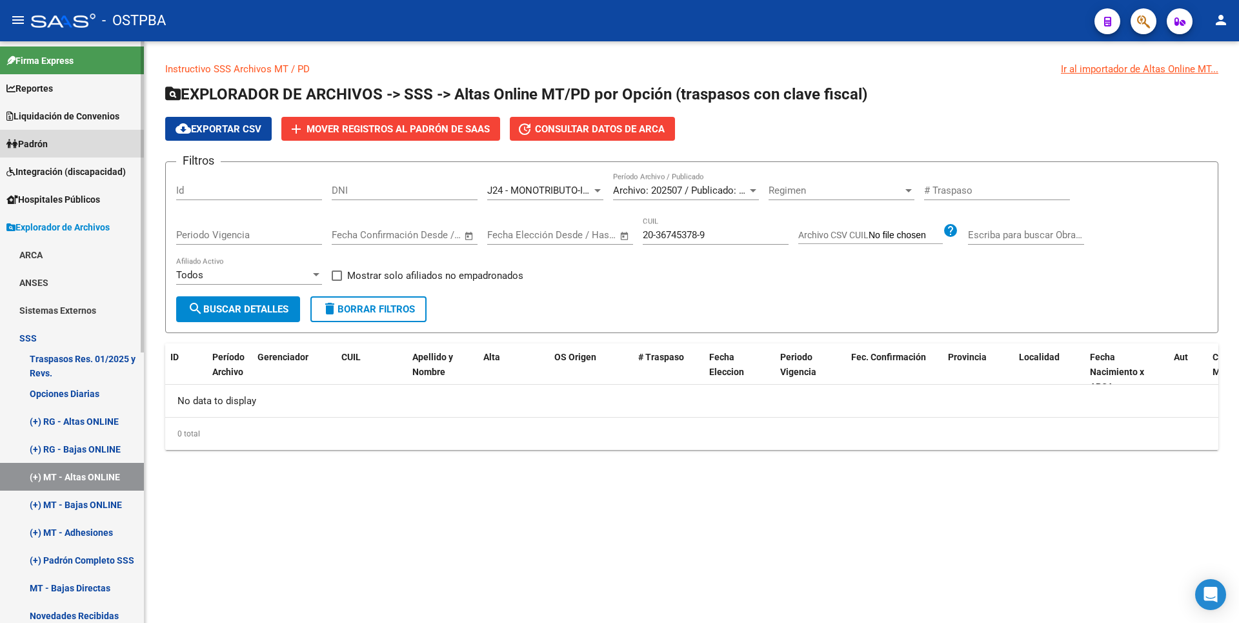
click at [55, 148] on link "Padrón" at bounding box center [72, 144] width 144 height 28
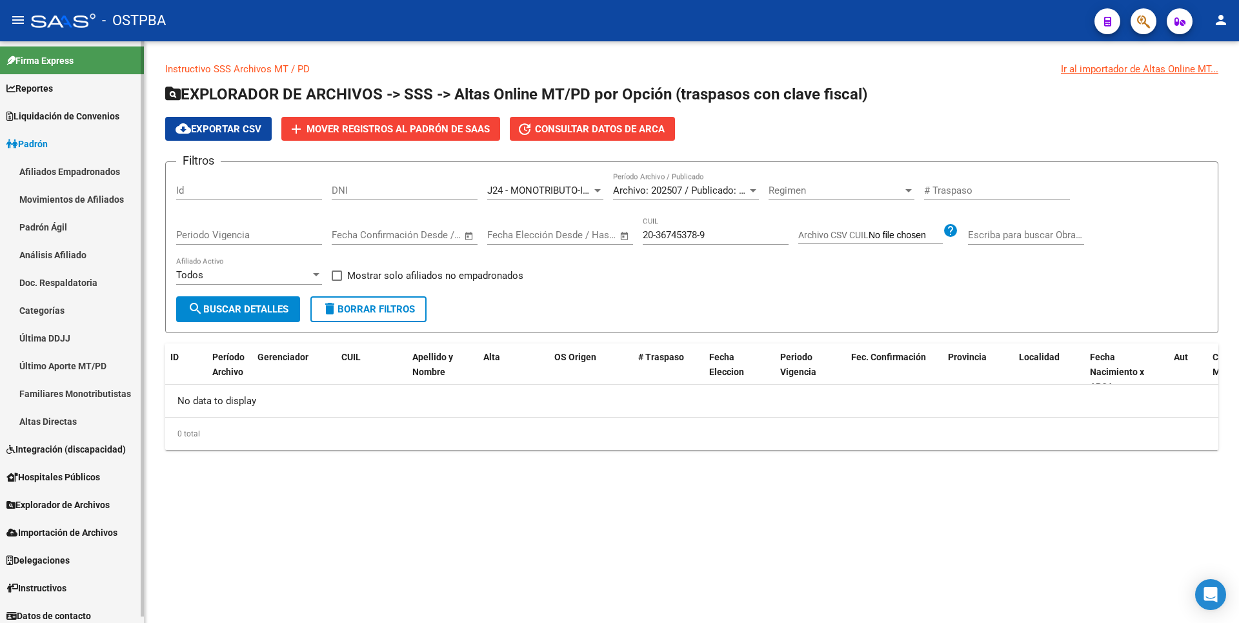
click at [69, 231] on link "Padrón Ágil" at bounding box center [72, 227] width 144 height 28
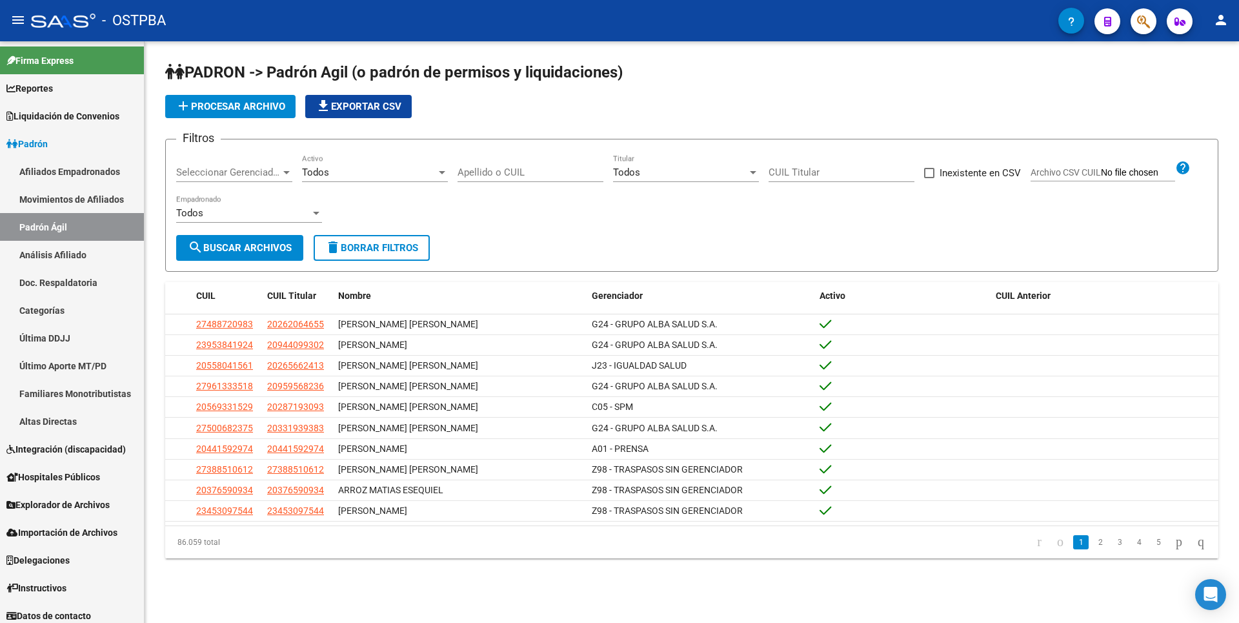
click at [258, 107] on span "add Procesar archivo" at bounding box center [231, 107] width 110 height 12
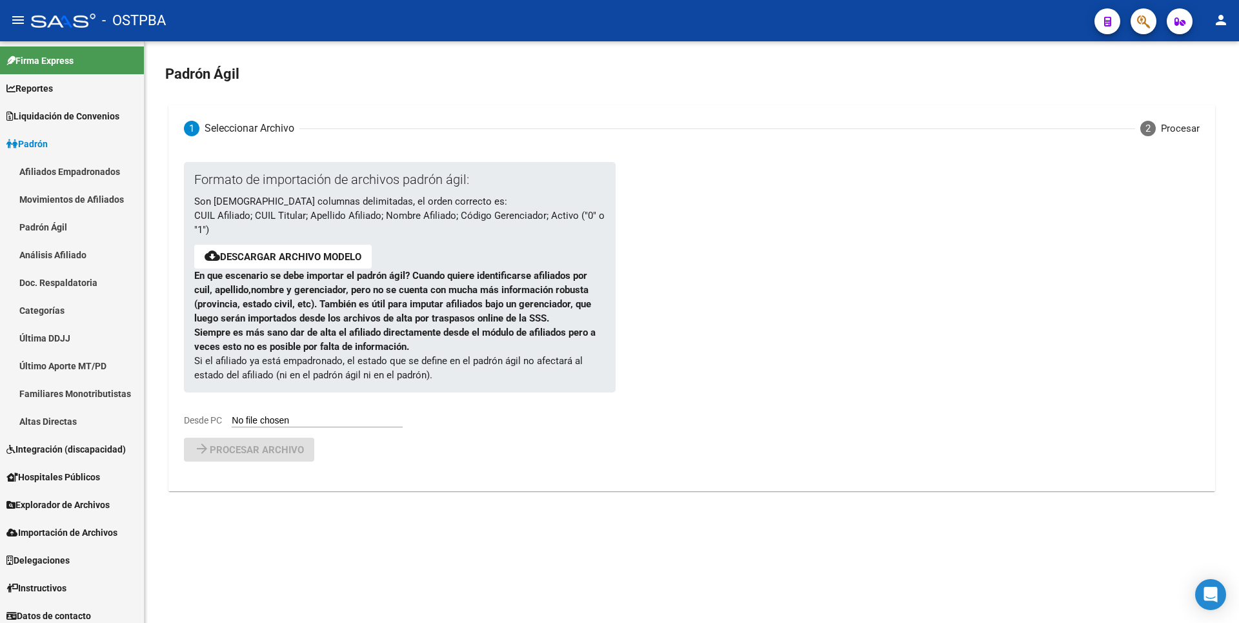
click at [284, 417] on input "Desde PC" at bounding box center [317, 421] width 171 height 12
type input "C:\fakepath\ALTAS [DATE] MONO (1).csv"
click at [226, 474] on button "arrow_forward Procesar archivo" at bounding box center [249, 483] width 130 height 24
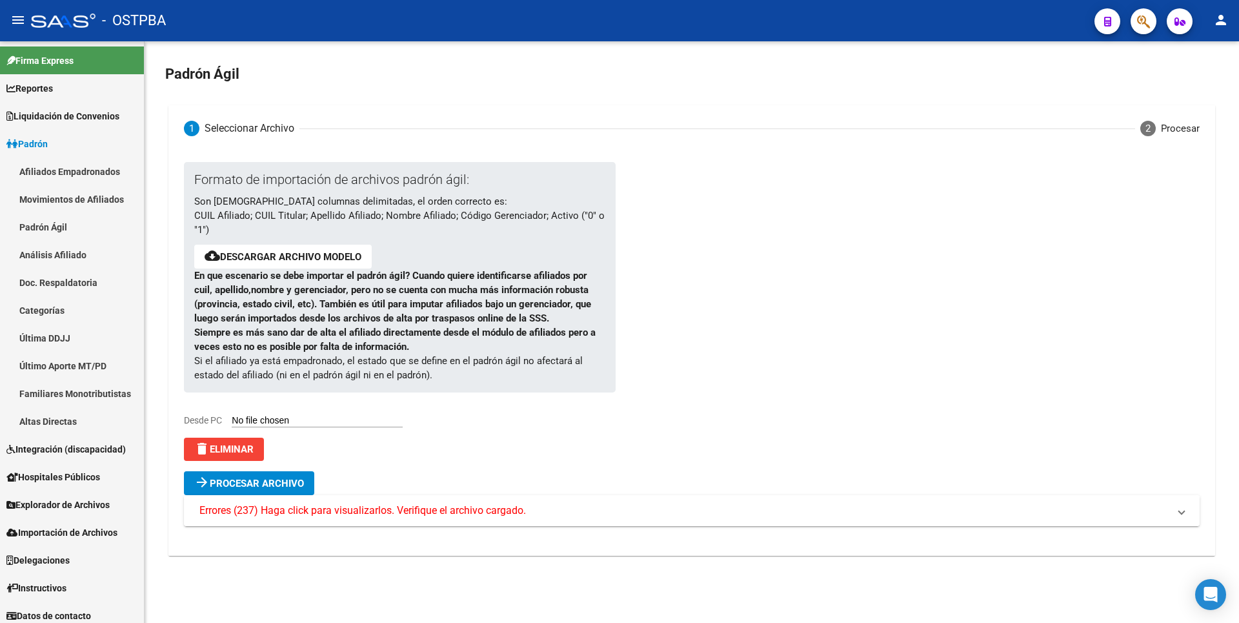
click at [314, 509] on span "Errores (237) Haga click para visualizarlos. Verifique el archivo cargado." at bounding box center [362, 510] width 327 height 14
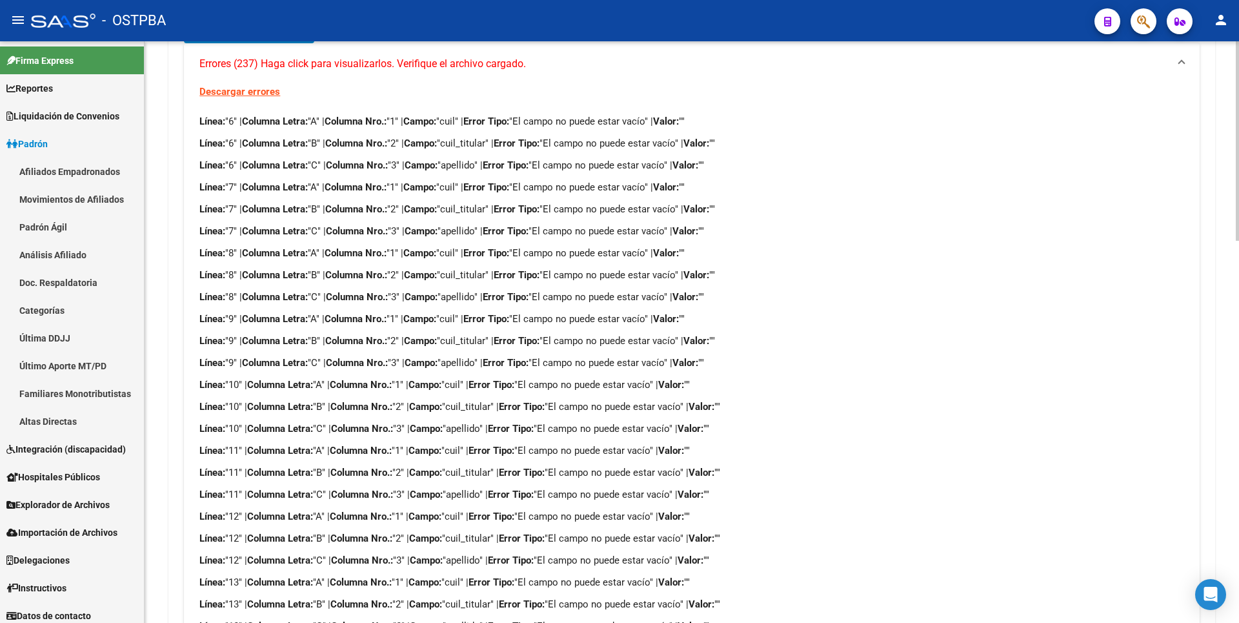
scroll to position [65, 0]
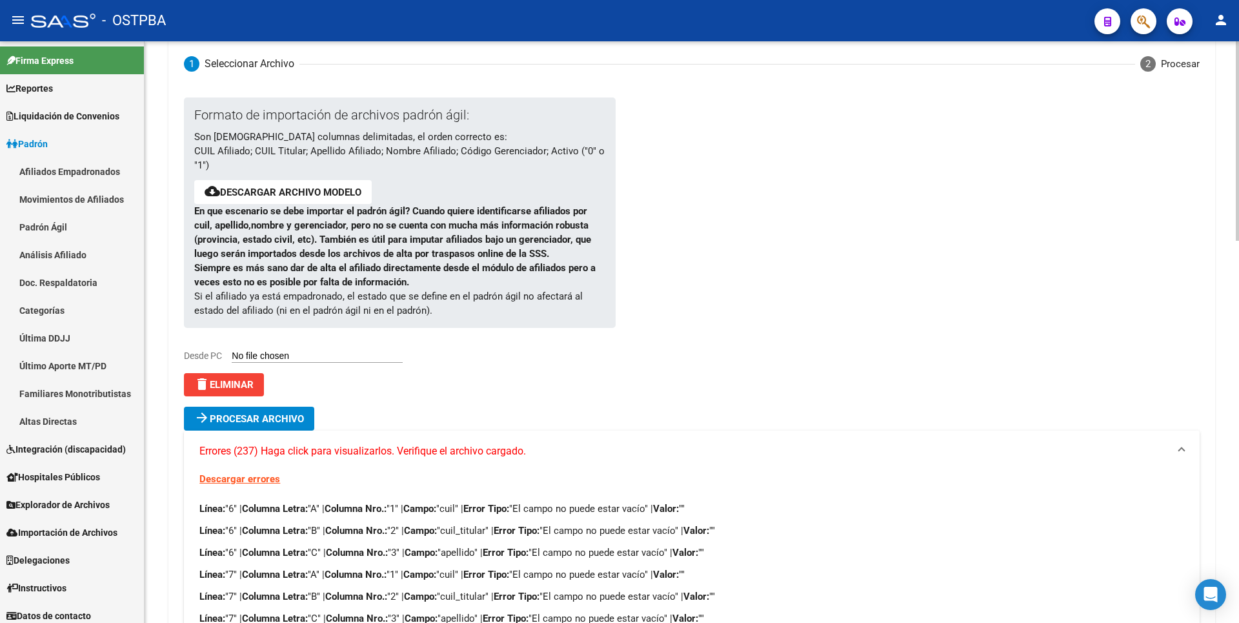
click at [225, 383] on span "delete Eliminar" at bounding box center [223, 385] width 59 height 12
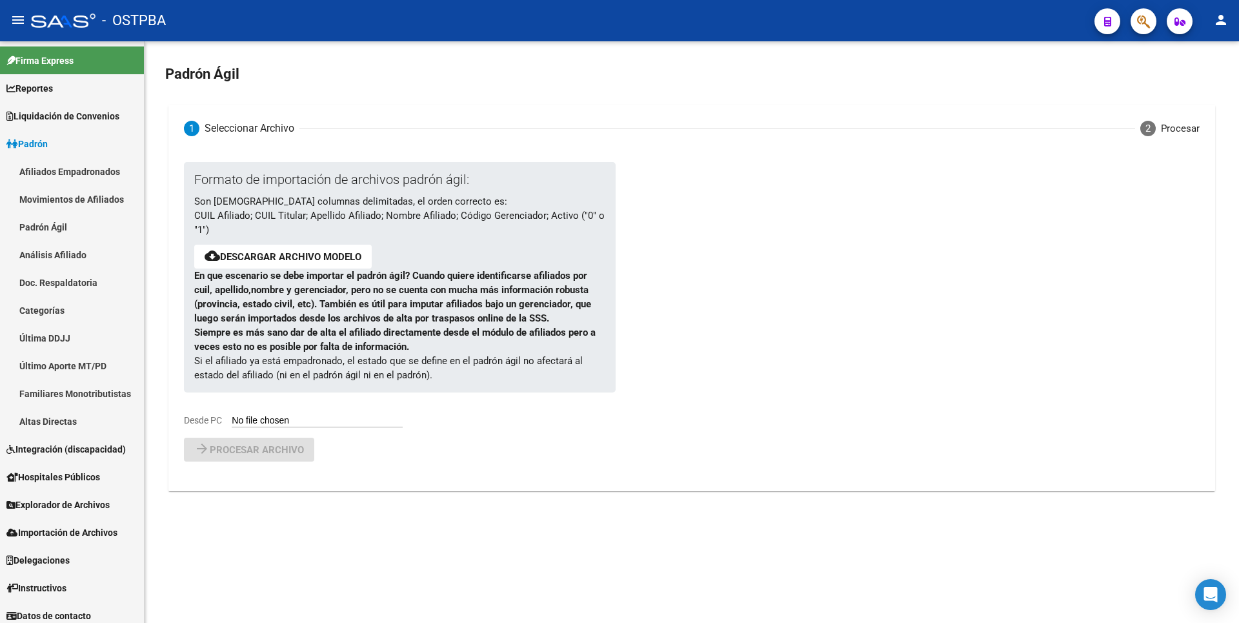
scroll to position [0, 0]
click at [343, 419] on input "Desde PC" at bounding box center [317, 421] width 171 height 12
type input "C:\fakepath\ALTAS [DATE] MONO (1).csv"
click at [273, 483] on span "Procesar archivo" at bounding box center [257, 484] width 94 height 12
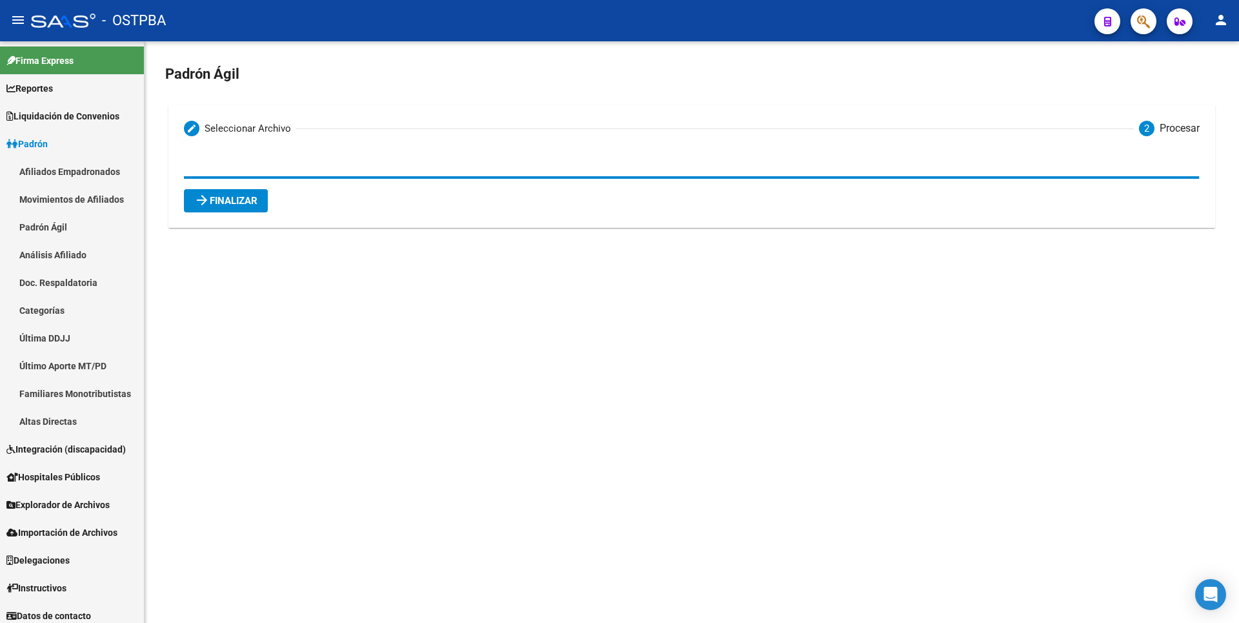
click at [225, 206] on span "arrow_forward Finalizar" at bounding box center [225, 201] width 63 height 12
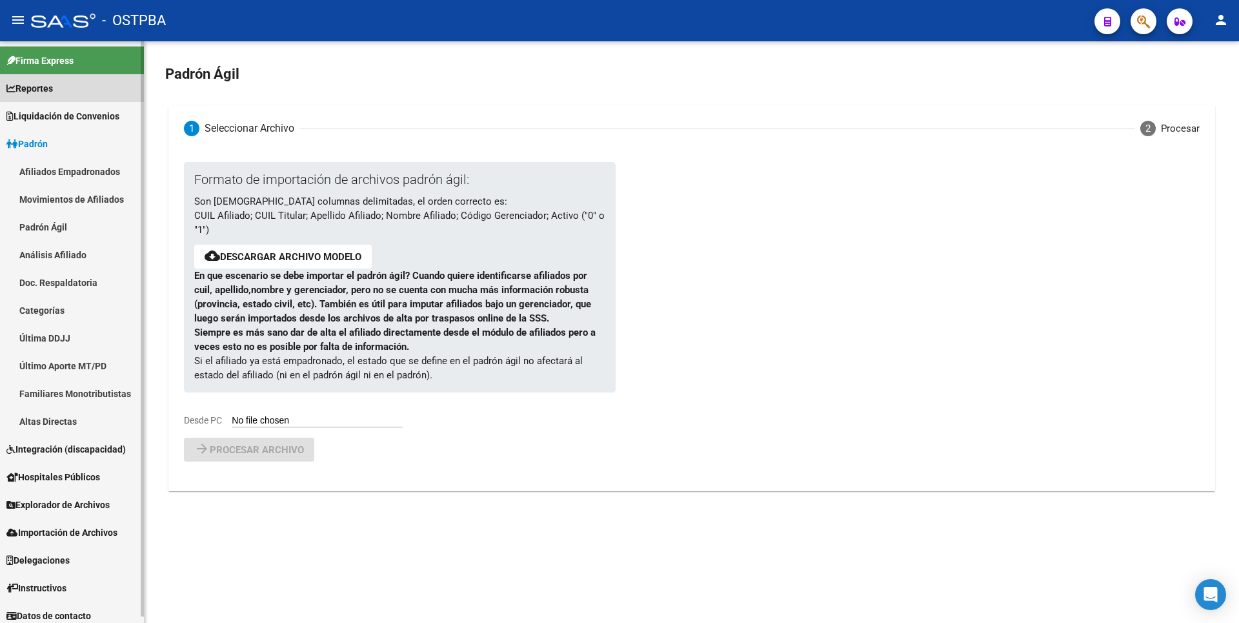
click at [51, 90] on span "Reportes" at bounding box center [29, 88] width 46 height 14
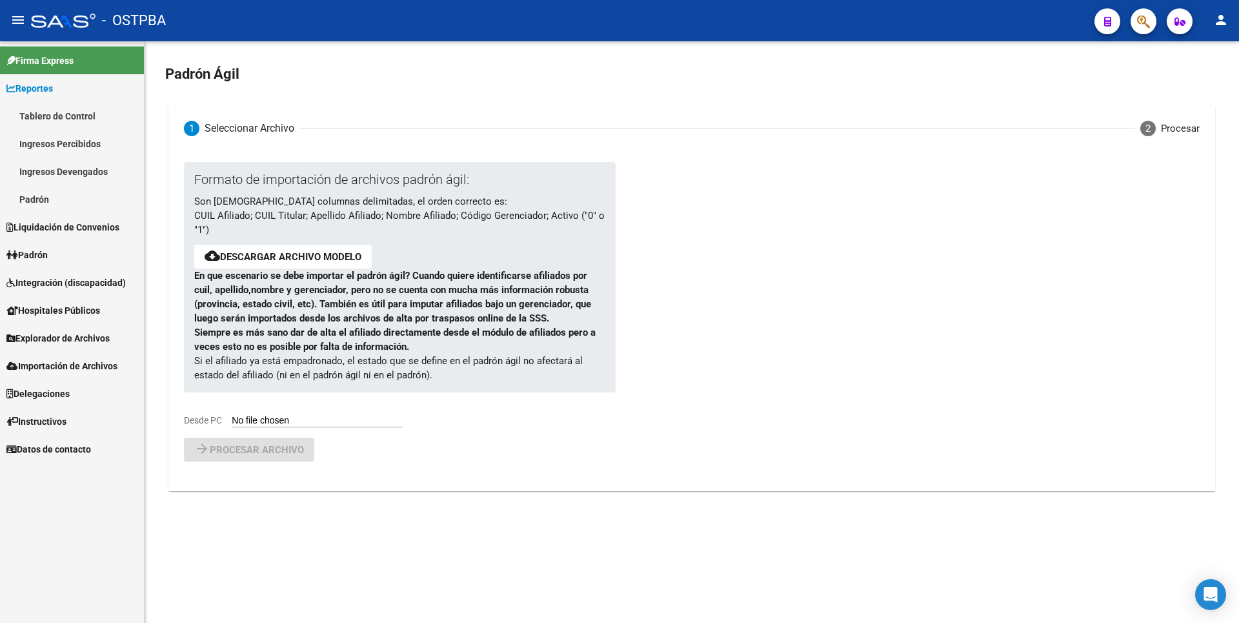
click at [58, 187] on link "Padrón" at bounding box center [72, 199] width 144 height 28
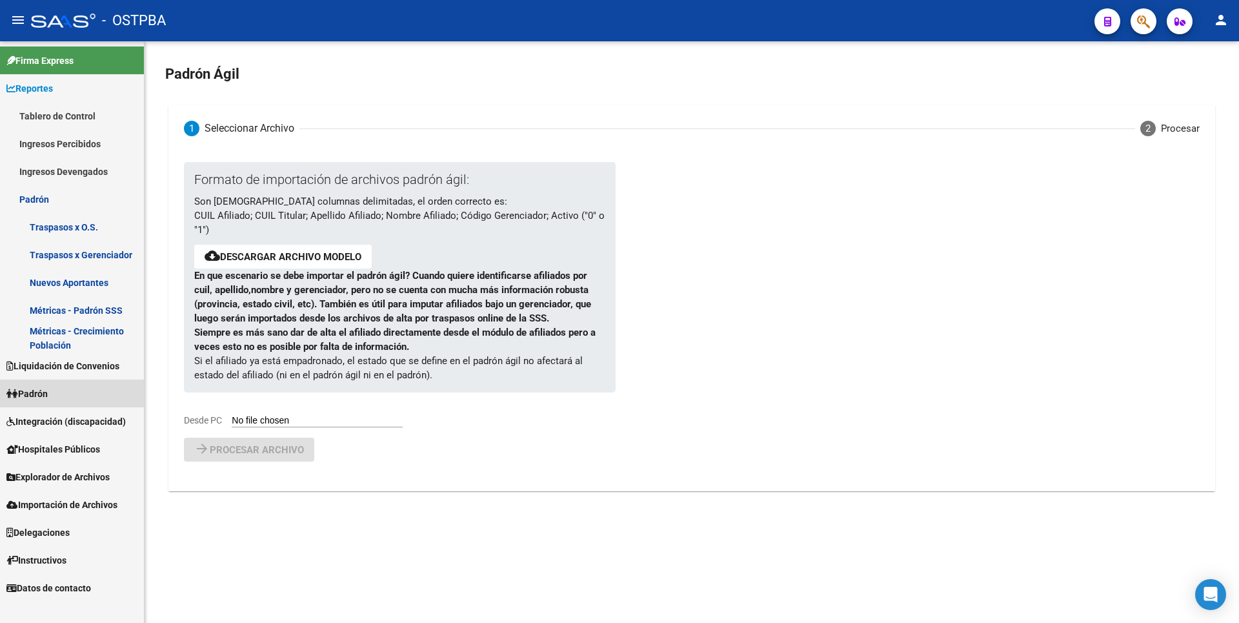
click at [48, 404] on link "Padrón" at bounding box center [72, 394] width 144 height 28
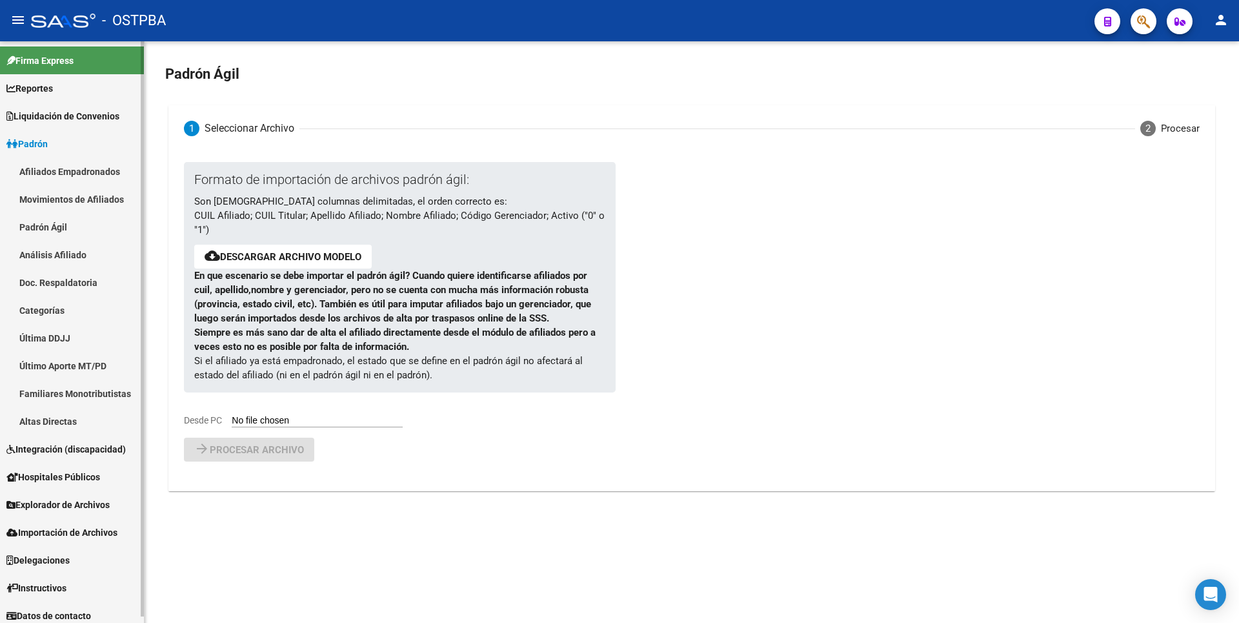
click at [77, 248] on link "Análisis Afiliado" at bounding box center [72, 255] width 144 height 28
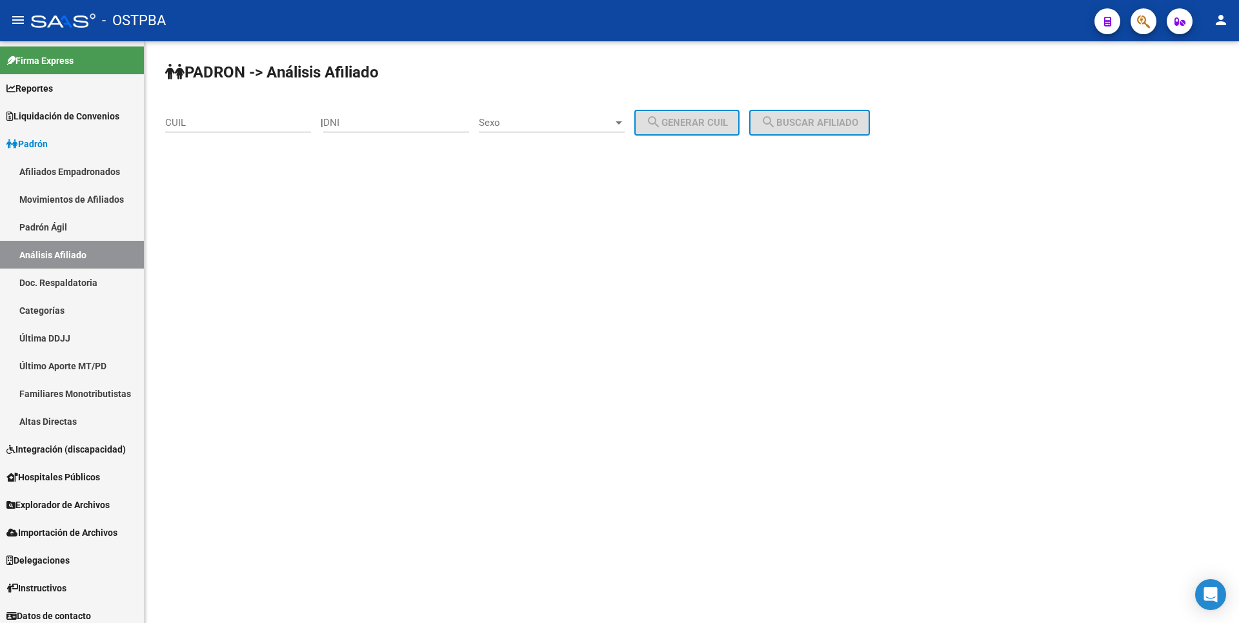
click at [366, 130] on div "DNI" at bounding box center [396, 119] width 146 height 28
click at [372, 121] on input "DNI" at bounding box center [396, 123] width 146 height 12
type input "29502268"
click at [625, 124] on div at bounding box center [619, 122] width 12 height 10
drag, startPoint x: 552, startPoint y: 127, endPoint x: 600, endPoint y: 125, distance: 48.4
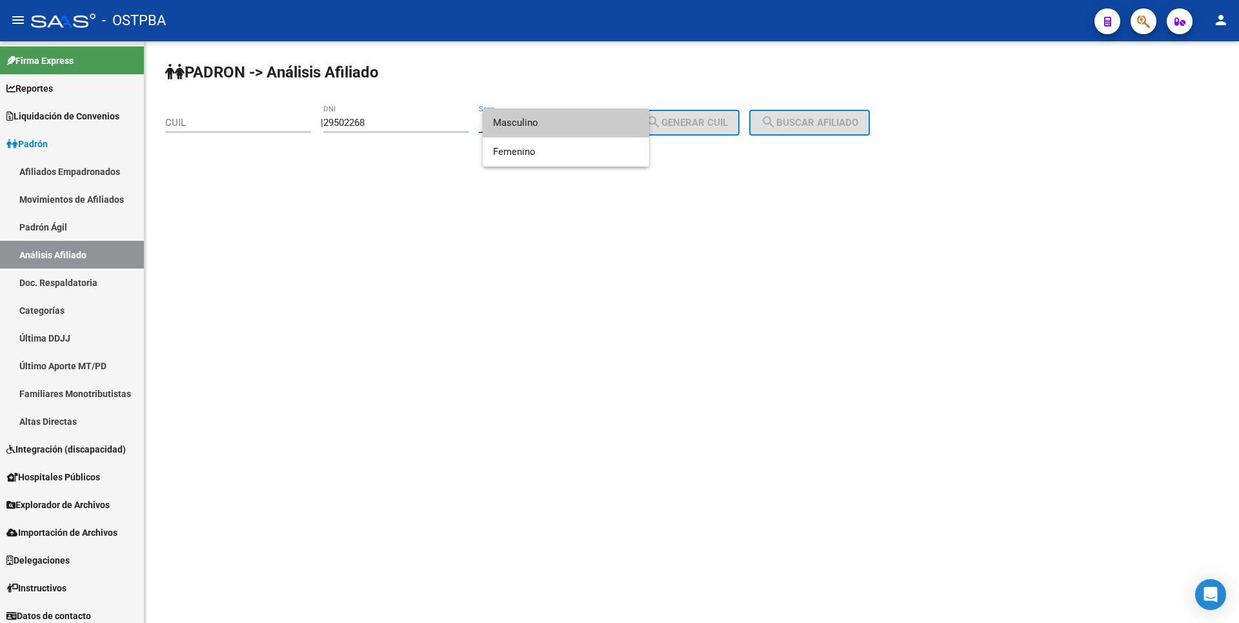
click at [560, 127] on span "Masculino" at bounding box center [566, 122] width 146 height 29
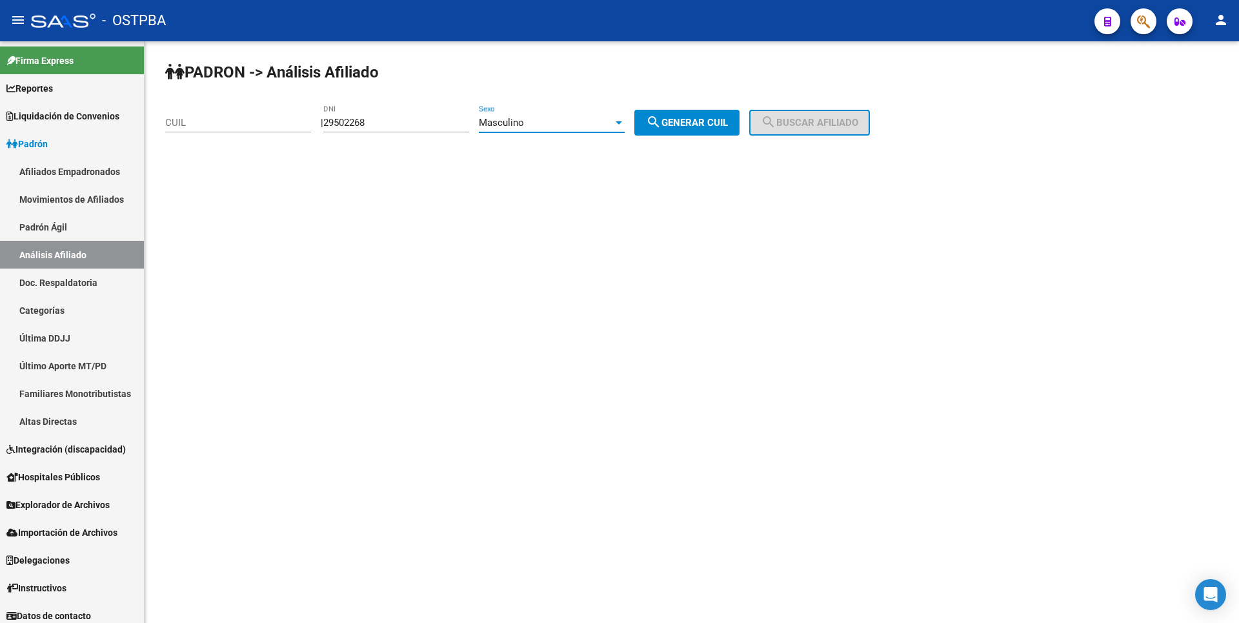
drag, startPoint x: 698, startPoint y: 123, endPoint x: 722, endPoint y: 119, distance: 24.1
click at [698, 122] on span "search Generar CUIL" at bounding box center [687, 123] width 82 height 12
type input "20-29502268-0"
drag, startPoint x: 809, startPoint y: 123, endPoint x: 800, endPoint y: 125, distance: 9.2
click at [811, 123] on span "search Buscar afiliado" at bounding box center [809, 123] width 97 height 12
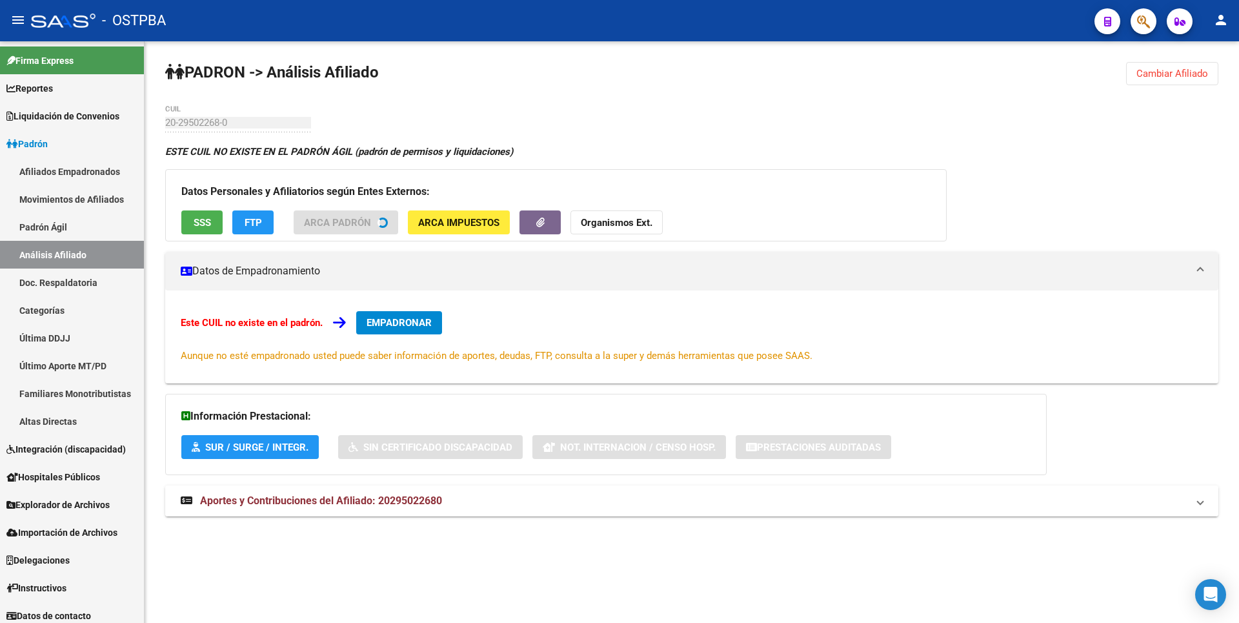
click at [378, 501] on div "ESTE CUIL NO EXISTE EN EL PADRÓN ÁGIL (padrón de permisos y liquidaciones) Dato…" at bounding box center [691, 338] width 1053 height 386
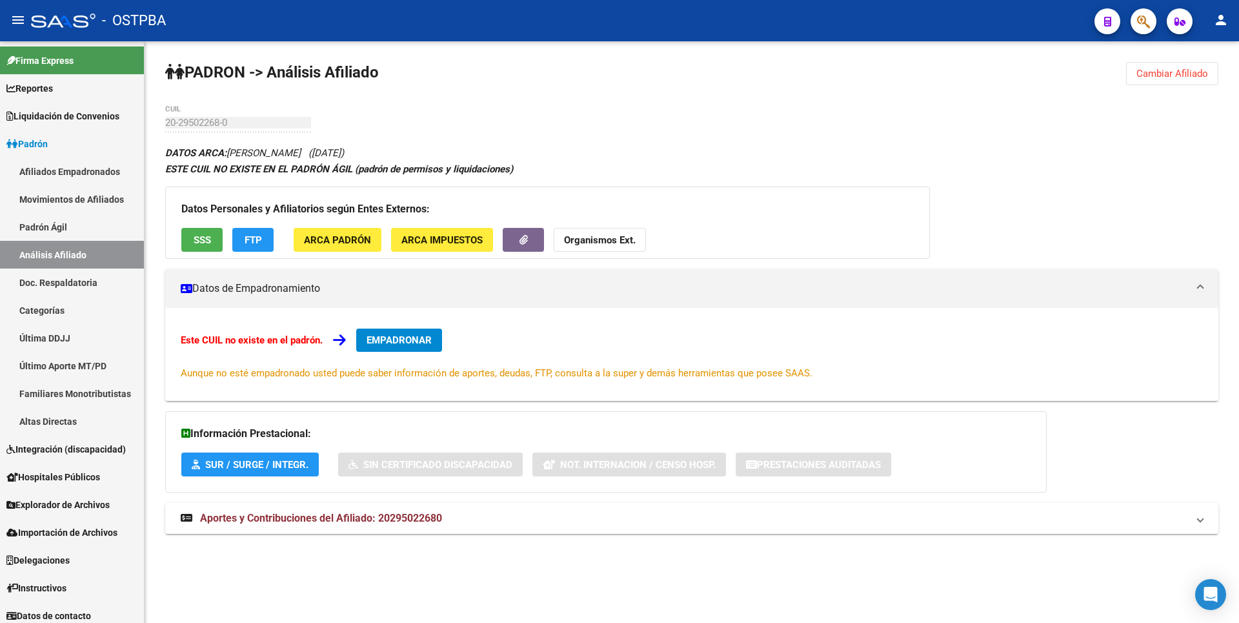
click at [370, 525] on strong "Aportes y Contribuciones del Afiliado: 20295022680" at bounding box center [311, 518] width 261 height 14
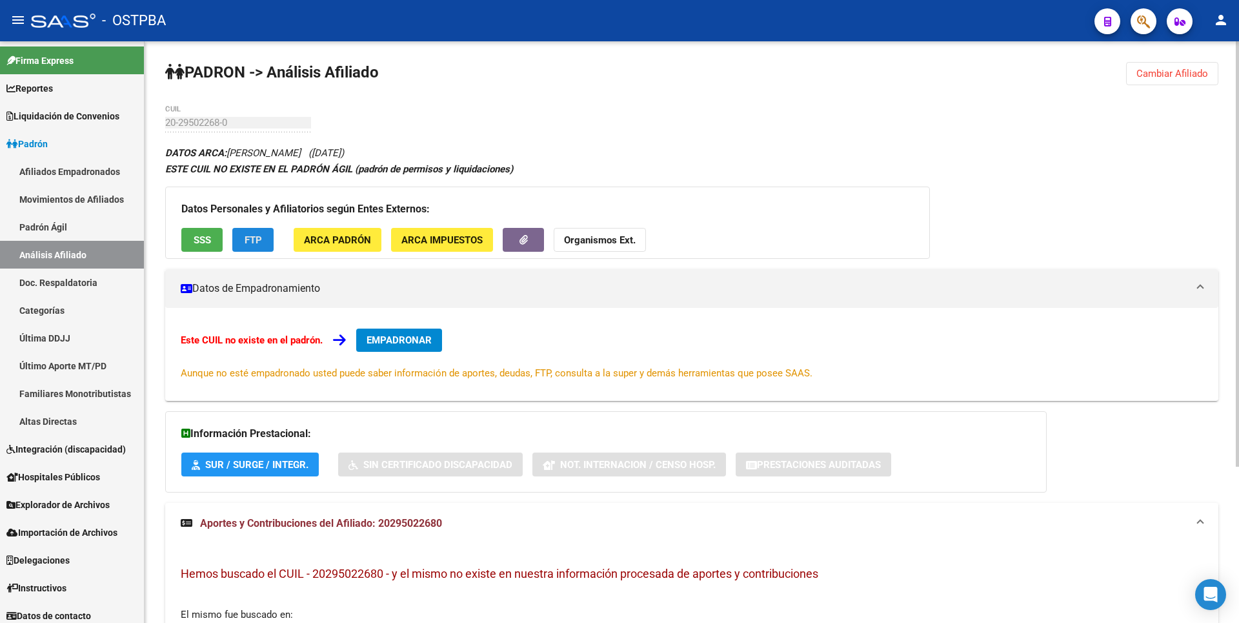
click at [245, 241] on span "FTP" at bounding box center [253, 240] width 17 height 12
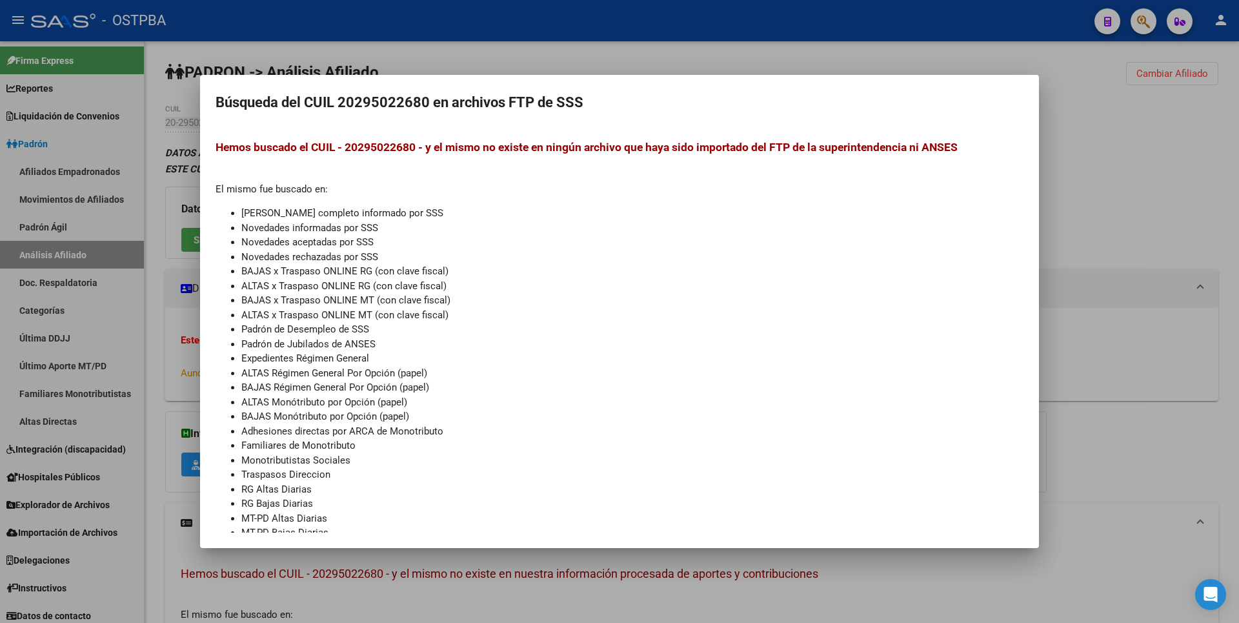
click at [1170, 177] on div at bounding box center [619, 311] width 1239 height 623
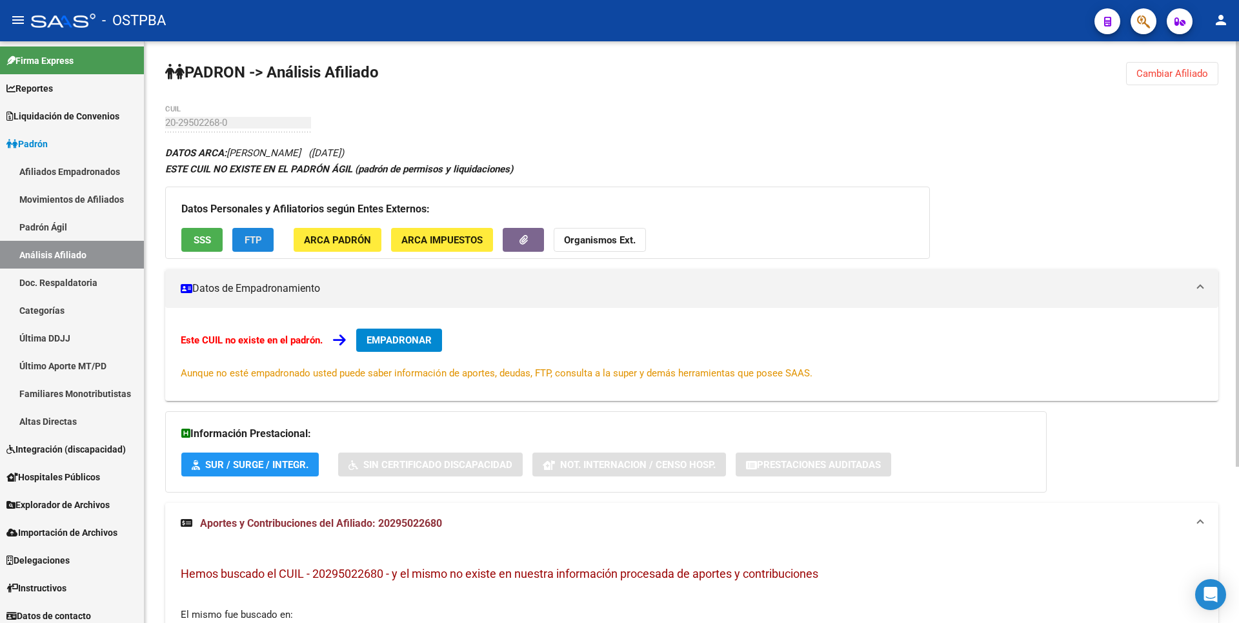
click at [261, 239] on span "FTP" at bounding box center [253, 240] width 17 height 12
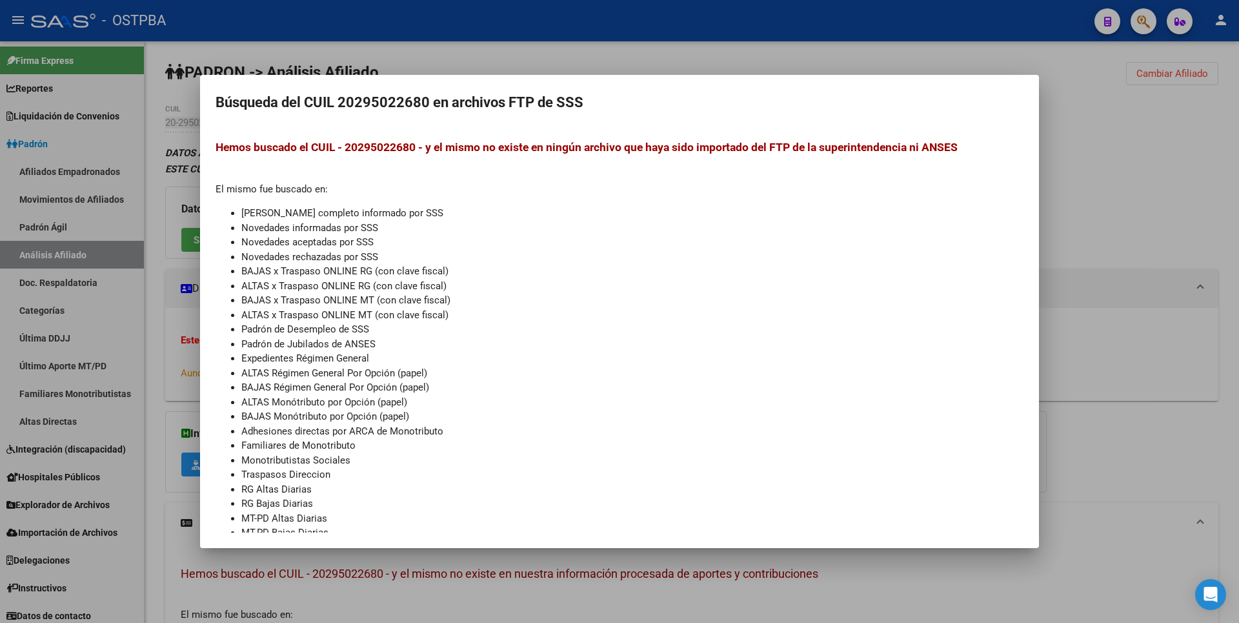
drag, startPoint x: 1189, startPoint y: 216, endPoint x: 1182, endPoint y: 212, distance: 8.1
click at [1186, 214] on div at bounding box center [619, 311] width 1239 height 623
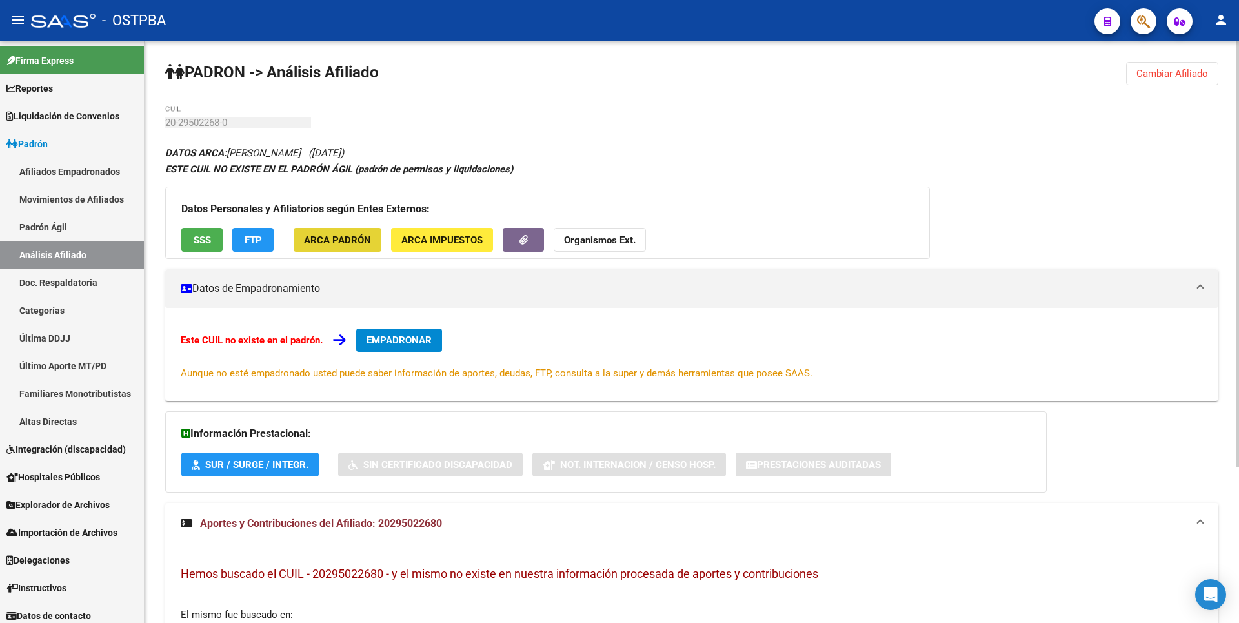
click at [347, 243] on span "ARCA Padrón" at bounding box center [337, 240] width 67 height 12
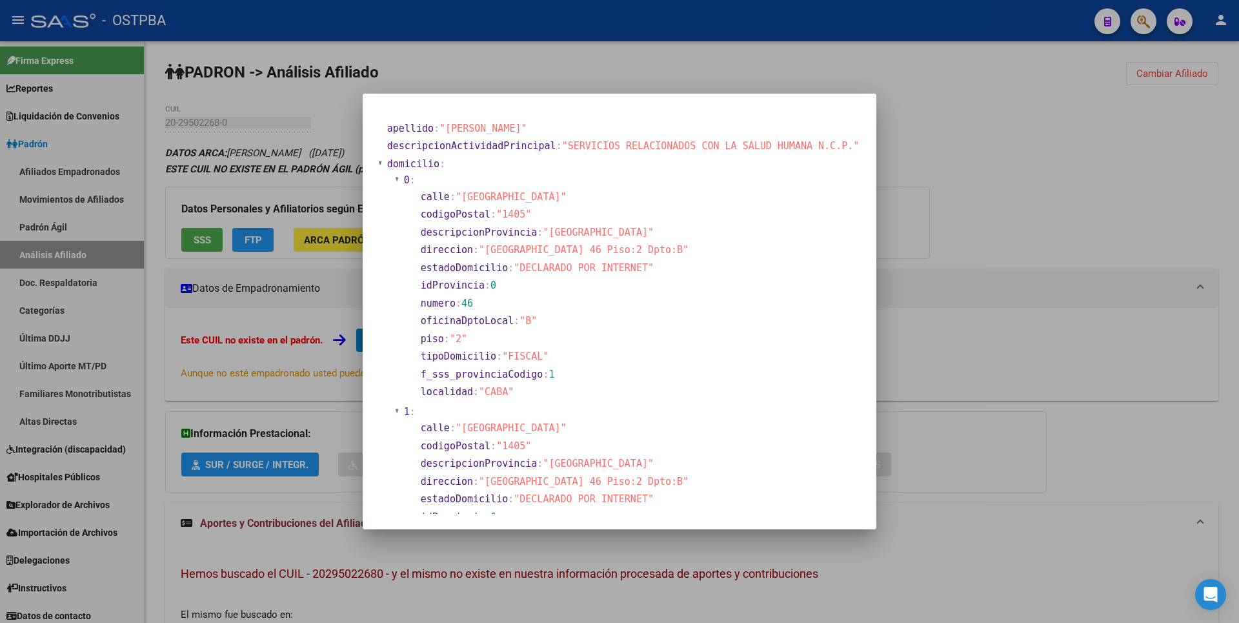
click at [1034, 223] on div at bounding box center [619, 311] width 1239 height 623
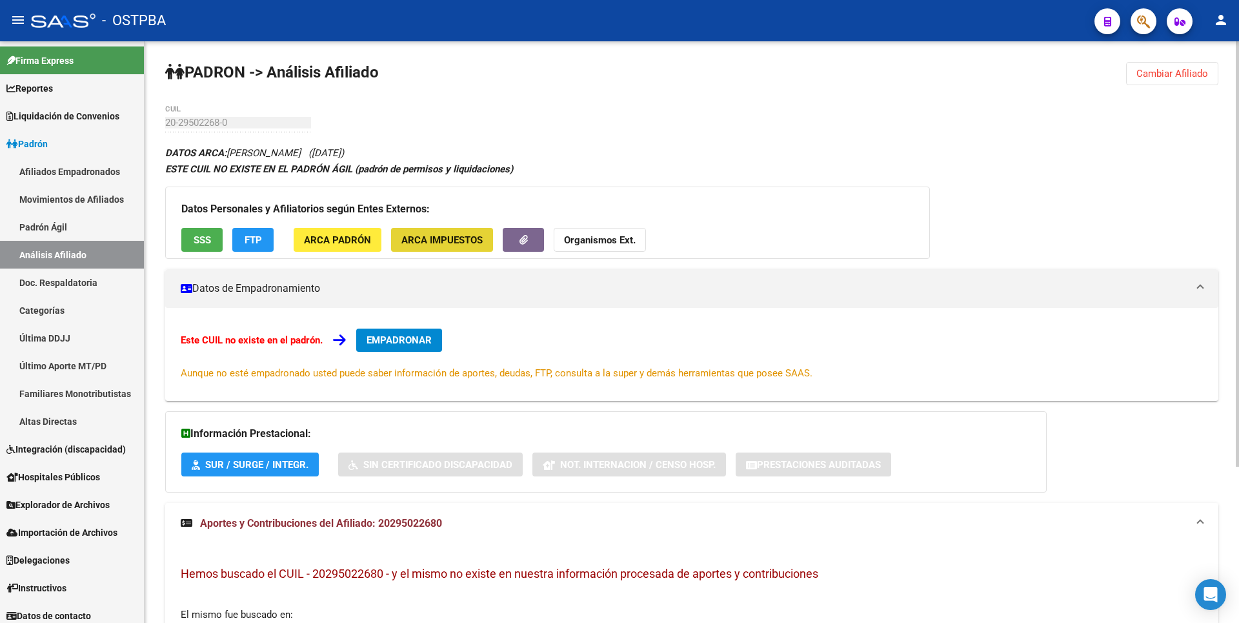
click at [441, 243] on span "ARCA Impuestos" at bounding box center [441, 240] width 81 height 12
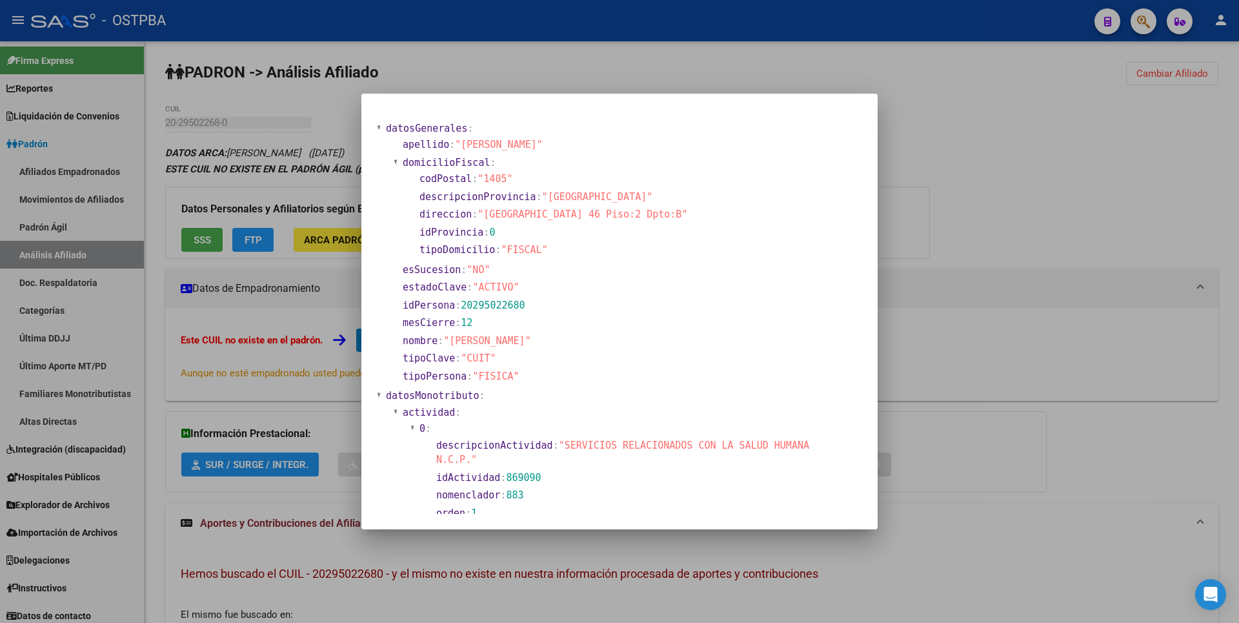
scroll to position [429, 0]
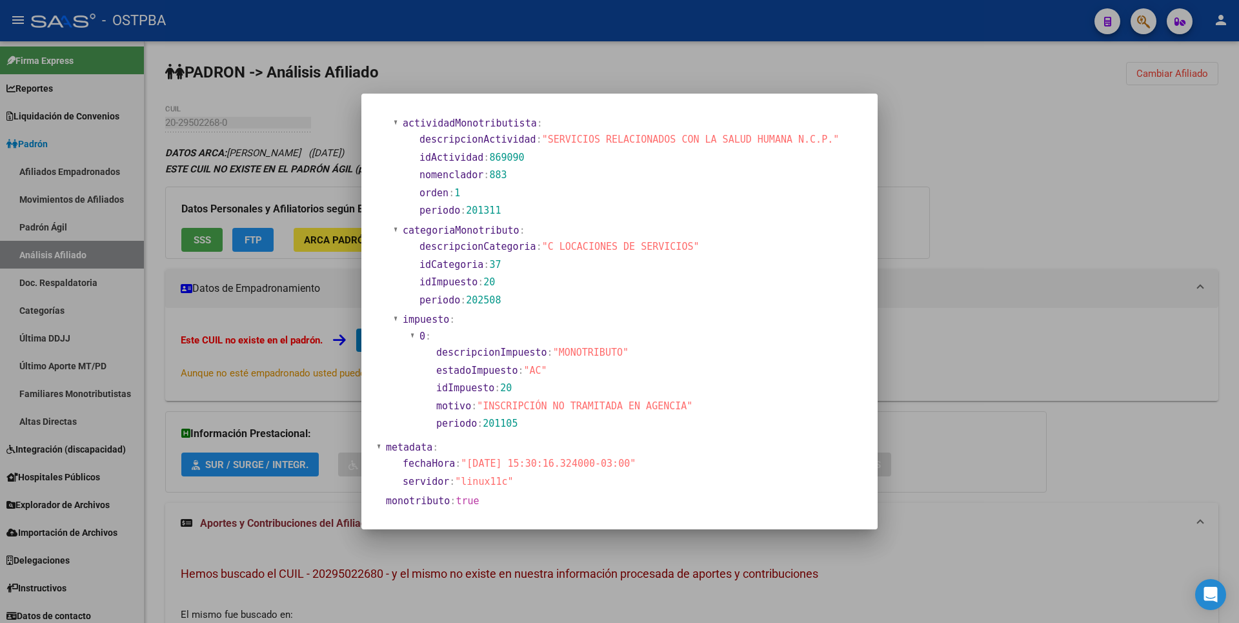
click at [915, 194] on div at bounding box center [619, 311] width 1239 height 623
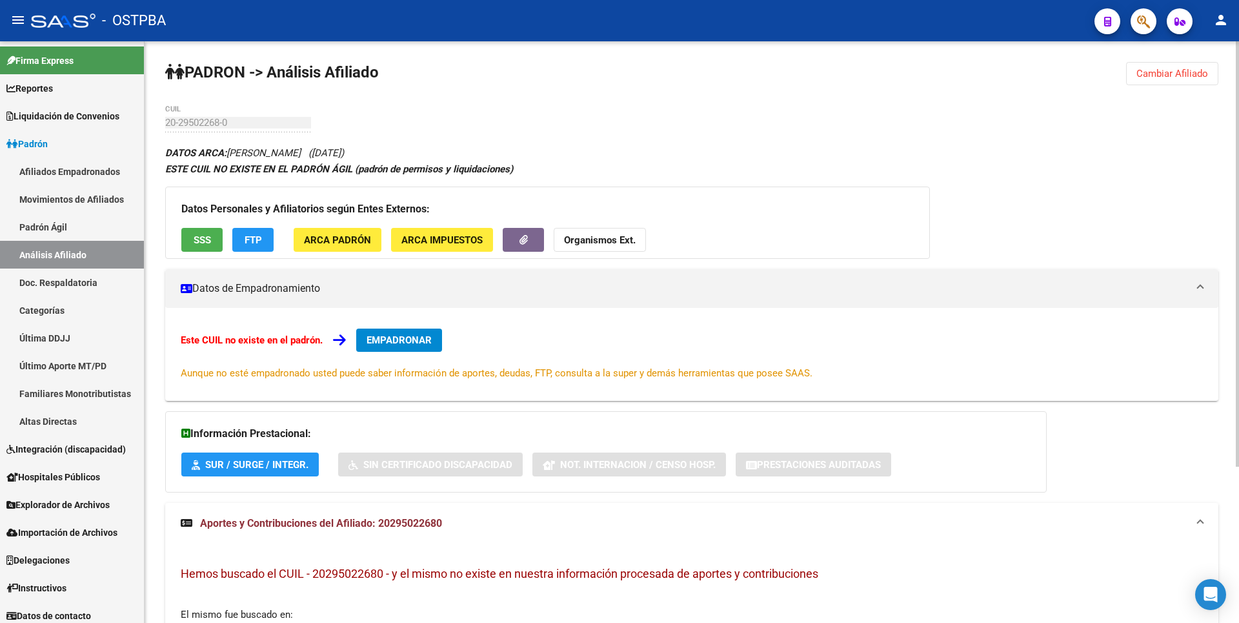
click at [614, 239] on strong "Organismos Ext." at bounding box center [600, 240] width 72 height 12
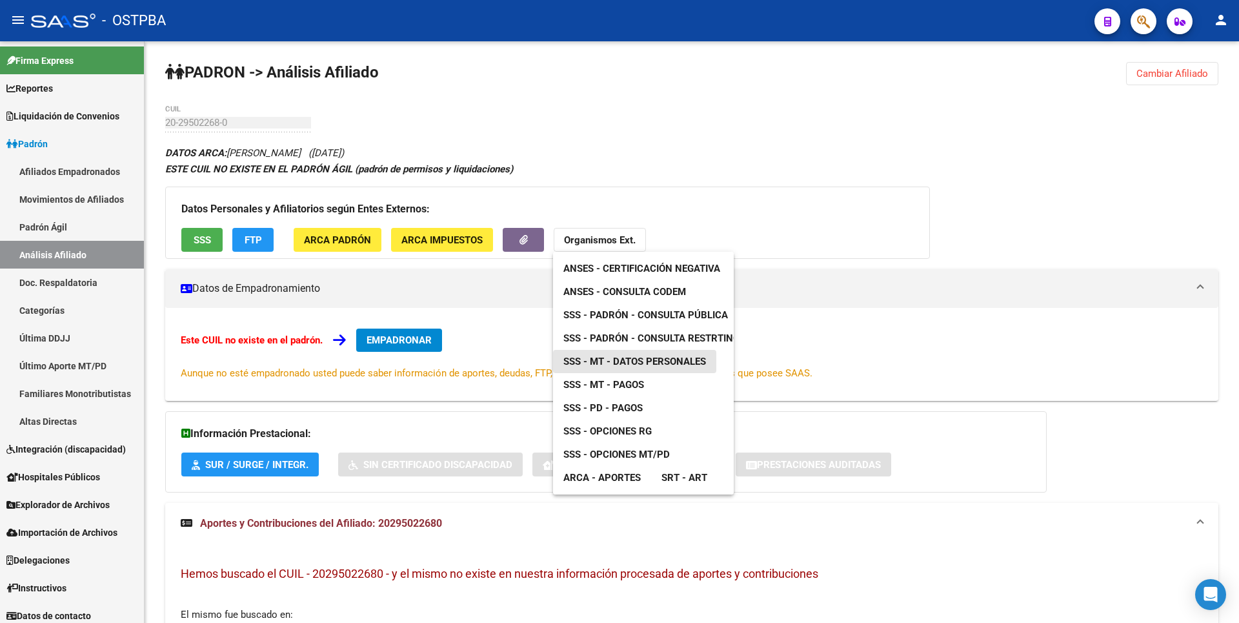
click at [658, 363] on span "SSS - MT - Datos Personales" at bounding box center [634, 362] width 143 height 12
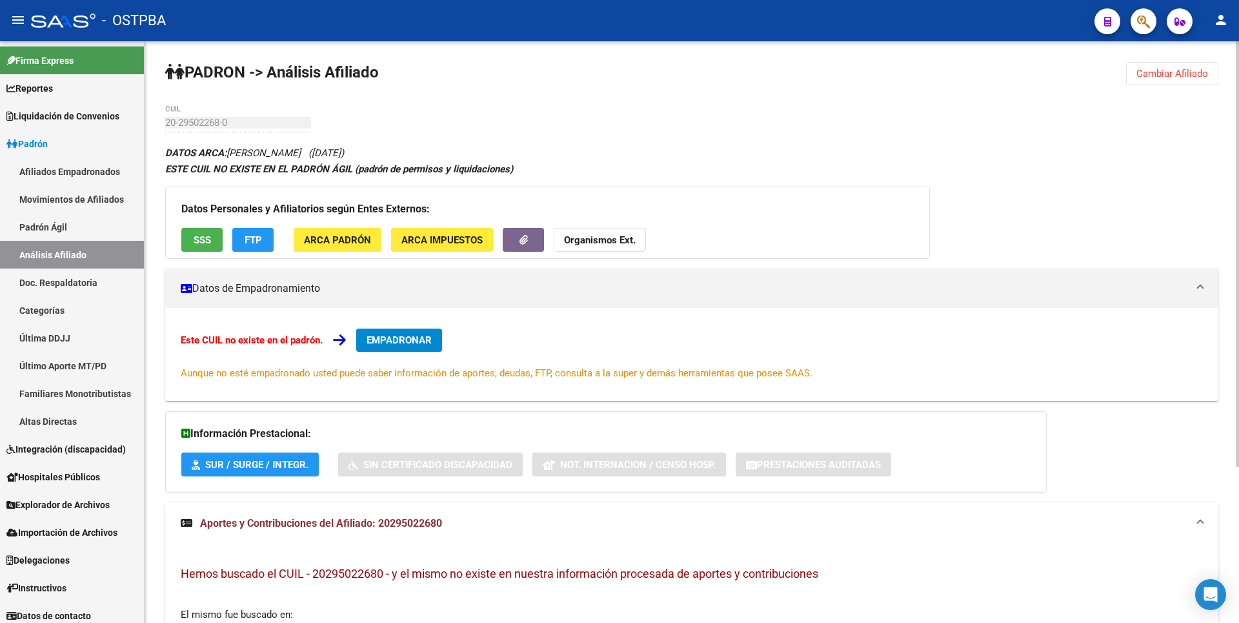
drag, startPoint x: 314, startPoint y: 573, endPoint x: 387, endPoint y: 576, distance: 73.0
click at [387, 576] on span "Hemos buscado el CUIL - 20295022680 - y el mismo no existe en nuestra informaci…" at bounding box center [500, 574] width 638 height 14
copy span "20295022680"
click at [44, 90] on span "Reportes" at bounding box center [29, 88] width 46 height 14
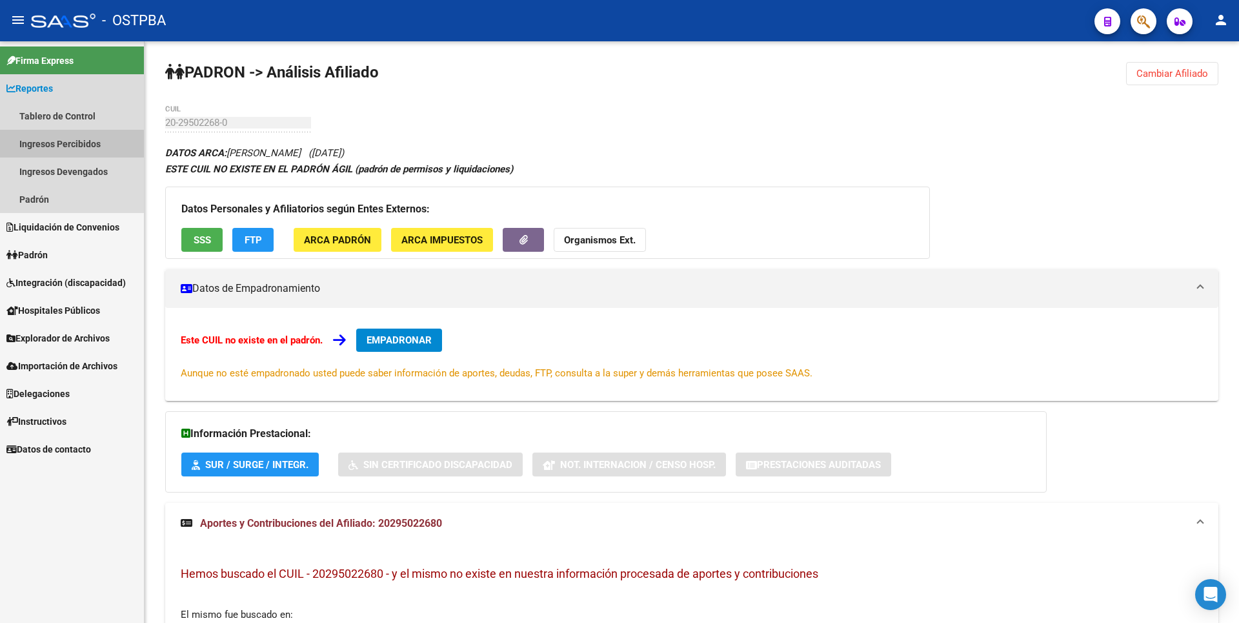
click at [51, 154] on link "Ingresos Percibidos" at bounding box center [72, 144] width 144 height 28
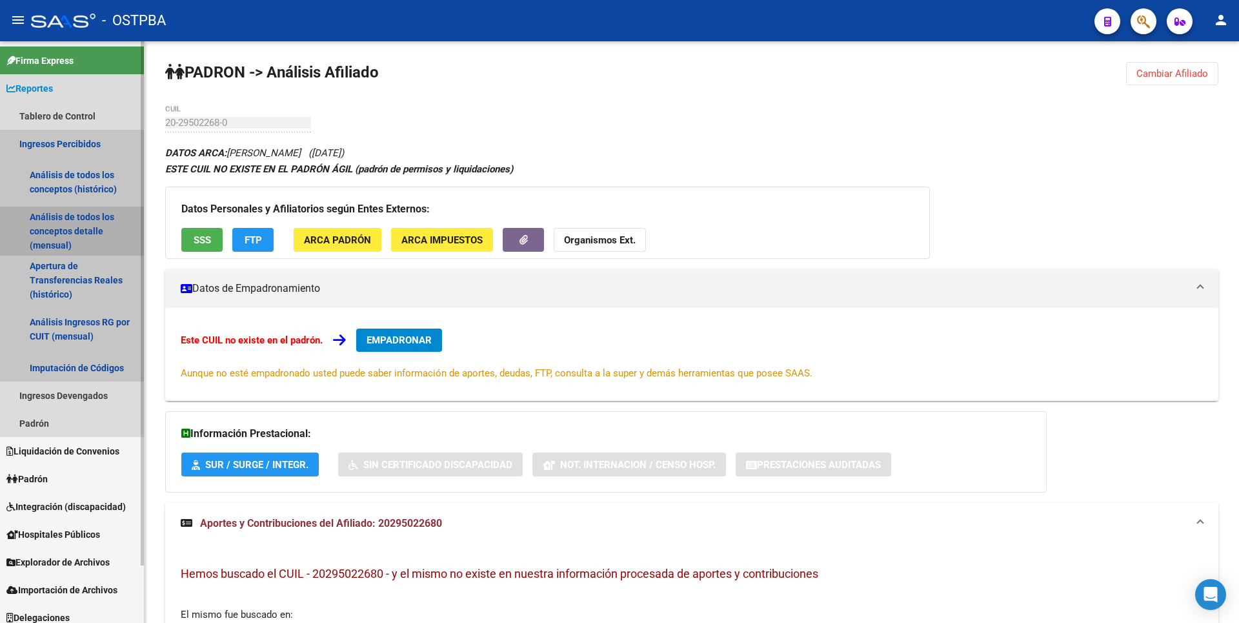
click at [59, 217] on link "Análisis de todos los conceptos detalle (mensual)" at bounding box center [72, 231] width 144 height 49
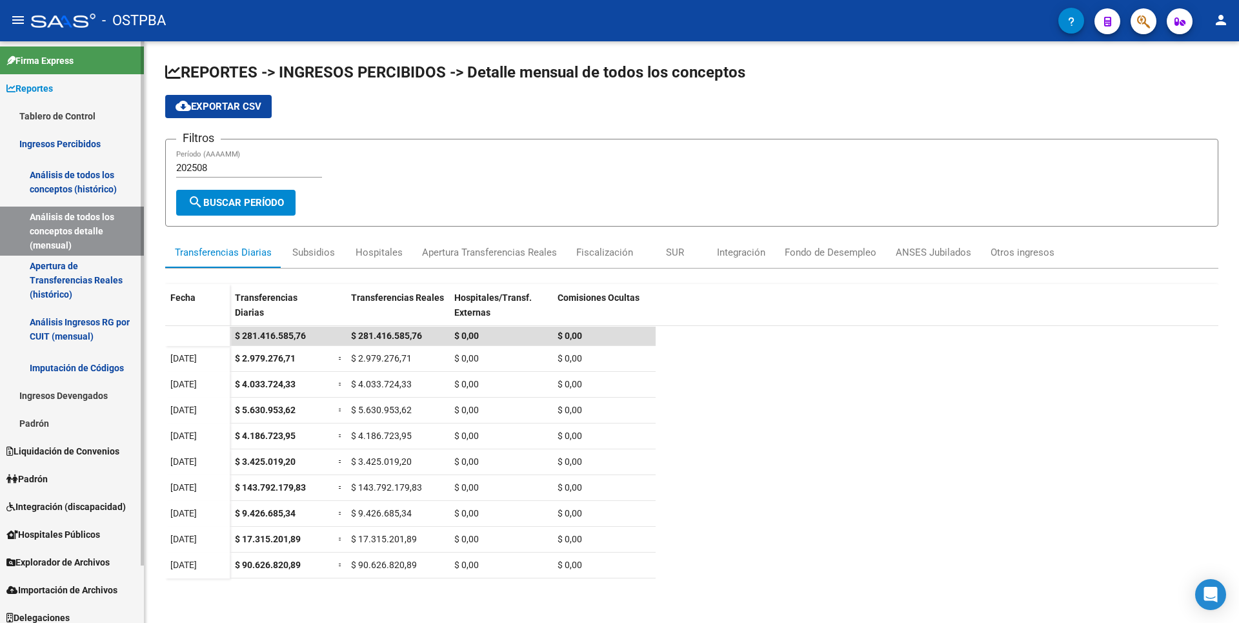
click at [85, 188] on link "Análisis de todos los conceptos (histórico)" at bounding box center [72, 181] width 144 height 49
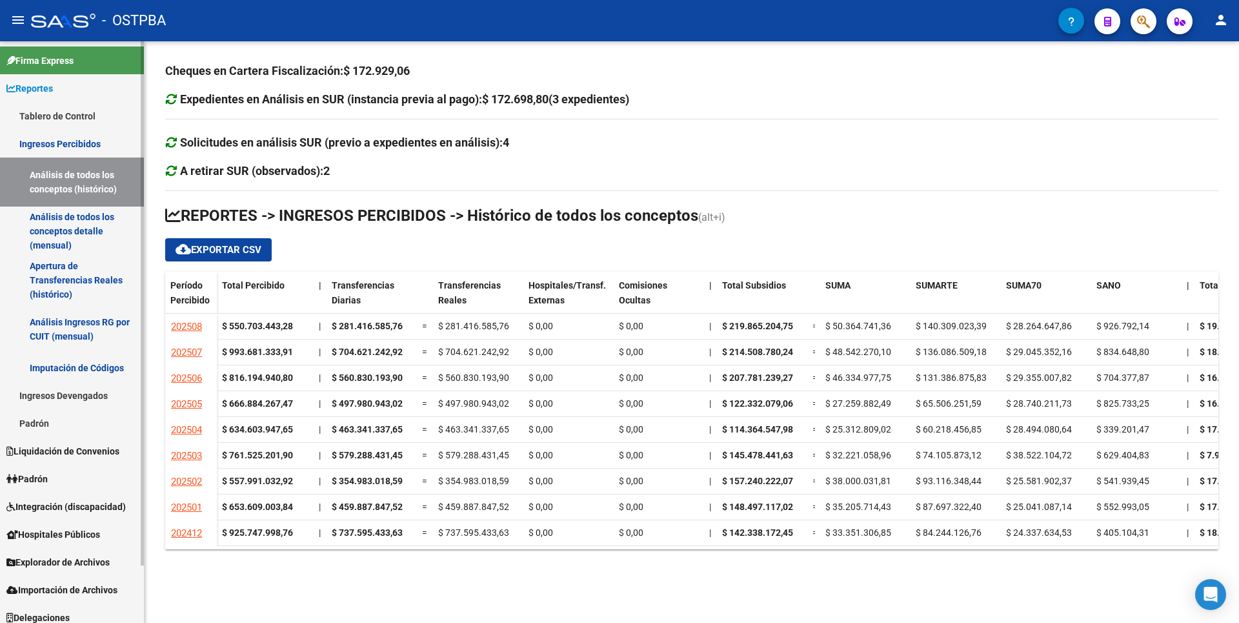
click at [73, 422] on link "Padrón" at bounding box center [72, 423] width 144 height 28
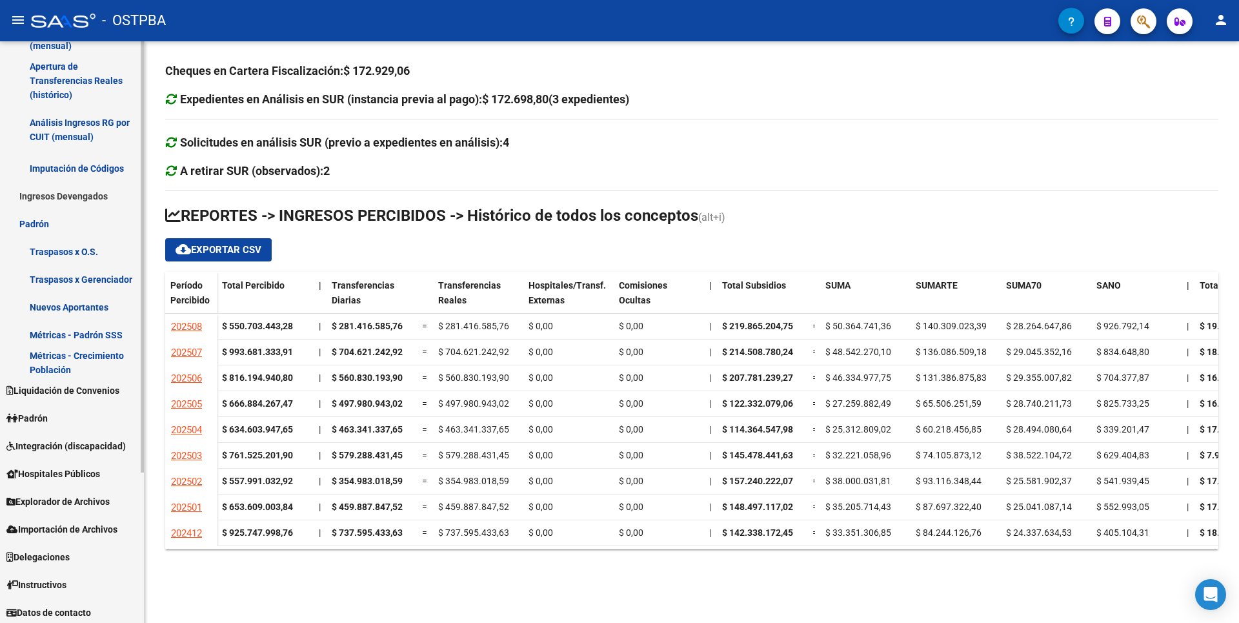
scroll to position [203, 0]
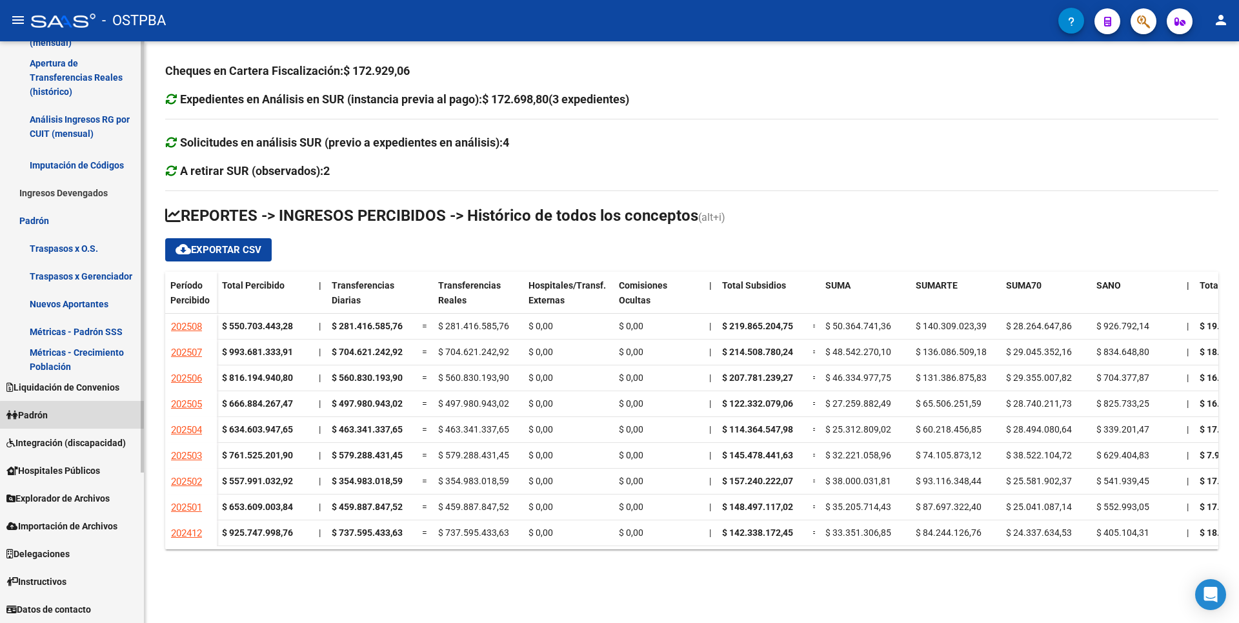
click at [72, 420] on link "Padrón" at bounding box center [72, 415] width 144 height 28
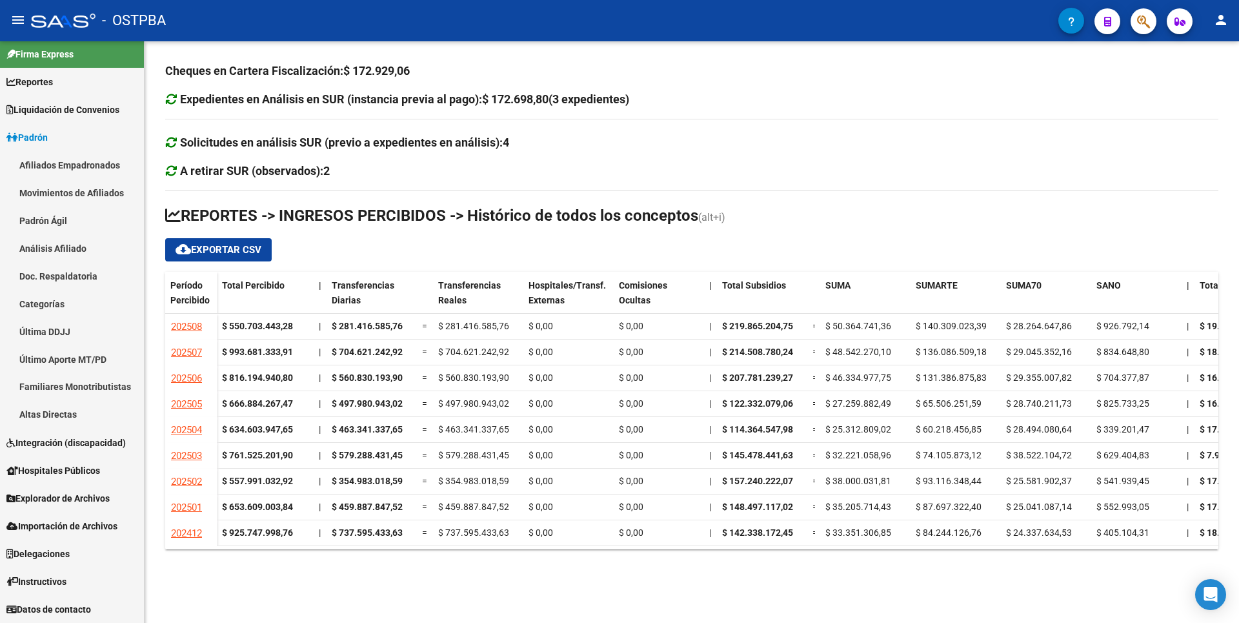
scroll to position [6, 0]
click at [90, 255] on link "Análisis Afiliado" at bounding box center [72, 248] width 144 height 28
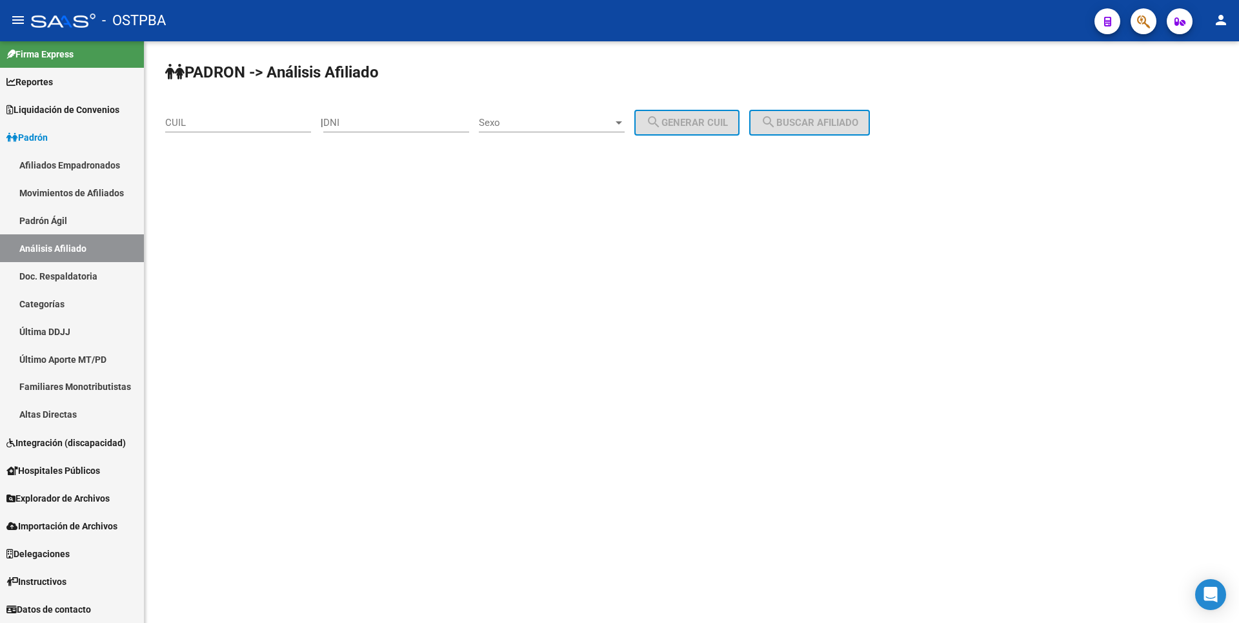
click at [207, 127] on div "CUIL" at bounding box center [238, 119] width 146 height 28
paste input "27-26911552-7"
type input "27-26911552-7"
click at [855, 123] on span "search Buscar afiliado" at bounding box center [809, 123] width 97 height 12
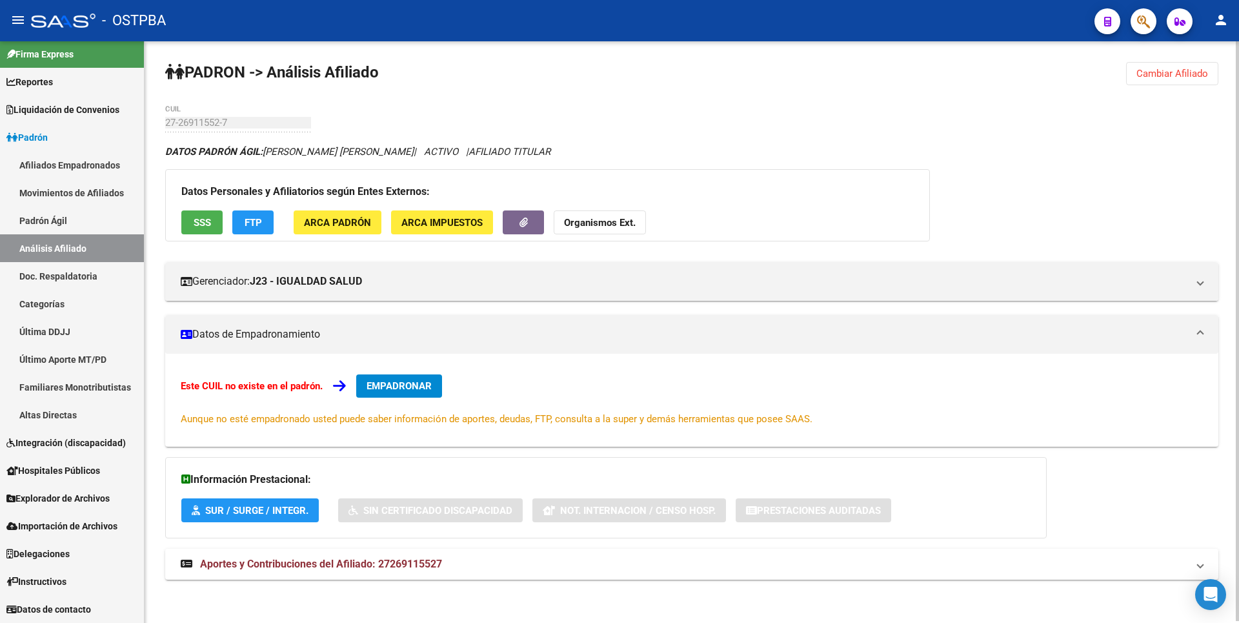
click at [196, 224] on span "SSS" at bounding box center [202, 223] width 17 height 12
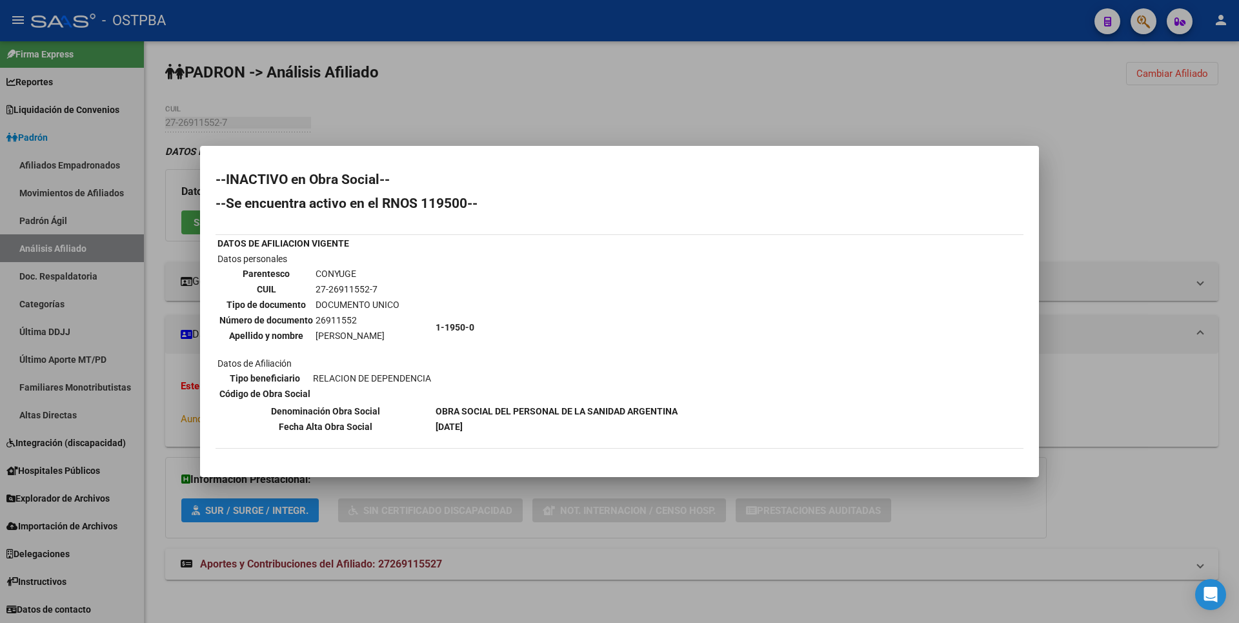
click at [554, 93] on div at bounding box center [619, 311] width 1239 height 623
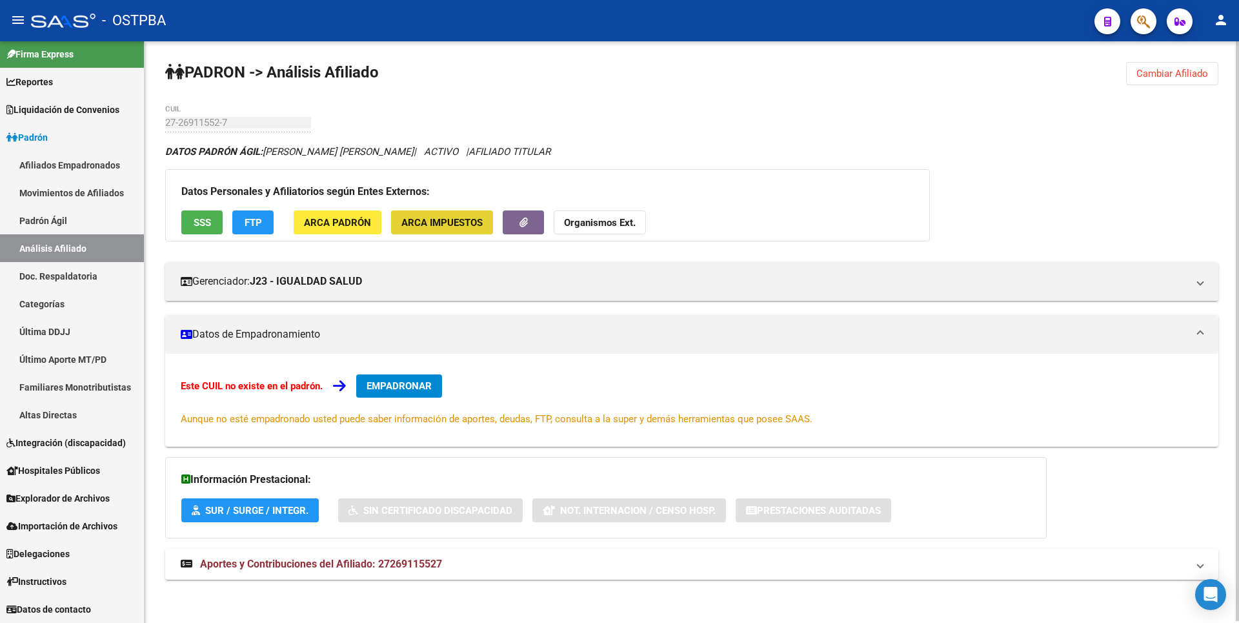
click at [440, 228] on button "ARCA Impuestos" at bounding box center [442, 222] width 102 height 24
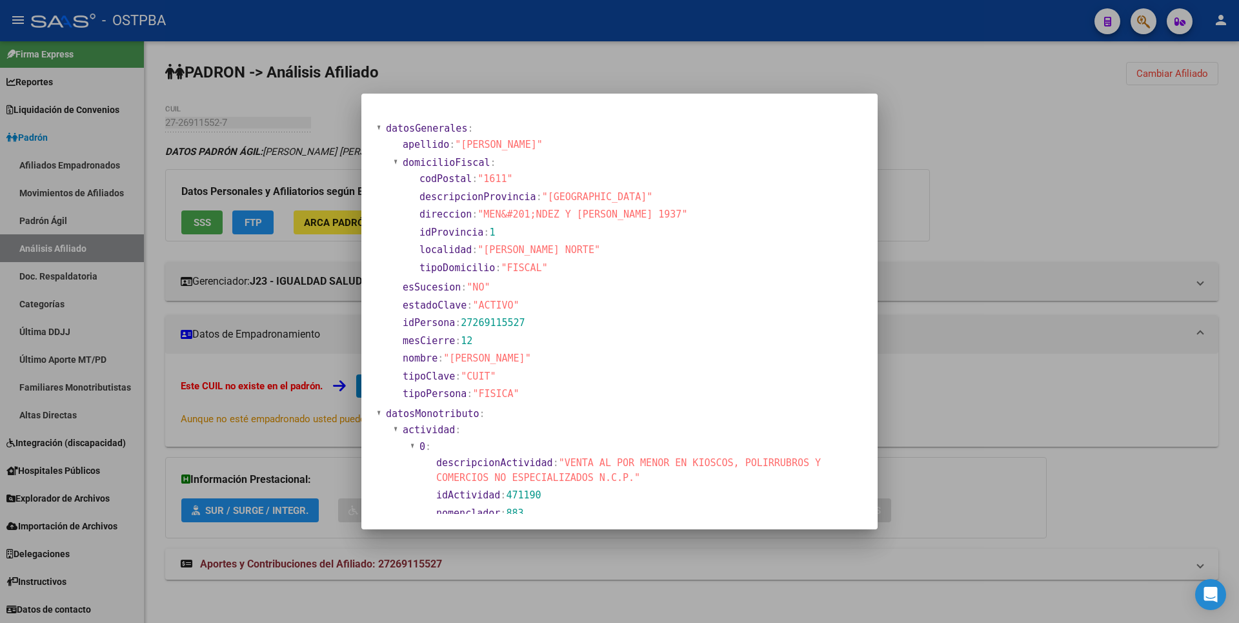
click at [1111, 145] on div at bounding box center [619, 311] width 1239 height 623
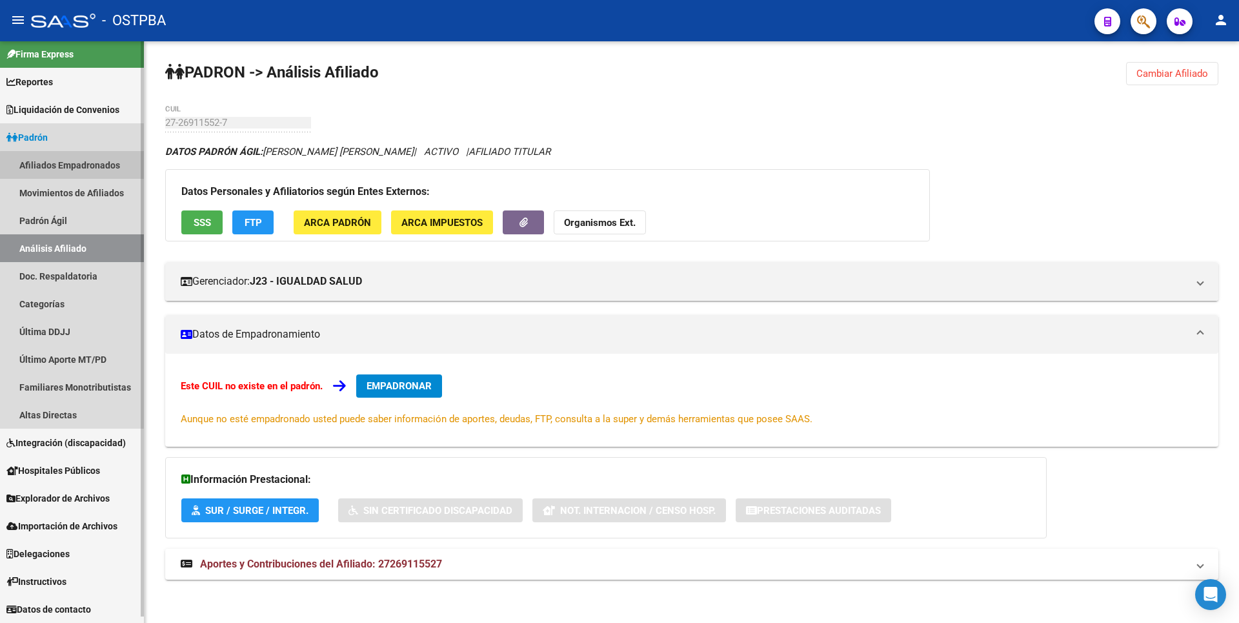
click at [85, 166] on link "Afiliados Empadronados" at bounding box center [72, 165] width 144 height 28
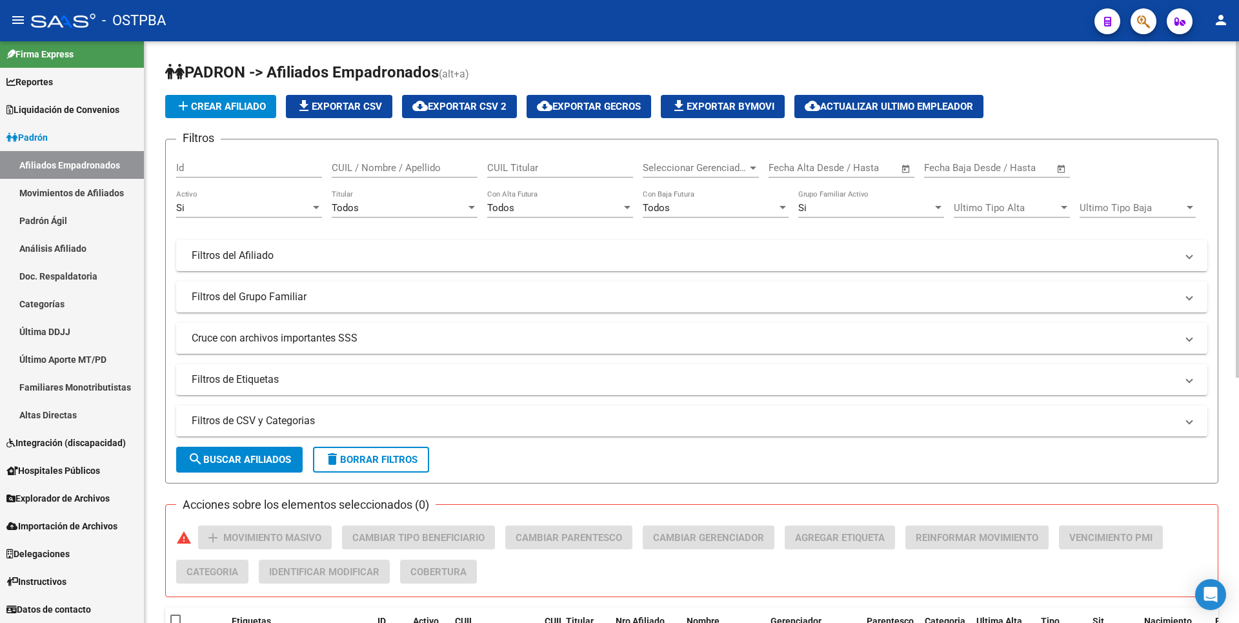
click at [753, 167] on div at bounding box center [753, 168] width 6 height 3
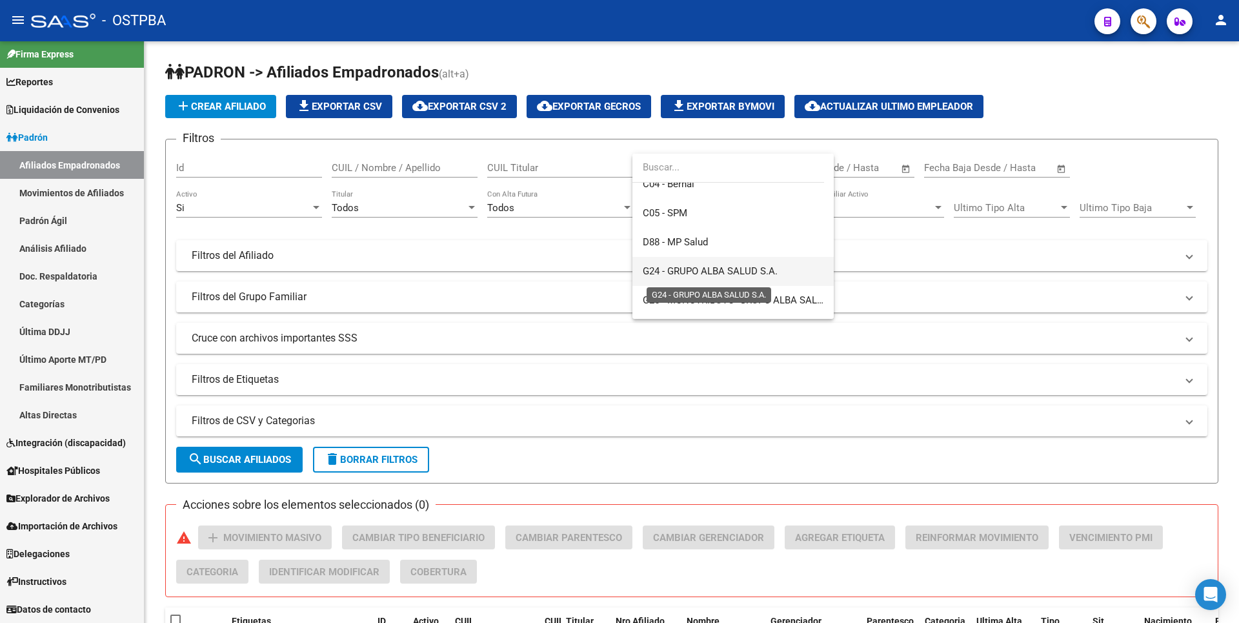
scroll to position [194, 0]
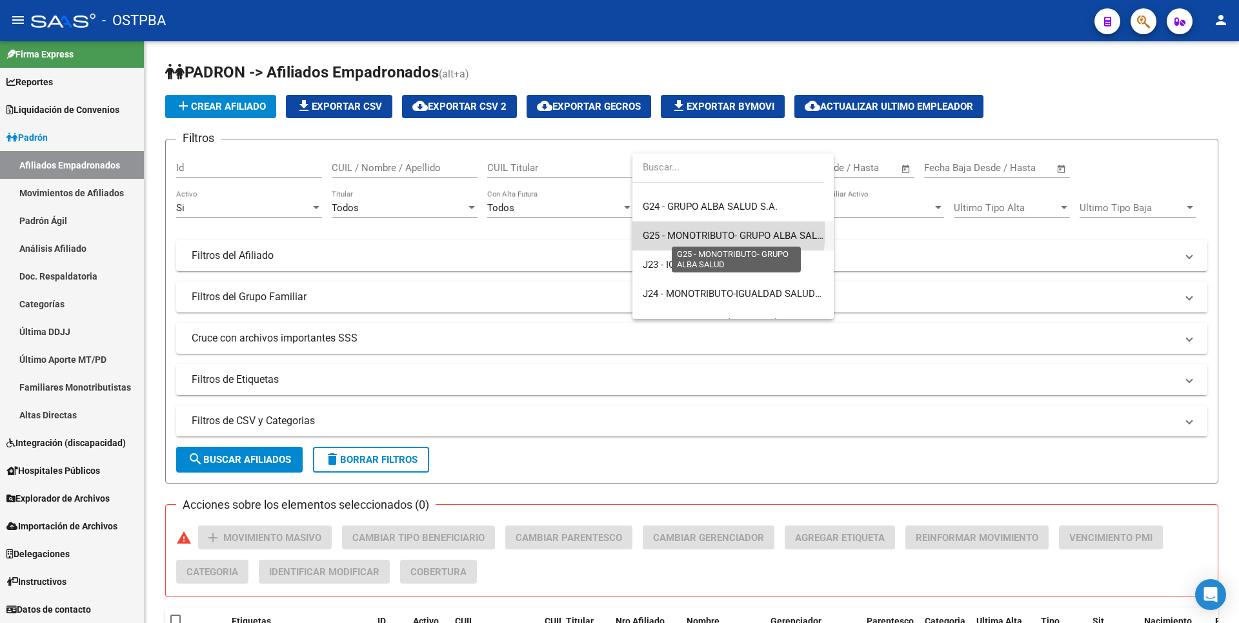
click at [725, 233] on span "G25 - MONOTRIBUTO- GRUPO ALBA SALUD" at bounding box center [736, 236] width 187 height 12
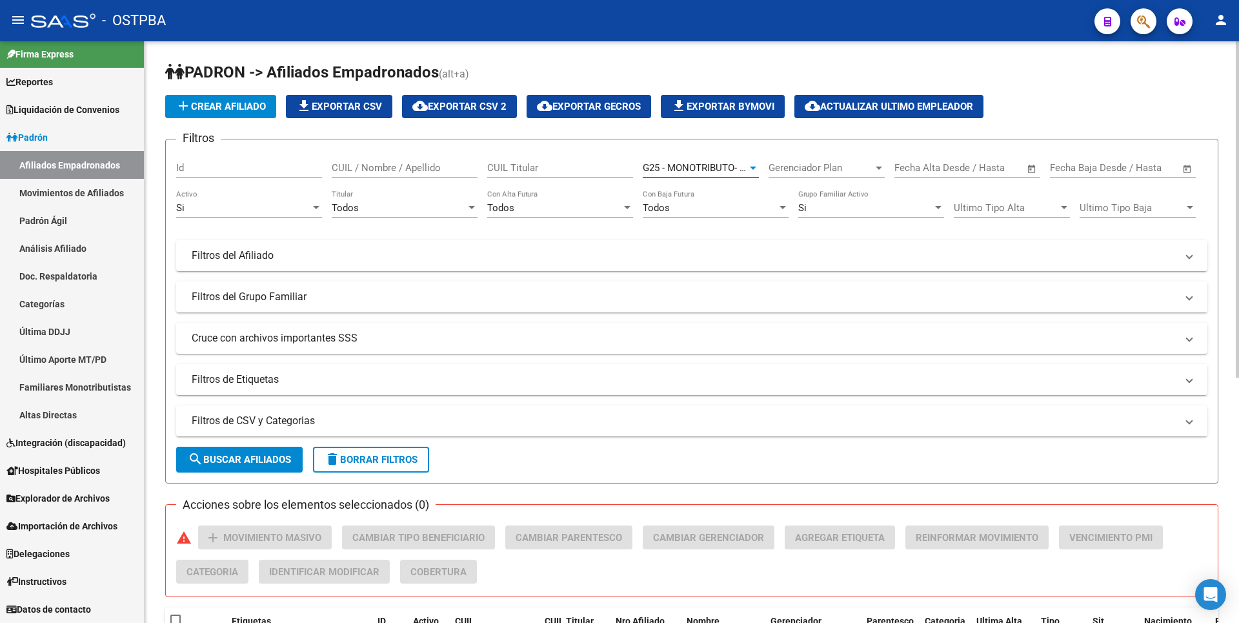
click at [746, 166] on span "G25 - MONOTRIBUTO- GRUPO ALBA SALUD" at bounding box center [736, 168] width 187 height 12
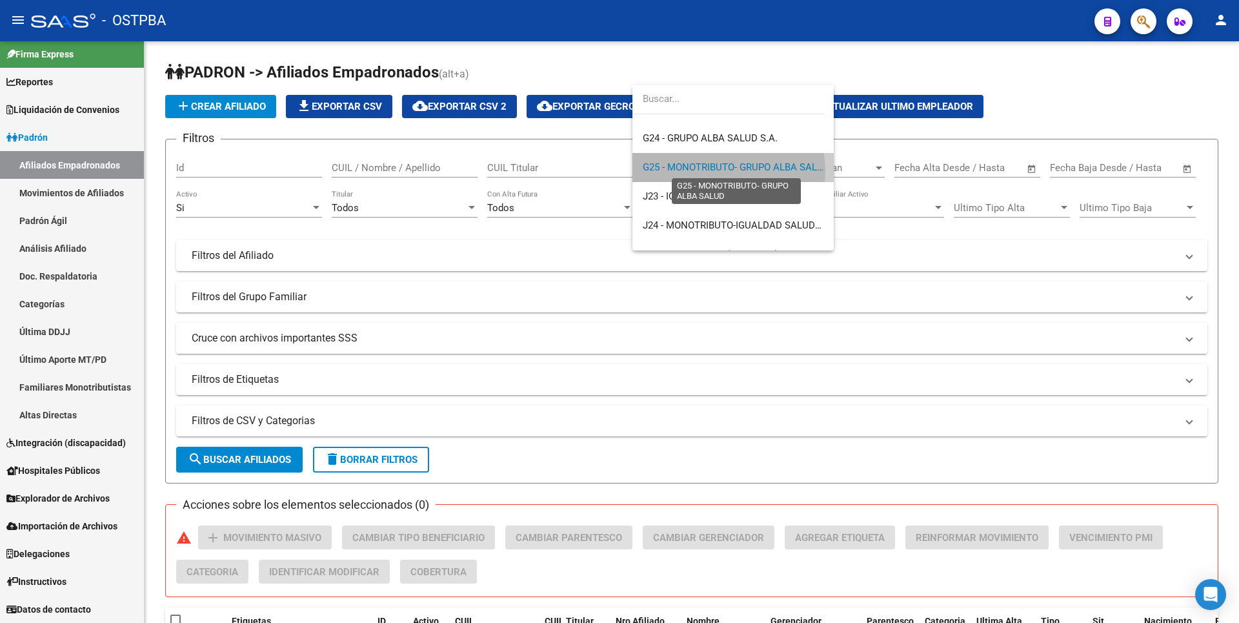
click at [722, 170] on span "G25 - MONOTRIBUTO- GRUPO ALBA SALUD" at bounding box center [736, 167] width 187 height 12
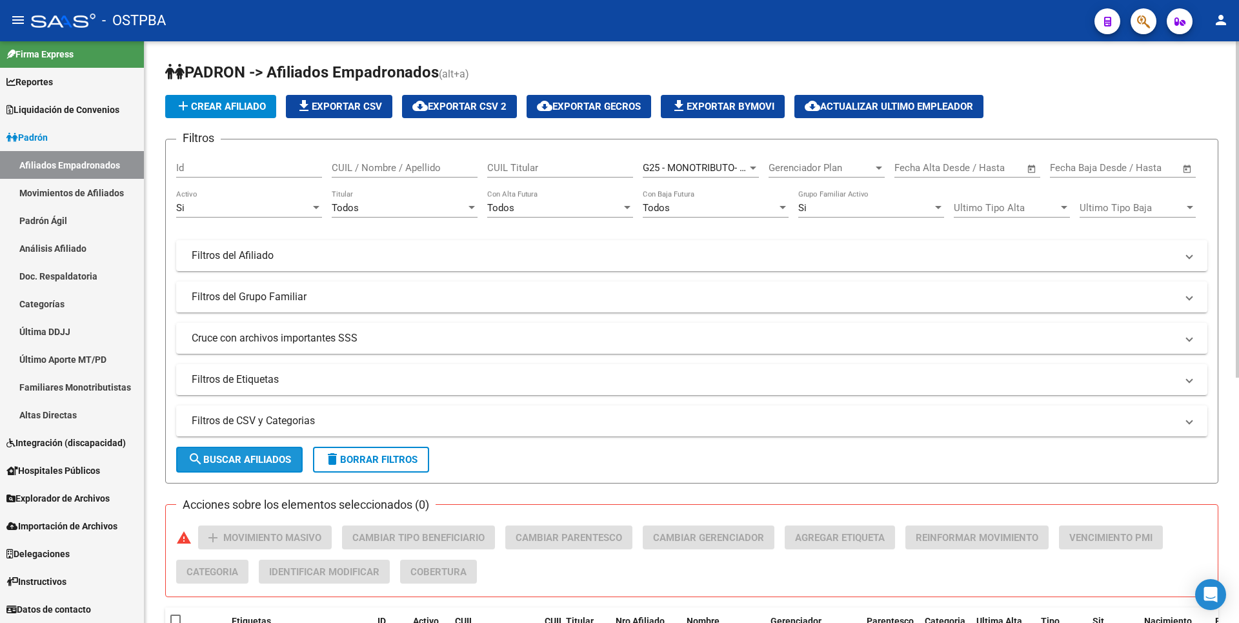
click at [269, 467] on button "search Buscar Afiliados" at bounding box center [239, 460] width 127 height 26
click at [754, 169] on div at bounding box center [753, 168] width 12 height 10
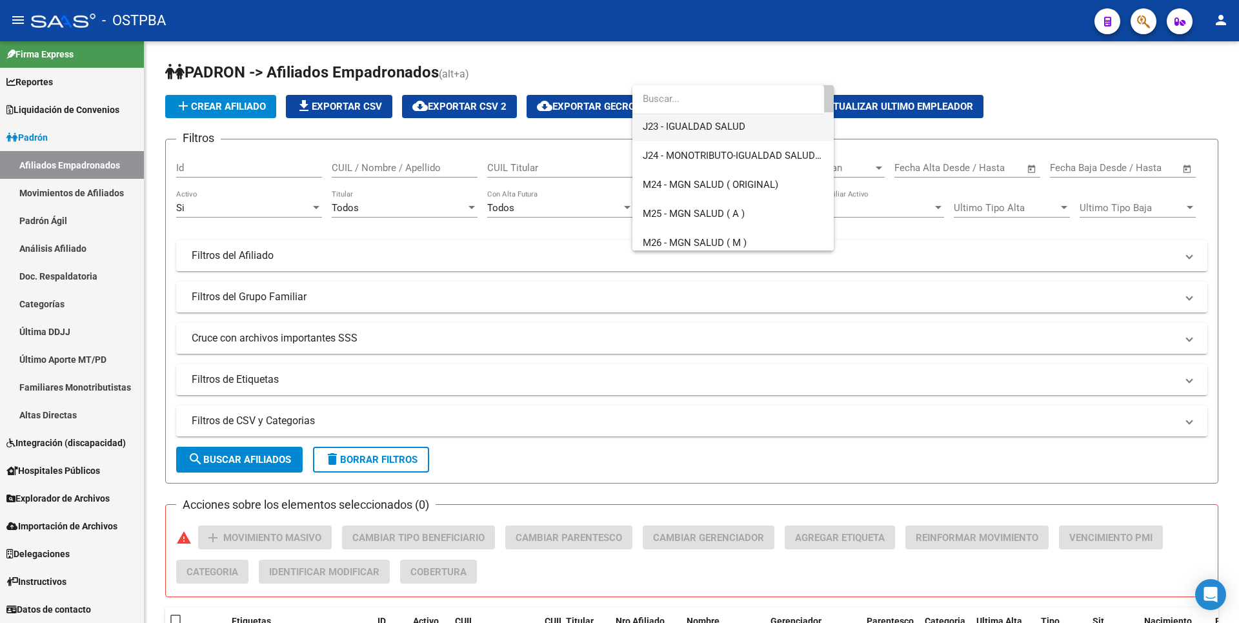
scroll to position [258, 0]
click at [59, 222] on div at bounding box center [619, 311] width 1239 height 623
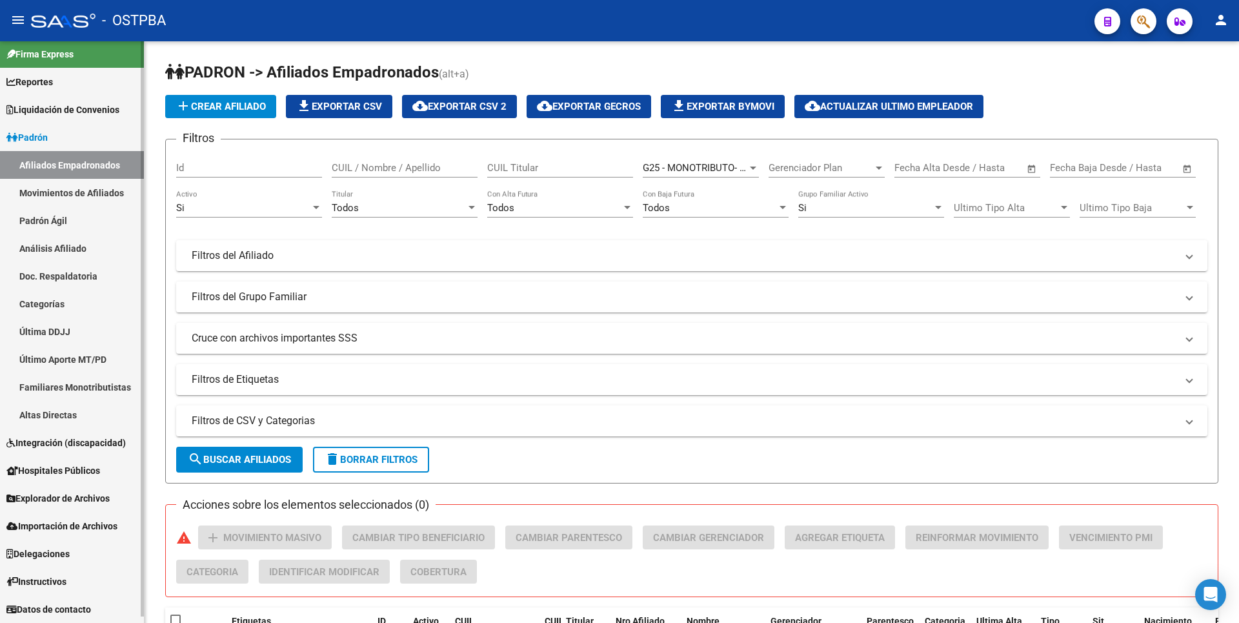
click at [59, 222] on link "Padrón Ágil" at bounding box center [72, 221] width 144 height 28
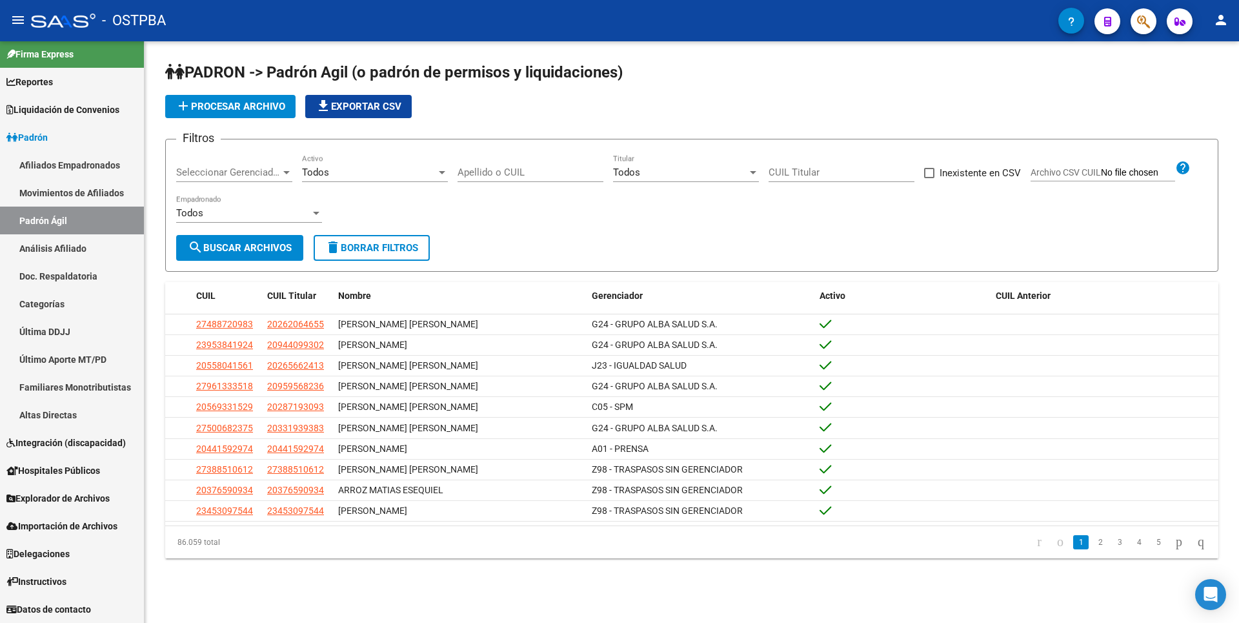
click at [263, 101] on span "add Procesar archivo" at bounding box center [231, 107] width 110 height 12
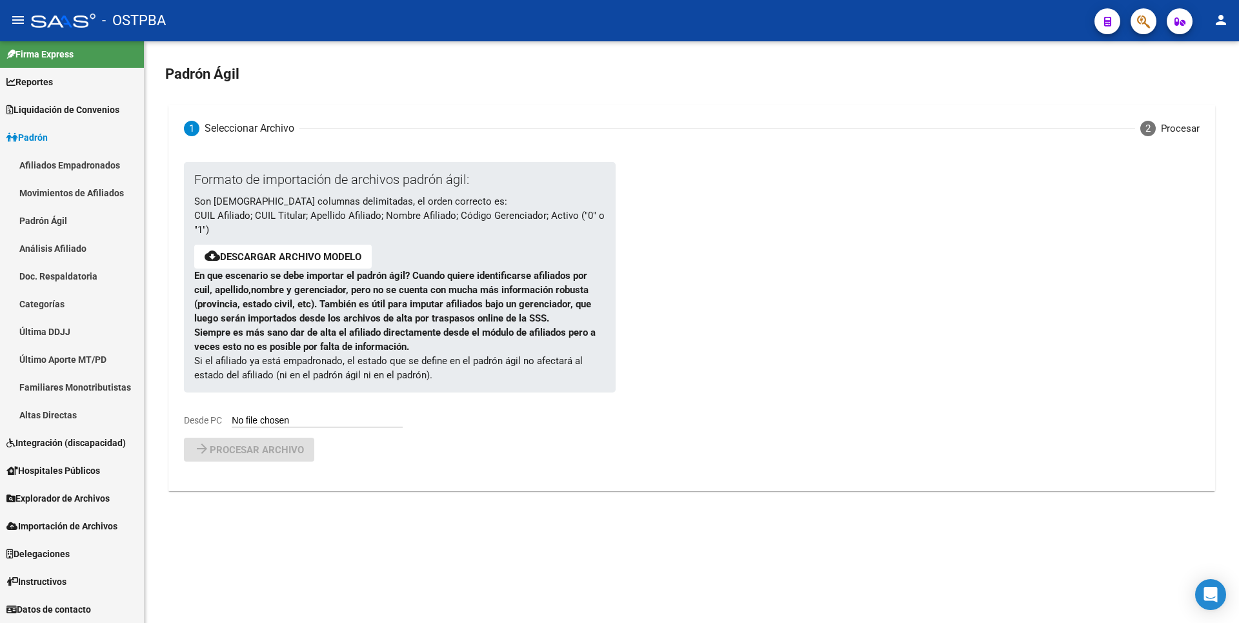
click at [357, 423] on input "Desde PC" at bounding box center [317, 421] width 171 height 12
type input "C:\fakepath\ALTAS [DATE] MONO (1).csv"
click at [255, 486] on span "Procesar archivo" at bounding box center [257, 484] width 94 height 12
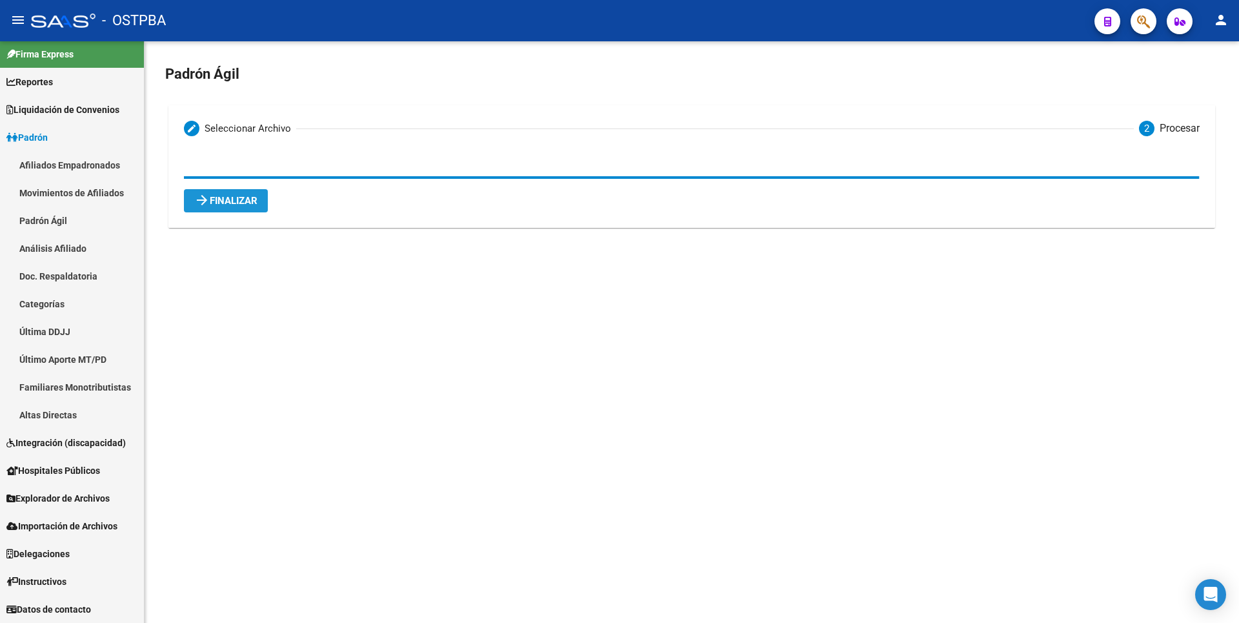
click at [241, 203] on span "arrow_forward Finalizar" at bounding box center [225, 201] width 63 height 12
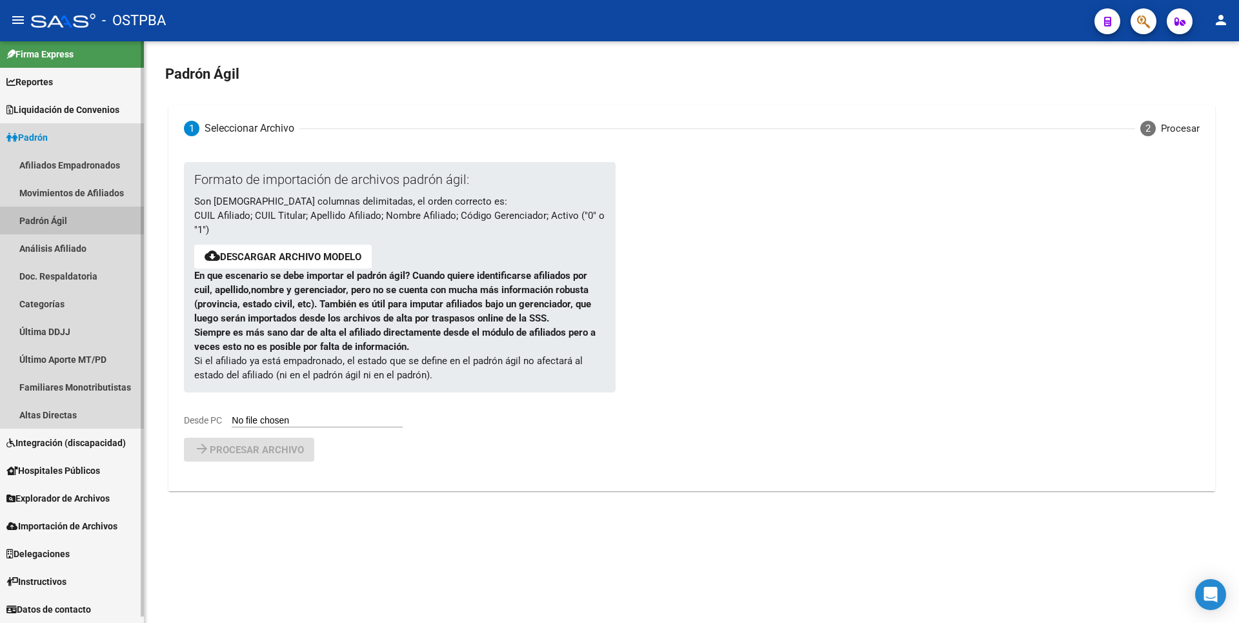
click at [60, 220] on link "Padrón Ágil" at bounding box center [72, 221] width 144 height 28
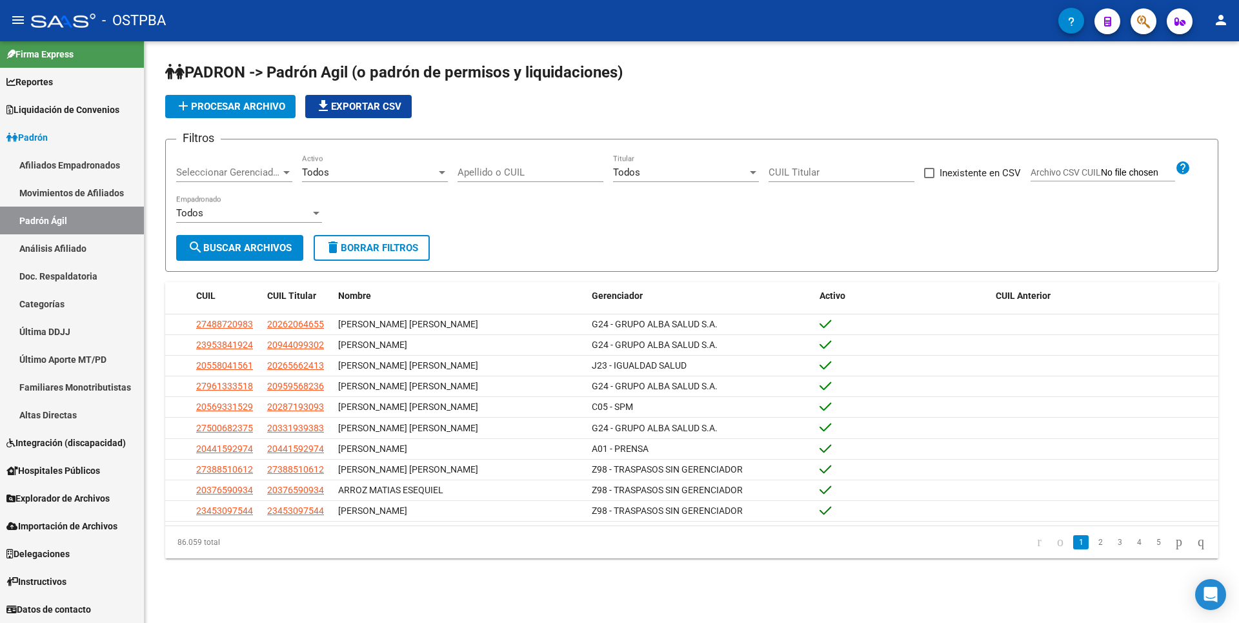
drag, startPoint x: 74, startPoint y: 252, endPoint x: 160, endPoint y: 193, distance: 104.0
click at [75, 252] on link "Análisis Afiliado" at bounding box center [72, 248] width 144 height 28
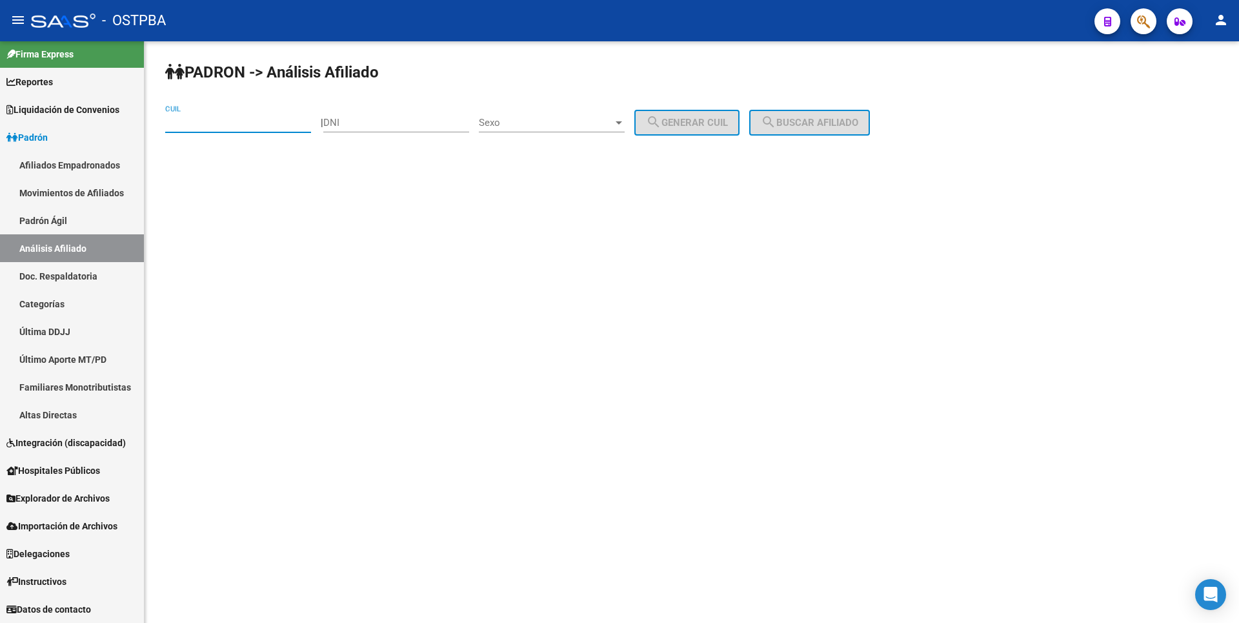
click at [194, 124] on input "CUIL" at bounding box center [238, 123] width 146 height 12
paste input "27-26911552-7"
click at [801, 123] on span "search Buscar afiliado" at bounding box center [809, 123] width 97 height 12
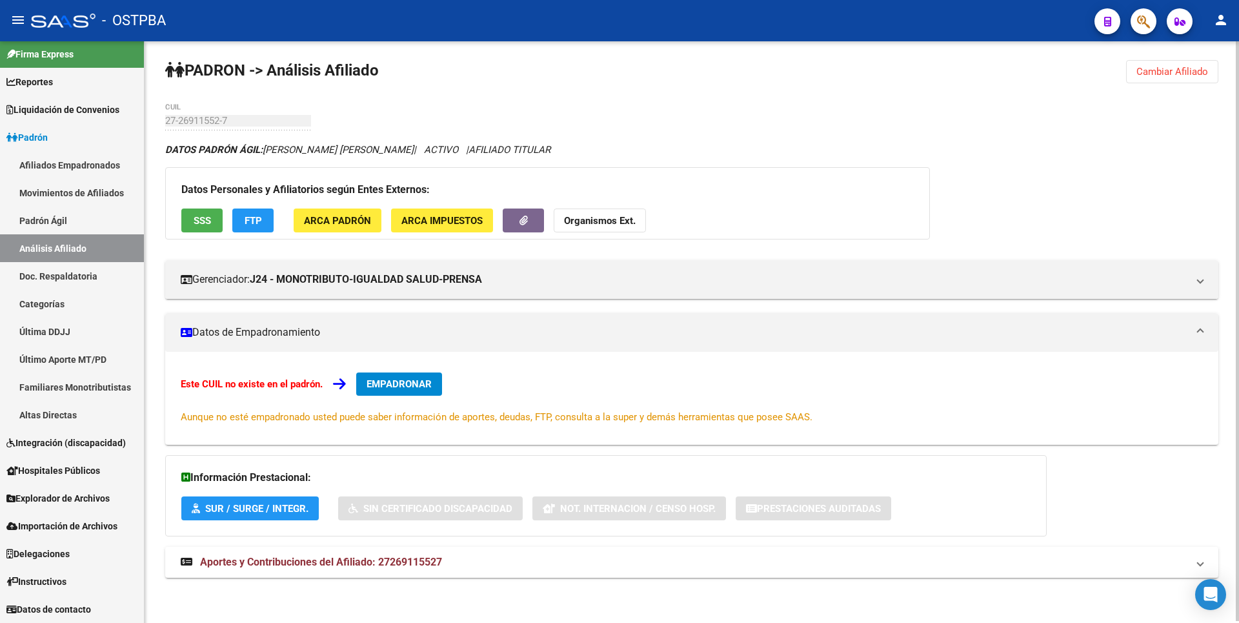
drag, startPoint x: 390, startPoint y: 558, endPoint x: 402, endPoint y: 536, distance: 24.8
click at [391, 558] on span "Aportes y Contribuciones del Afiliado: 27269115527" at bounding box center [321, 562] width 242 height 12
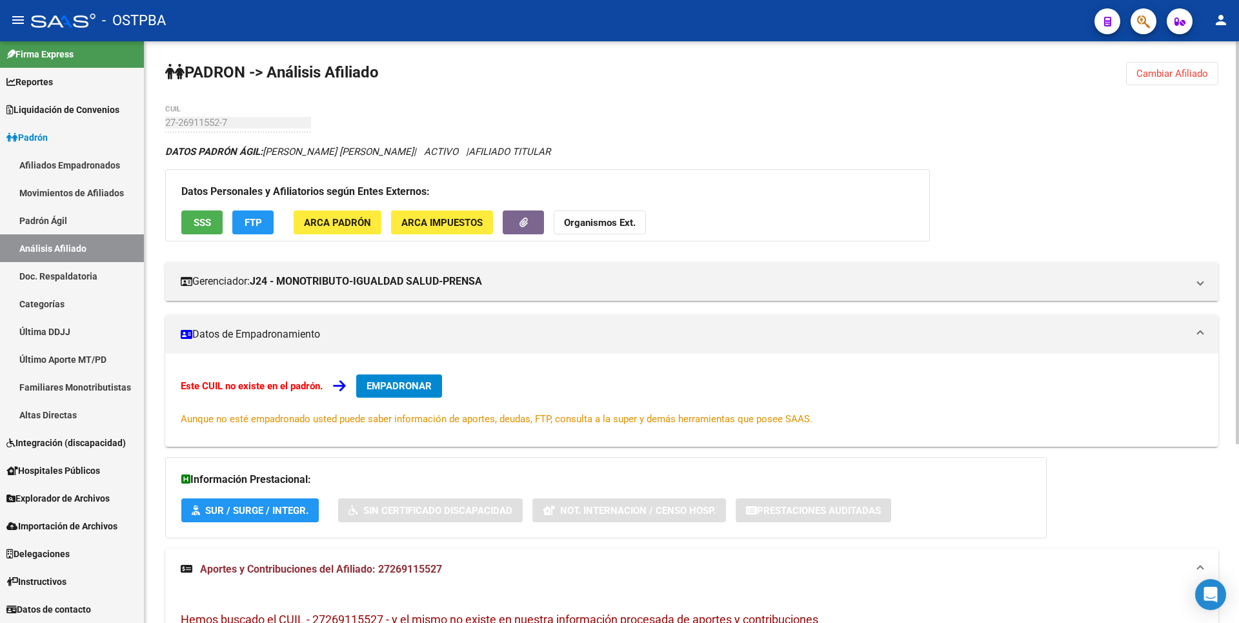
click at [254, 223] on span "FTP" at bounding box center [253, 223] width 17 height 12
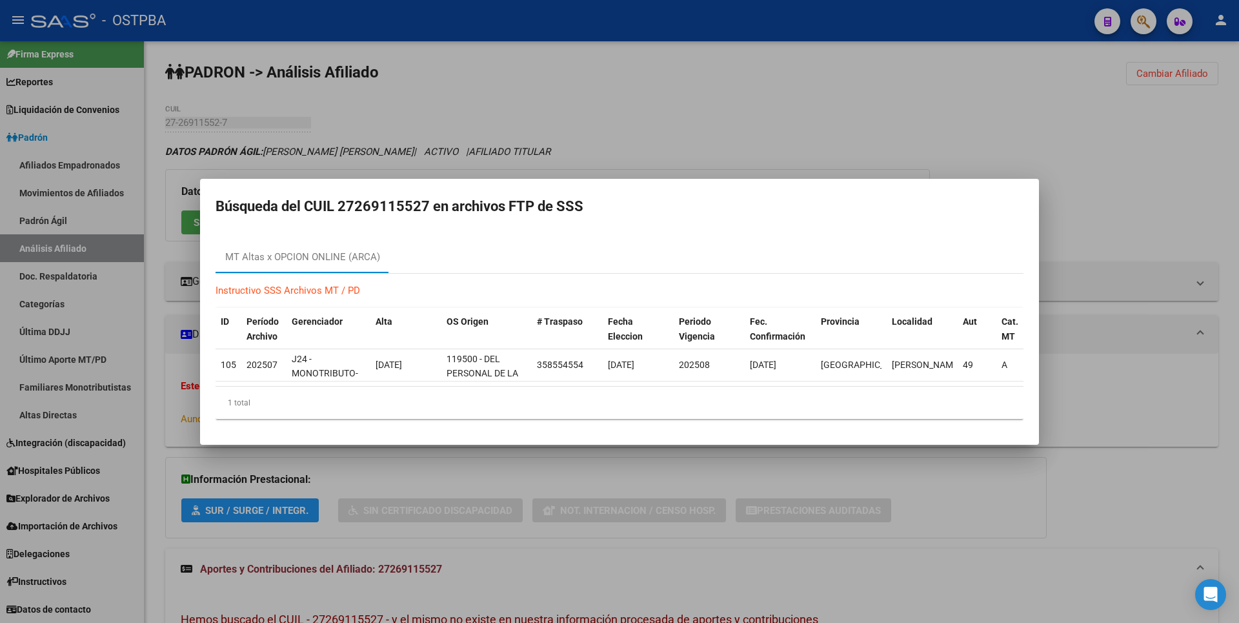
click at [696, 97] on div at bounding box center [619, 311] width 1239 height 623
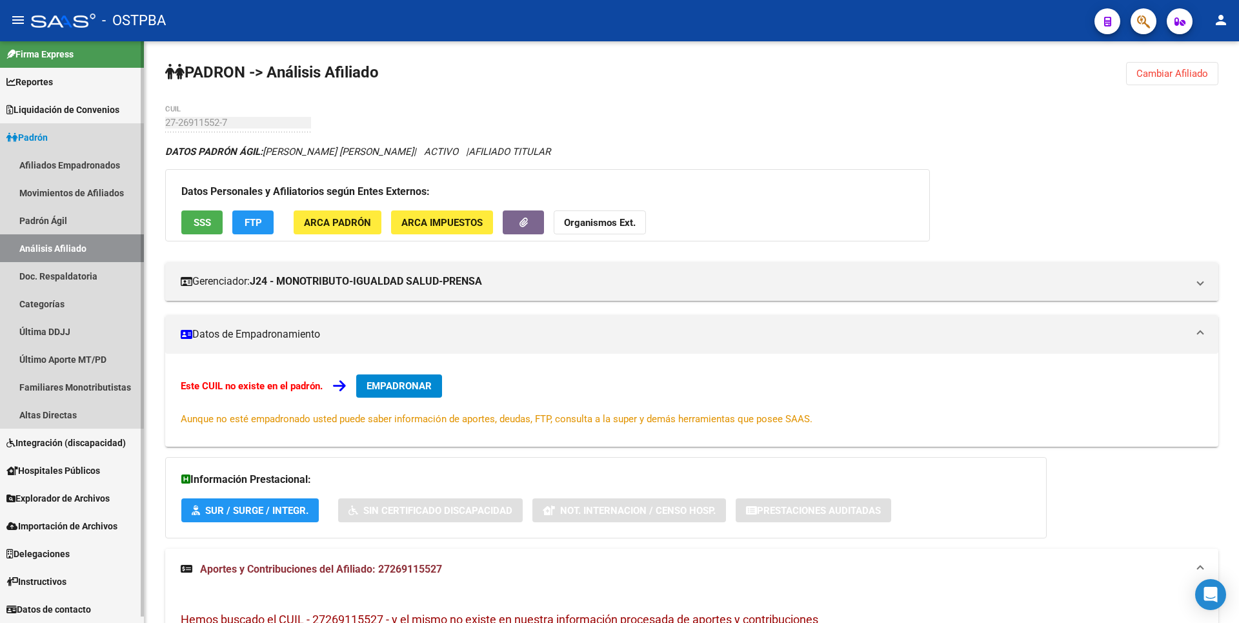
click at [63, 246] on link "Análisis Afiliado" at bounding box center [72, 248] width 144 height 28
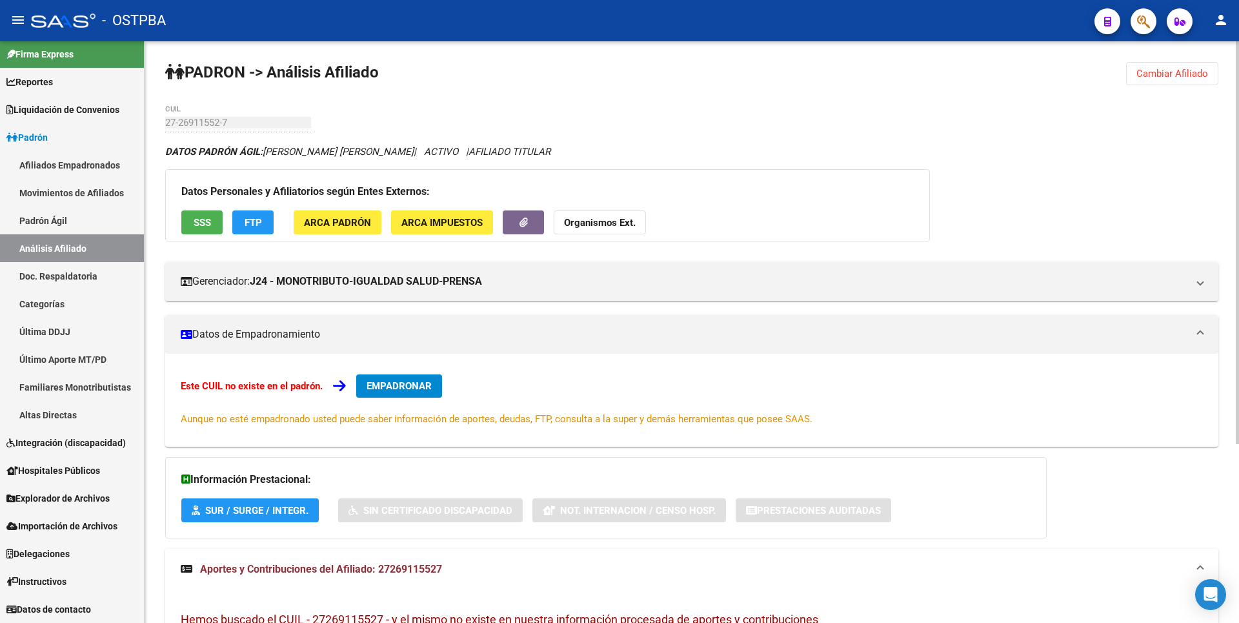
click at [1183, 74] on span "Cambiar Afiliado" at bounding box center [1173, 74] width 72 height 12
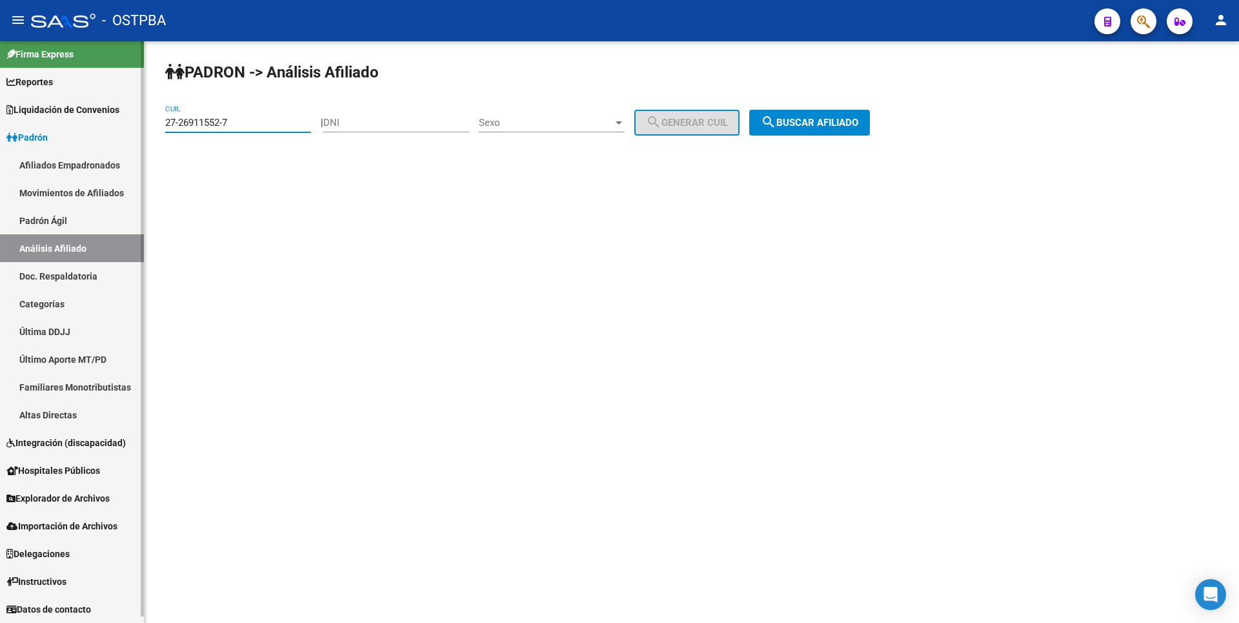
drag, startPoint x: 243, startPoint y: 121, endPoint x: 77, endPoint y: 117, distance: 165.3
click at [77, 117] on mat-sidenav-container "Firma Express Reportes Tablero de Control Ingresos Percibidos Análisis de todos…" at bounding box center [619, 332] width 1239 height 582
type input "27-39646086-1"
click at [793, 127] on span "search Buscar afiliado" at bounding box center [809, 123] width 97 height 12
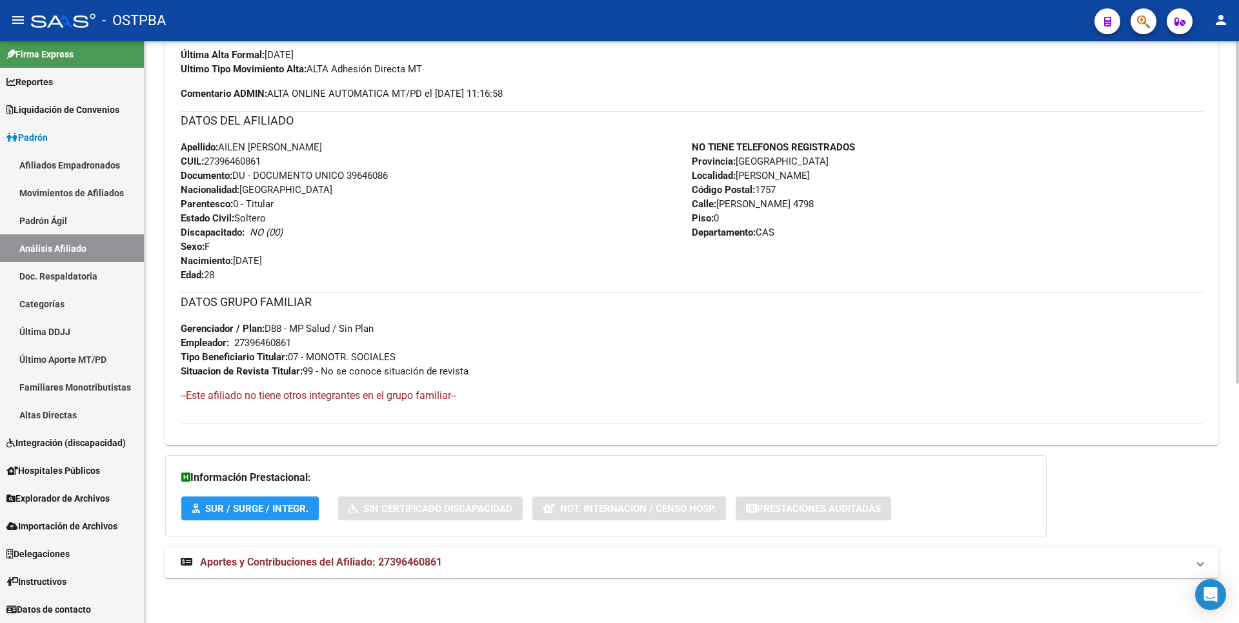
click at [393, 557] on span "Aportes y Contribuciones del Afiliado: 27396460861" at bounding box center [321, 562] width 242 height 12
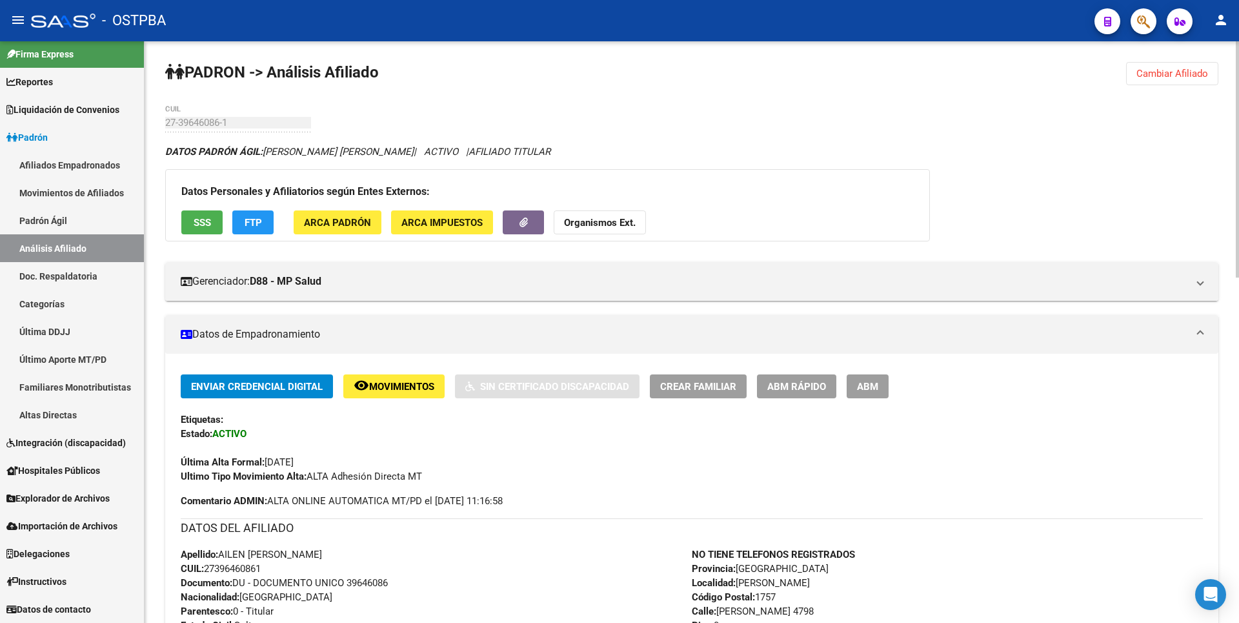
click at [196, 223] on span "SSS" at bounding box center [202, 223] width 17 height 12
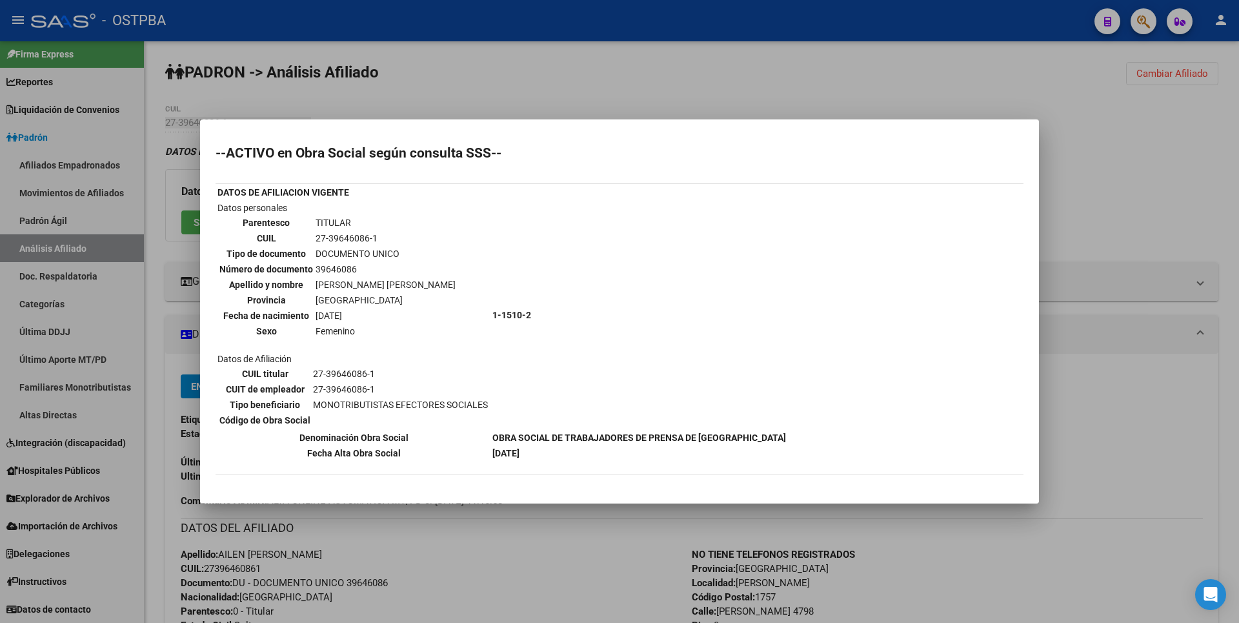
click at [621, 92] on div at bounding box center [619, 311] width 1239 height 623
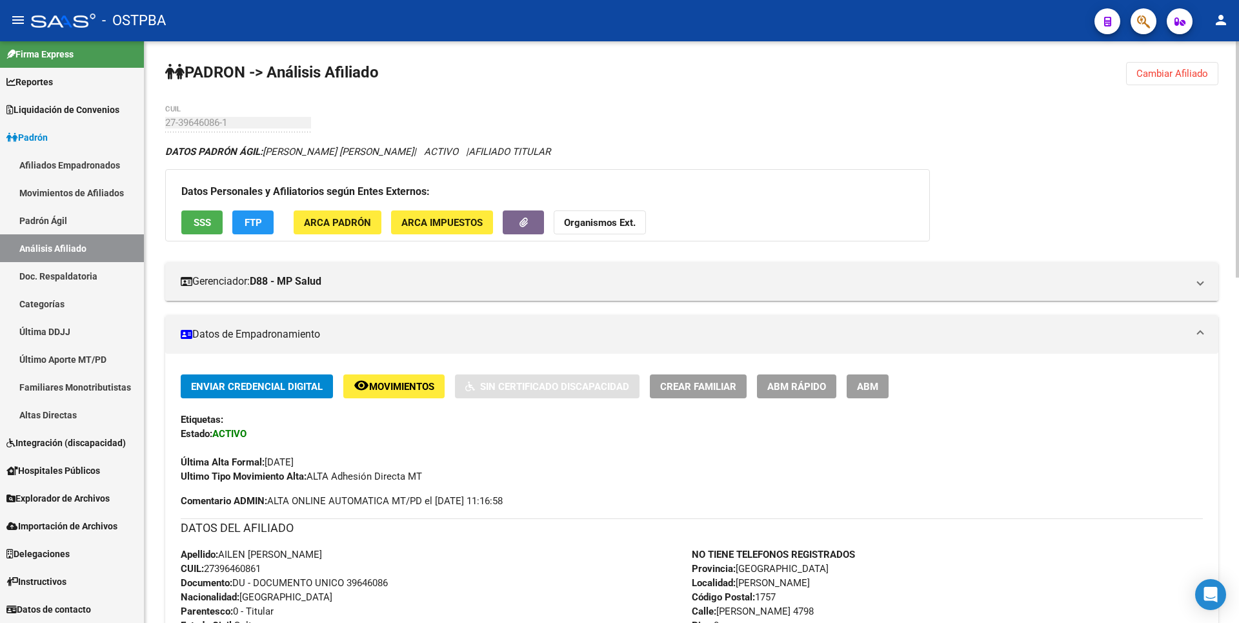
click at [408, 377] on button "remove_red_eye Movimientos" at bounding box center [393, 386] width 101 height 24
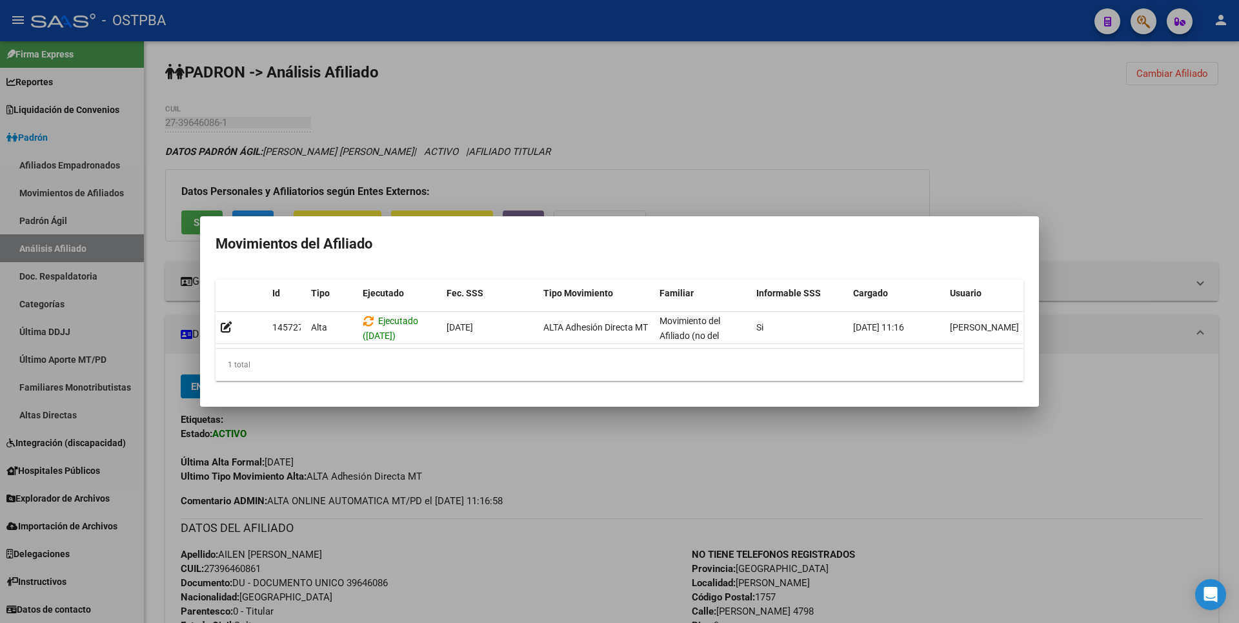
click at [761, 143] on div at bounding box center [619, 311] width 1239 height 623
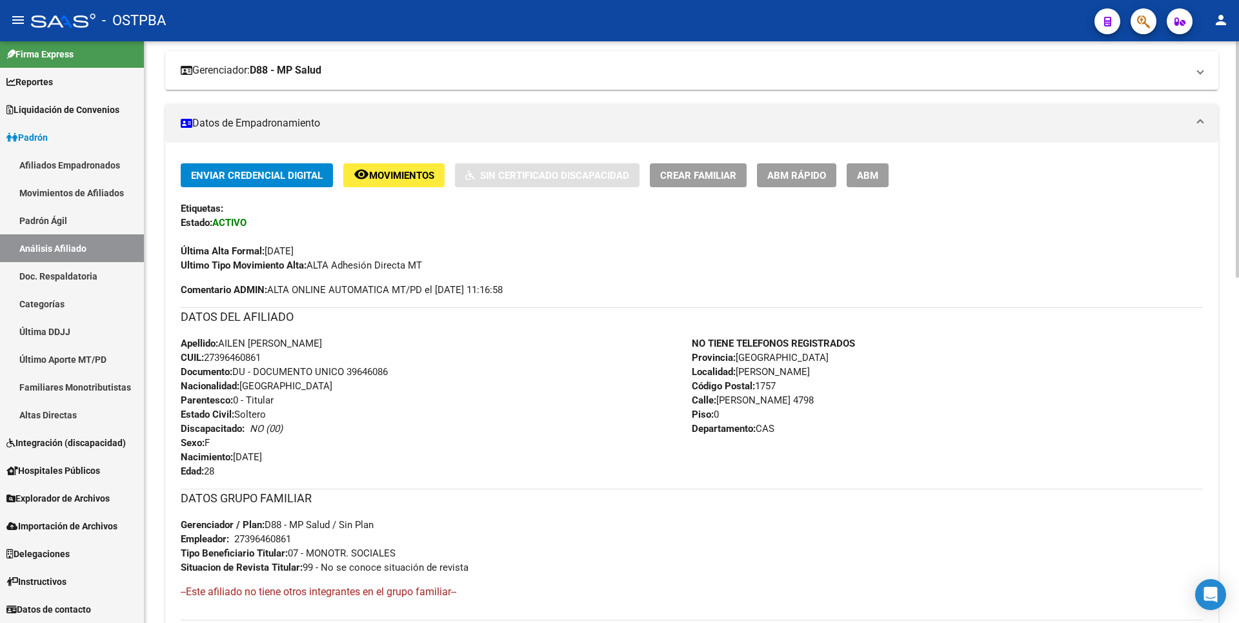
scroll to position [65, 0]
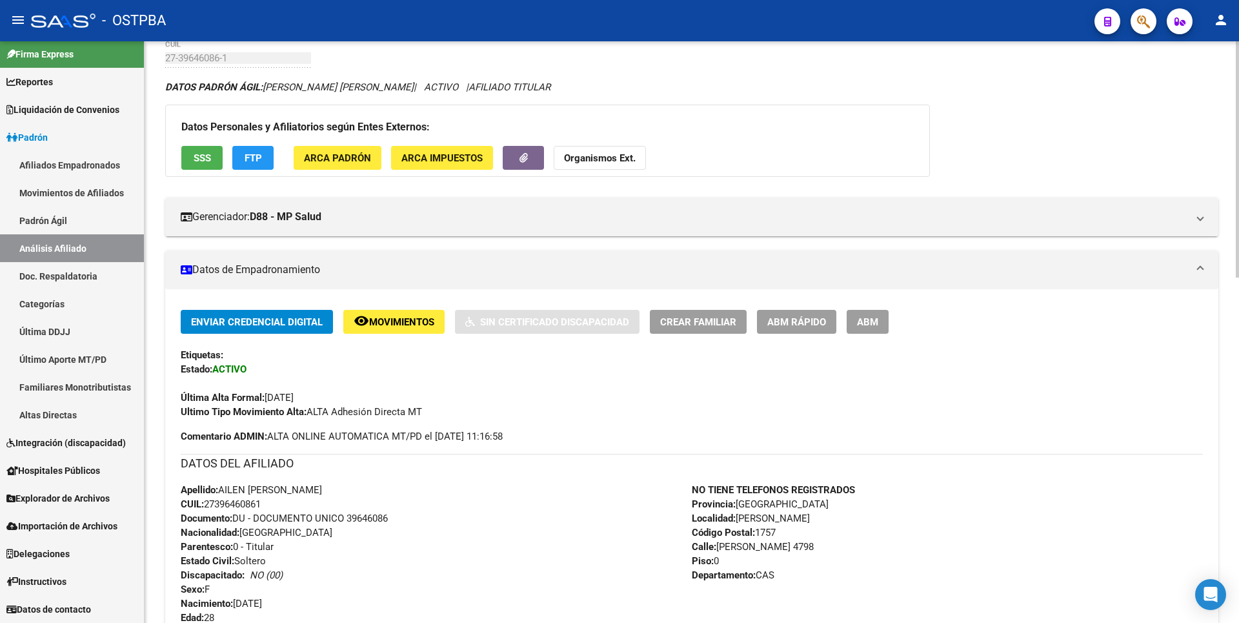
click at [257, 153] on span "FTP" at bounding box center [253, 158] width 17 height 12
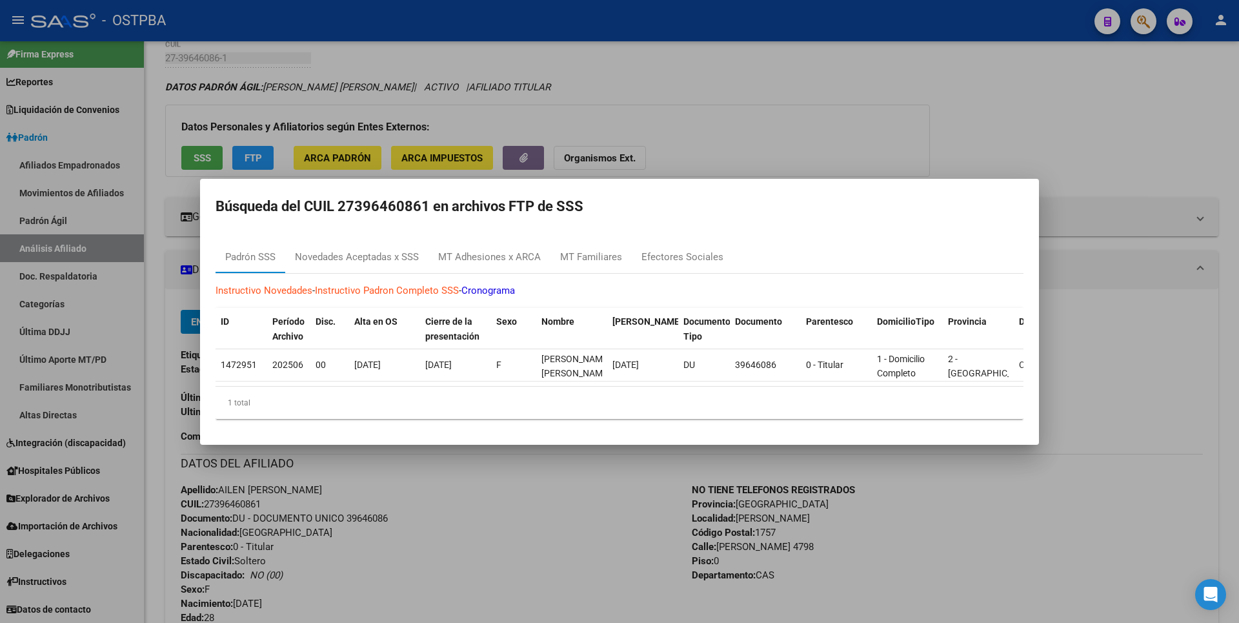
click at [657, 85] on div at bounding box center [619, 311] width 1239 height 623
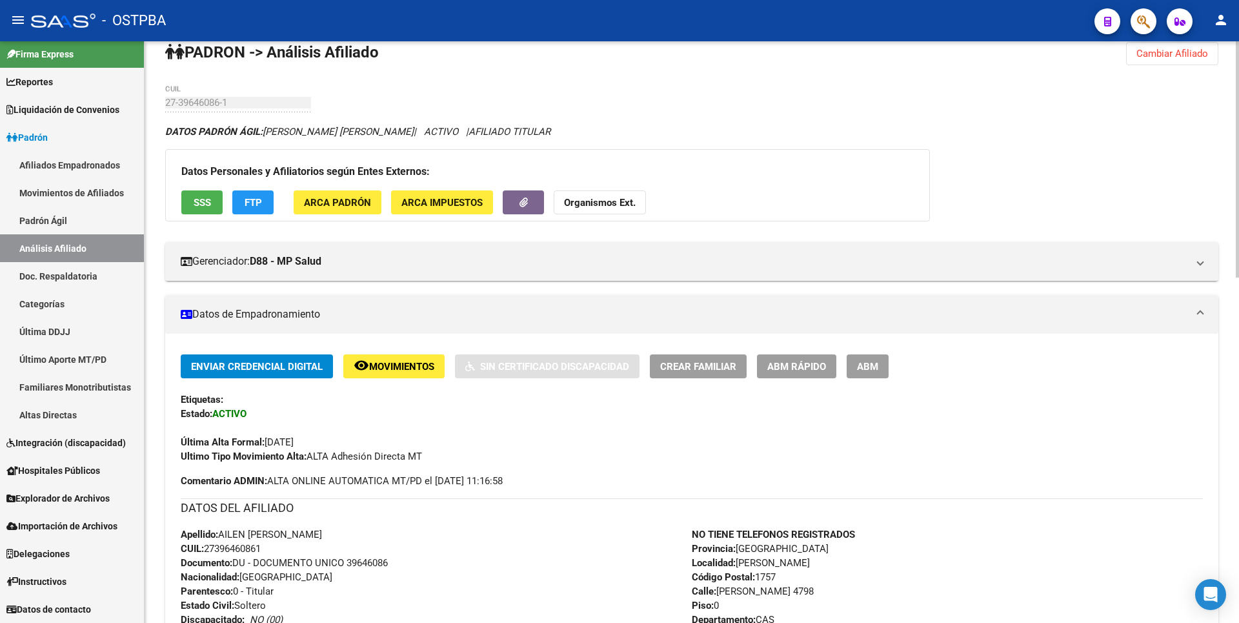
scroll to position [0, 0]
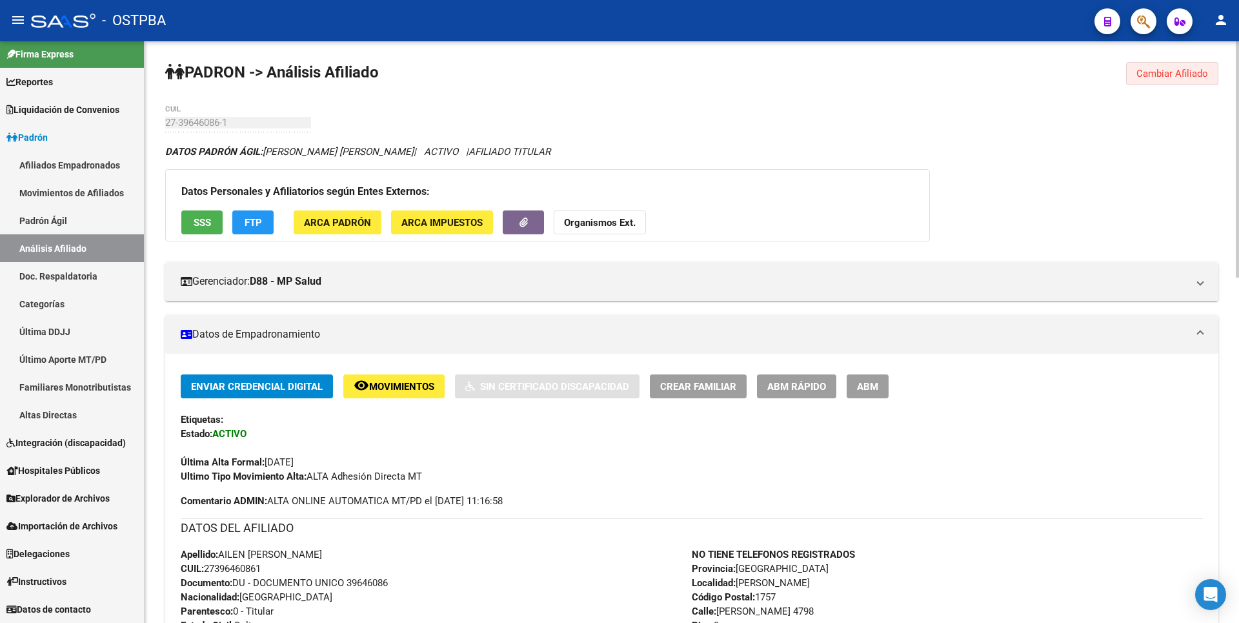
click at [1177, 76] on span "Cambiar Afiliado" at bounding box center [1173, 74] width 72 height 12
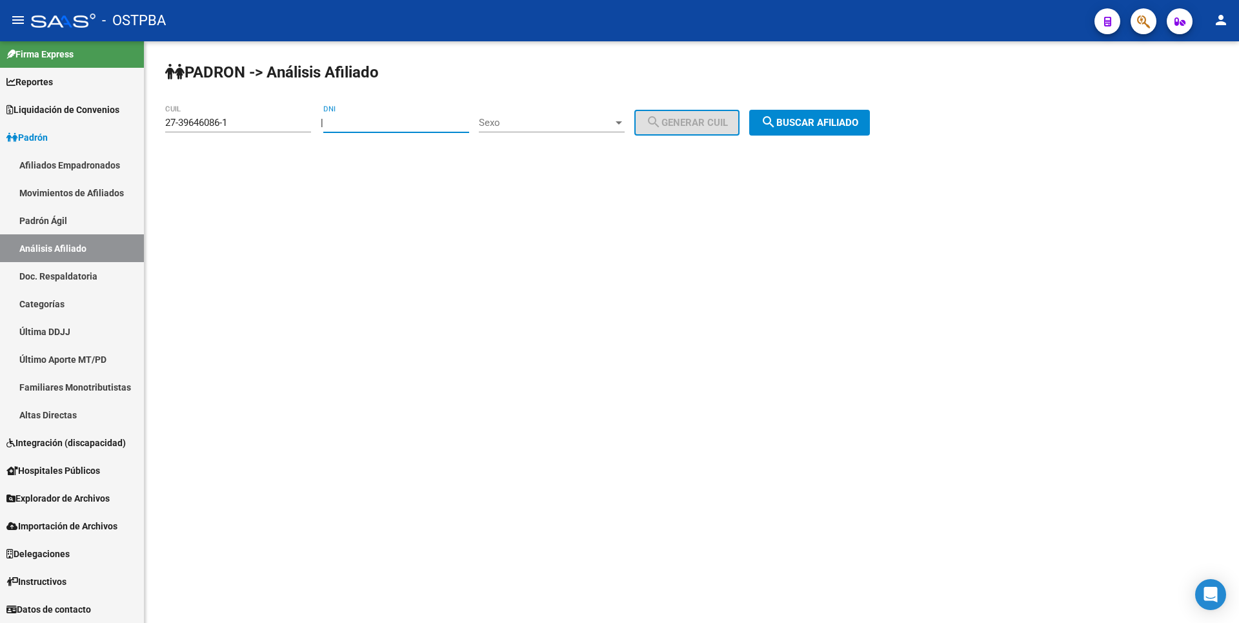
click at [353, 120] on input "DNI" at bounding box center [396, 123] width 146 height 12
type input "33040268"
click at [235, 126] on div "27-39646086-1 CUIL" at bounding box center [238, 119] width 146 height 28
drag, startPoint x: 235, startPoint y: 126, endPoint x: 66, endPoint y: 118, distance: 168.6
click at [66, 117] on mat-sidenav-container "Firma Express Reportes Tablero de Control Ingresos Percibidos Análisis de todos…" at bounding box center [619, 332] width 1239 height 582
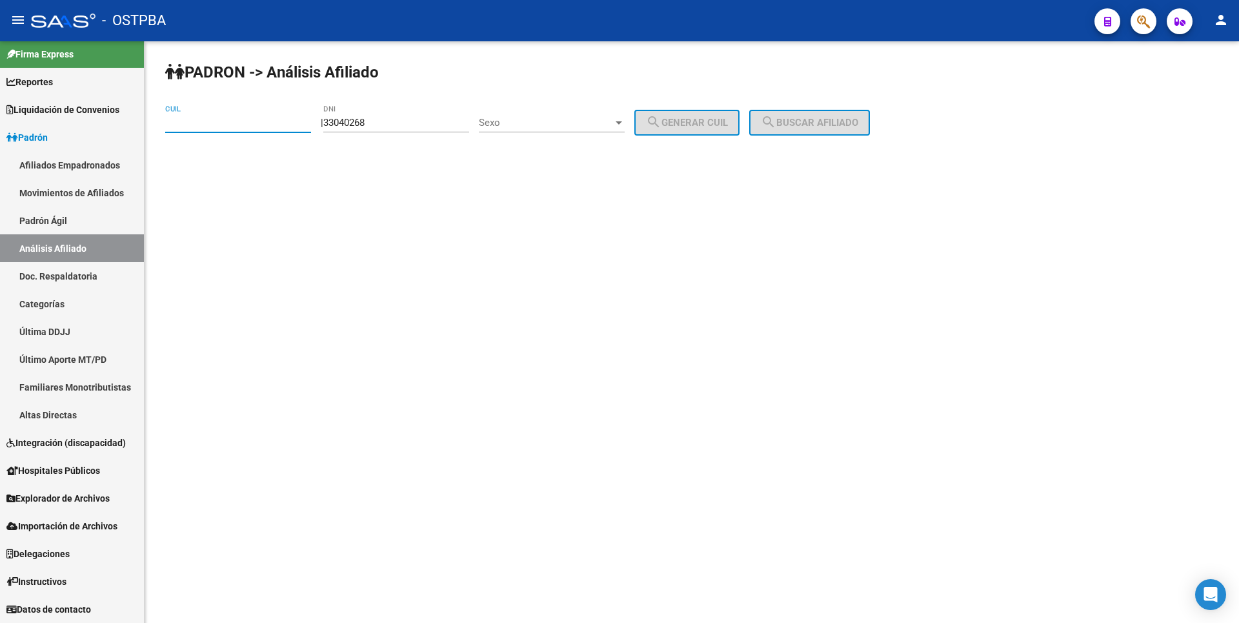
click at [615, 117] on div "Sexo Sexo" at bounding box center [552, 119] width 146 height 28
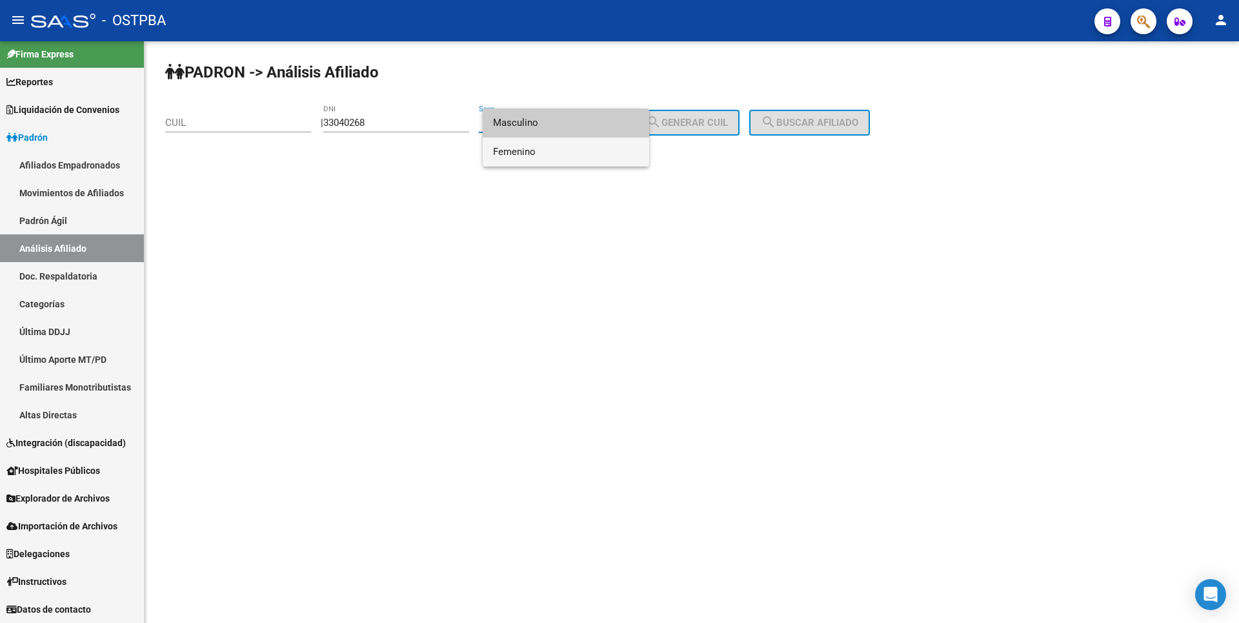
drag, startPoint x: 615, startPoint y: 117, endPoint x: 618, endPoint y: 140, distance: 23.4
click at [544, 156] on span "Femenino" at bounding box center [566, 151] width 146 height 29
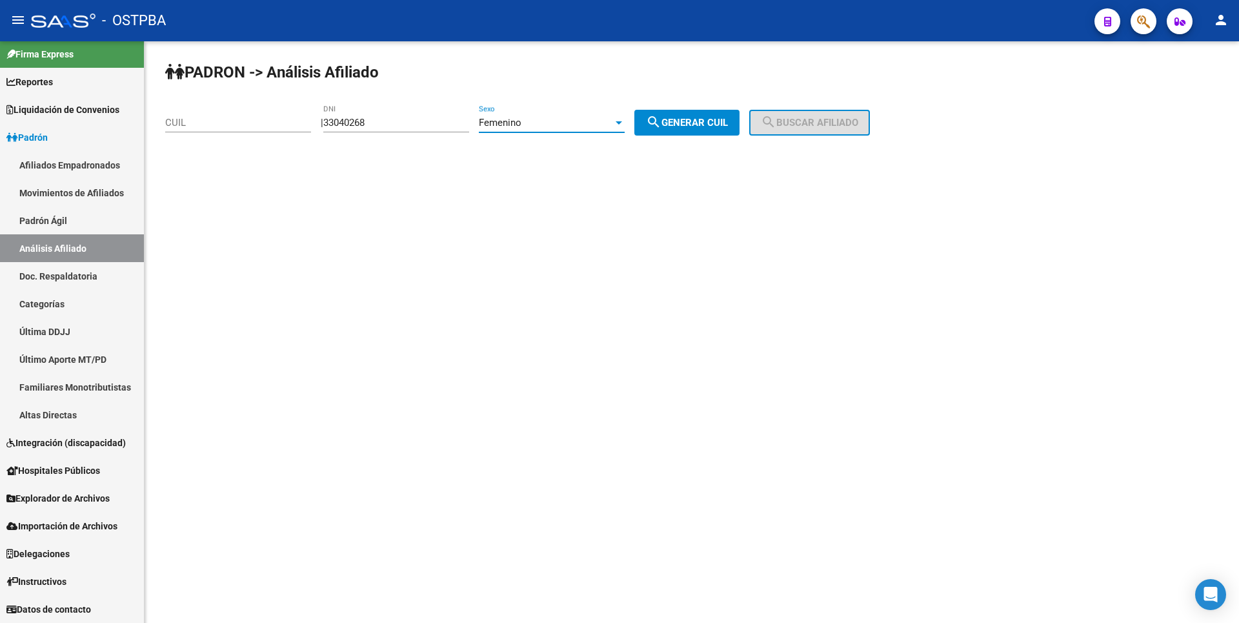
drag, startPoint x: 700, startPoint y: 126, endPoint x: 769, endPoint y: 123, distance: 69.1
click at [710, 125] on span "search Generar CUIL" at bounding box center [687, 123] width 82 height 12
type input "27-33040268-2"
click at [798, 121] on span "search Buscar afiliado" at bounding box center [809, 123] width 97 height 12
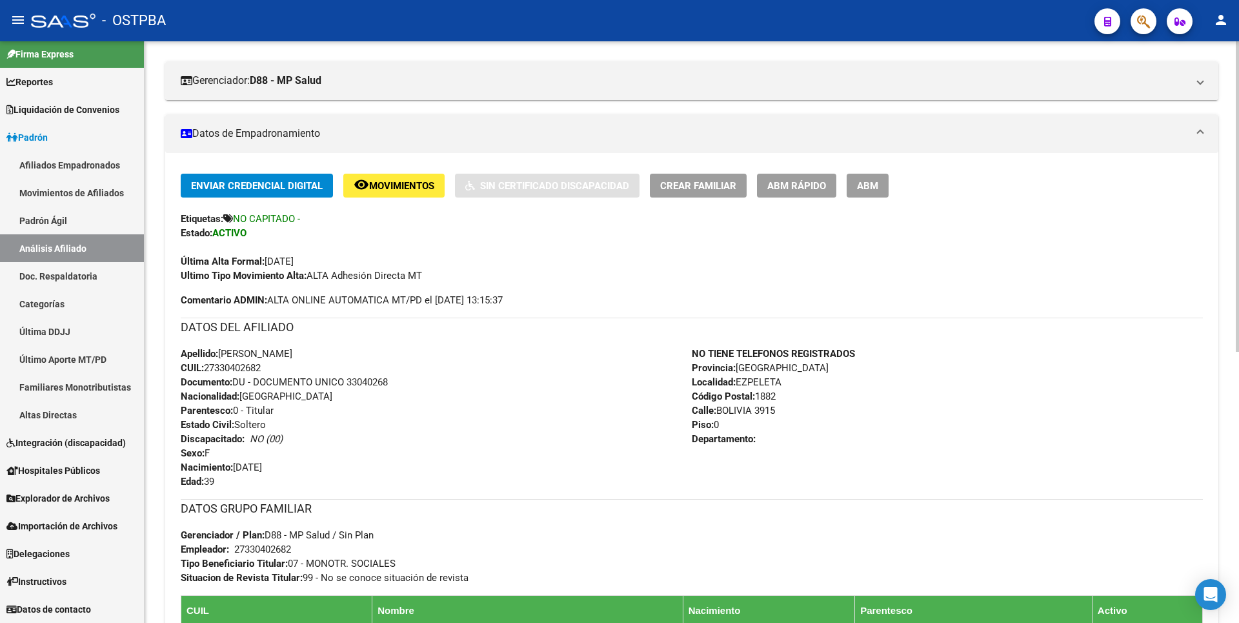
scroll to position [509, 0]
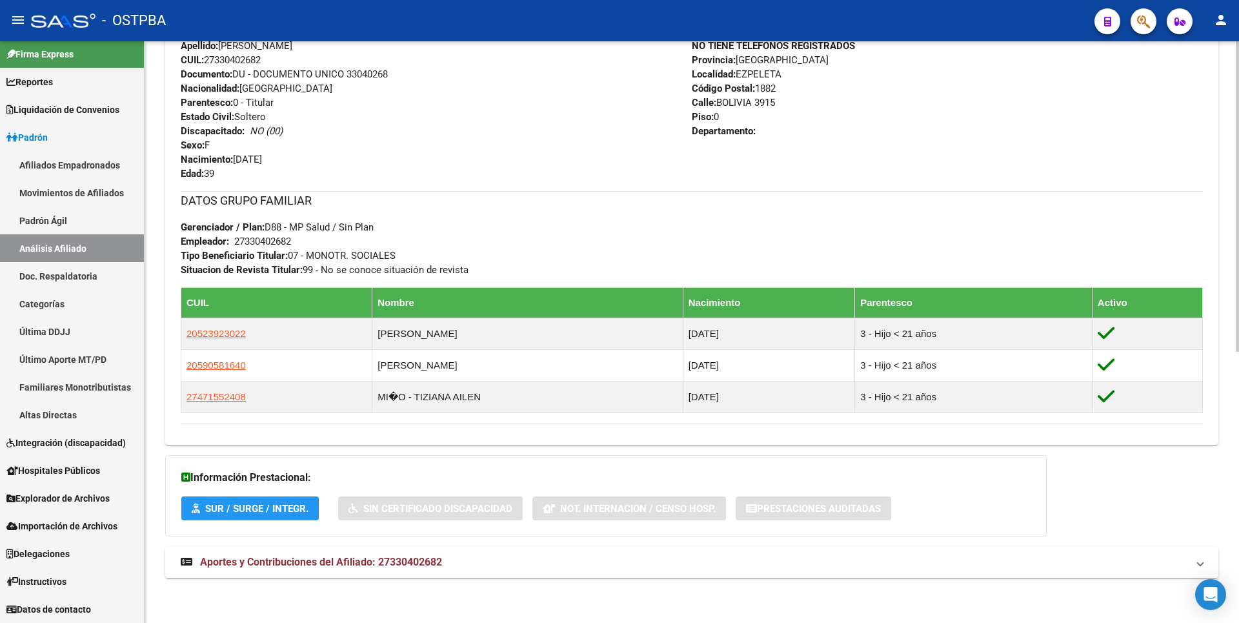
click at [332, 573] on mat-expansion-panel-header "Aportes y Contribuciones del Afiliado: 27330402682" at bounding box center [691, 562] width 1053 height 31
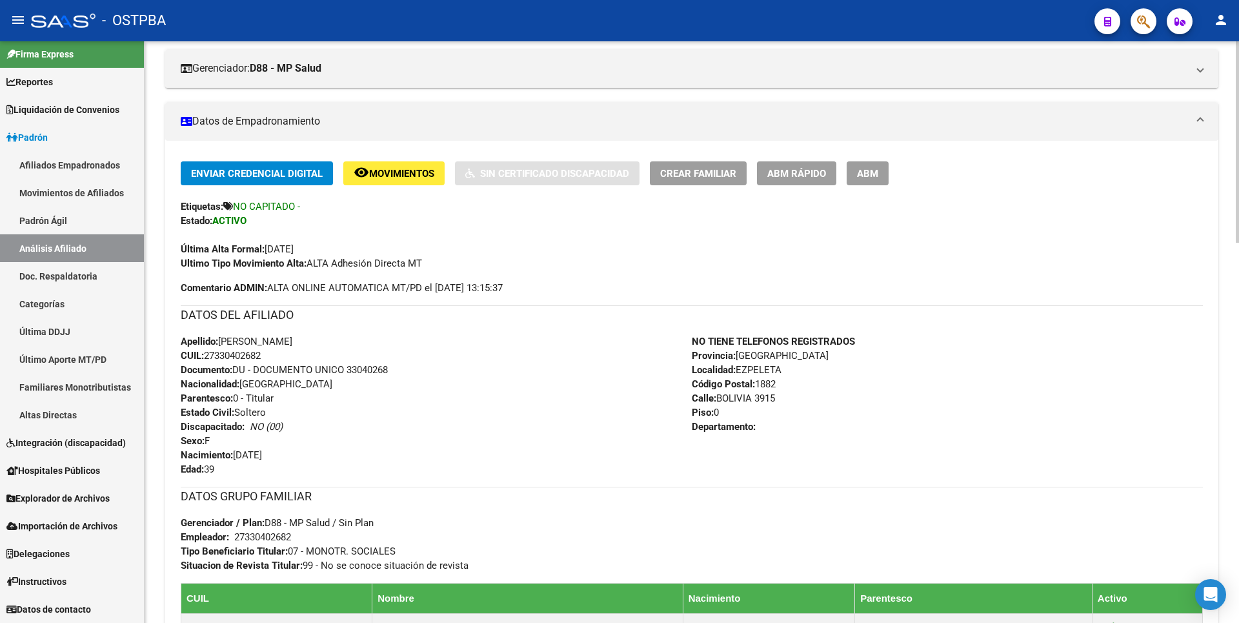
scroll to position [11, 0]
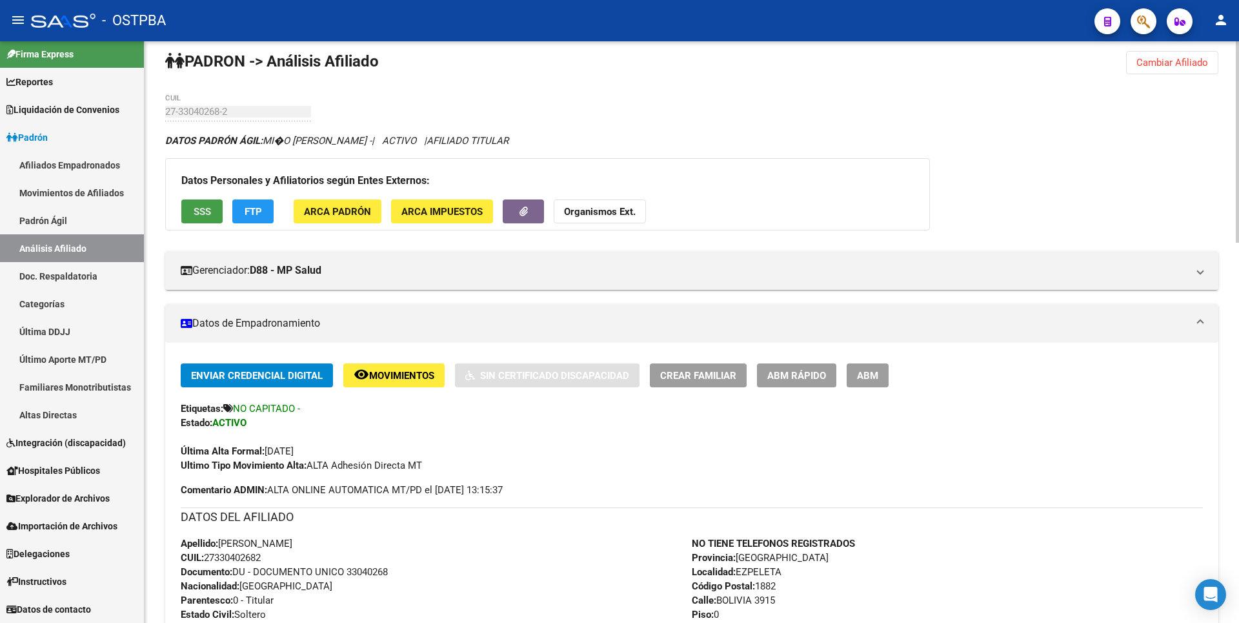
click at [202, 208] on span "SSS" at bounding box center [202, 212] width 17 height 12
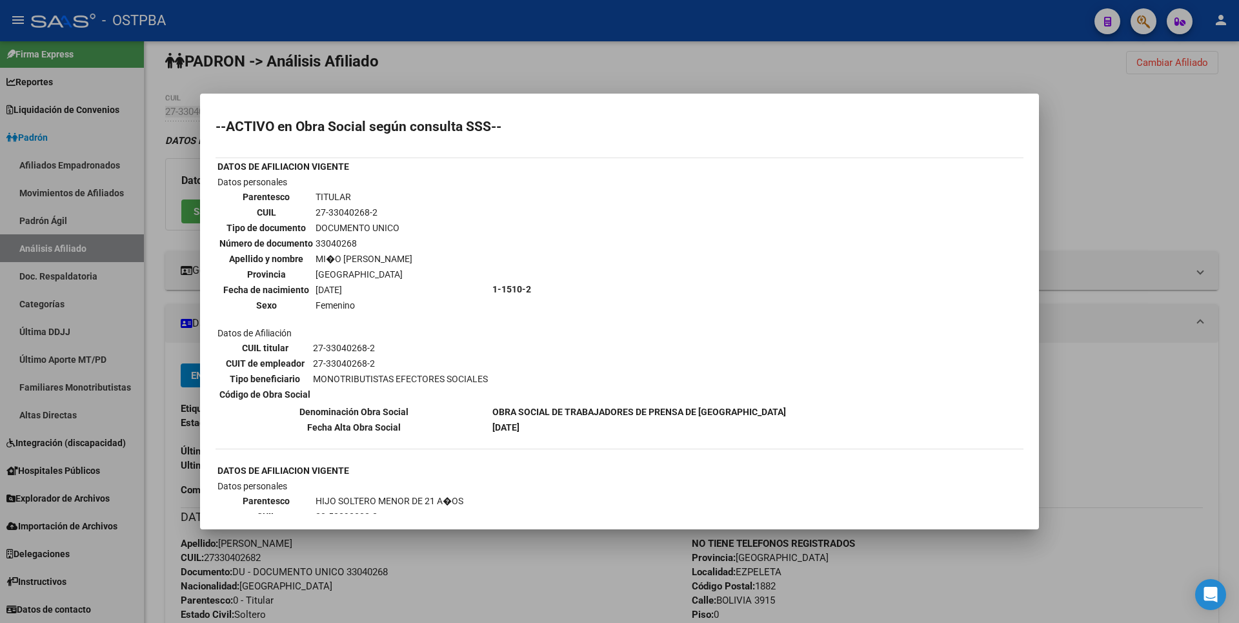
click at [576, 70] on div at bounding box center [619, 311] width 1239 height 623
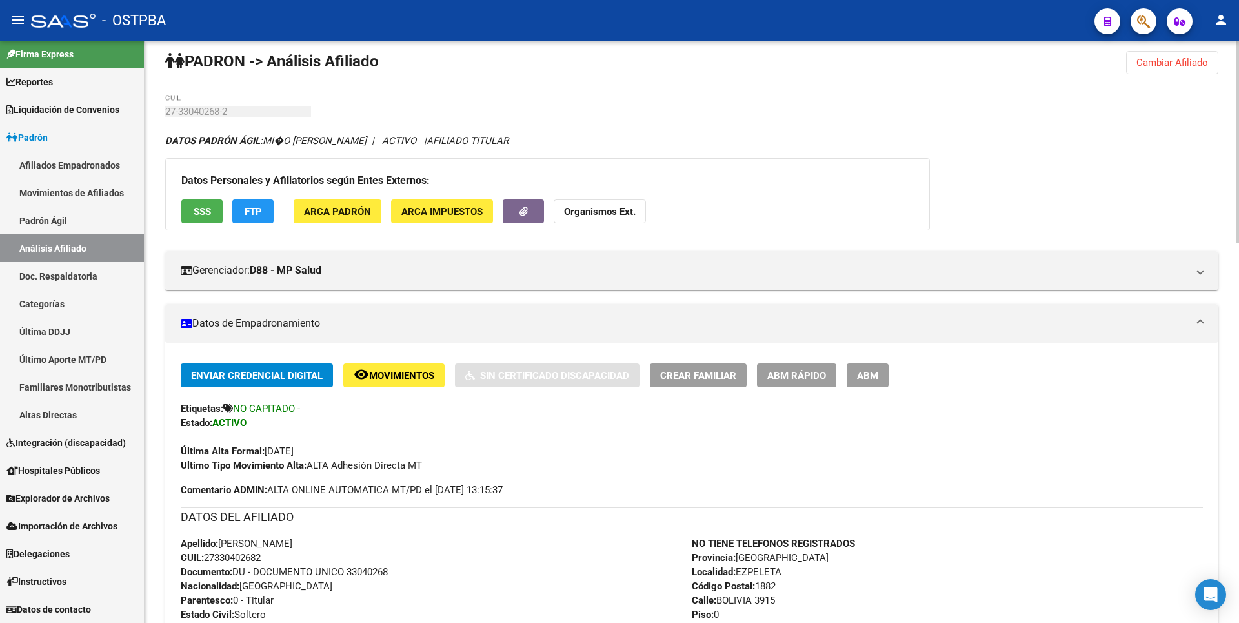
click at [457, 206] on span "ARCA Impuestos" at bounding box center [441, 212] width 81 height 12
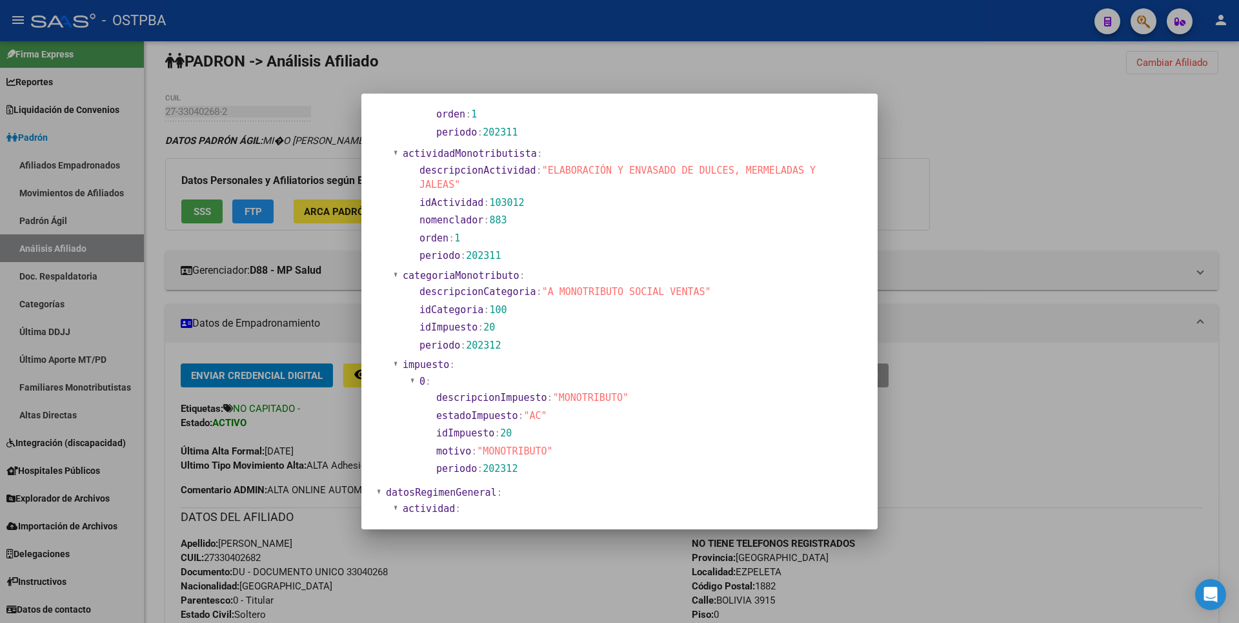
scroll to position [839, 0]
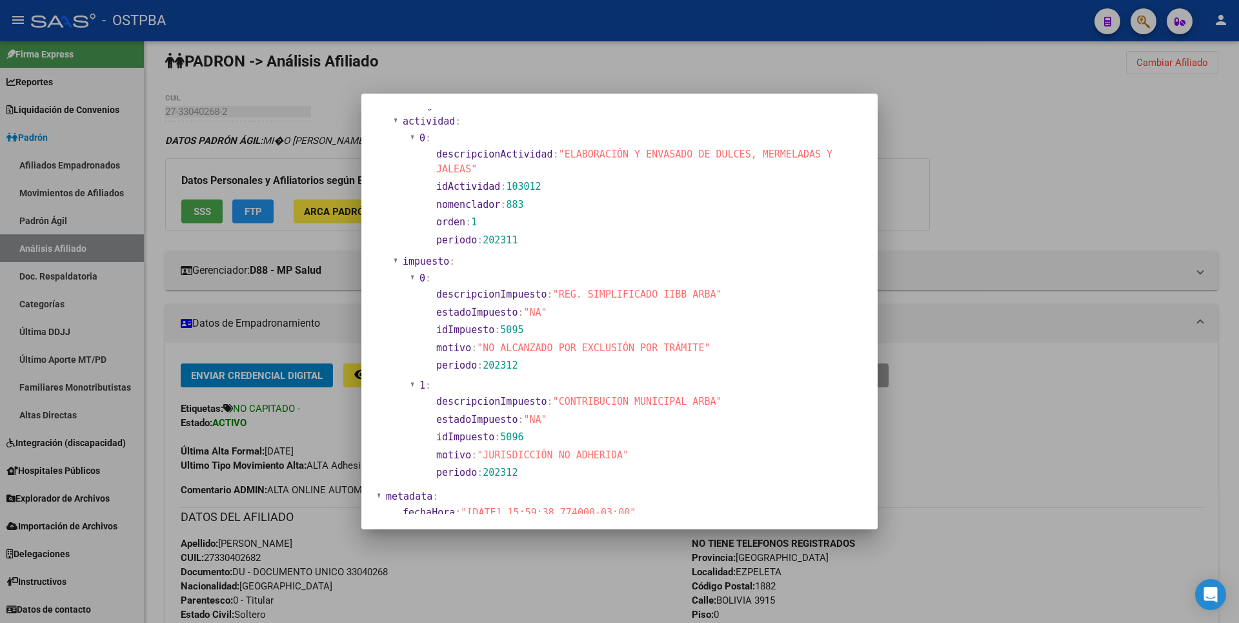
click at [1012, 364] on div at bounding box center [619, 311] width 1239 height 623
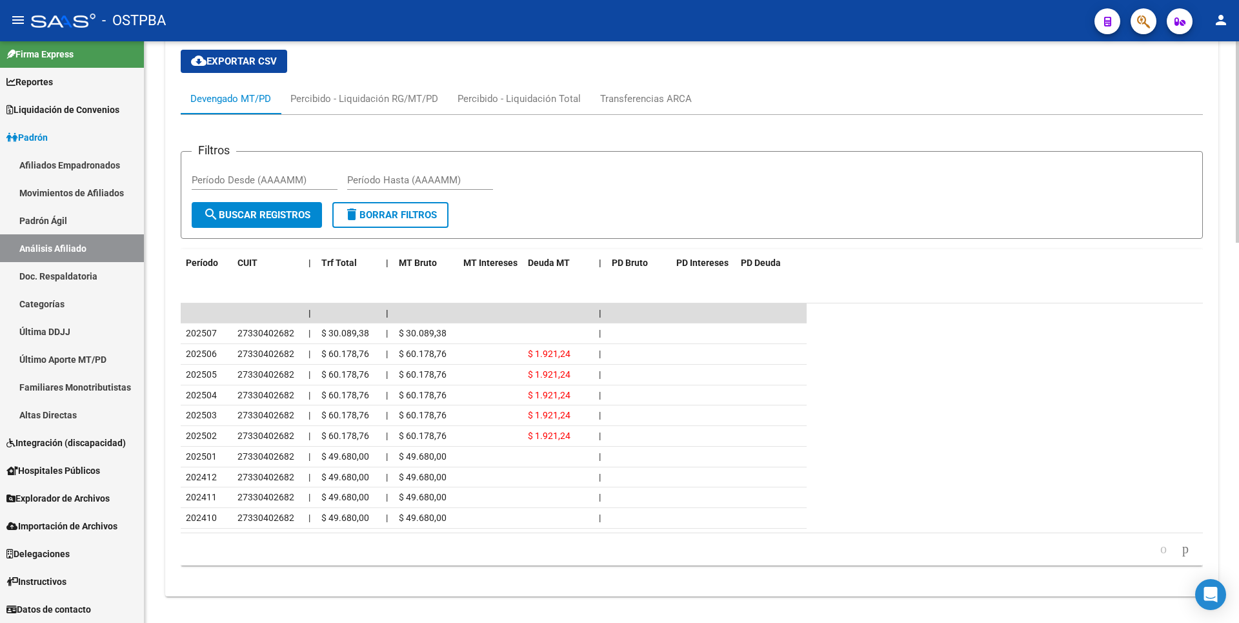
scroll to position [1097, 0]
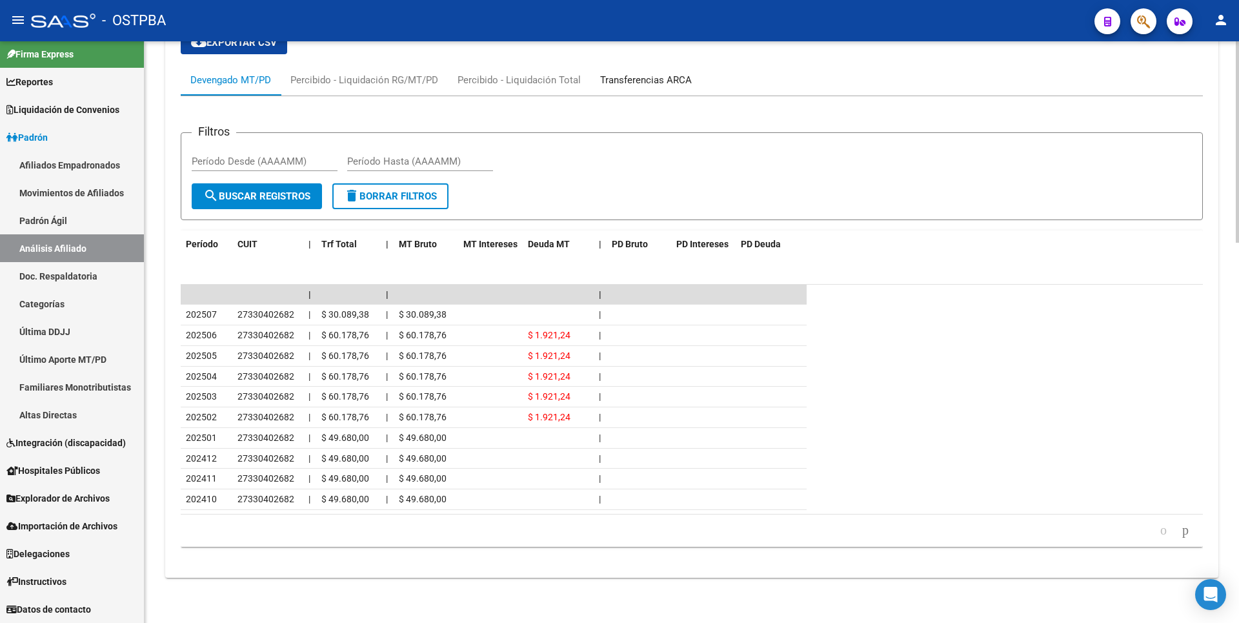
click at [644, 85] on div "Transferencias ARCA" at bounding box center [646, 80] width 92 height 14
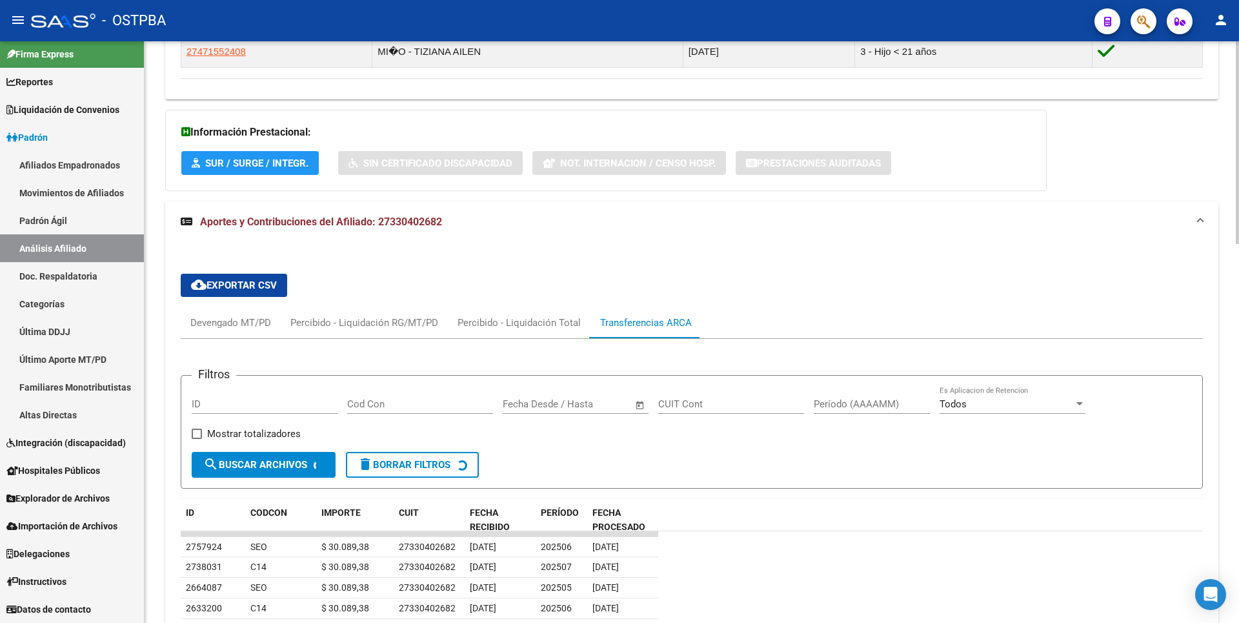
scroll to position [913, 0]
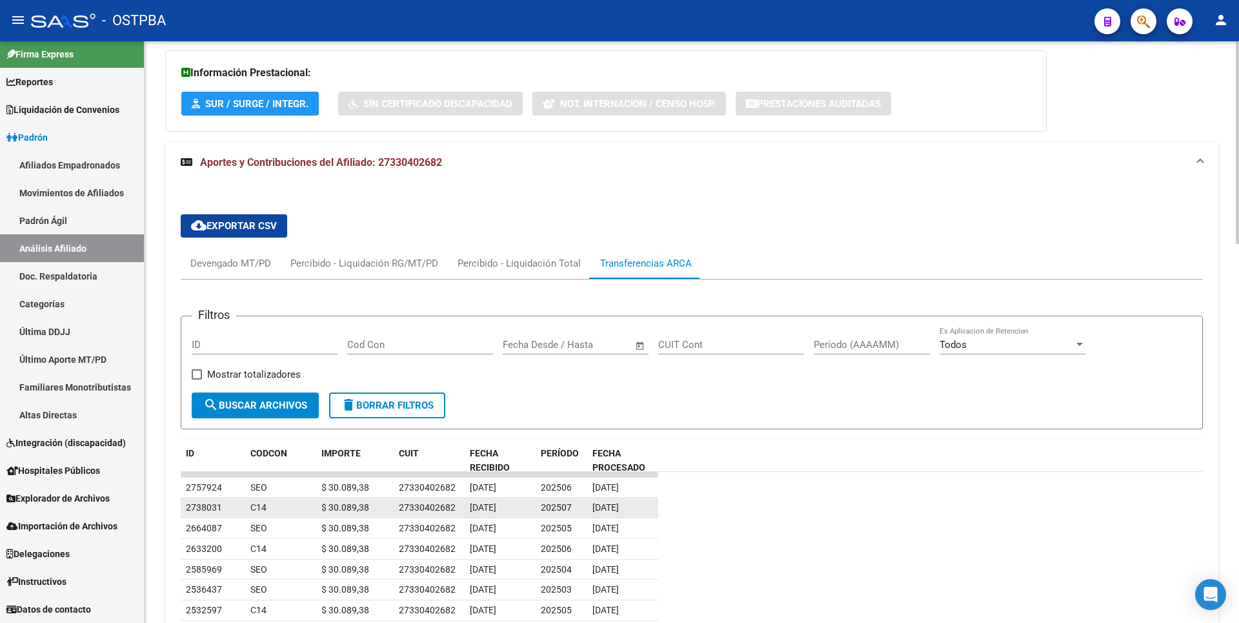
drag, startPoint x: 592, startPoint y: 506, endPoint x: 643, endPoint y: 517, distance: 52.2
click at [643, 517] on datatable-body-cell "[DATE]" at bounding box center [622, 508] width 71 height 20
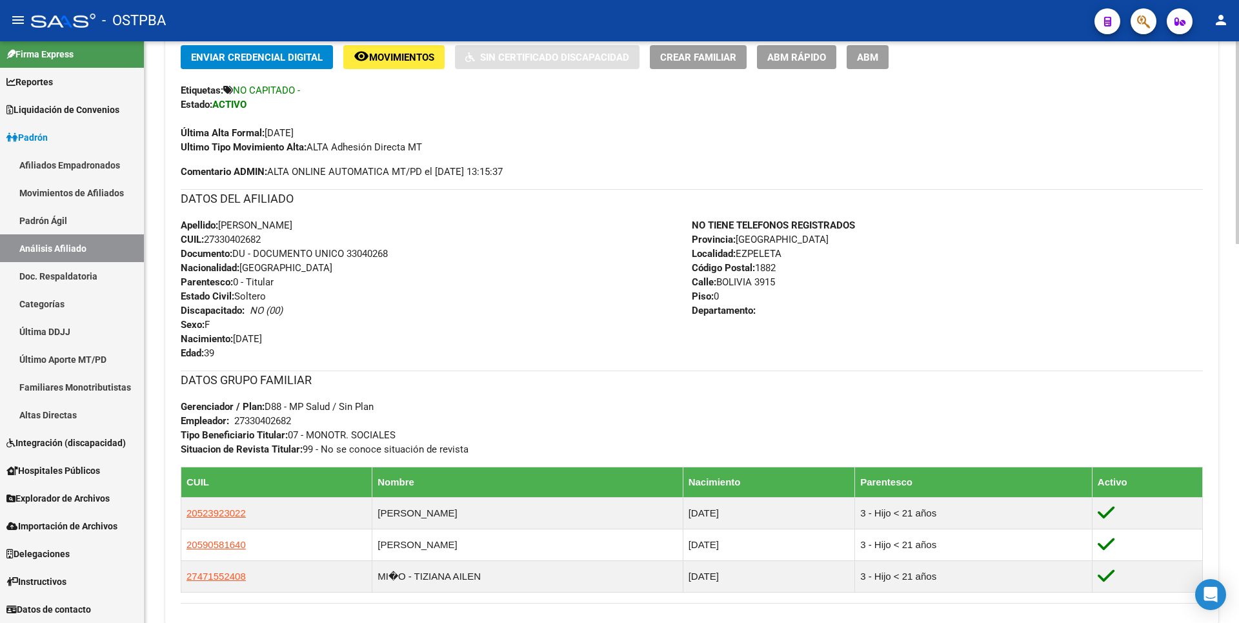
scroll to position [74, 0]
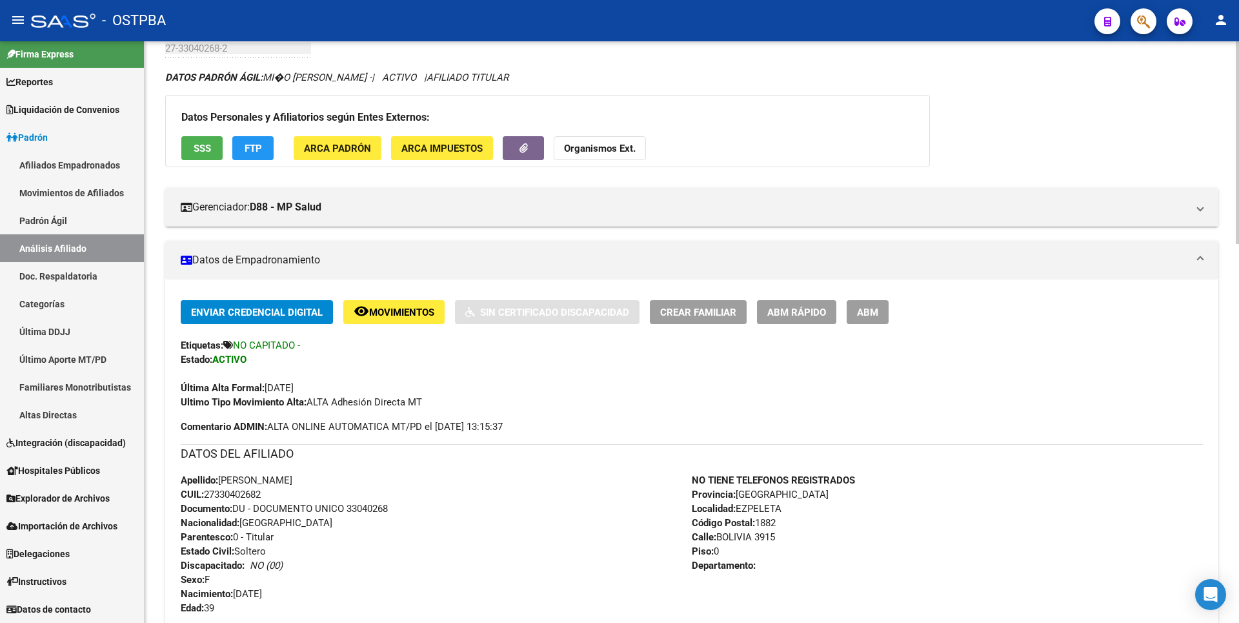
click at [603, 152] on strong "Organismos Ext." at bounding box center [600, 149] width 72 height 12
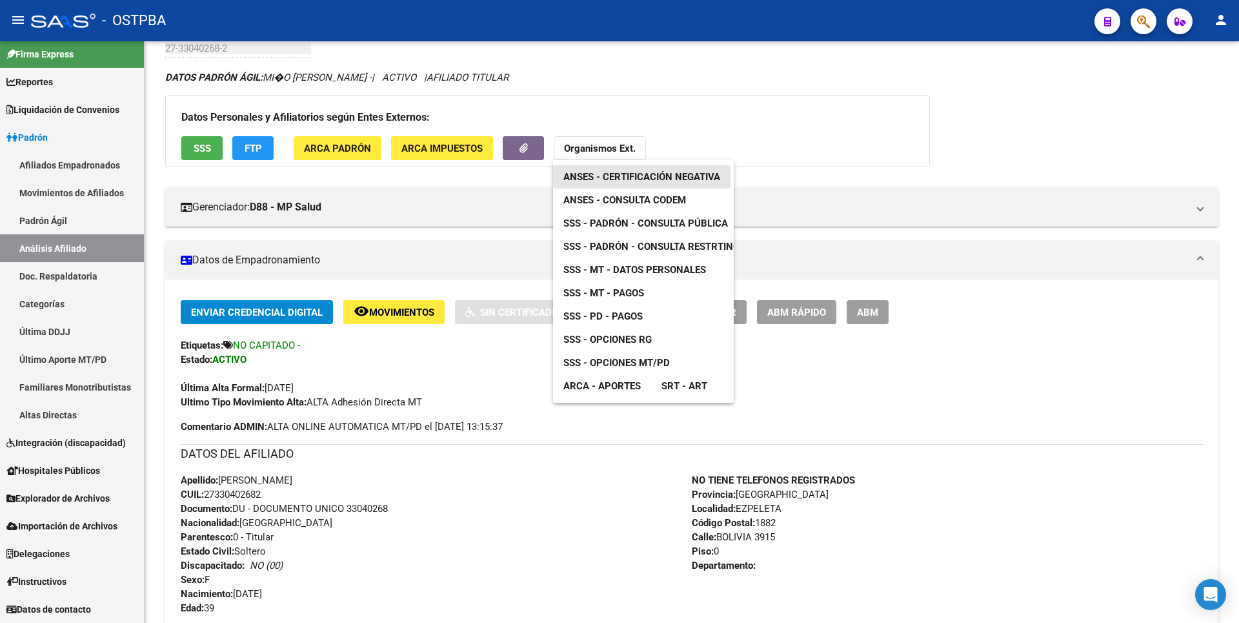
click at [663, 176] on span "ANSES - Certificación Negativa" at bounding box center [641, 177] width 157 height 12
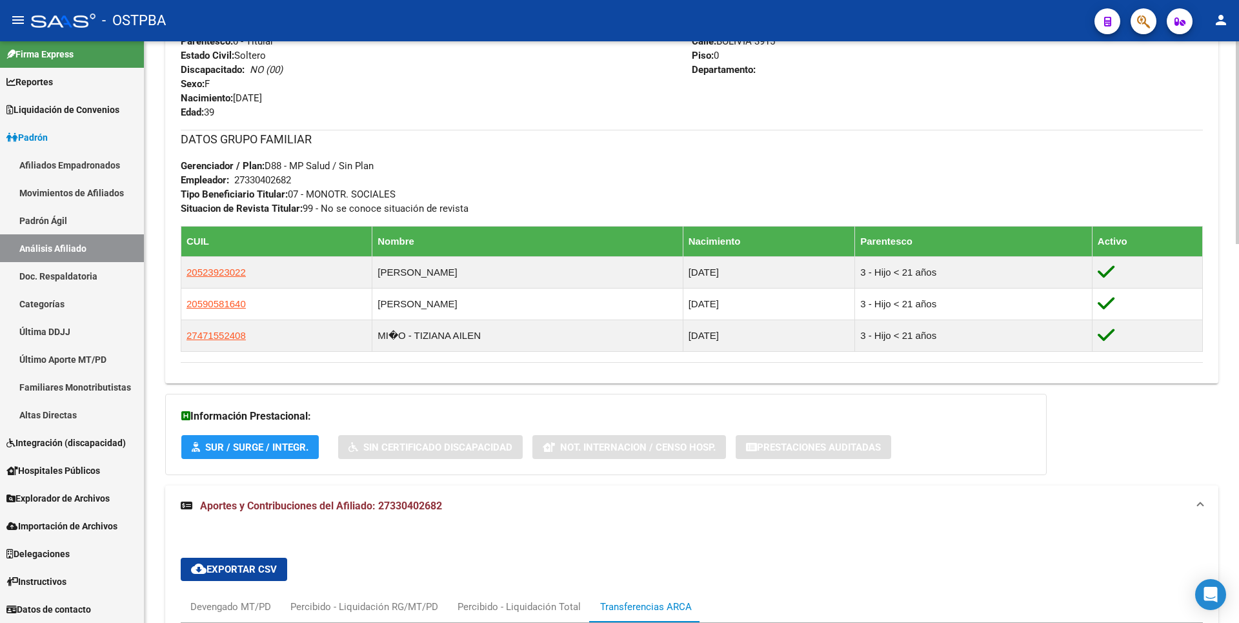
scroll to position [526, 0]
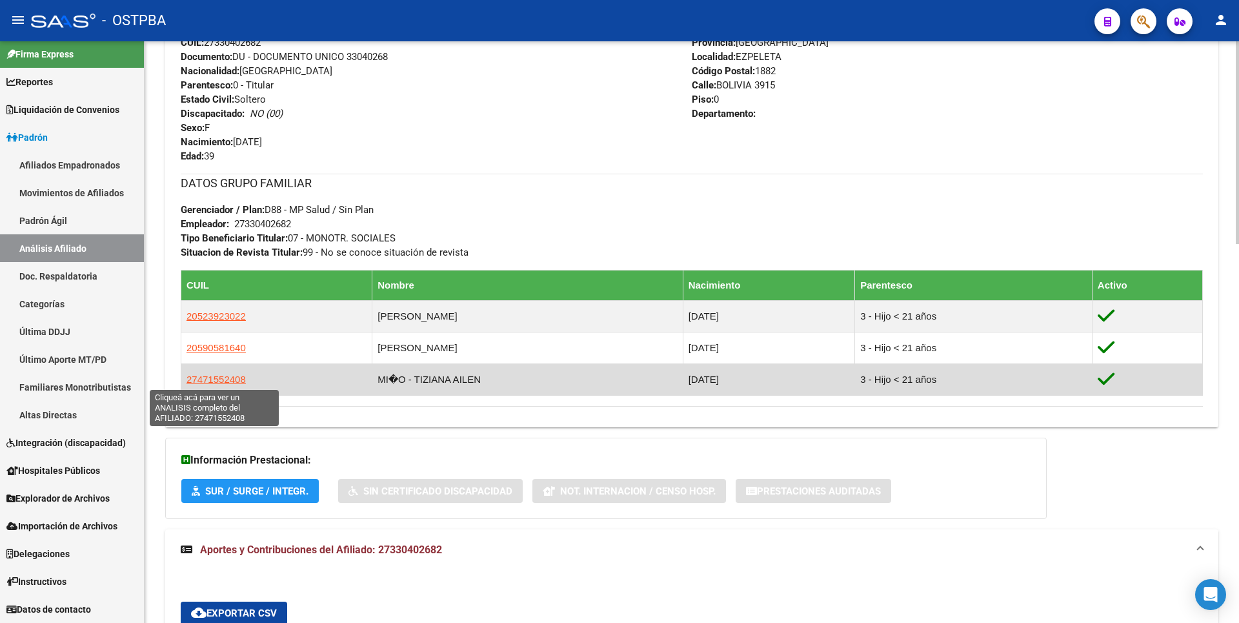
click at [205, 378] on span "27471552408" at bounding box center [216, 379] width 59 height 11
type textarea "27471552408"
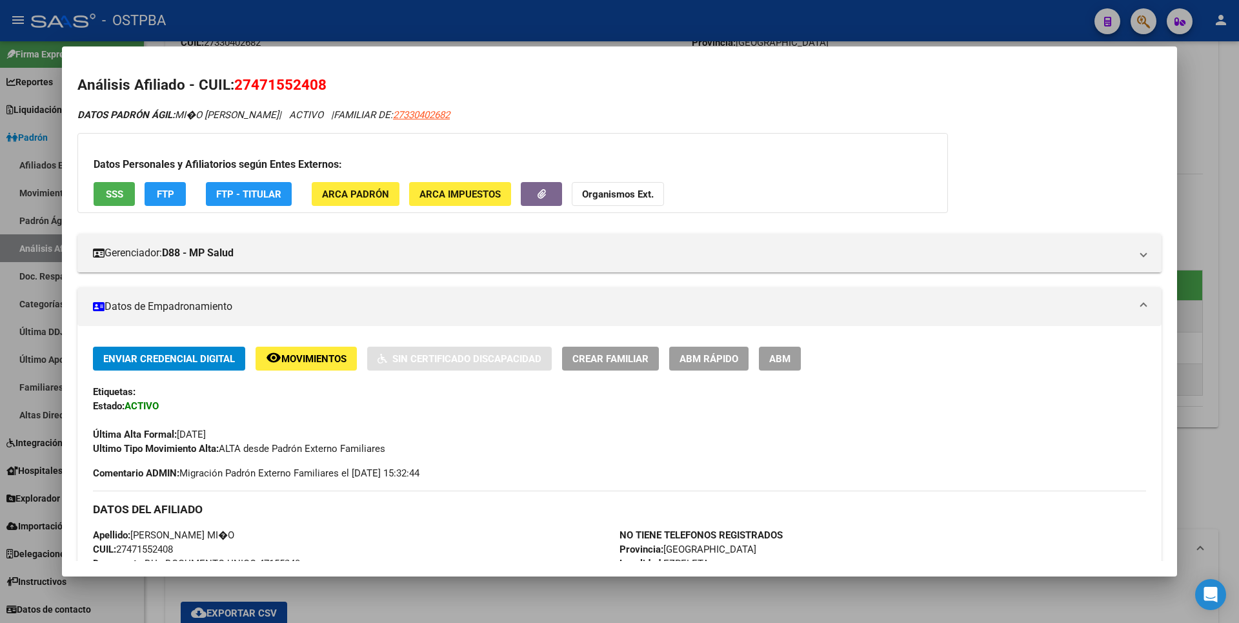
drag, startPoint x: 255, startPoint y: 81, endPoint x: 320, endPoint y: 80, distance: 65.2
click at [320, 80] on span "27471552408" at bounding box center [280, 84] width 92 height 17
copy span "47155240"
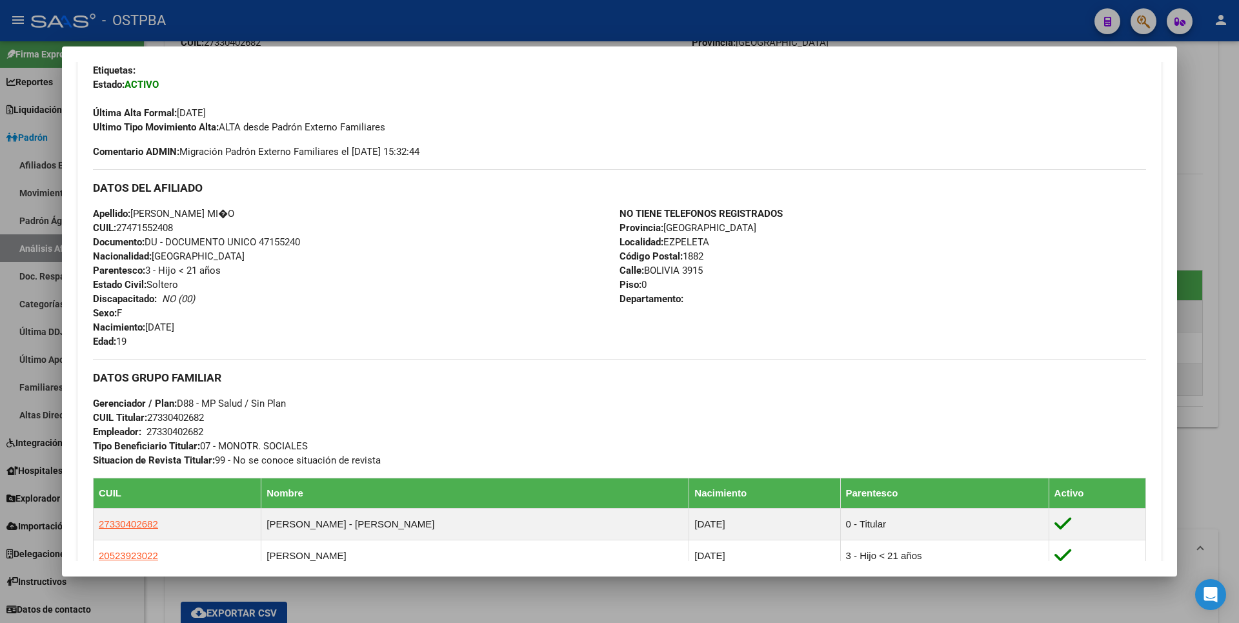
scroll to position [323, 0]
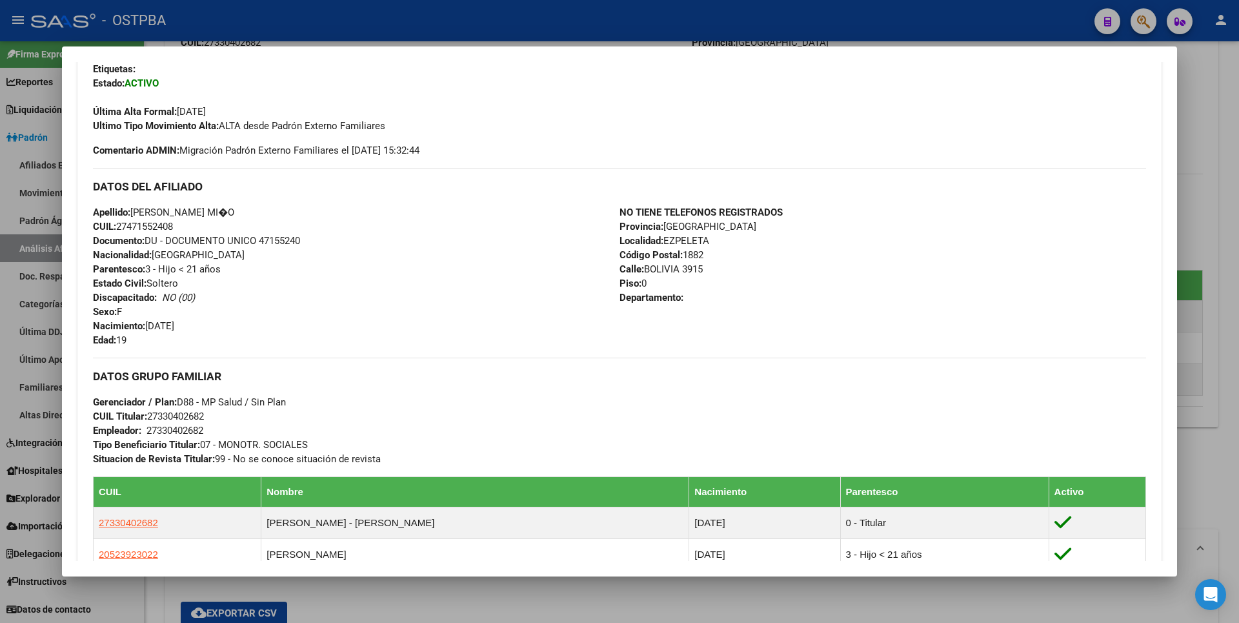
click at [1185, 108] on div at bounding box center [619, 311] width 1239 height 623
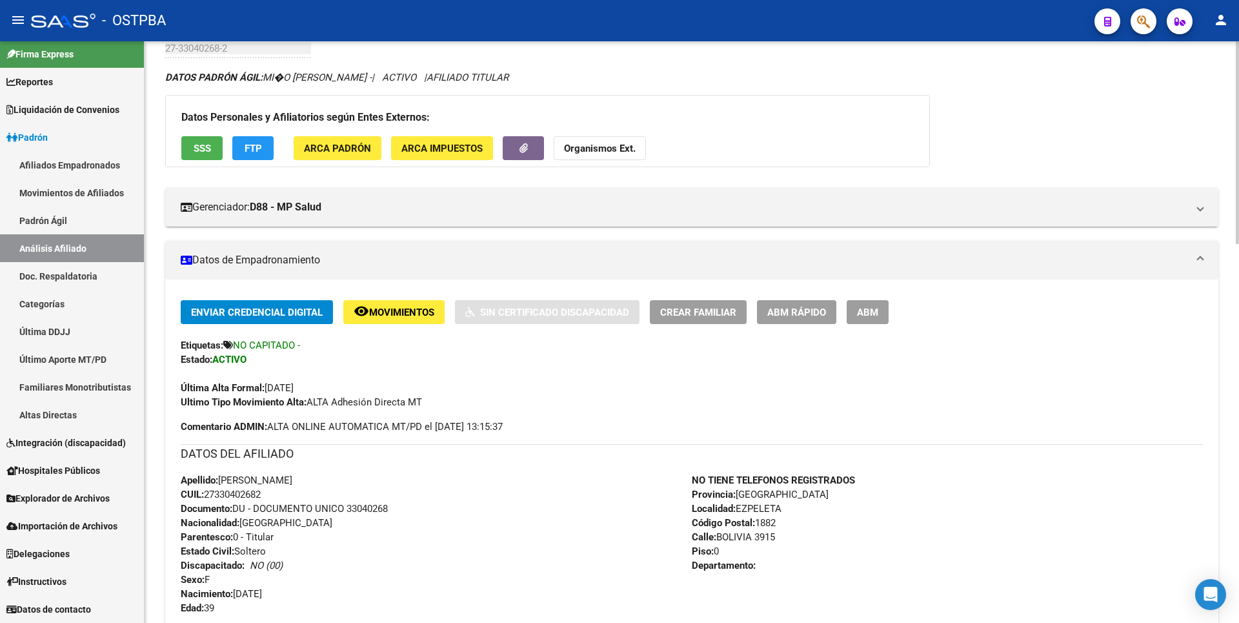
scroll to position [0, 0]
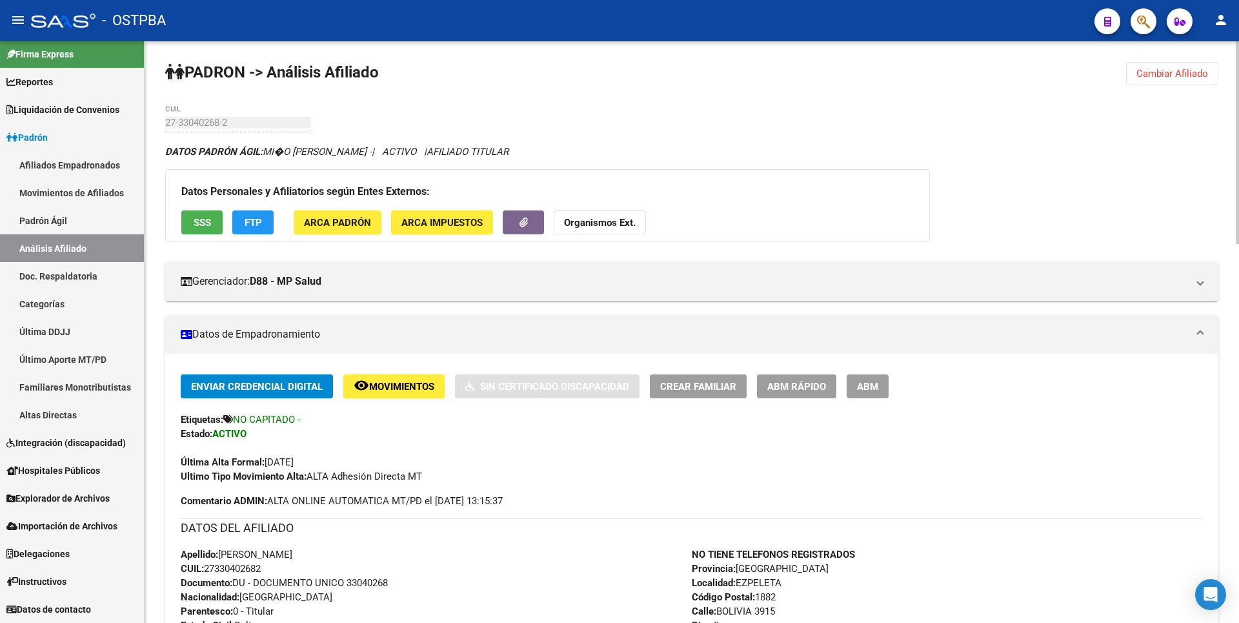
click at [1186, 74] on span "Cambiar Afiliado" at bounding box center [1173, 74] width 72 height 12
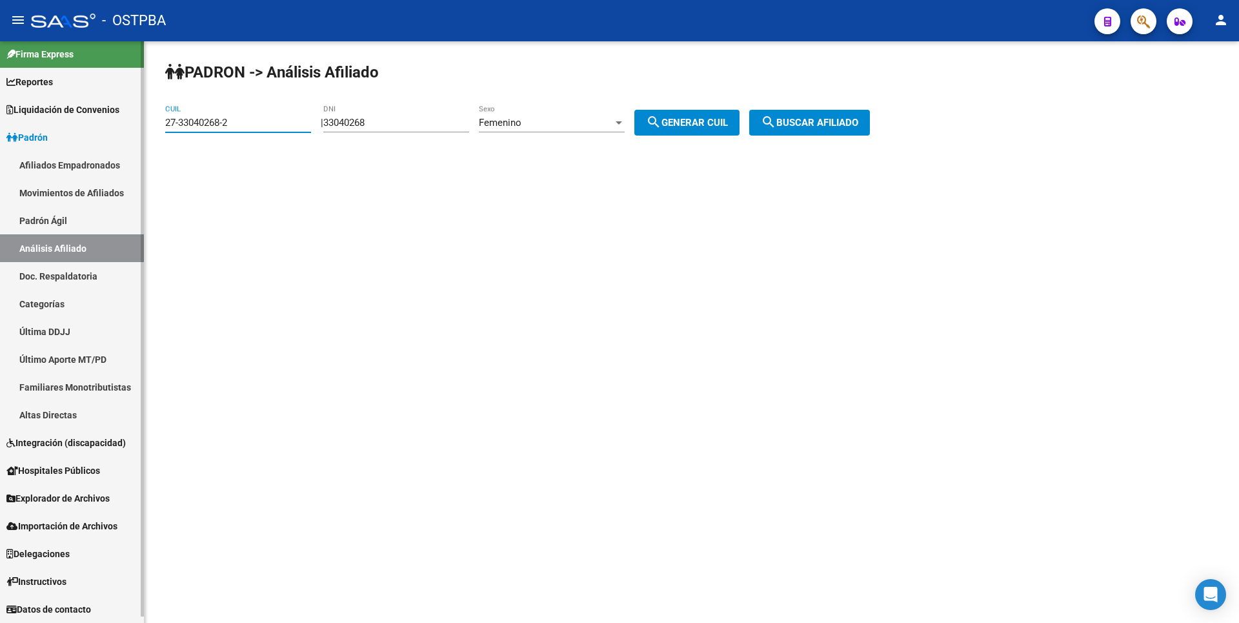
drag, startPoint x: 0, startPoint y: 123, endPoint x: 0, endPoint y: 85, distance: 37.4
click at [5, 89] on mat-sidenav-container "Firma Express Reportes Tablero de Control Ingresos Percibidos Análisis de todos…" at bounding box center [619, 332] width 1239 height 582
click at [389, 128] on div "33040268 DNI" at bounding box center [396, 119] width 146 height 28
drag, startPoint x: 394, startPoint y: 120, endPoint x: 223, endPoint y: 89, distance: 173.2
click at [223, 89] on div "PADRON -> Análisis Afiliado CUIL | 33040268 DNI Femenino Sexo search Generar CU…" at bounding box center [692, 109] width 1095 height 136
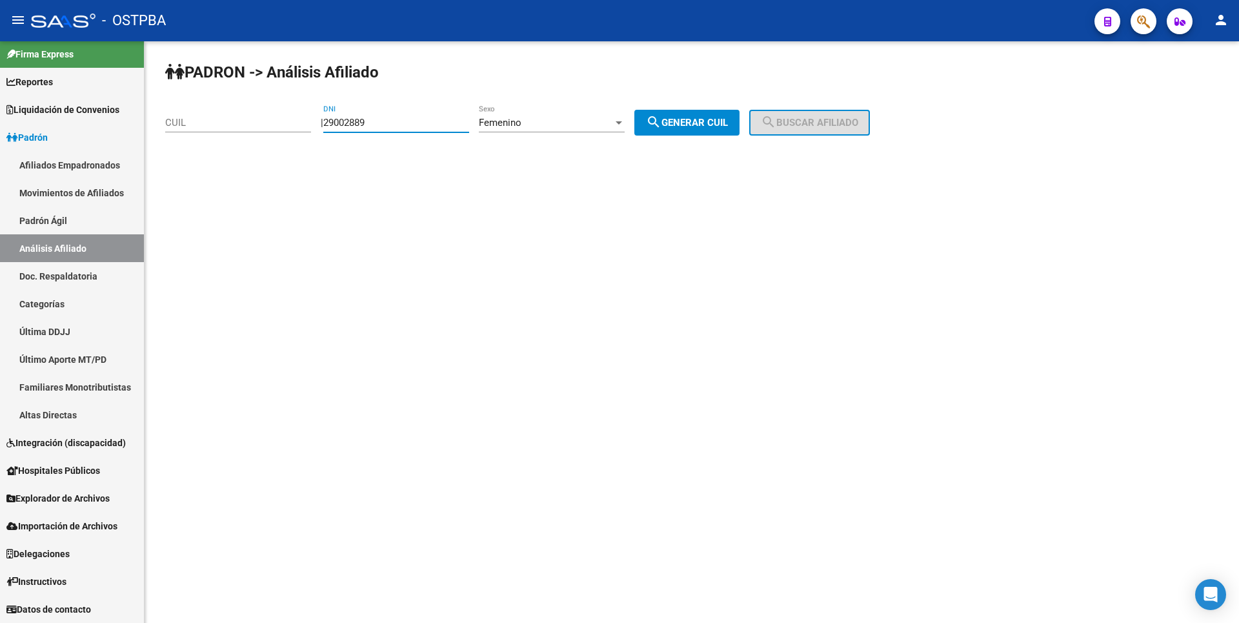
type input "29002889"
click at [728, 123] on span "search Generar CUIL" at bounding box center [687, 123] width 82 height 12
click at [801, 121] on span "search Buscar afiliado" at bounding box center [809, 123] width 97 height 12
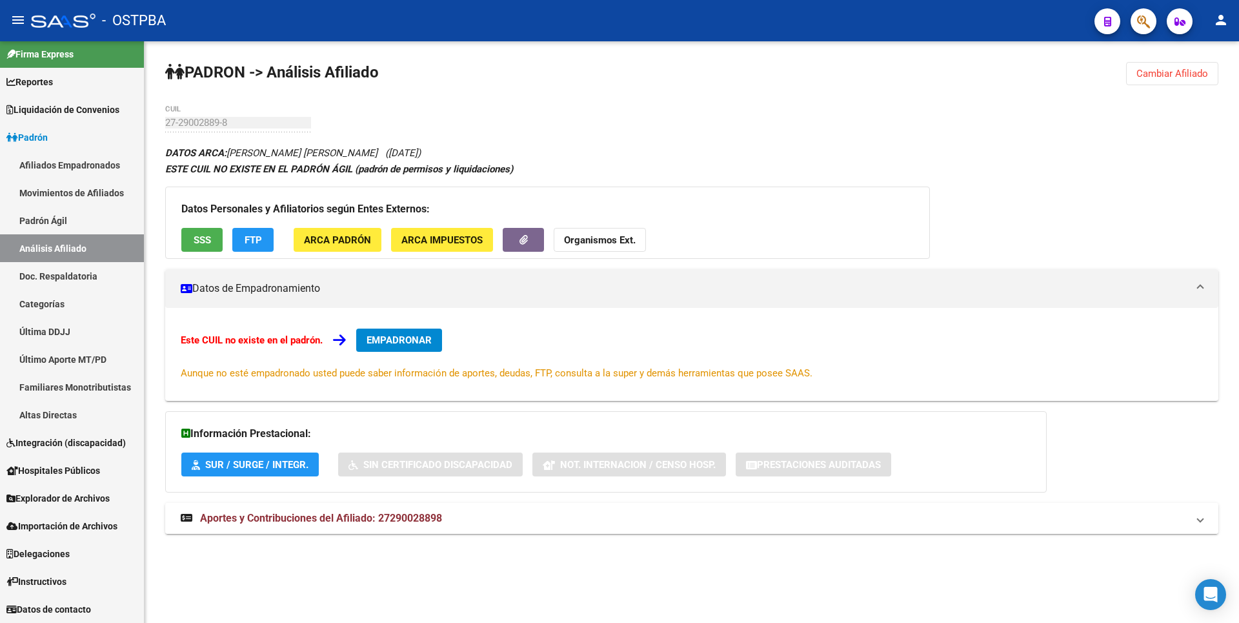
click at [351, 525] on strong "Aportes y Contribuciones del Afiliado: 27290028898" at bounding box center [311, 518] width 261 height 14
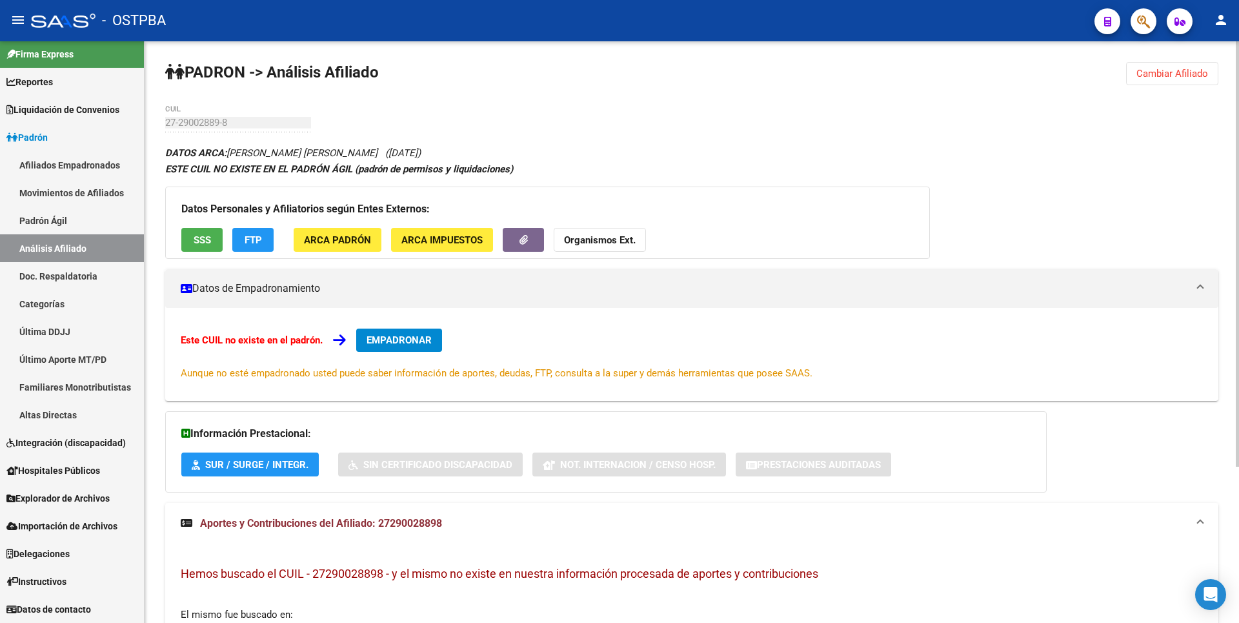
click at [201, 234] on span "SSS" at bounding box center [202, 240] width 17 height 12
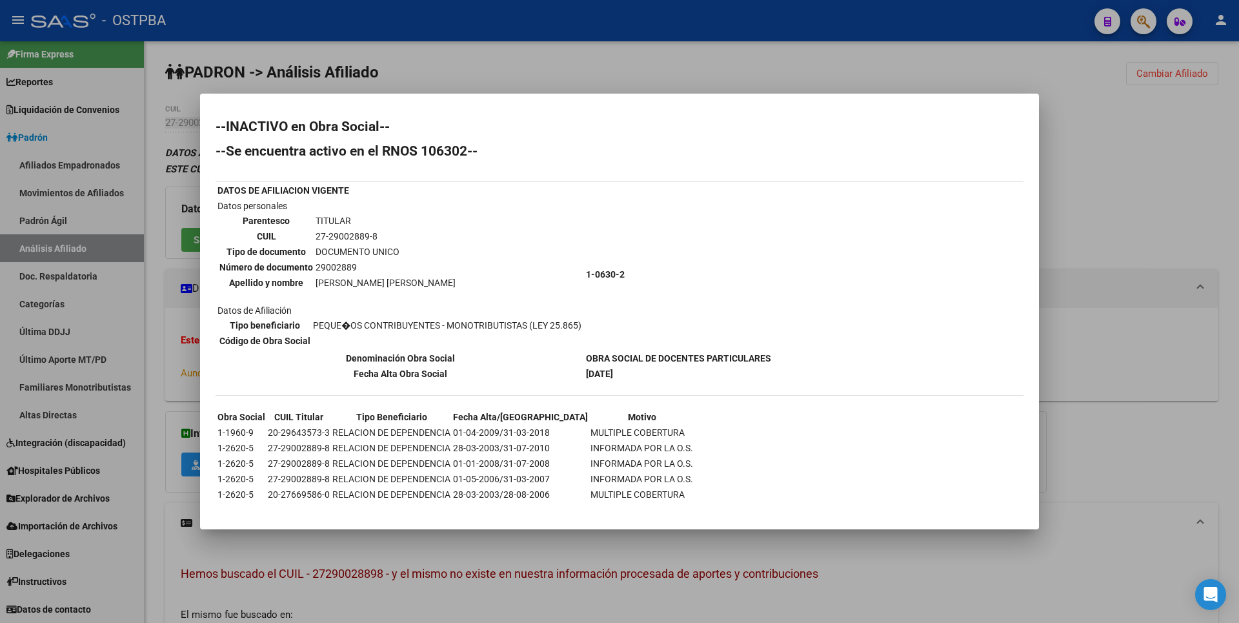
click at [1126, 195] on div at bounding box center [619, 311] width 1239 height 623
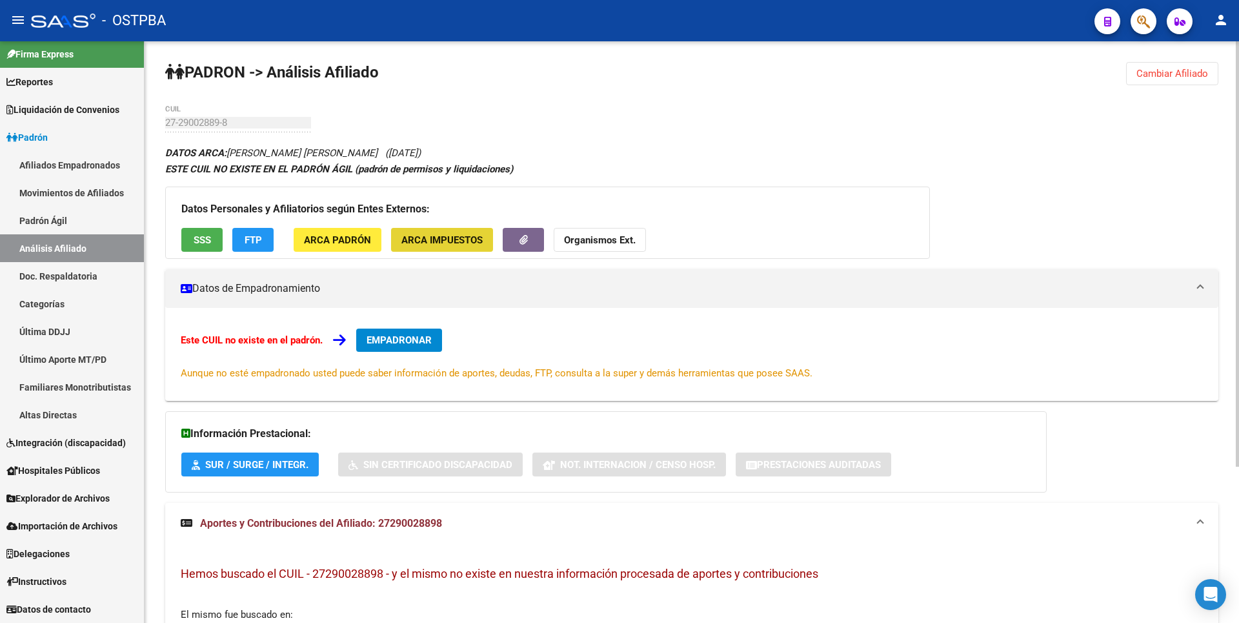
click at [452, 243] on span "ARCA Impuestos" at bounding box center [441, 240] width 81 height 12
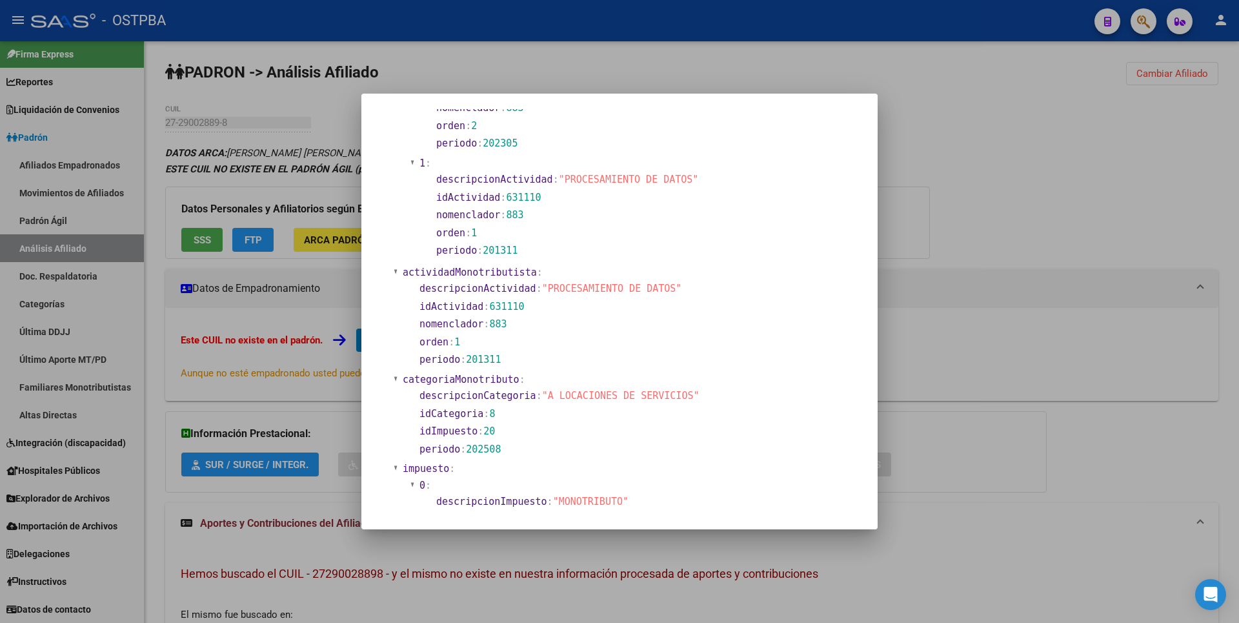
scroll to position [551, 0]
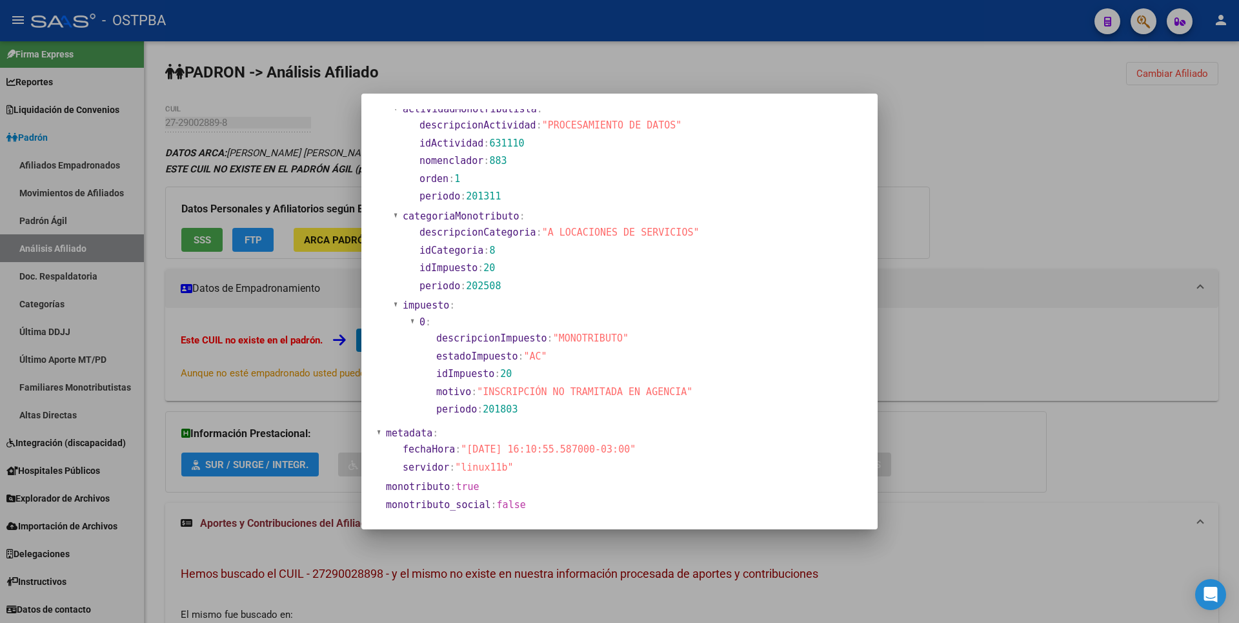
click at [1129, 273] on div at bounding box center [619, 311] width 1239 height 623
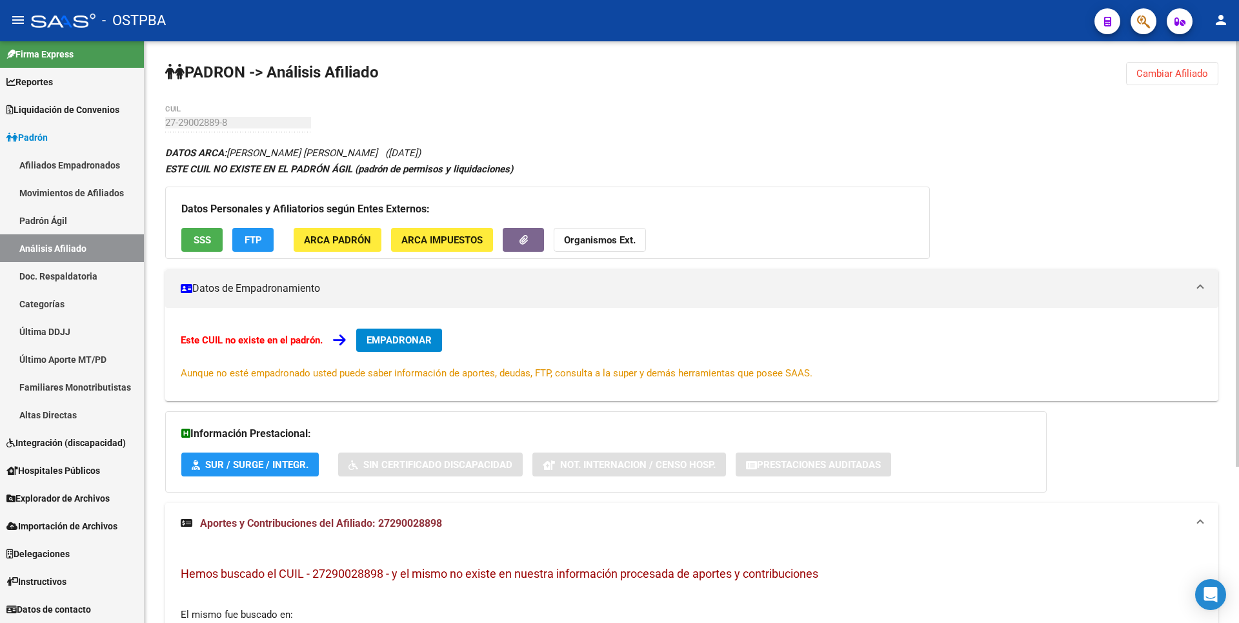
click at [597, 233] on button "Organismos Ext." at bounding box center [600, 240] width 92 height 24
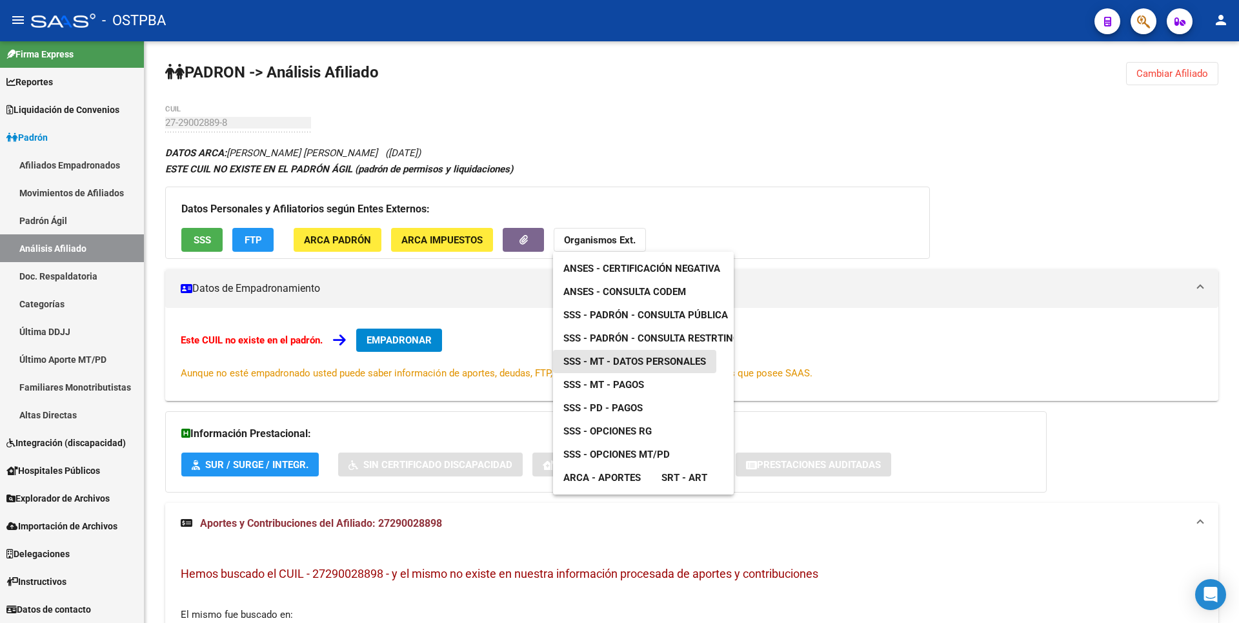
click at [662, 360] on span "SSS - MT - Datos Personales" at bounding box center [634, 362] width 143 height 12
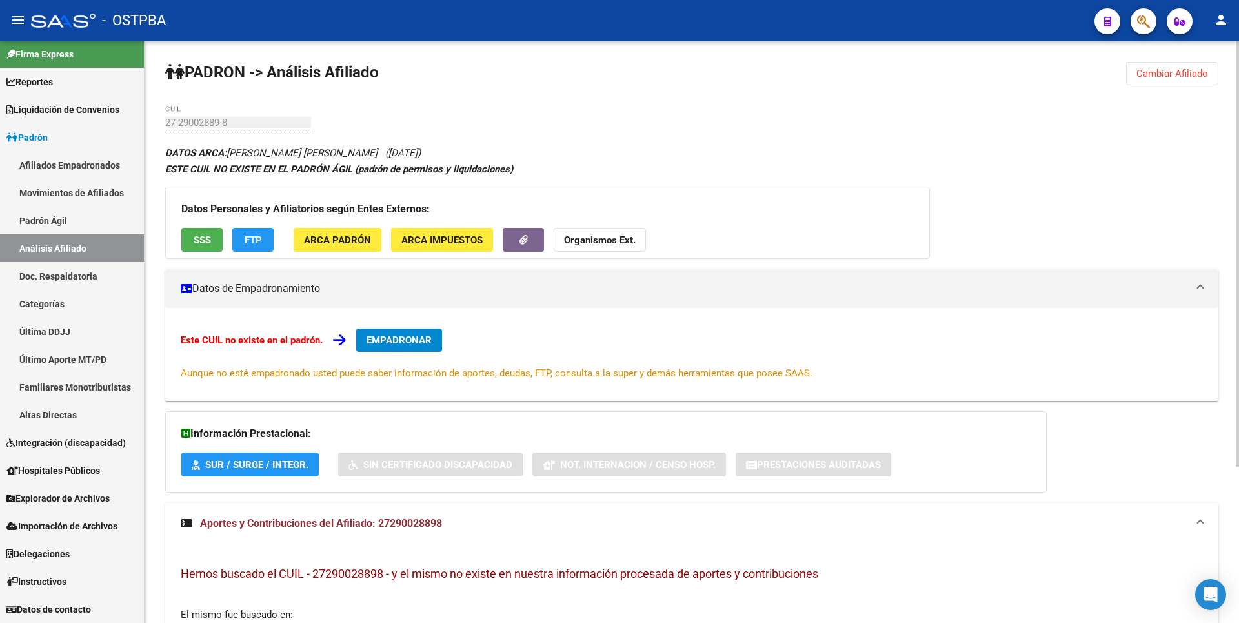
drag, startPoint x: 316, startPoint y: 575, endPoint x: 384, endPoint y: 578, distance: 68.5
click at [384, 578] on span "Hemos buscado el CUIL - 27290028898 - y el mismo no existe en nuestra informaci…" at bounding box center [500, 574] width 638 height 14
copy span "27290028898"
click at [346, 234] on span "ARCA Padrón" at bounding box center [337, 240] width 67 height 12
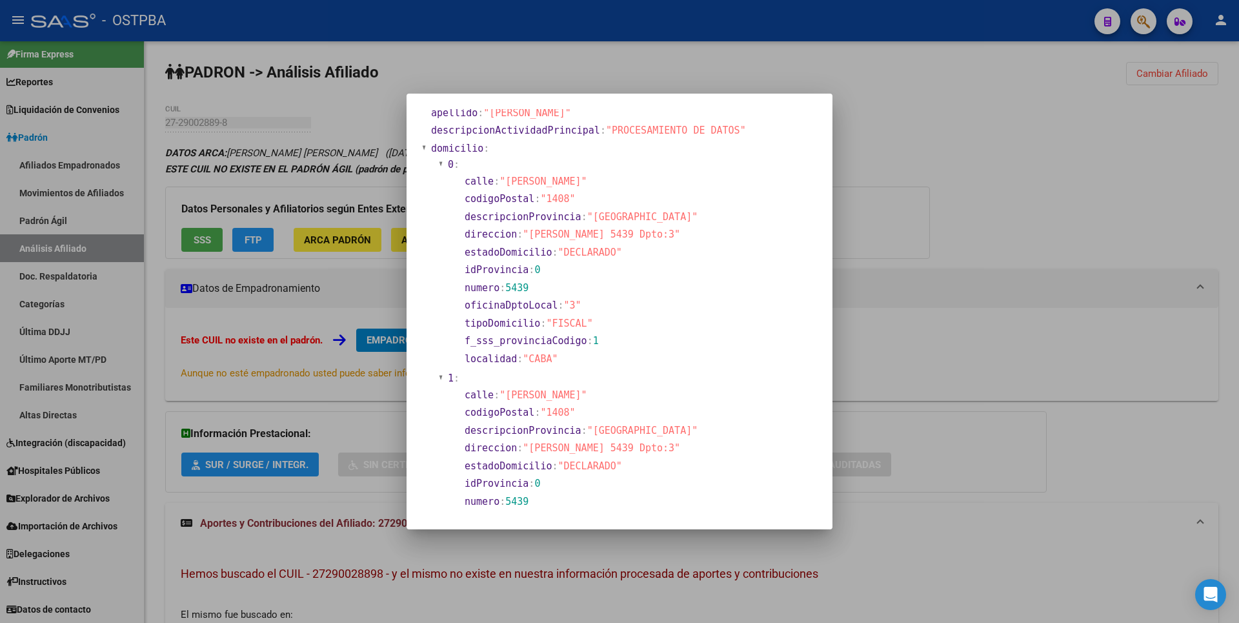
scroll to position [0, 0]
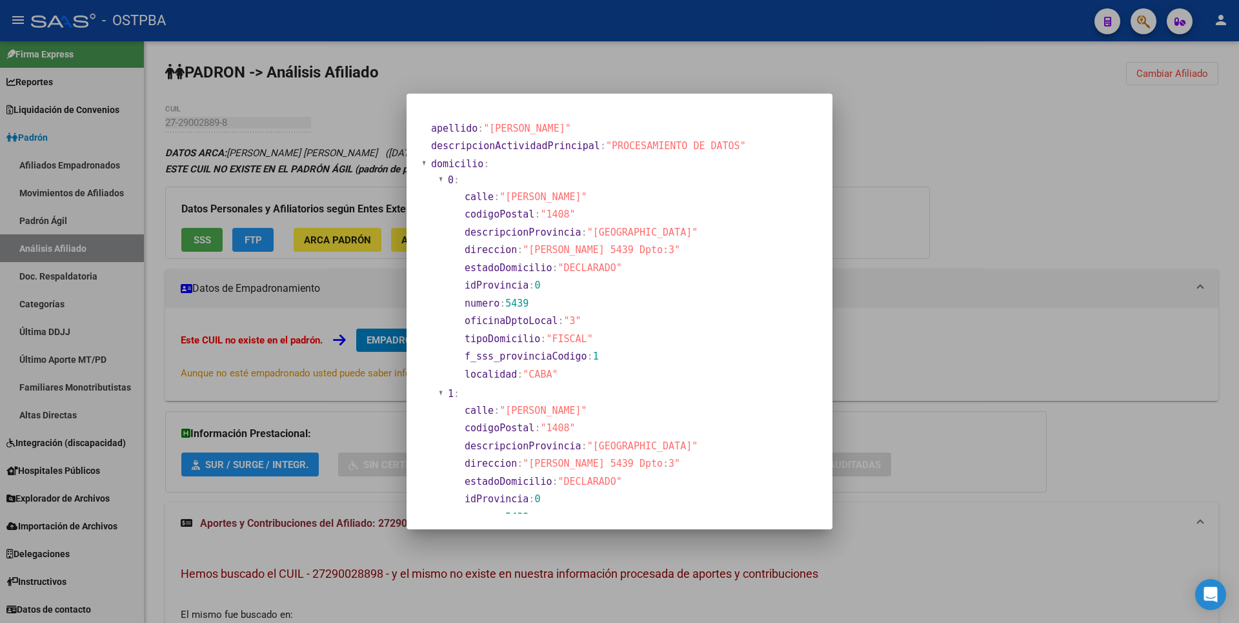
click at [912, 147] on div at bounding box center [619, 311] width 1239 height 623
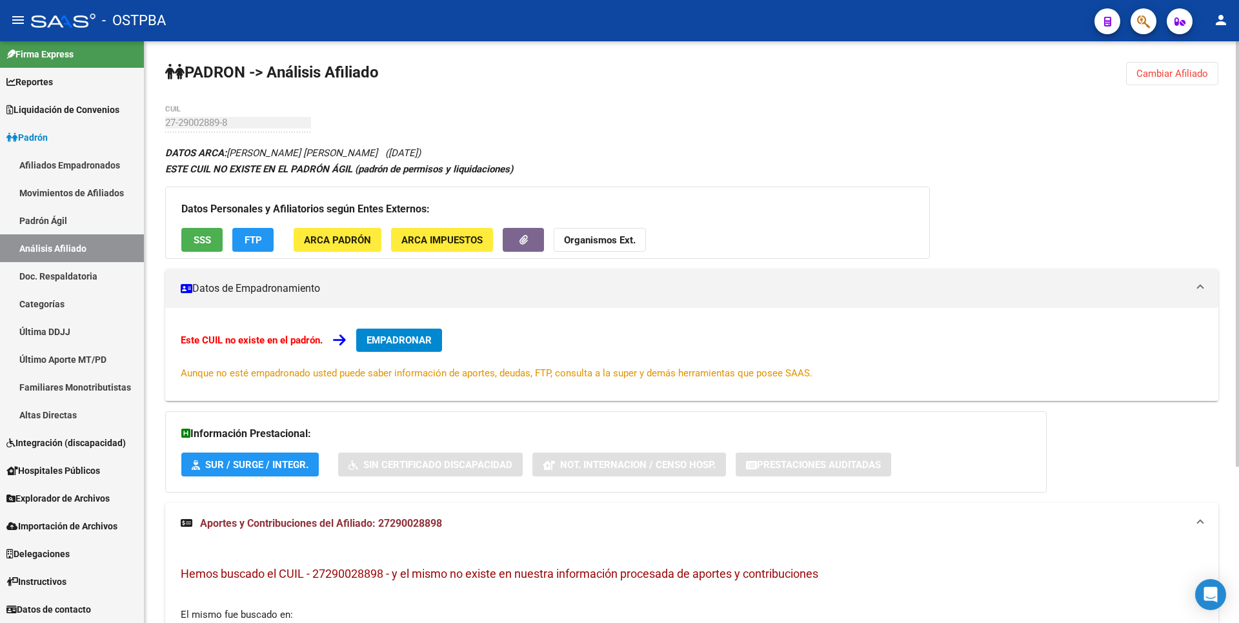
click at [345, 237] on span "ARCA Padrón" at bounding box center [337, 240] width 67 height 12
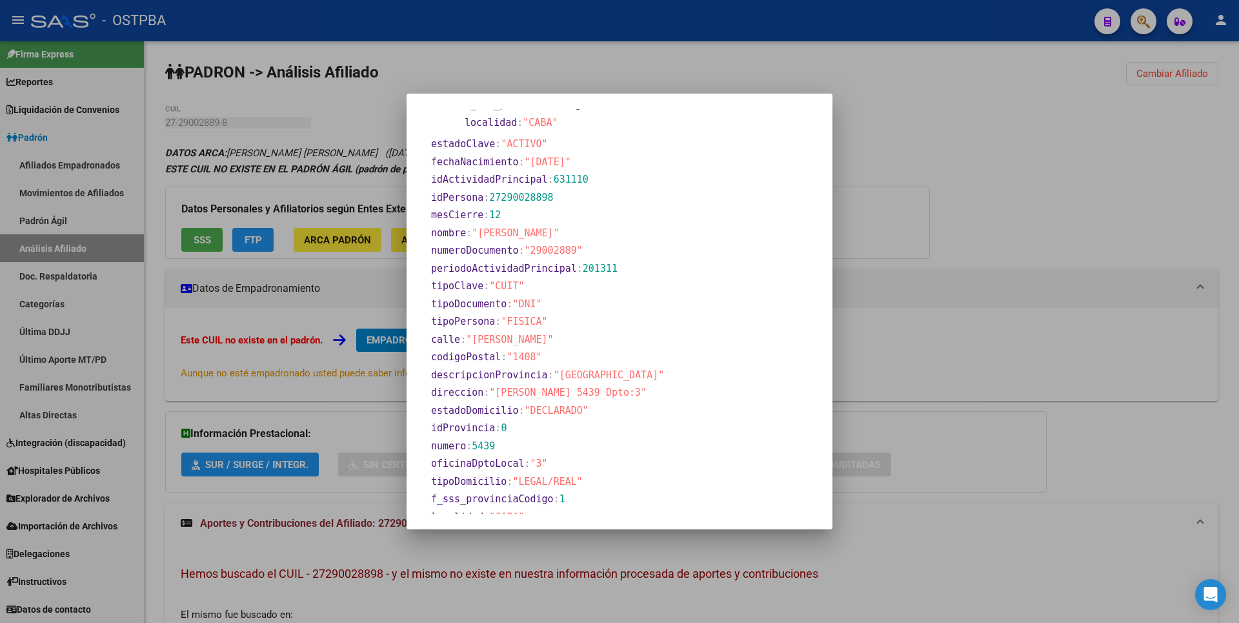
scroll to position [496, 0]
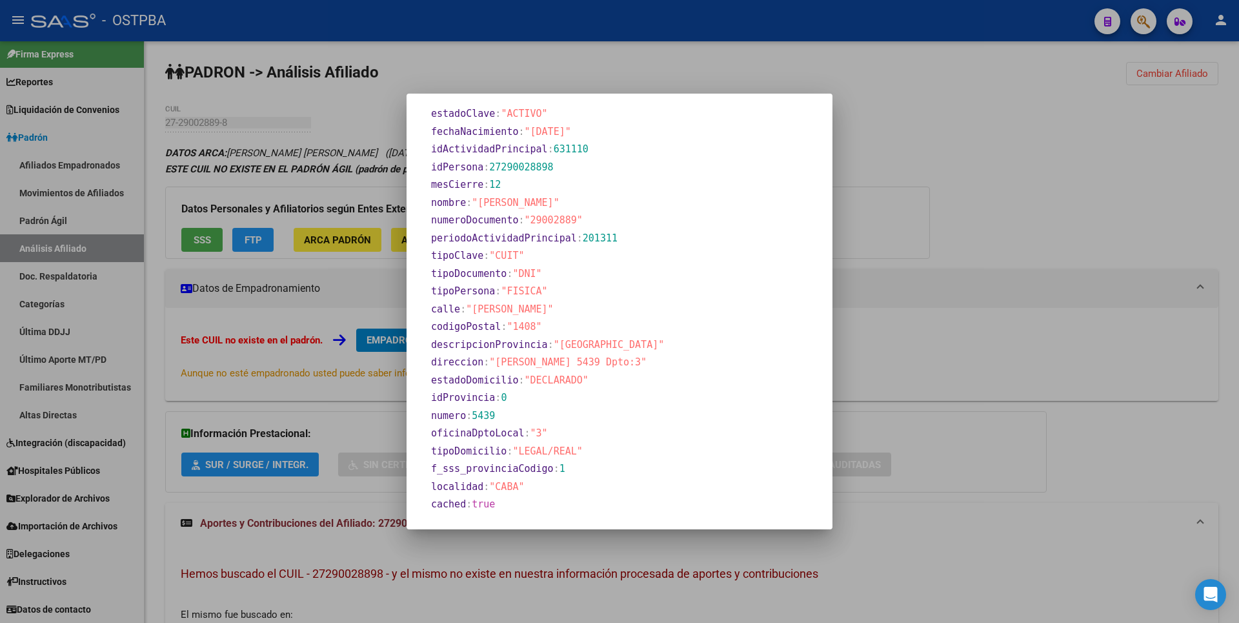
click at [933, 248] on div at bounding box center [619, 311] width 1239 height 623
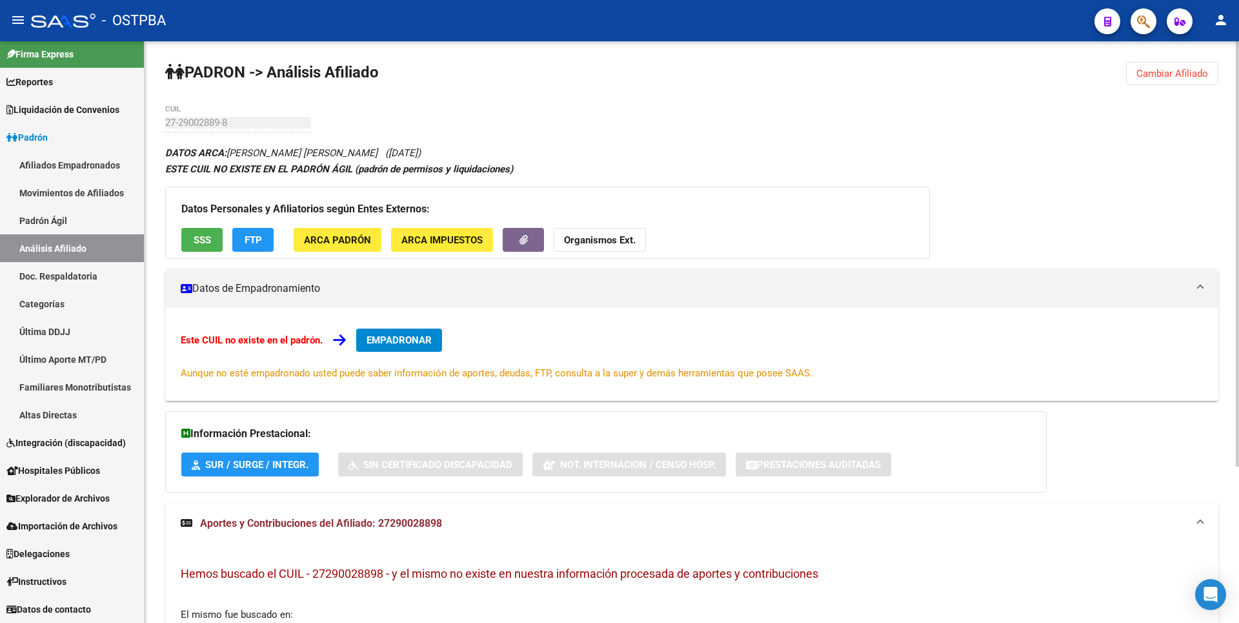
click at [250, 226] on div "Datos Personales y Afiliatorios según Entes Externos: SSS FTP ARCA Padrón ARCA …" at bounding box center [547, 223] width 765 height 72
click at [249, 234] on span "FTP" at bounding box center [253, 240] width 17 height 12
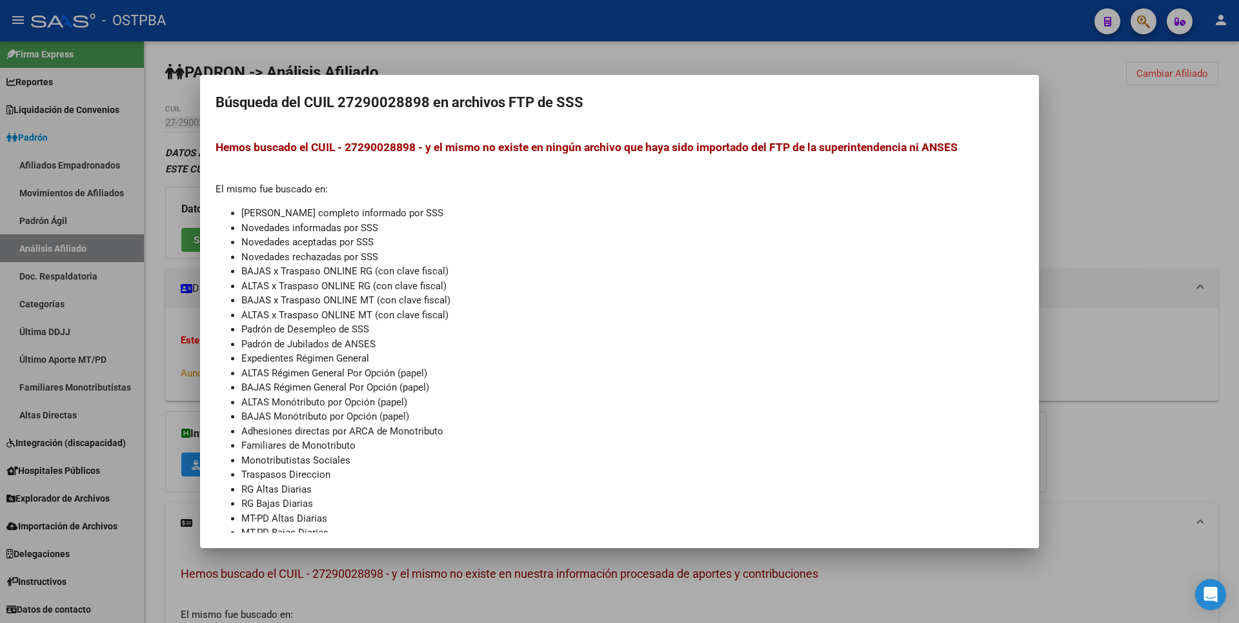
click at [1107, 205] on div at bounding box center [619, 311] width 1239 height 623
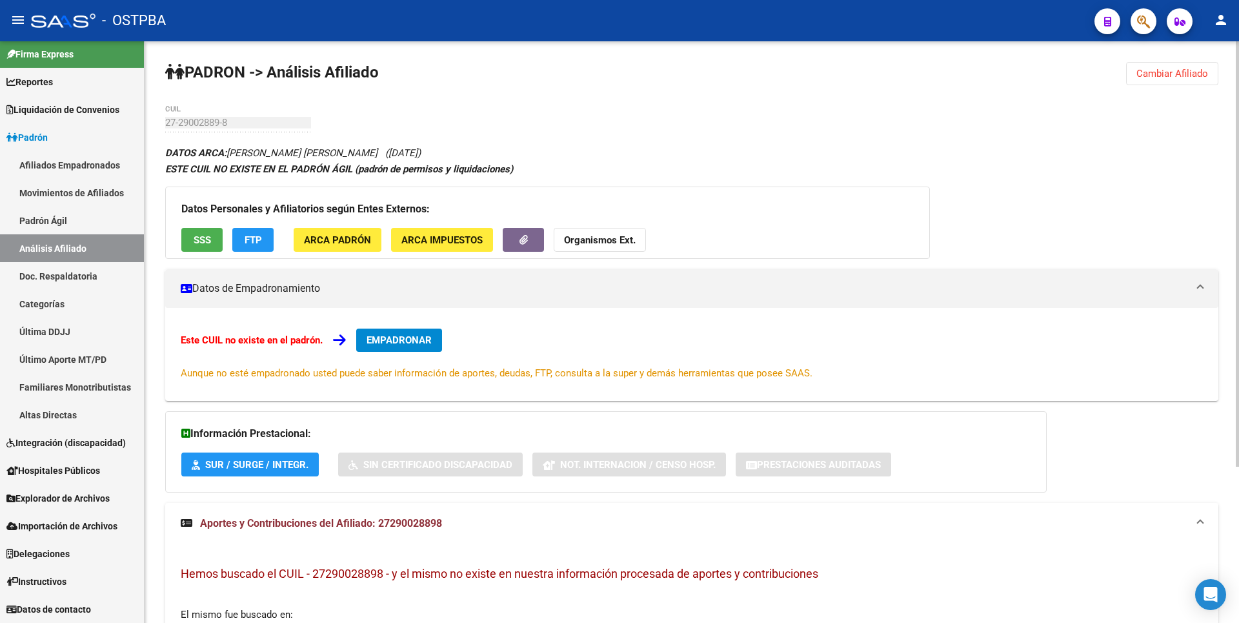
click at [633, 243] on strong "Organismos Ext." at bounding box center [600, 240] width 72 height 12
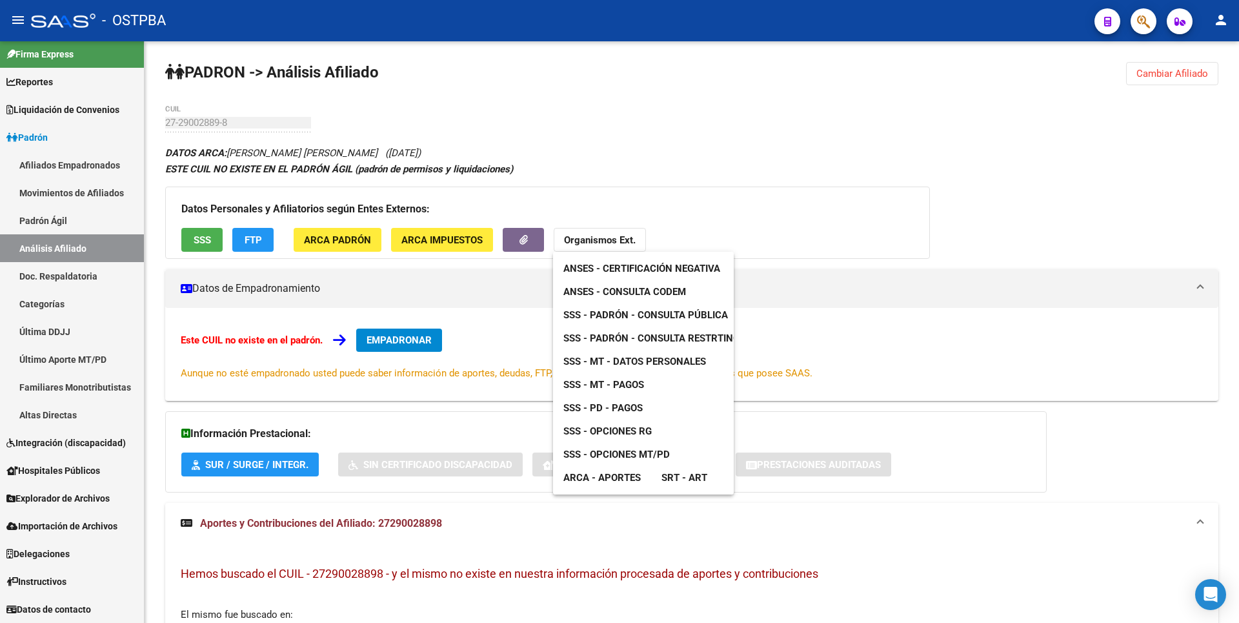
click at [669, 287] on span "ANSES - Consulta CODEM" at bounding box center [624, 292] width 123 height 12
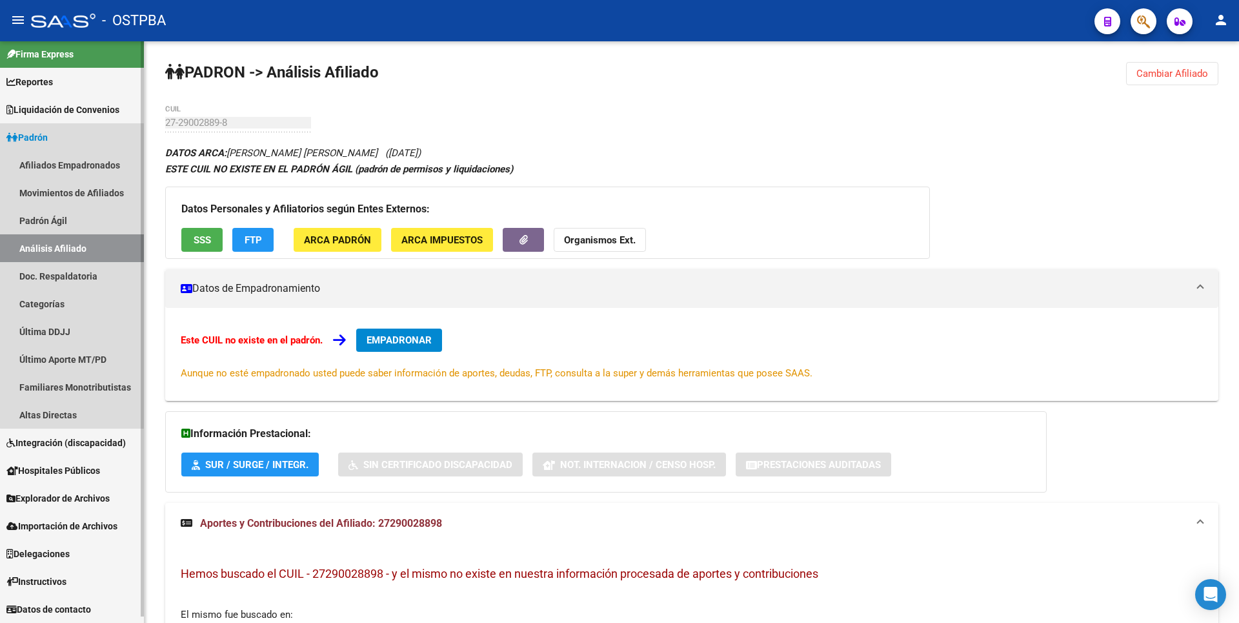
click at [83, 246] on link "Análisis Afiliado" at bounding box center [72, 248] width 144 height 28
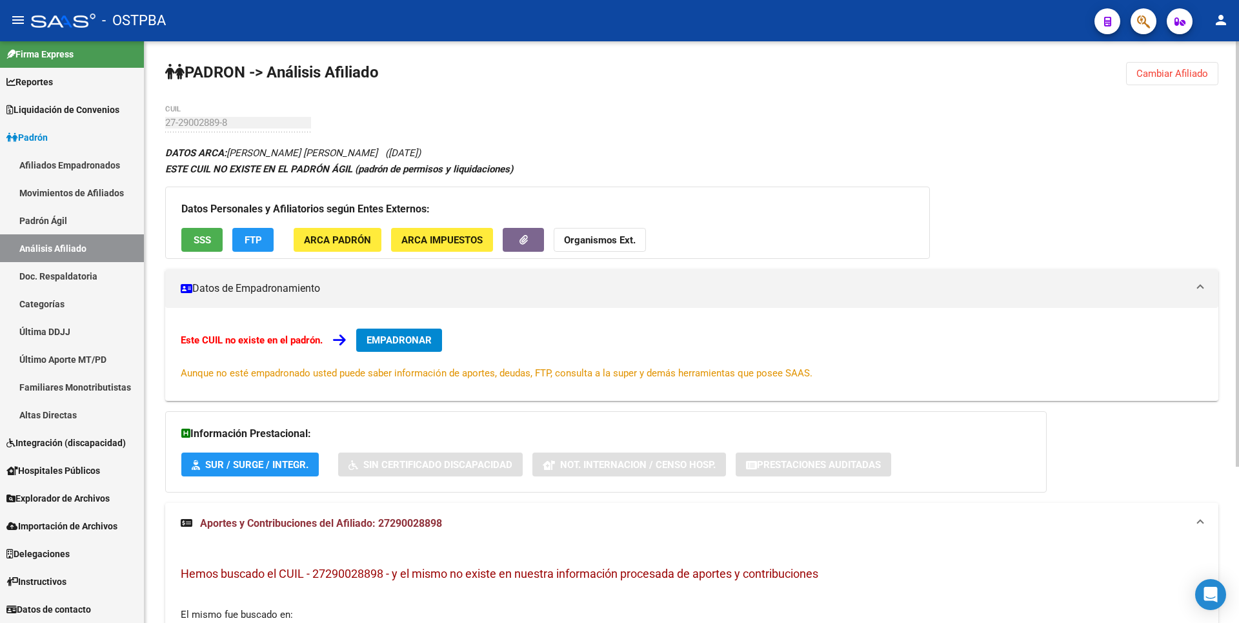
click at [1177, 66] on button "Cambiar Afiliado" at bounding box center [1172, 73] width 92 height 23
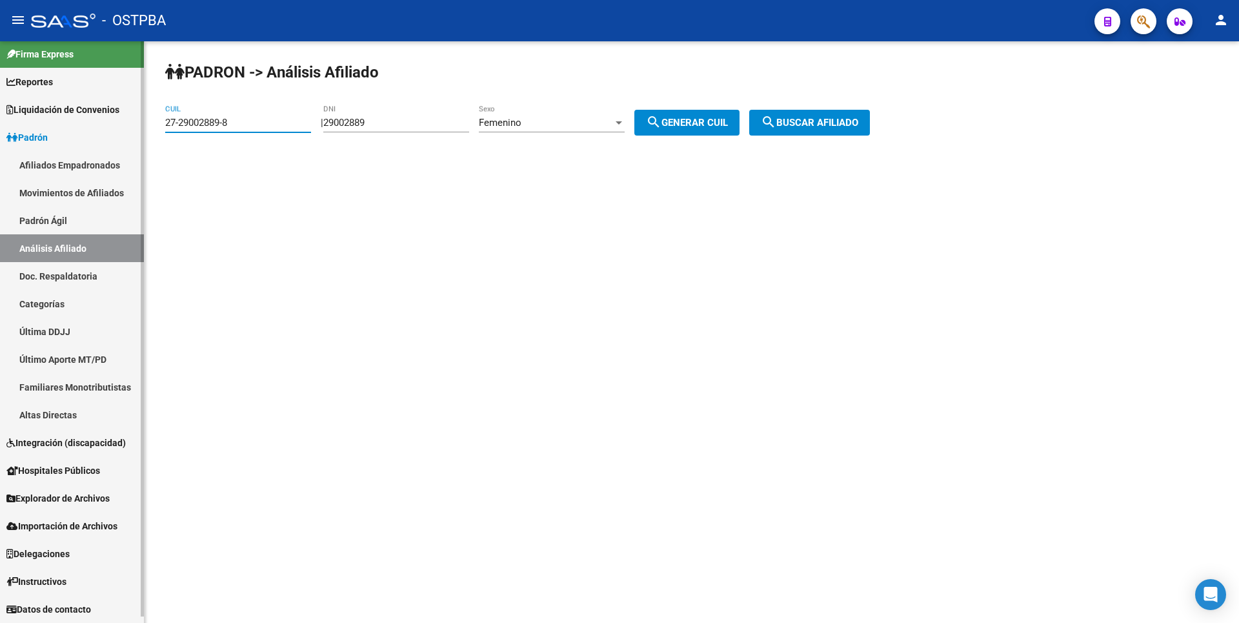
drag, startPoint x: 250, startPoint y: 125, endPoint x: 82, endPoint y: 127, distance: 168.5
click at [82, 127] on mat-sidenav-container "Firma Express Reportes Tablero de Control Ingresos Percibidos Análisis de todos…" at bounding box center [619, 332] width 1239 height 582
paste input "49823570-6"
type input "27-49823570-6"
click at [858, 127] on span "search Buscar afiliado" at bounding box center [809, 123] width 97 height 12
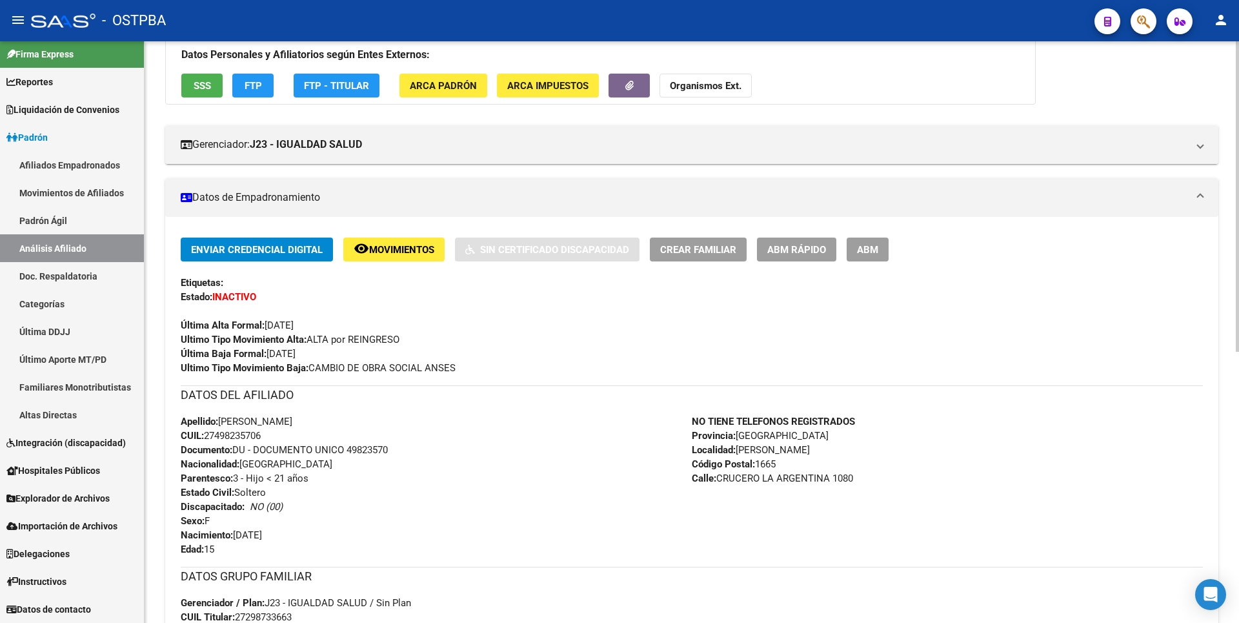
scroll to position [129, 0]
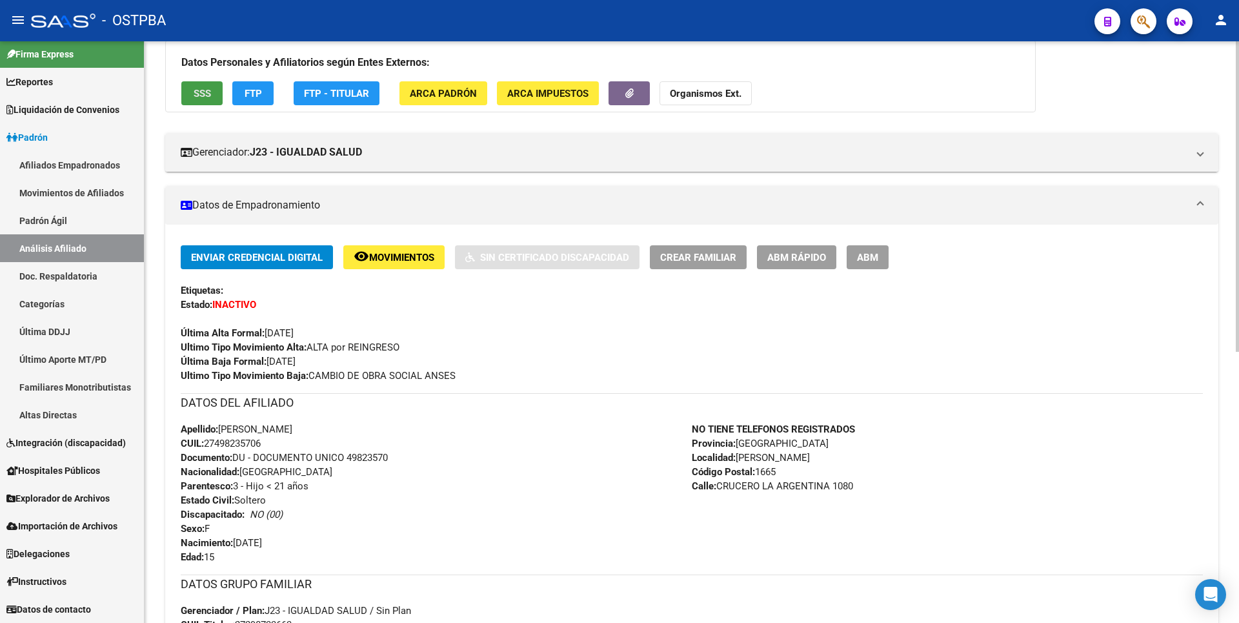
click at [202, 96] on span "SSS" at bounding box center [202, 94] width 17 height 12
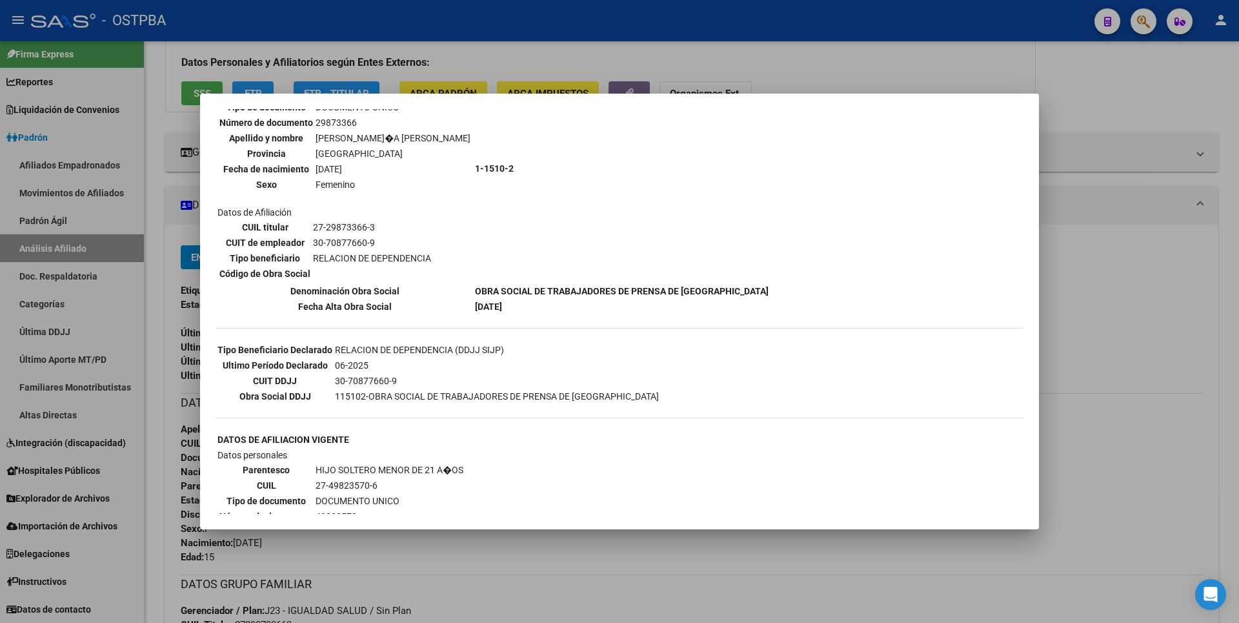
scroll to position [387, 0]
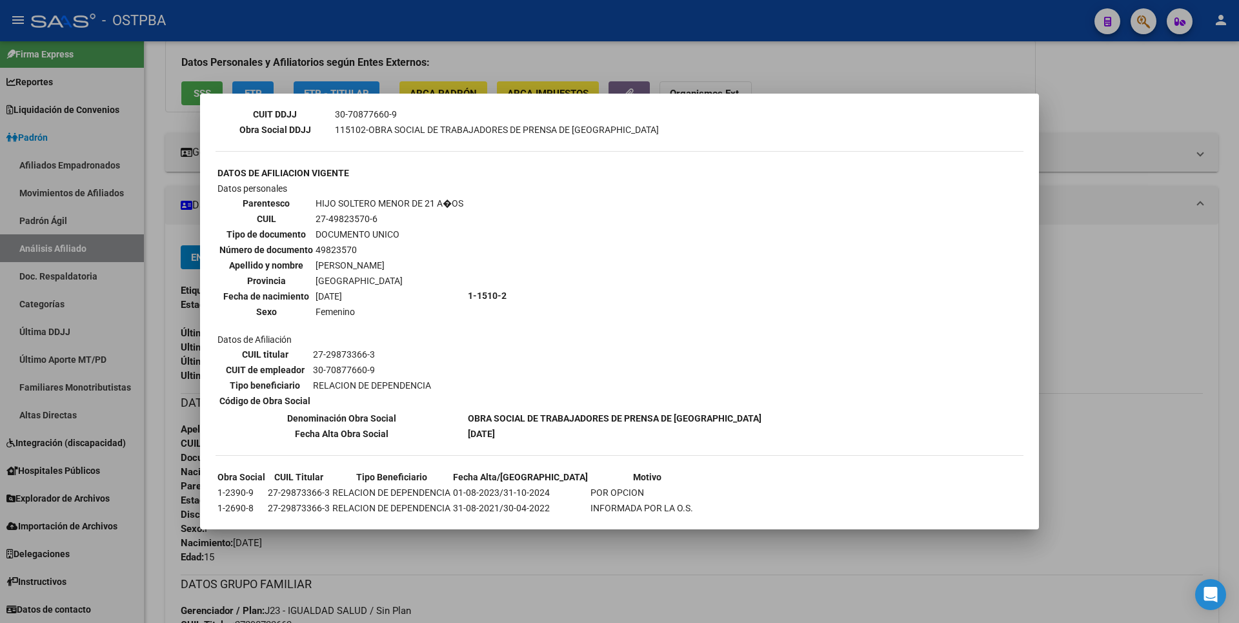
click at [1131, 232] on div at bounding box center [619, 311] width 1239 height 623
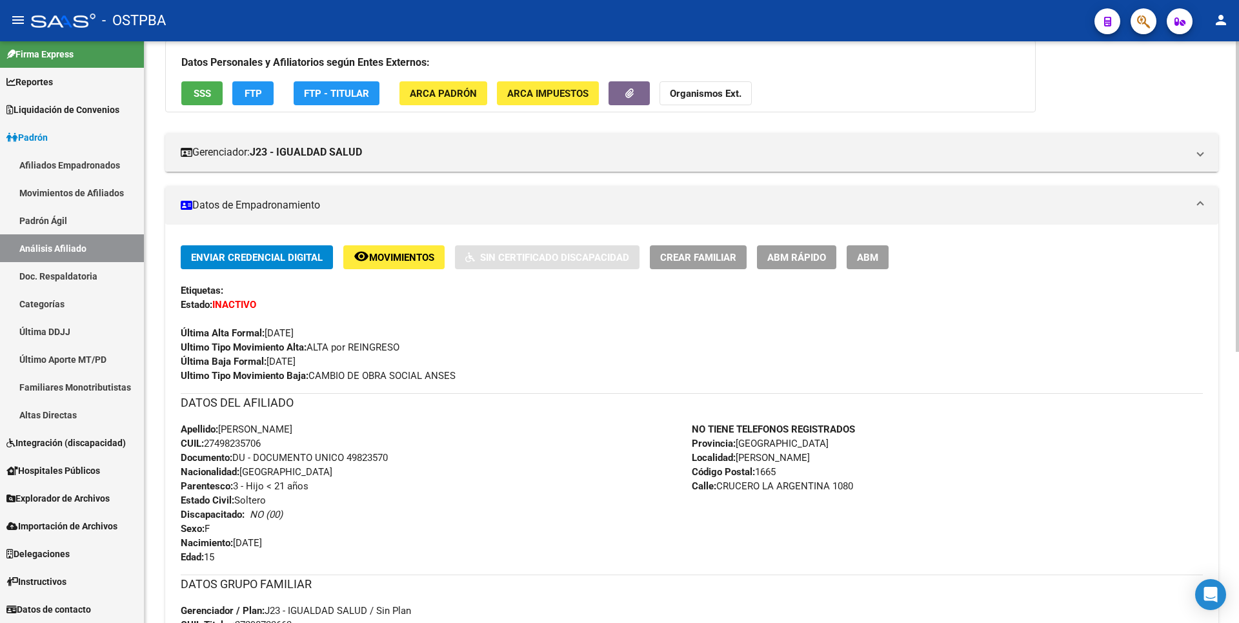
click at [429, 258] on span "Movimientos" at bounding box center [401, 258] width 65 height 12
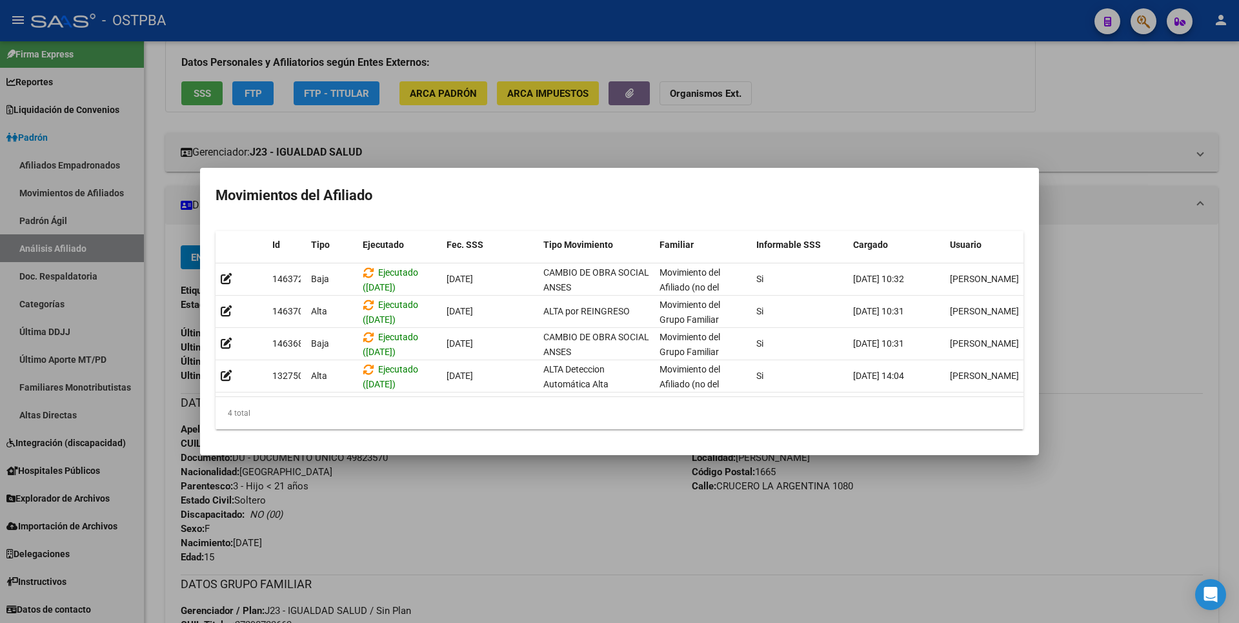
click at [809, 108] on div at bounding box center [619, 311] width 1239 height 623
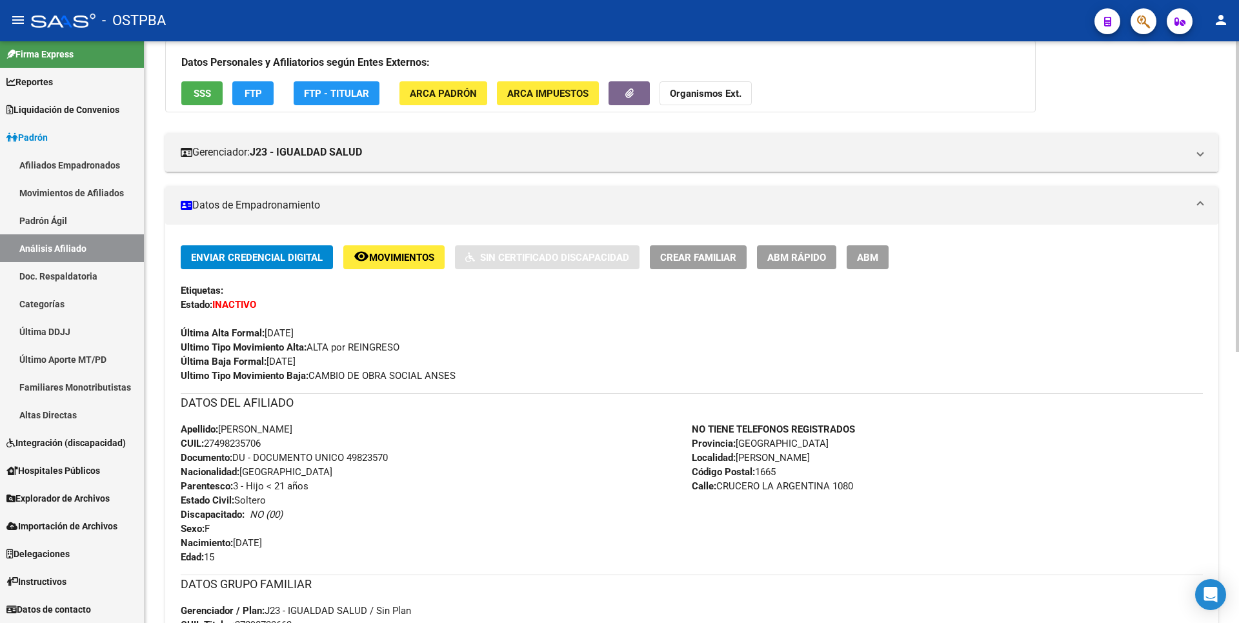
click at [243, 389] on div "Enviar Credencial Digital remove_red_eye Movimientos Sin Certificado Discapacid…" at bounding box center [692, 508] width 1022 height 527
click at [190, 389] on div "Enviar Credencial Digital remove_red_eye Movimientos Sin Certificado Discapacid…" at bounding box center [692, 508] width 1022 height 527
drag, startPoint x: 205, startPoint y: 443, endPoint x: 267, endPoint y: 443, distance: 61.3
click at [267, 443] on div "Apellido: [PERSON_NAME]: 27498235706 Documento: DU - DOCUMENTO UNICO 49823570 N…" at bounding box center [436, 493] width 511 height 142
copy span "27498235706"
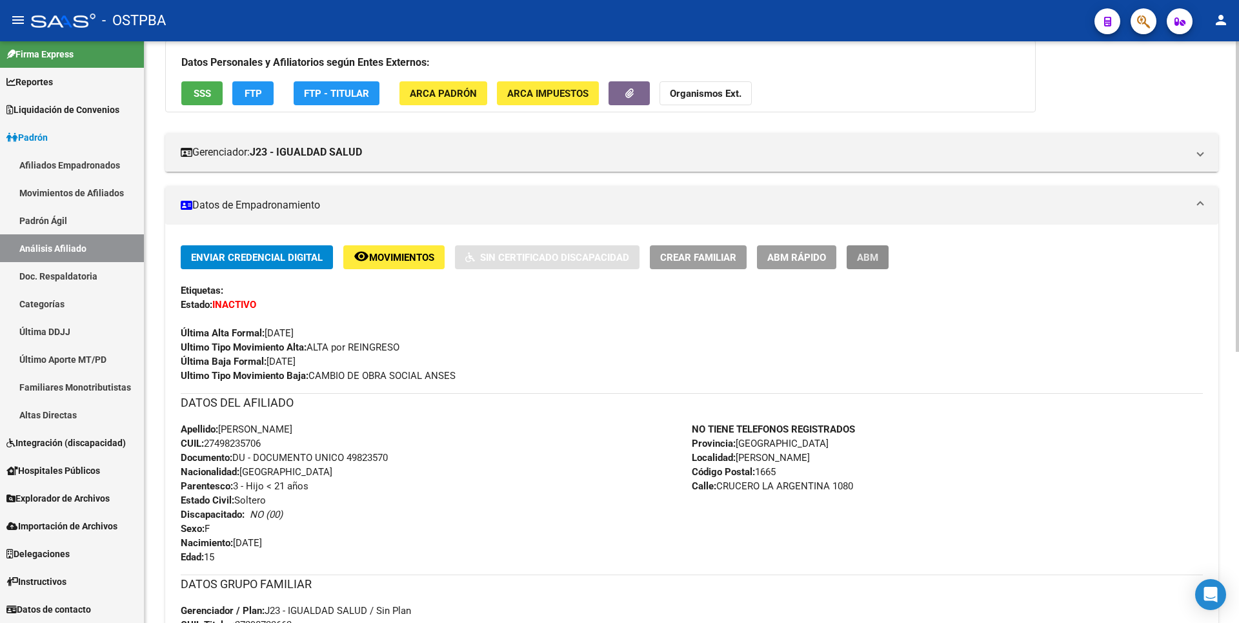
click at [867, 254] on span "ABM" at bounding box center [867, 258] width 21 height 12
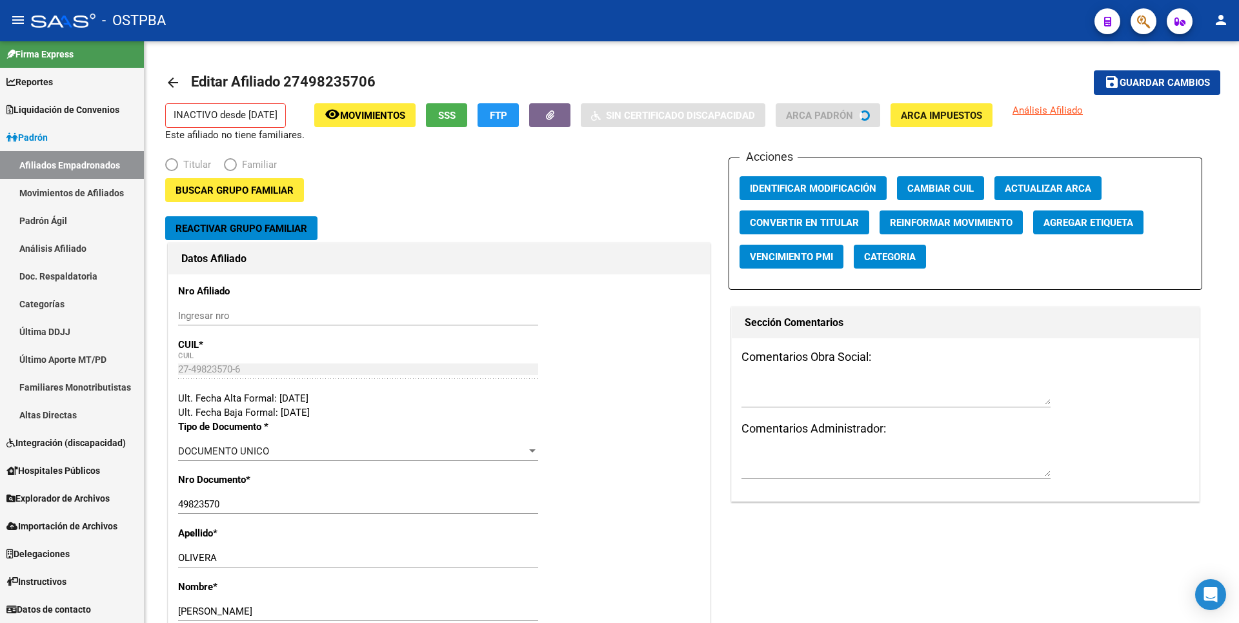
radio input "true"
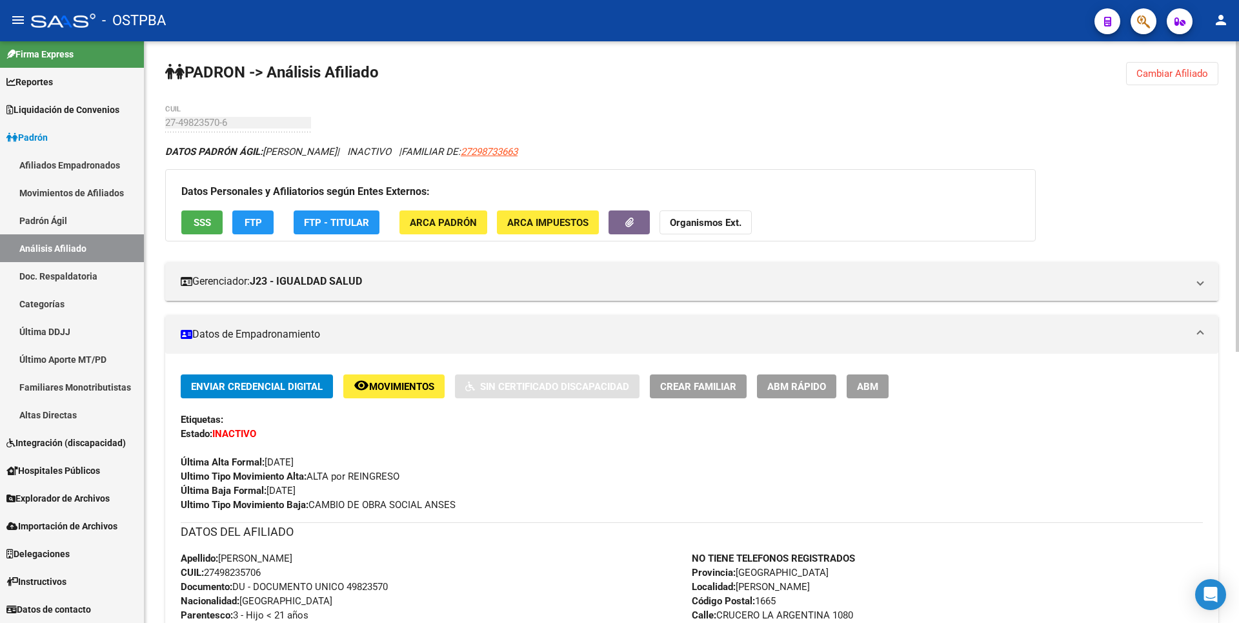
click at [401, 387] on span "Movimientos" at bounding box center [401, 387] width 65 height 12
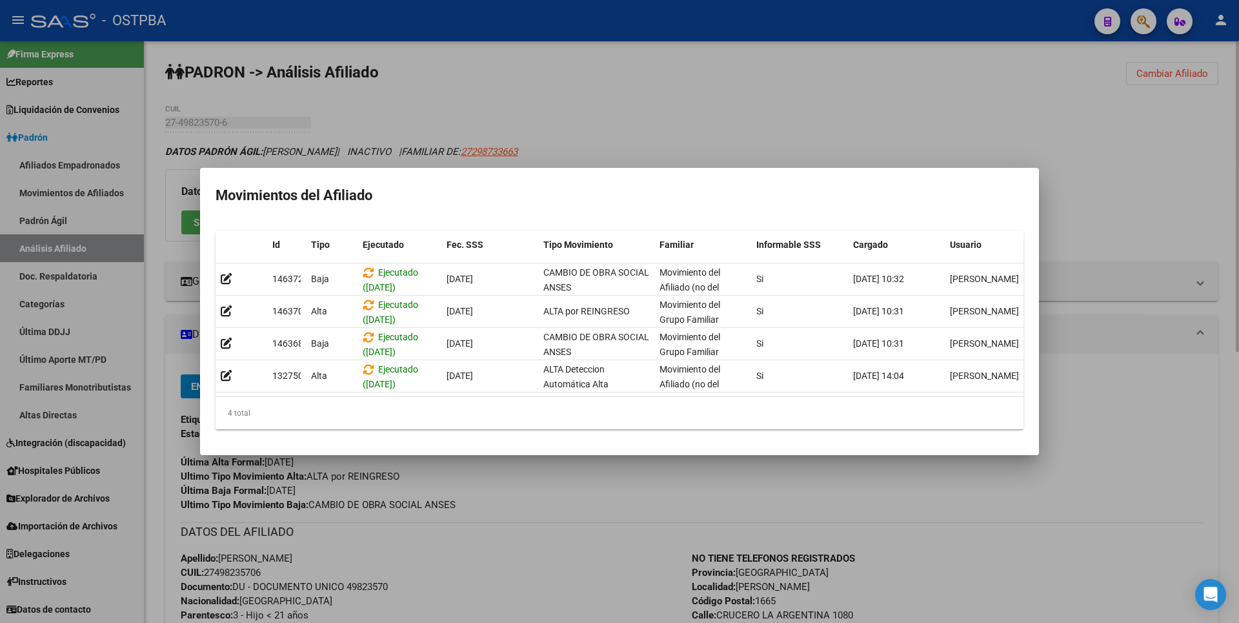
click at [584, 103] on div at bounding box center [619, 311] width 1239 height 623
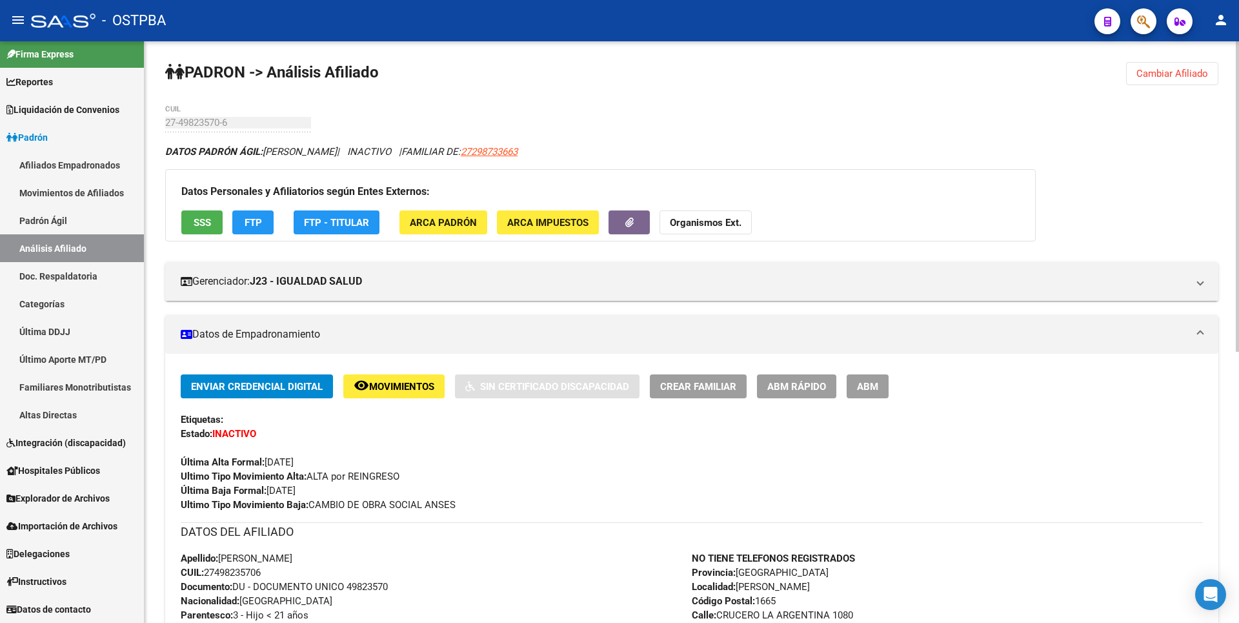
click at [872, 381] on span "ABM" at bounding box center [867, 387] width 21 height 12
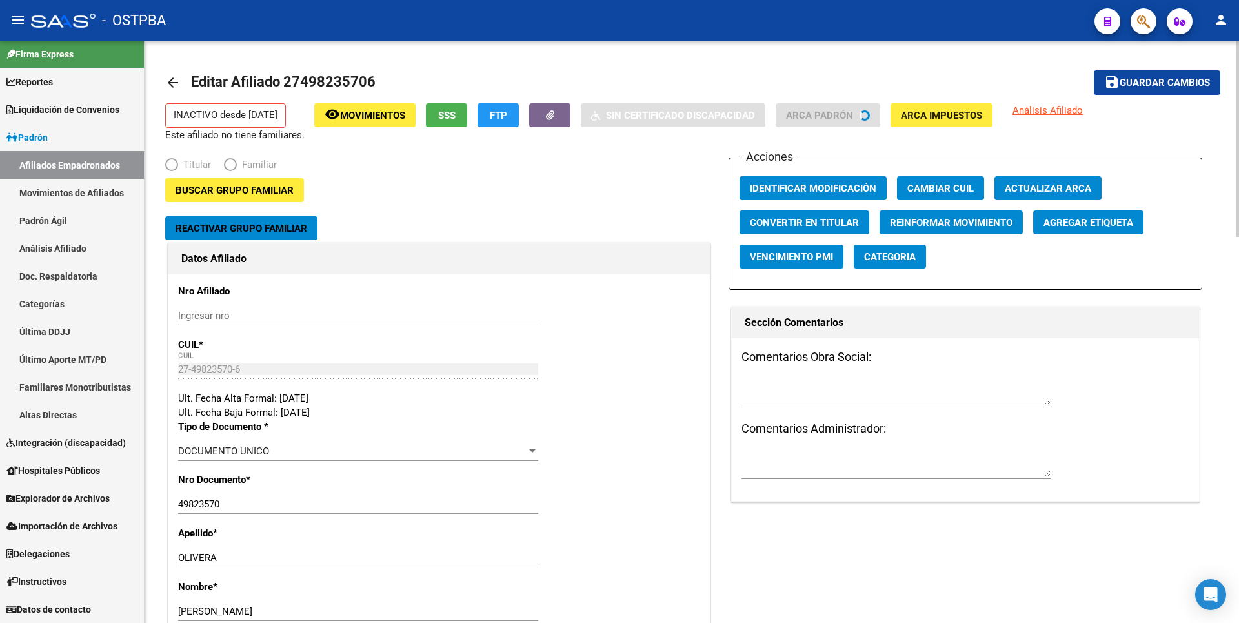
radio input "true"
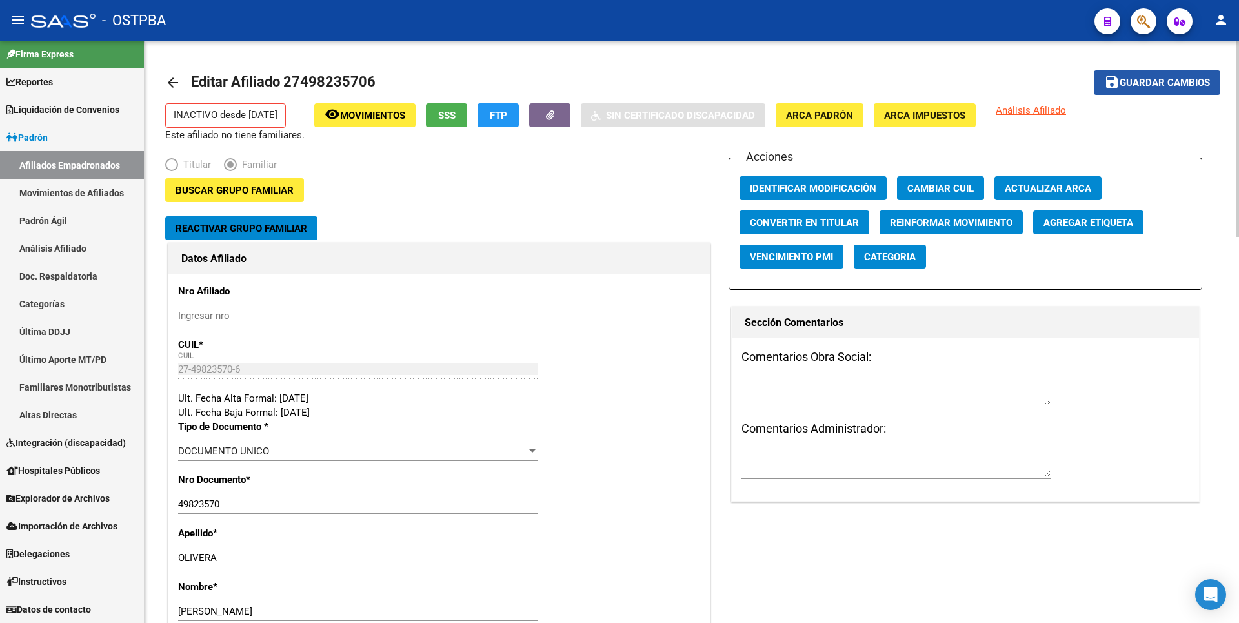
click at [1127, 81] on span "Guardar cambios" at bounding box center [1165, 83] width 90 height 12
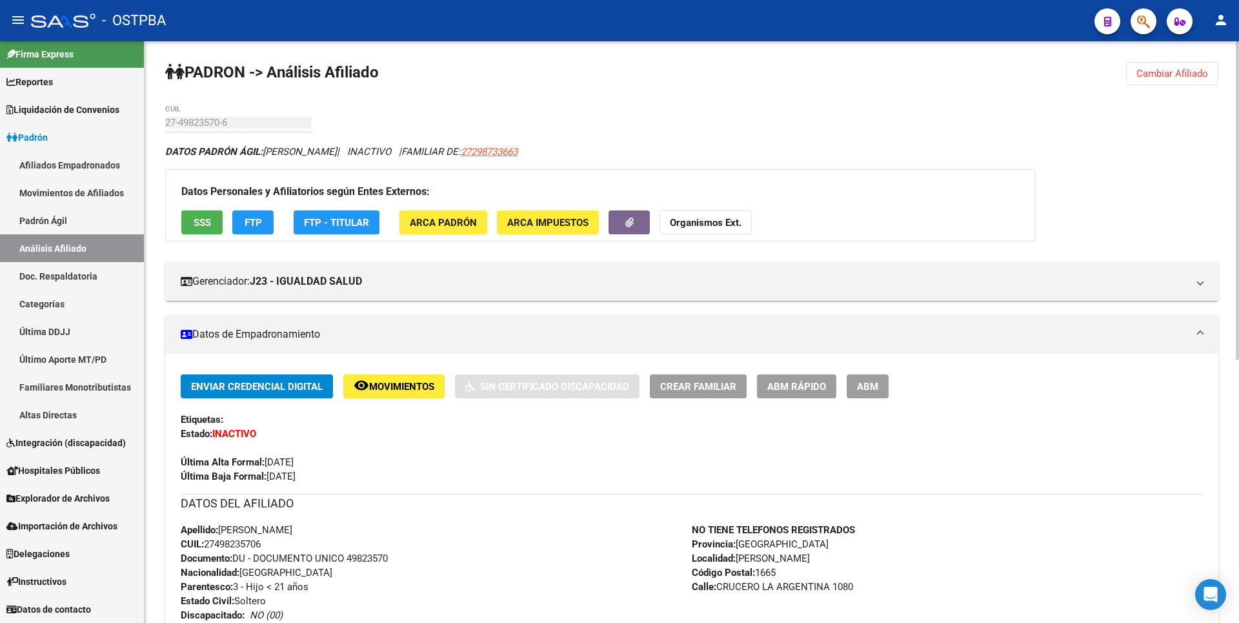
click at [400, 380] on span "remove_red_eye Movimientos" at bounding box center [394, 386] width 81 height 12
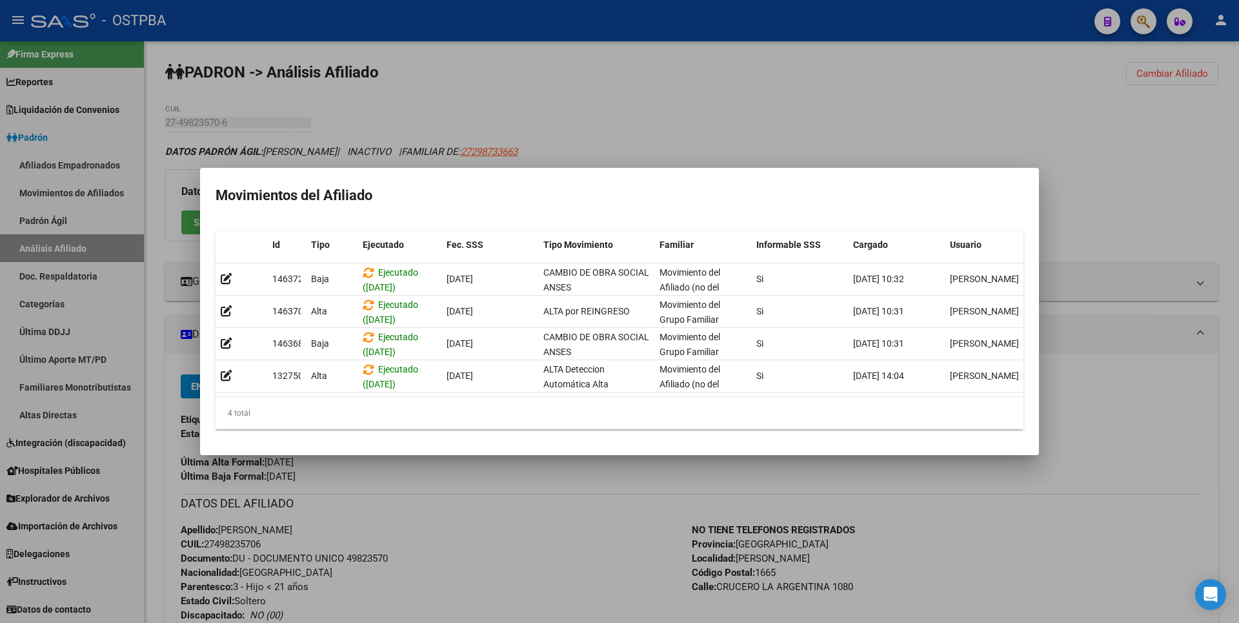
click at [791, 105] on div at bounding box center [619, 311] width 1239 height 623
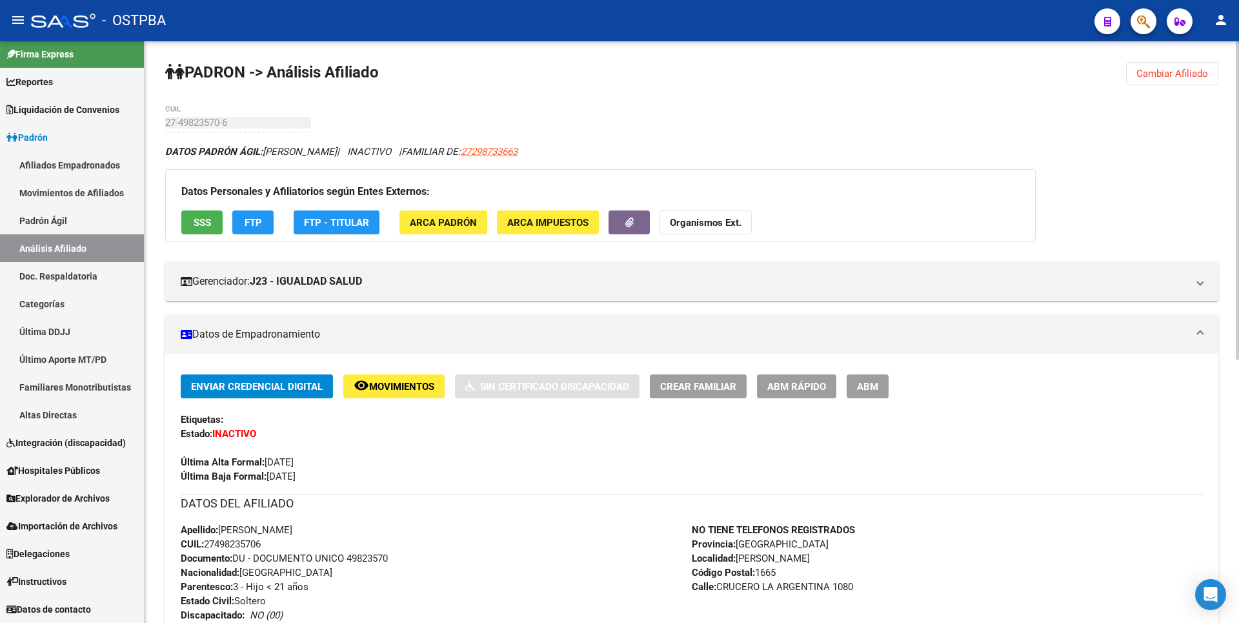
drag, startPoint x: 207, startPoint y: 545, endPoint x: 267, endPoint y: 545, distance: 59.4
click at [267, 545] on div "Apellido: [PERSON_NAME]: 27498235706 Documento: DU - DOCUMENTO UNICO 49823570 N…" at bounding box center [436, 594] width 511 height 142
copy span "27498235706"
click at [74, 186] on link "Movimientos de Afiliados" at bounding box center [72, 193] width 144 height 28
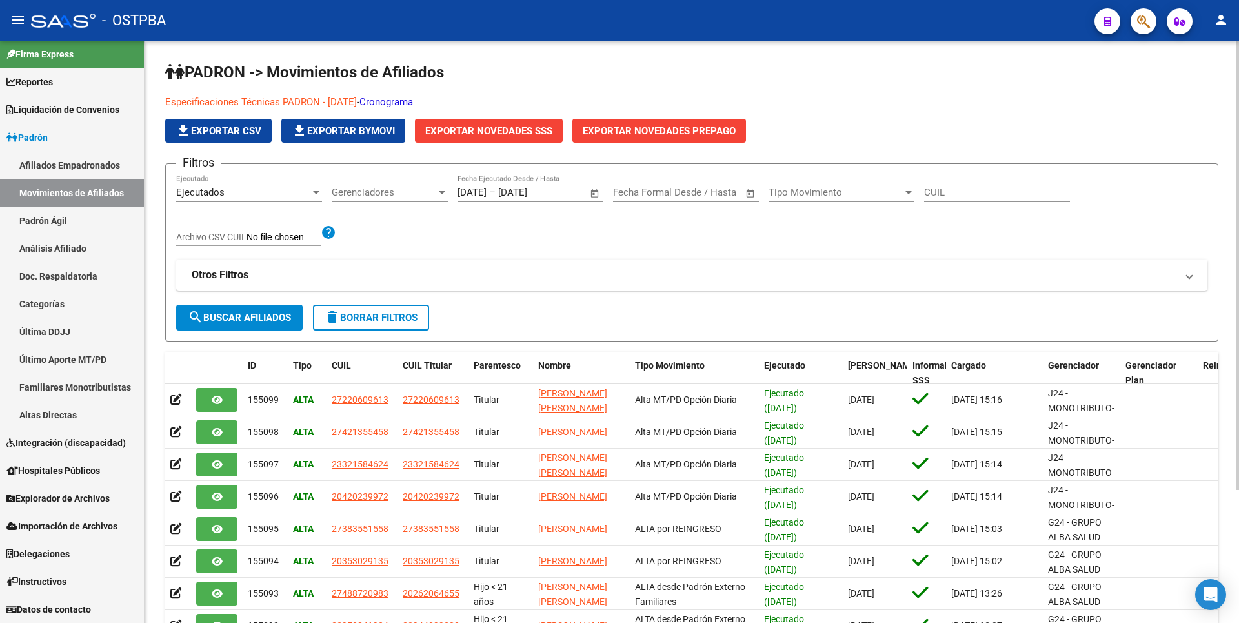
click at [924, 194] on input "CUIL" at bounding box center [997, 193] width 146 height 12
paste input "27498235706"
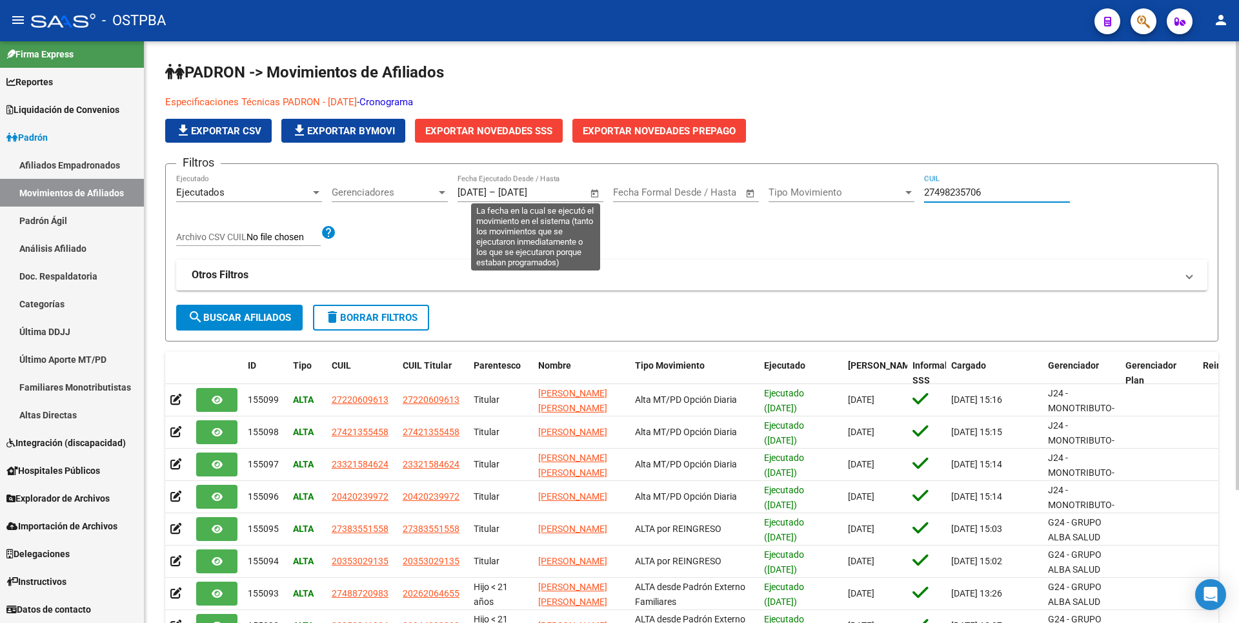
type input "27498235706"
click at [589, 194] on span "Open calendar" at bounding box center [595, 192] width 31 height 31
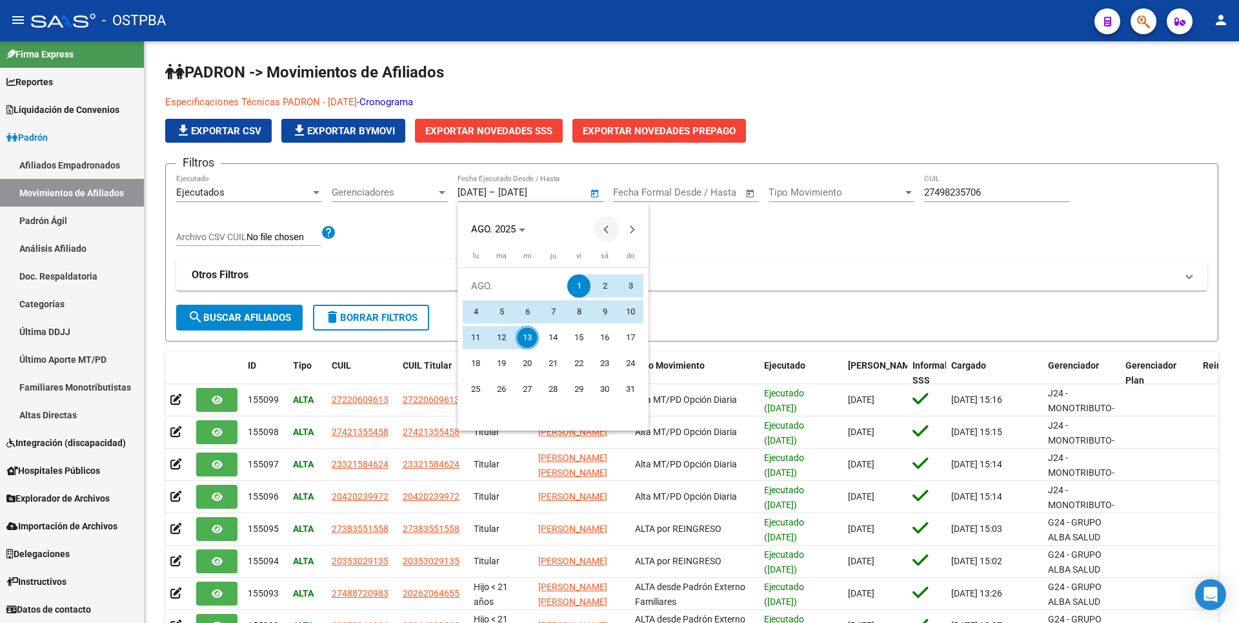
click at [606, 230] on button "Previous month" at bounding box center [607, 229] width 26 height 26
click at [497, 321] on span "1" at bounding box center [501, 311] width 23 height 23
type input "[DATE]"
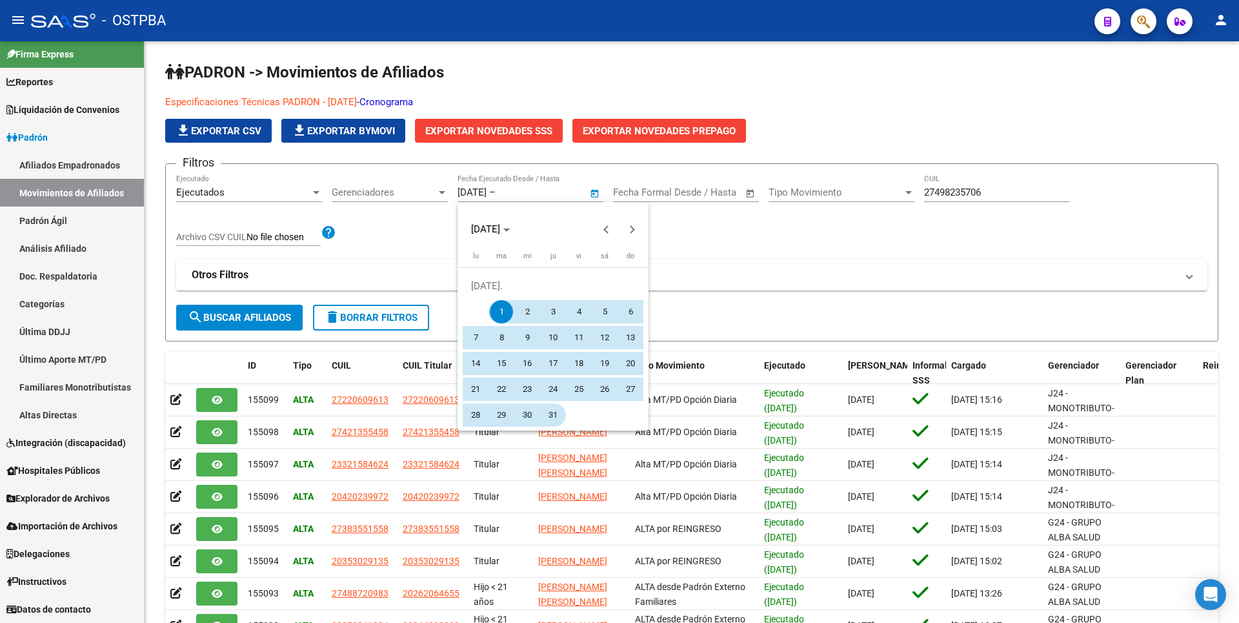
click at [556, 422] on span "31" at bounding box center [553, 414] width 23 height 23
type input "[DATE]"
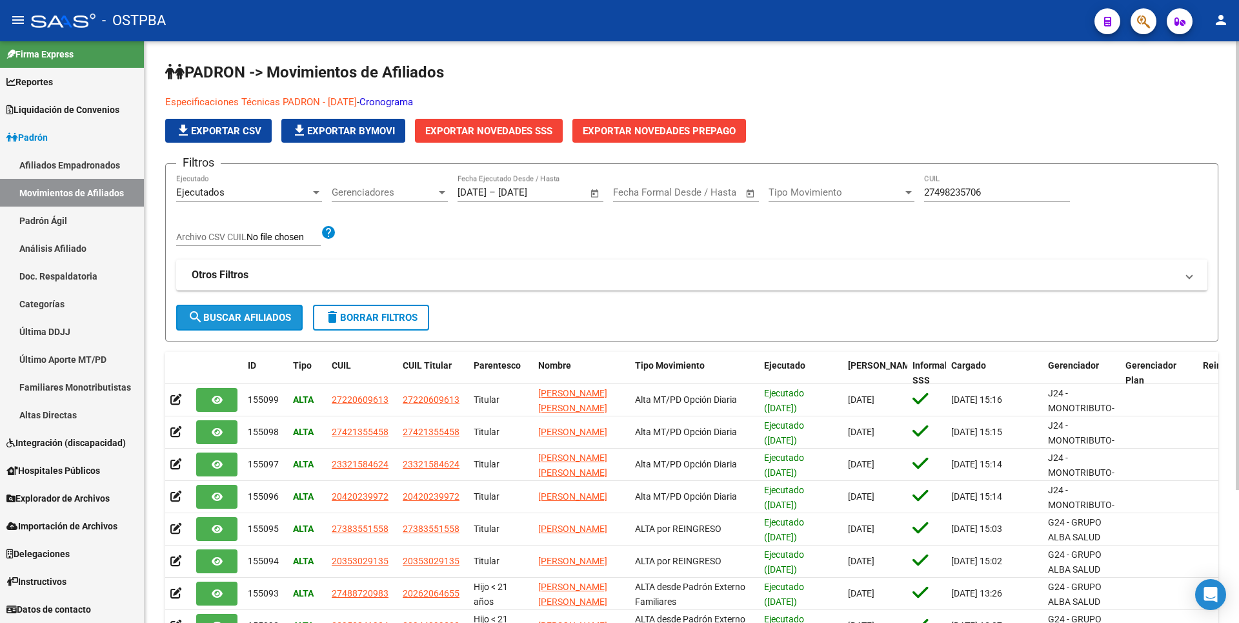
click at [222, 320] on span "search Buscar Afiliados" at bounding box center [239, 318] width 103 height 12
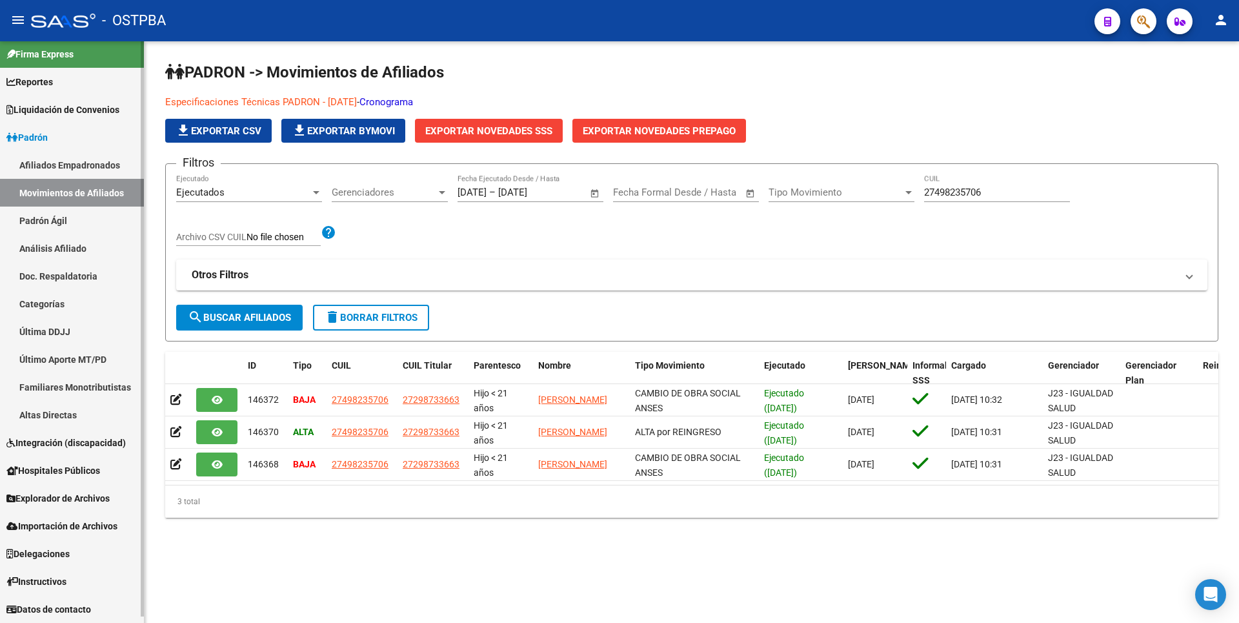
click at [90, 254] on link "Análisis Afiliado" at bounding box center [72, 248] width 144 height 28
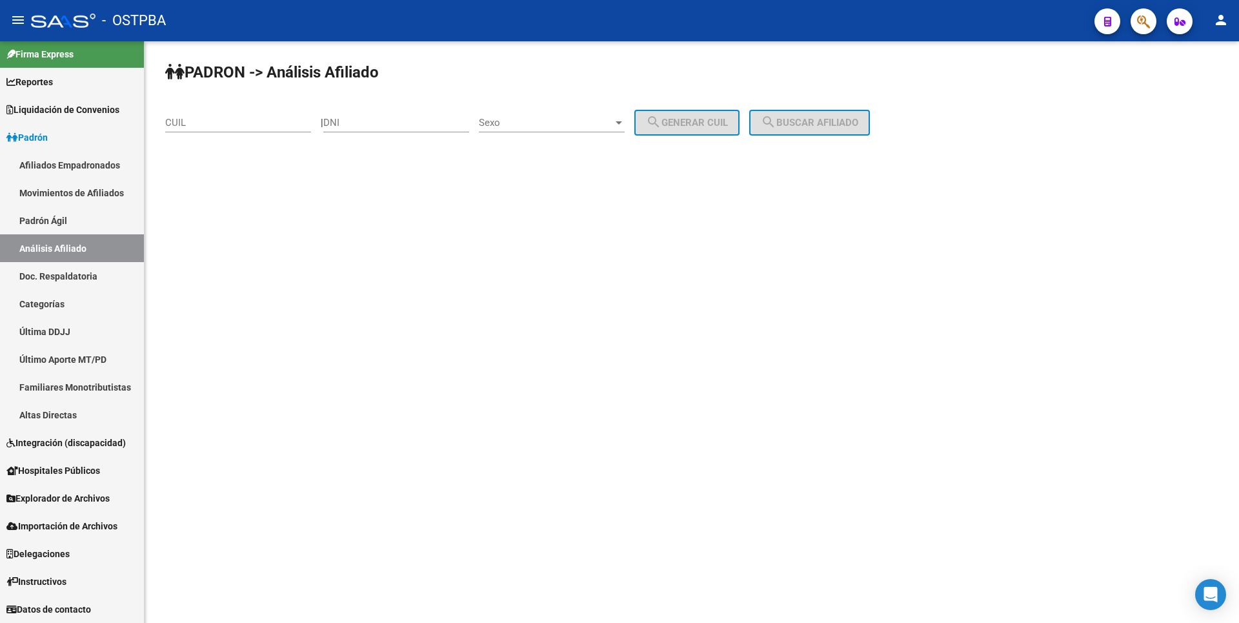
click at [192, 124] on input "CUIL" at bounding box center [238, 123] width 146 height 12
paste input "20-29637459-9"
type input "20-29637459-9"
click at [850, 117] on span "search Buscar afiliado" at bounding box center [809, 123] width 97 height 12
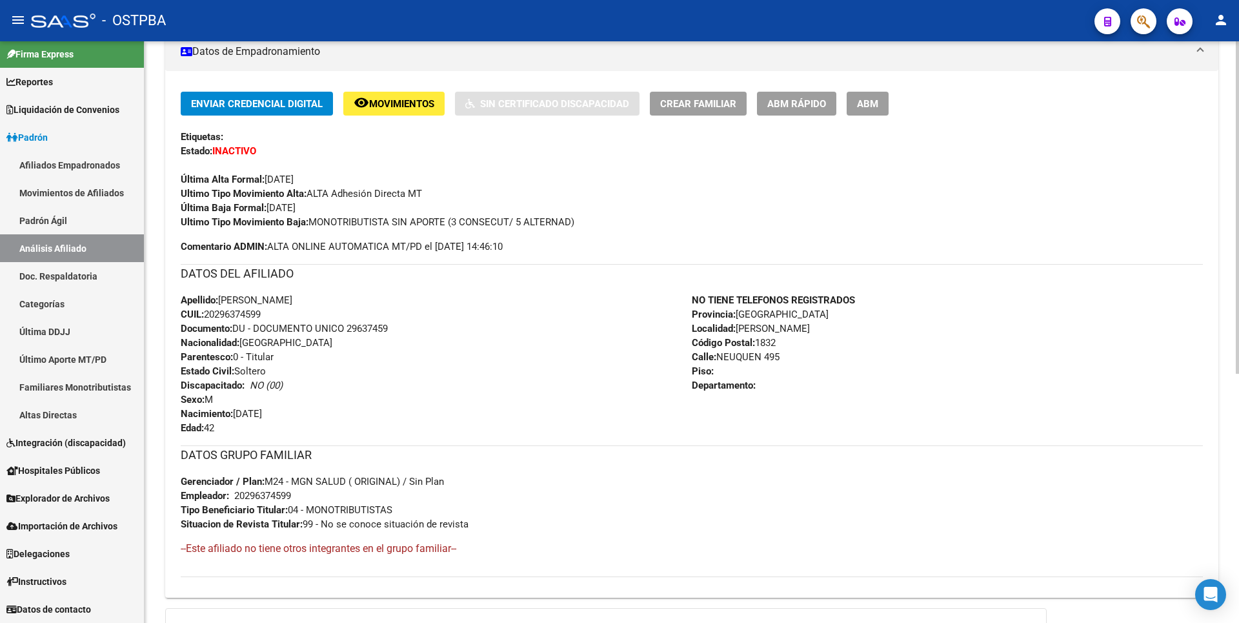
scroll to position [436, 0]
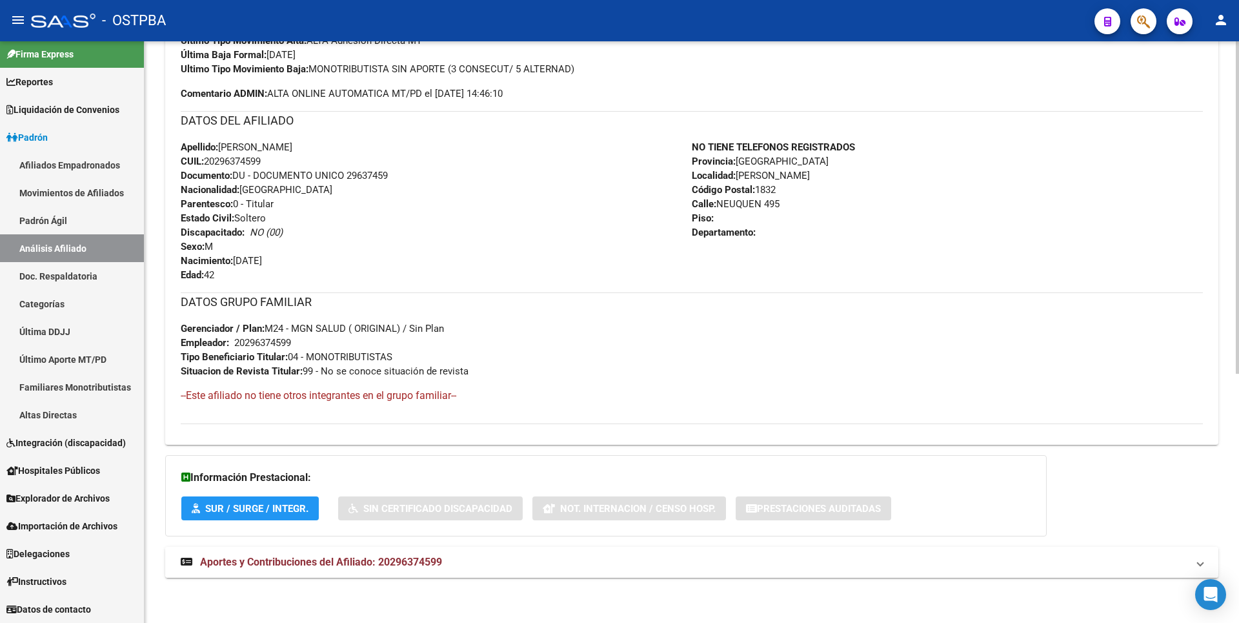
click at [326, 561] on span "Aportes y Contribuciones del Afiliado: 20296374599" at bounding box center [321, 562] width 242 height 12
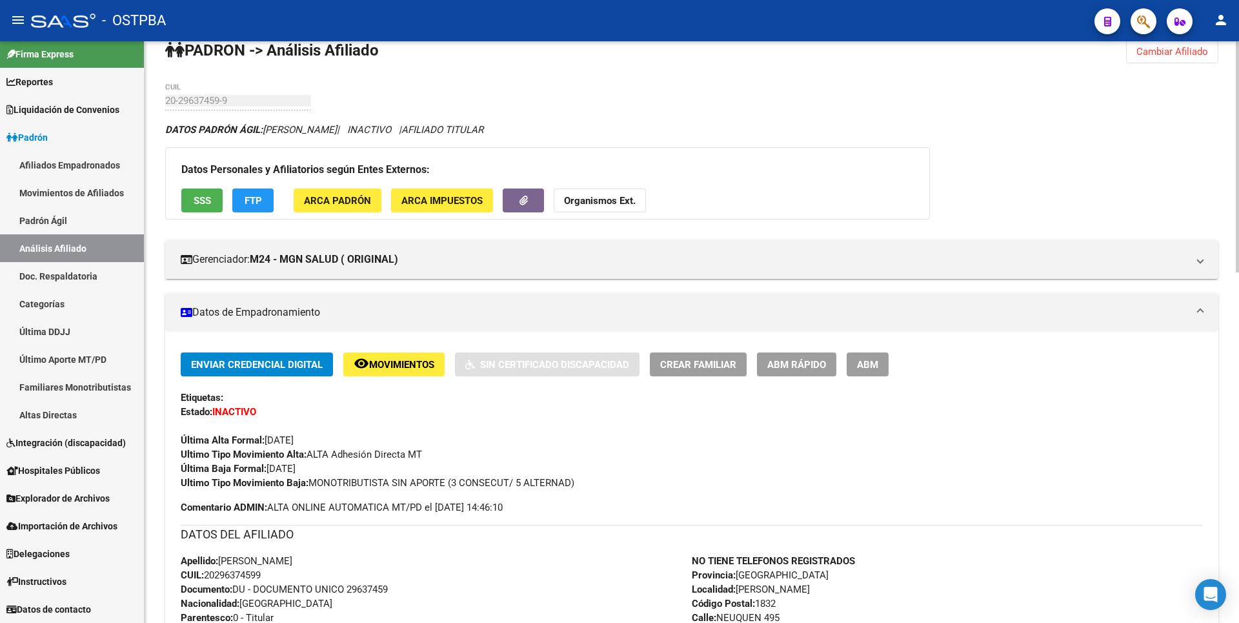
scroll to position [0, 0]
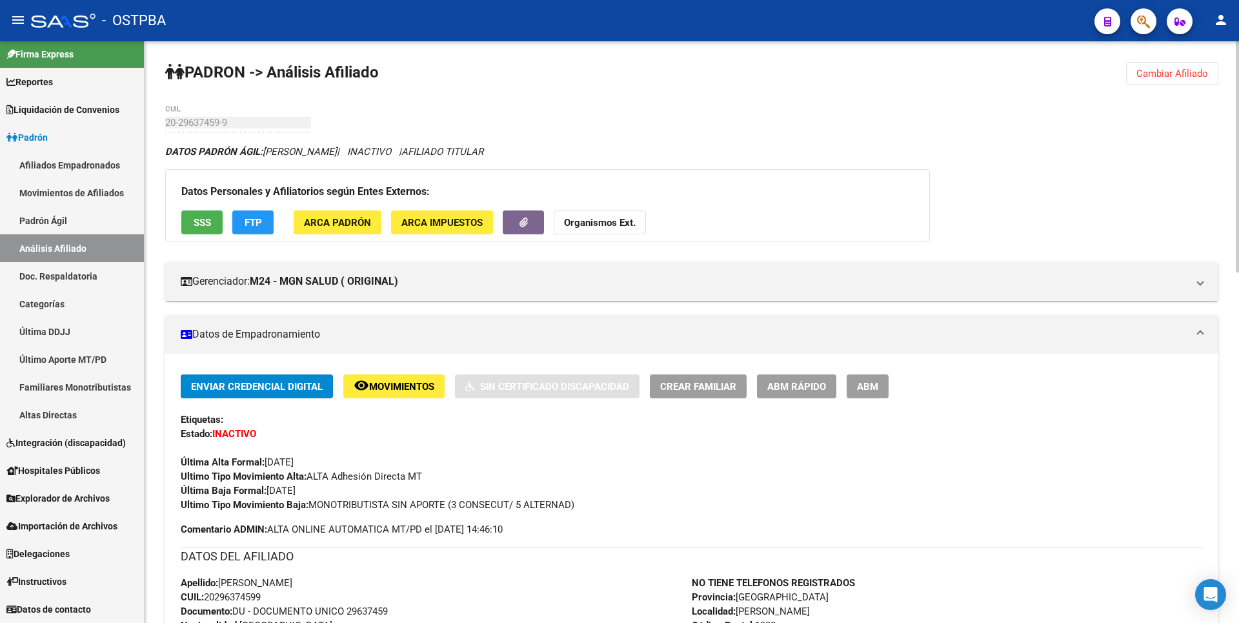
click at [1200, 74] on span "Cambiar Afiliado" at bounding box center [1173, 74] width 72 height 12
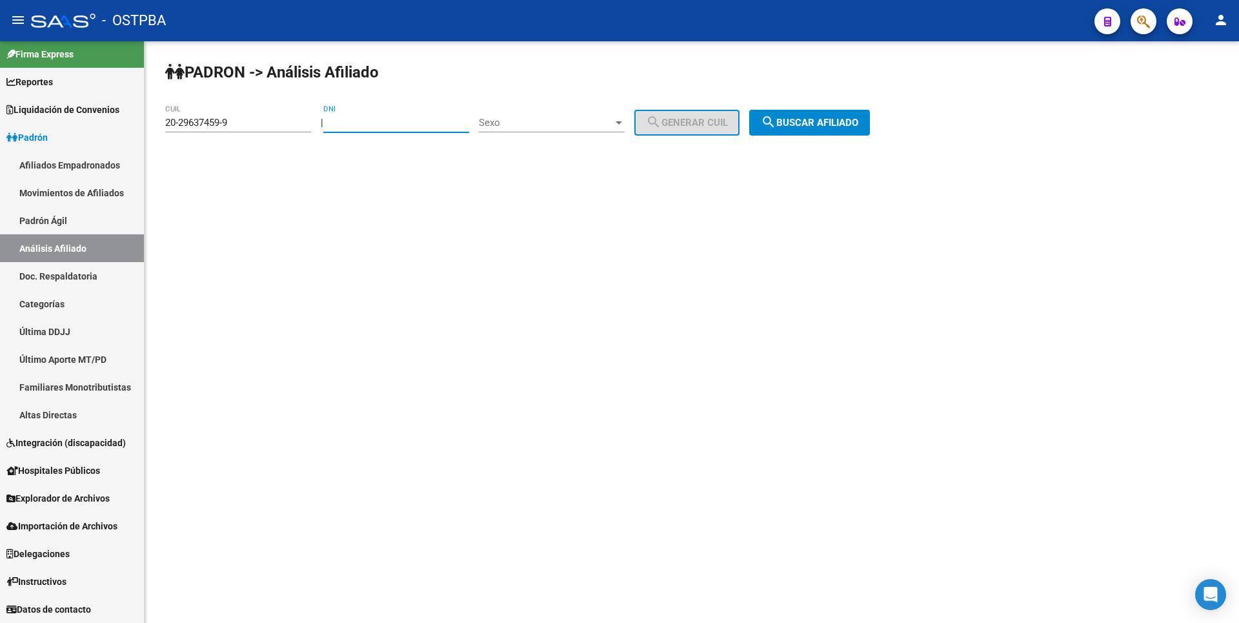
click at [373, 126] on input "DNI" at bounding box center [396, 123] width 146 height 12
type input "95812263"
drag, startPoint x: 238, startPoint y: 121, endPoint x: 72, endPoint y: 110, distance: 165.6
click at [72, 110] on mat-sidenav-container "Firma Express Reportes Tablero de Control Ingresos Percibidos Análisis de todos…" at bounding box center [619, 332] width 1239 height 582
click at [622, 122] on div at bounding box center [619, 122] width 6 height 3
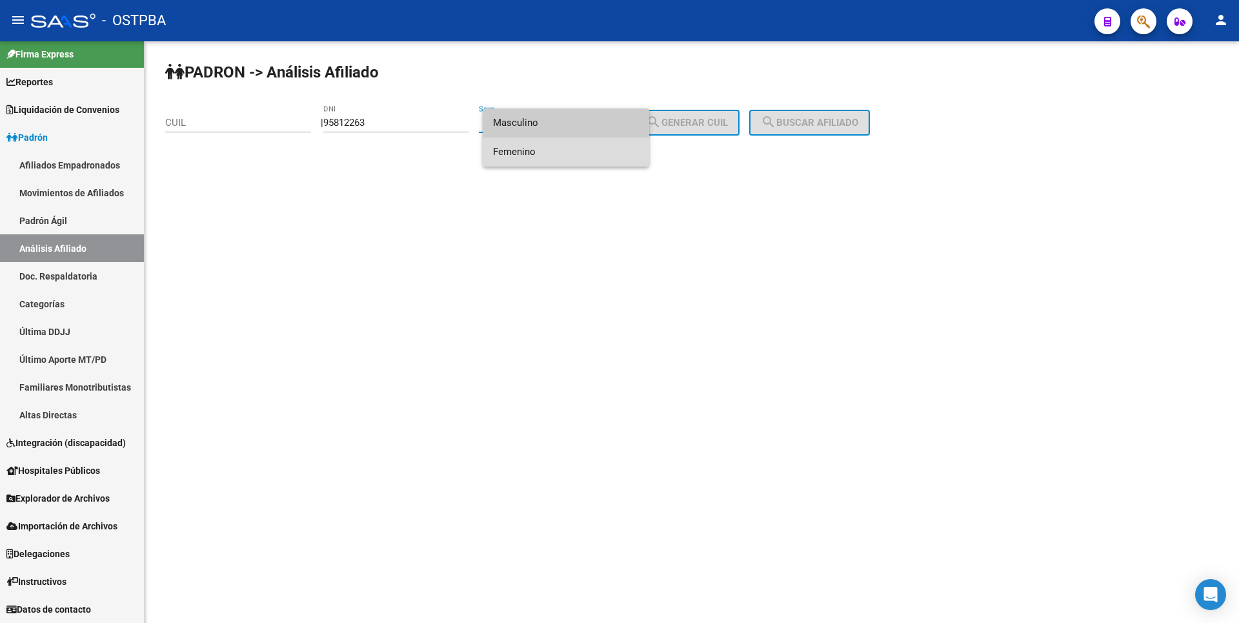
drag, startPoint x: 582, startPoint y: 145, endPoint x: 647, endPoint y: 143, distance: 65.2
click at [591, 147] on span "Femenino" at bounding box center [566, 151] width 146 height 29
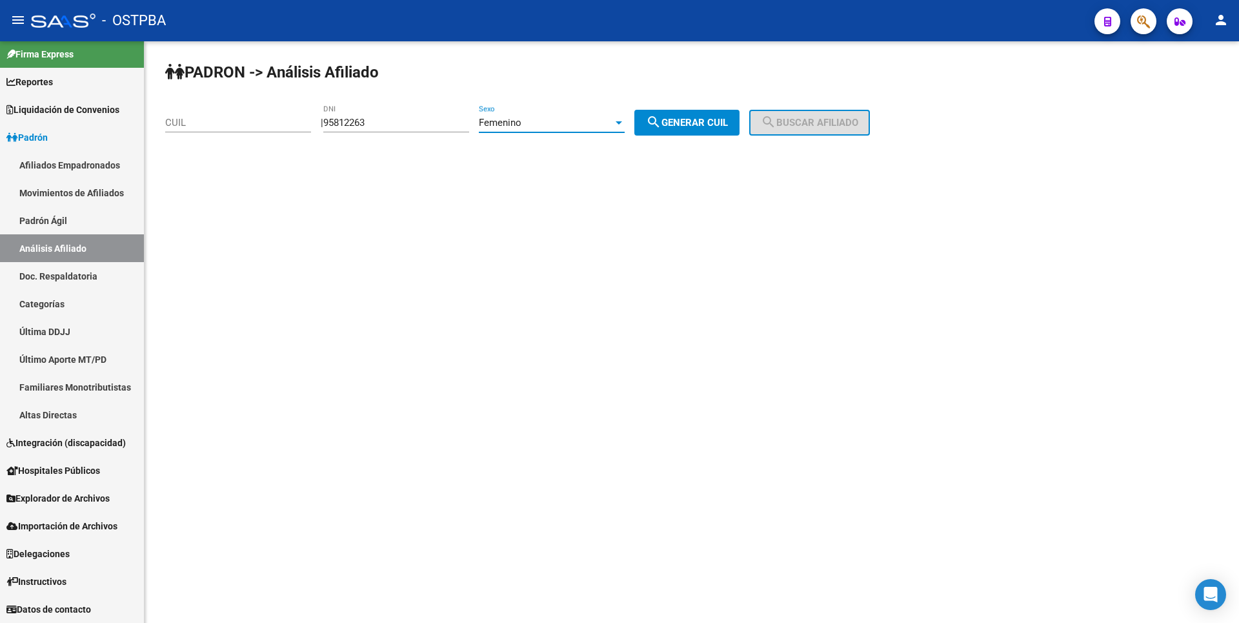
click at [625, 116] on div "Femenino Sexo" at bounding box center [552, 119] width 146 height 28
drag, startPoint x: 567, startPoint y: 96, endPoint x: 632, endPoint y: 96, distance: 64.5
click at [571, 96] on span "Masculino" at bounding box center [566, 93] width 146 height 29
drag, startPoint x: 695, startPoint y: 119, endPoint x: 743, endPoint y: 106, distance: 49.6
click at [718, 108] on div "PADRON -> Análisis Afiliado CUIL | 95812263 DNI Masculino Sexo search Generar C…" at bounding box center [692, 109] width 1095 height 136
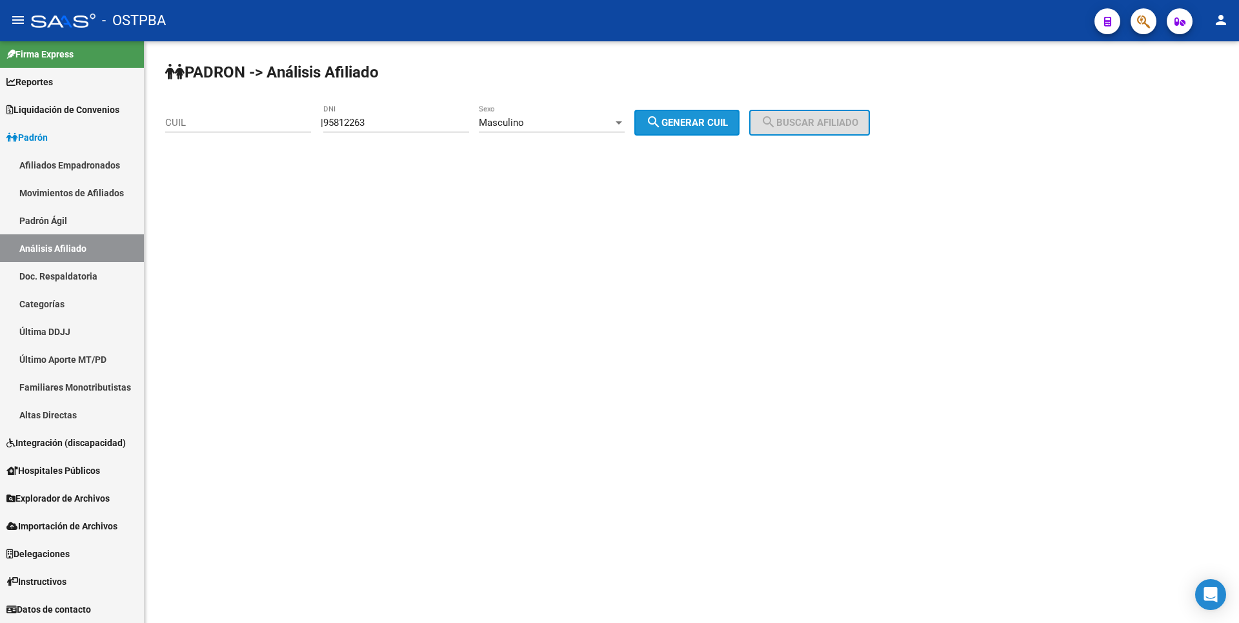
click at [719, 131] on button "search Generar CUIL" at bounding box center [686, 123] width 105 height 26
type input "20-95812263-3"
click at [824, 114] on button "search Buscar afiliado" at bounding box center [809, 123] width 121 height 26
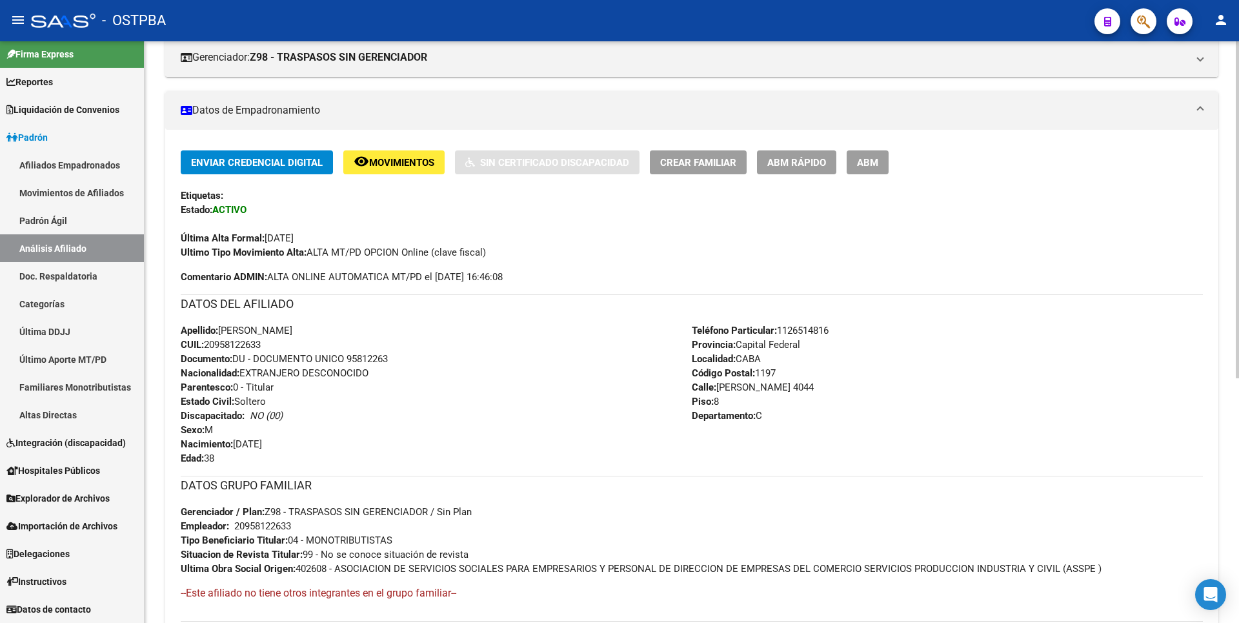
scroll to position [421, 0]
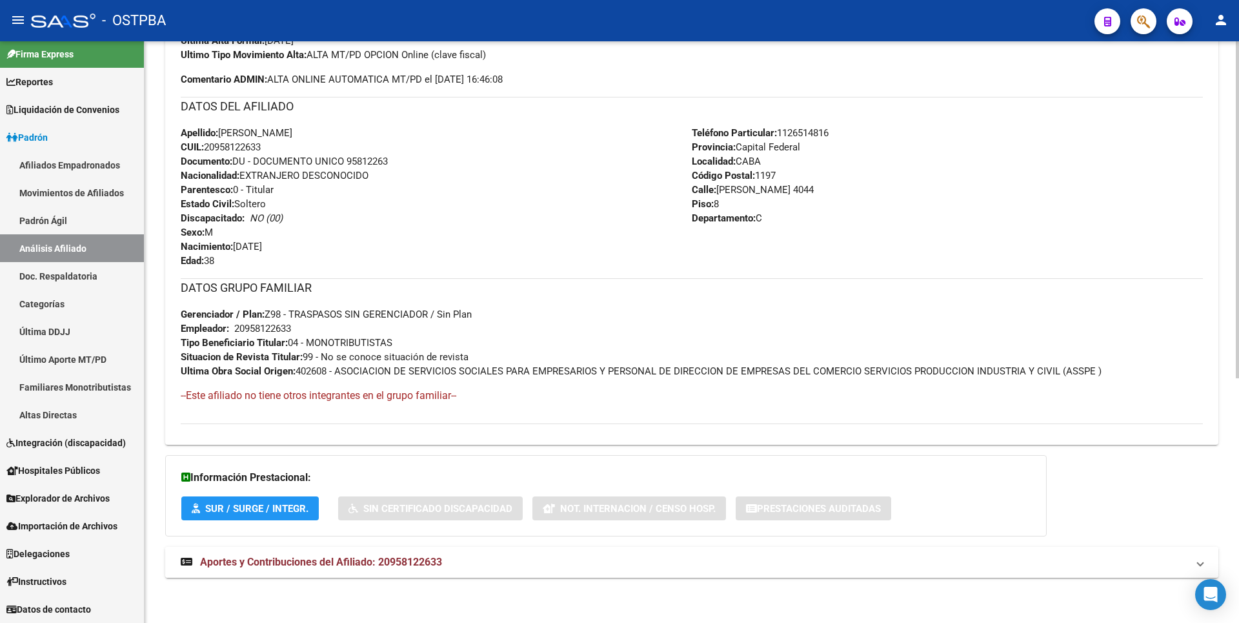
click at [432, 558] on span "Aportes y Contribuciones del Afiliado: 20958122633" at bounding box center [321, 562] width 242 height 12
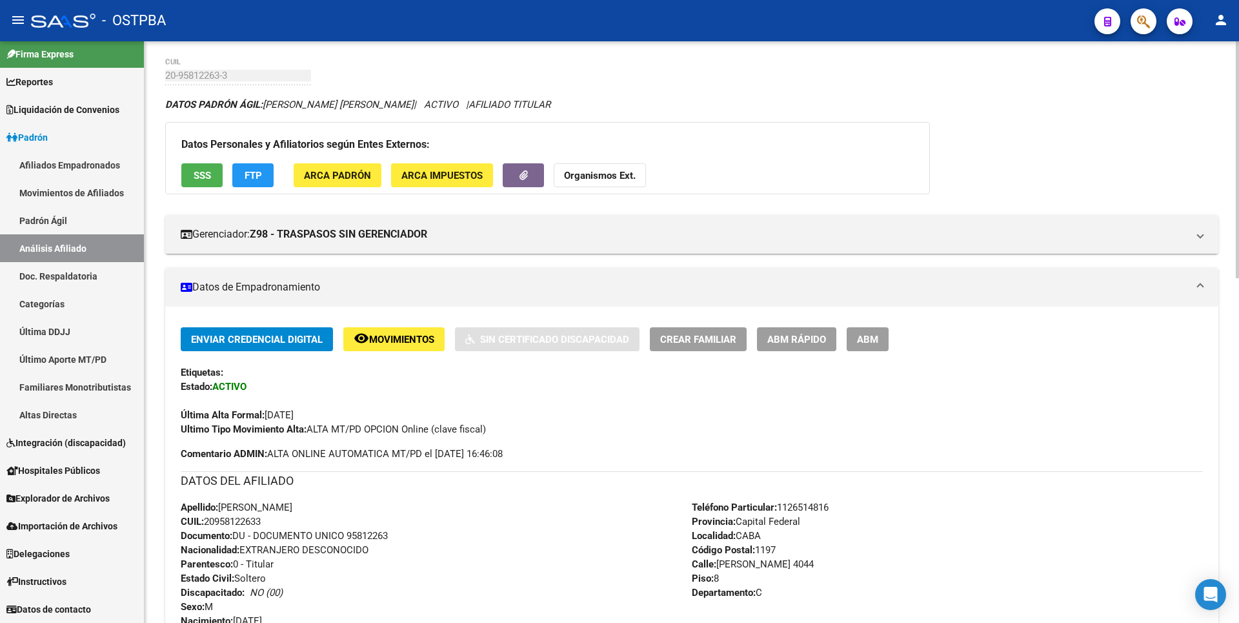
scroll to position [0, 0]
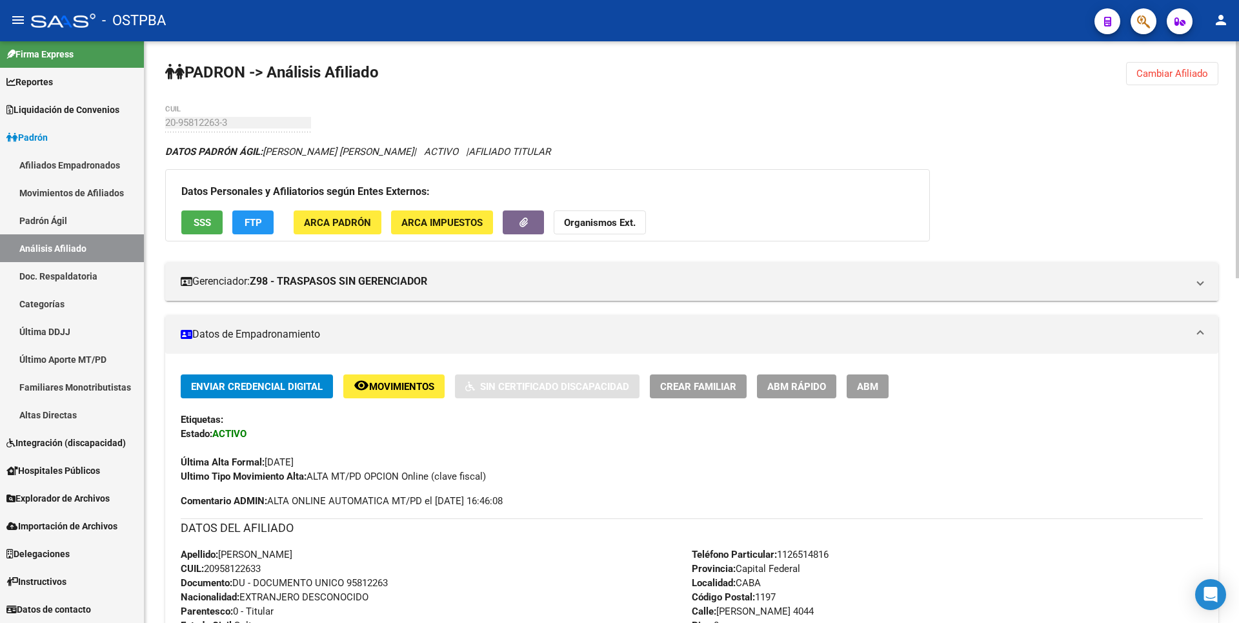
click at [240, 223] on button "FTP" at bounding box center [252, 222] width 41 height 24
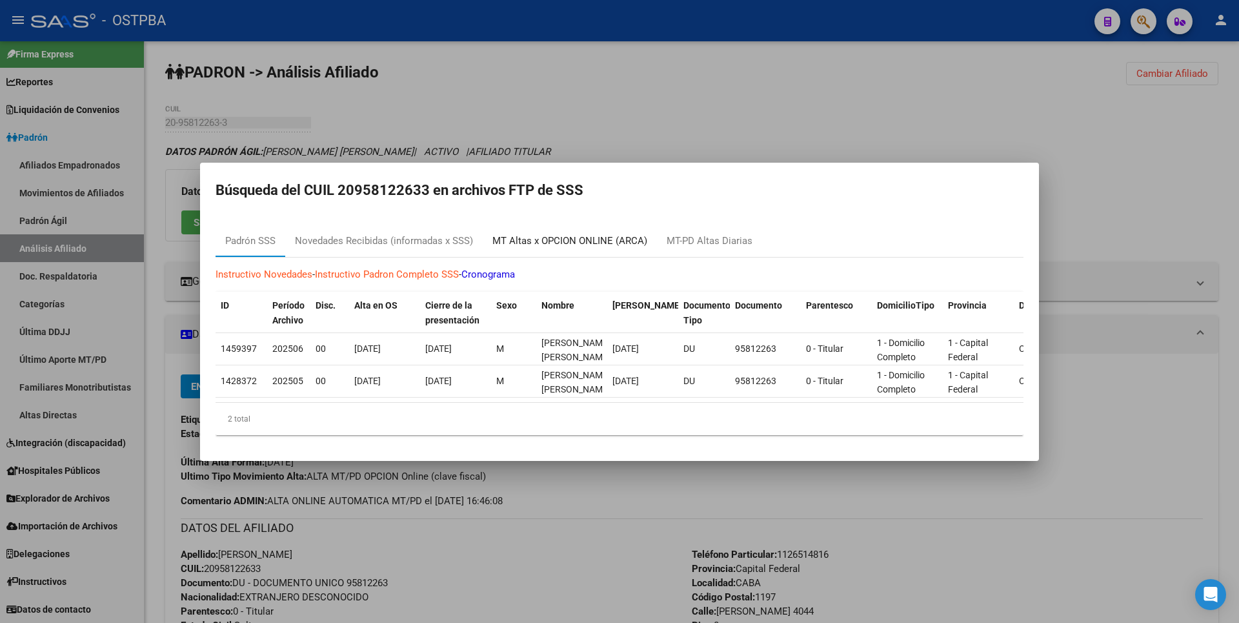
click at [624, 239] on div "MT Altas x OPCION ONLINE (ARCA)" at bounding box center [569, 241] width 155 height 15
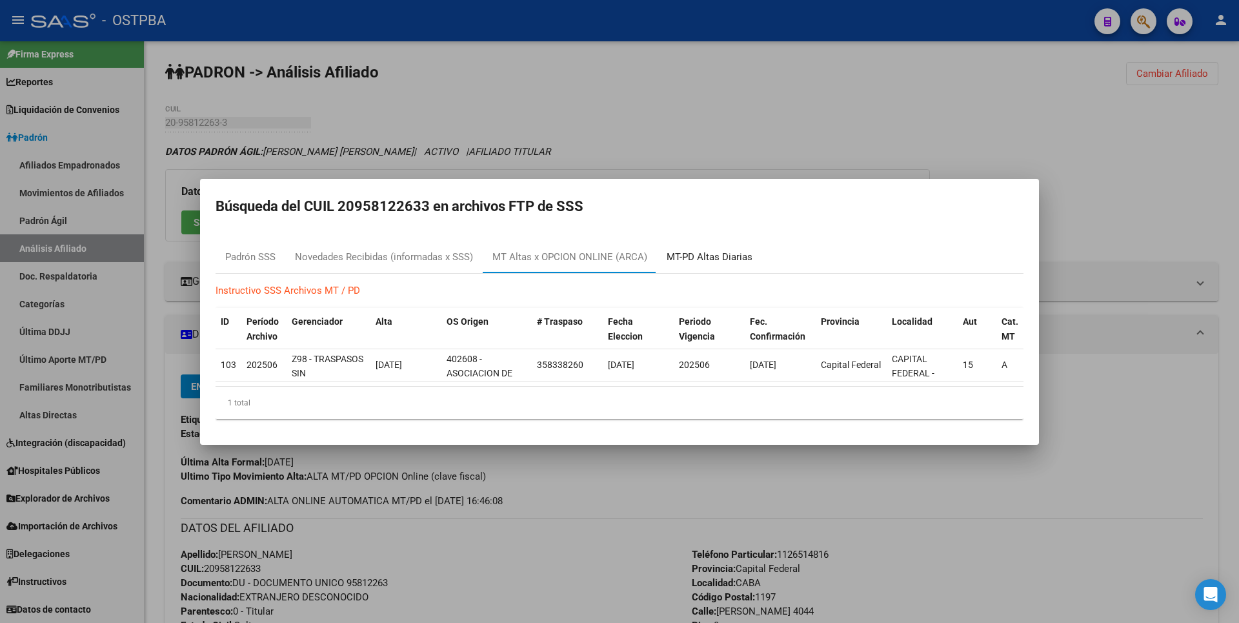
click at [724, 254] on div "MT-PD Altas Diarias" at bounding box center [710, 257] width 86 height 15
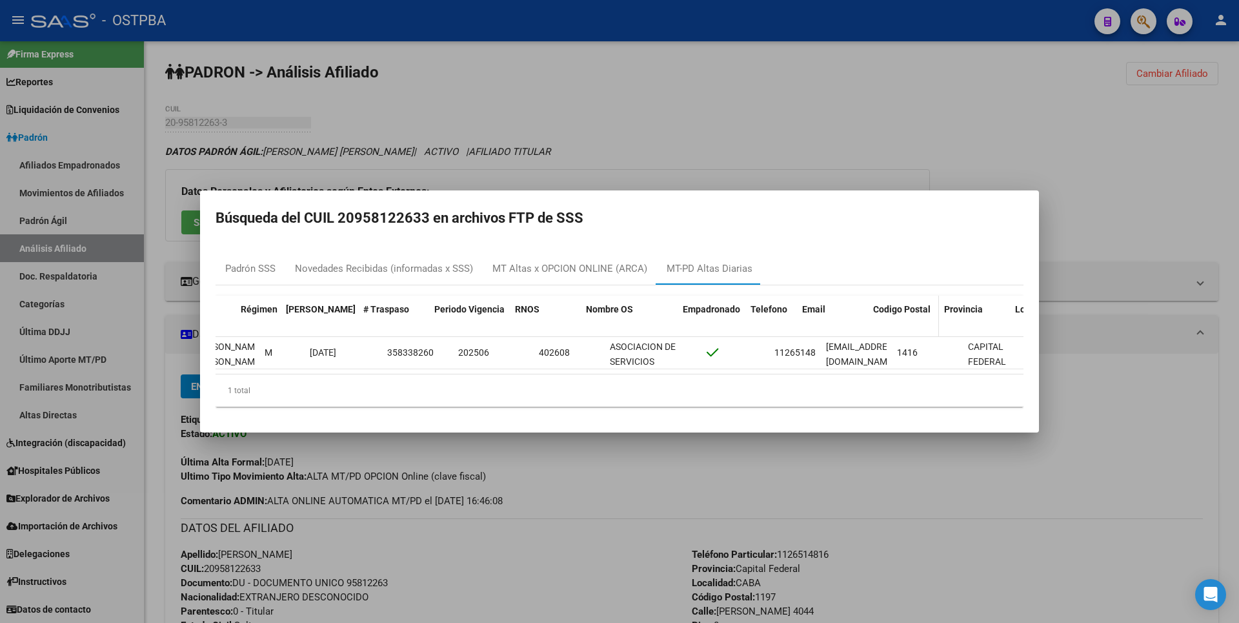
scroll to position [0, 164]
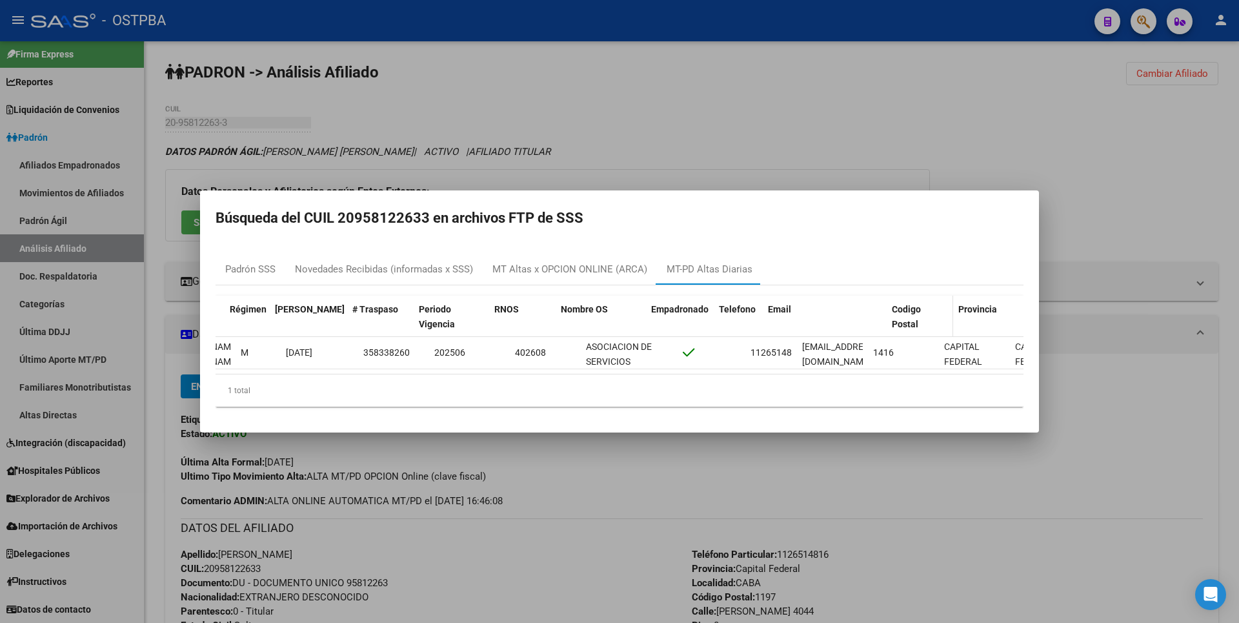
drag, startPoint x: 866, startPoint y: 301, endPoint x: 928, endPoint y: 292, distance: 62.7
click at [928, 296] on div "ID CUIL Nombre Régimen Fecha Traspaso # Traspaso Periodo Vigencia RNOS Nombre O…" at bounding box center [608, 317] width 1113 height 43
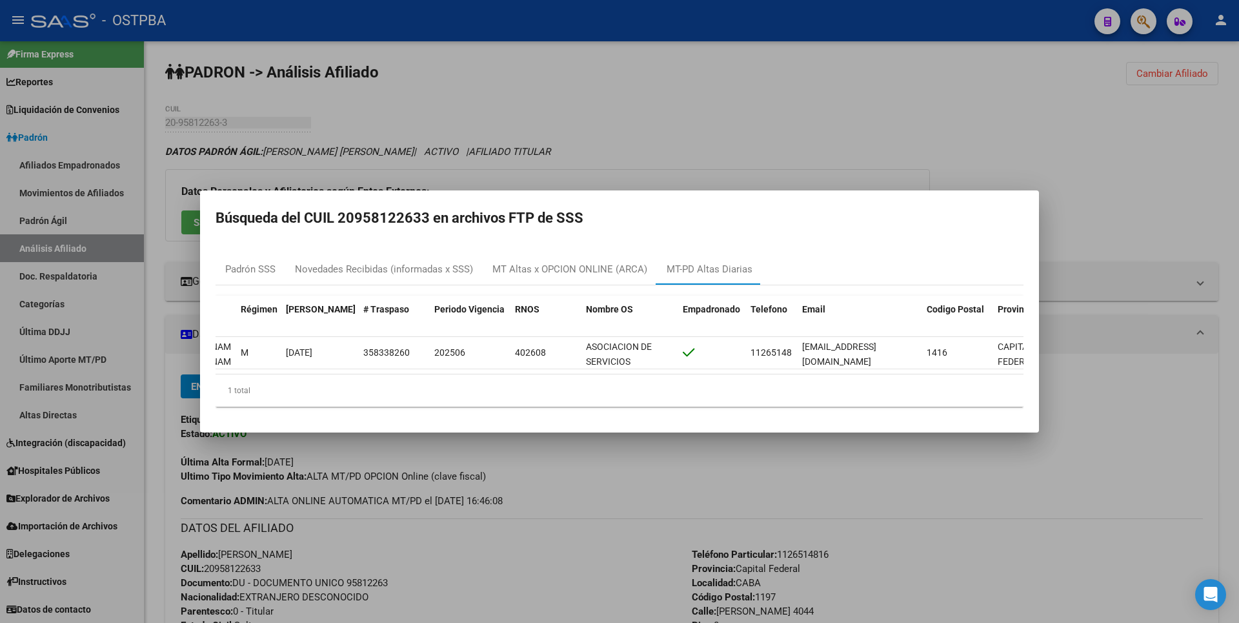
drag, startPoint x: 541, startPoint y: 127, endPoint x: 380, endPoint y: 188, distance: 172.4
click at [534, 123] on div at bounding box center [619, 311] width 1239 height 623
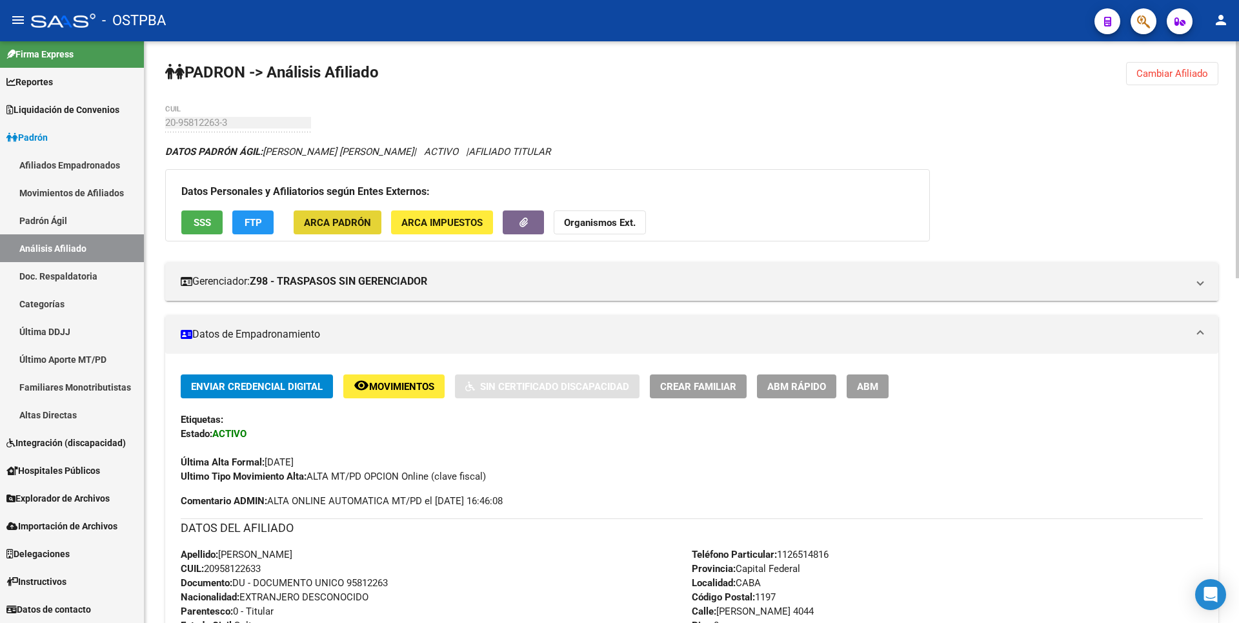
click at [367, 213] on button "ARCA Padrón" at bounding box center [338, 222] width 88 height 24
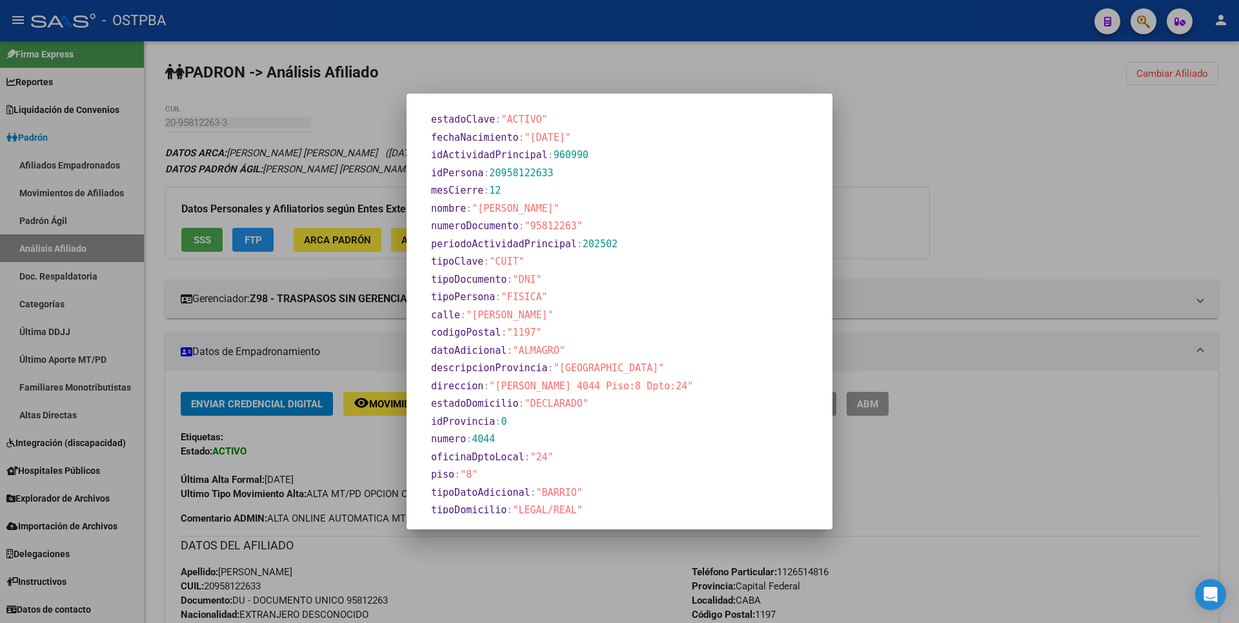
scroll to position [691, 0]
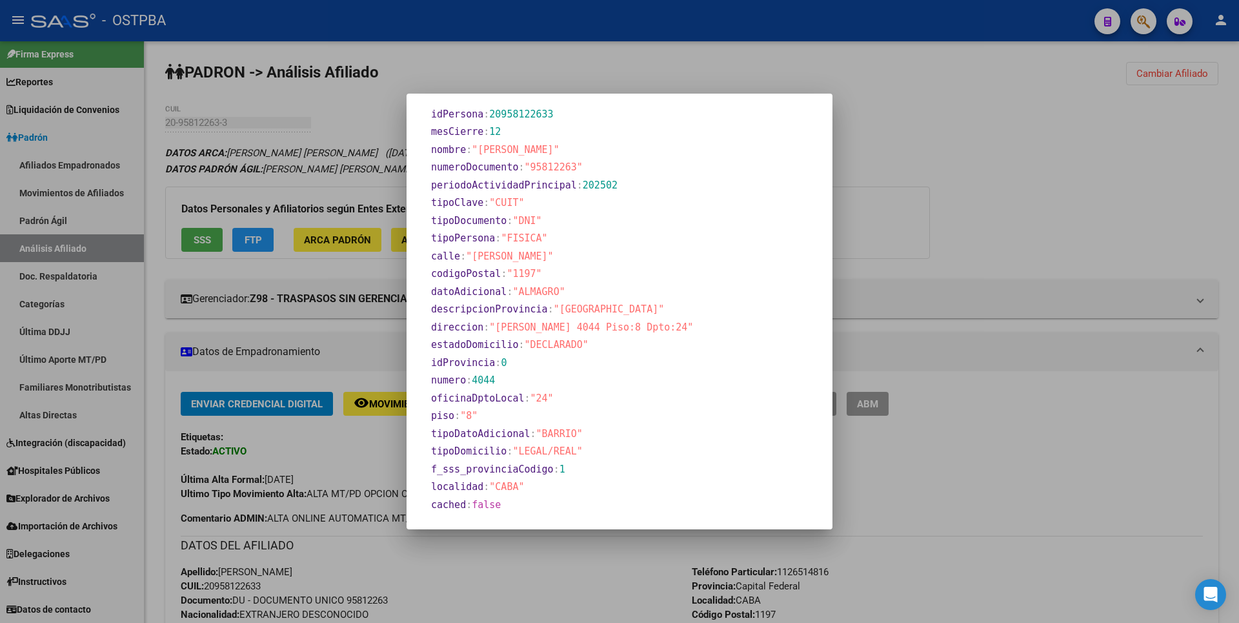
drag, startPoint x: 949, startPoint y: 173, endPoint x: 507, endPoint y: 220, distance: 445.3
click at [949, 172] on div at bounding box center [619, 311] width 1239 height 623
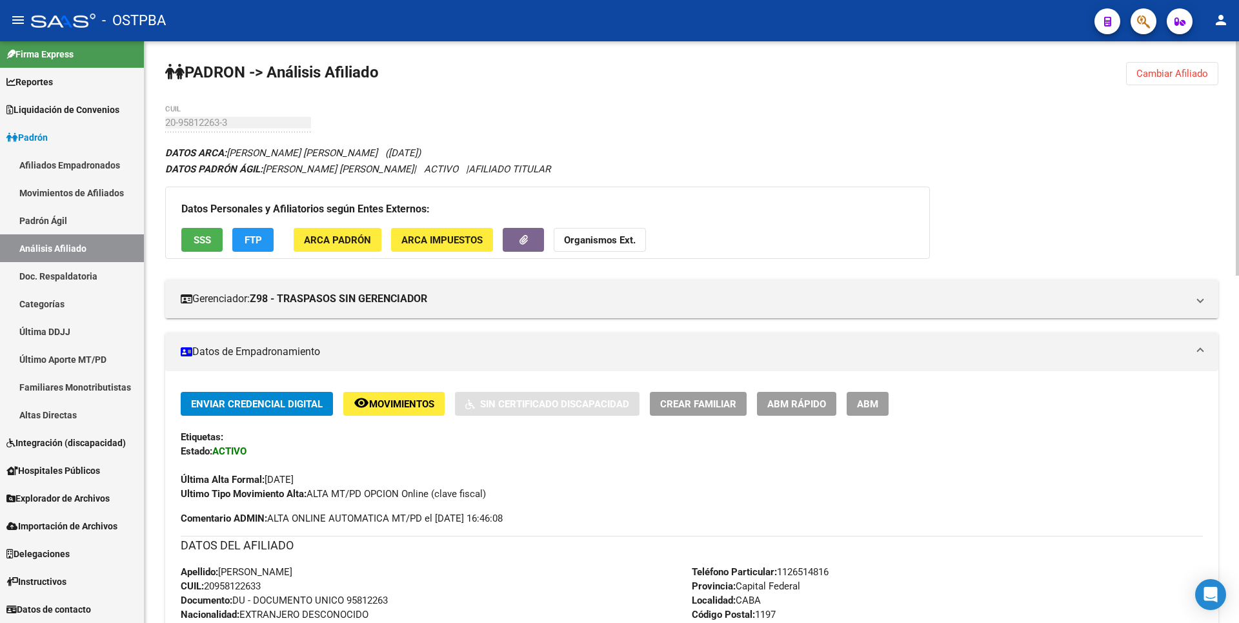
click at [438, 231] on button "ARCA Impuestos" at bounding box center [442, 240] width 102 height 24
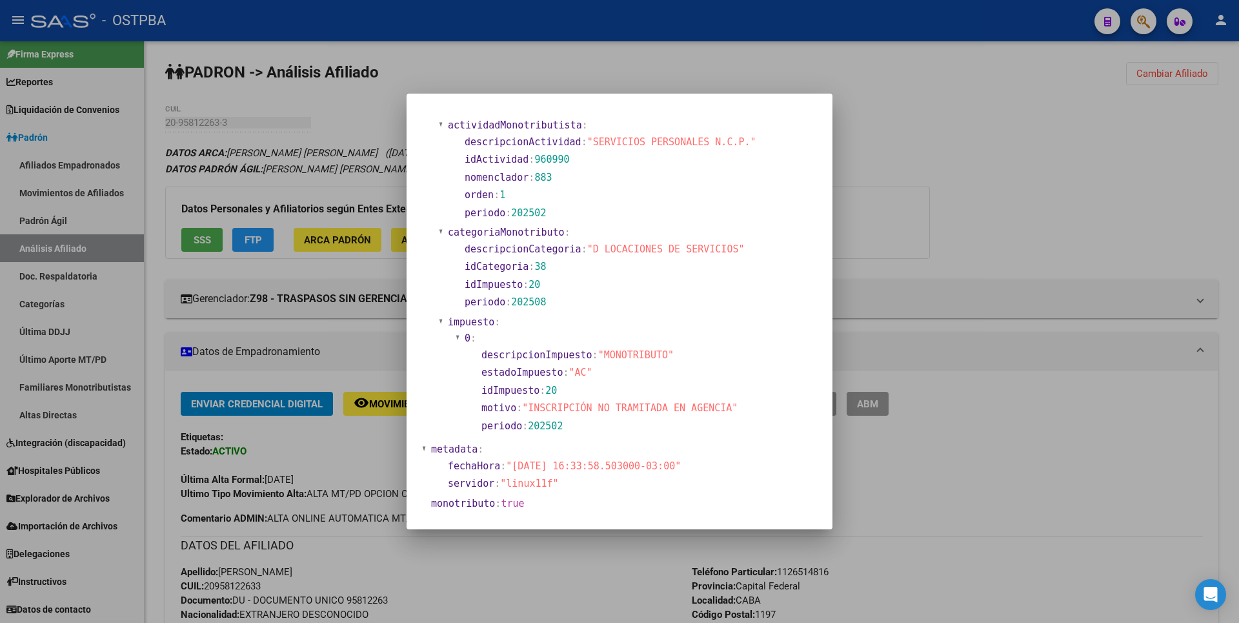
scroll to position [465, 0]
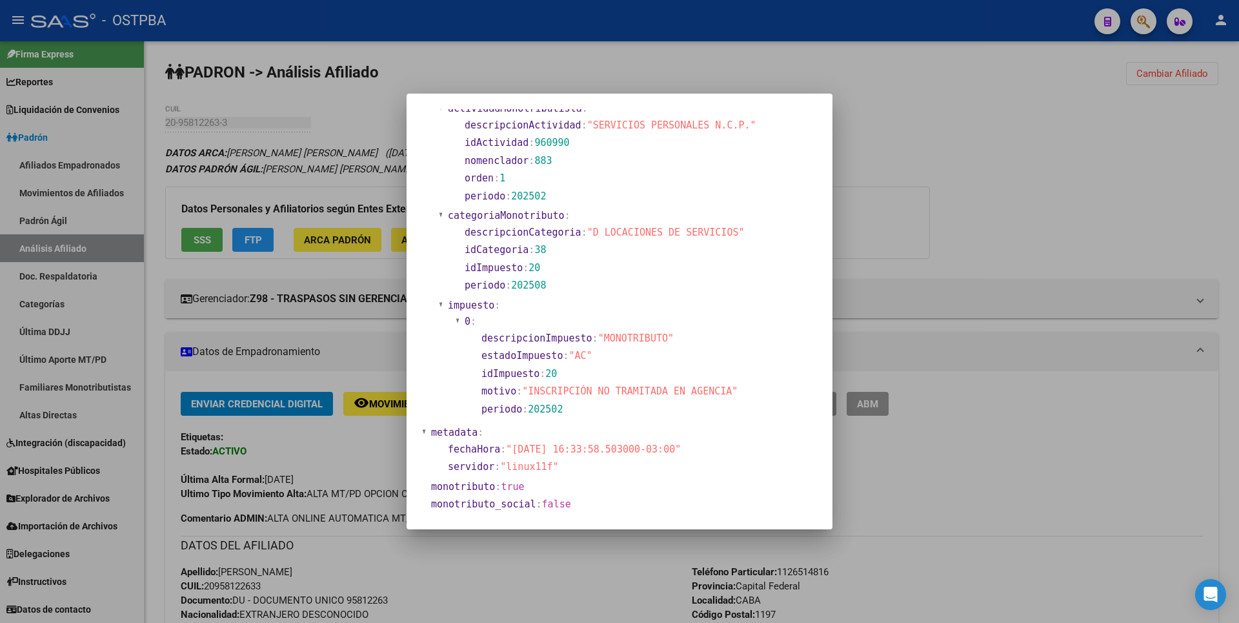
click at [946, 170] on div at bounding box center [619, 311] width 1239 height 623
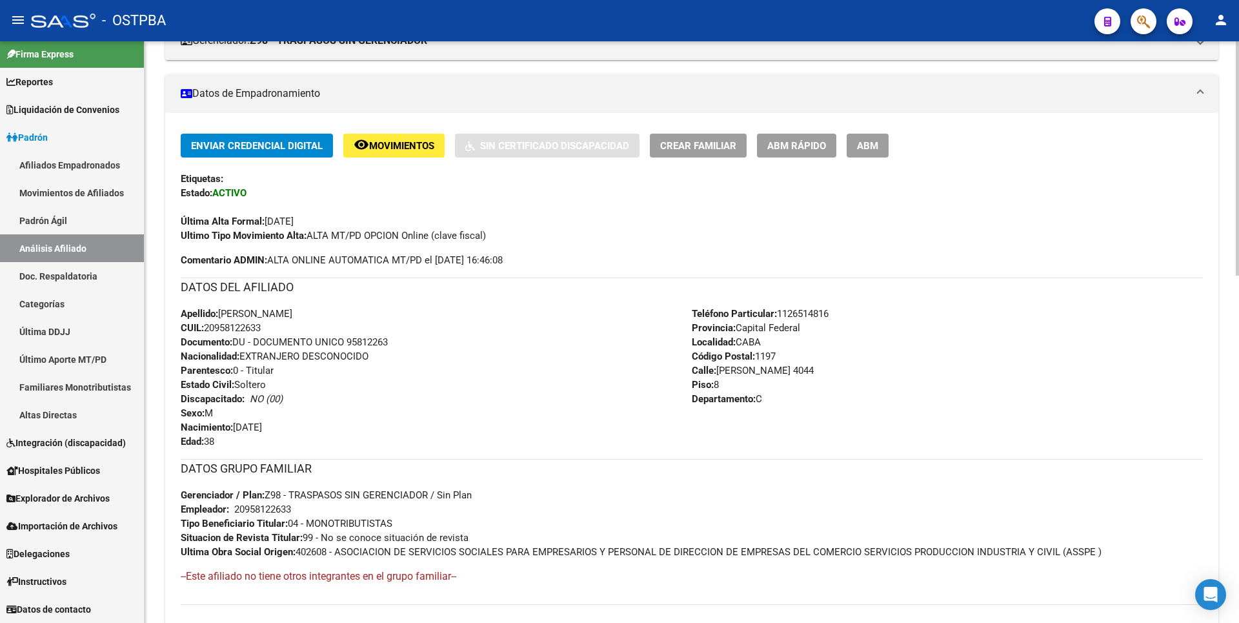
scroll to position [0, 0]
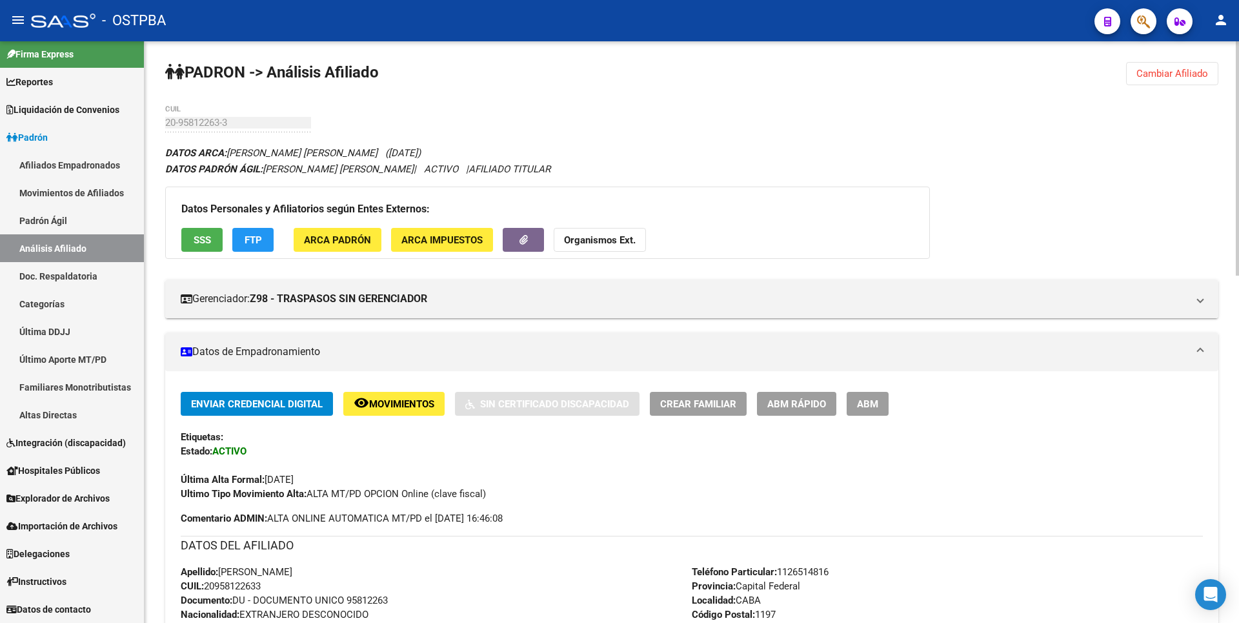
click at [453, 241] on span "ARCA Impuestos" at bounding box center [441, 240] width 81 height 12
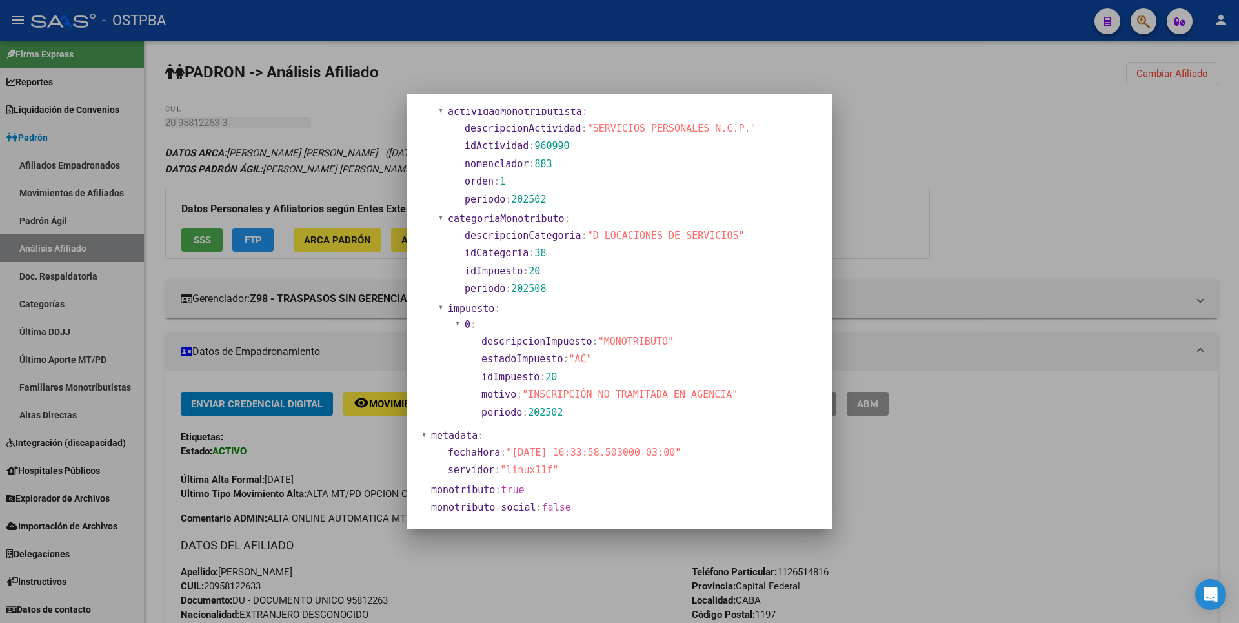
scroll to position [465, 0]
click at [1030, 172] on div at bounding box center [619, 311] width 1239 height 623
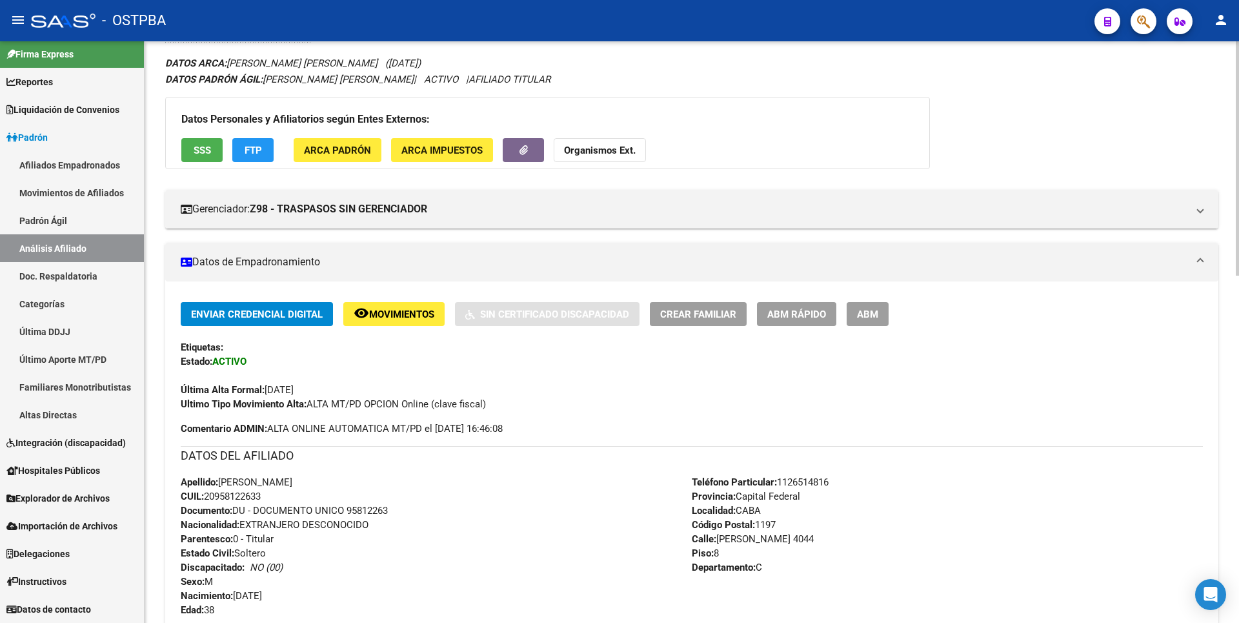
scroll to position [0, 0]
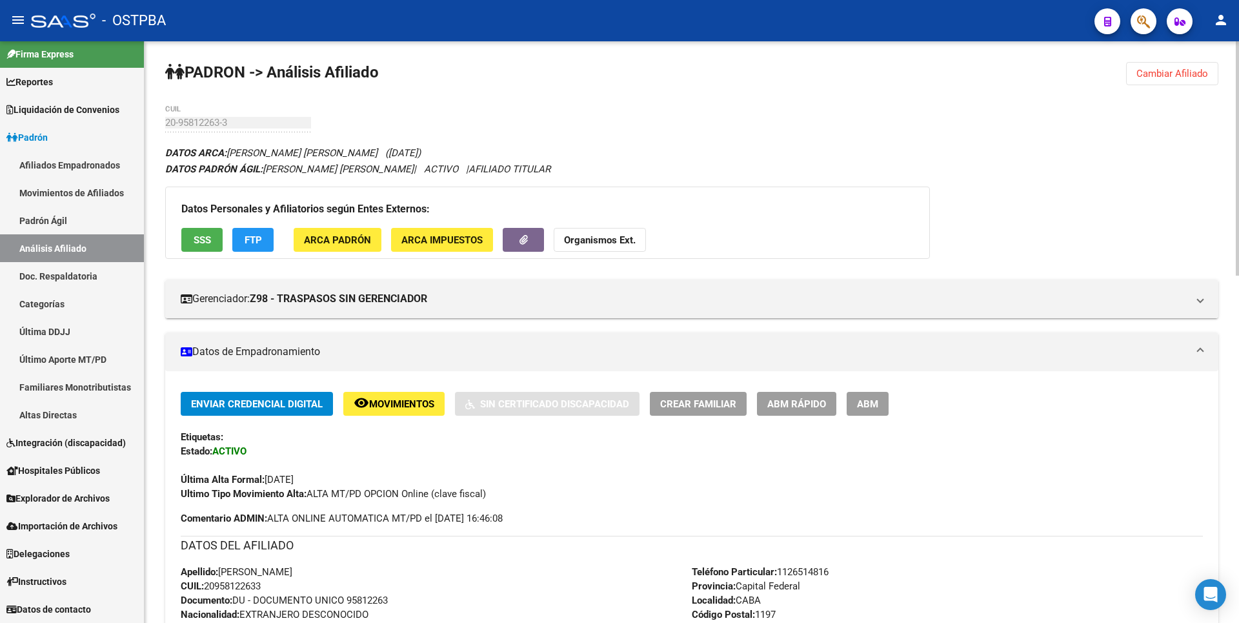
click at [468, 238] on span "ARCA Impuestos" at bounding box center [441, 240] width 81 height 12
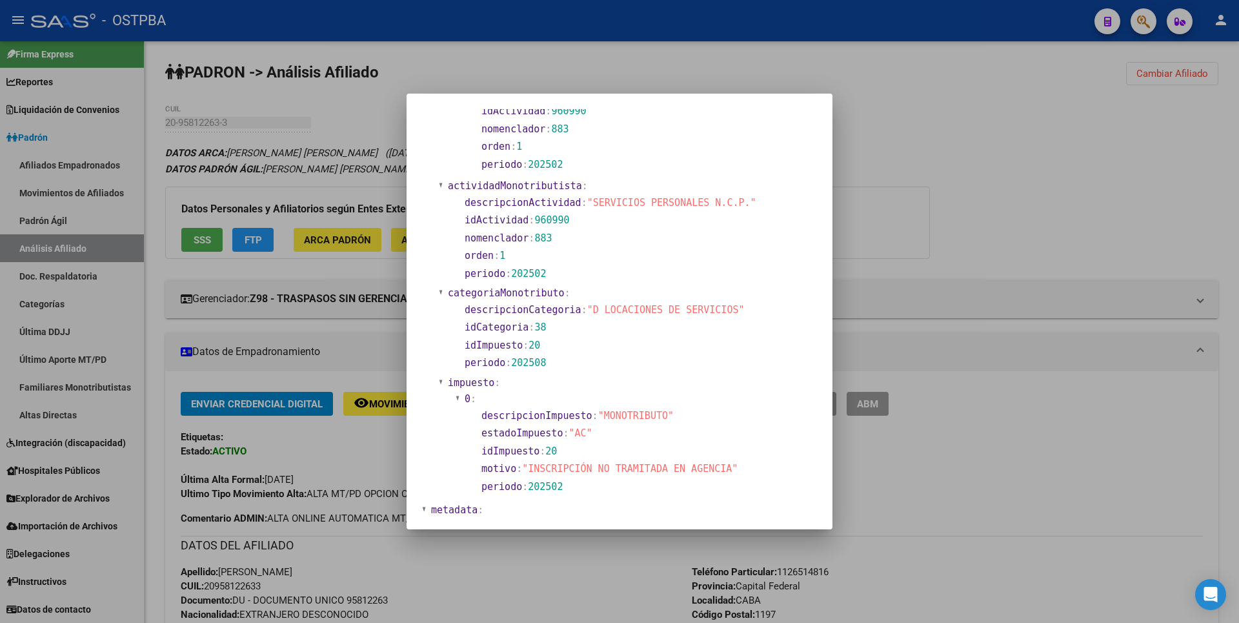
scroll to position [465, 0]
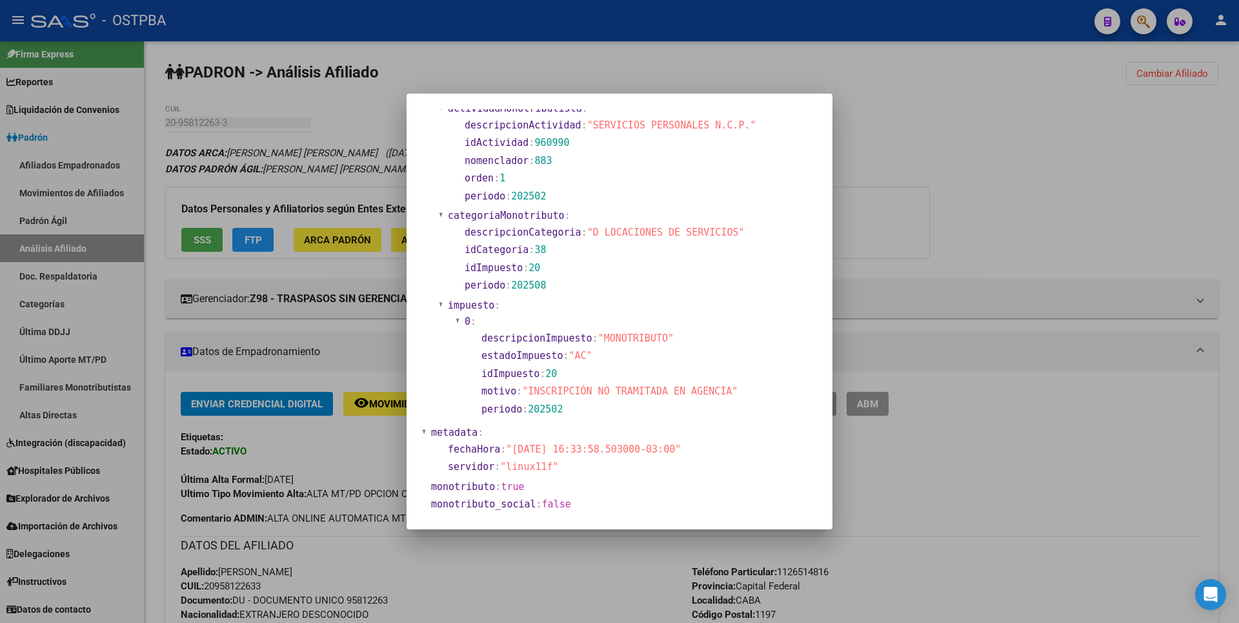
click at [909, 210] on div at bounding box center [619, 311] width 1239 height 623
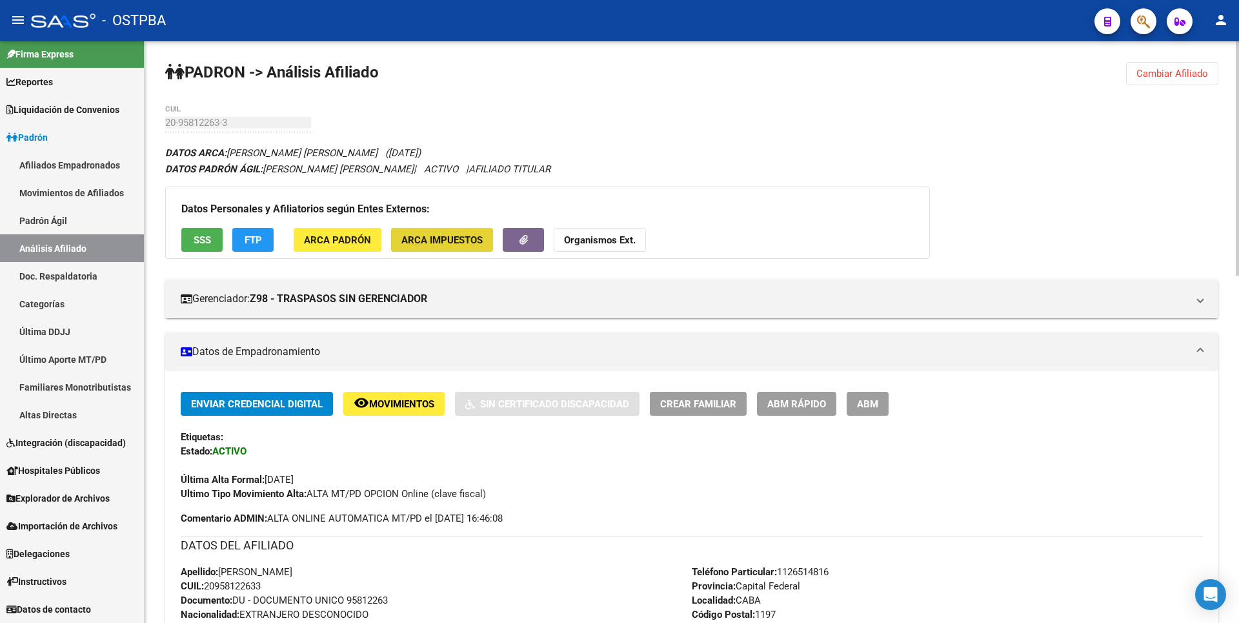
click at [462, 238] on span "ARCA Impuestos" at bounding box center [441, 240] width 81 height 12
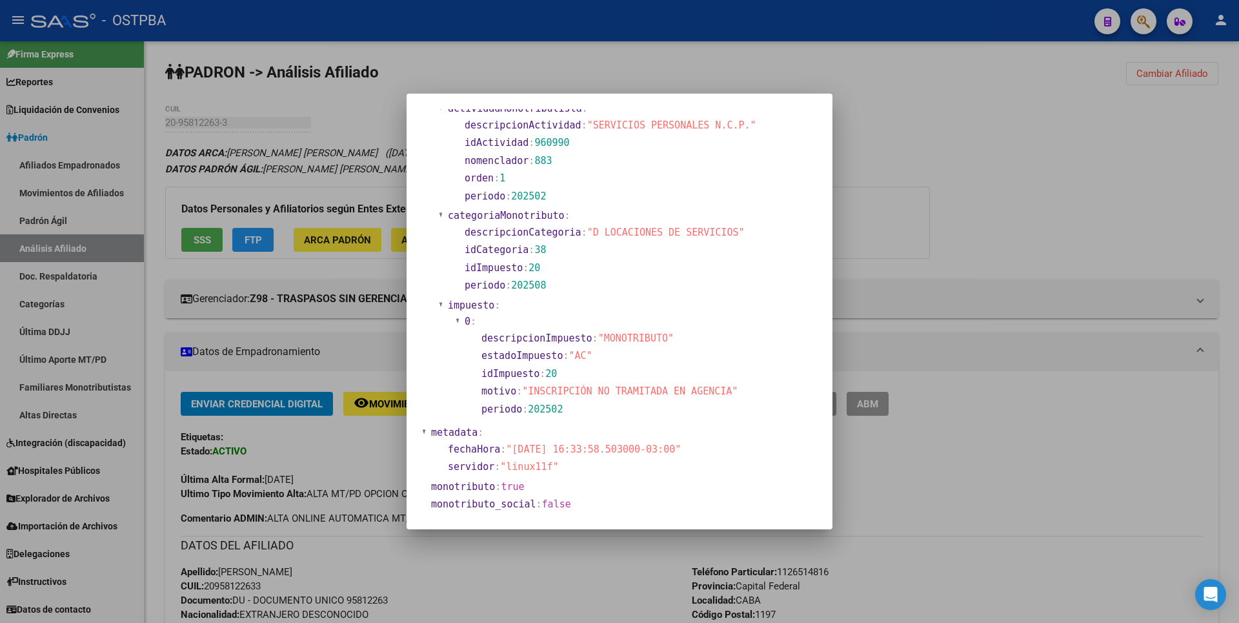
click at [1031, 206] on div at bounding box center [619, 311] width 1239 height 623
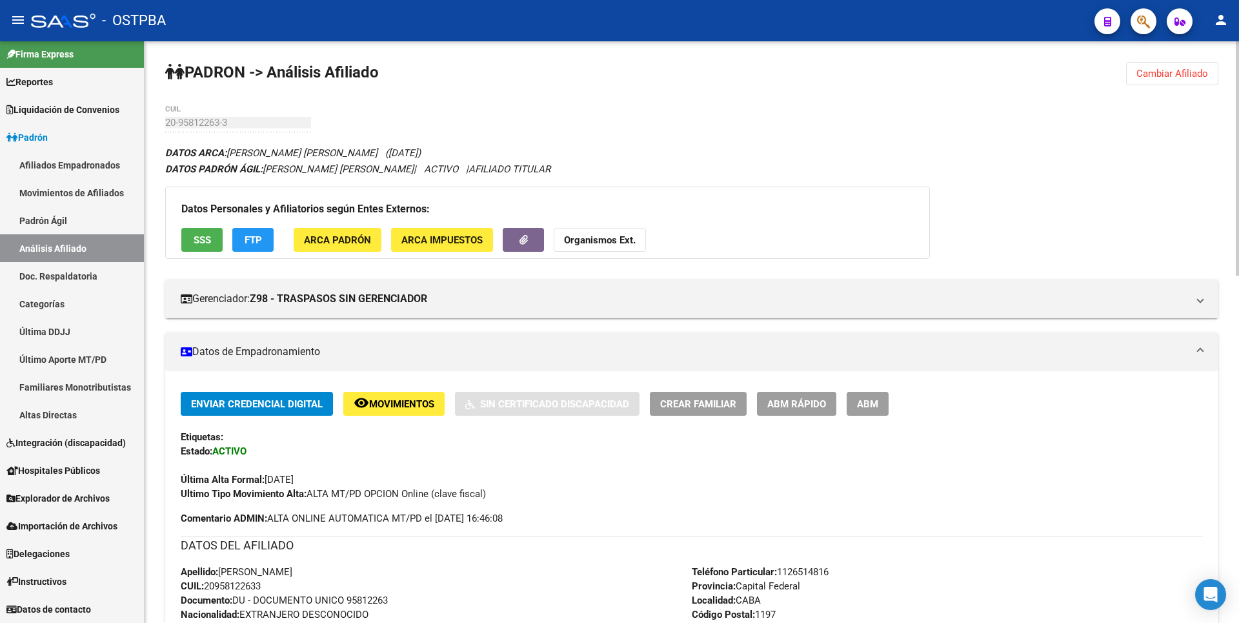
click at [210, 243] on span "SSS" at bounding box center [202, 240] width 17 height 12
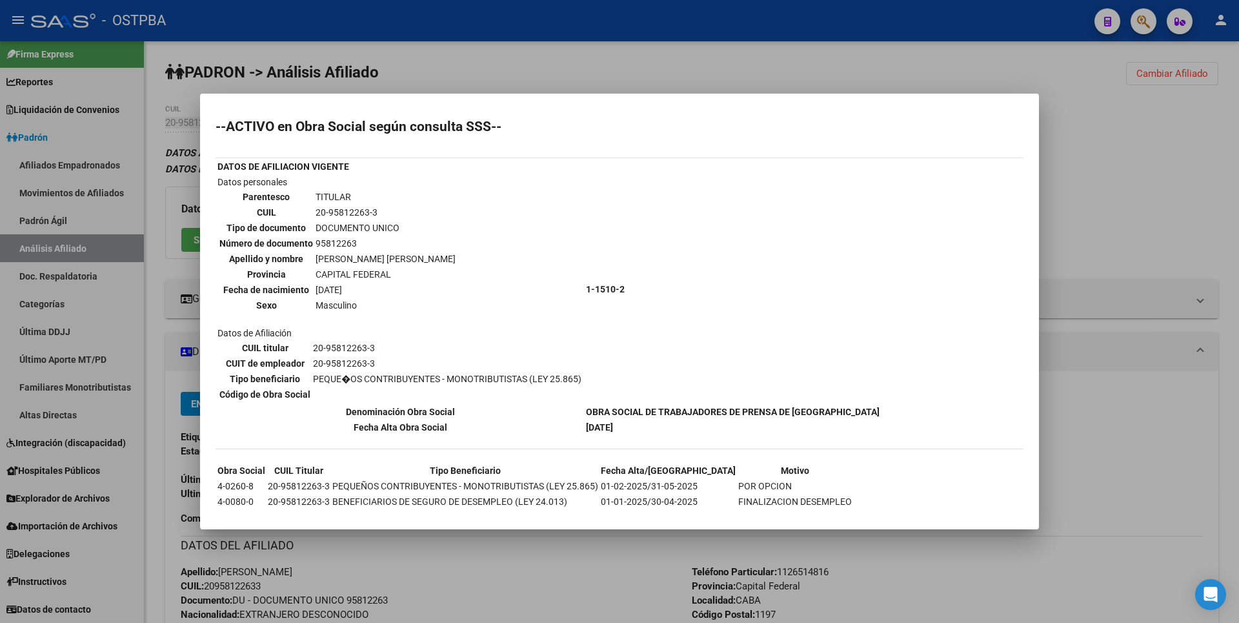
click at [1079, 148] on div at bounding box center [619, 311] width 1239 height 623
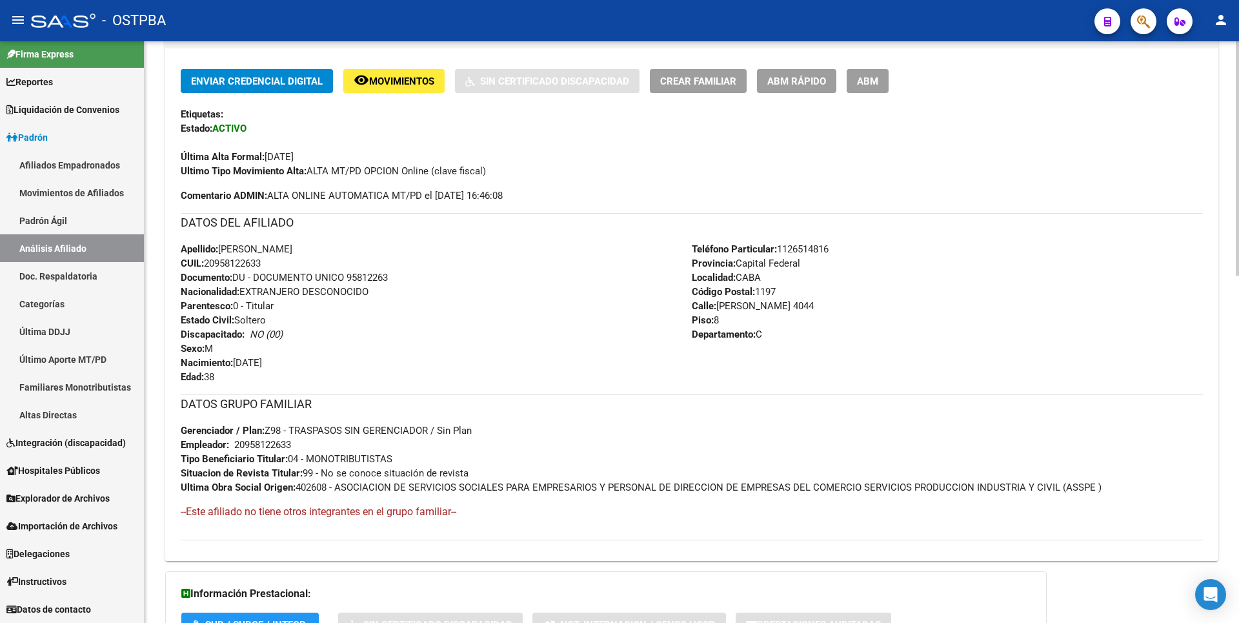
scroll to position [0, 0]
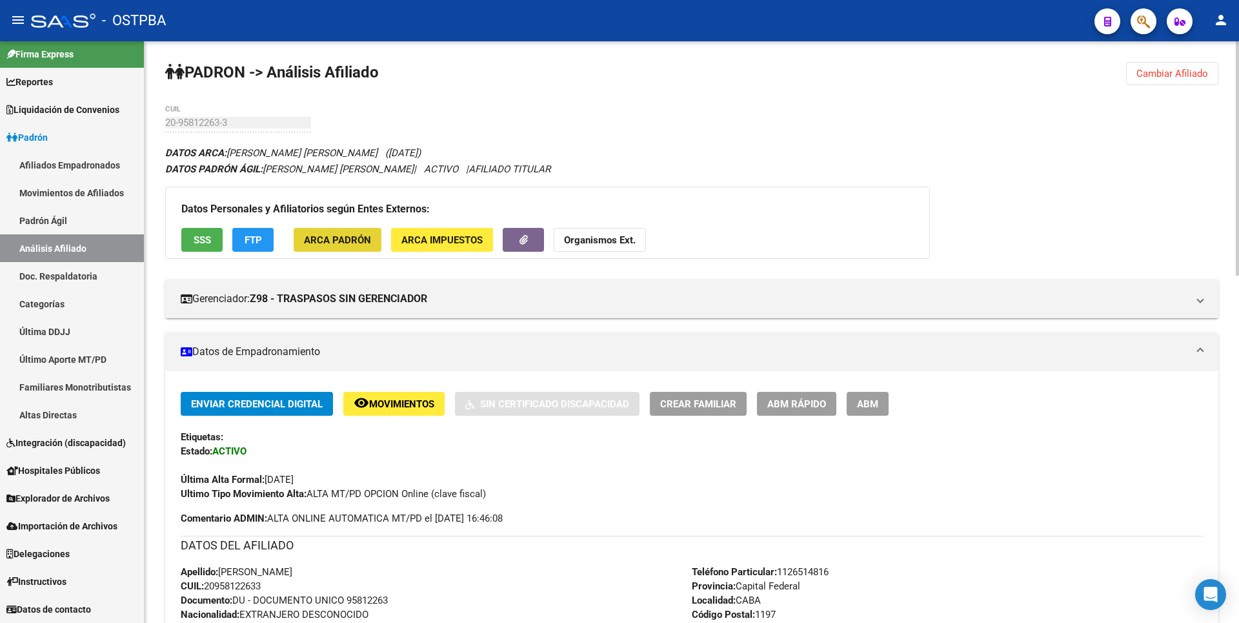
click at [352, 239] on span "ARCA Padrón" at bounding box center [337, 240] width 67 height 12
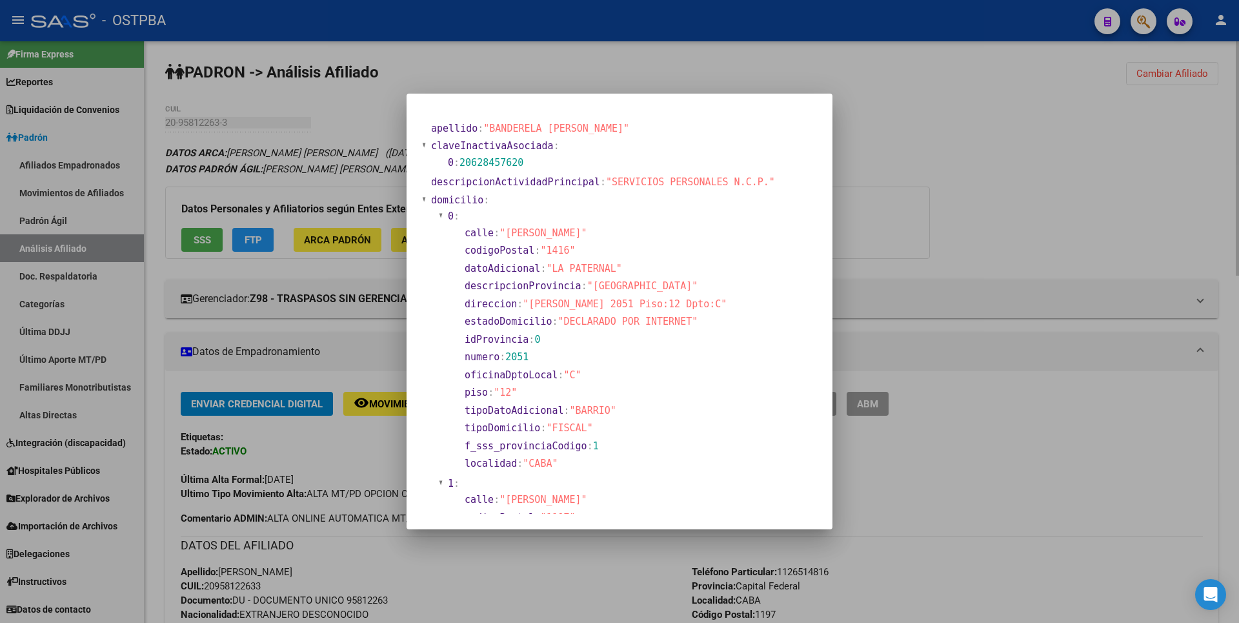
click at [948, 157] on div at bounding box center [619, 311] width 1239 height 623
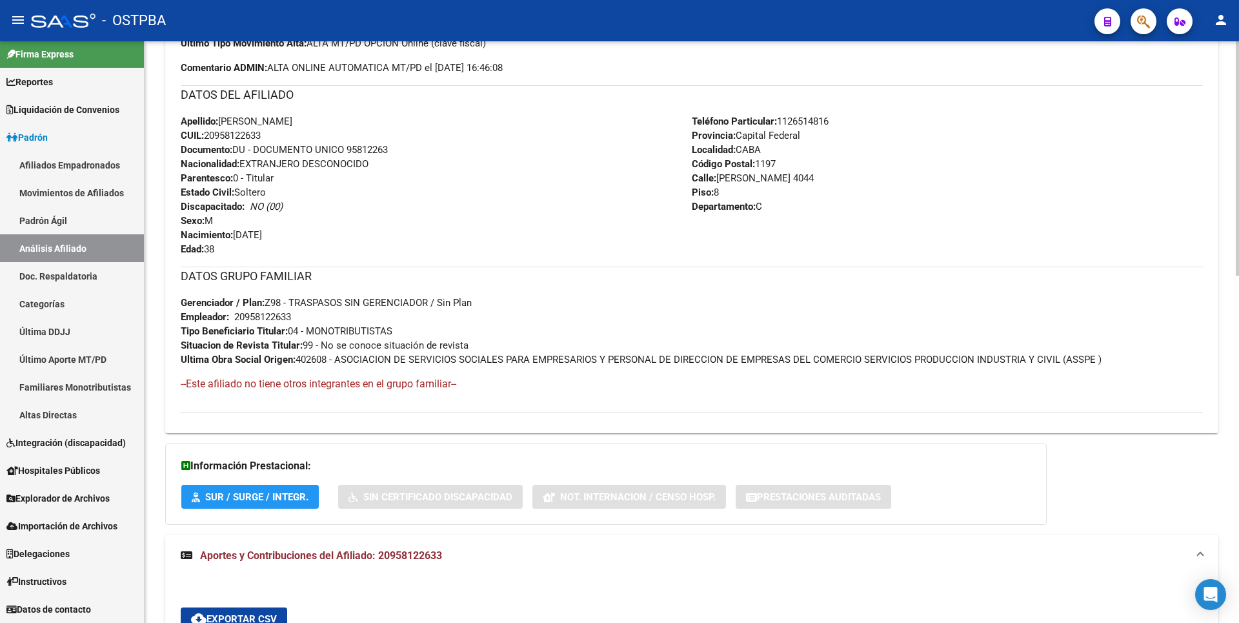
scroll to position [452, 0]
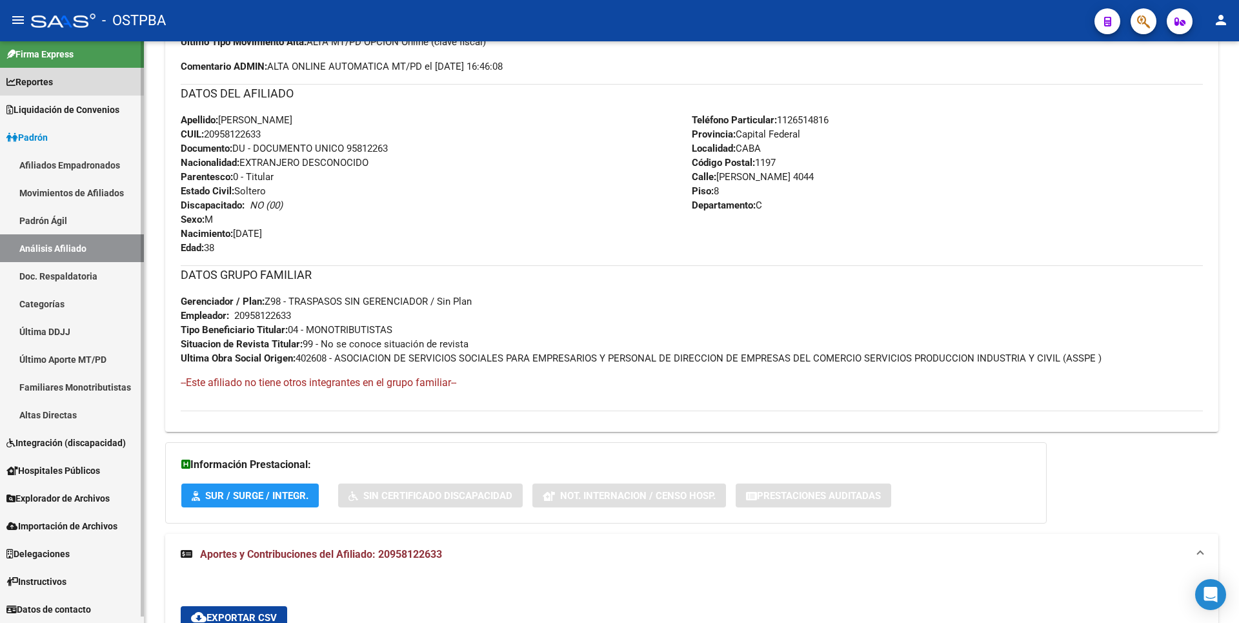
click at [48, 87] on span "Reportes" at bounding box center [29, 82] width 46 height 14
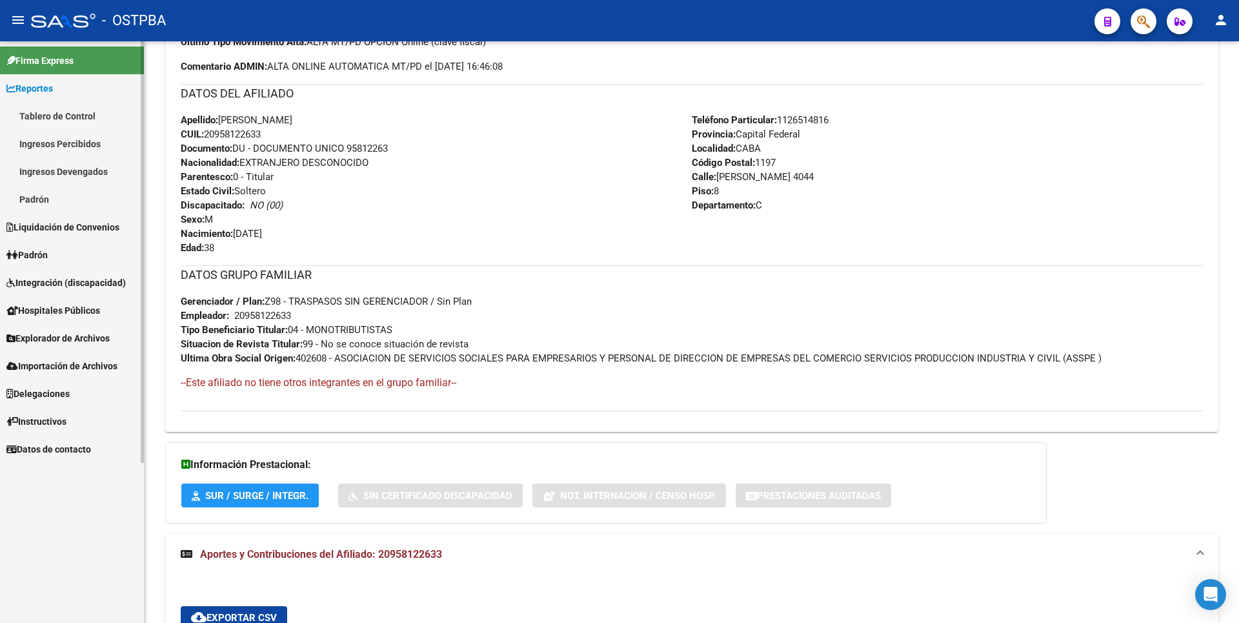
scroll to position [0, 0]
click at [74, 144] on link "Ingresos Percibidos" at bounding box center [72, 144] width 144 height 28
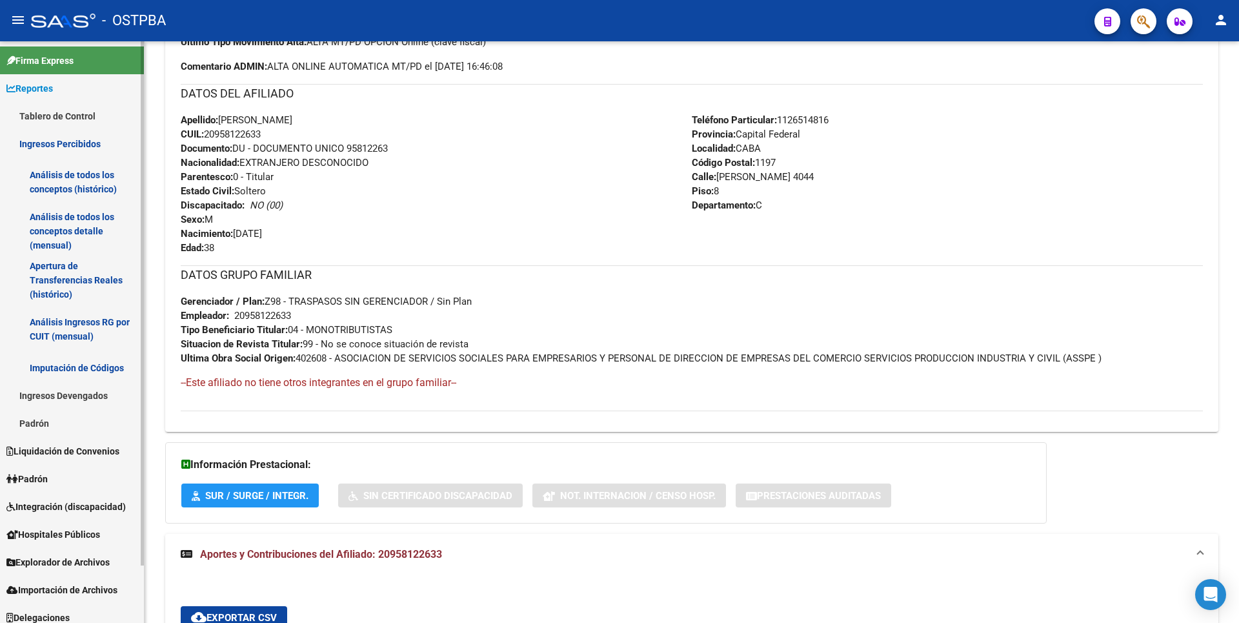
click at [72, 244] on link "Análisis de todos los conceptos detalle (mensual)" at bounding box center [72, 231] width 144 height 49
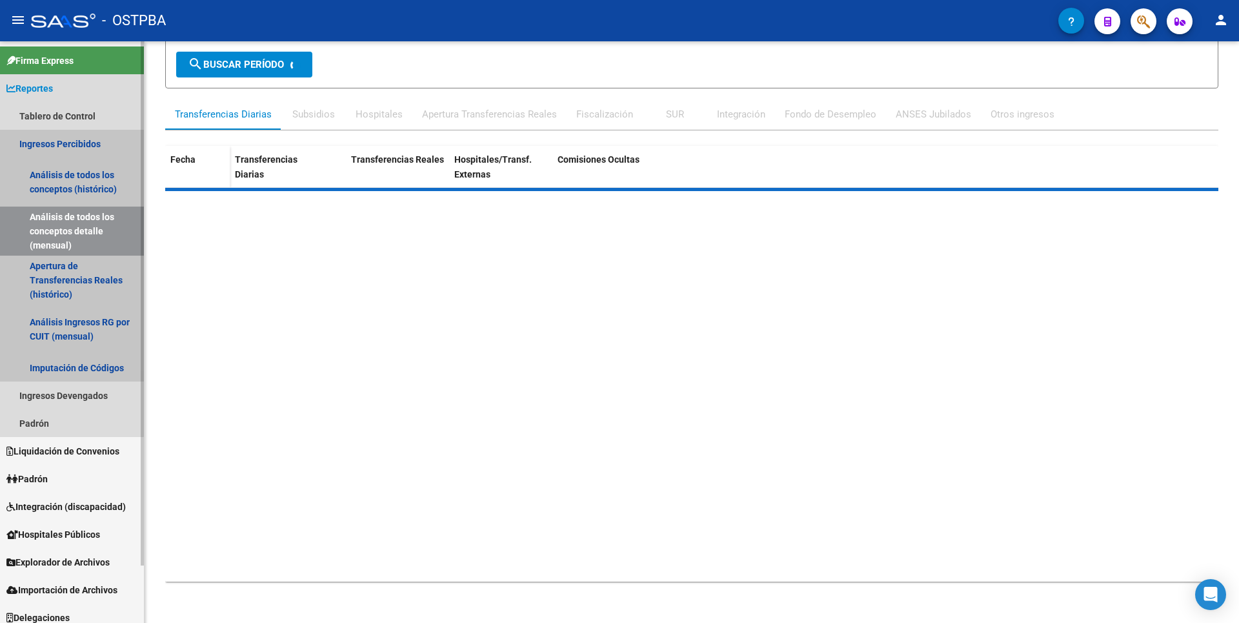
scroll to position [138, 0]
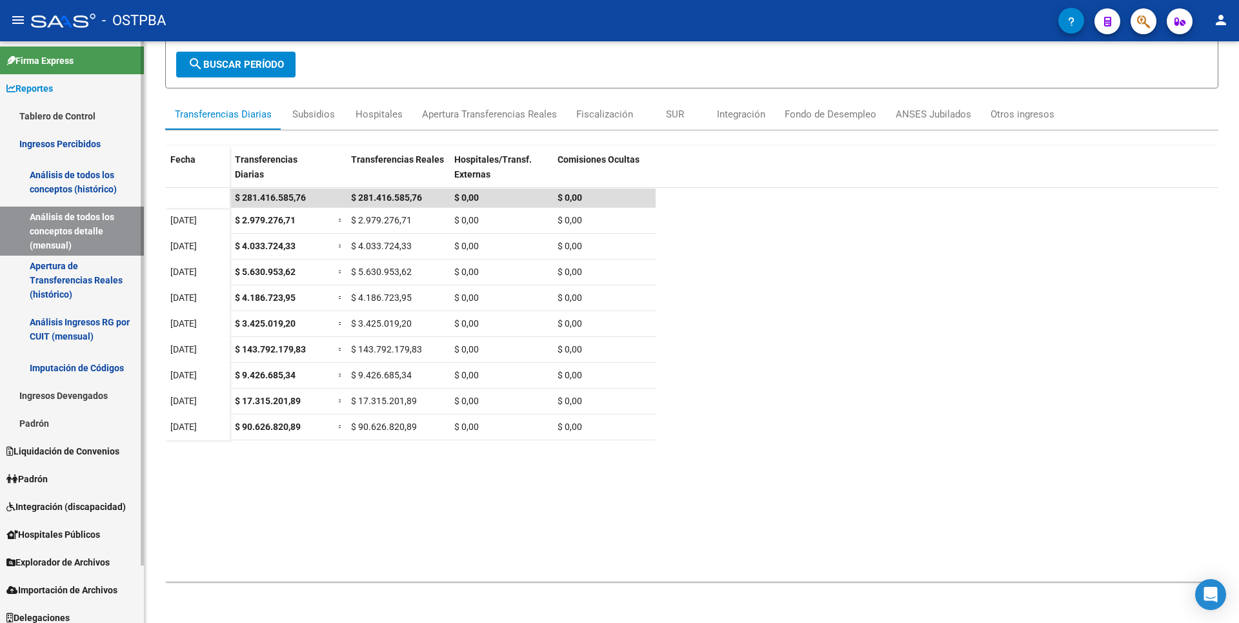
click at [70, 278] on link "Apertura de Transferencias Reales (histórico)" at bounding box center [72, 280] width 144 height 49
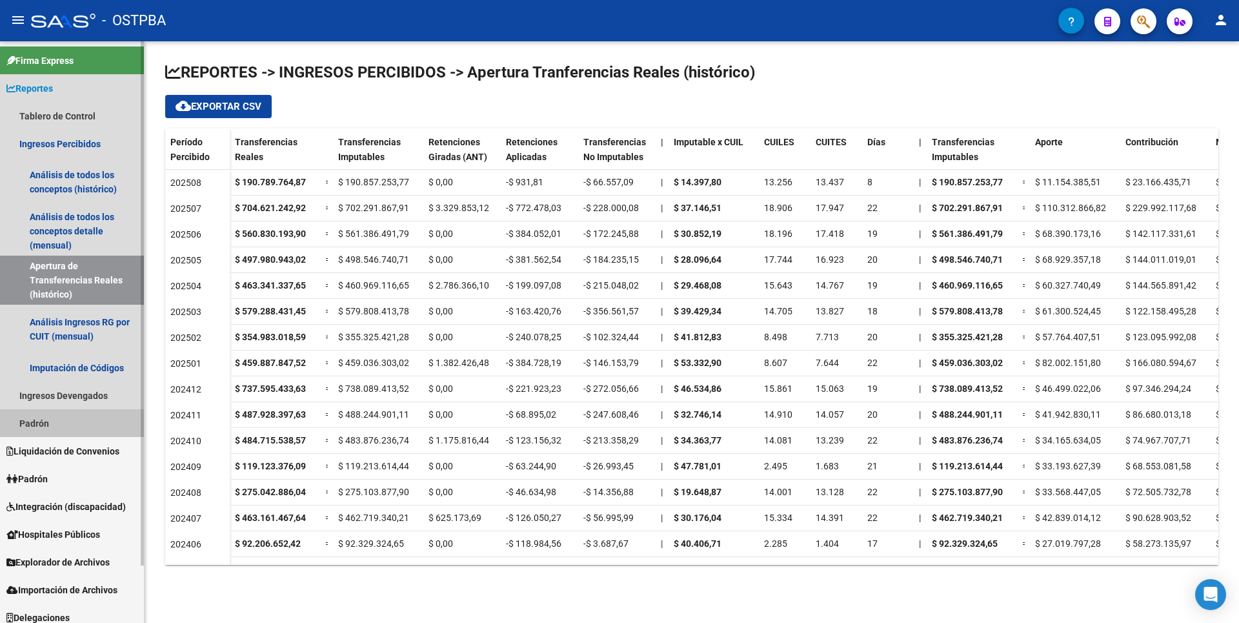
click at [43, 422] on link "Padrón" at bounding box center [72, 423] width 144 height 28
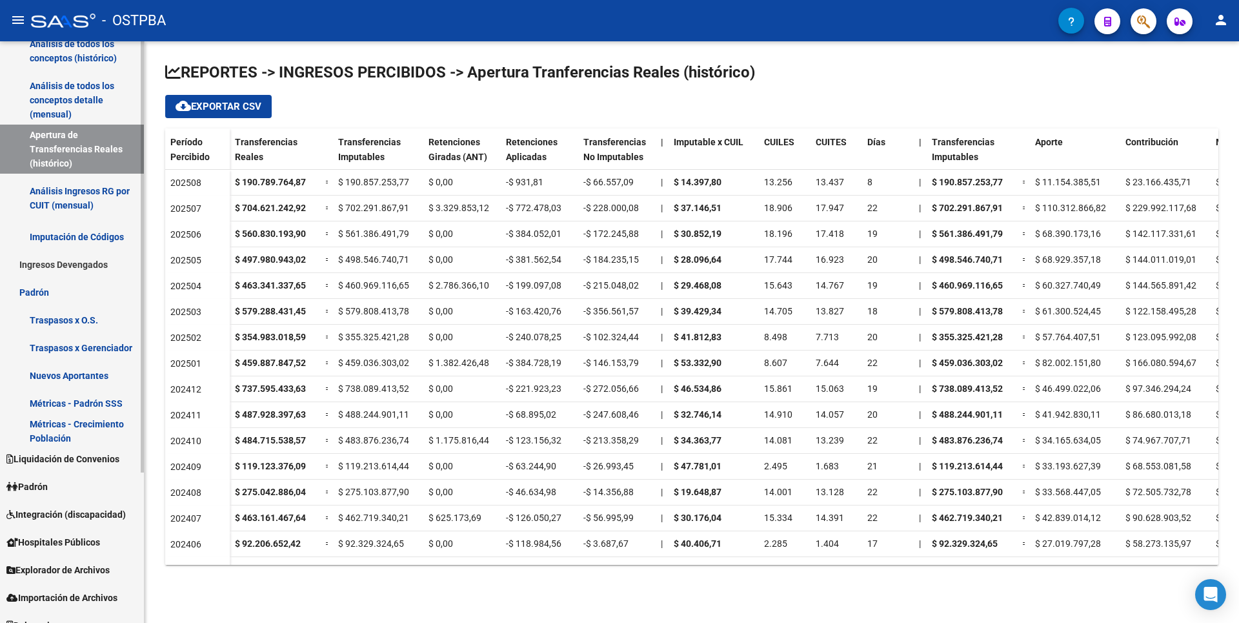
scroll to position [203, 0]
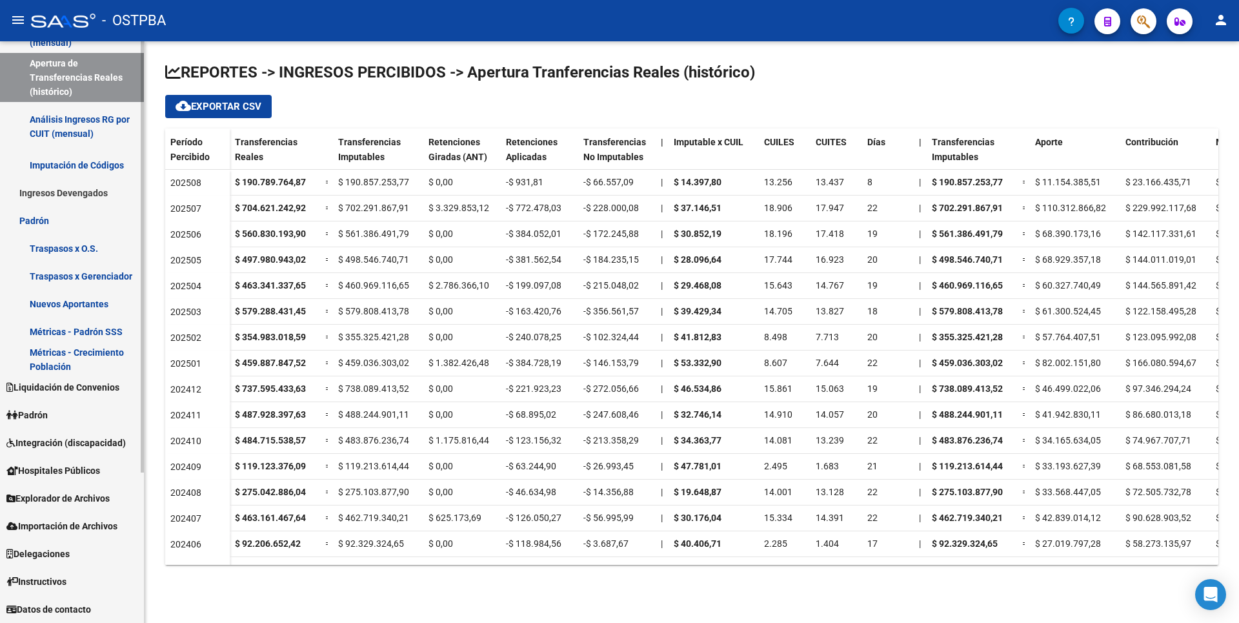
click at [54, 414] on link "Padrón" at bounding box center [72, 415] width 144 height 28
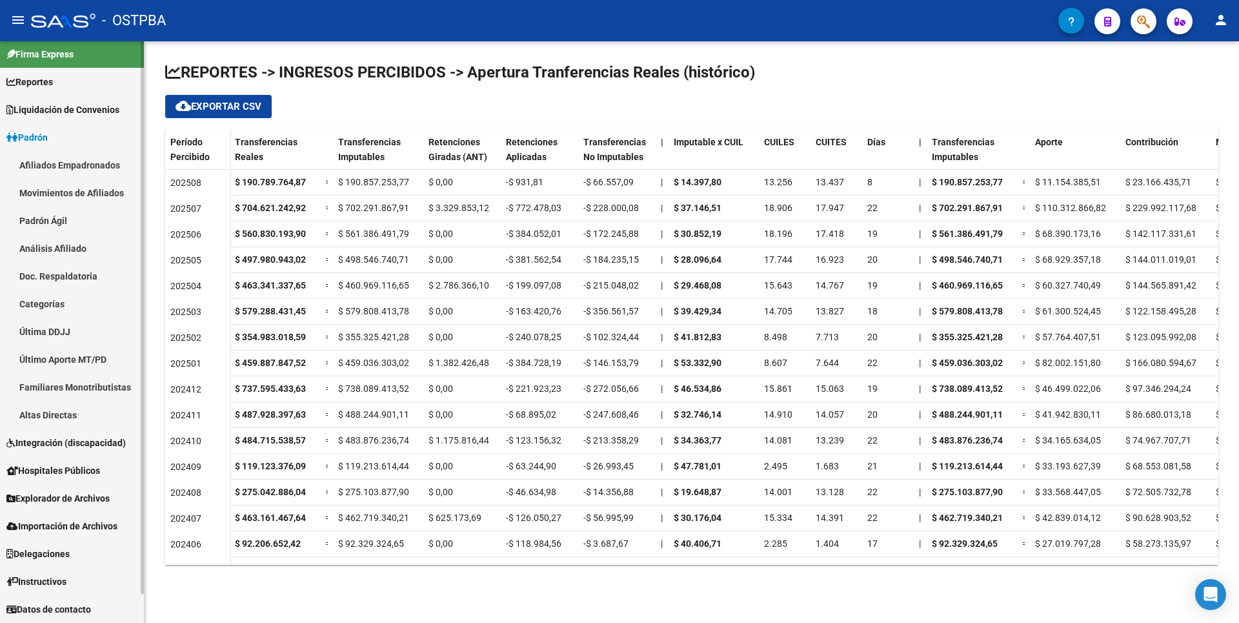
scroll to position [6, 0]
click at [72, 253] on link "Análisis Afiliado" at bounding box center [72, 248] width 144 height 28
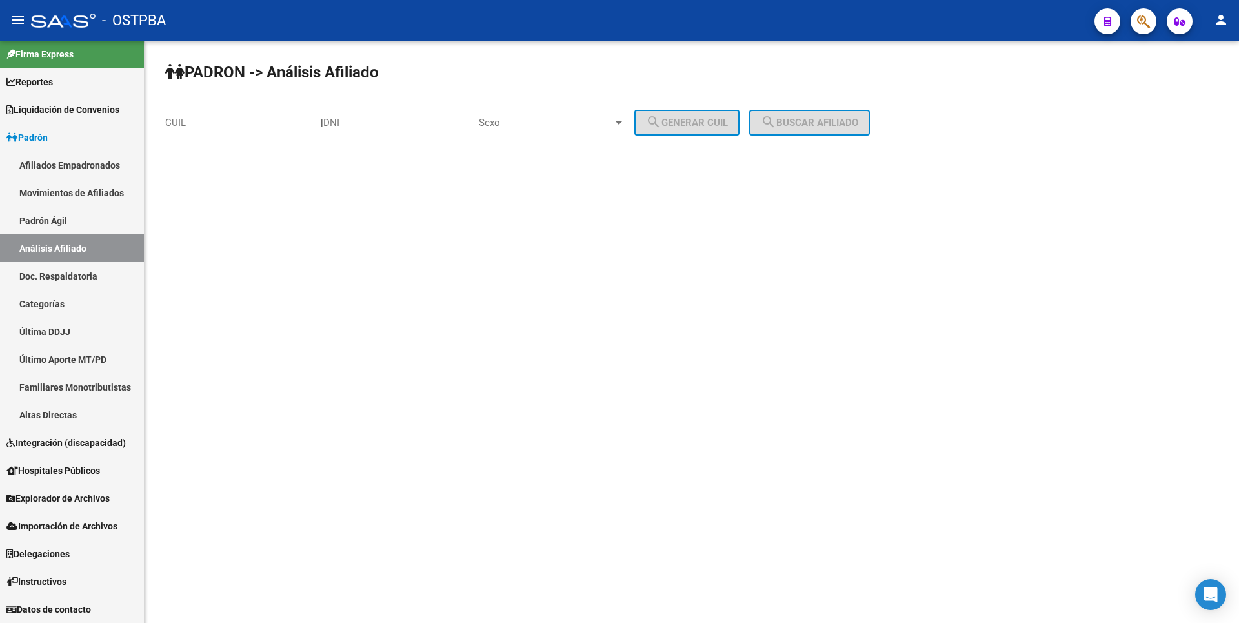
click at [209, 119] on input "CUIL" at bounding box center [238, 123] width 146 height 12
type input "27-17444975-4"
click at [843, 125] on span "search Buscar afiliado" at bounding box center [809, 123] width 97 height 12
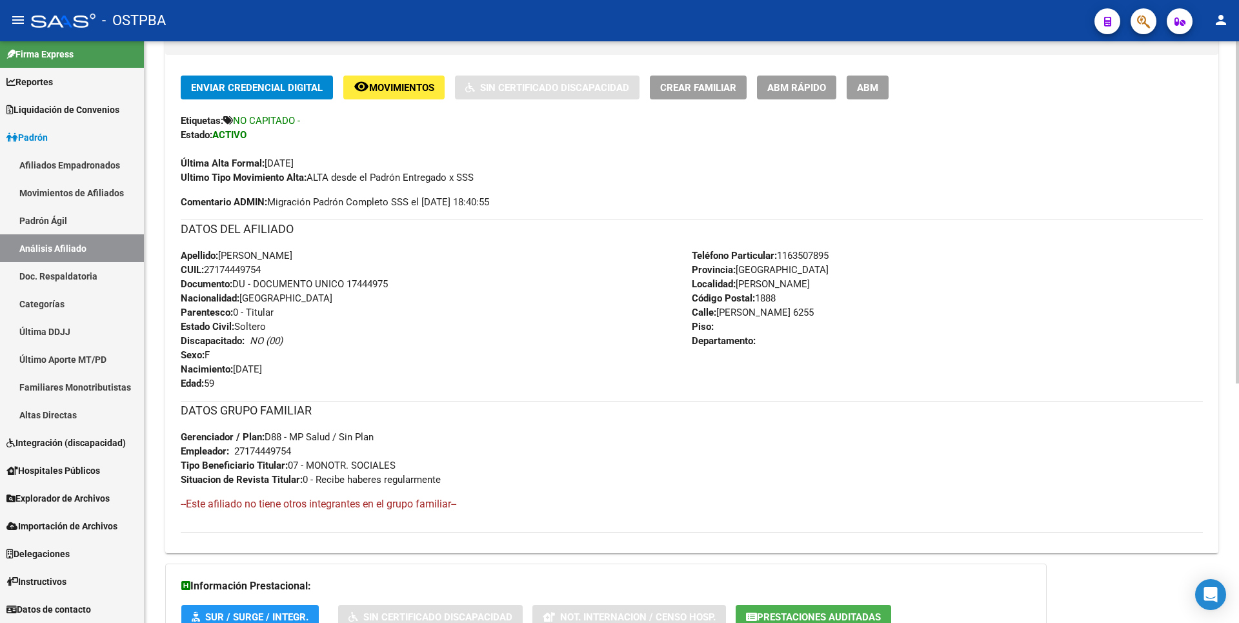
scroll to position [407, 0]
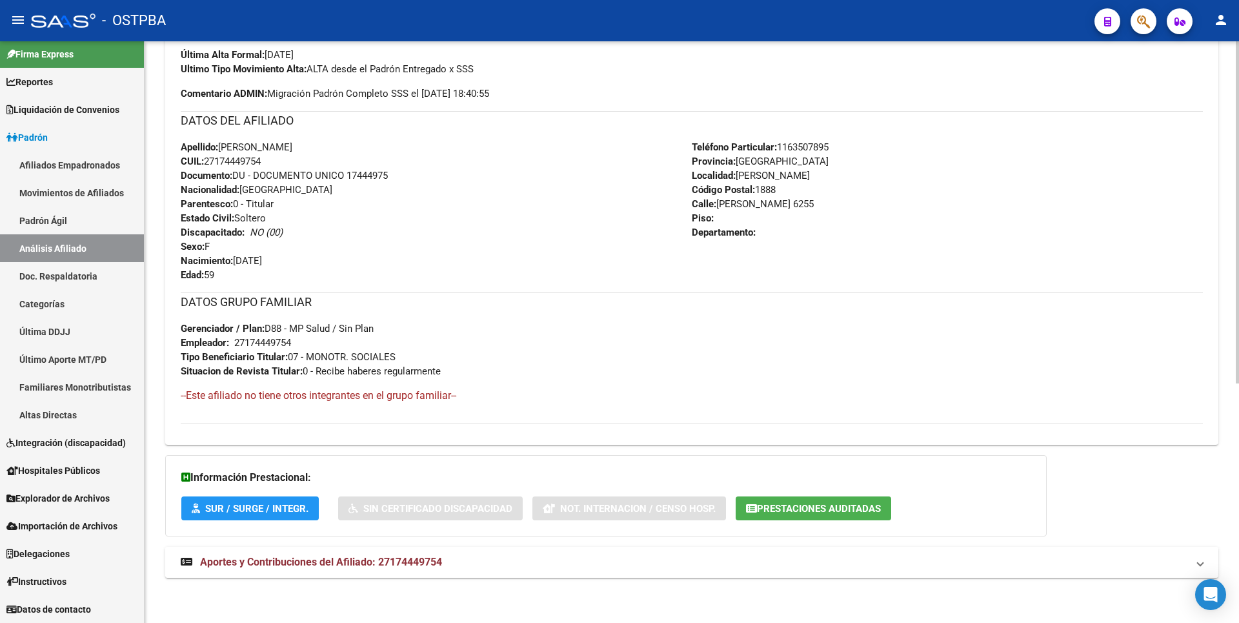
click at [393, 553] on mat-expansion-panel-header "Aportes y Contribuciones del Afiliado: 27174449754" at bounding box center [691, 562] width 1053 height 31
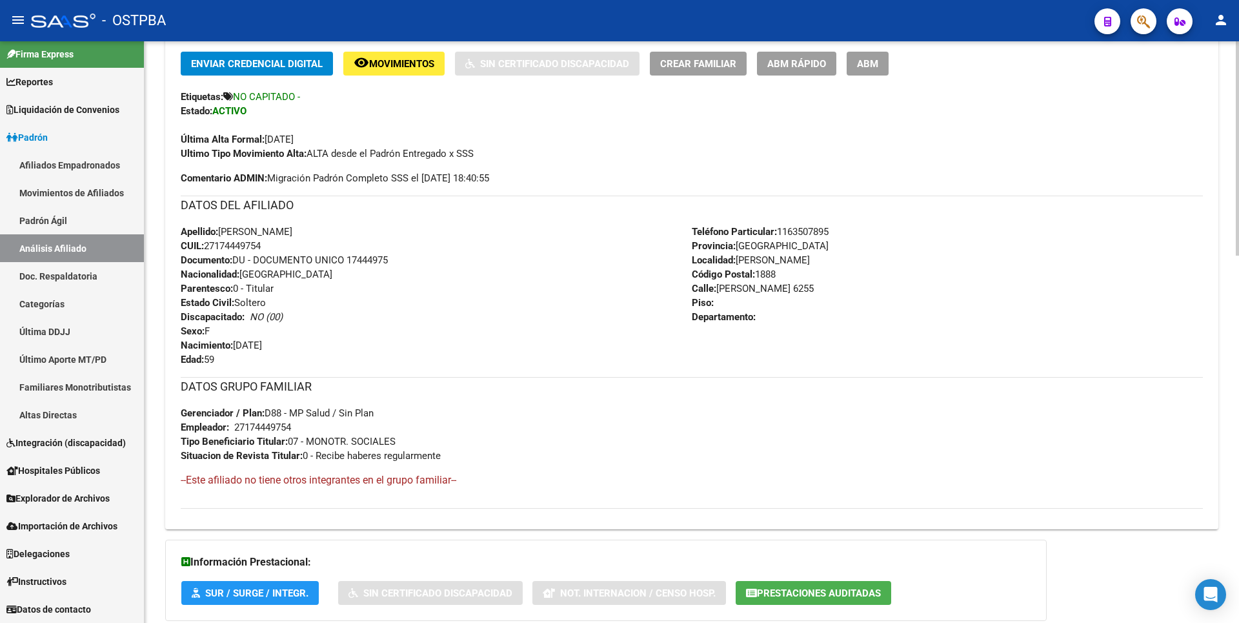
scroll to position [710, 0]
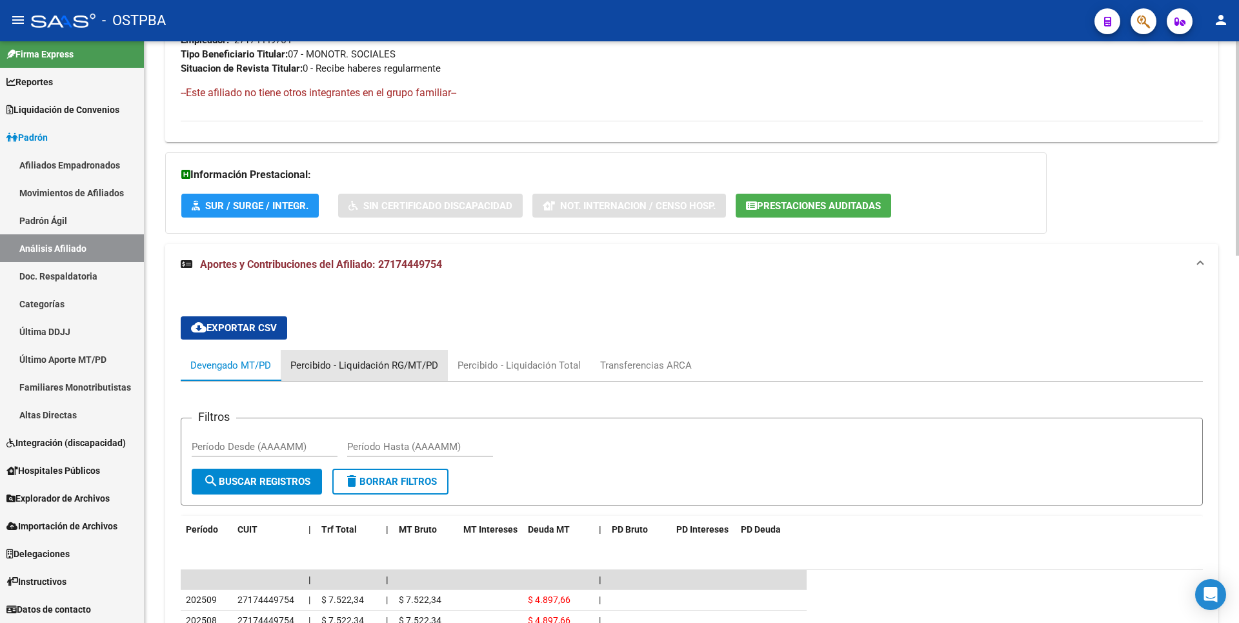
click at [379, 359] on div "Percibido - Liquidación RG/MT/PD" at bounding box center [364, 365] width 148 height 14
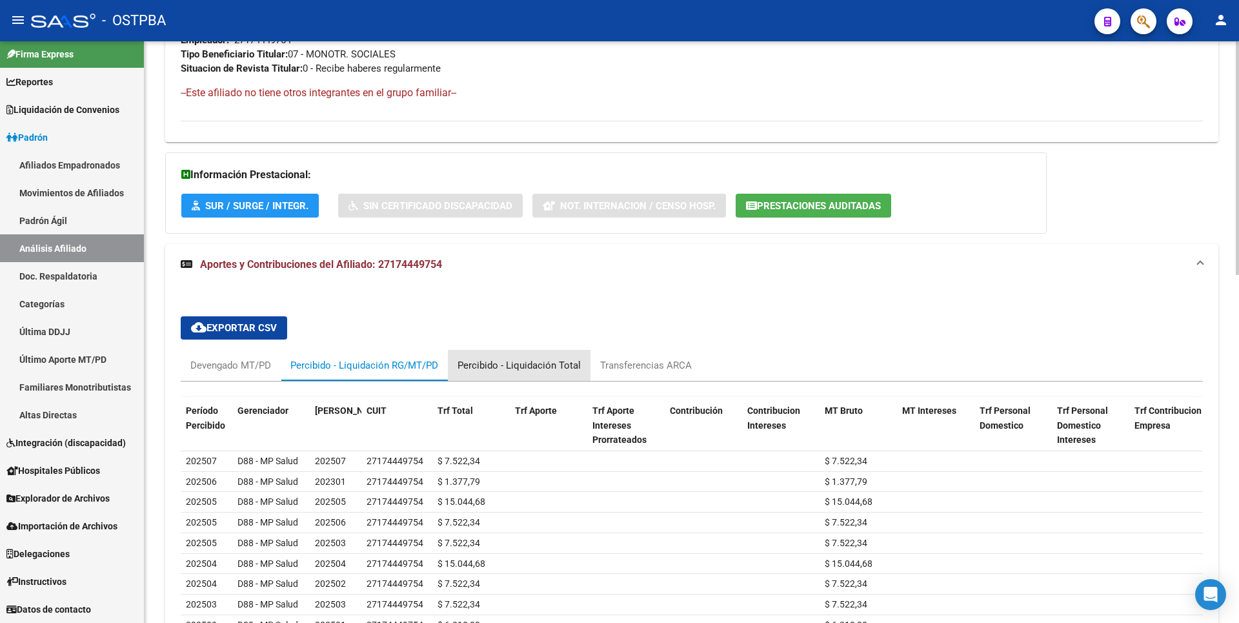
click at [522, 369] on div "Percibido - Liquidación Total" at bounding box center [519, 365] width 123 height 14
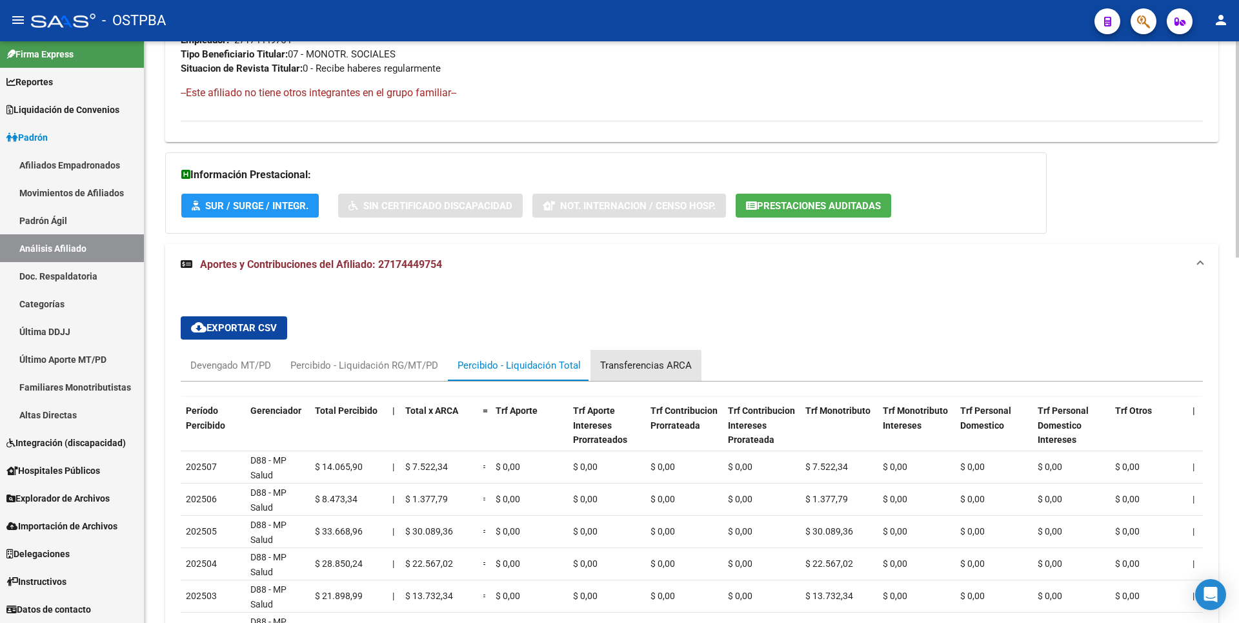
click at [640, 370] on div "Transferencias ARCA" at bounding box center [646, 365] width 92 height 14
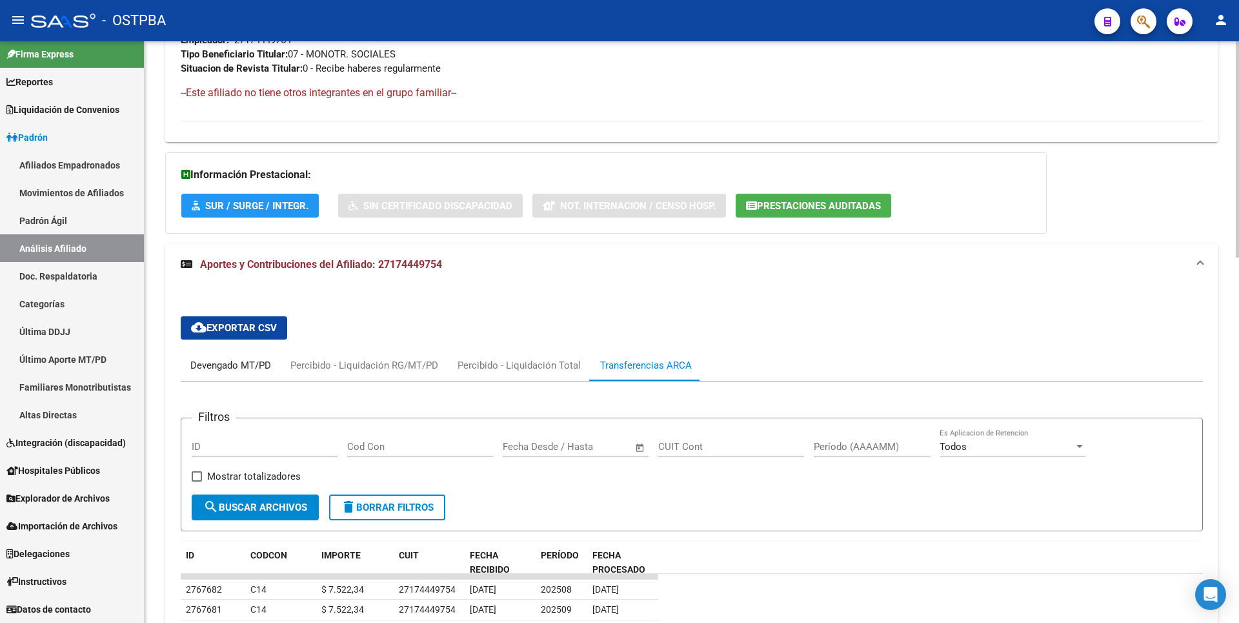
click at [231, 371] on div "Devengado MT/PD" at bounding box center [230, 365] width 81 height 14
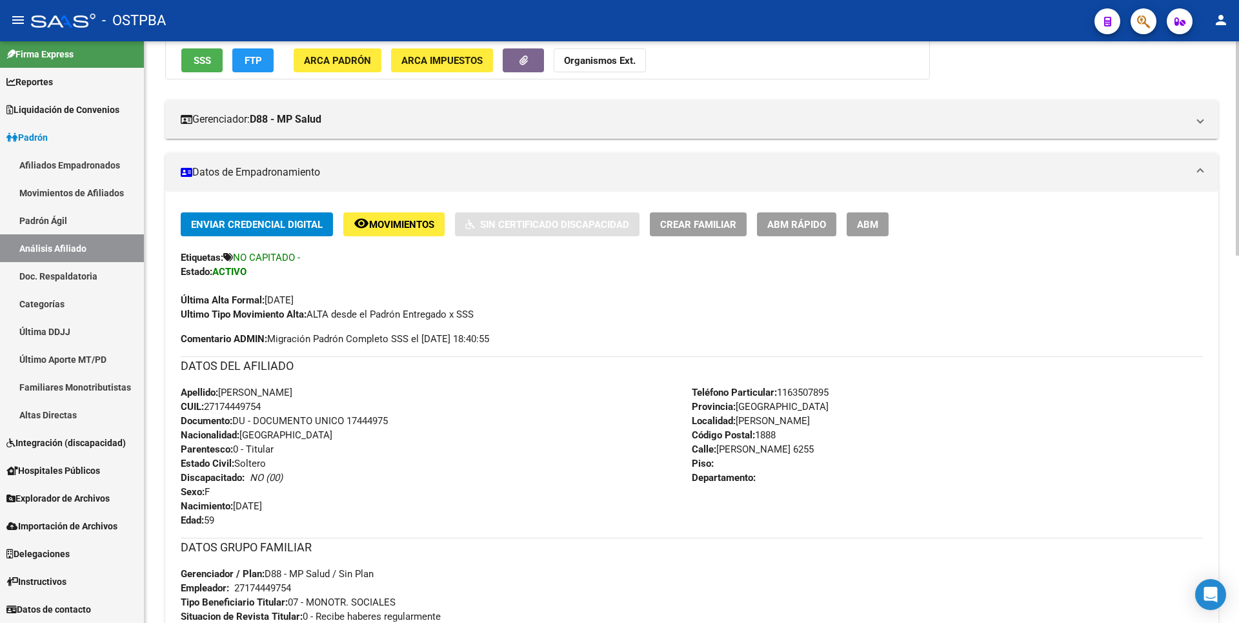
scroll to position [323, 0]
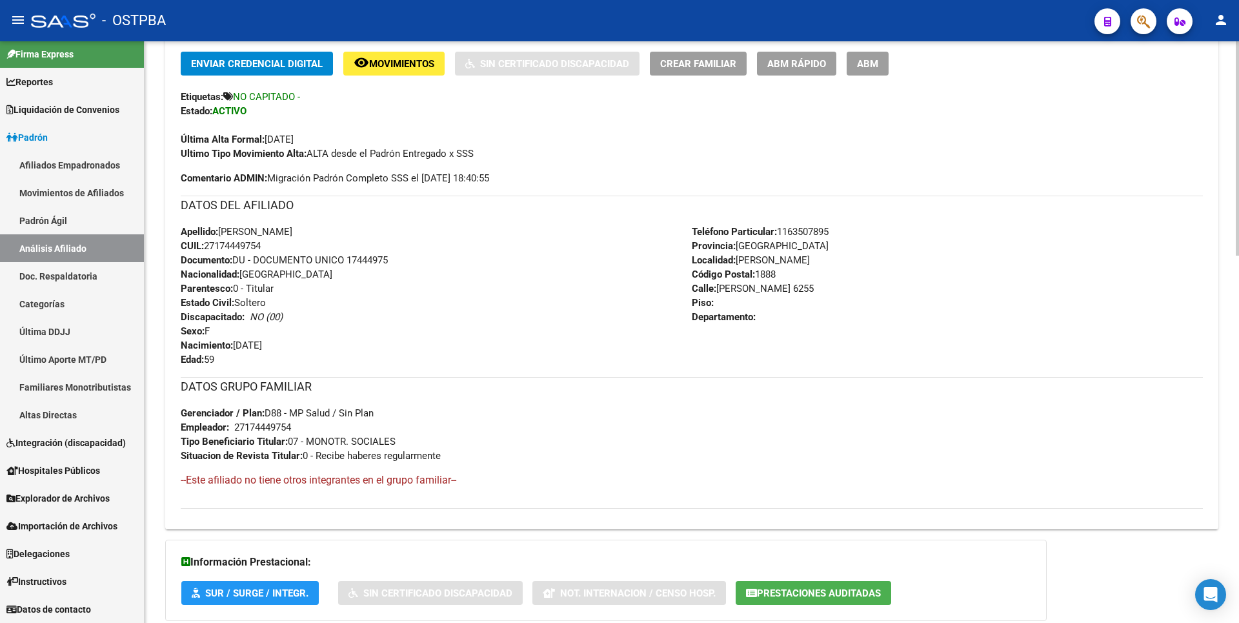
click at [829, 583] on button "Prestaciones Auditadas" at bounding box center [814, 593] width 156 height 24
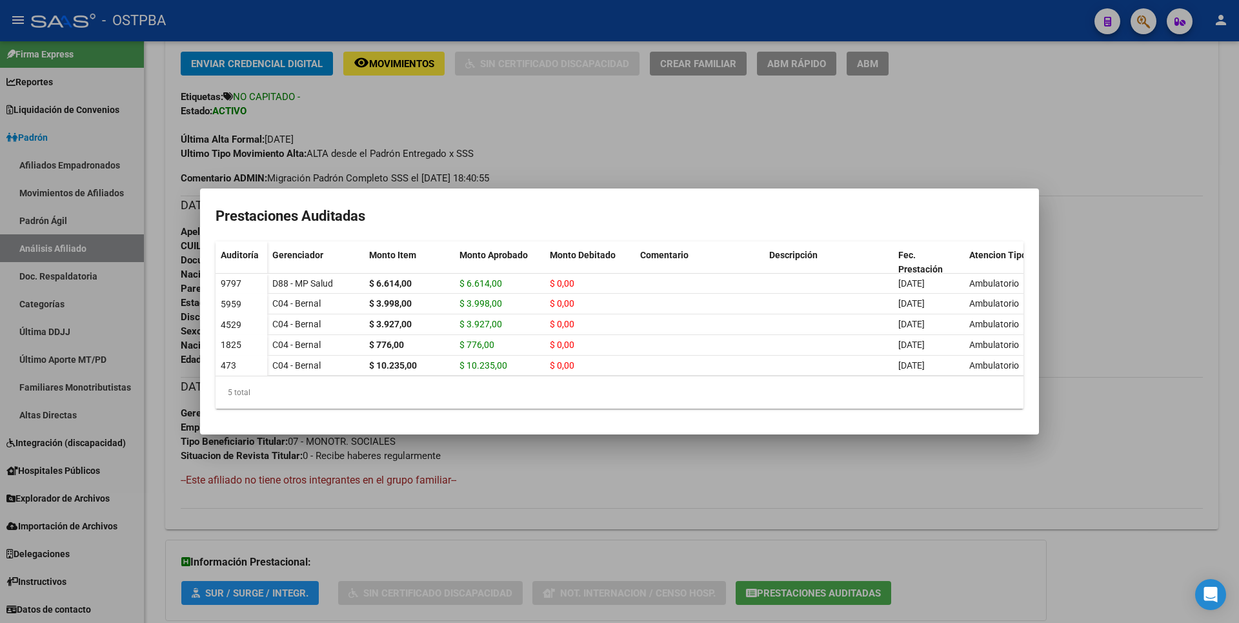
click at [895, 512] on div at bounding box center [619, 311] width 1239 height 623
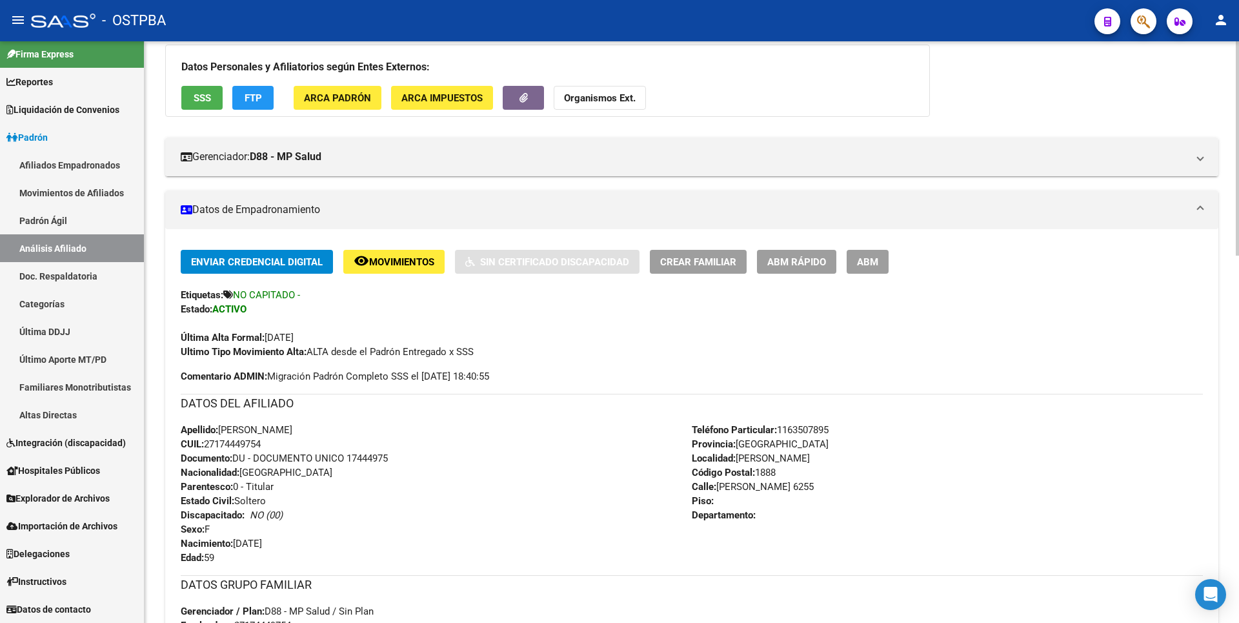
scroll to position [0, 0]
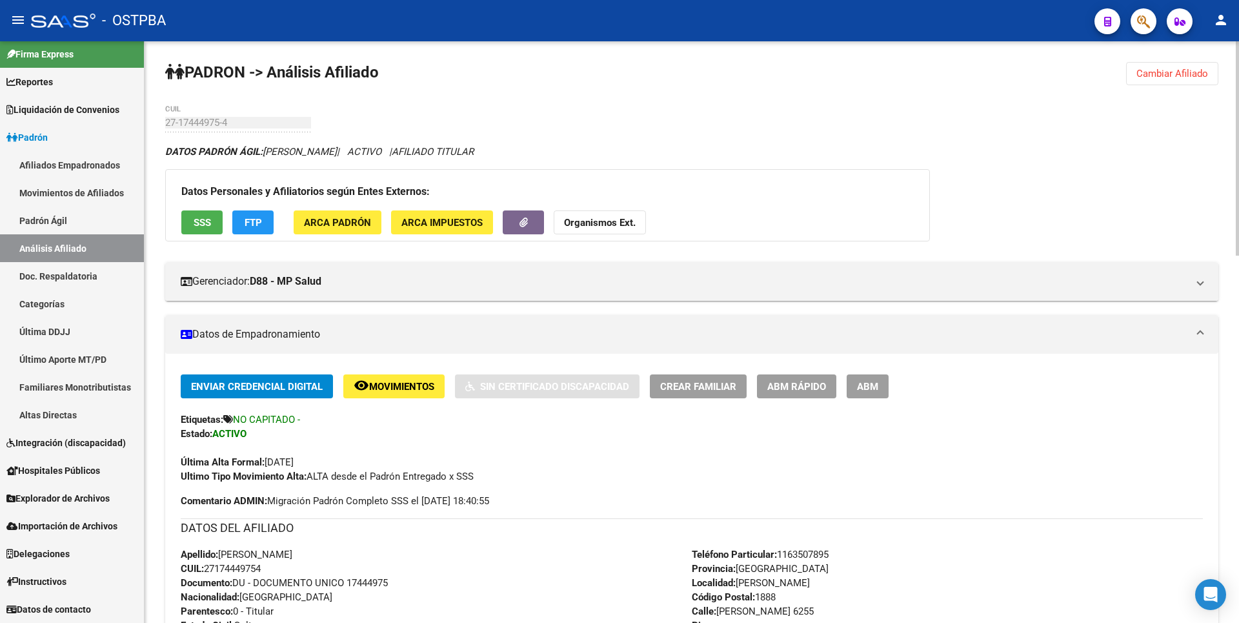
click at [198, 224] on span "SSS" at bounding box center [202, 223] width 17 height 12
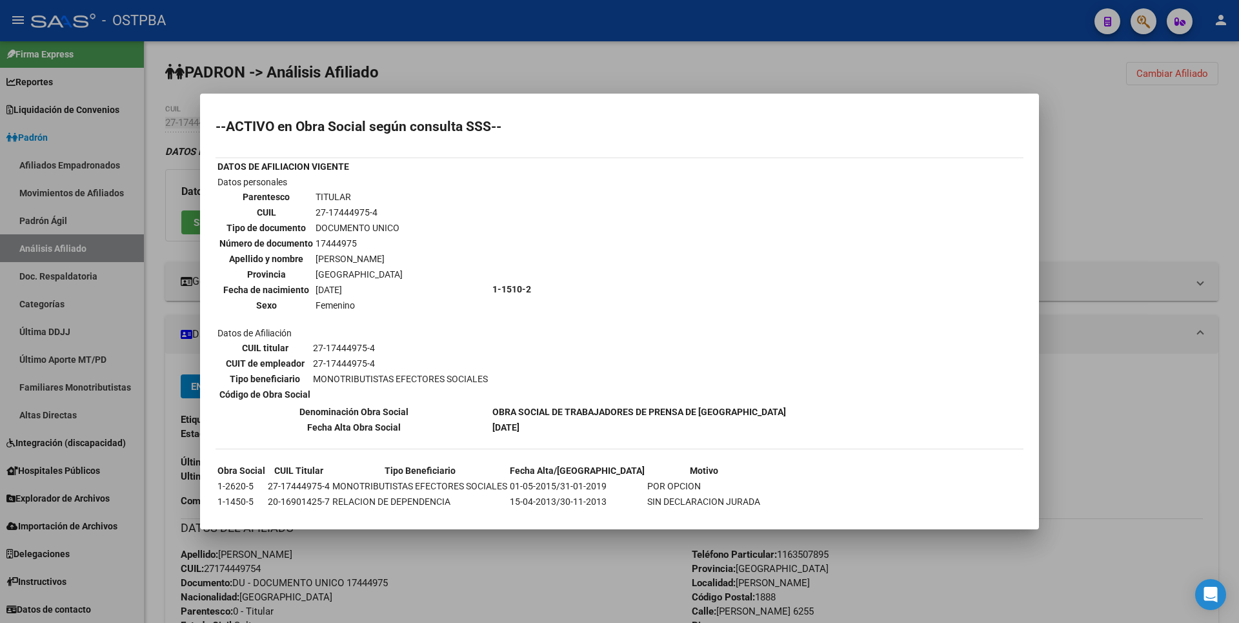
click at [1076, 246] on div at bounding box center [619, 311] width 1239 height 623
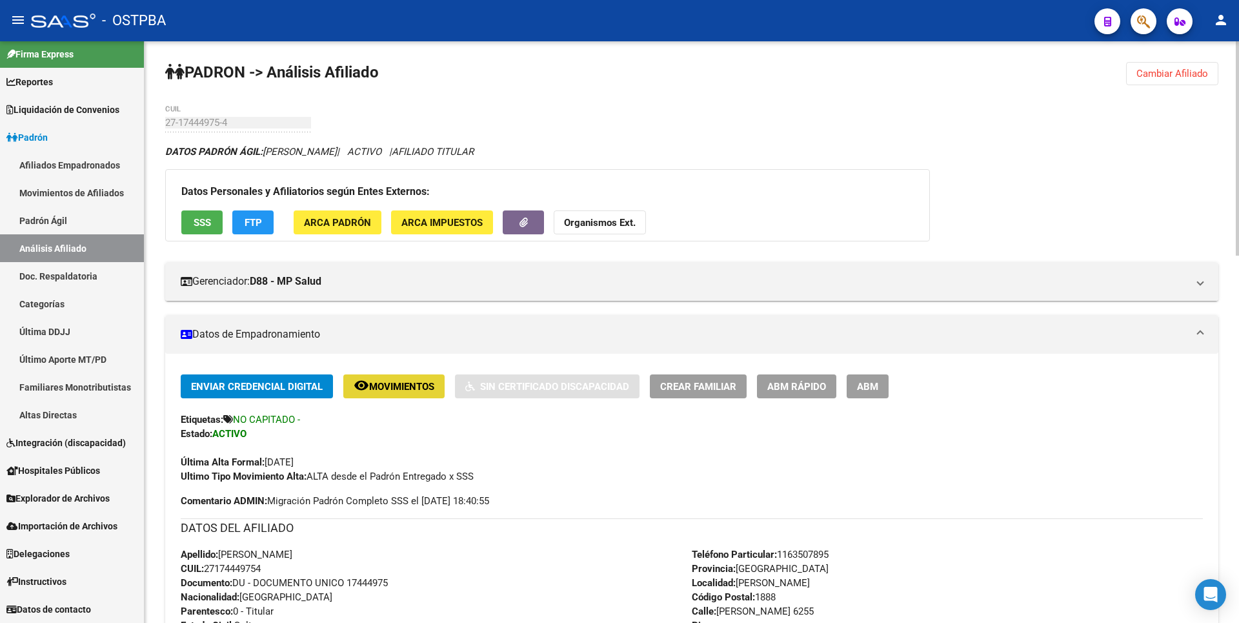
click at [423, 395] on button "remove_red_eye Movimientos" at bounding box center [393, 386] width 101 height 24
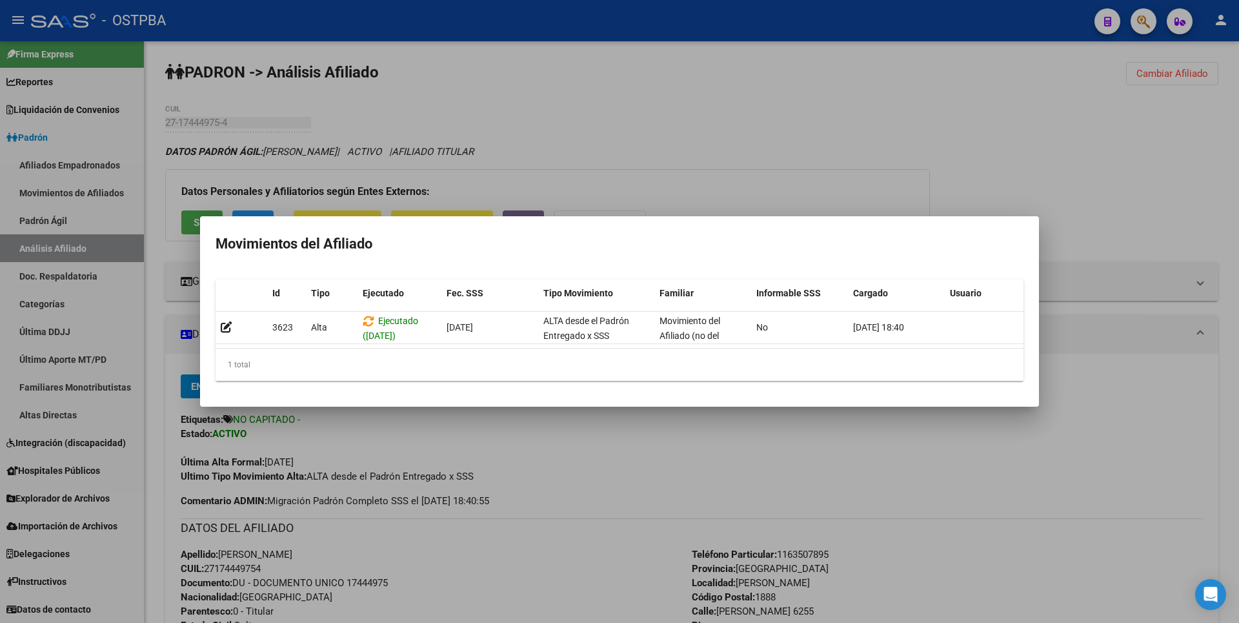
click at [848, 148] on div at bounding box center [619, 311] width 1239 height 623
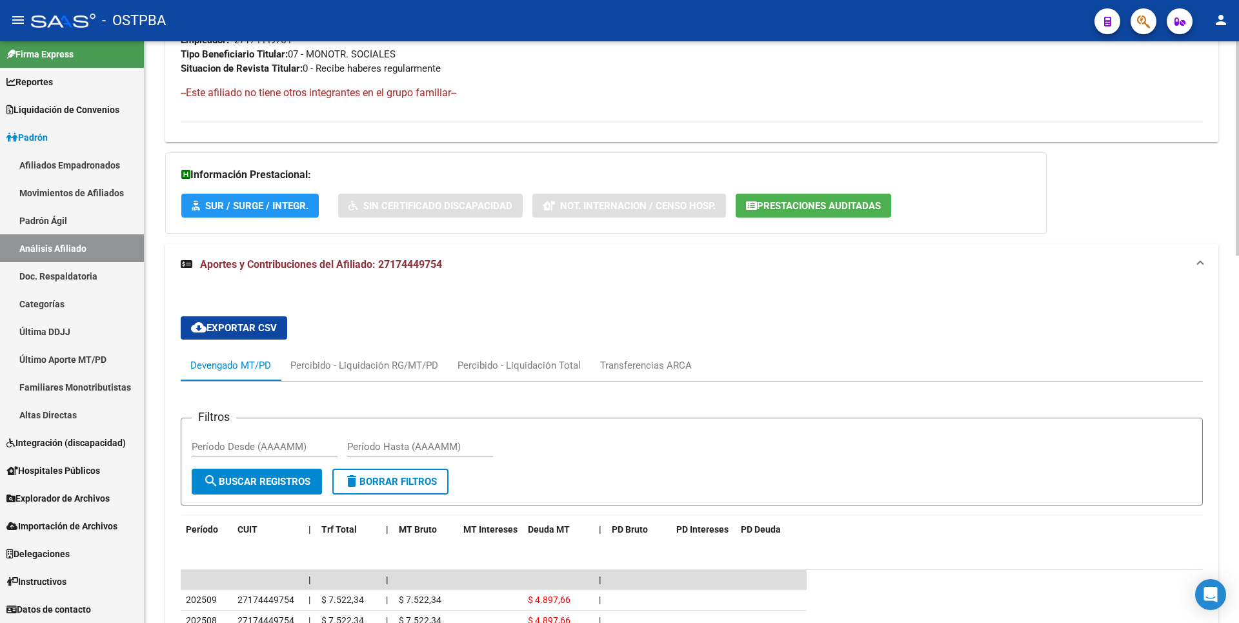
scroll to position [968, 0]
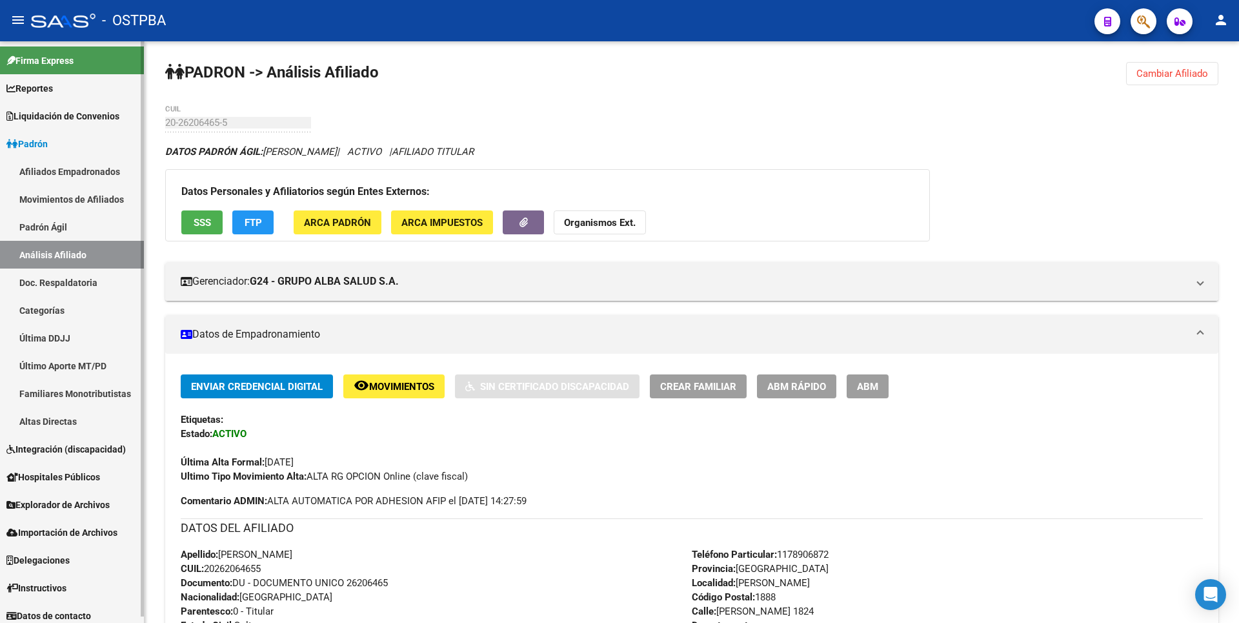
click at [53, 87] on span "Reportes" at bounding box center [29, 88] width 46 height 14
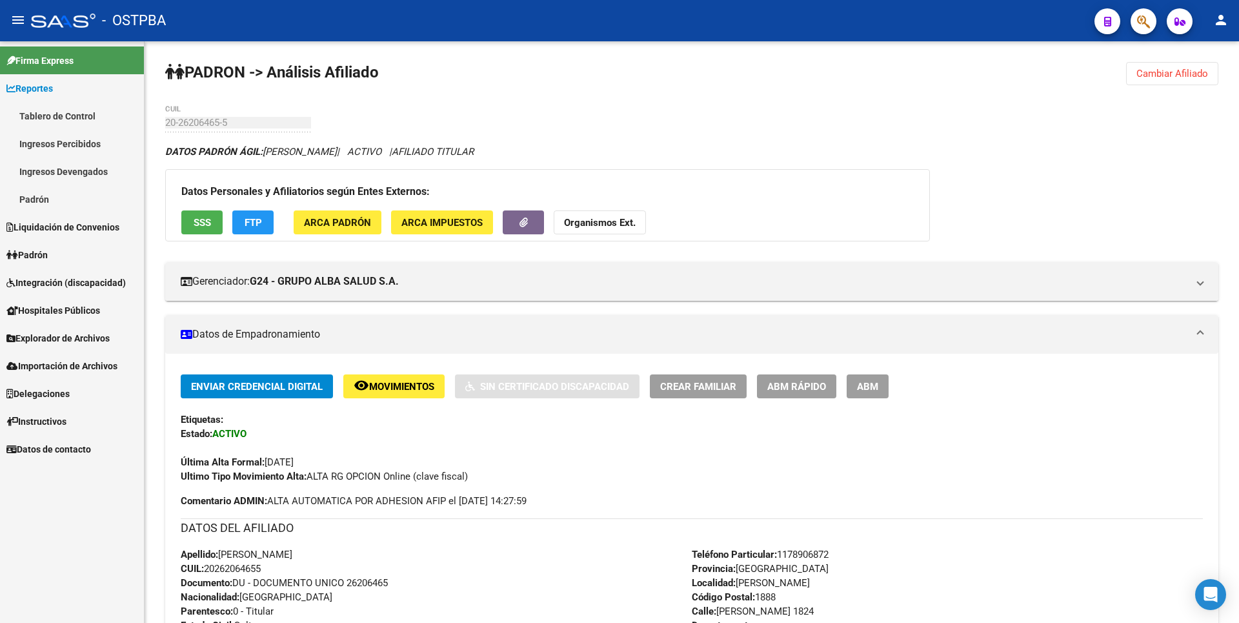
click at [62, 152] on link "Ingresos Percibidos" at bounding box center [72, 144] width 144 height 28
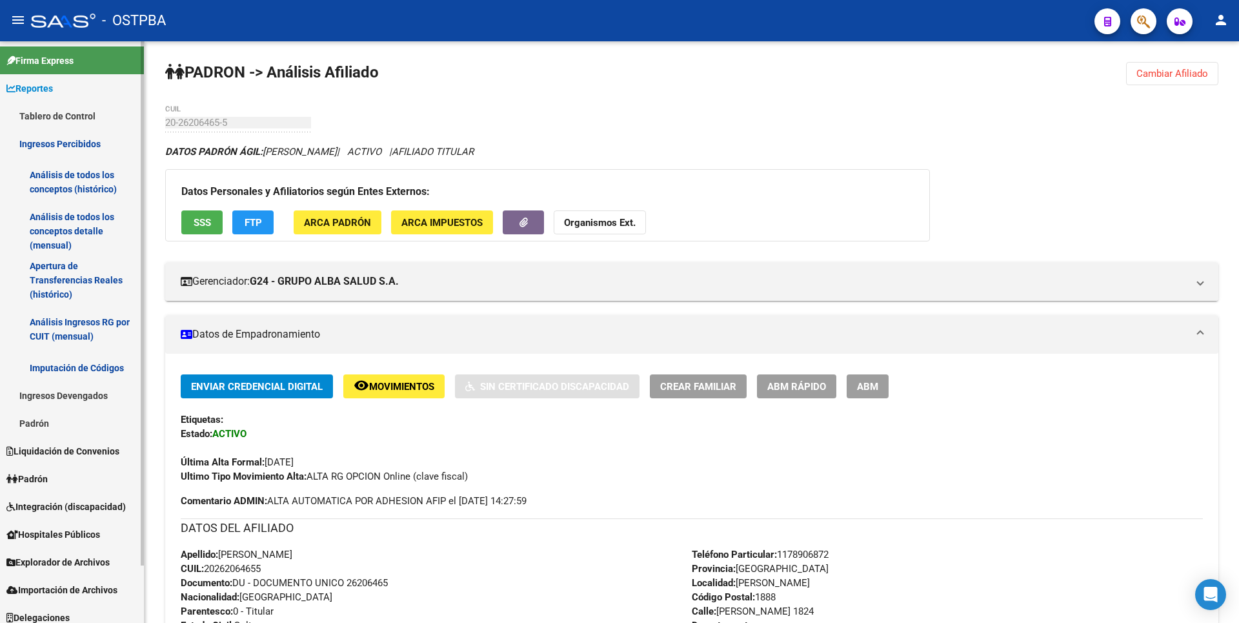
click at [60, 245] on link "Análisis de todos los conceptos detalle (mensual)" at bounding box center [72, 231] width 144 height 49
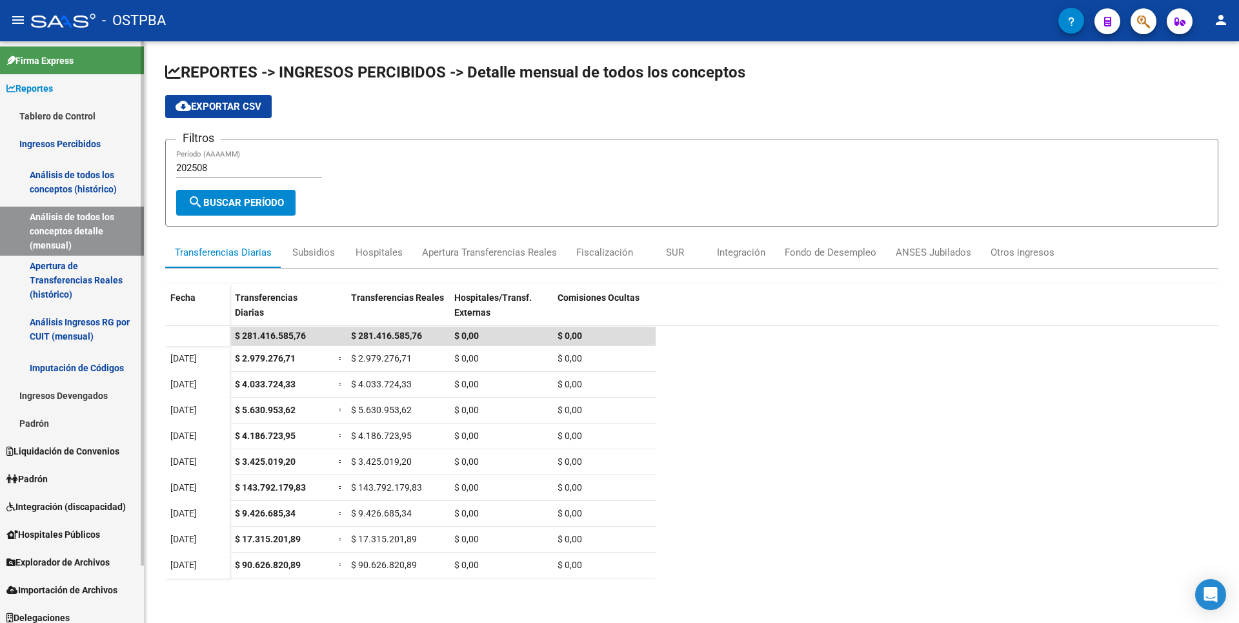
click at [70, 285] on link "Apertura de Transferencias Reales (histórico)" at bounding box center [72, 280] width 144 height 49
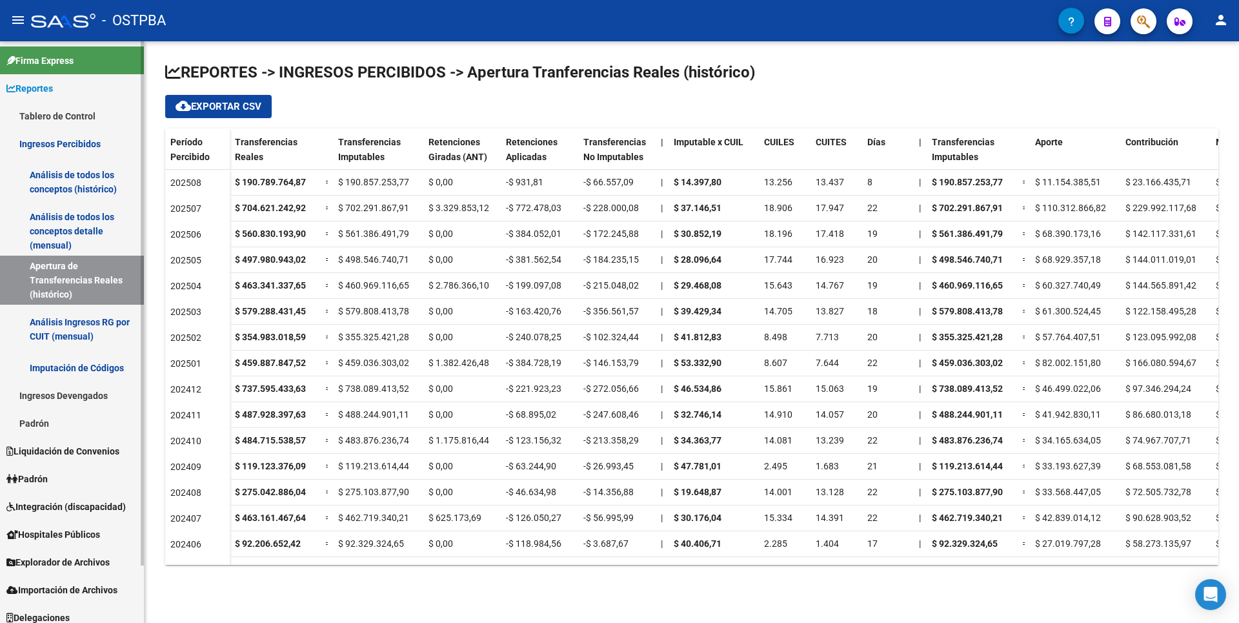
click at [77, 375] on link "Imputación de Códigos" at bounding box center [72, 368] width 144 height 28
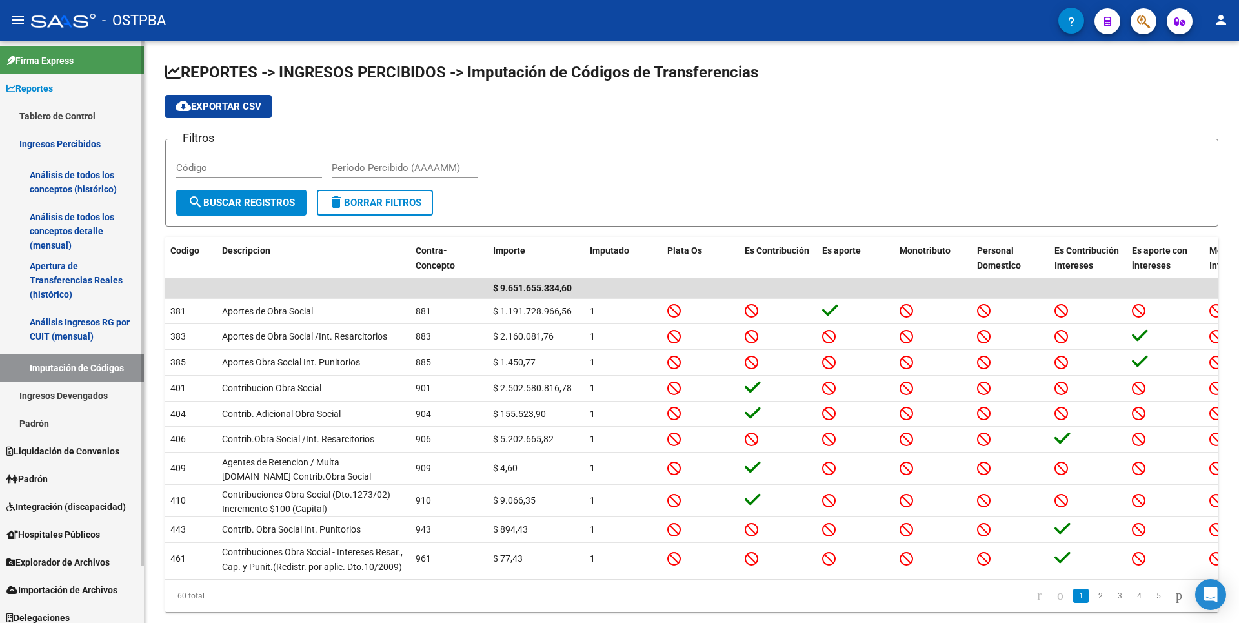
click at [67, 401] on link "Ingresos Devengados" at bounding box center [72, 395] width 144 height 28
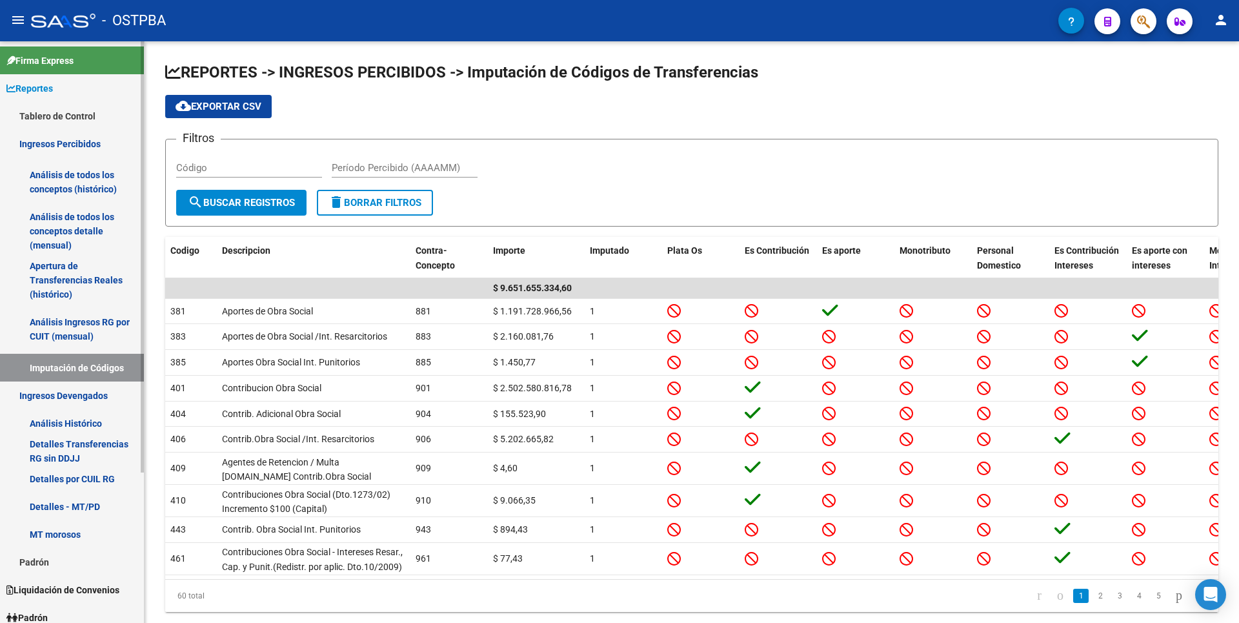
click at [63, 539] on link "MT morosos" at bounding box center [72, 534] width 144 height 28
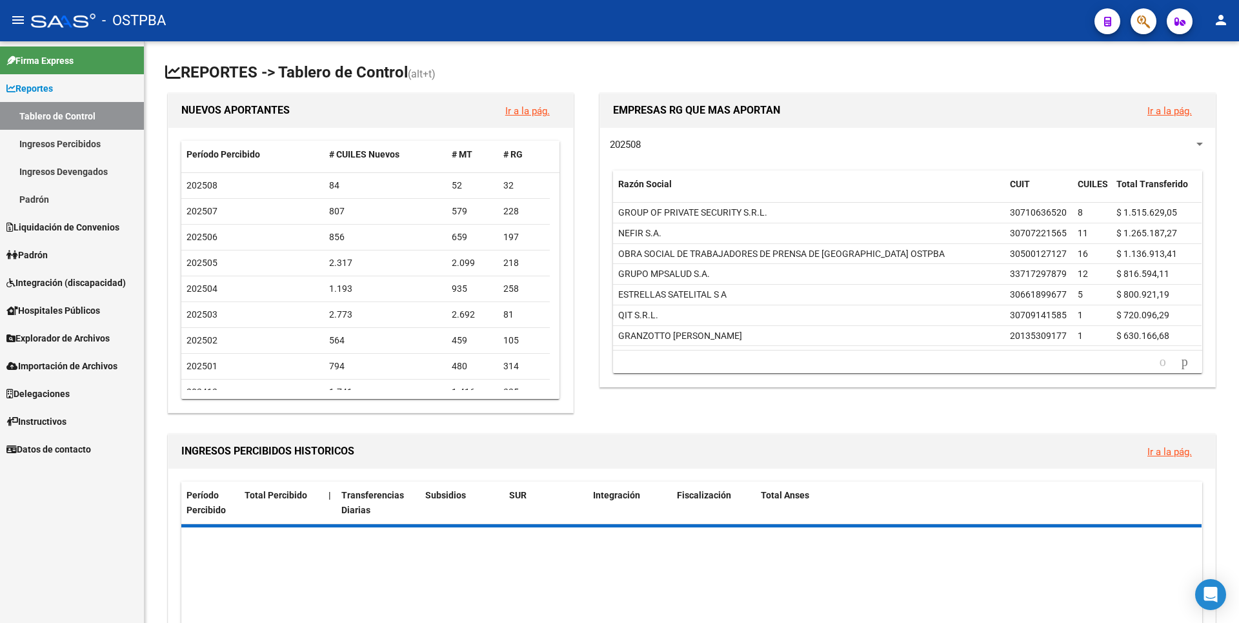
click at [45, 260] on span "Padrón" at bounding box center [26, 255] width 41 height 14
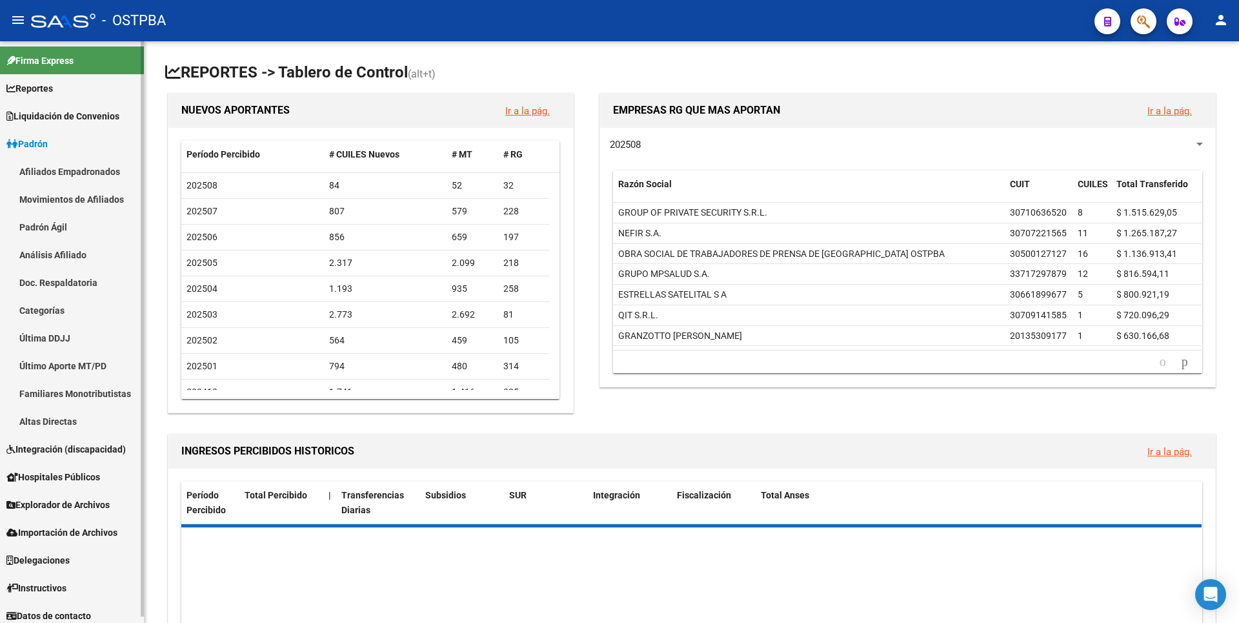
click at [73, 259] on link "Análisis Afiliado" at bounding box center [72, 255] width 144 height 28
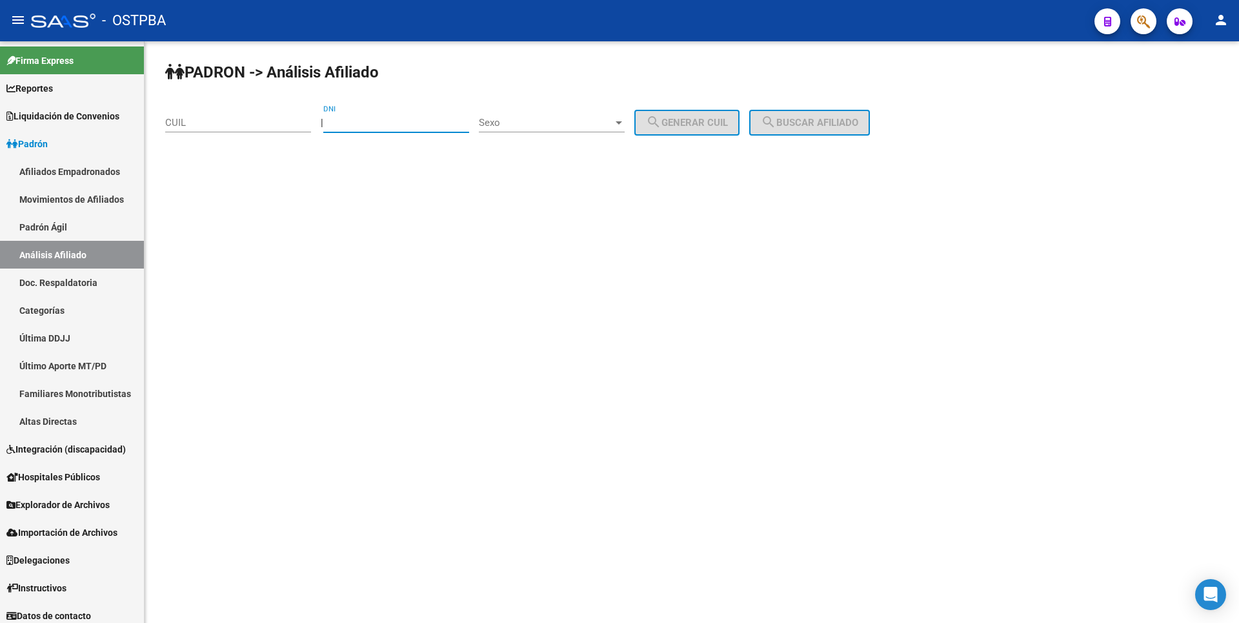
click at [369, 121] on input "DNI" at bounding box center [396, 123] width 146 height 12
type input "27687161"
click at [625, 120] on div at bounding box center [619, 122] width 12 height 10
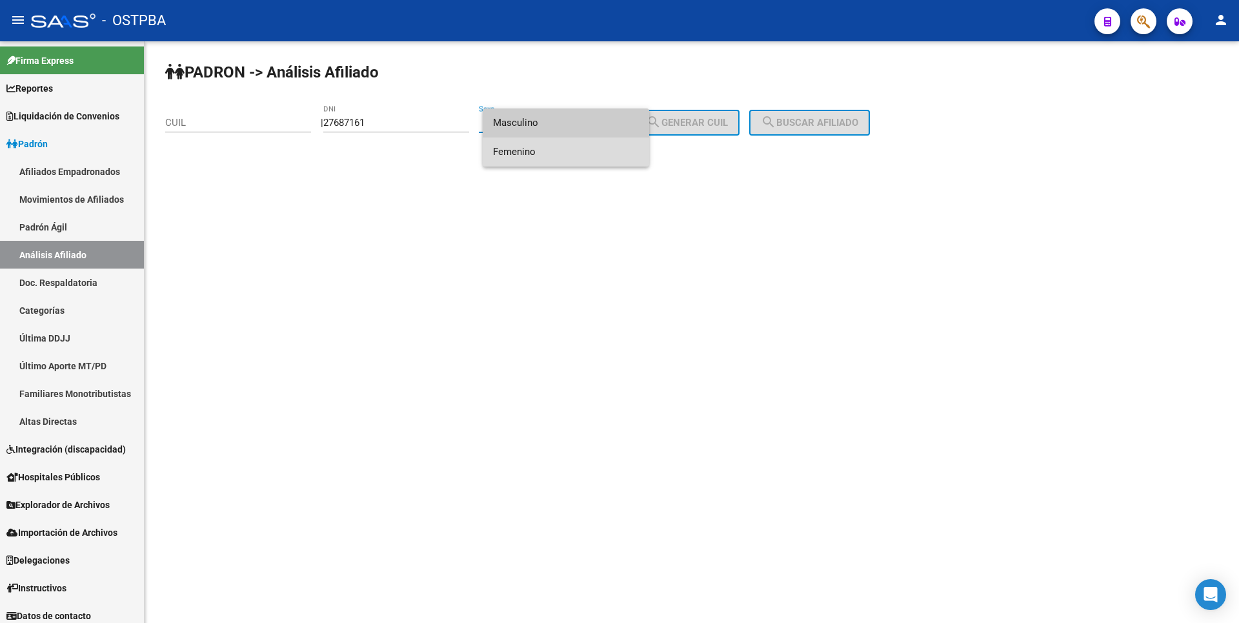
click at [525, 150] on span "Femenino" at bounding box center [566, 151] width 146 height 29
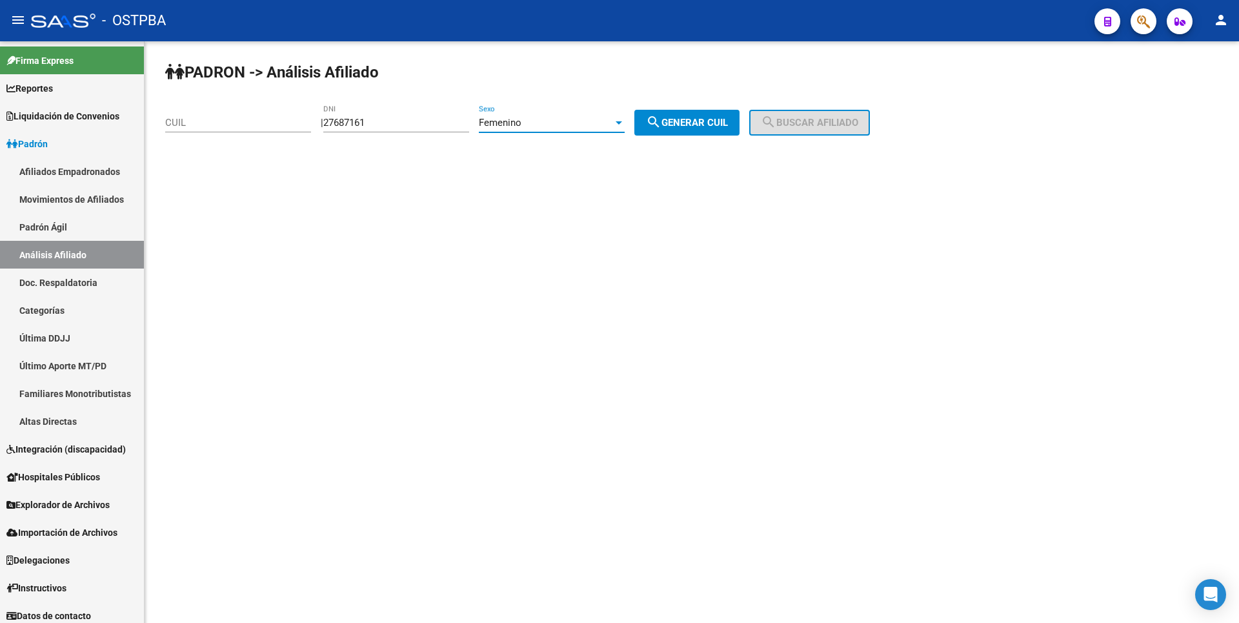
drag, startPoint x: 727, startPoint y: 127, endPoint x: 765, endPoint y: 132, distance: 37.9
click at [727, 127] on span "search Generar CUIL" at bounding box center [687, 123] width 82 height 12
type input "27-27687161-2"
click at [802, 130] on button "search Buscar afiliado" at bounding box center [809, 123] width 121 height 26
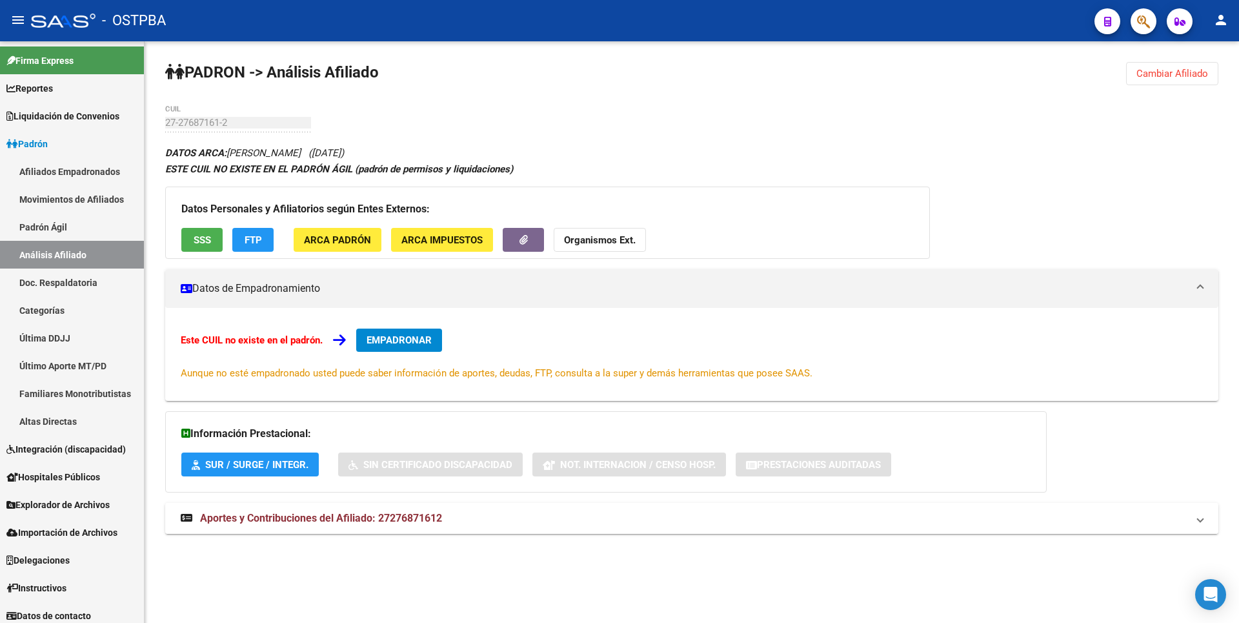
click at [315, 531] on mat-expansion-panel-header "Aportes y Contribuciones del Afiliado: 27276871612" at bounding box center [691, 518] width 1053 height 31
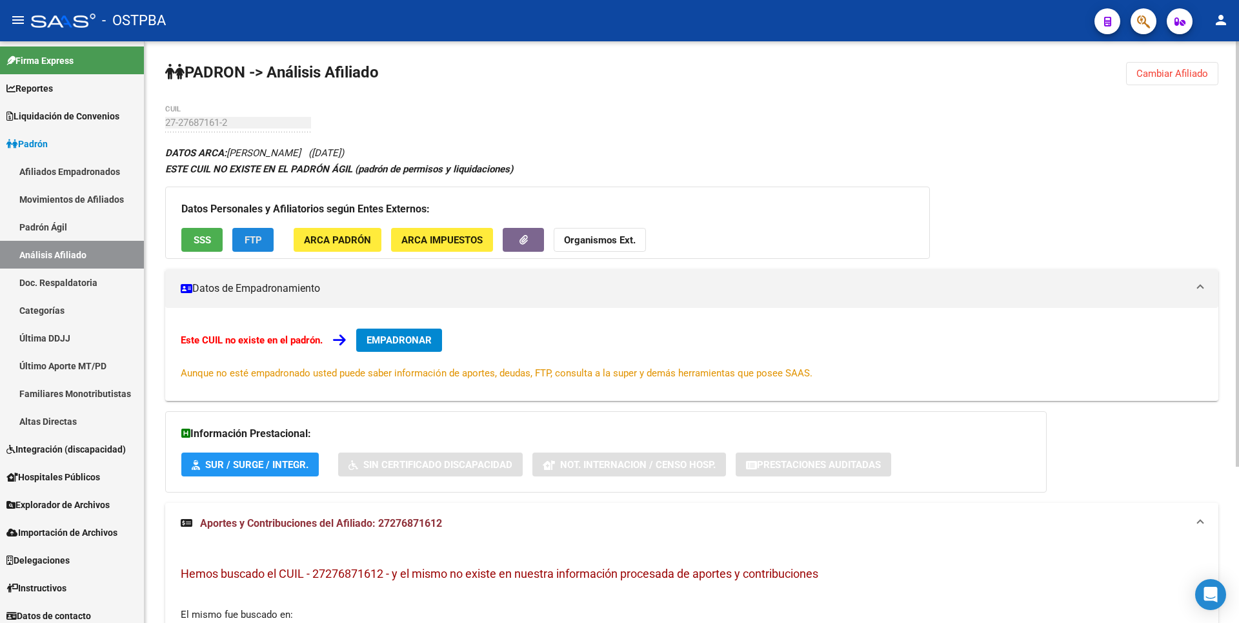
click at [252, 234] on span "FTP" at bounding box center [253, 240] width 17 height 12
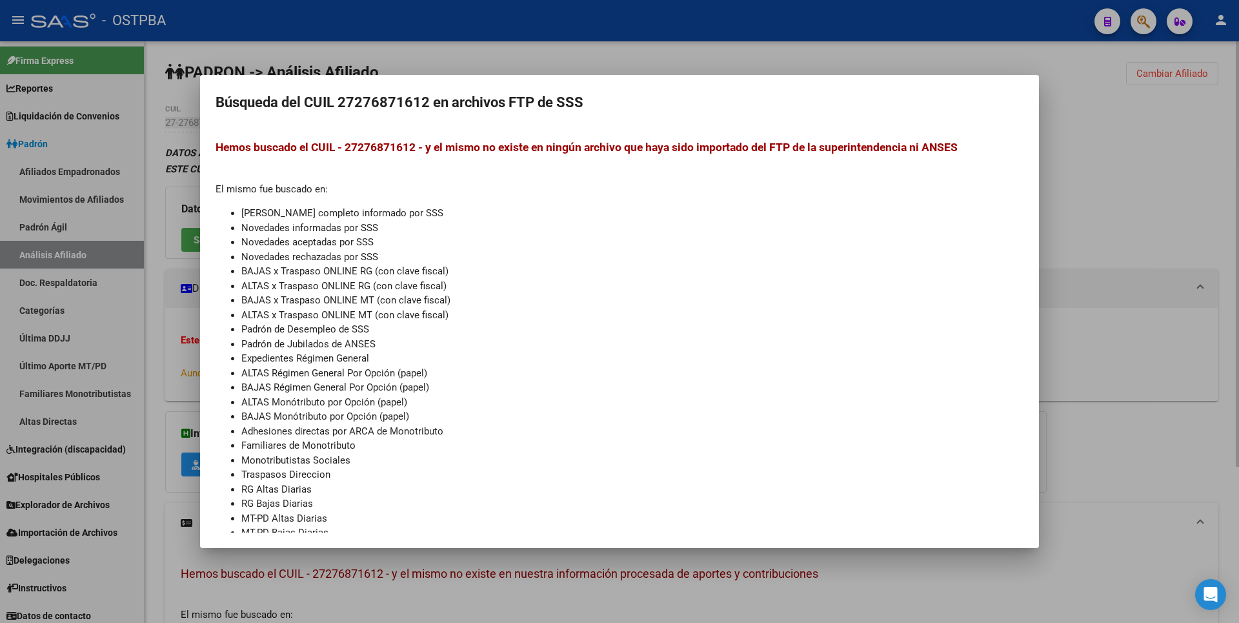
click at [494, 60] on div at bounding box center [619, 311] width 1239 height 623
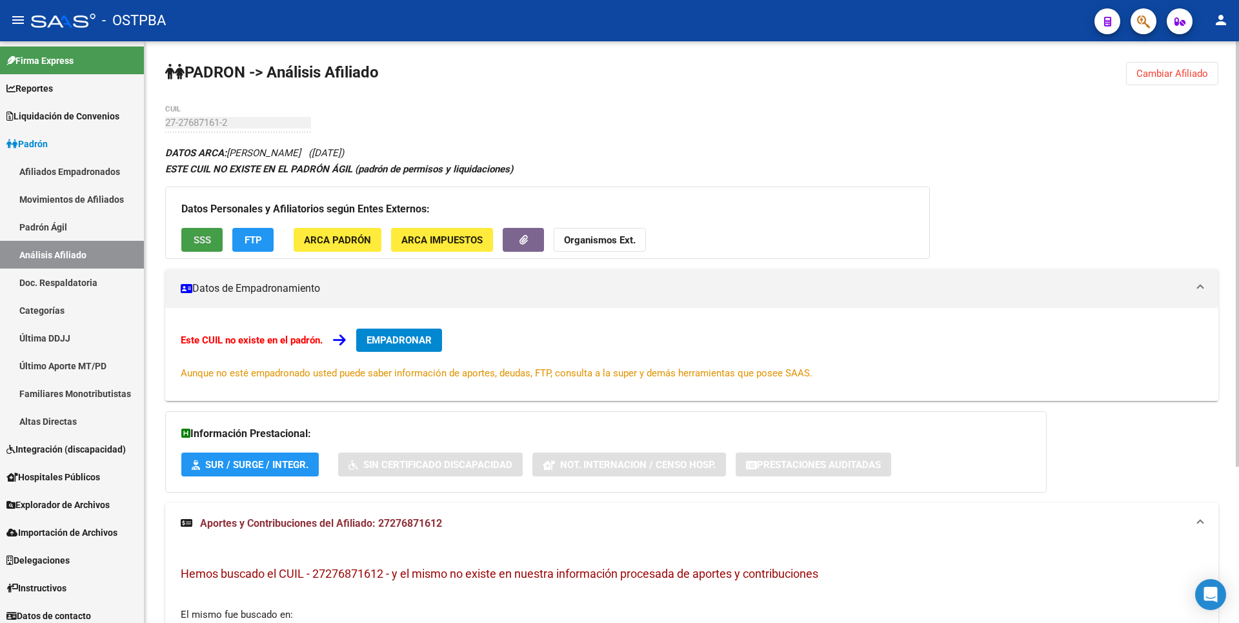
click at [205, 236] on span "SSS" at bounding box center [202, 240] width 17 height 12
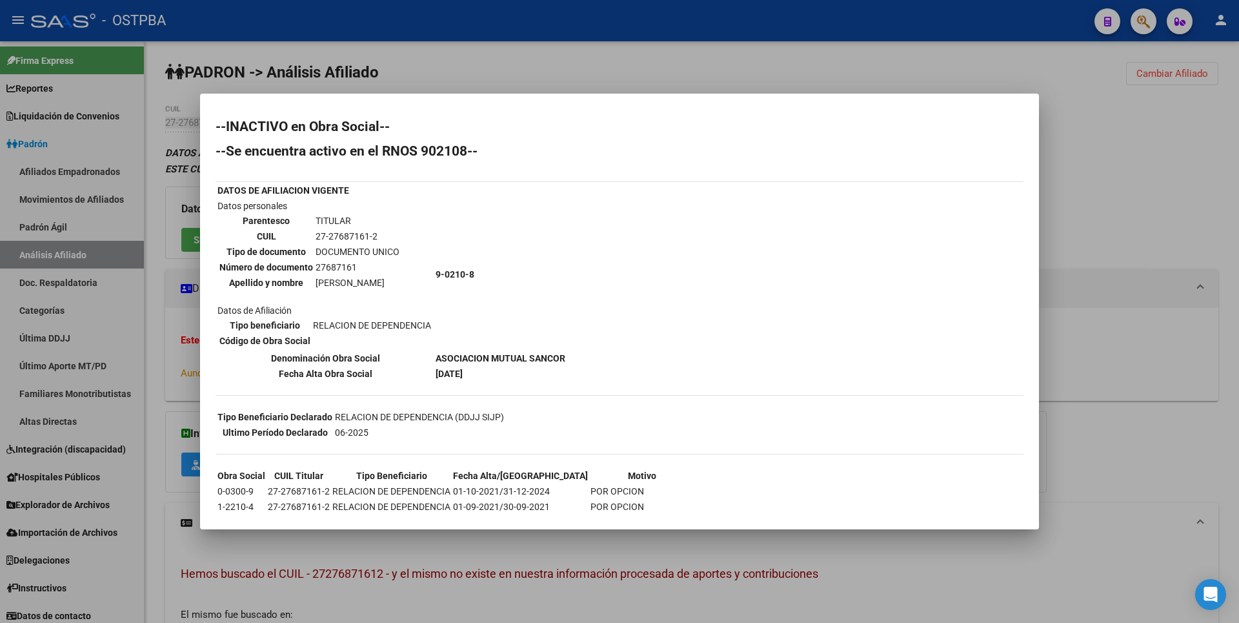
click at [1094, 219] on div at bounding box center [619, 311] width 1239 height 623
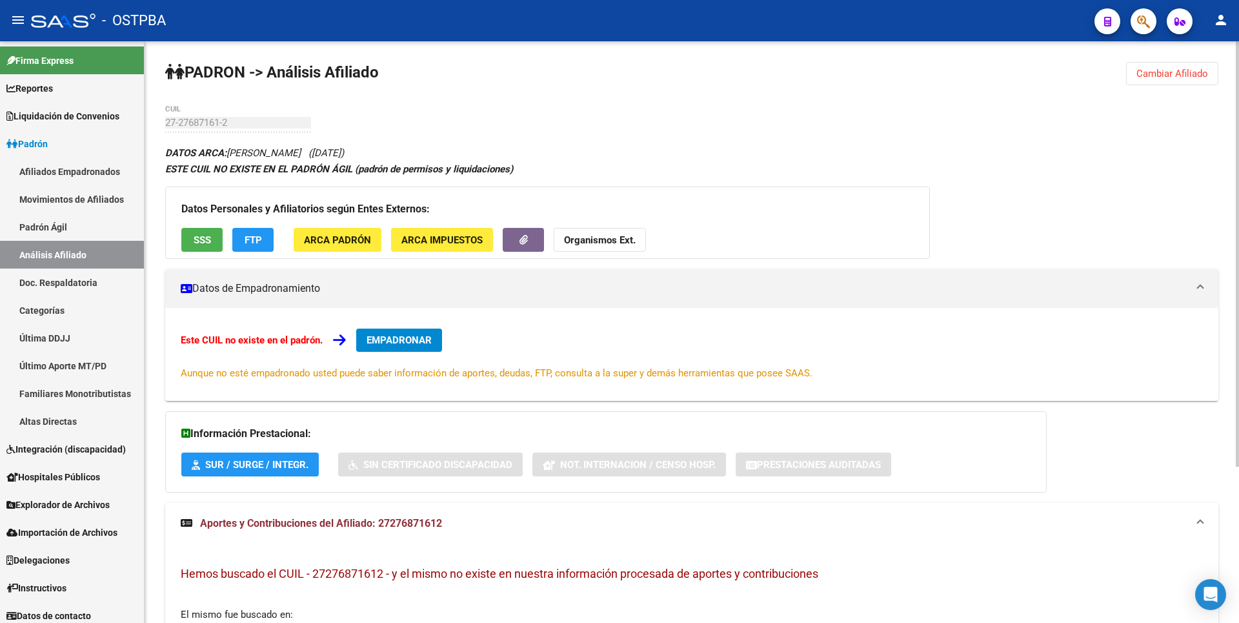
click at [202, 234] on span "SSS" at bounding box center [202, 240] width 17 height 12
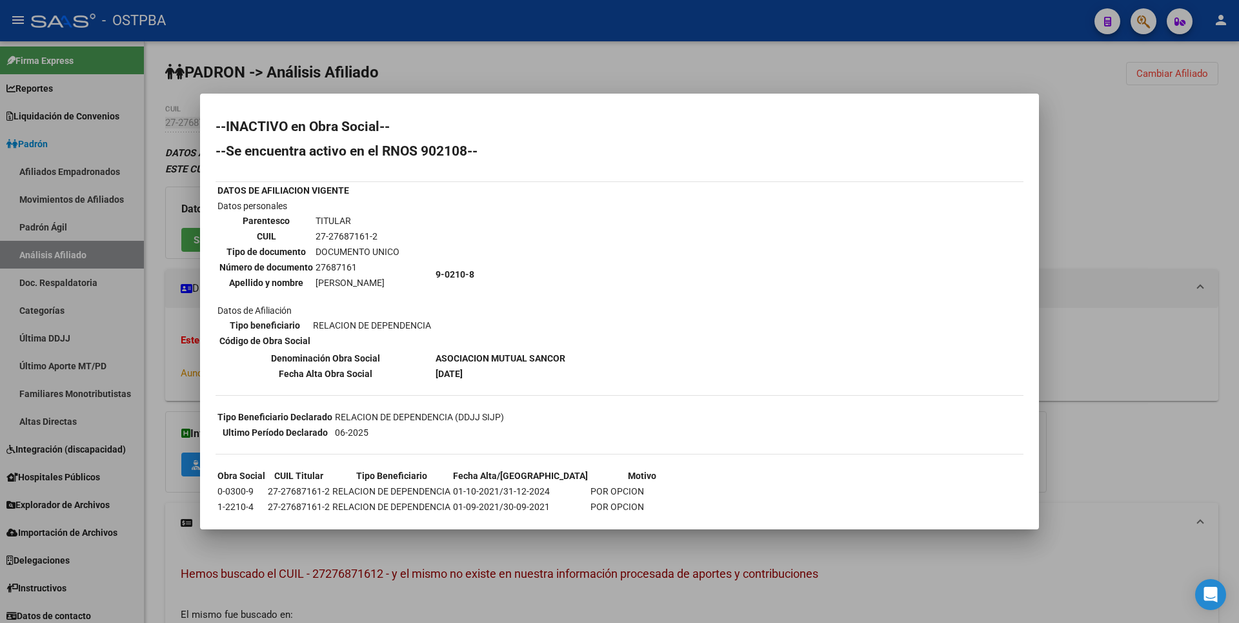
scroll to position [105, 0]
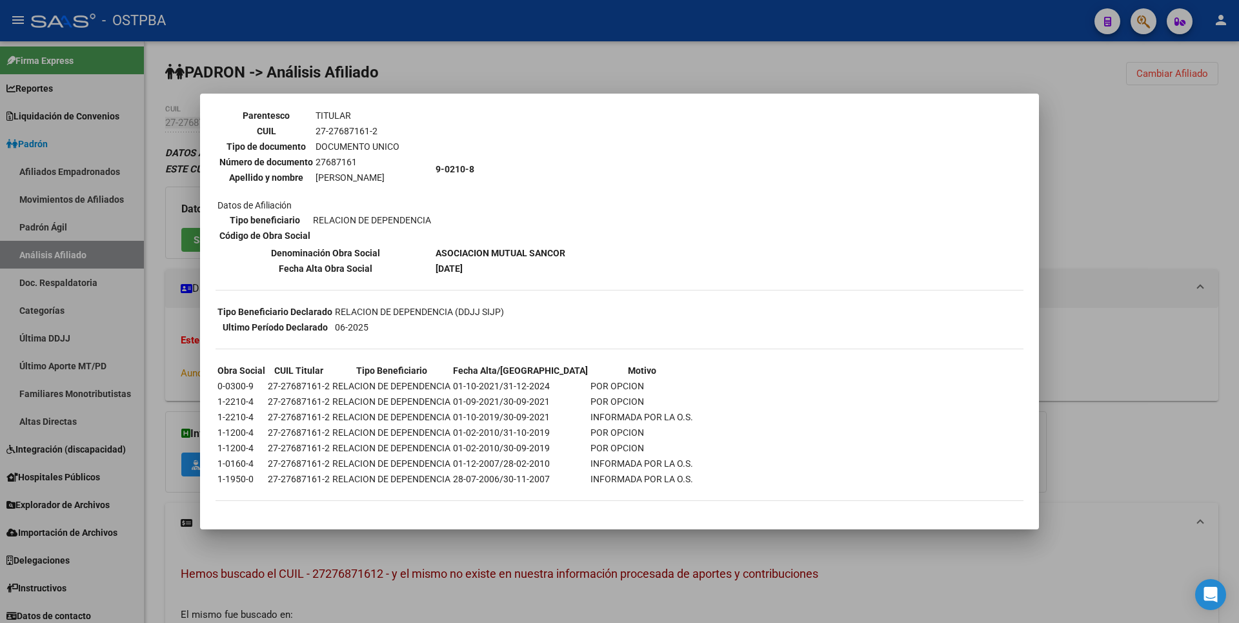
click at [547, 72] on div at bounding box center [619, 311] width 1239 height 623
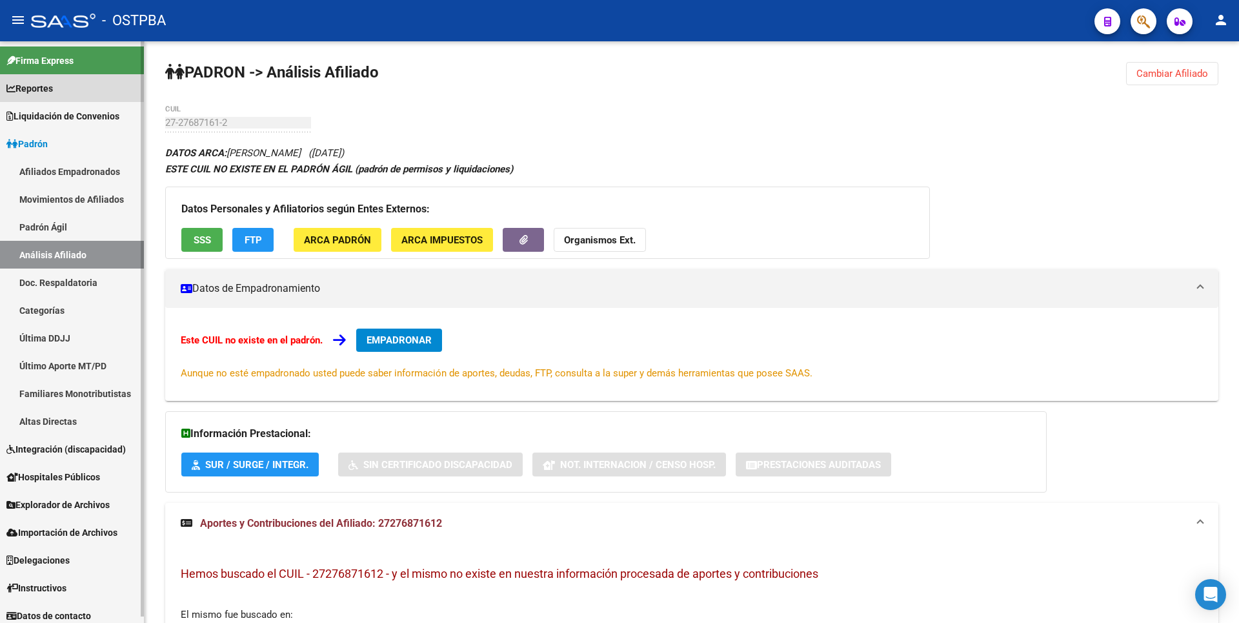
click at [53, 90] on span "Reportes" at bounding box center [29, 88] width 46 height 14
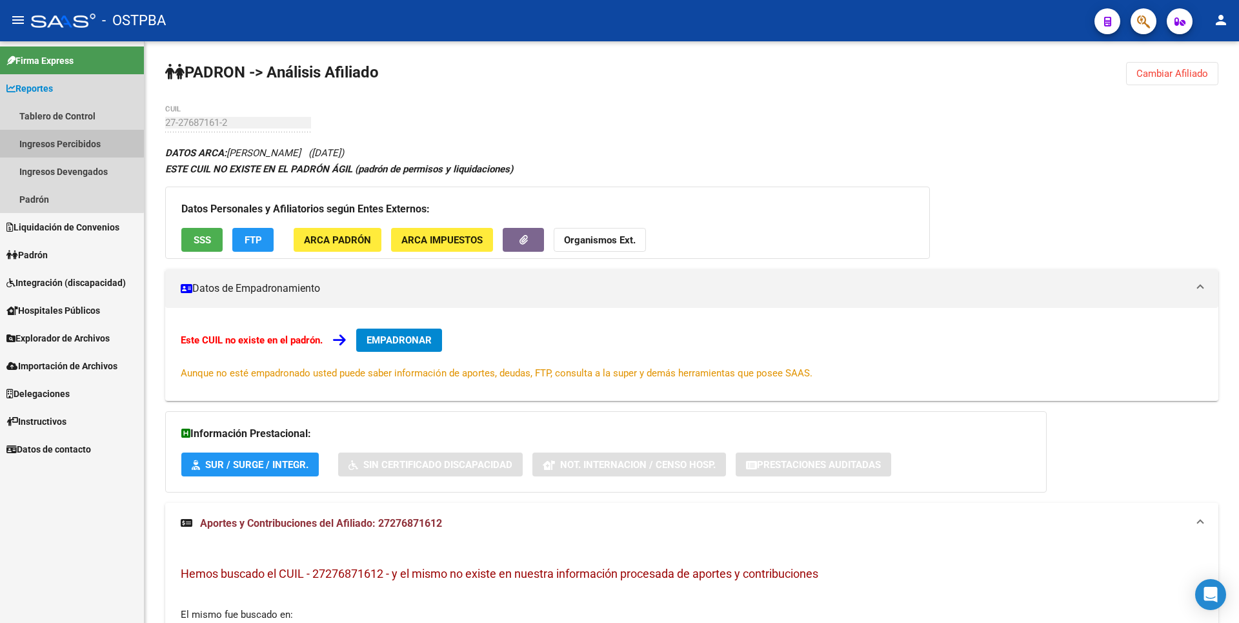
click at [67, 143] on link "Ingresos Percibidos" at bounding box center [72, 144] width 144 height 28
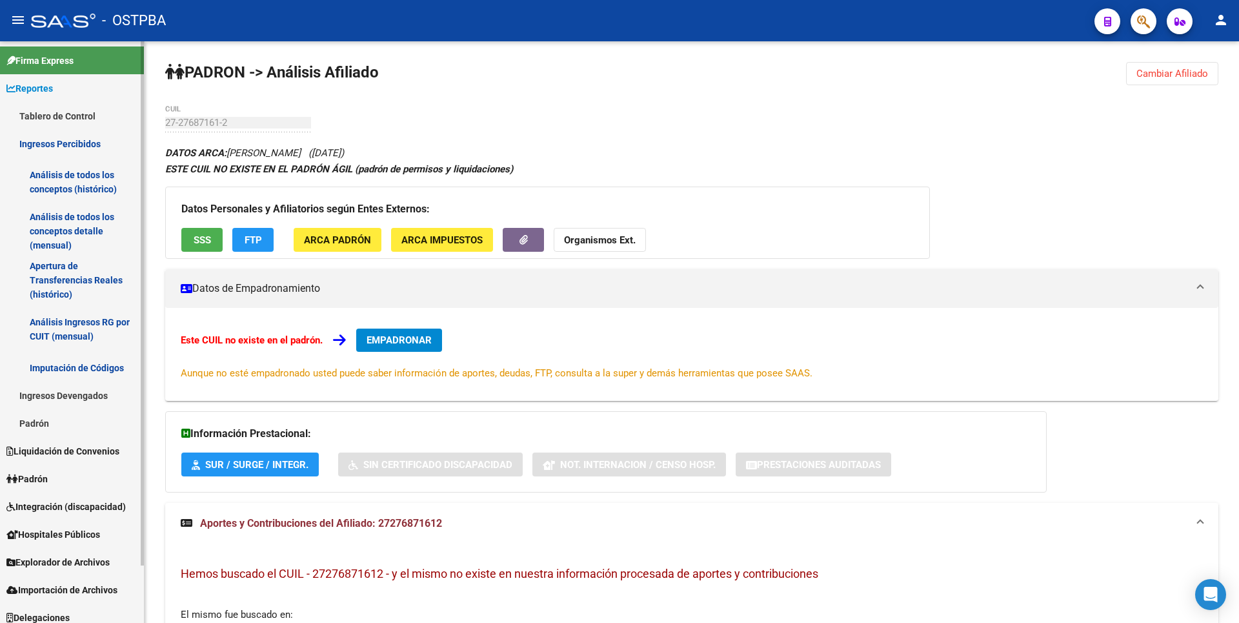
click at [81, 216] on link "Análisis de todos los conceptos detalle (mensual)" at bounding box center [72, 231] width 144 height 49
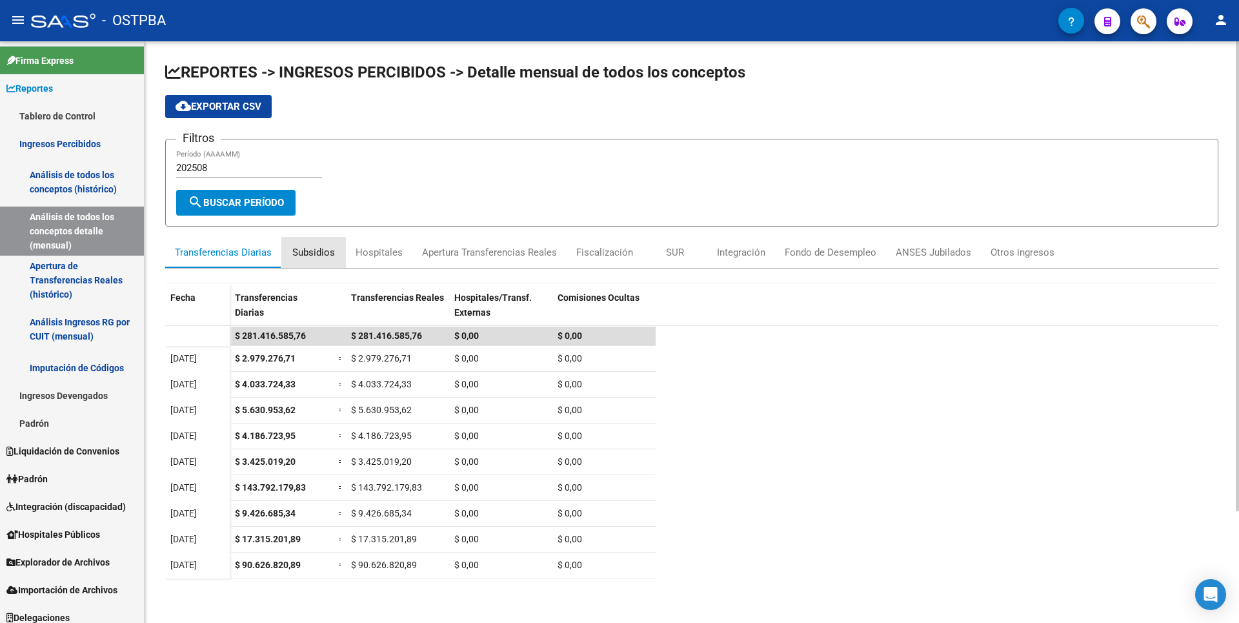
click at [320, 254] on div "Subsidios" at bounding box center [313, 252] width 43 height 14
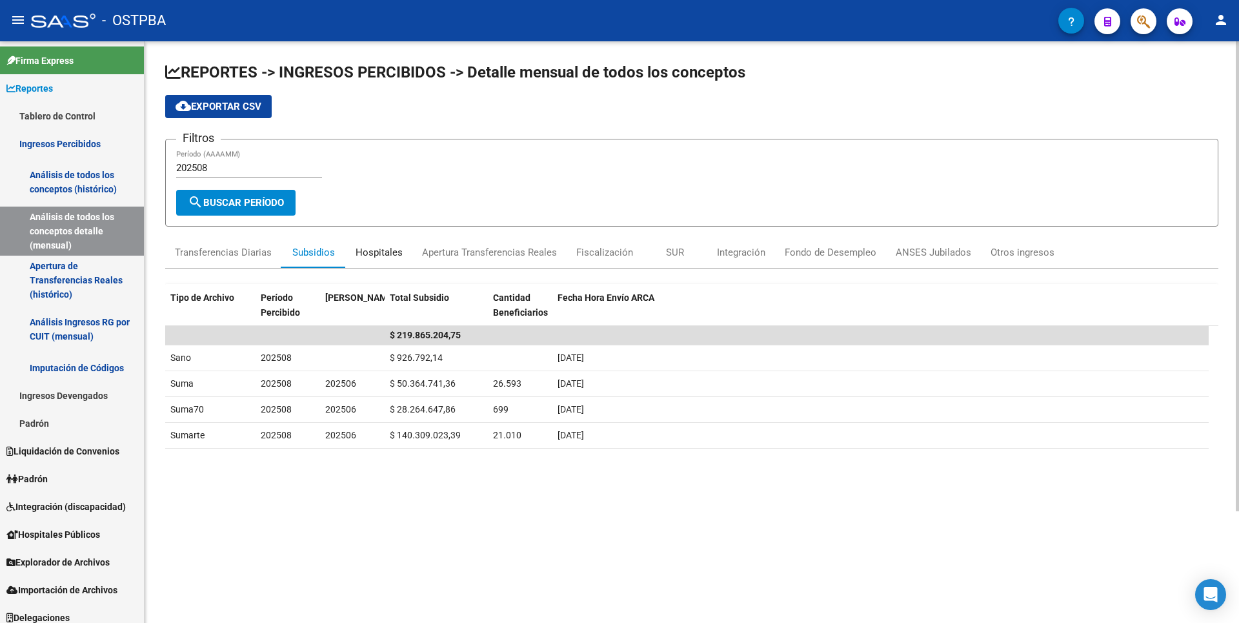
click at [374, 255] on div "Hospitales" at bounding box center [379, 252] width 47 height 14
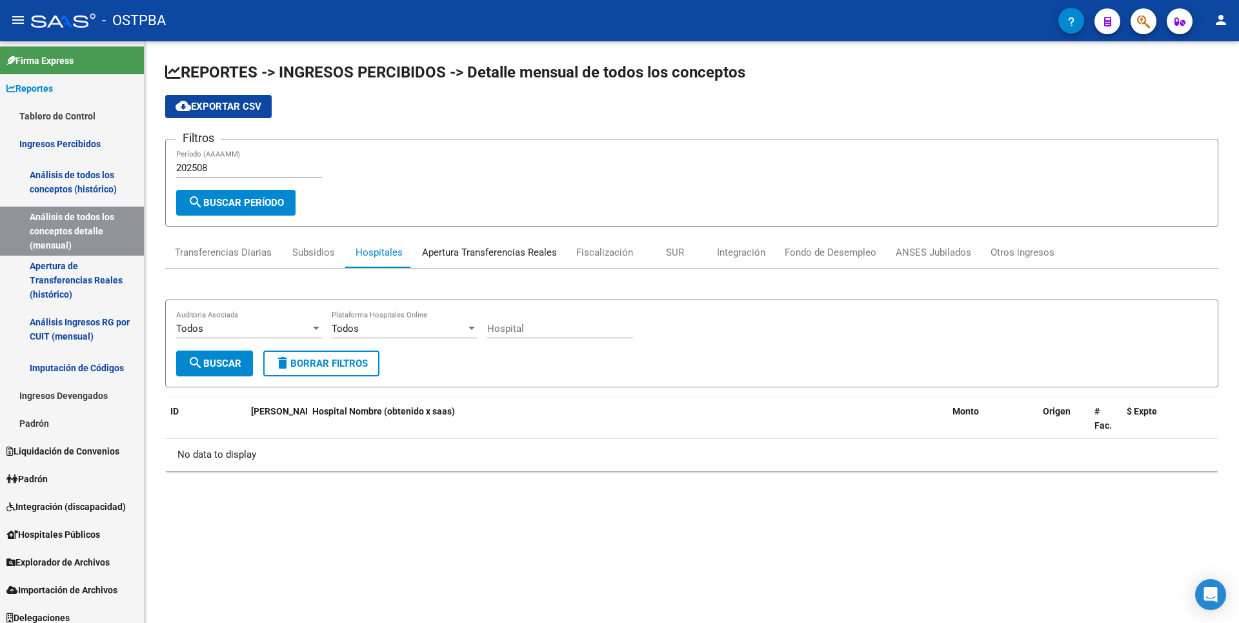
click at [500, 258] on div "Apertura Transferencias Reales" at bounding box center [489, 252] width 135 height 14
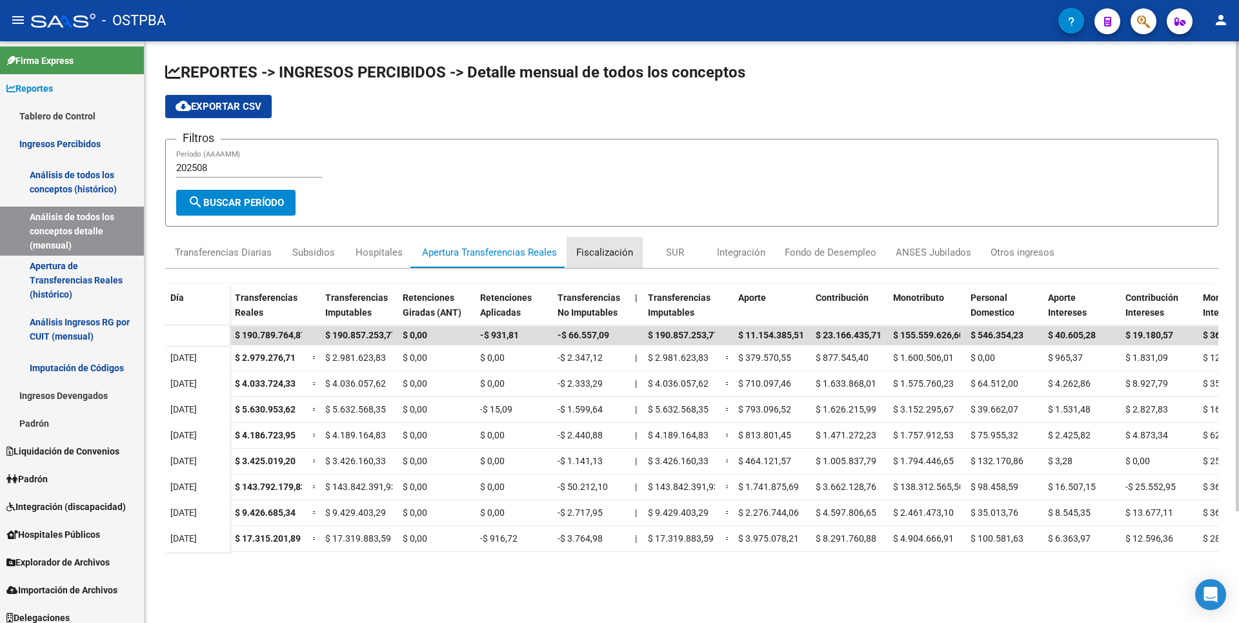
click at [613, 254] on div "Fiscalización" at bounding box center [604, 252] width 57 height 14
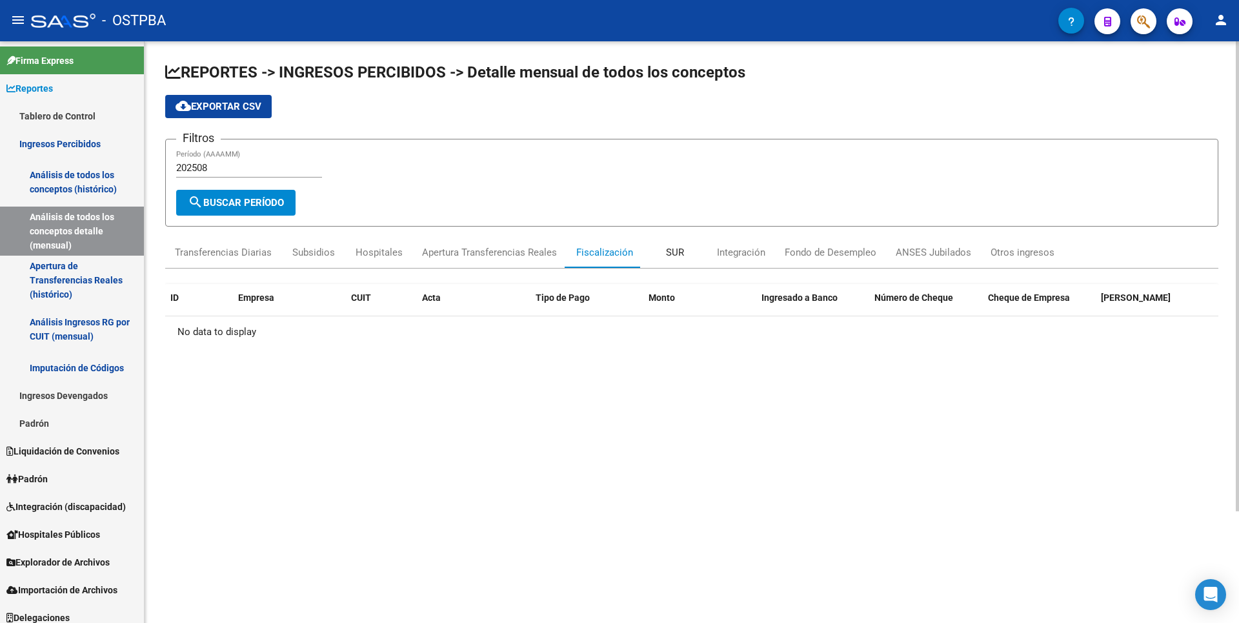
click at [666, 254] on div "SUR" at bounding box center [675, 252] width 18 height 14
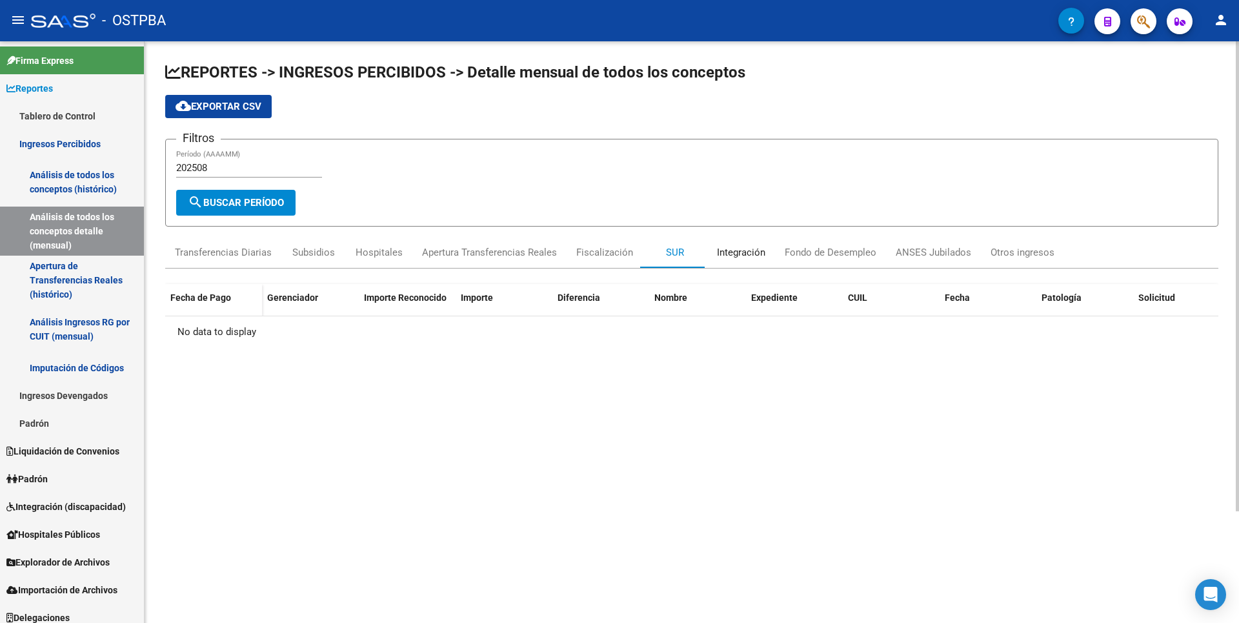
click at [751, 257] on div "Integración" at bounding box center [741, 252] width 48 height 14
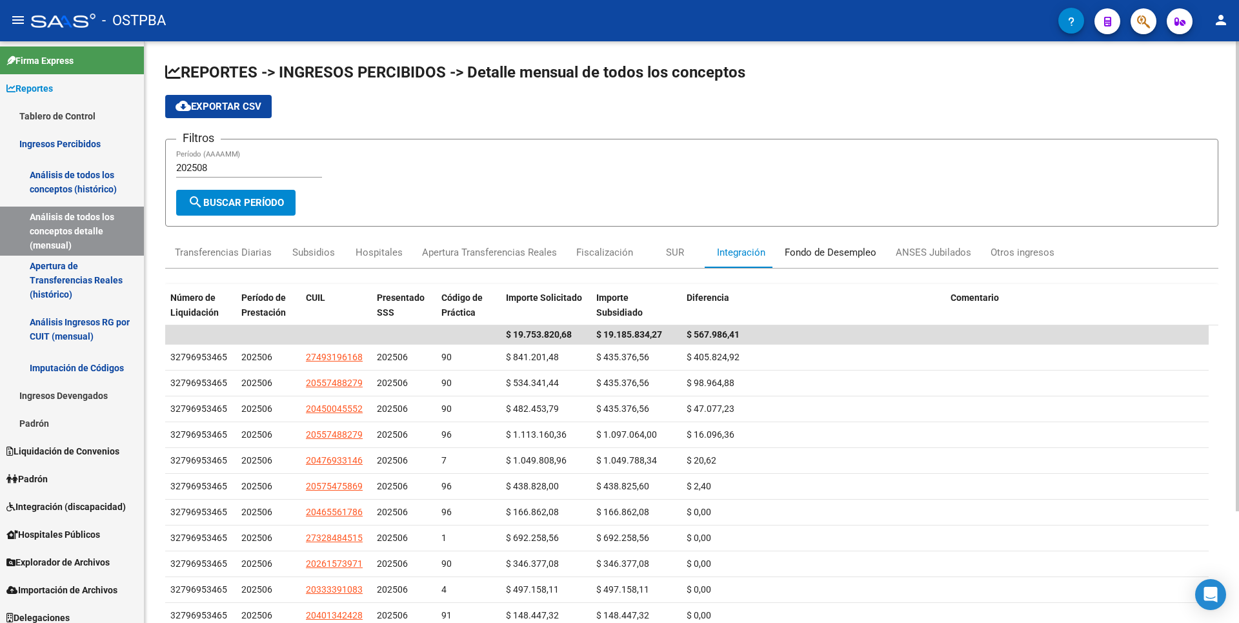
drag, startPoint x: 751, startPoint y: 257, endPoint x: 811, endPoint y: 254, distance: 60.1
click at [811, 254] on div "Fondo de Desempleo" at bounding box center [831, 252] width 92 height 14
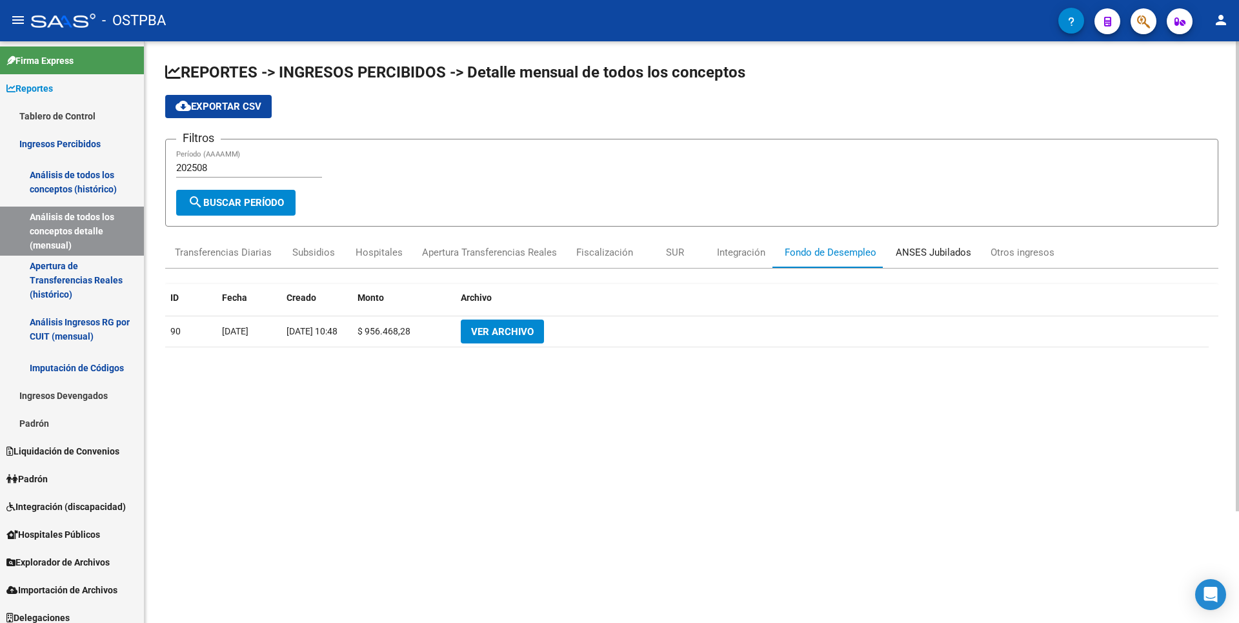
click at [923, 256] on div "ANSES Jubilados" at bounding box center [934, 252] width 76 height 14
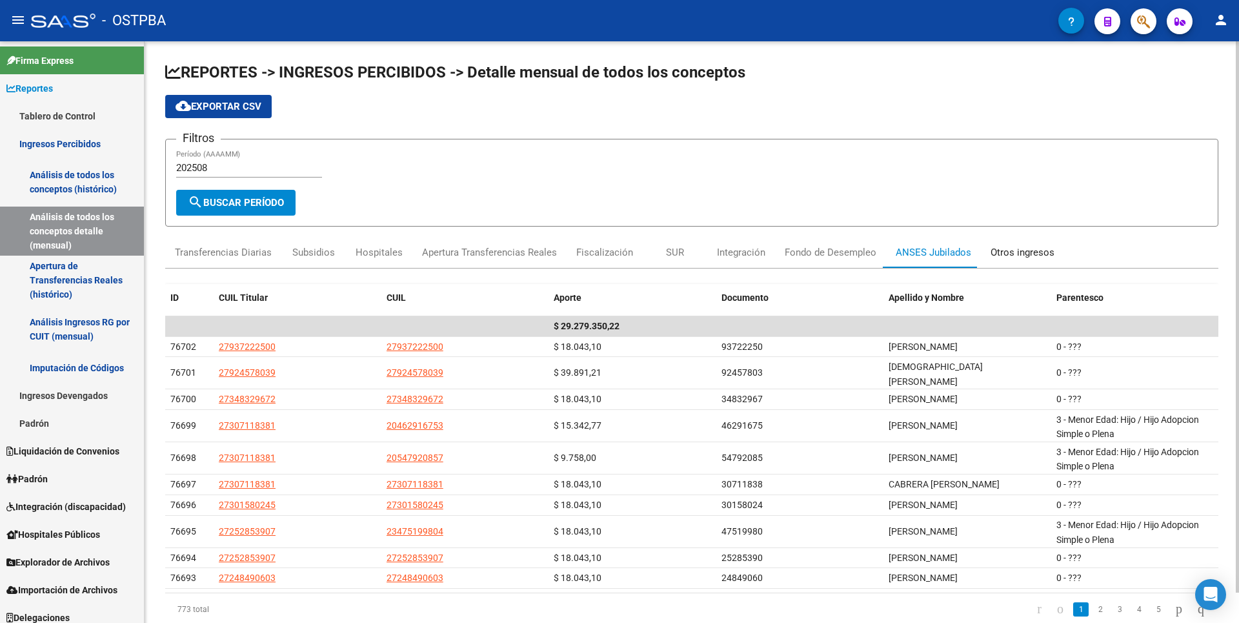
click at [999, 258] on div "Otros ingresos" at bounding box center [1023, 252] width 64 height 14
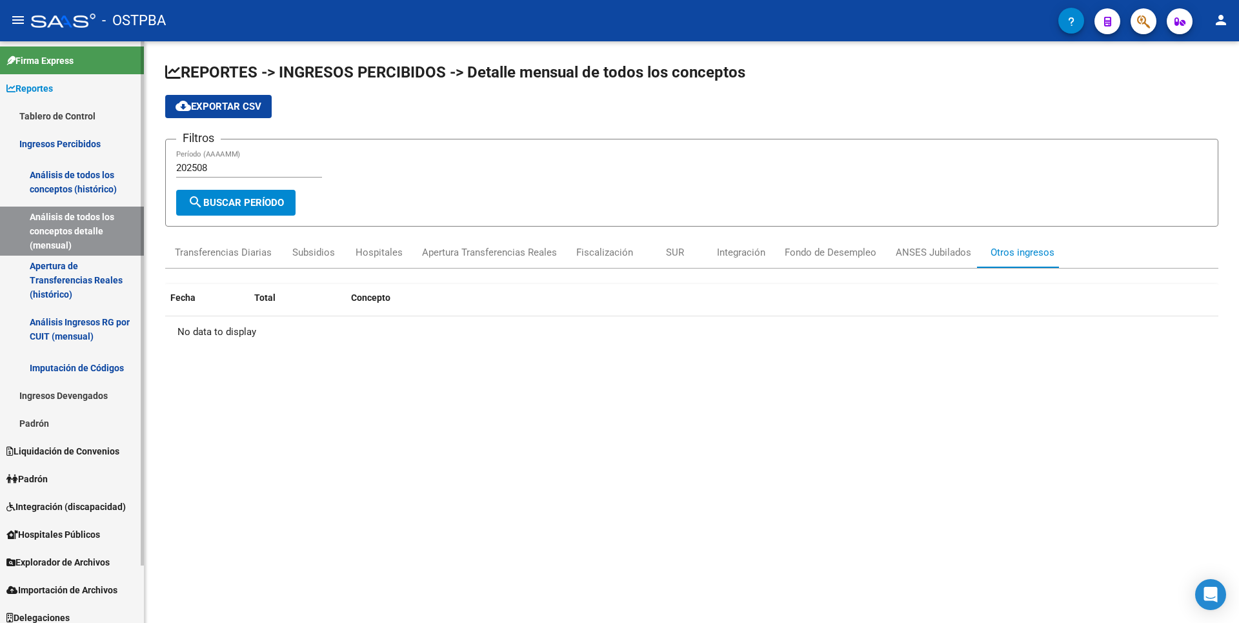
click at [83, 279] on link "Apertura de Transferencias Reales (histórico)" at bounding box center [72, 280] width 144 height 49
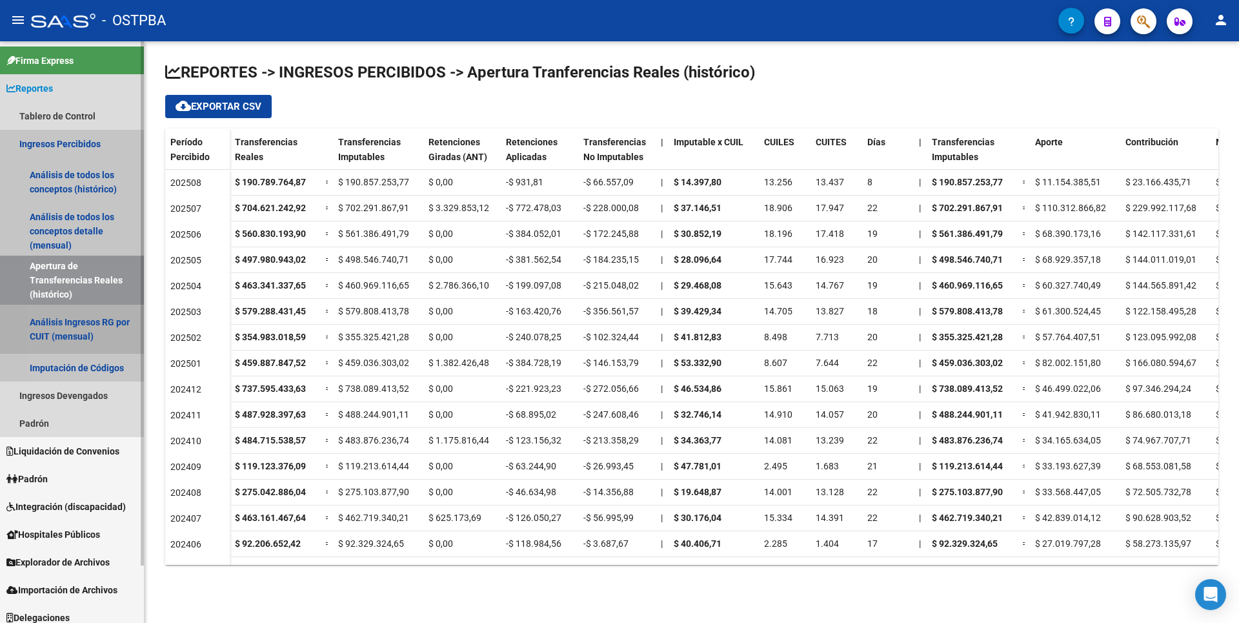
click at [82, 333] on link "Análisis Ingresos RG por CUIT (mensual)" at bounding box center [72, 329] width 144 height 49
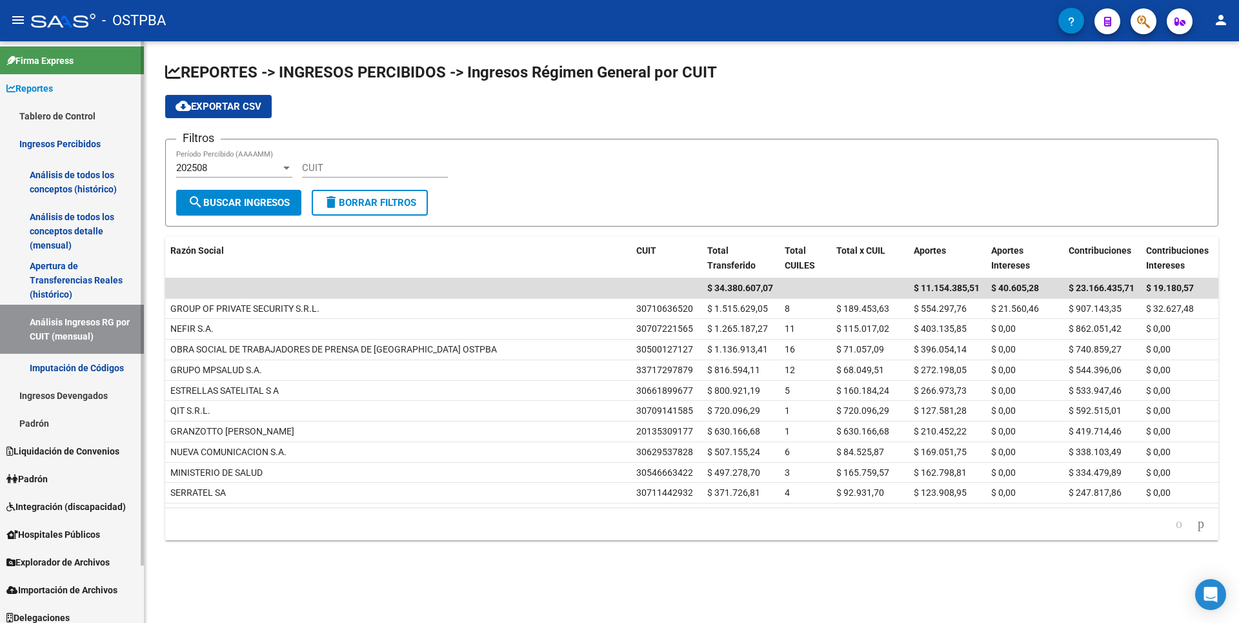
click at [82, 364] on link "Imputación de Códigos" at bounding box center [72, 368] width 144 height 28
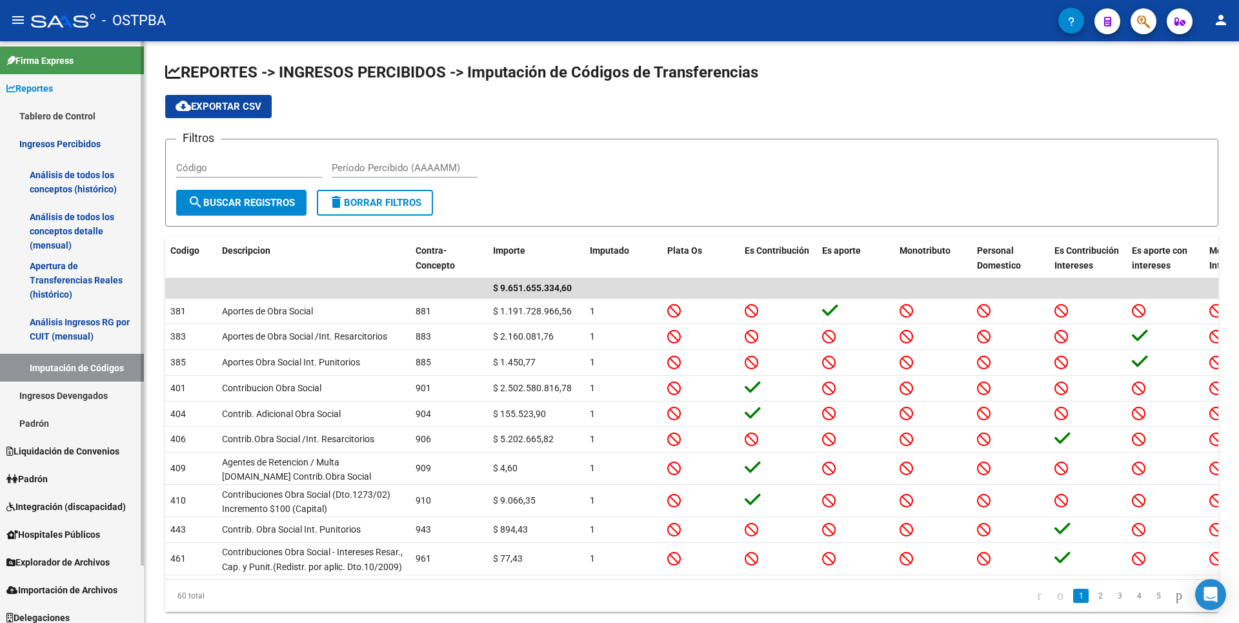
click at [56, 422] on link "Padrón" at bounding box center [72, 423] width 144 height 28
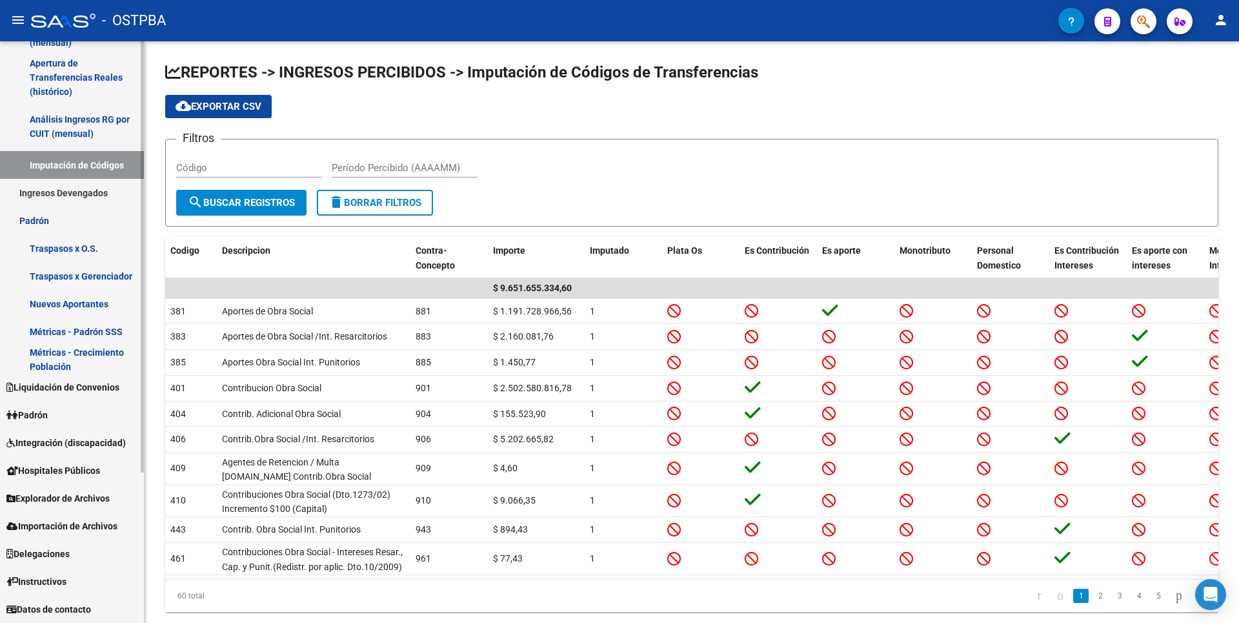
click at [61, 411] on link "Padrón" at bounding box center [72, 415] width 144 height 28
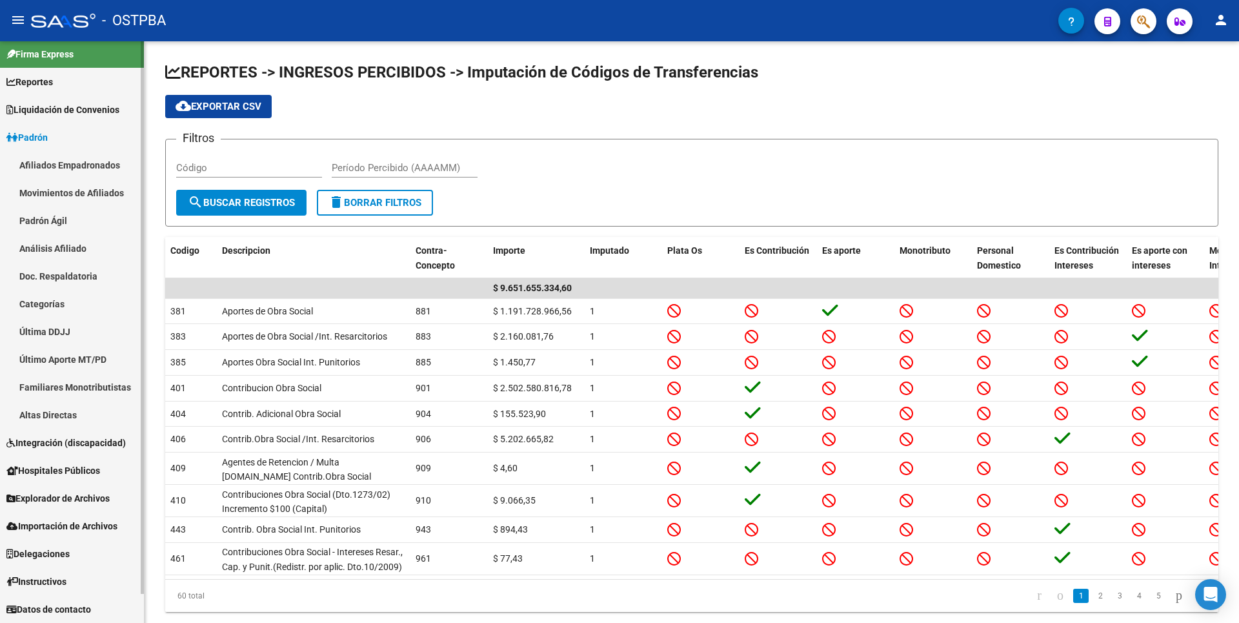
scroll to position [6, 0]
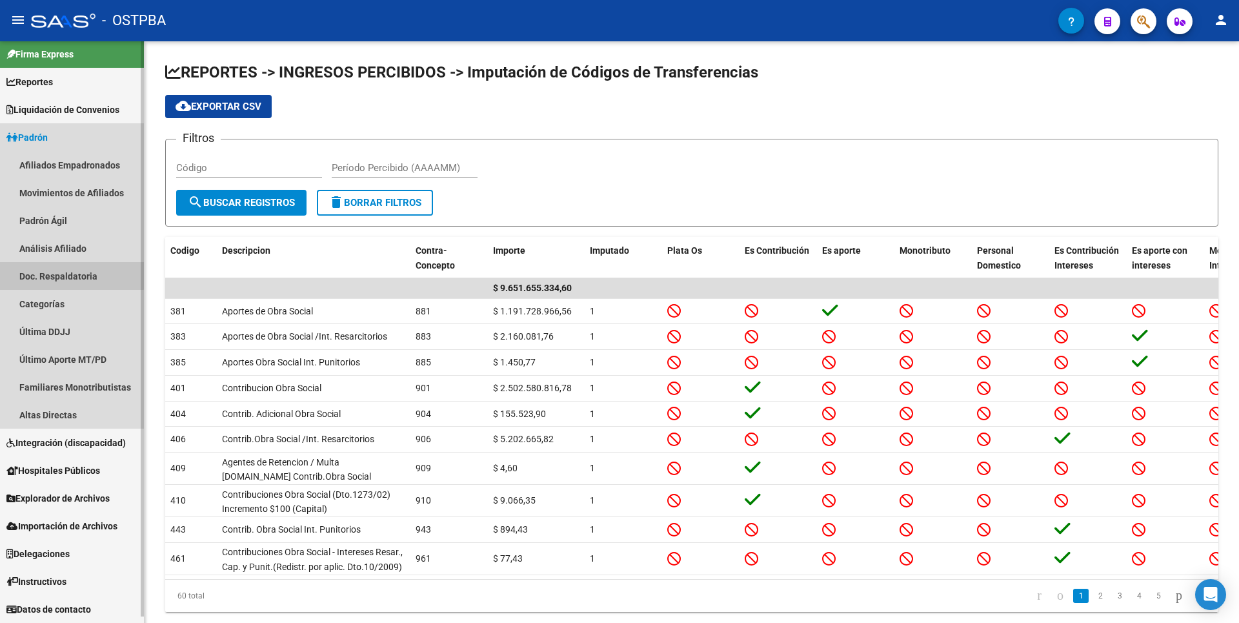
click at [45, 264] on link "Doc. Respaldatoria" at bounding box center [72, 276] width 144 height 28
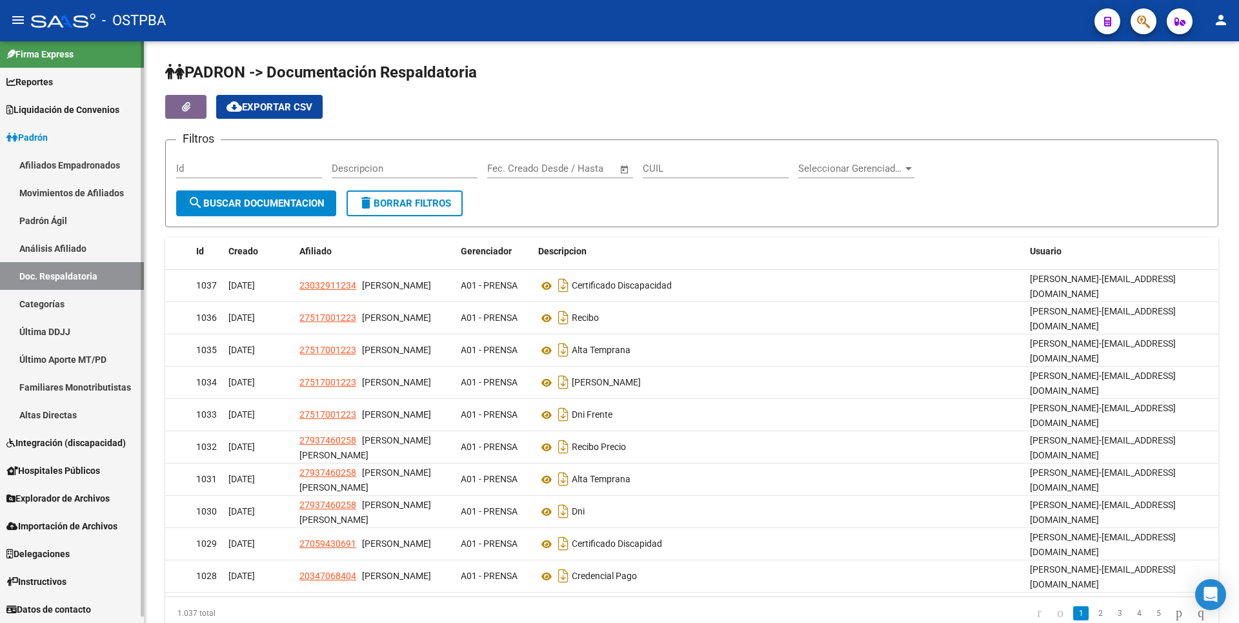
click at [68, 425] on link "Altas Directas" at bounding box center [72, 415] width 144 height 28
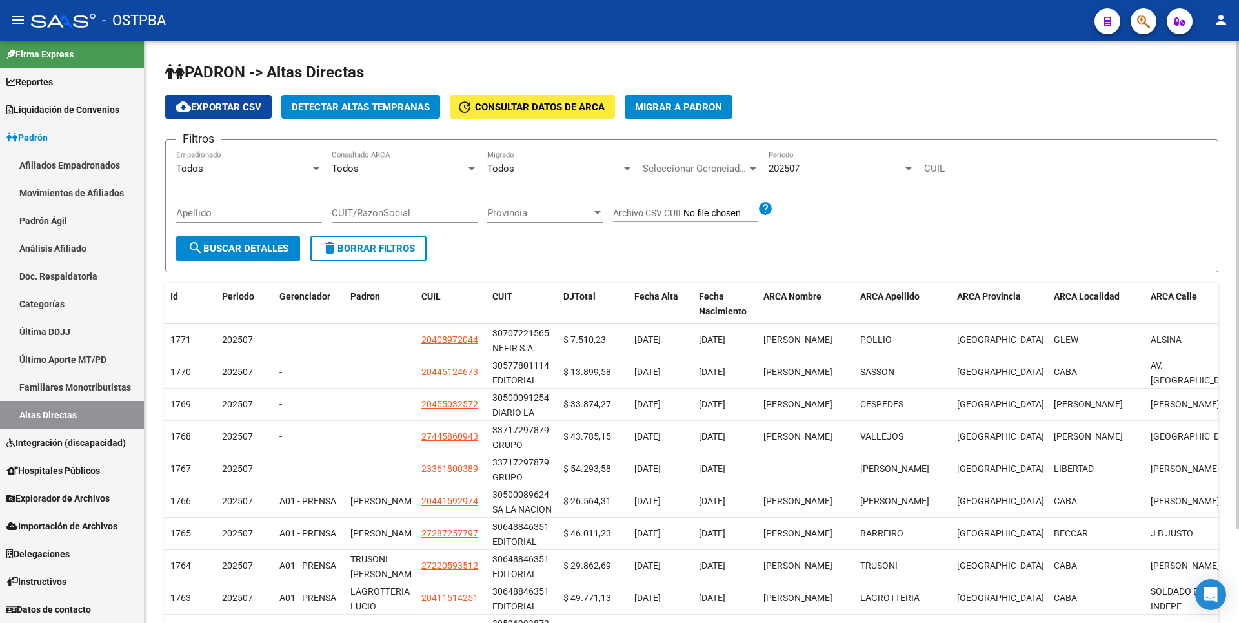
click at [387, 105] on span "Detectar Altas Tempranas" at bounding box center [361, 107] width 138 height 12
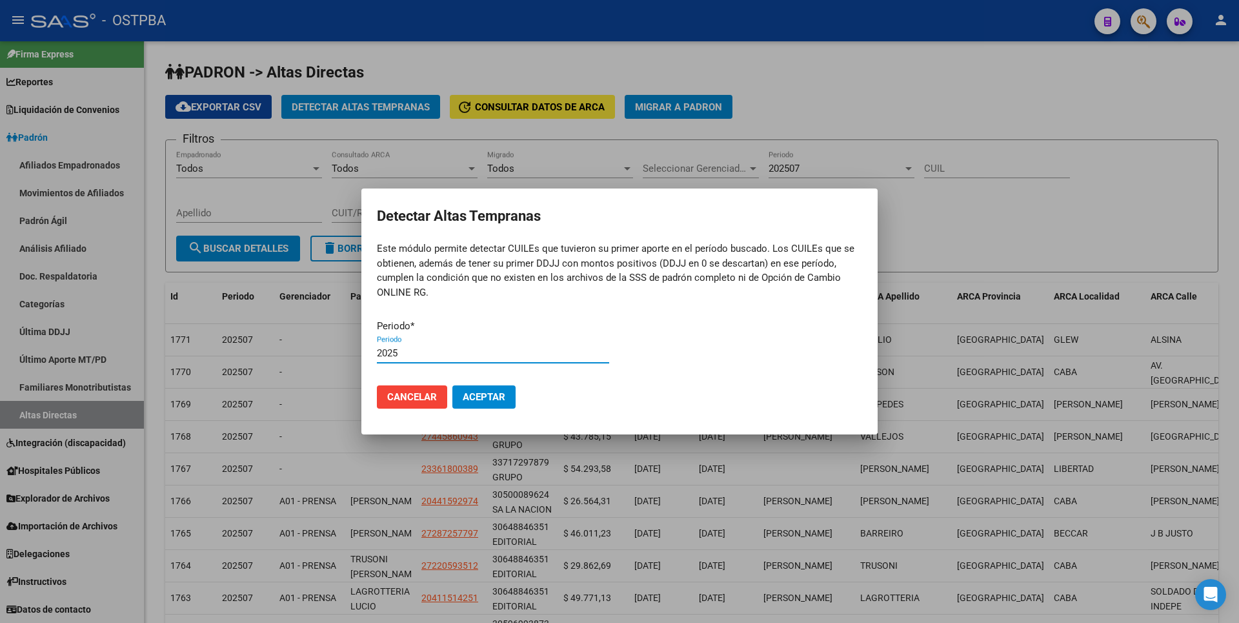
click at [452, 385] on button "Aceptar" at bounding box center [483, 396] width 63 height 23
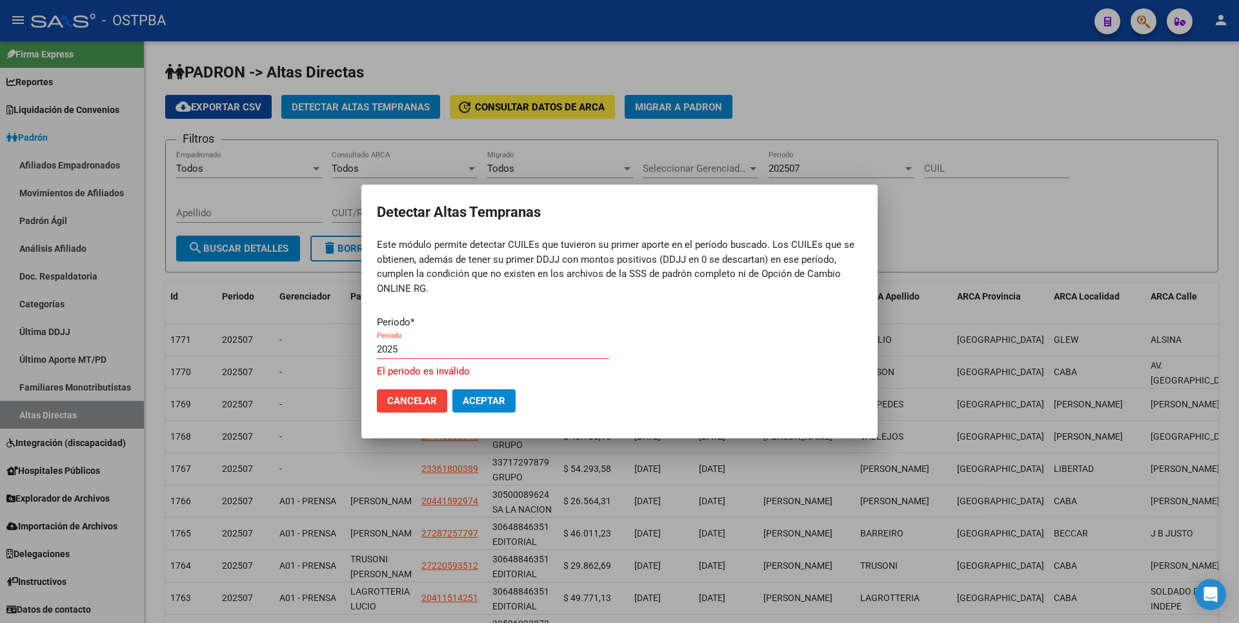
click at [425, 340] on div "2025 Periodo" at bounding box center [493, 349] width 232 height 19
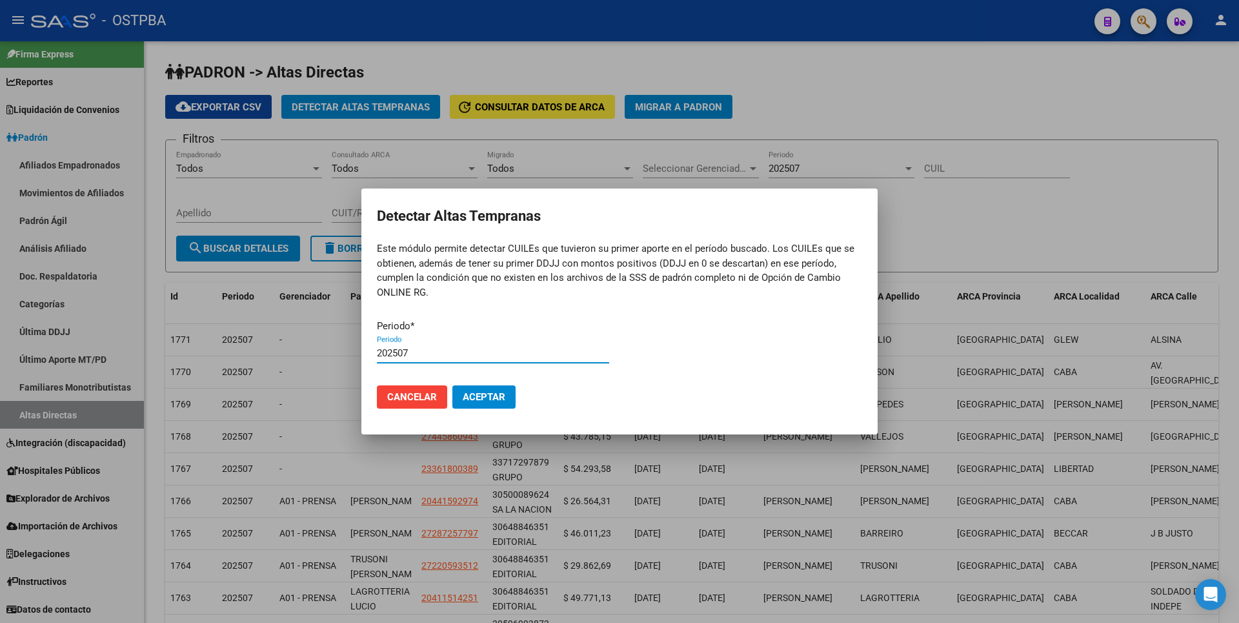
type input "202507"
click at [452, 385] on button "Aceptar" at bounding box center [483, 396] width 63 height 23
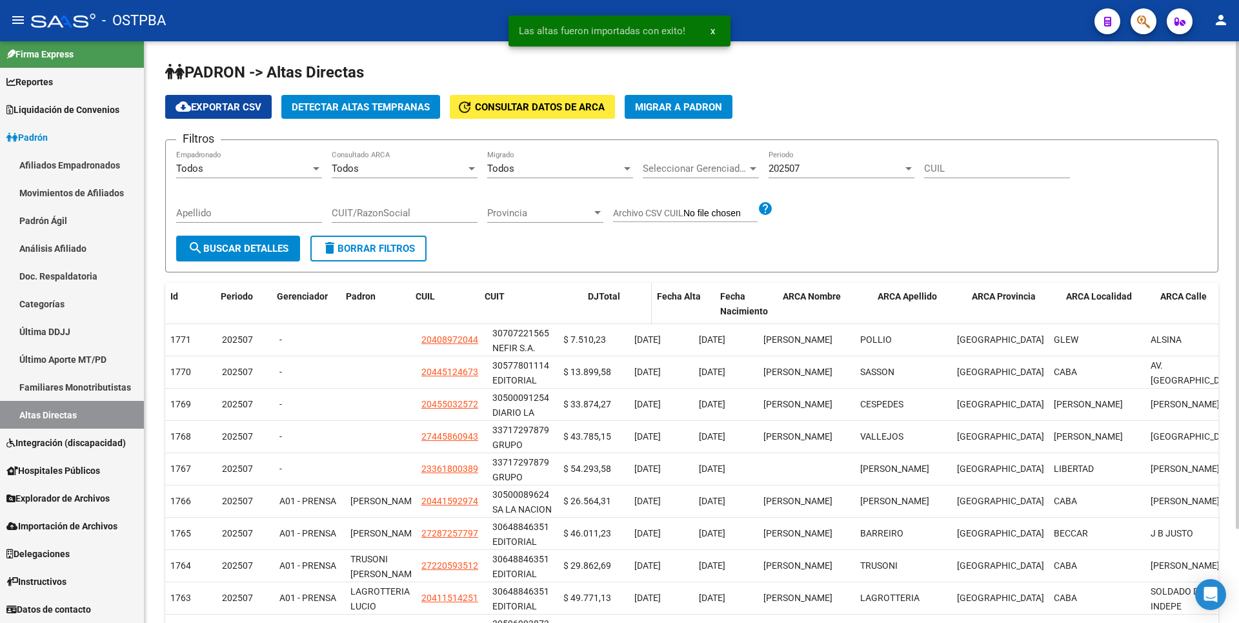
drag, startPoint x: 556, startPoint y: 302, endPoint x: 602, endPoint y: 292, distance: 46.2
click at [602, 292] on div "Id Periodo Gerenciador Padron CUIL CUIT DJTotal Fecha Alta Fecha Nacimiento ARC…" at bounding box center [849, 304] width 1368 height 43
